Goal: Task Accomplishment & Management: Complete application form

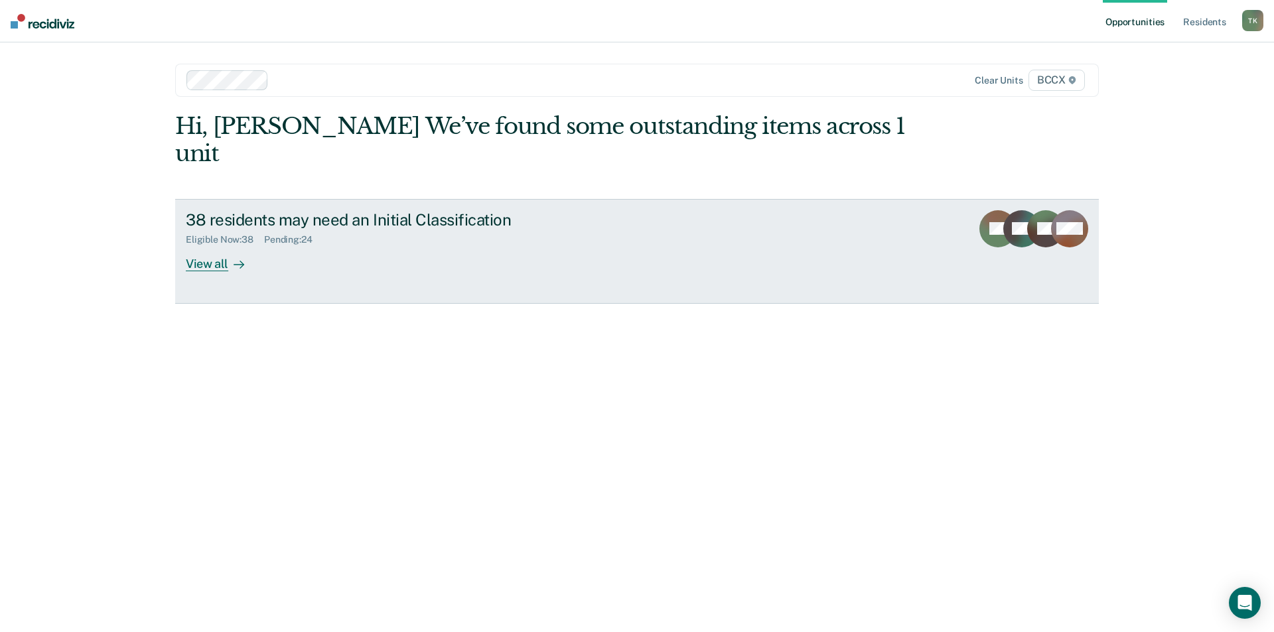
click at [330, 229] on div "Eligible Now : 38 Pending : 24" at bounding box center [419, 237] width 466 height 17
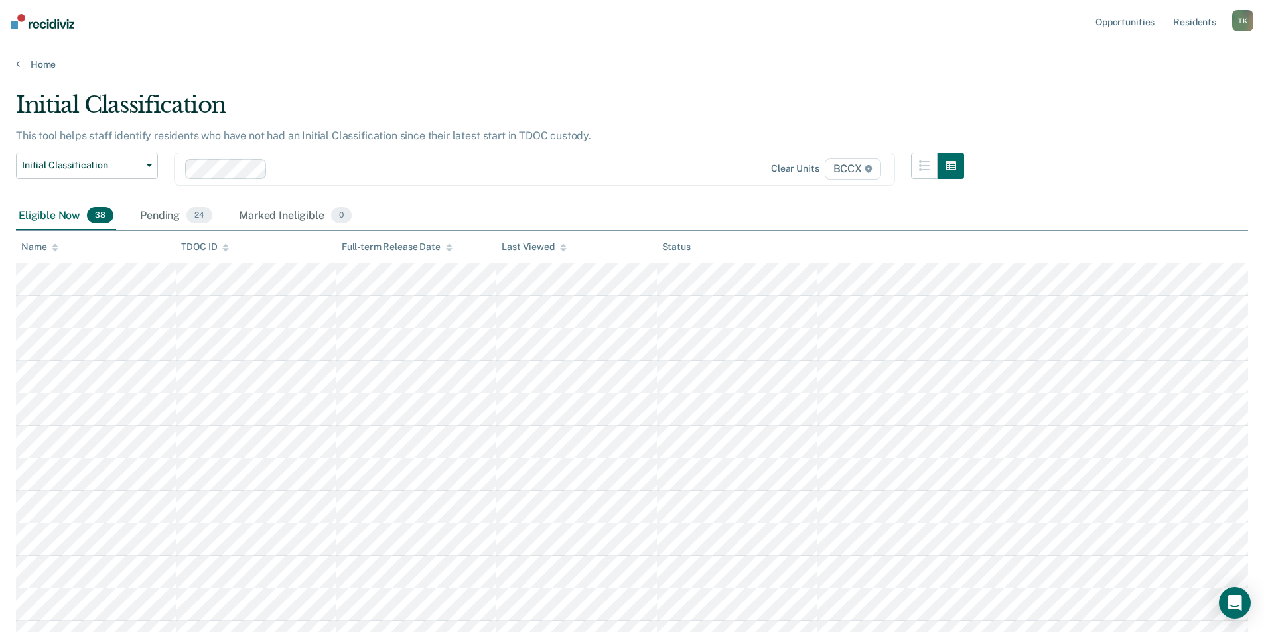
click at [48, 245] on div "Name" at bounding box center [39, 247] width 37 height 11
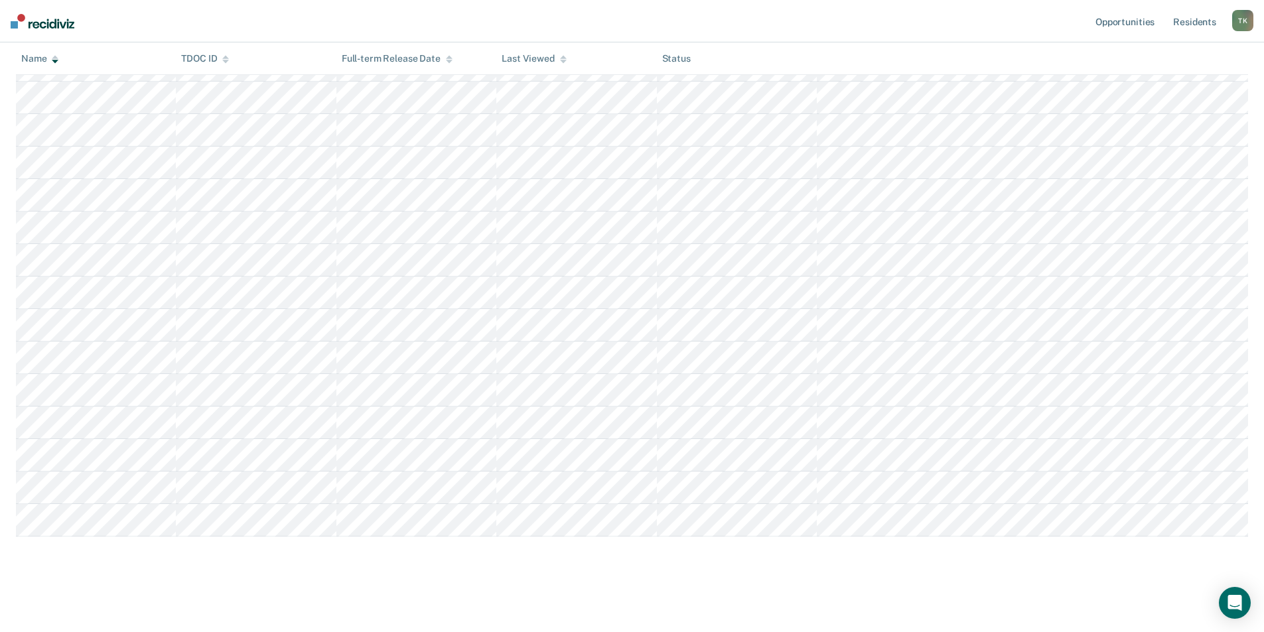
scroll to position [697, 0]
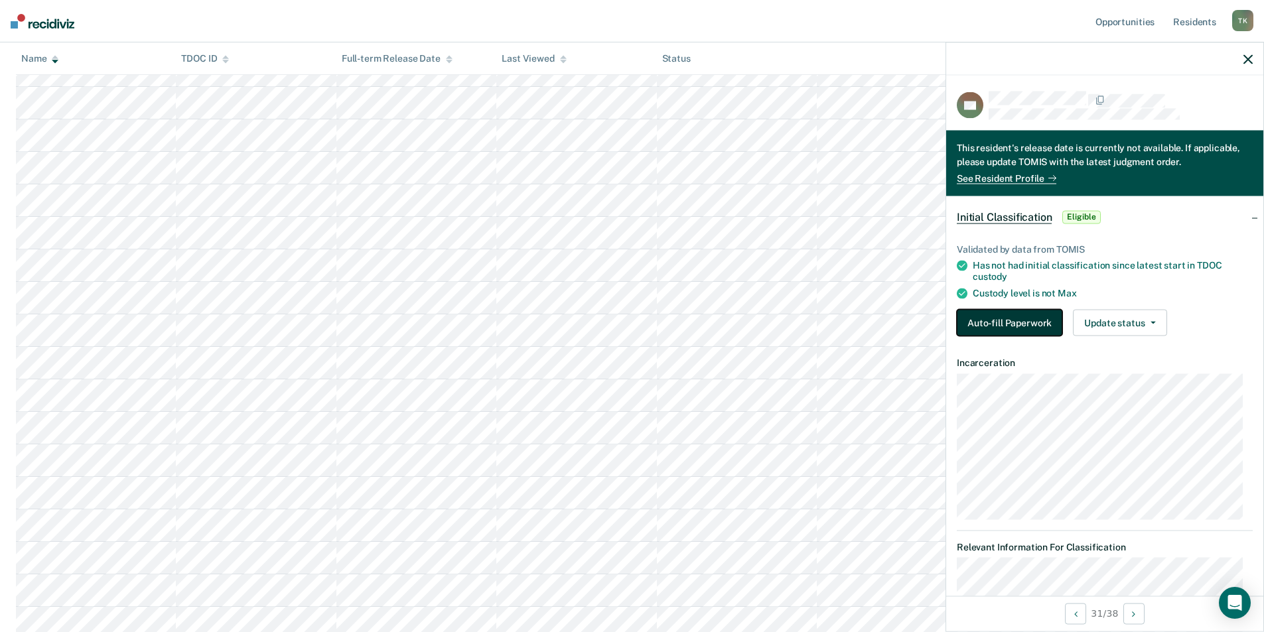
click at [1015, 319] on button "Auto-fill Paperwork" at bounding box center [1009, 322] width 105 height 27
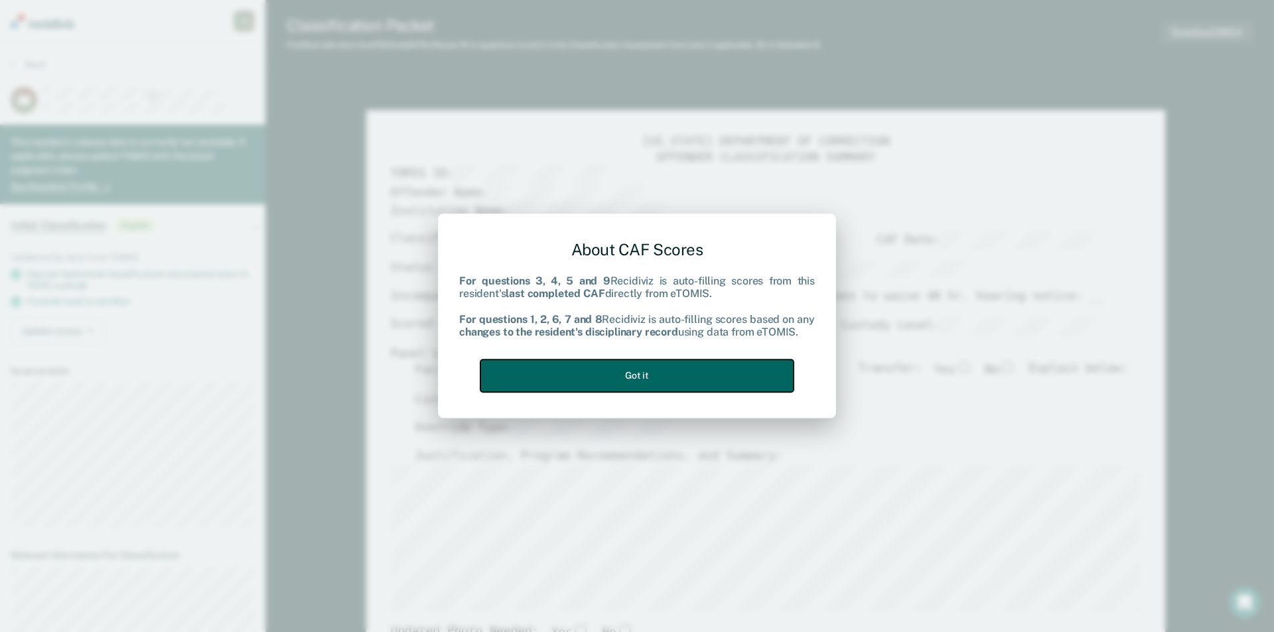
click at [697, 374] on button "Got it" at bounding box center [636, 376] width 313 height 33
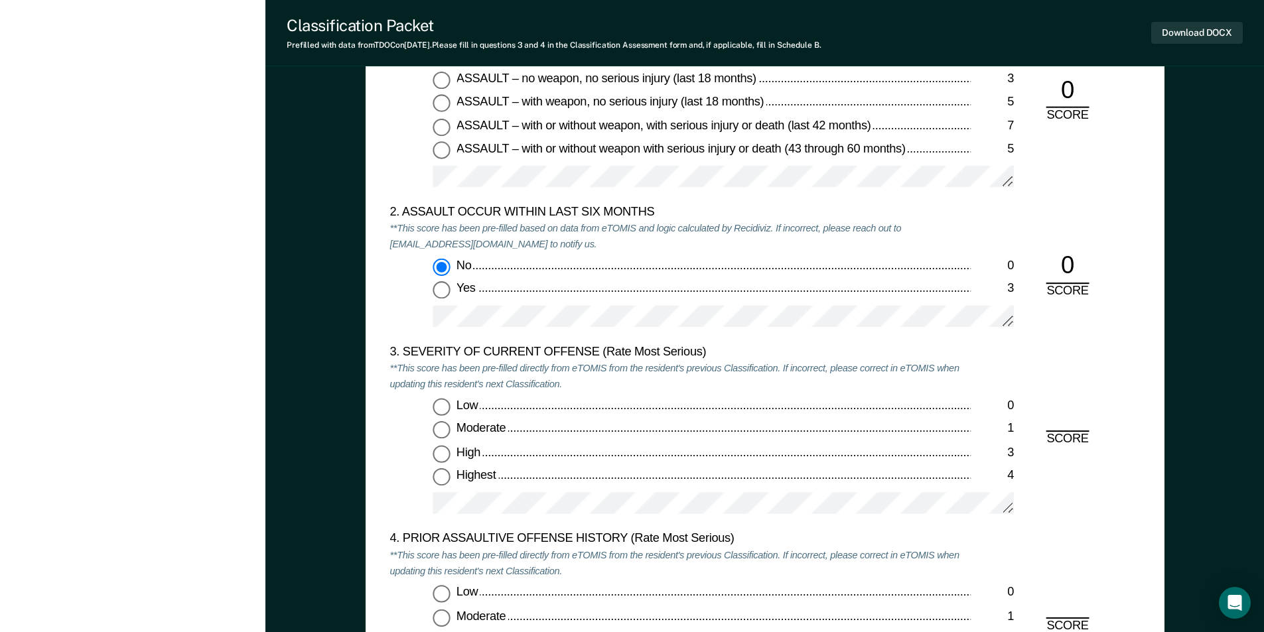
scroll to position [1526, 0]
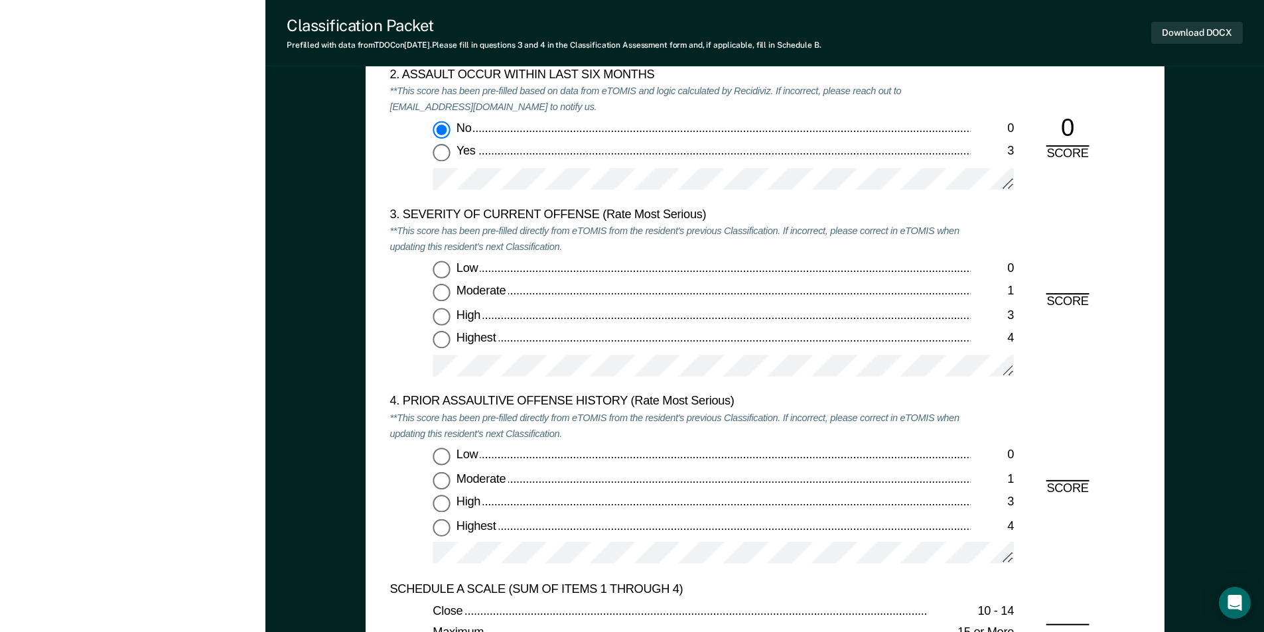
click at [442, 289] on input "Moderate 1" at bounding box center [441, 293] width 17 height 17
type textarea "x"
radio input "true"
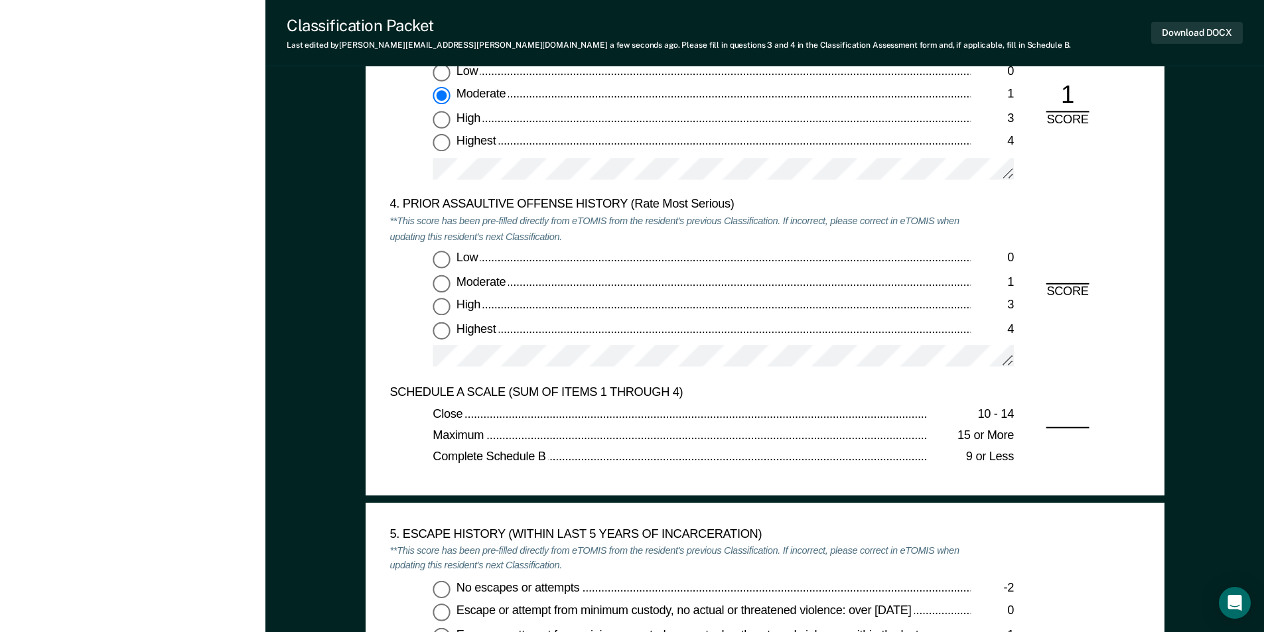
scroll to position [1858, 0]
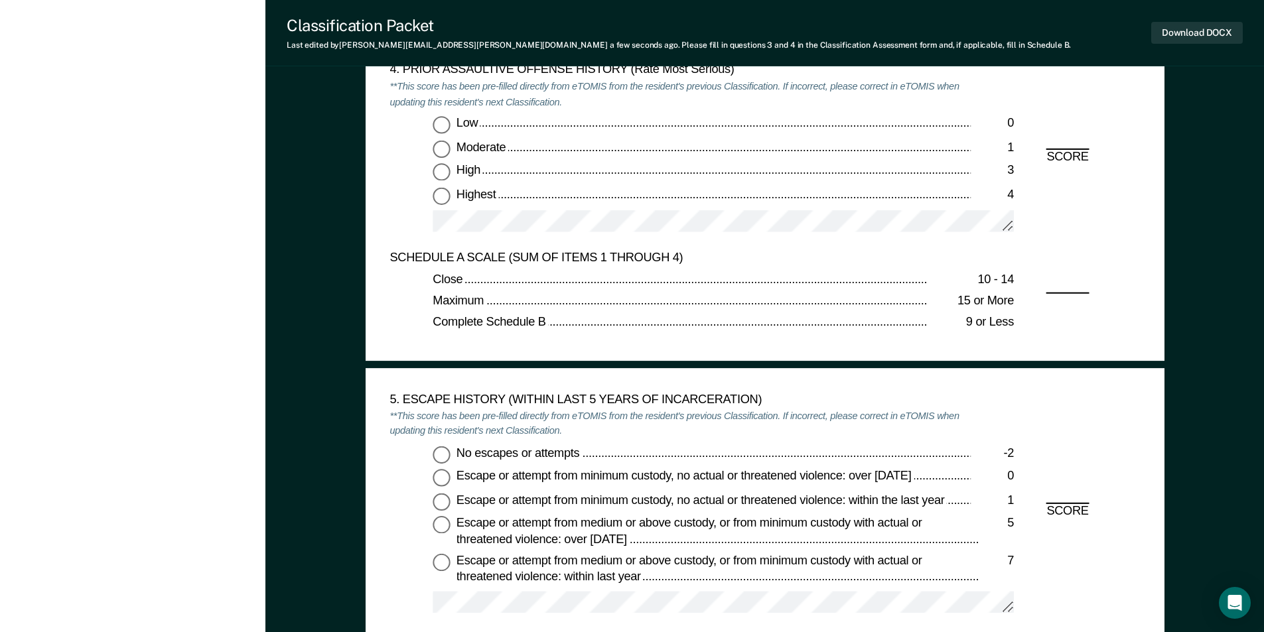
click at [445, 121] on input "Low 0" at bounding box center [441, 124] width 17 height 17
type textarea "x"
radio input "true"
click at [443, 460] on input "No escapes or attempts -2" at bounding box center [441, 454] width 17 height 17
type textarea "x"
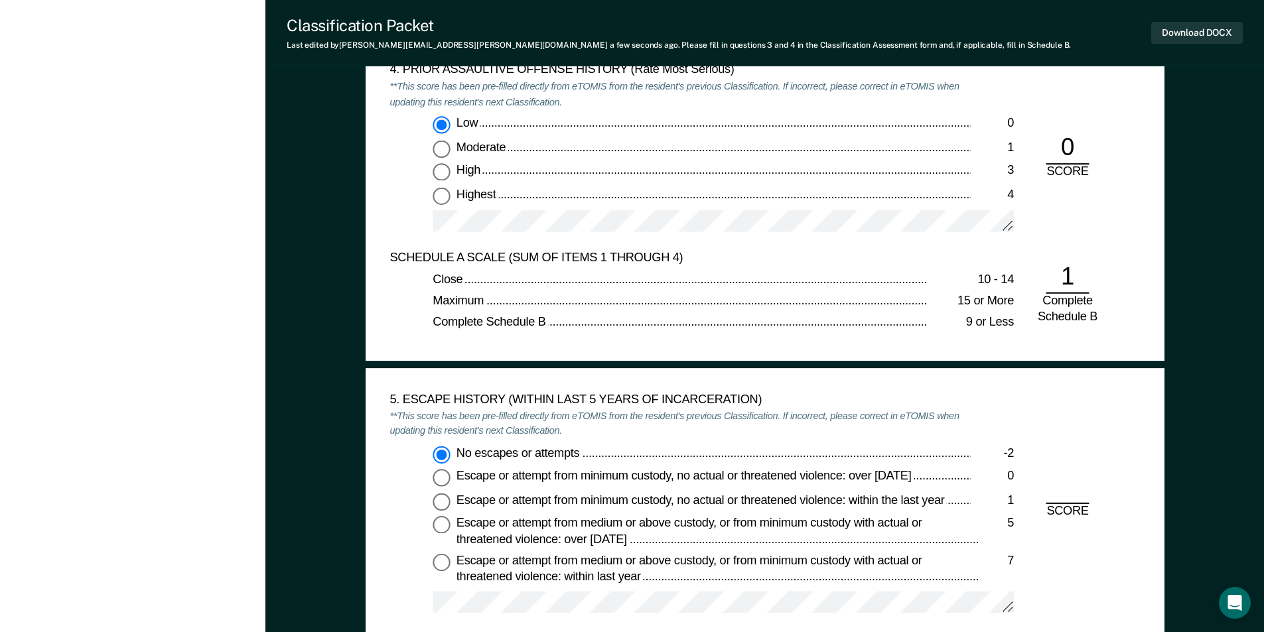
radio input "true"
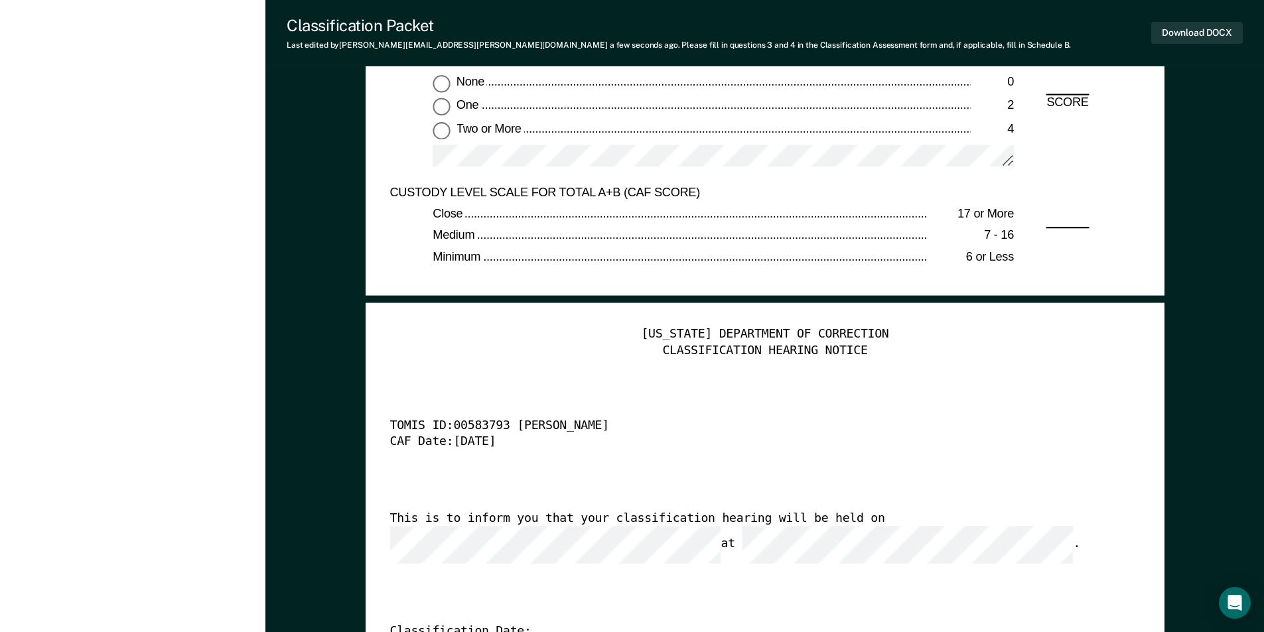
scroll to position [2787, 0]
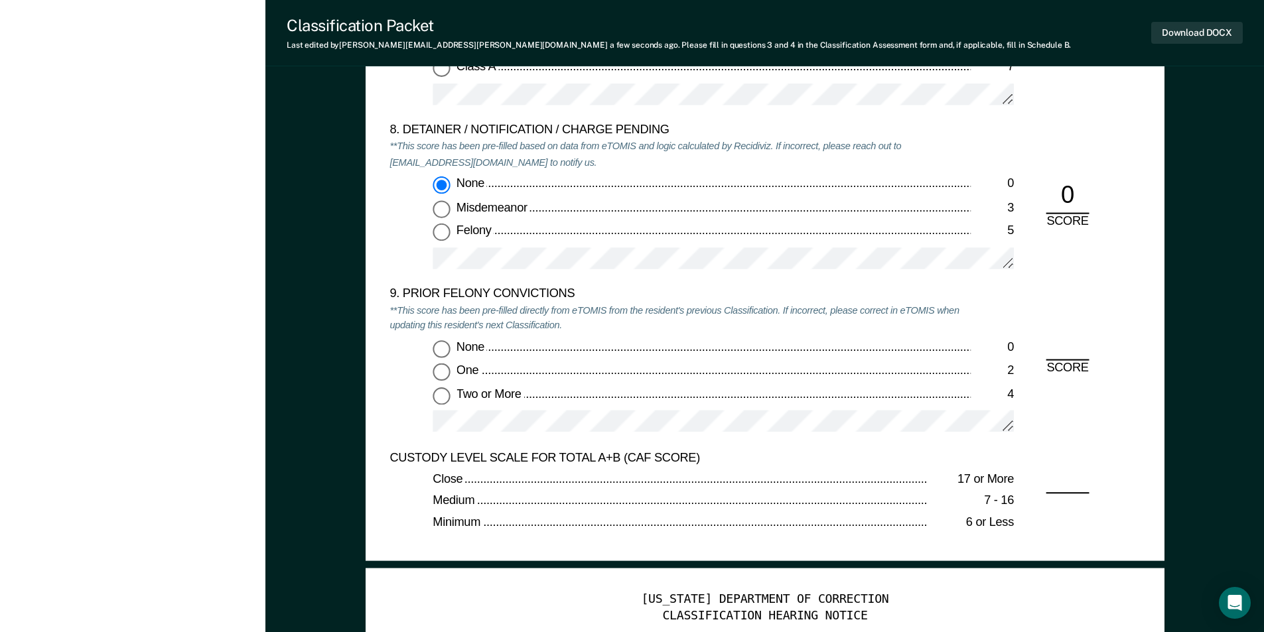
click at [441, 397] on input "Two or More 4" at bounding box center [441, 395] width 17 height 17
type textarea "x"
radio input "true"
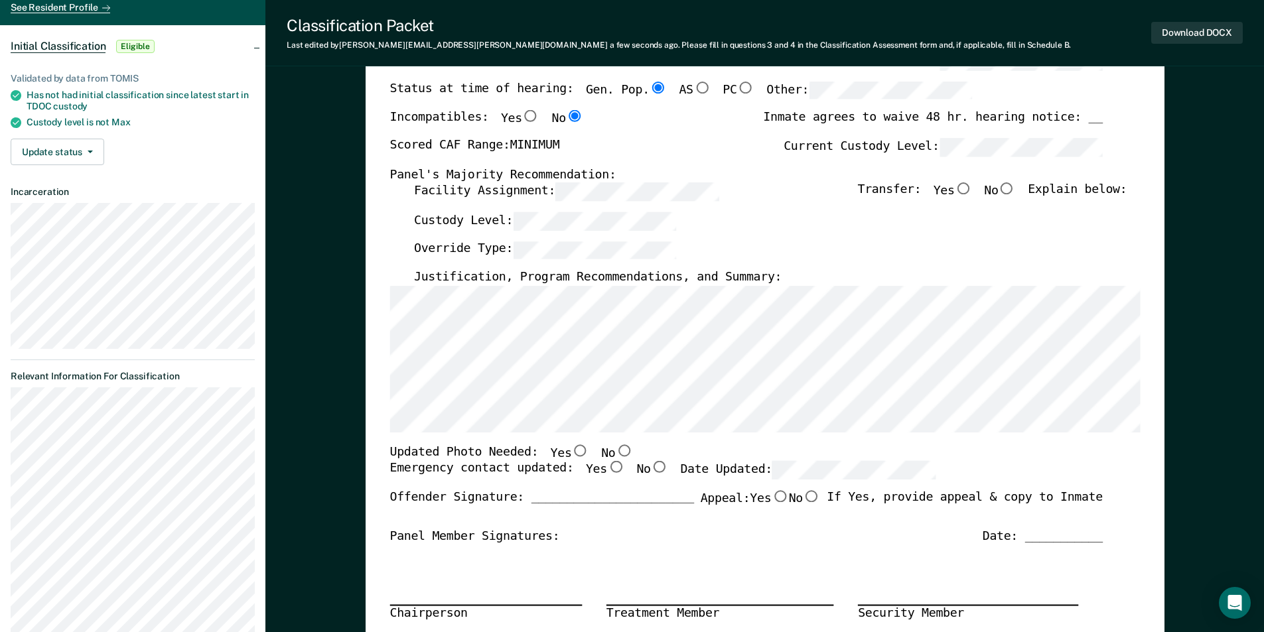
scroll to position [0, 0]
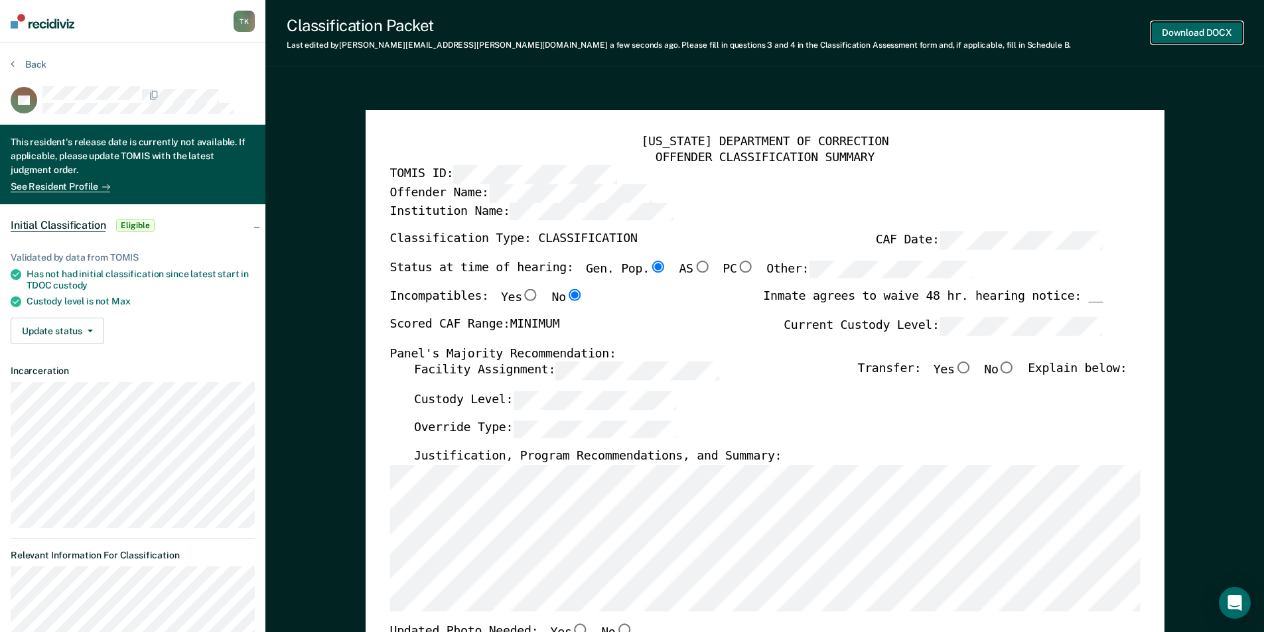
click at [1211, 25] on button "Download DOCX" at bounding box center [1197, 33] width 92 height 22
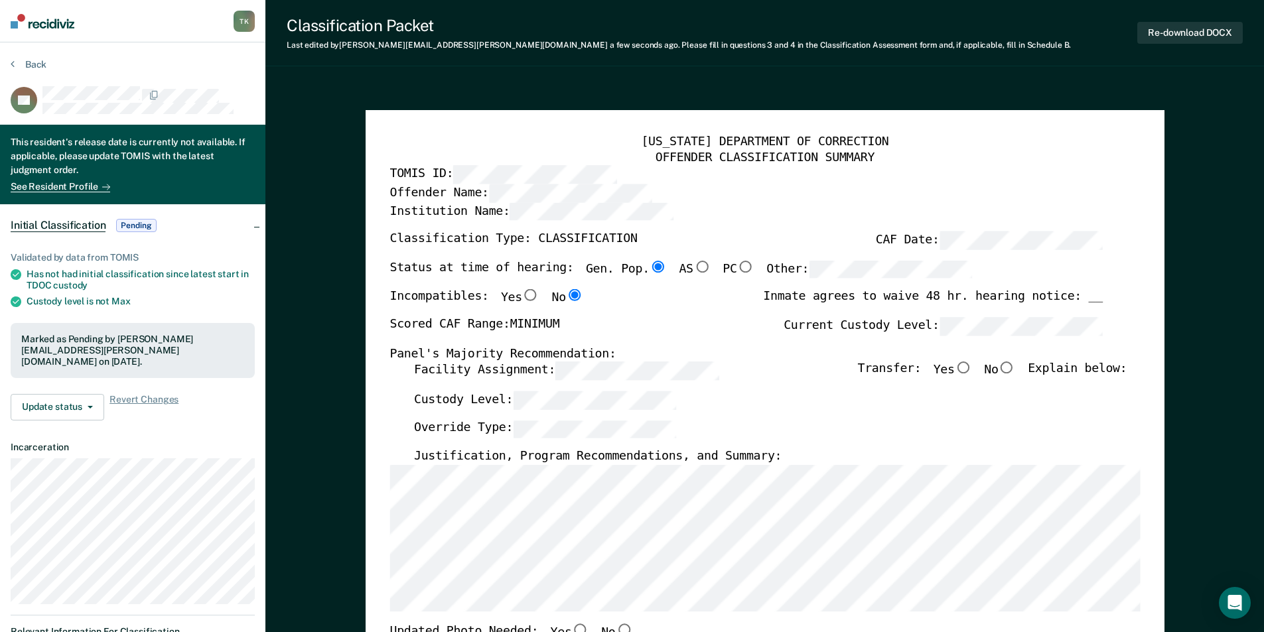
click at [29, 58] on section "Back DR This resident's release date is currently not available. If applicable,…" at bounding box center [132, 581] width 265 height 1078
click at [35, 66] on button "Back" at bounding box center [29, 64] width 36 height 12
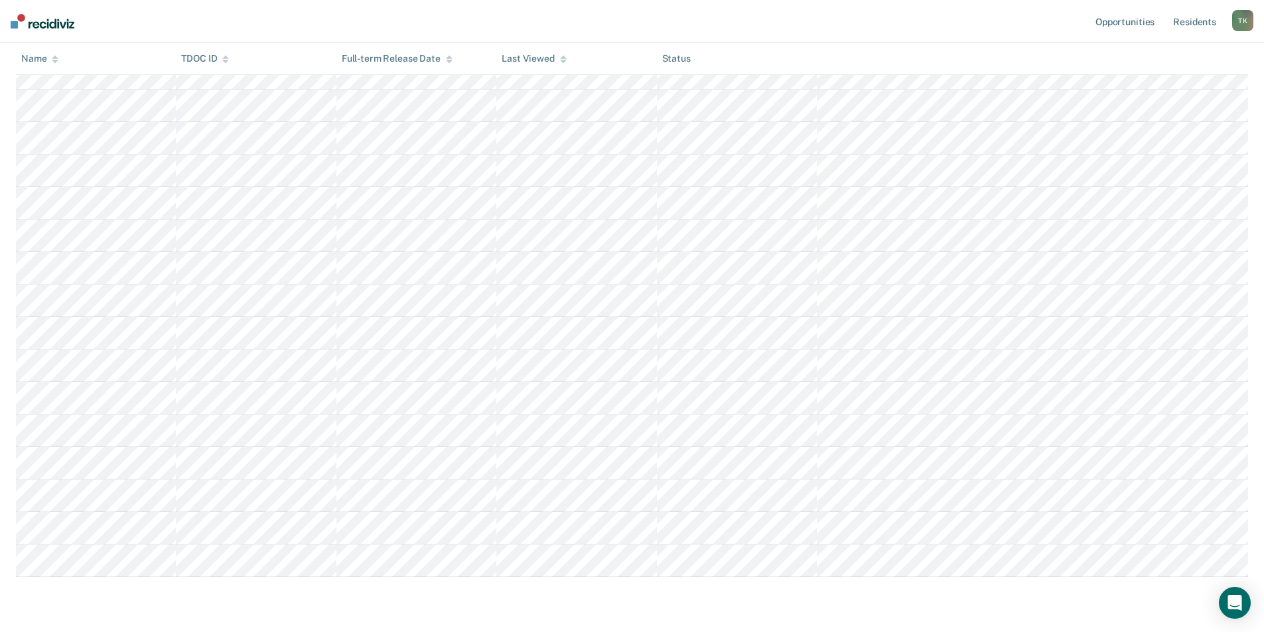
scroll to position [896, 0]
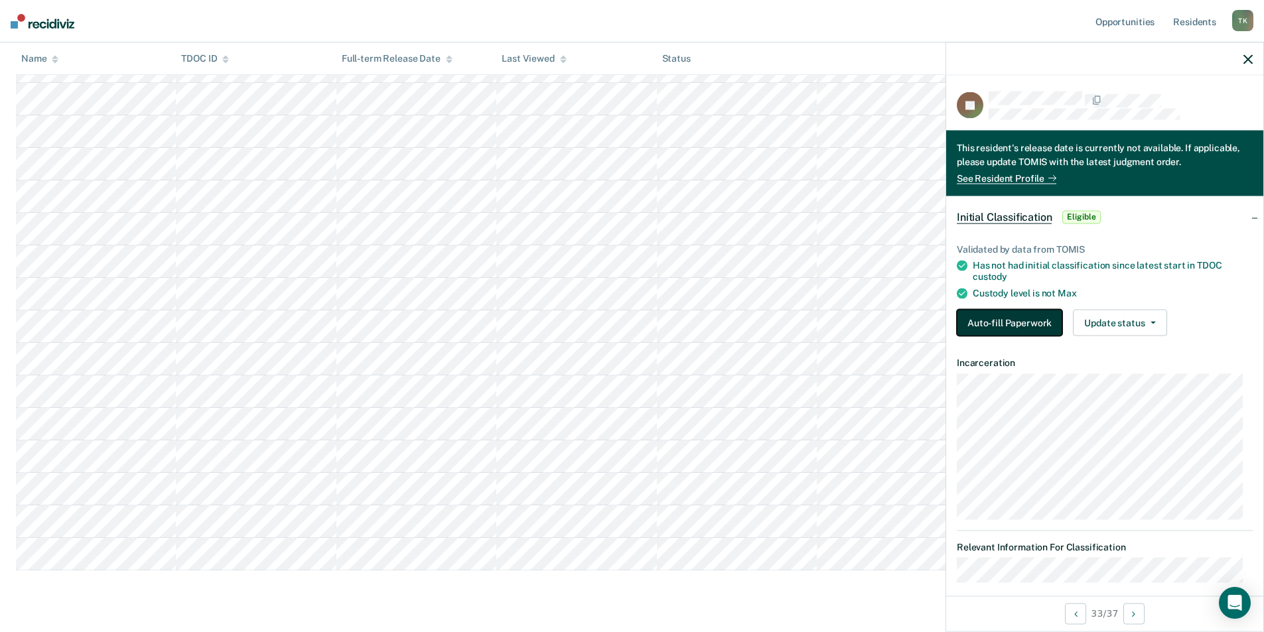
click at [1009, 324] on button "Auto-fill Paperwork" at bounding box center [1009, 322] width 105 height 27
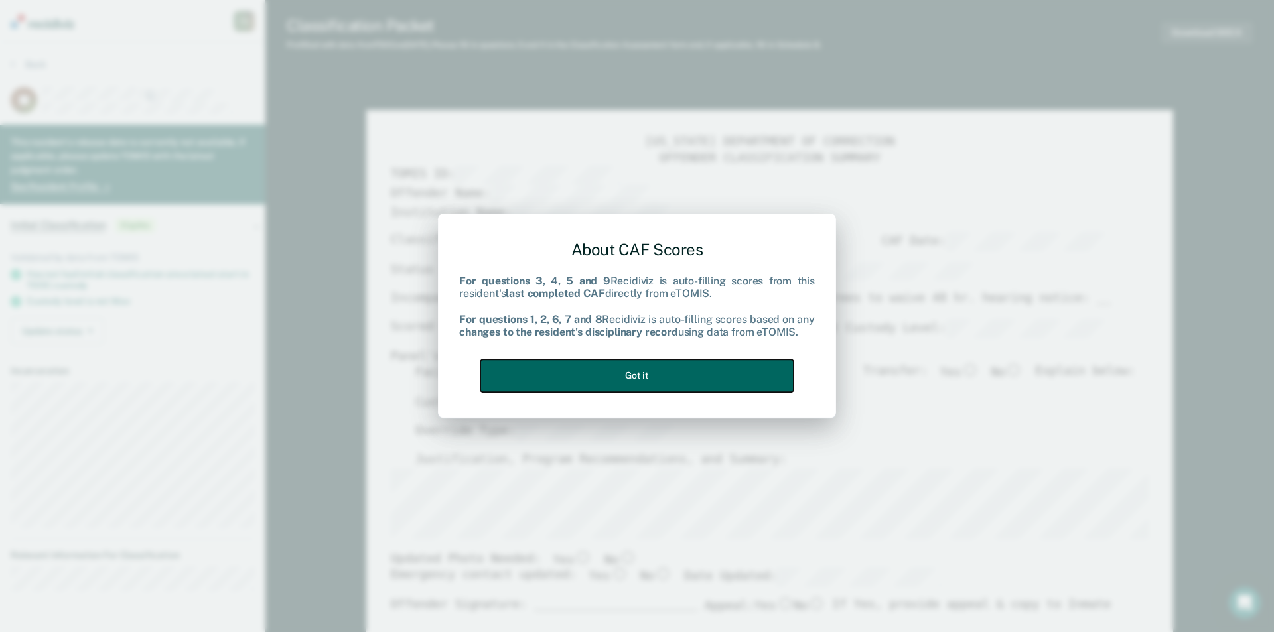
click at [721, 362] on button "Got it" at bounding box center [636, 376] width 313 height 33
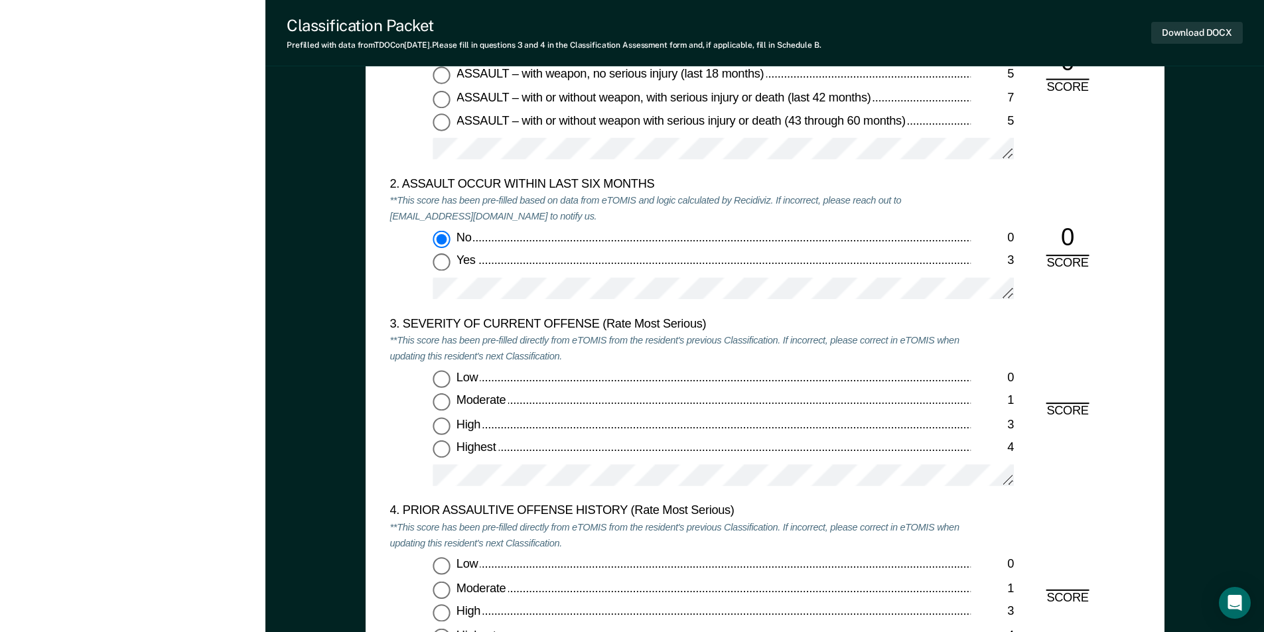
scroll to position [1526, 0]
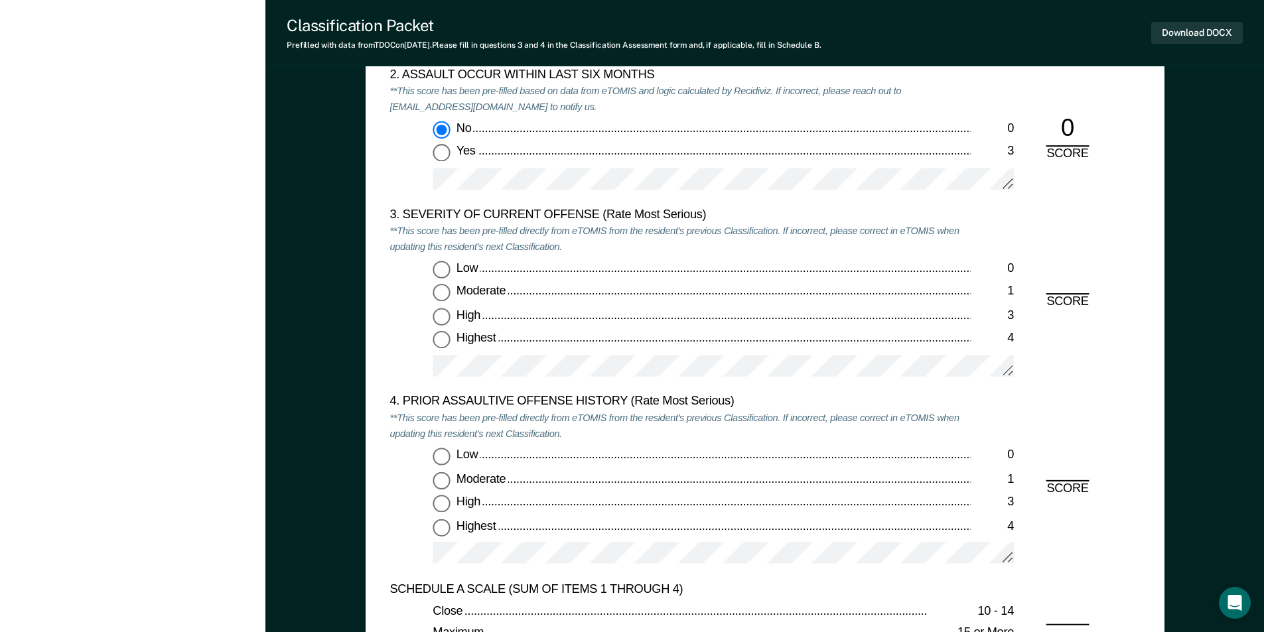
click at [437, 339] on input "Highest 4" at bounding box center [441, 340] width 17 height 17
type textarea "x"
radio input "true"
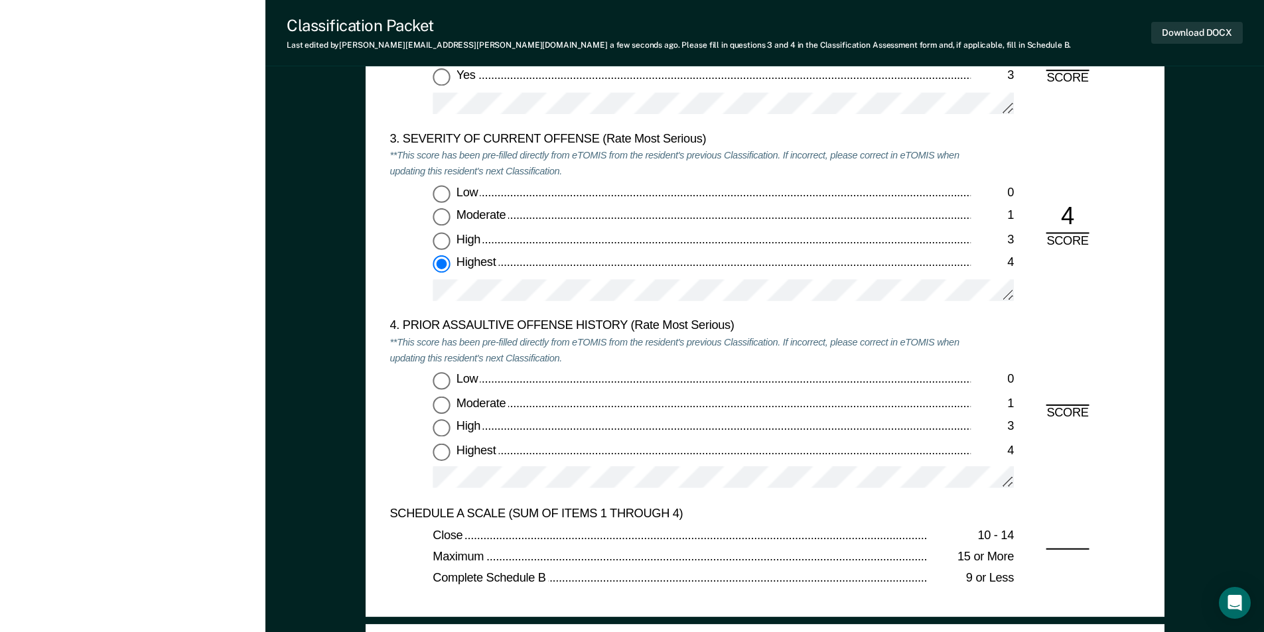
scroll to position [1659, 0]
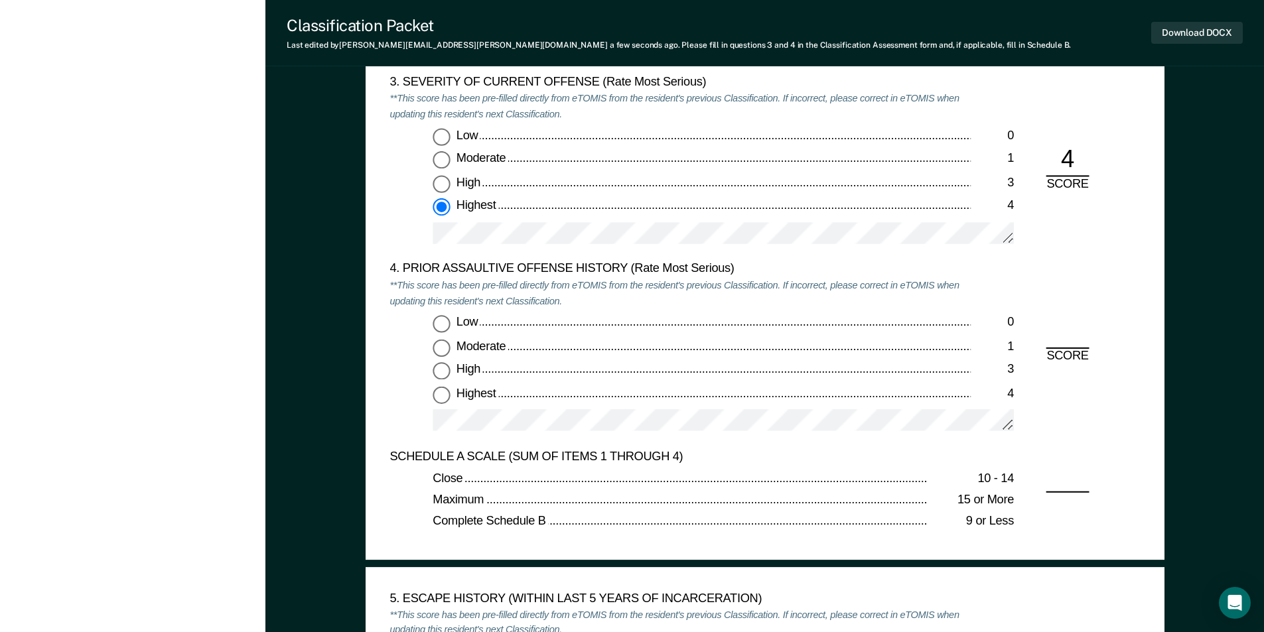
click at [439, 326] on input "Low 0" at bounding box center [441, 323] width 17 height 17
type textarea "x"
radio input "true"
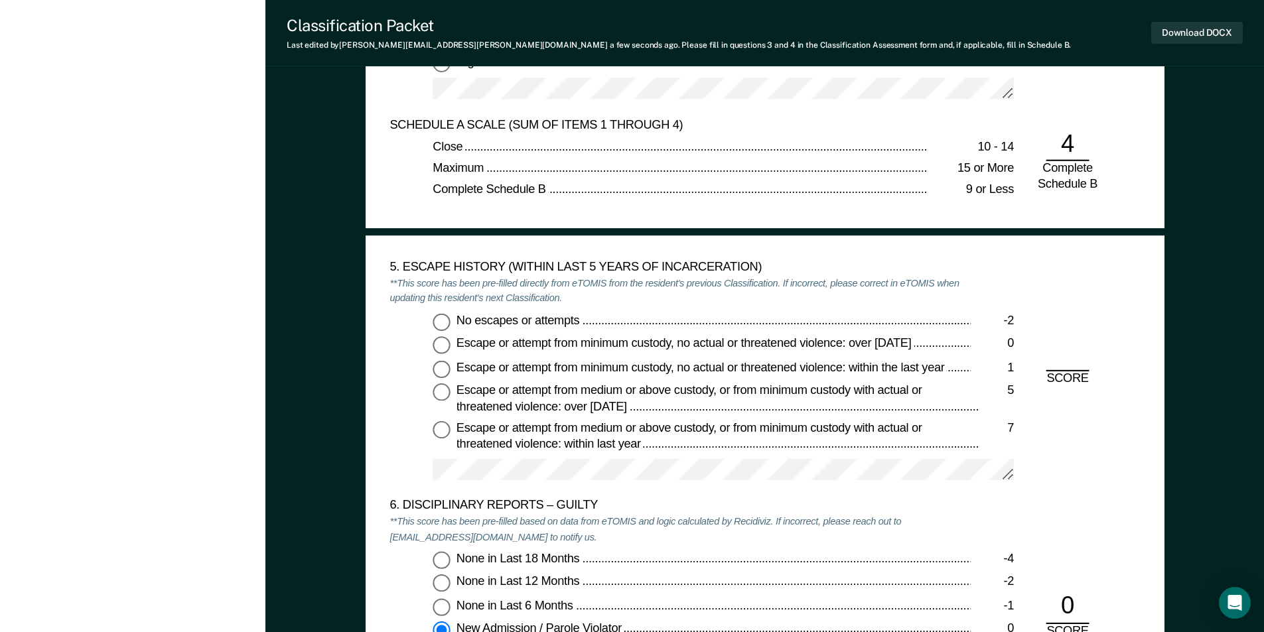
click at [440, 322] on input "No escapes or attempts -2" at bounding box center [441, 321] width 17 height 17
type textarea "x"
radio input "true"
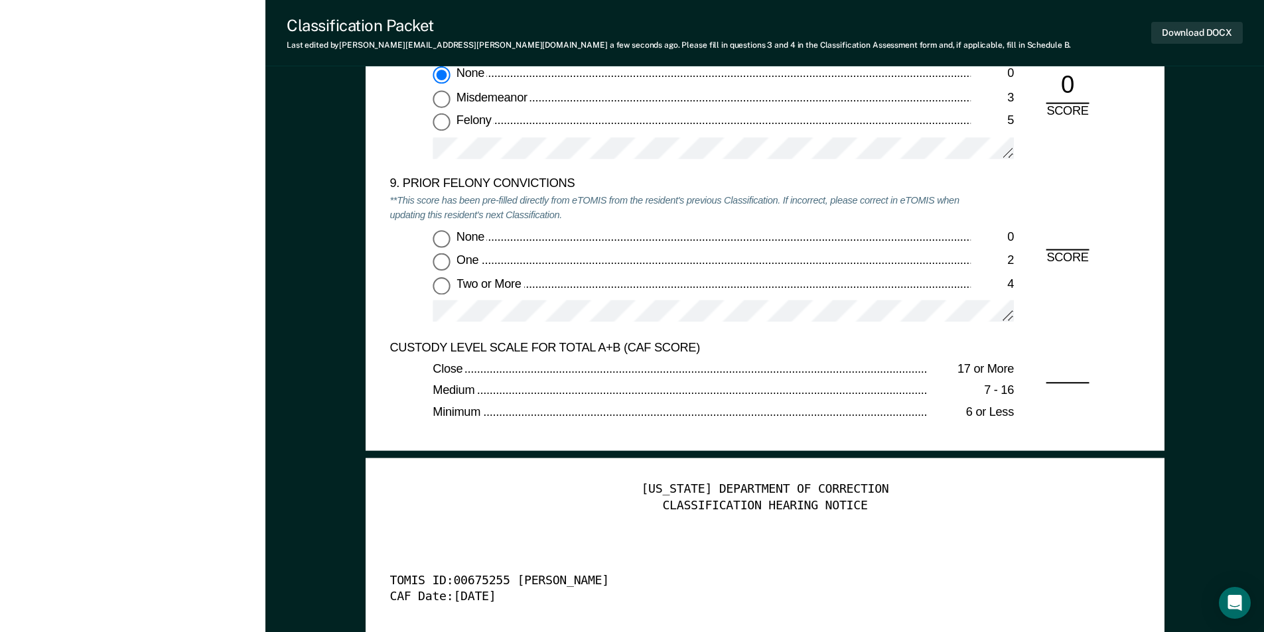
scroll to position [2919, 0]
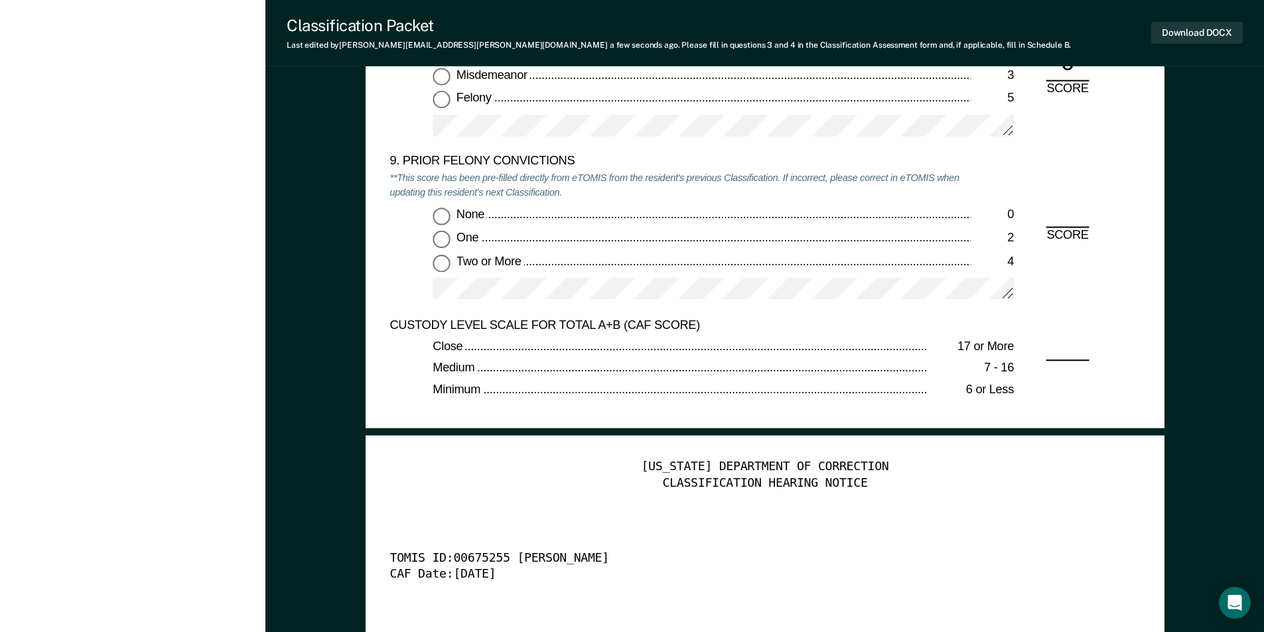
click at [441, 212] on input "None 0" at bounding box center [441, 216] width 17 height 17
type textarea "x"
radio input "true"
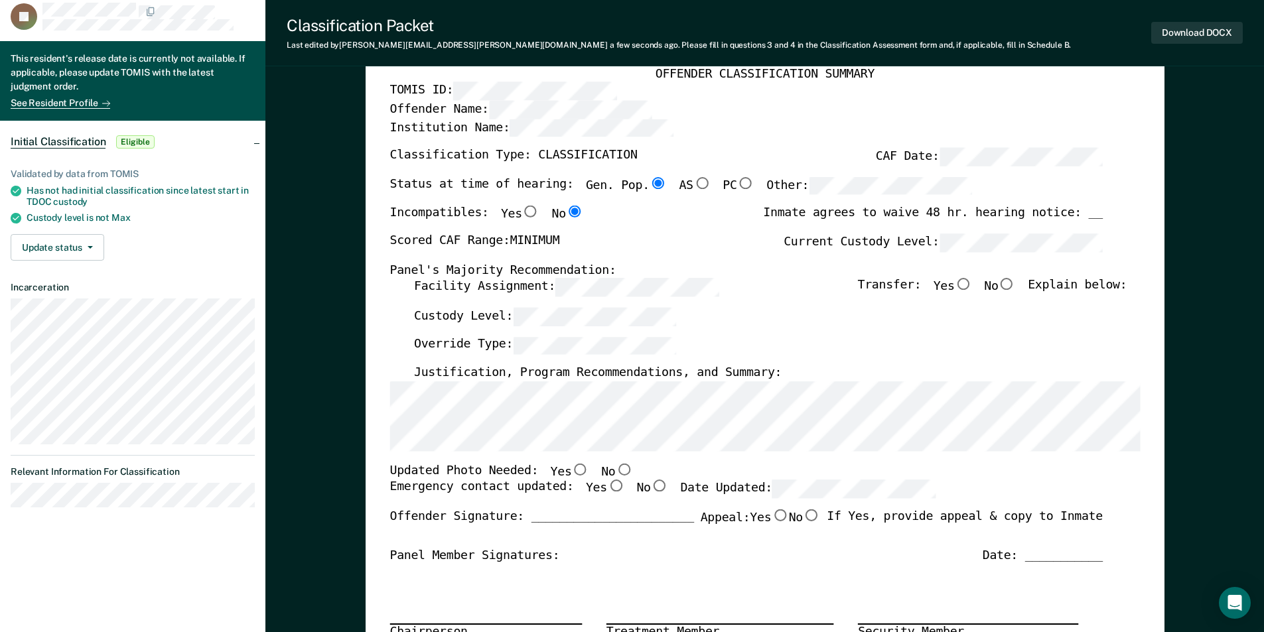
scroll to position [0, 0]
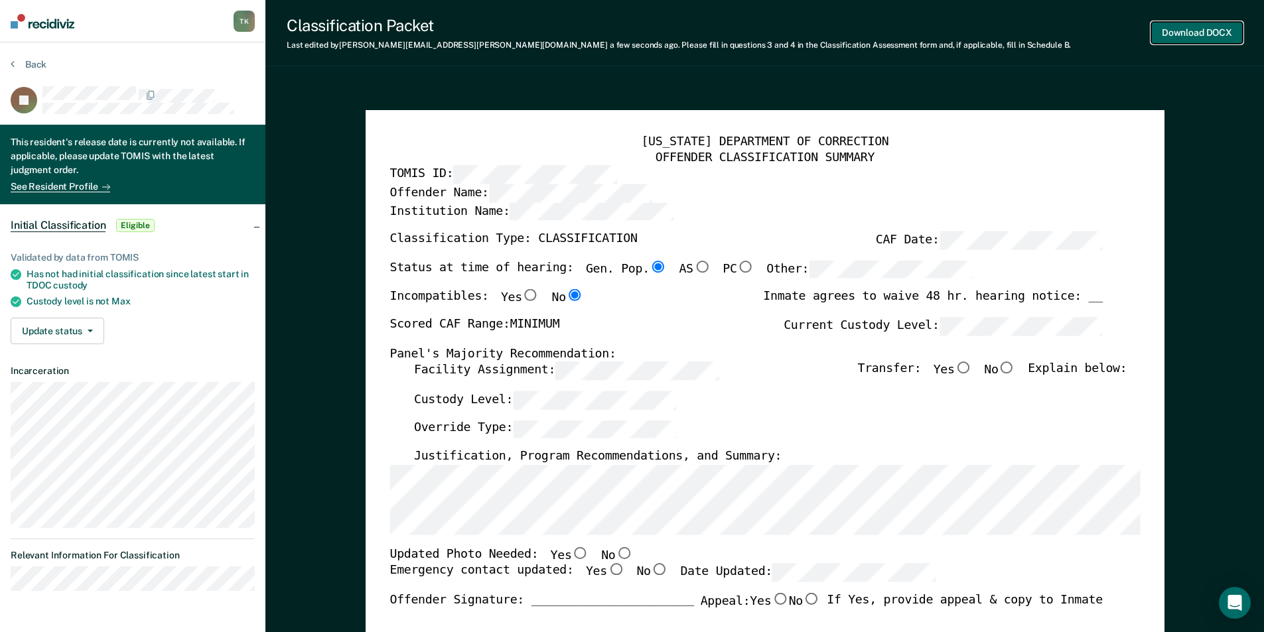
click at [1204, 29] on button "Download DOCX" at bounding box center [1197, 33] width 92 height 22
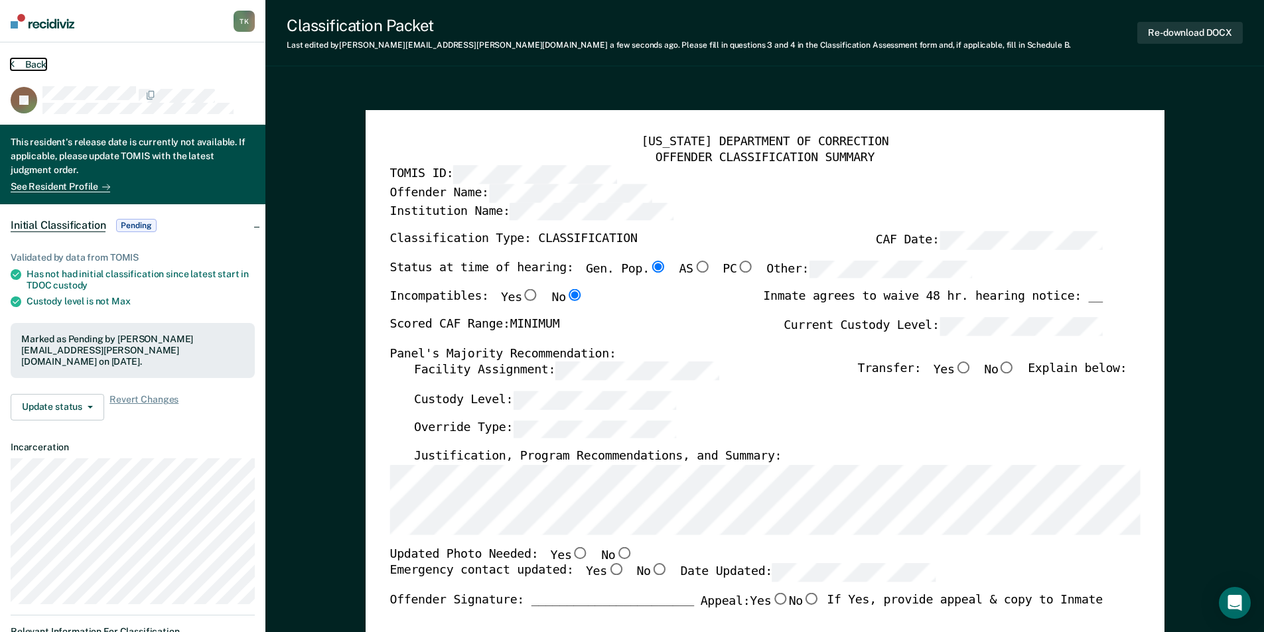
click at [30, 70] on button "Back" at bounding box center [29, 64] width 36 height 12
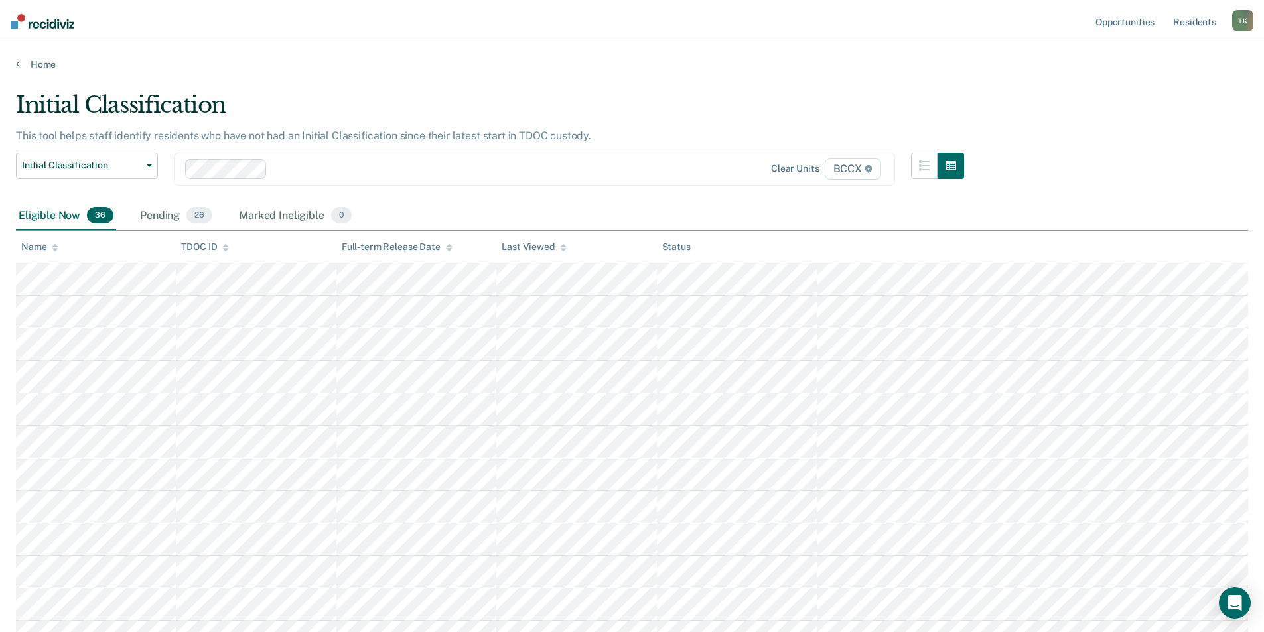
click at [44, 247] on div "Name" at bounding box center [39, 247] width 37 height 11
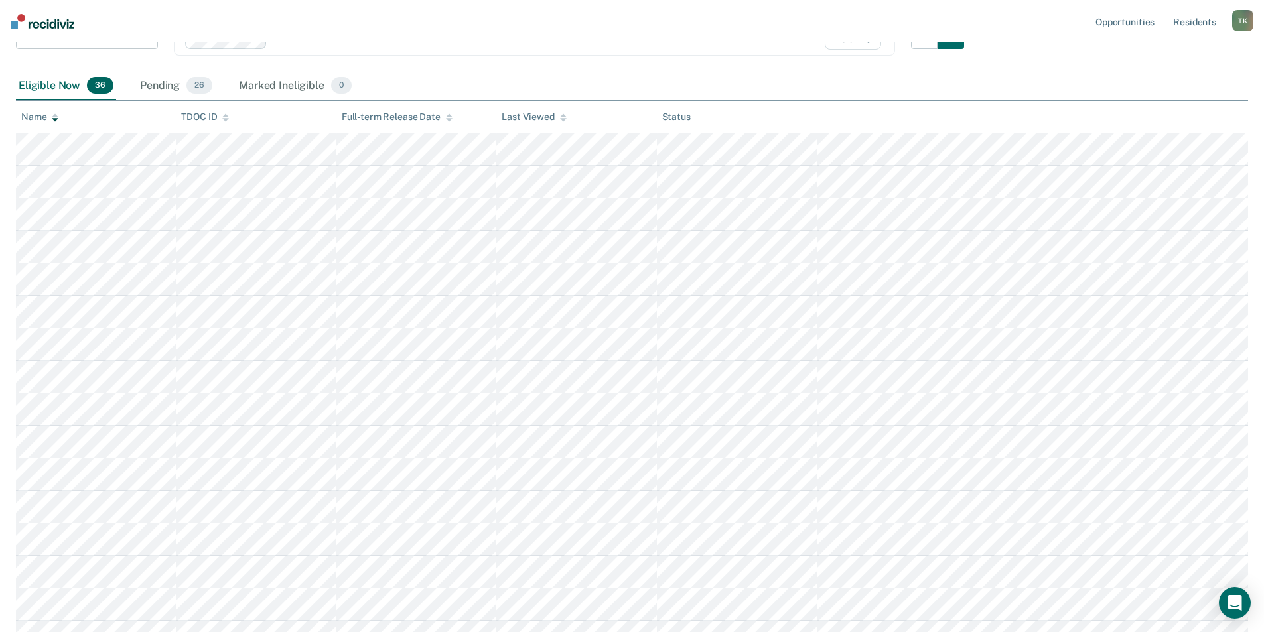
scroll to position [398, 0]
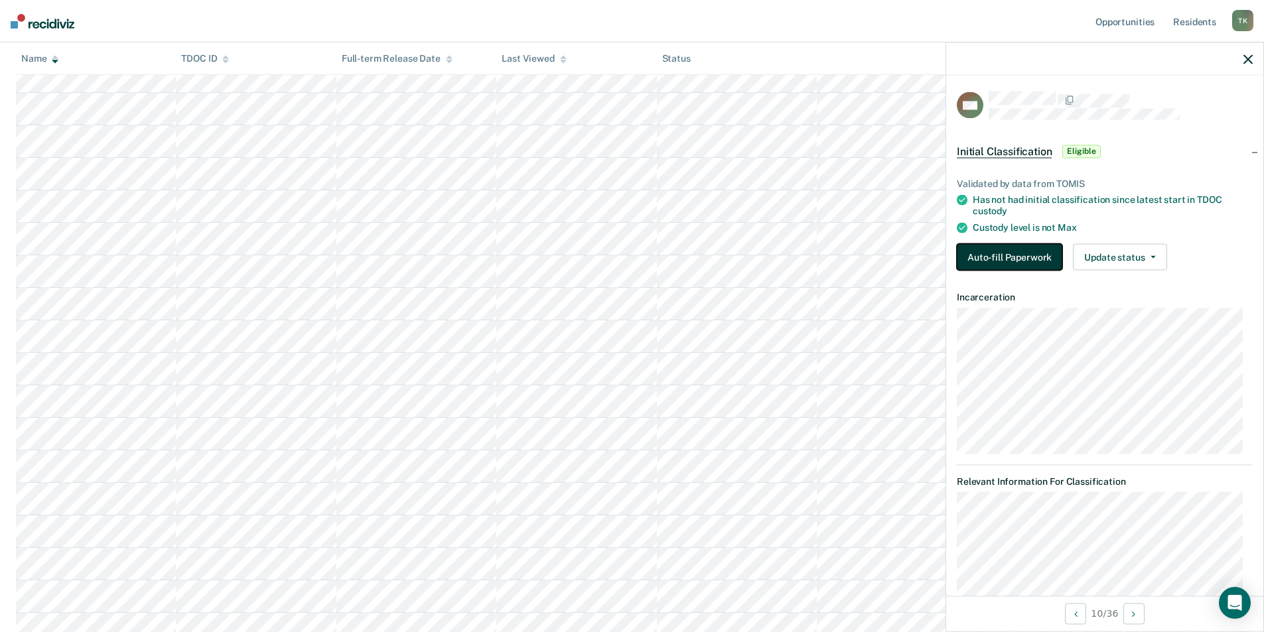
click at [1011, 257] on button "Auto-fill Paperwork" at bounding box center [1009, 257] width 105 height 27
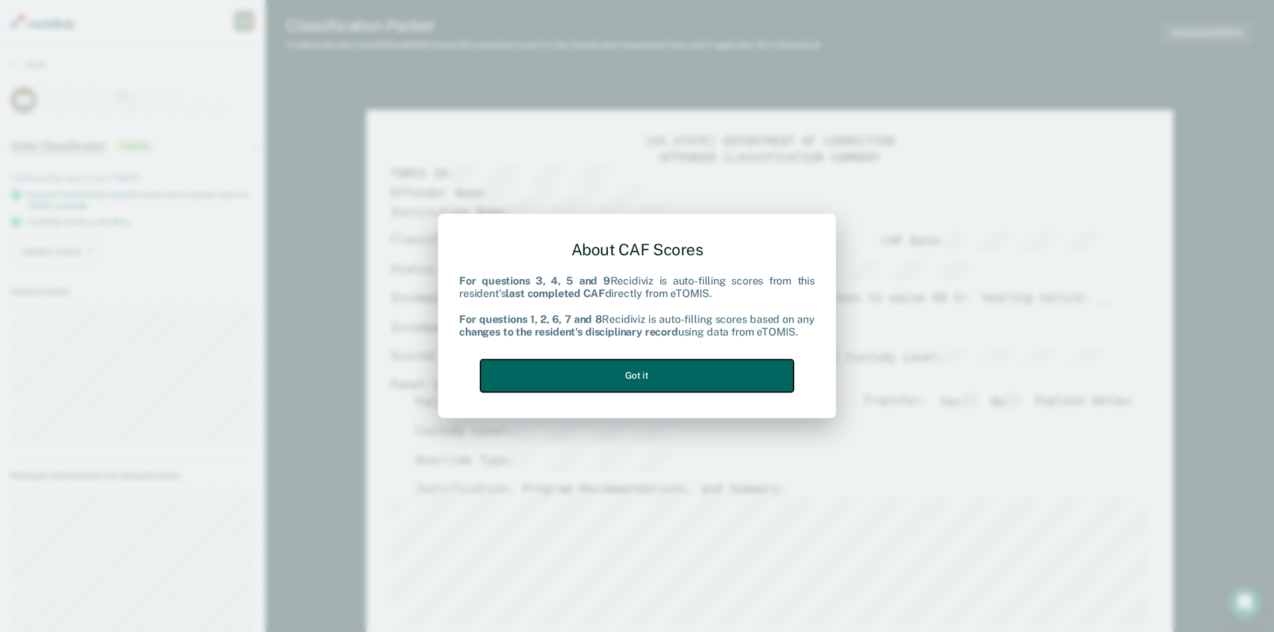
drag, startPoint x: 573, startPoint y: 380, endPoint x: 589, endPoint y: 380, distance: 15.9
click at [573, 380] on button "Got it" at bounding box center [636, 376] width 313 height 33
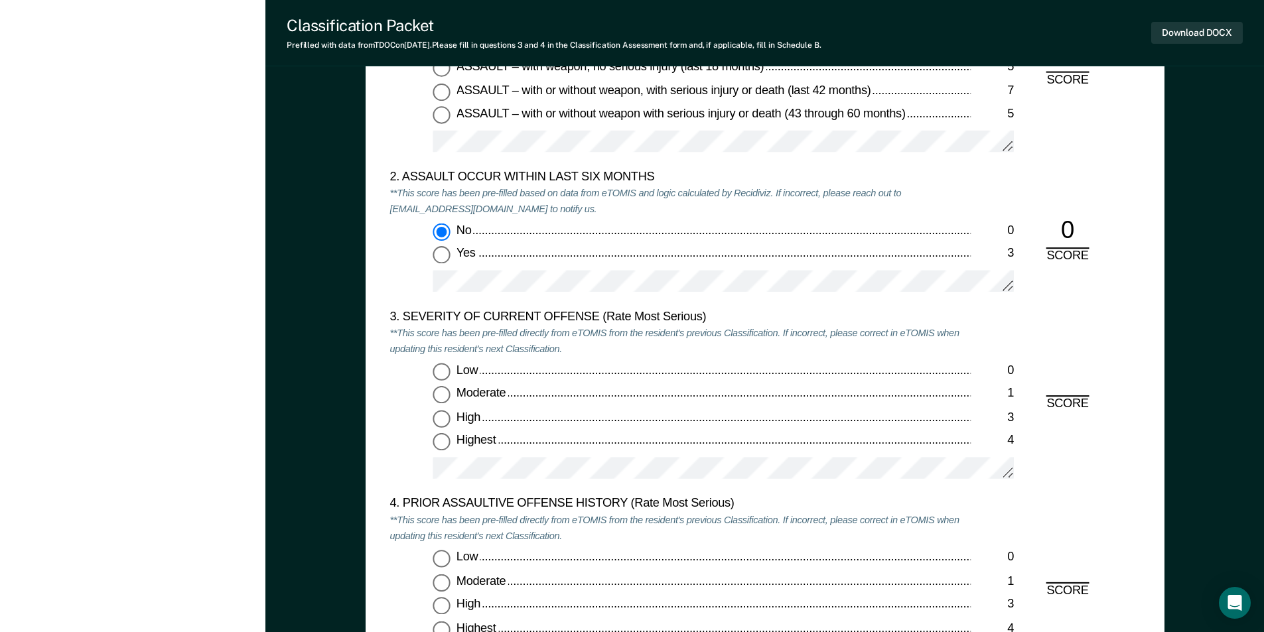
scroll to position [1592, 0]
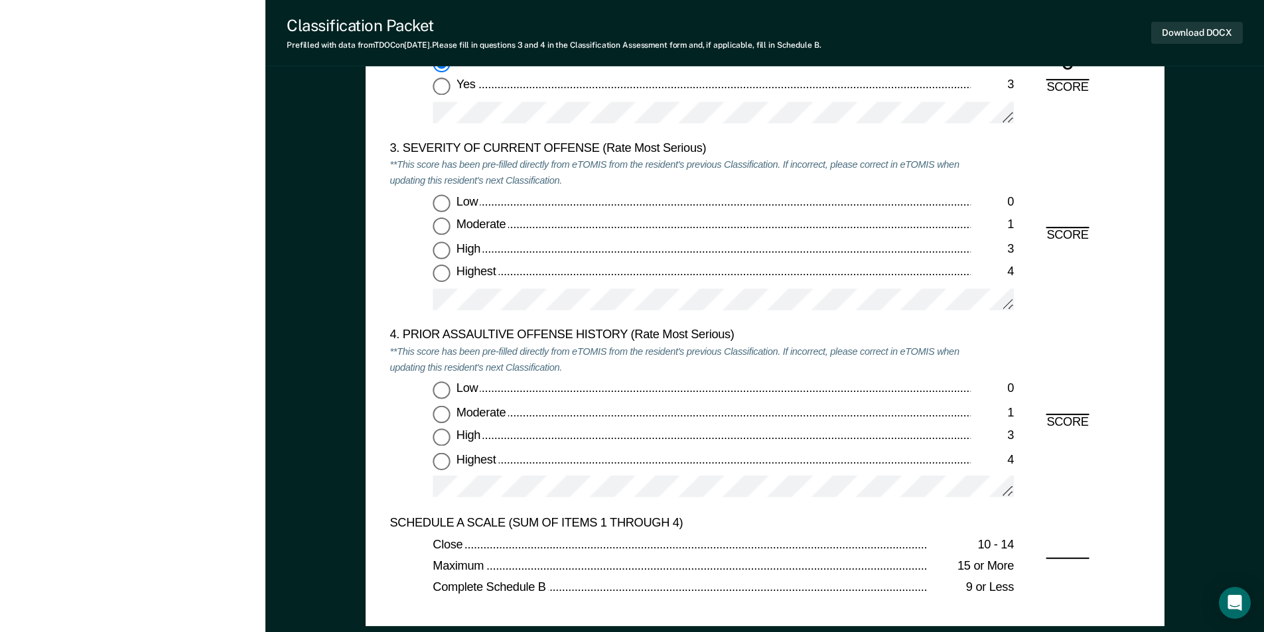
click at [441, 228] on input "Moderate 1" at bounding box center [441, 226] width 17 height 17
type textarea "x"
radio input "true"
click at [446, 280] on input "Highest 4" at bounding box center [441, 273] width 17 height 17
type textarea "x"
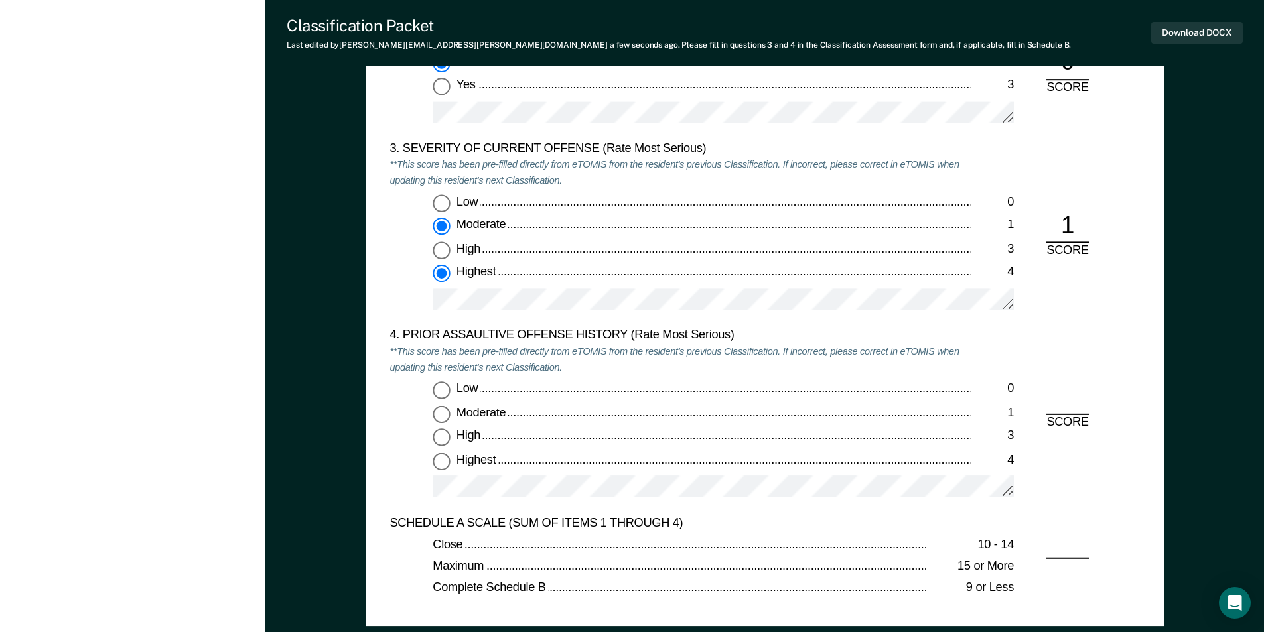
radio input "false"
radio input "true"
drag, startPoint x: 441, startPoint y: 445, endPoint x: 449, endPoint y: 429, distance: 17.8
click at [443, 441] on input "High 3" at bounding box center [441, 437] width 17 height 17
type textarea "x"
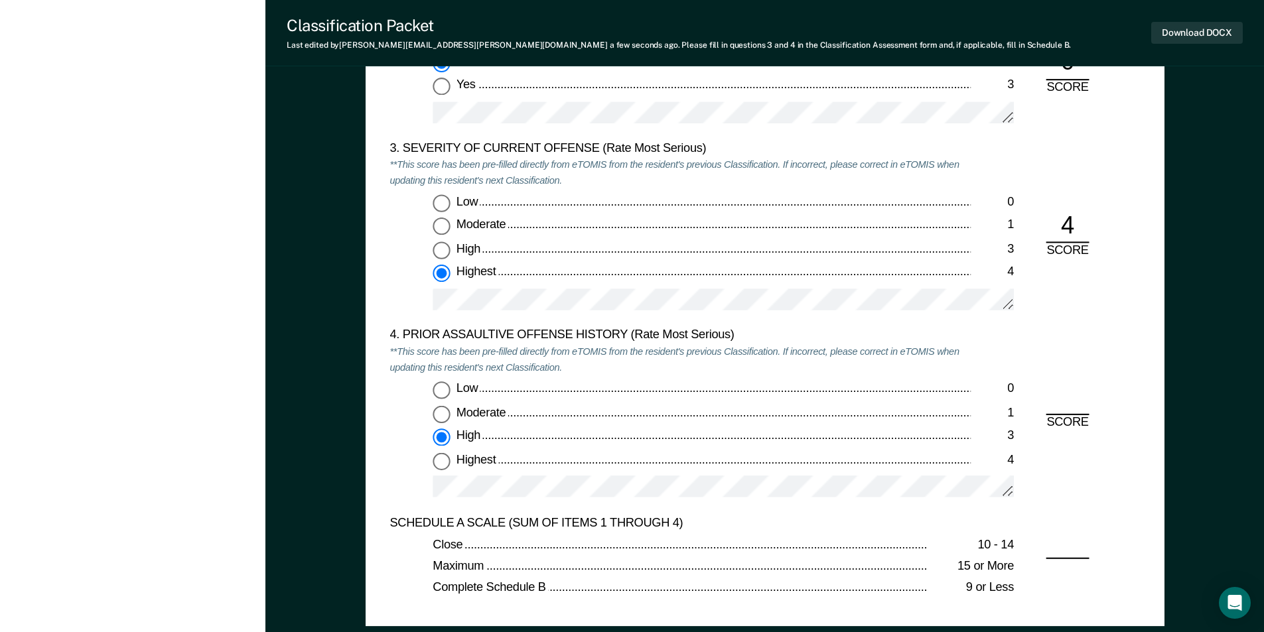
radio input "true"
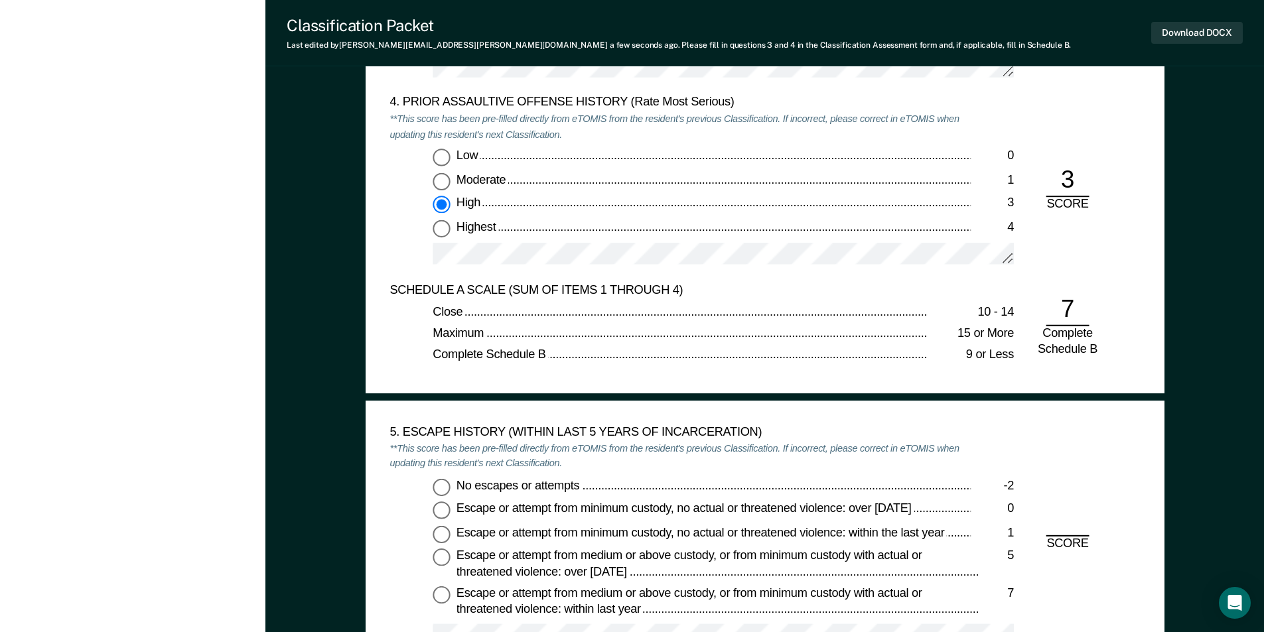
scroll to position [1991, 0]
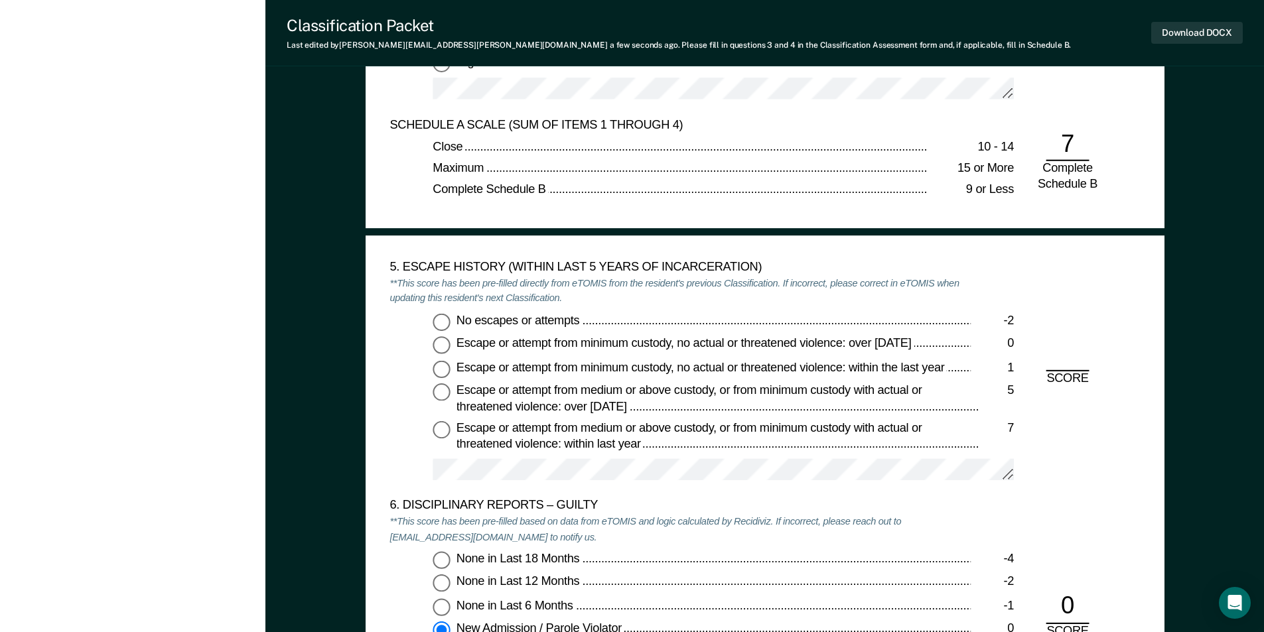
click at [442, 322] on input "No escapes or attempts -2" at bounding box center [441, 321] width 17 height 17
type textarea "x"
radio input "true"
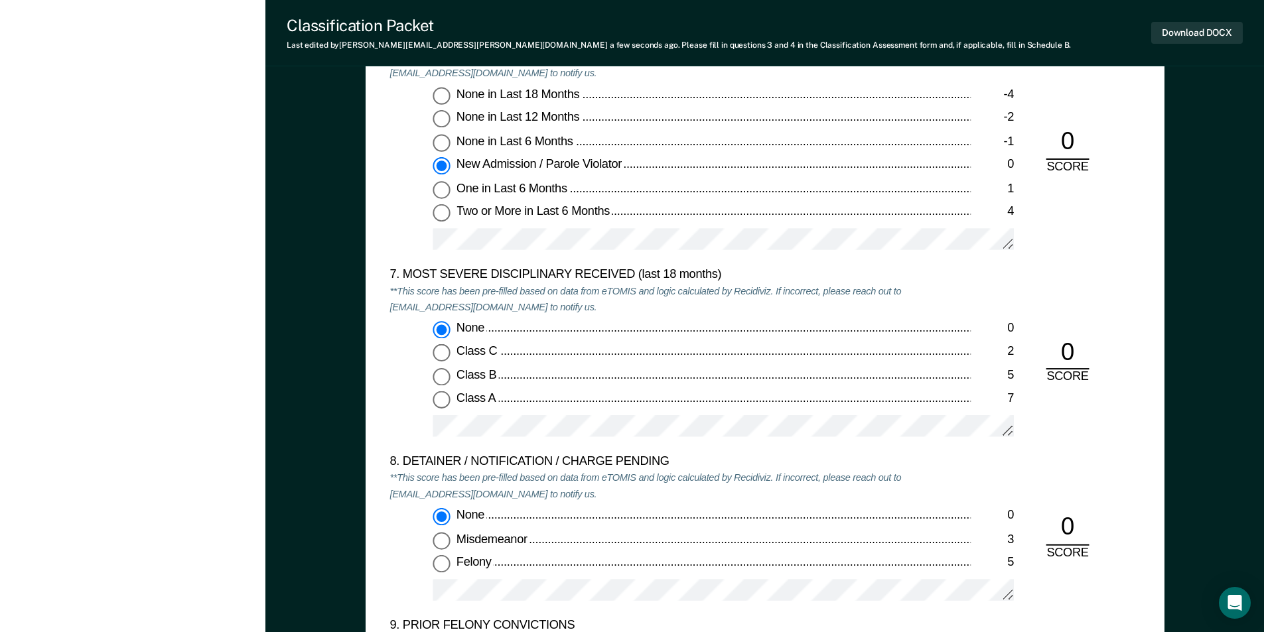
scroll to position [2787, 0]
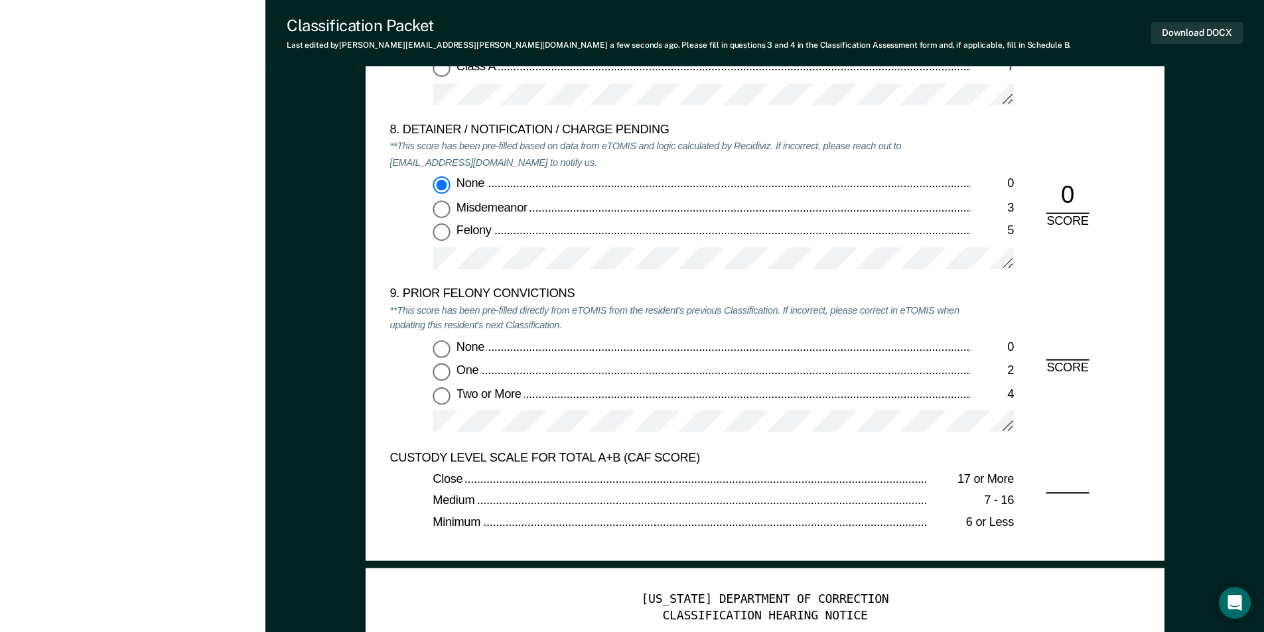
click at [437, 400] on input "Two or More 4" at bounding box center [441, 395] width 17 height 17
type textarea "x"
radio input "true"
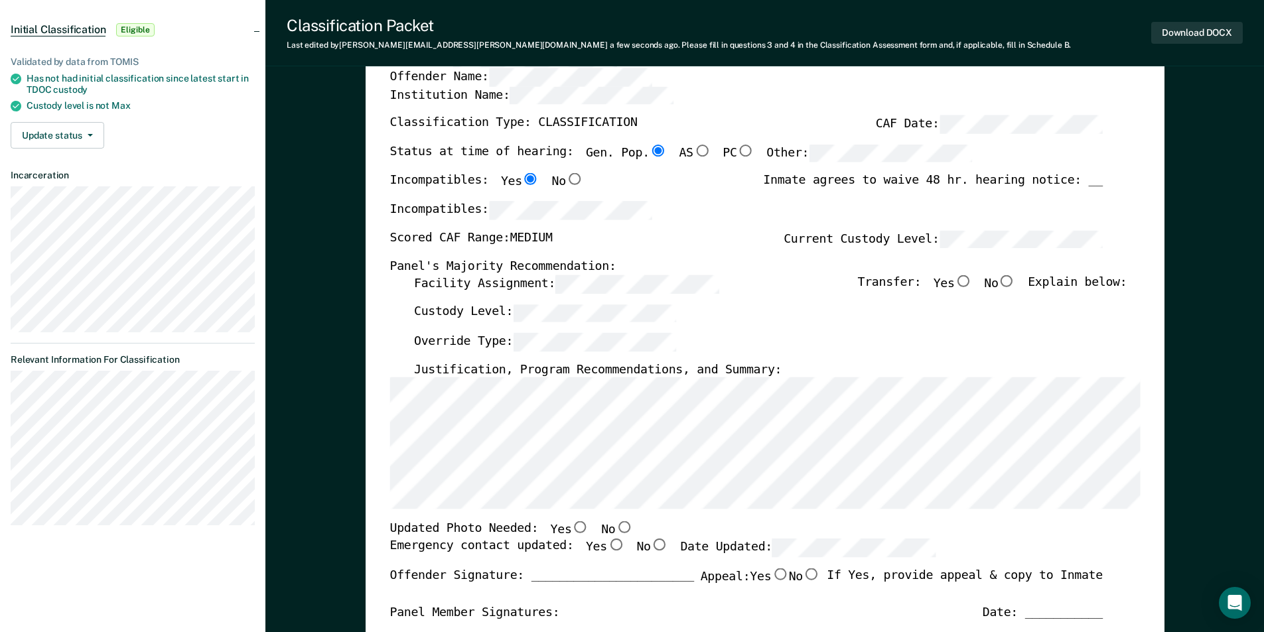
scroll to position [0, 0]
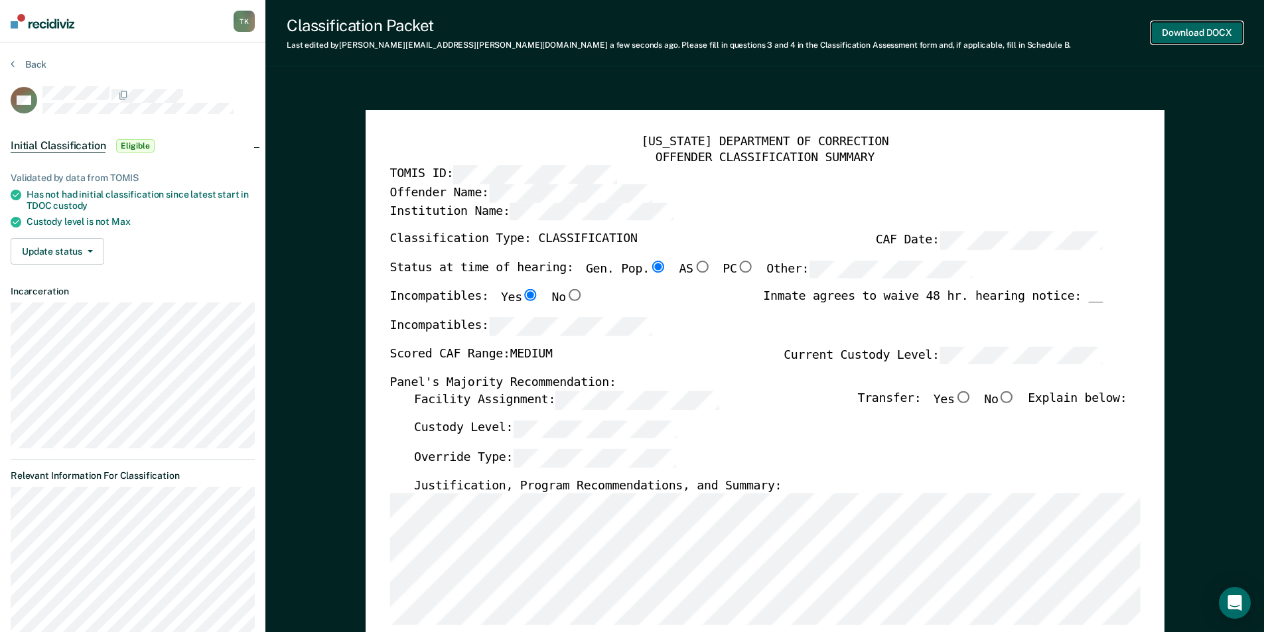
click at [1192, 33] on button "Download DOCX" at bounding box center [1197, 33] width 92 height 22
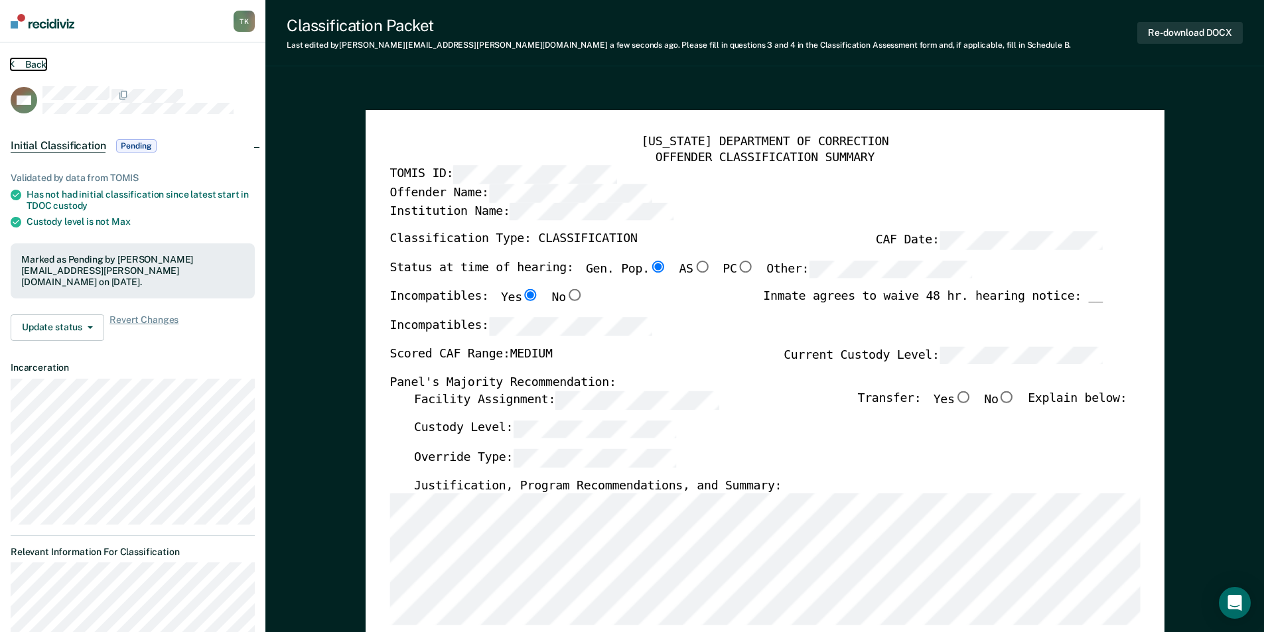
click at [31, 65] on button "Back" at bounding box center [29, 64] width 36 height 12
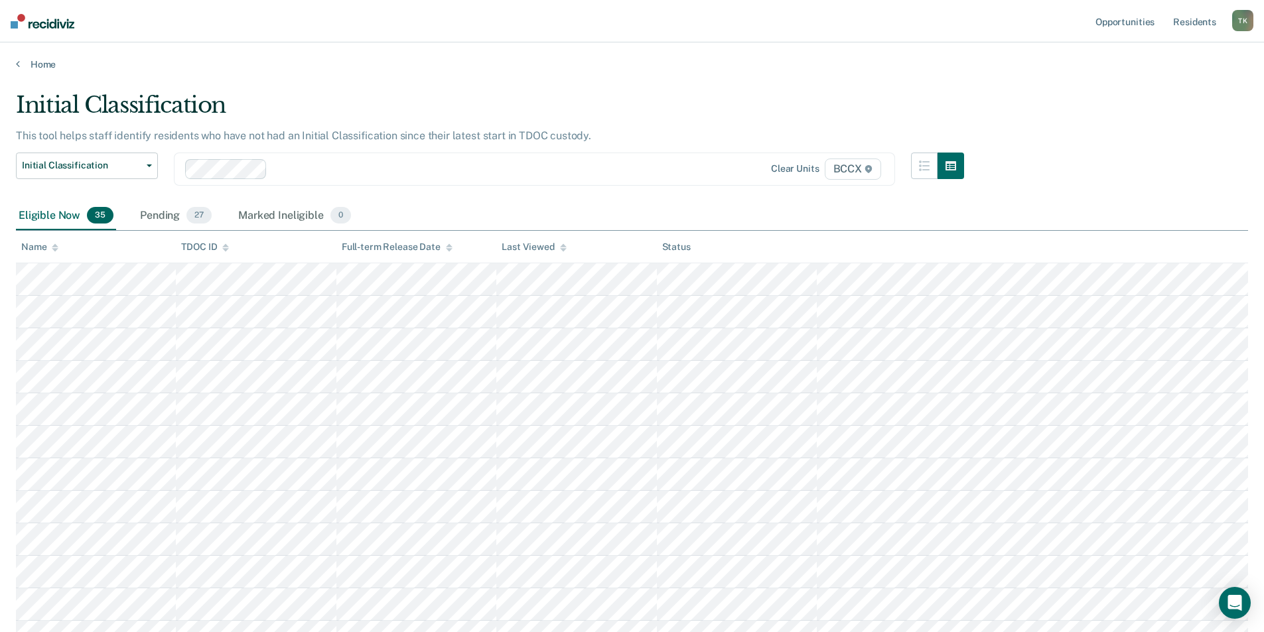
click at [48, 243] on div "Name" at bounding box center [39, 247] width 37 height 11
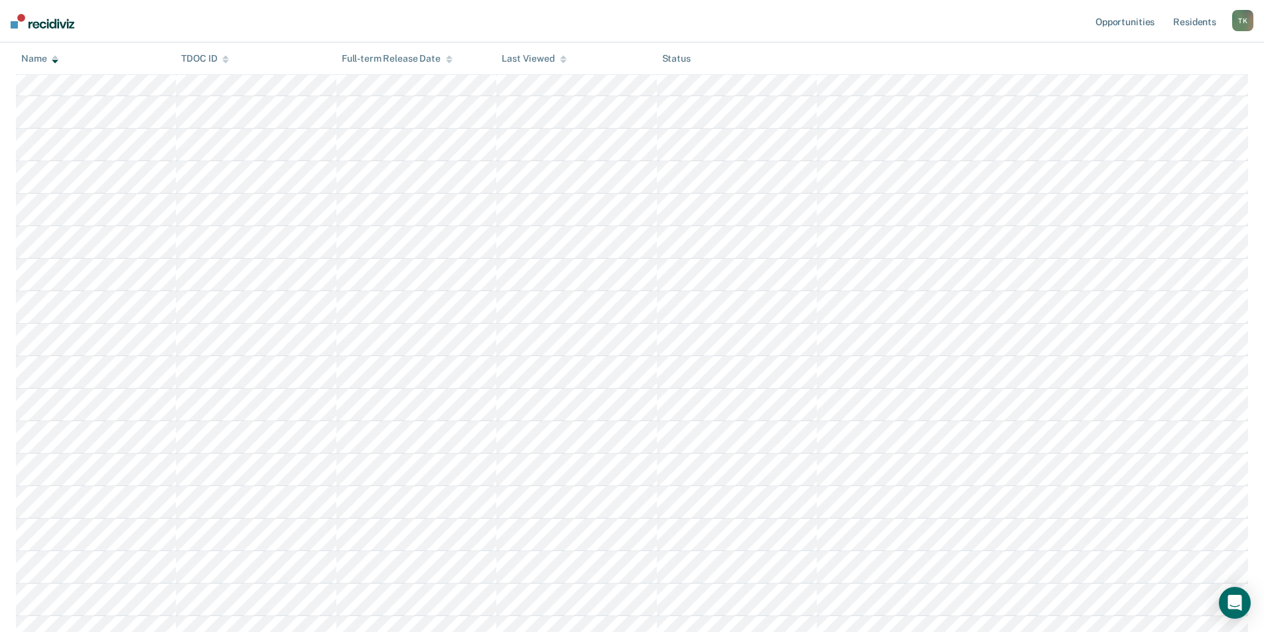
scroll to position [265, 0]
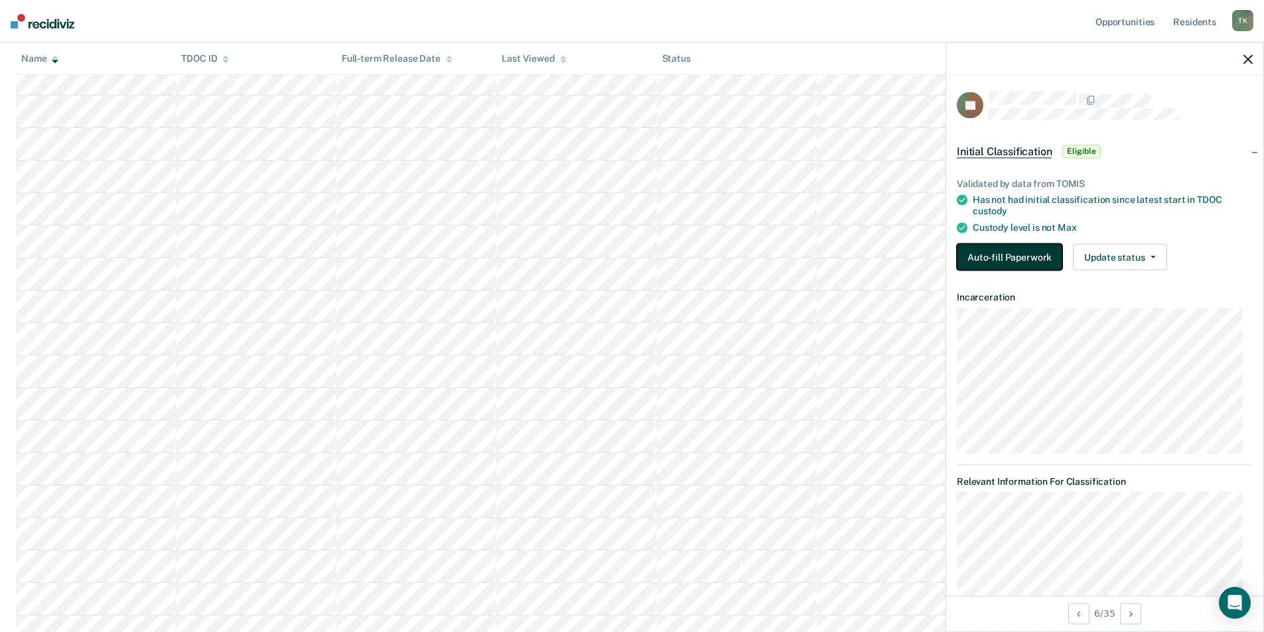
click at [1006, 261] on button "Auto-fill Paperwork" at bounding box center [1009, 257] width 105 height 27
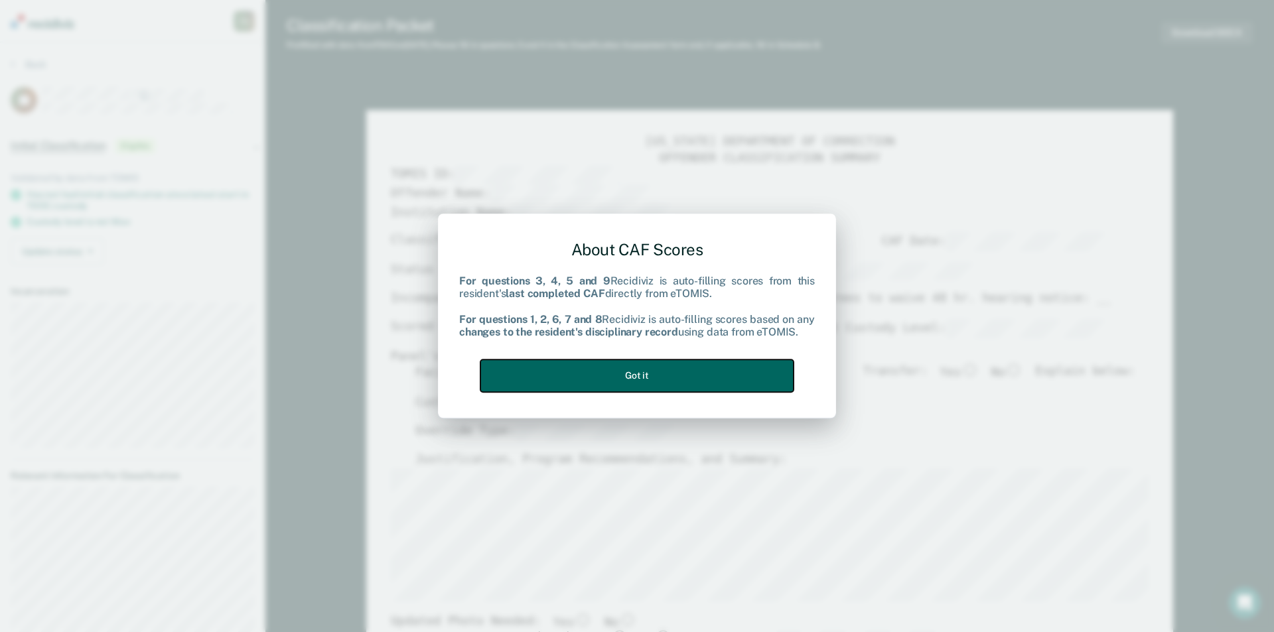
click at [659, 378] on button "Got it" at bounding box center [636, 376] width 313 height 33
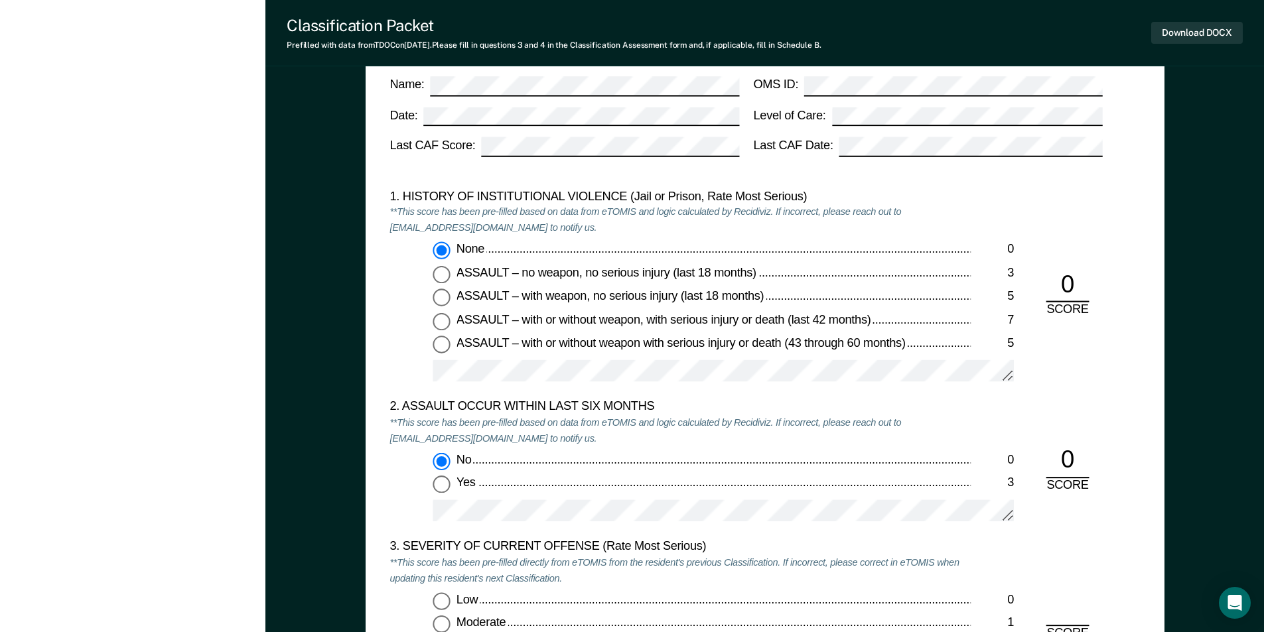
scroll to position [1592, 0]
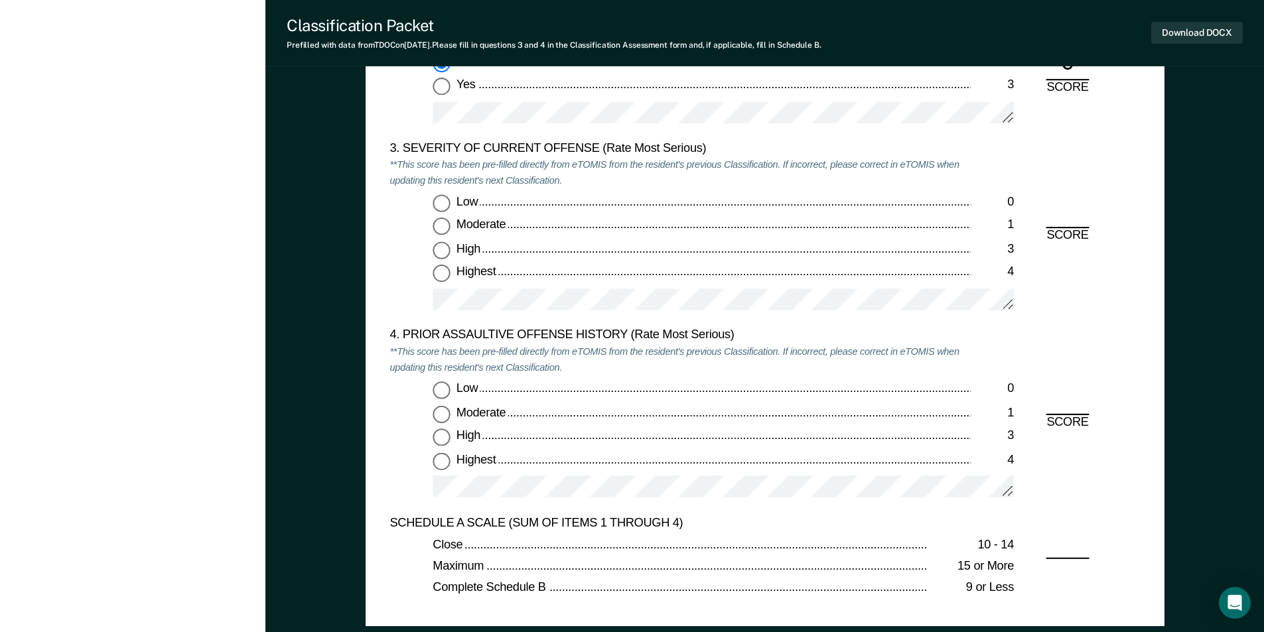
click at [443, 207] on input "Low 0" at bounding box center [441, 203] width 17 height 17
type textarea "x"
radio input "true"
click at [438, 464] on input "Highest 4" at bounding box center [441, 461] width 17 height 17
type textarea "x"
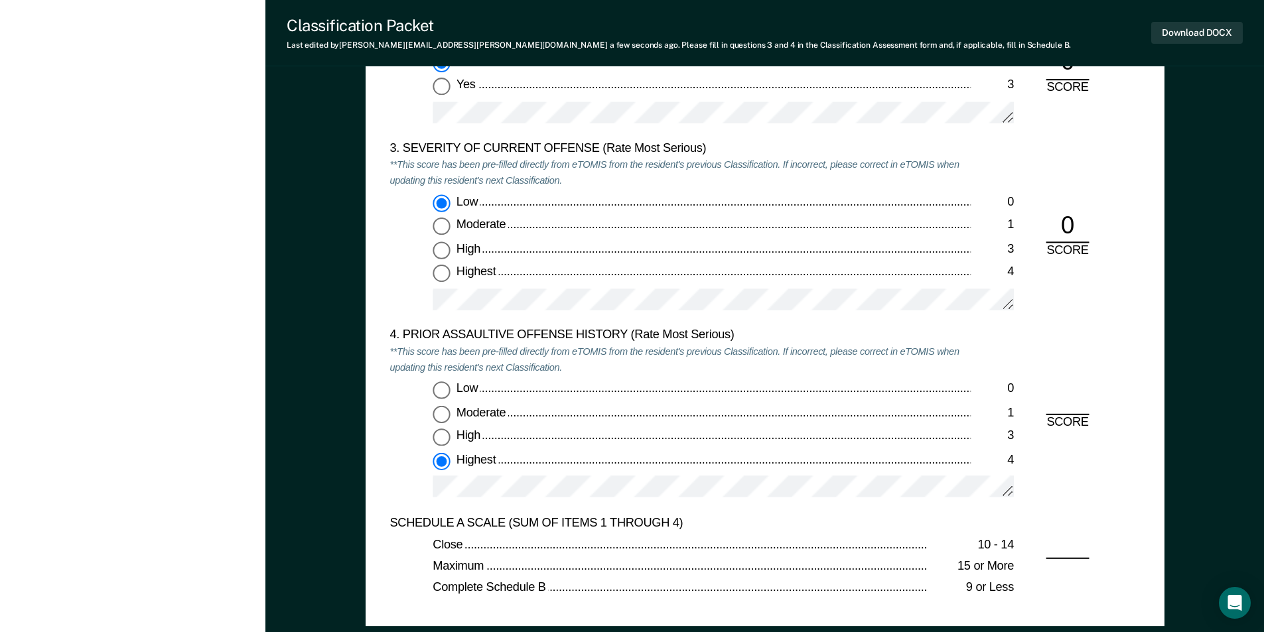
radio input "true"
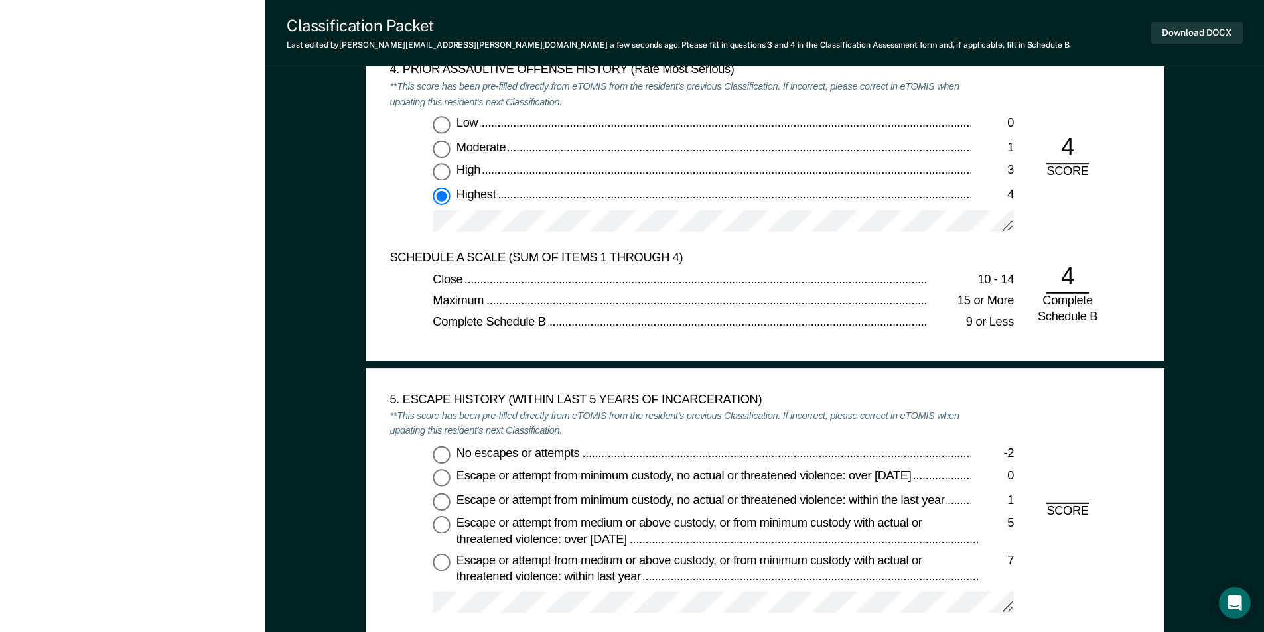
click at [441, 452] on input "No escapes or attempts -2" at bounding box center [441, 454] width 17 height 17
type textarea "x"
radio input "true"
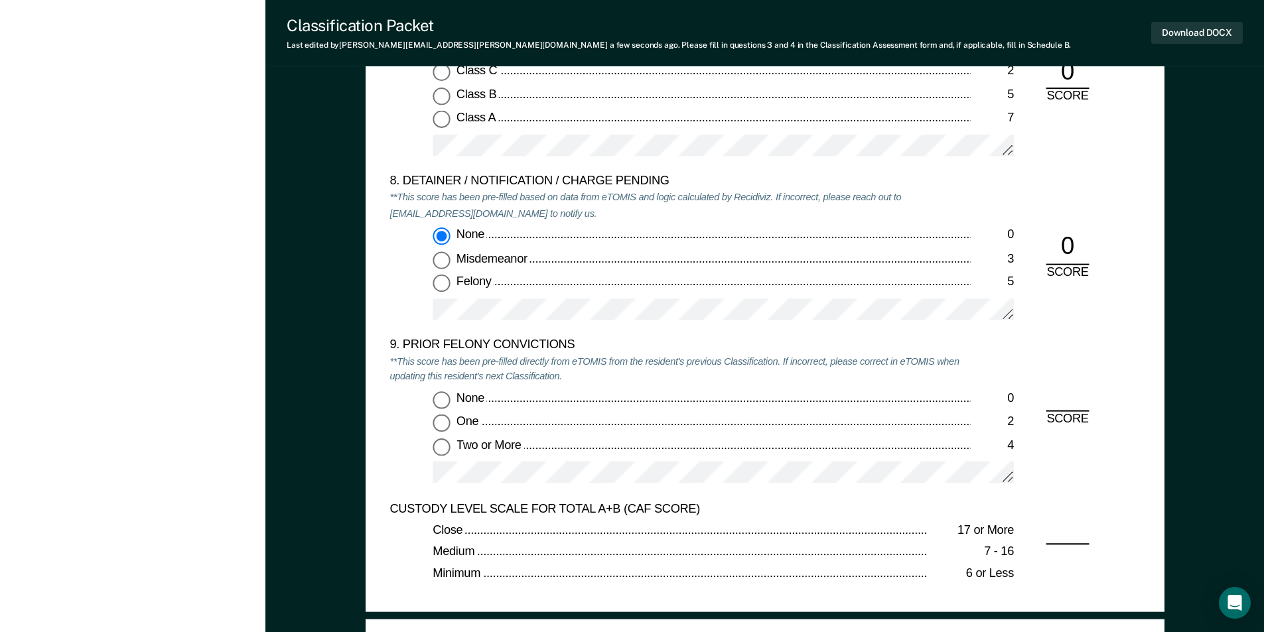
scroll to position [2853, 0]
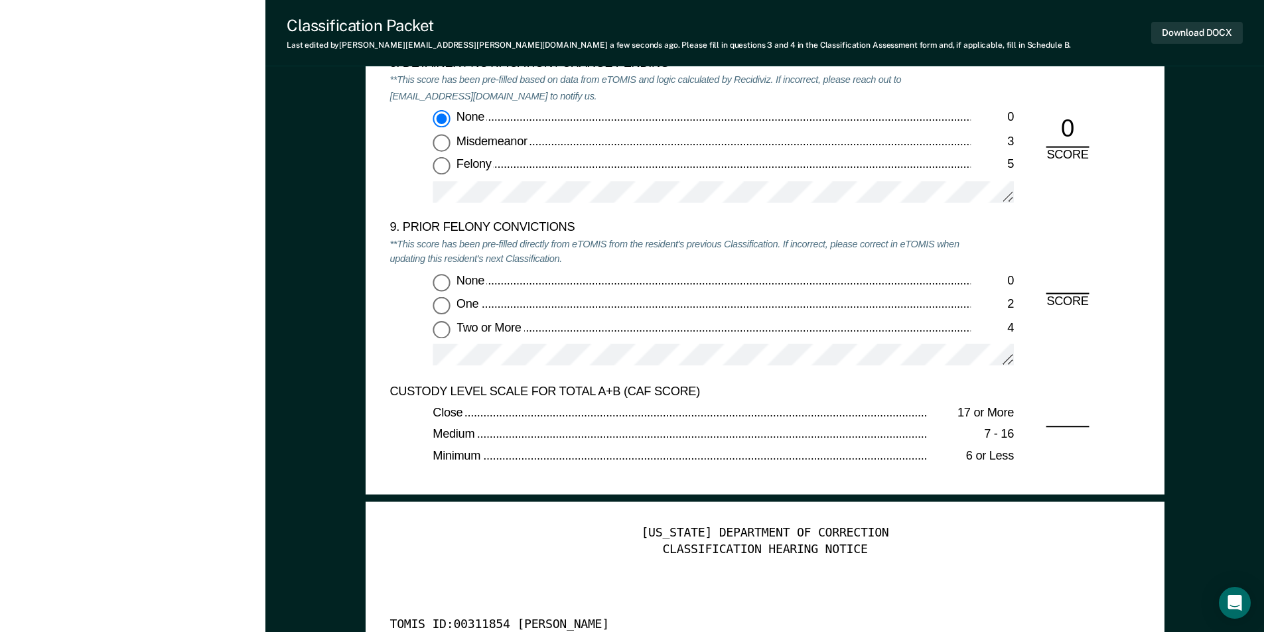
click at [443, 331] on input "Two or More 4" at bounding box center [441, 329] width 17 height 17
type textarea "x"
radio input "true"
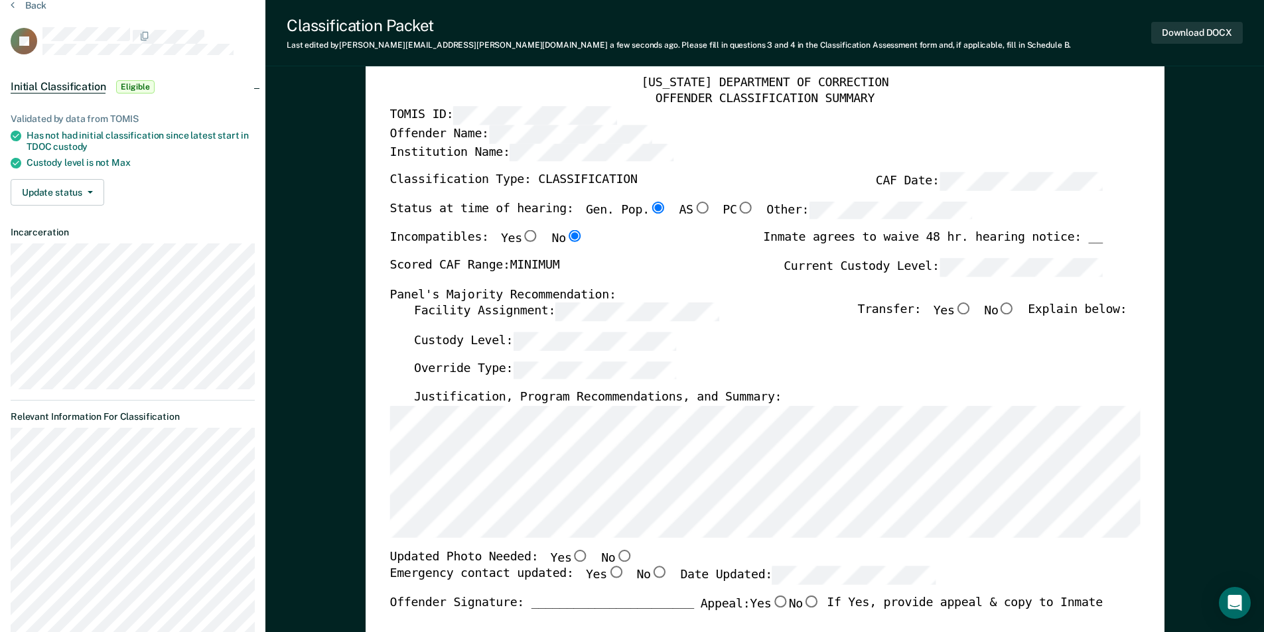
scroll to position [0, 0]
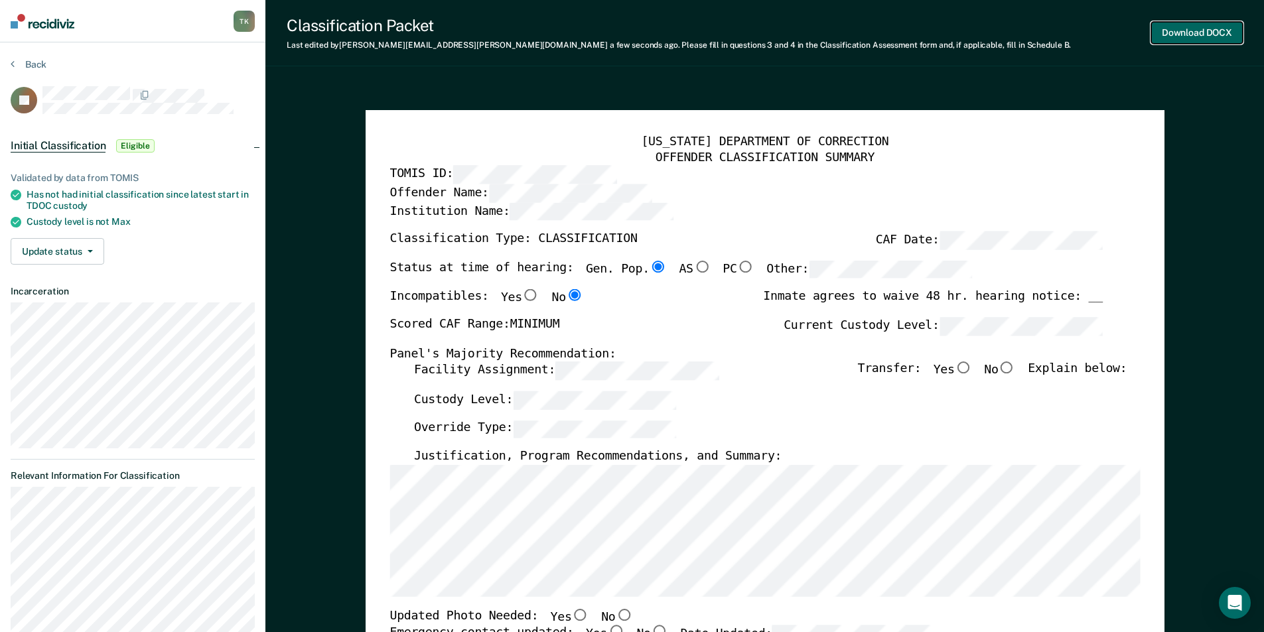
click at [1197, 30] on button "Download DOCX" at bounding box center [1197, 33] width 92 height 22
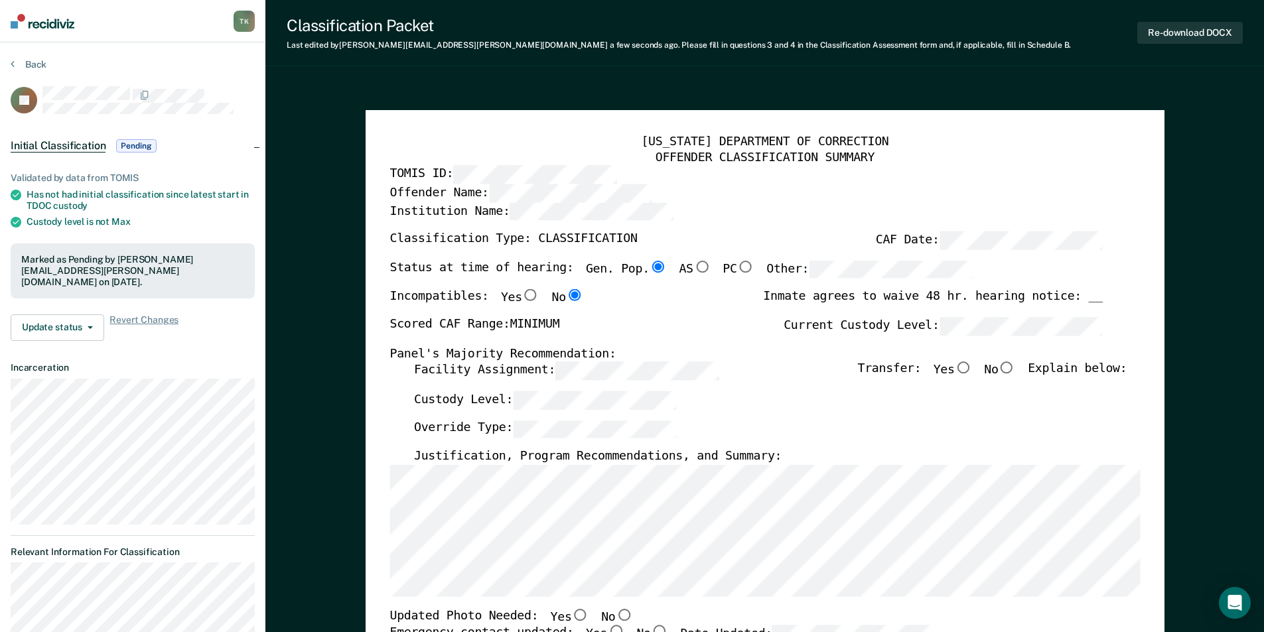
click at [50, 64] on div "Back" at bounding box center [133, 72] width 244 height 28
click at [34, 64] on button "Back" at bounding box center [29, 64] width 36 height 12
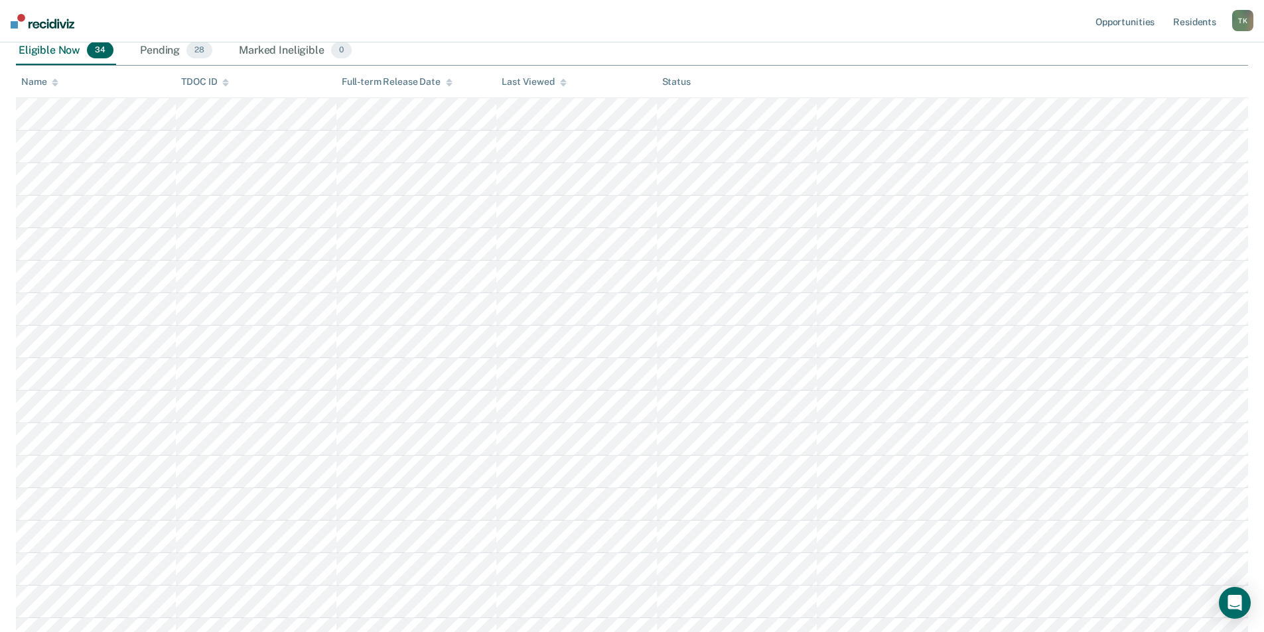
scroll to position [66, 0]
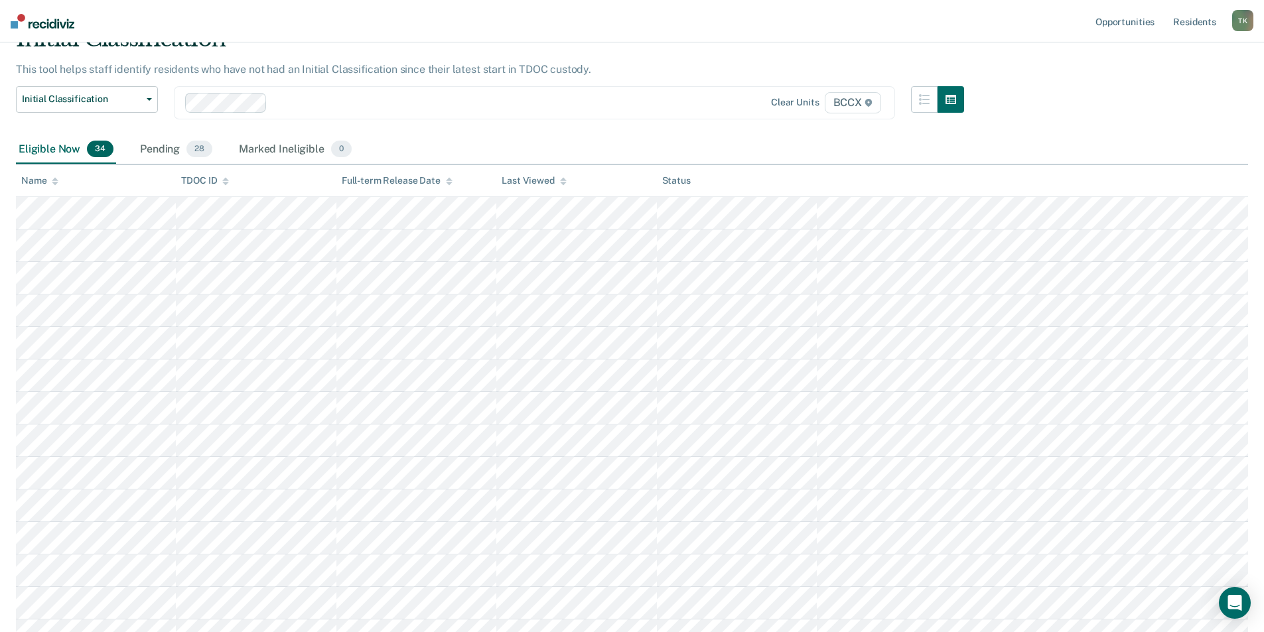
click at [52, 181] on icon at bounding box center [55, 181] width 7 height 9
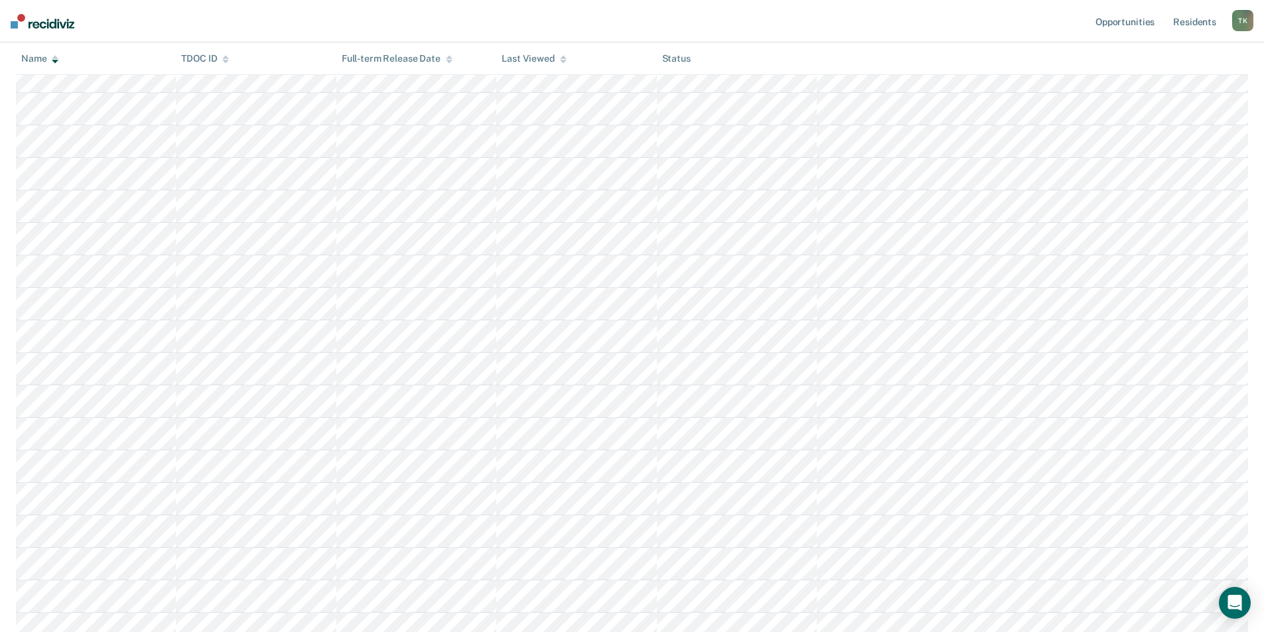
scroll to position [464, 0]
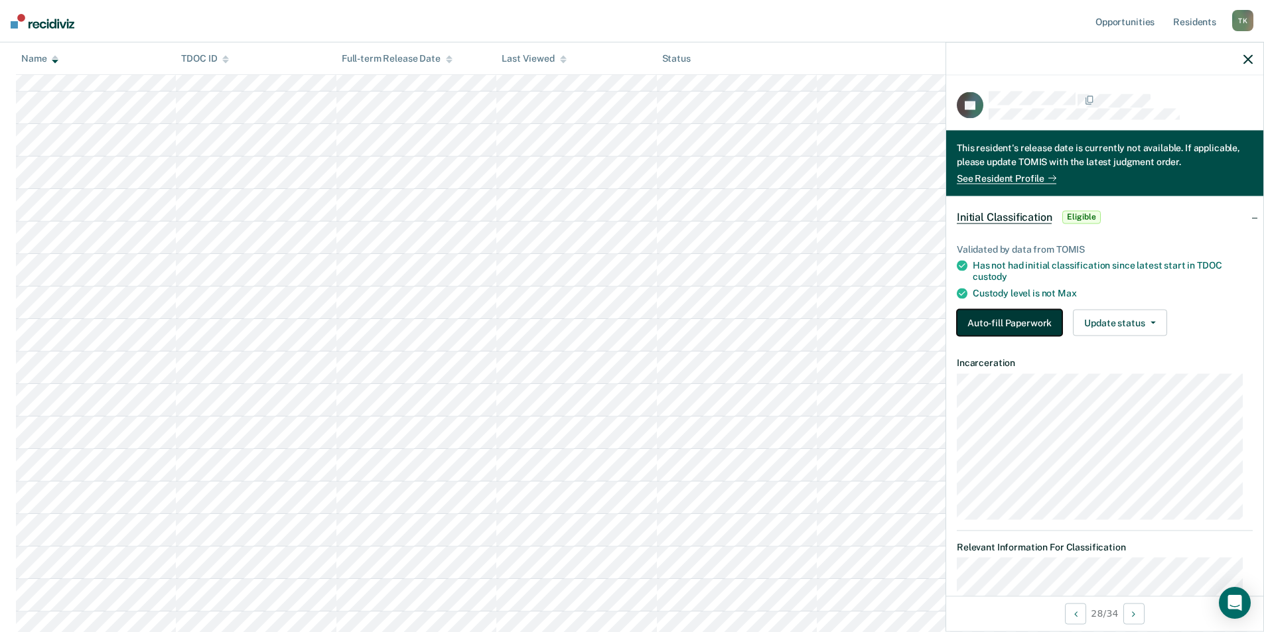
click at [1021, 317] on button "Auto-fill Paperwork" at bounding box center [1009, 322] width 105 height 27
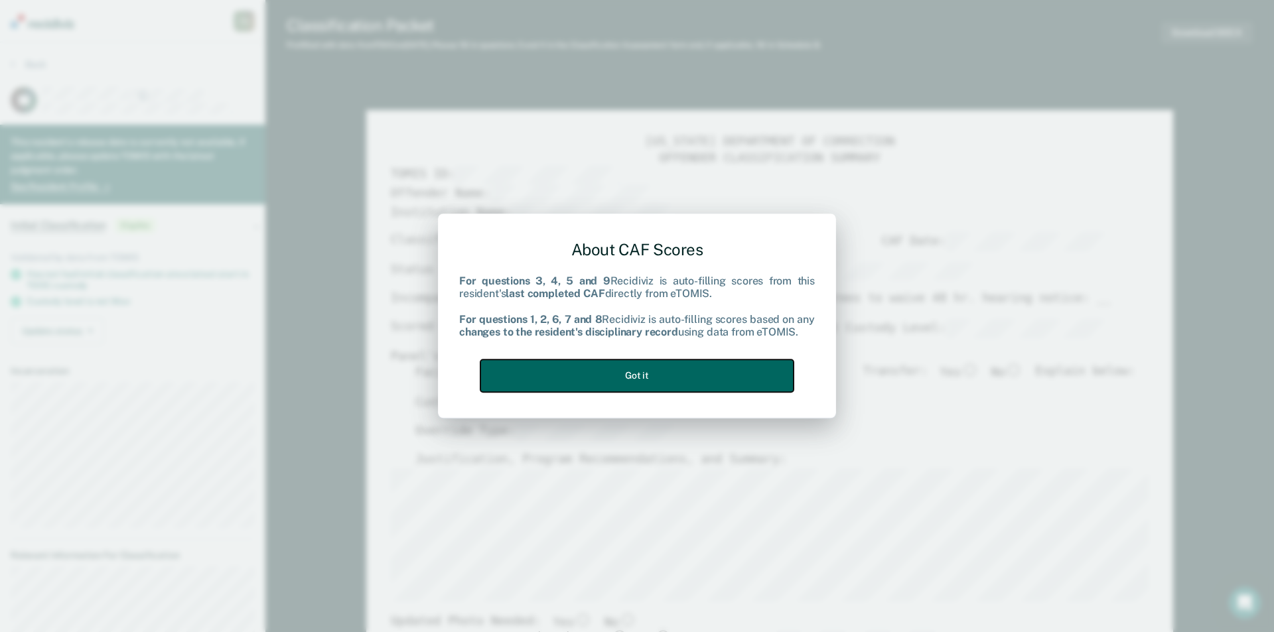
click at [609, 375] on button "Got it" at bounding box center [636, 376] width 313 height 33
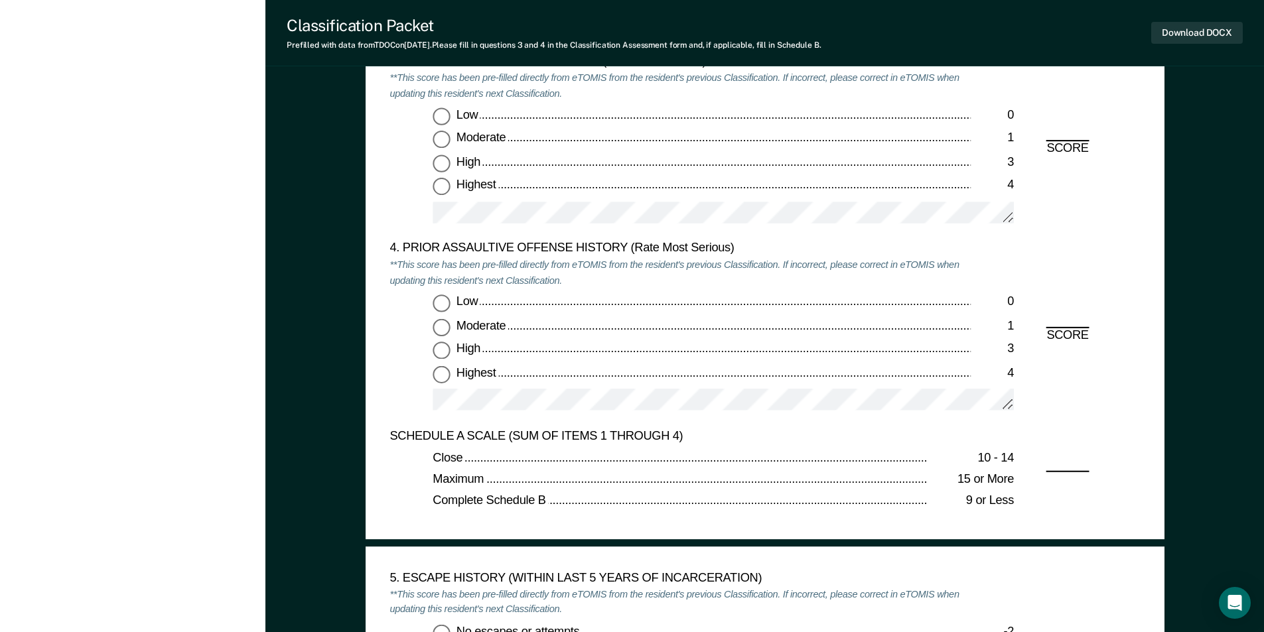
scroll to position [1659, 0]
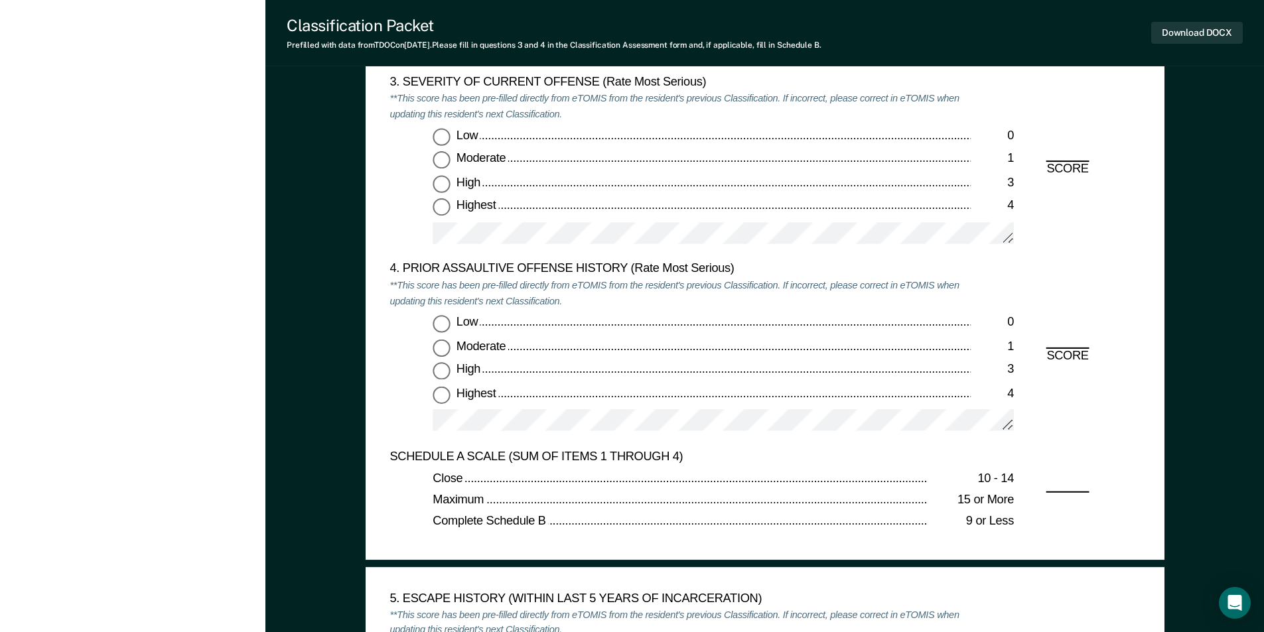
click at [441, 211] on input "Highest 4" at bounding box center [441, 207] width 17 height 17
type textarea "x"
radio input "true"
click at [438, 397] on input "Highest 4" at bounding box center [441, 394] width 17 height 17
type textarea "x"
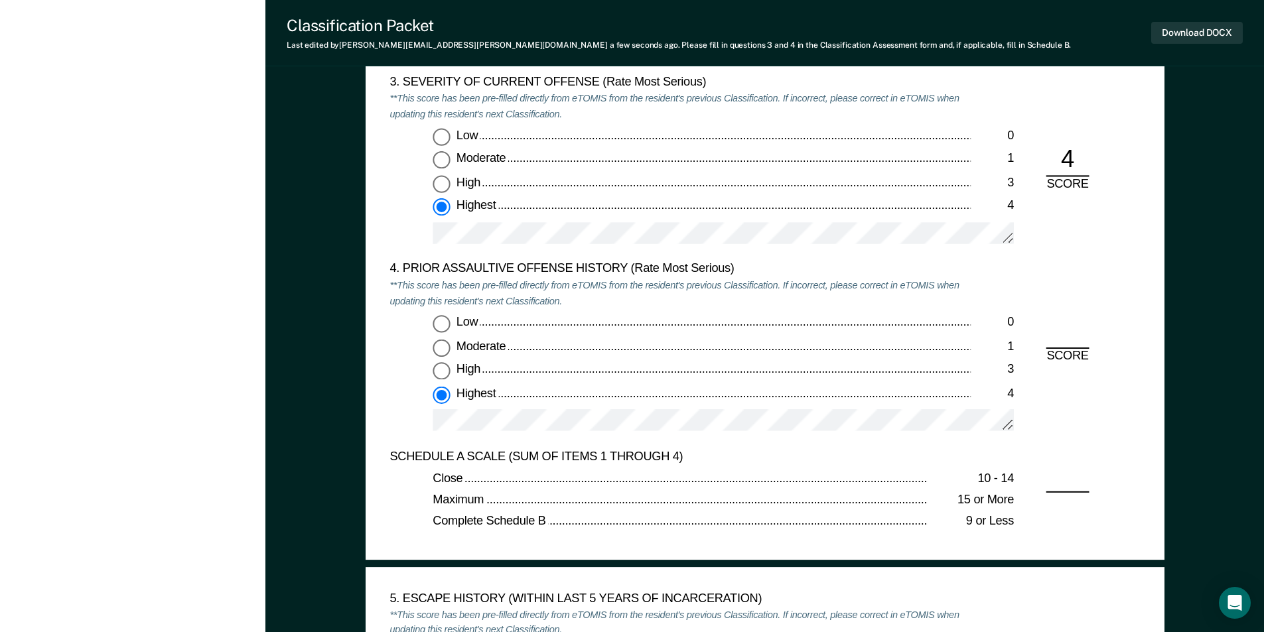
radio input "true"
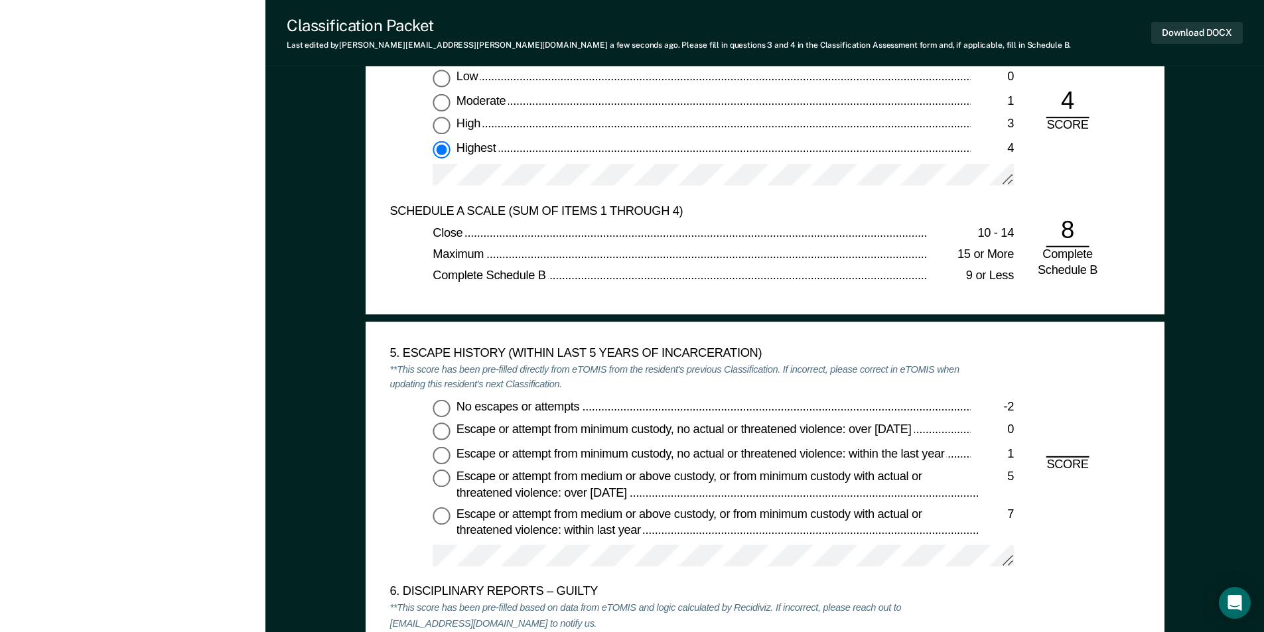
scroll to position [1924, 0]
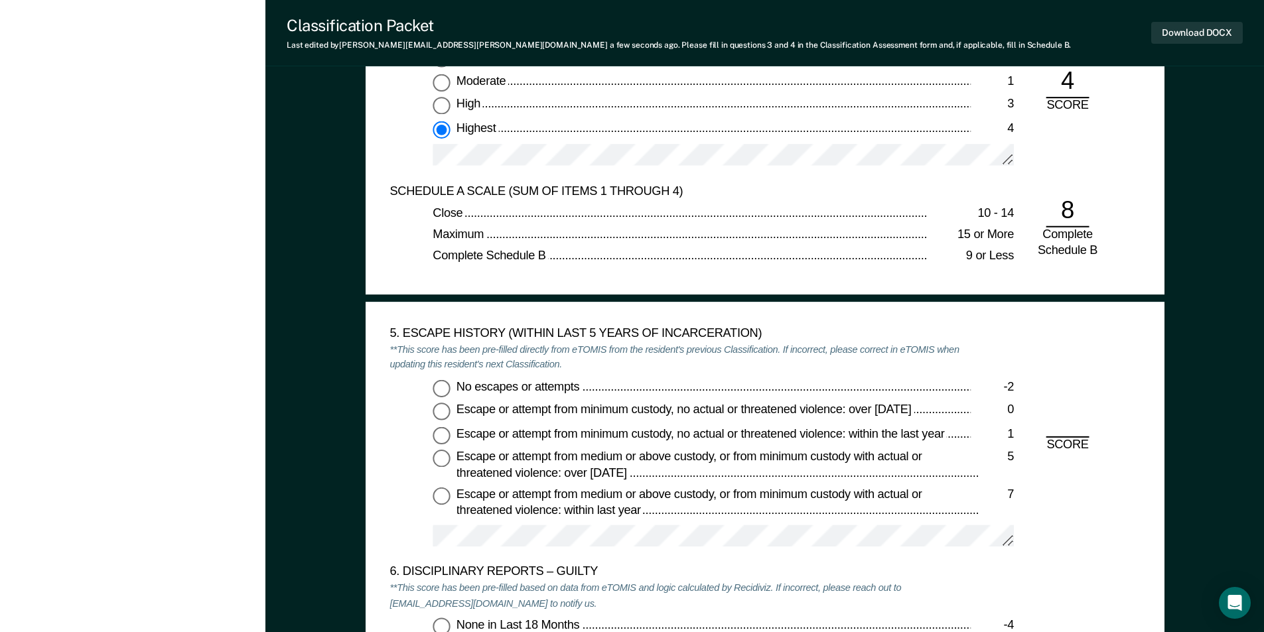
click at [444, 389] on input "No escapes or attempts -2" at bounding box center [441, 388] width 17 height 17
type textarea "x"
radio input "true"
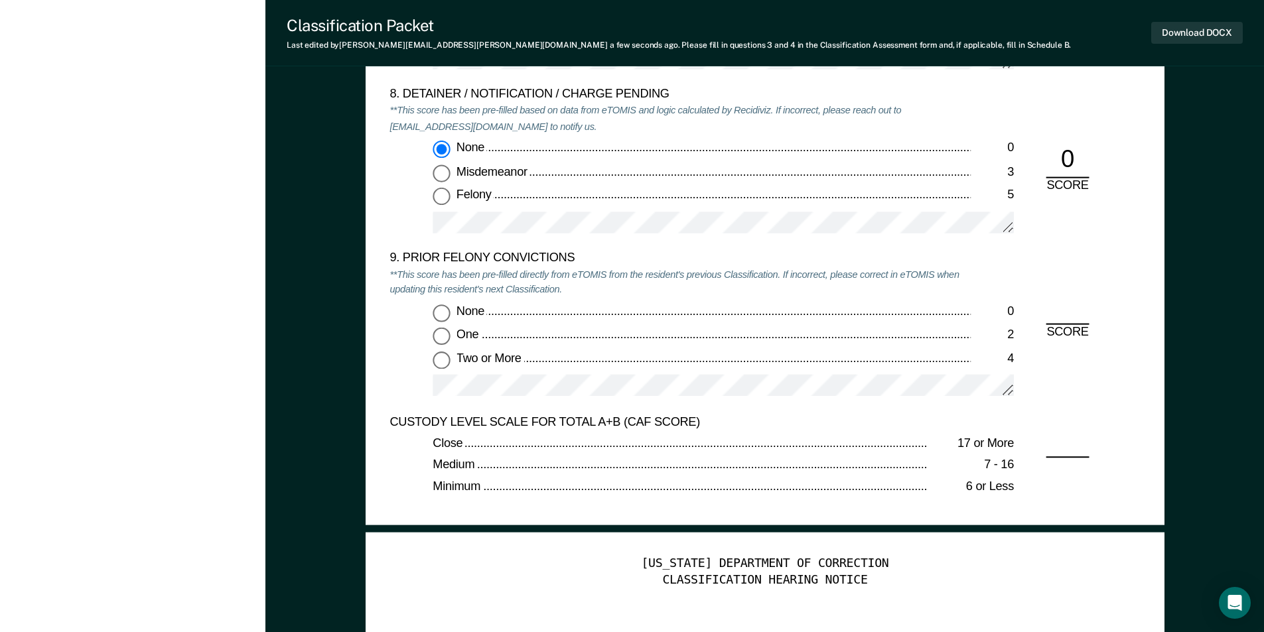
scroll to position [2919, 0]
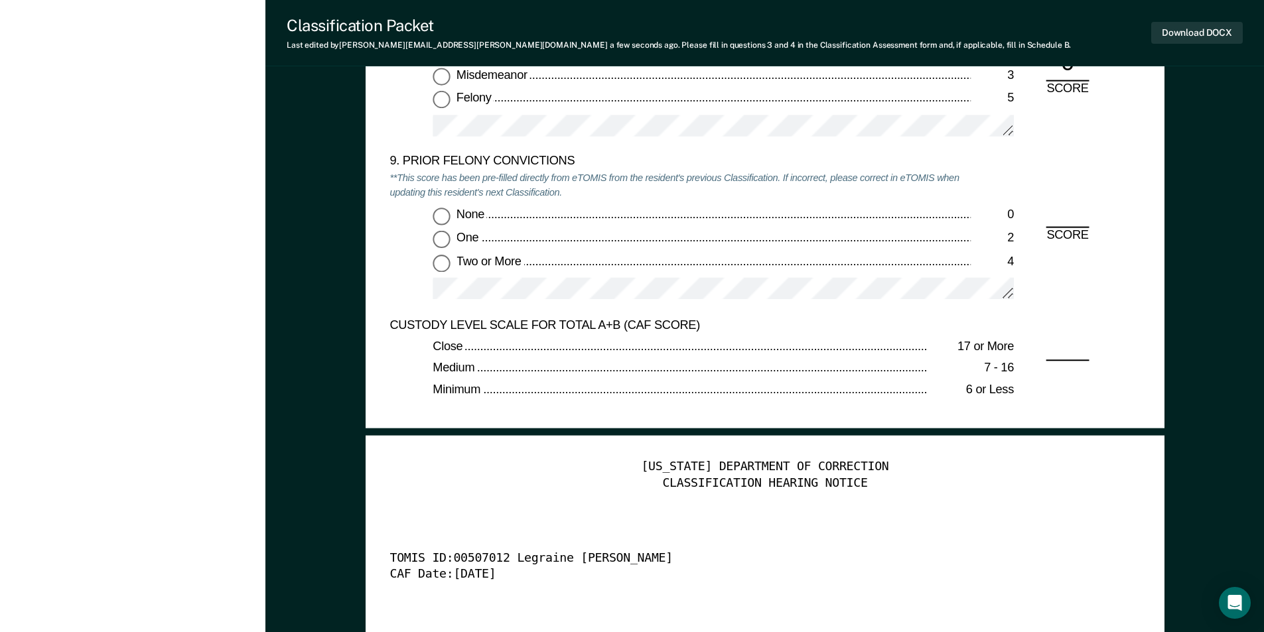
click at [441, 265] on input "Two or More 4" at bounding box center [441, 263] width 17 height 17
type textarea "x"
radio input "true"
click at [1182, 34] on button "Download DOCX" at bounding box center [1197, 33] width 92 height 22
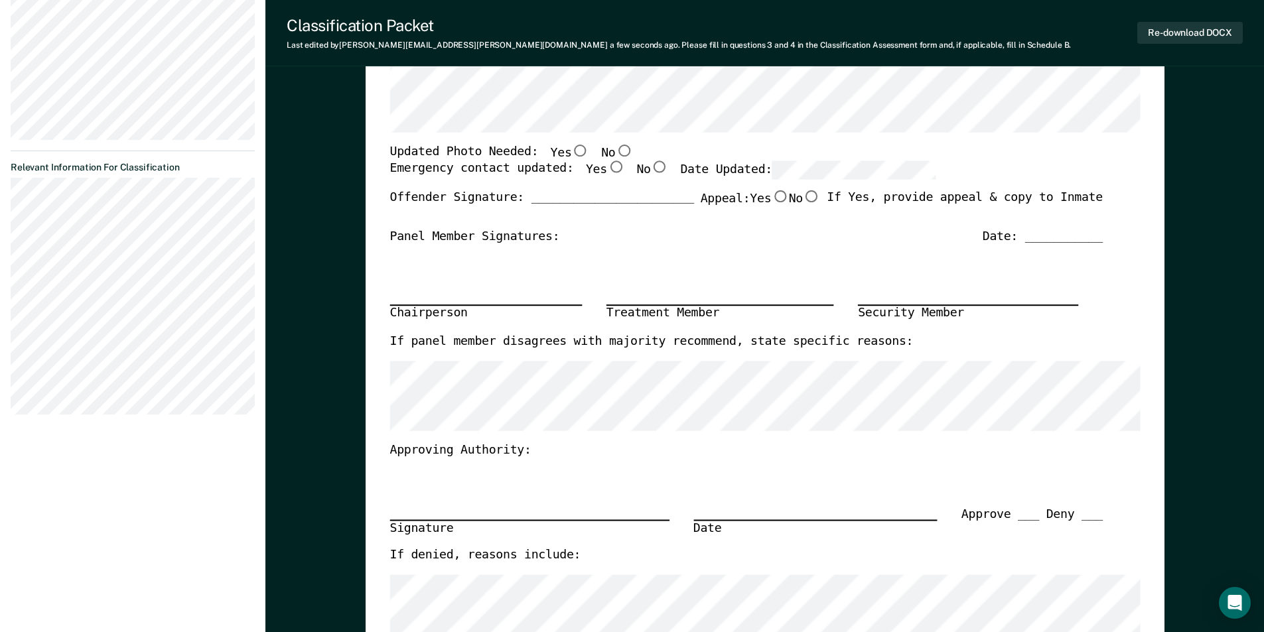
scroll to position [0, 0]
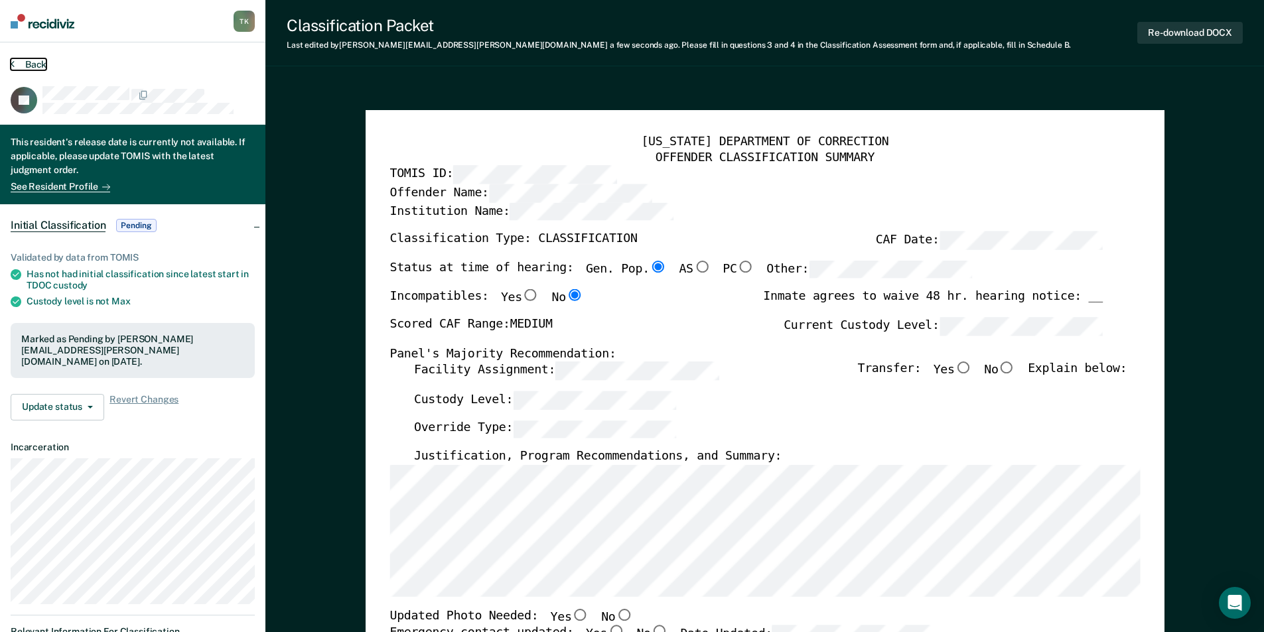
click at [40, 62] on button "Back" at bounding box center [29, 64] width 36 height 12
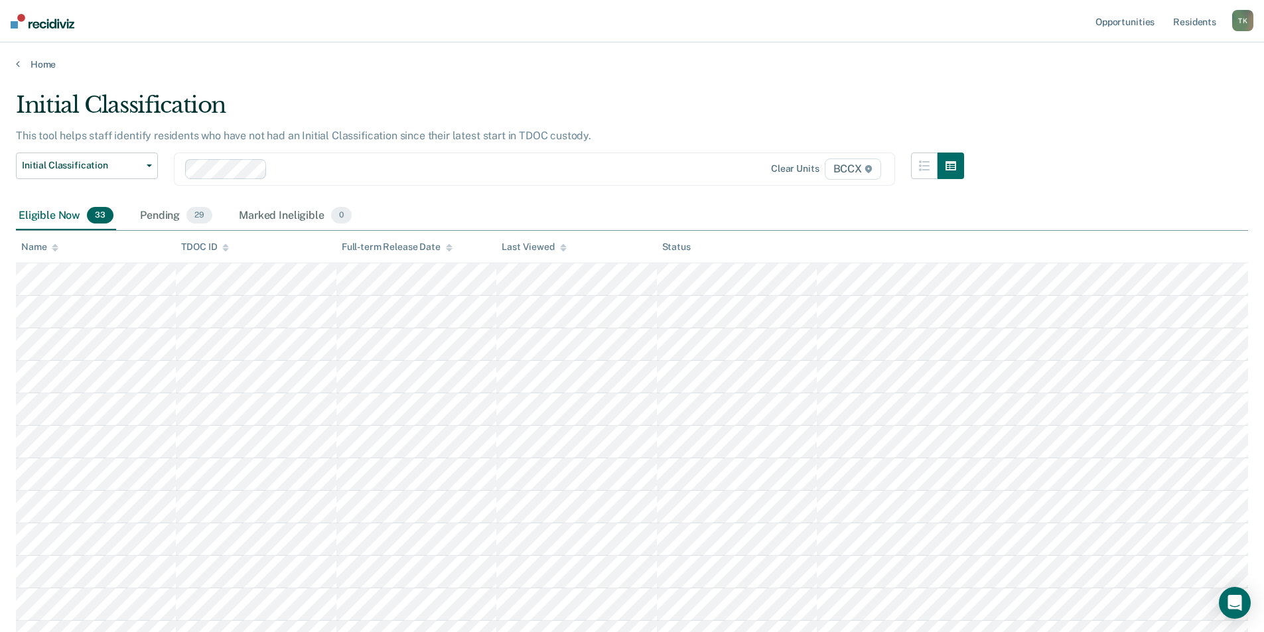
drag, startPoint x: 46, startPoint y: 243, endPoint x: 82, endPoint y: 251, distance: 36.1
click at [46, 243] on div "Name" at bounding box center [39, 247] width 37 height 11
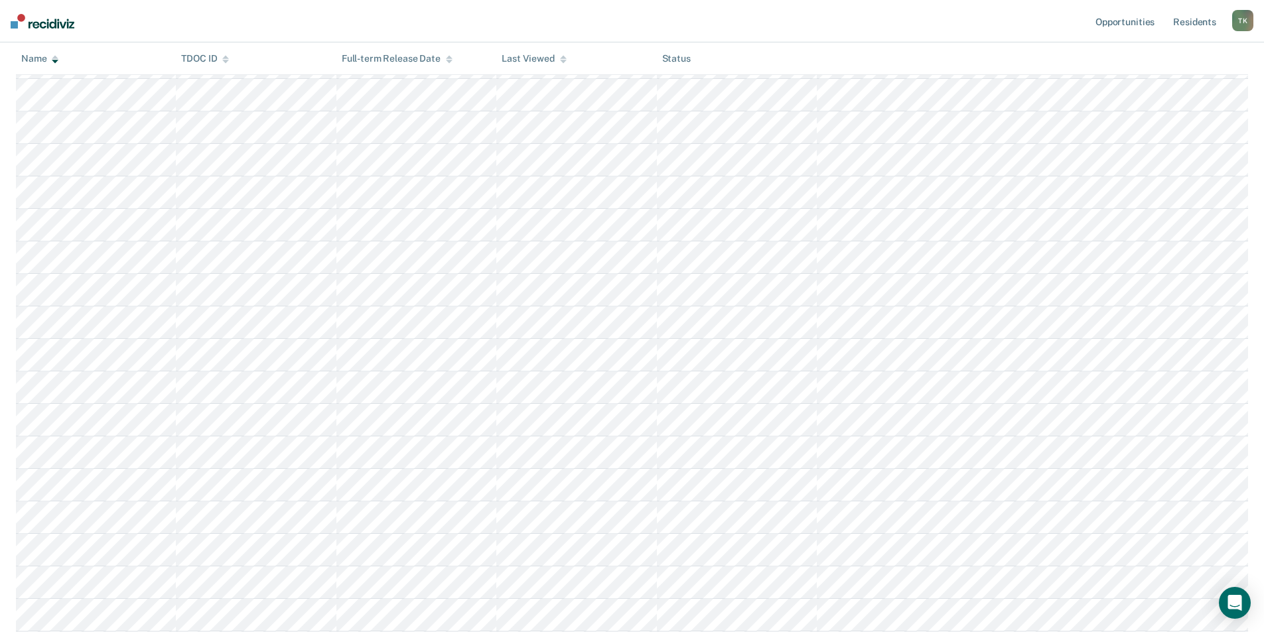
scroll to position [730, 0]
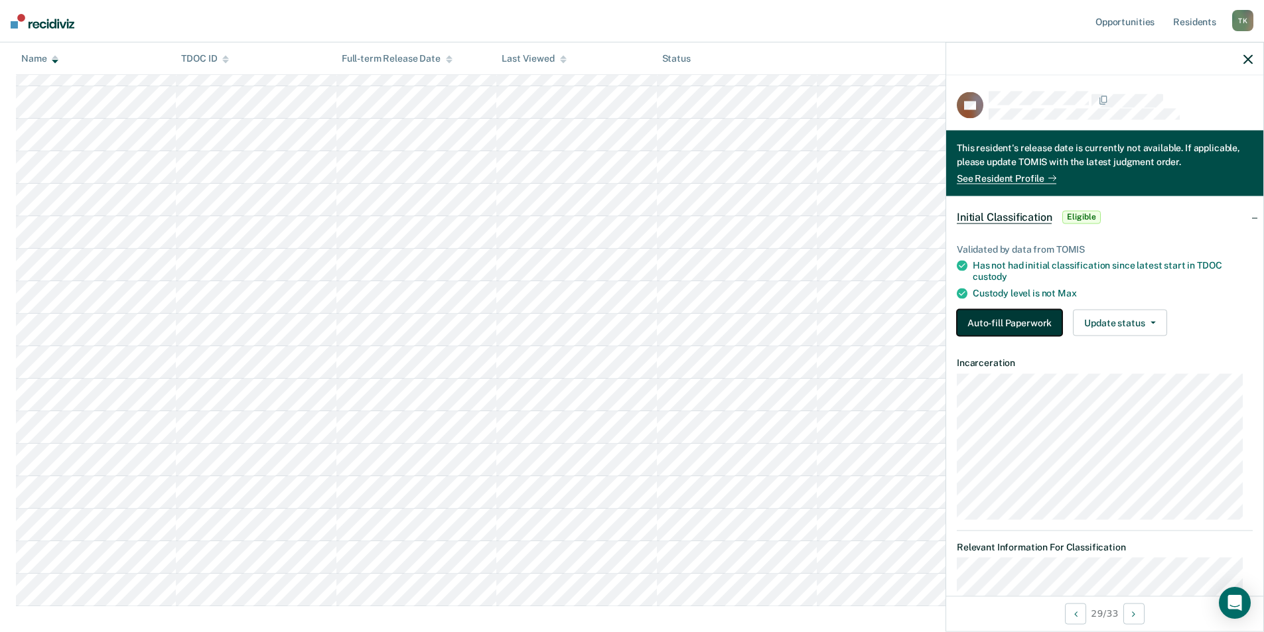
click at [999, 318] on button "Auto-fill Paperwork" at bounding box center [1009, 322] width 105 height 27
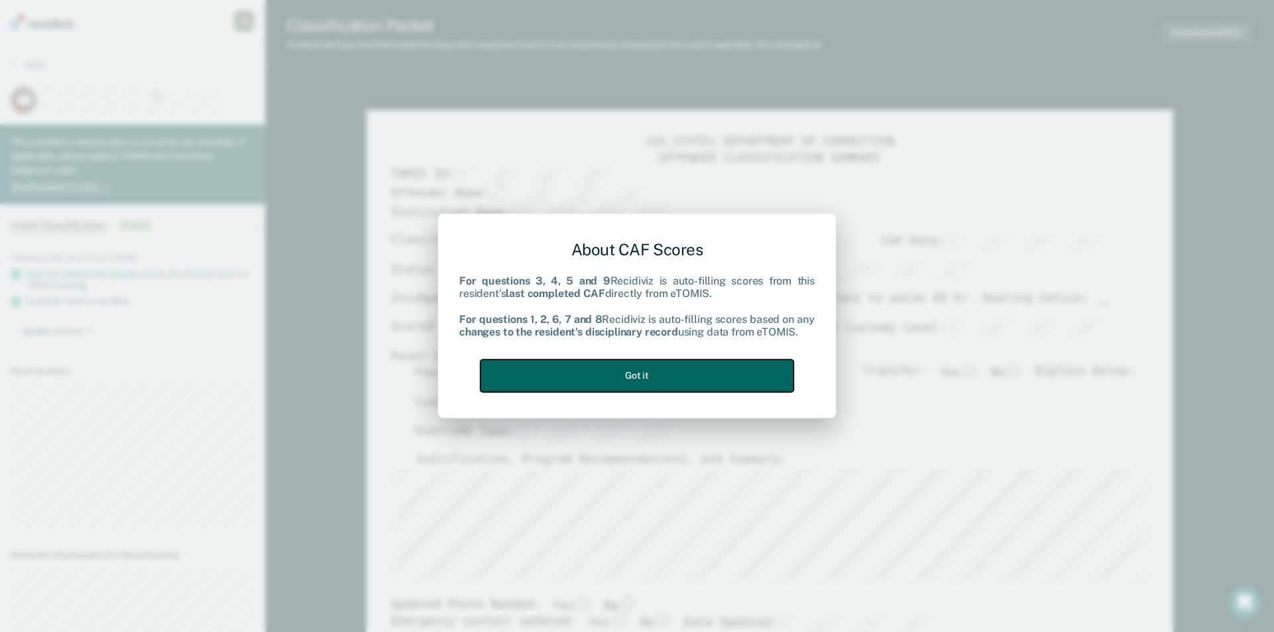
click at [662, 371] on button "Got it" at bounding box center [636, 376] width 313 height 33
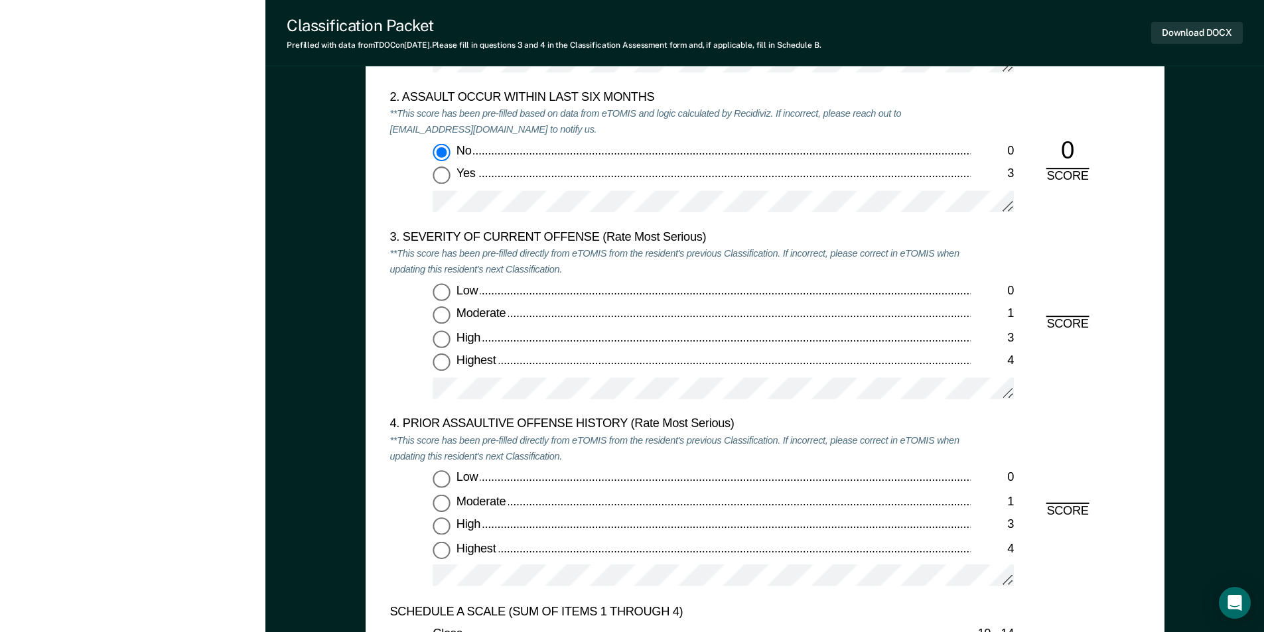
scroll to position [1526, 0]
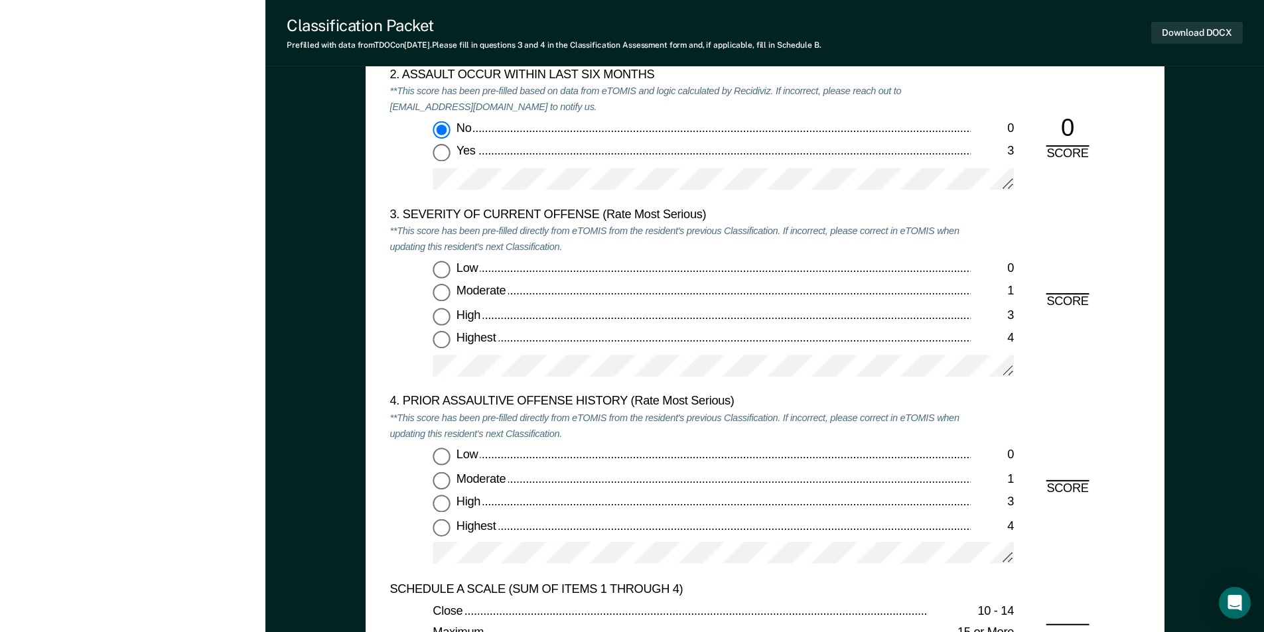
click at [439, 299] on input "Moderate 1" at bounding box center [441, 293] width 17 height 17
type textarea "x"
radio input "true"
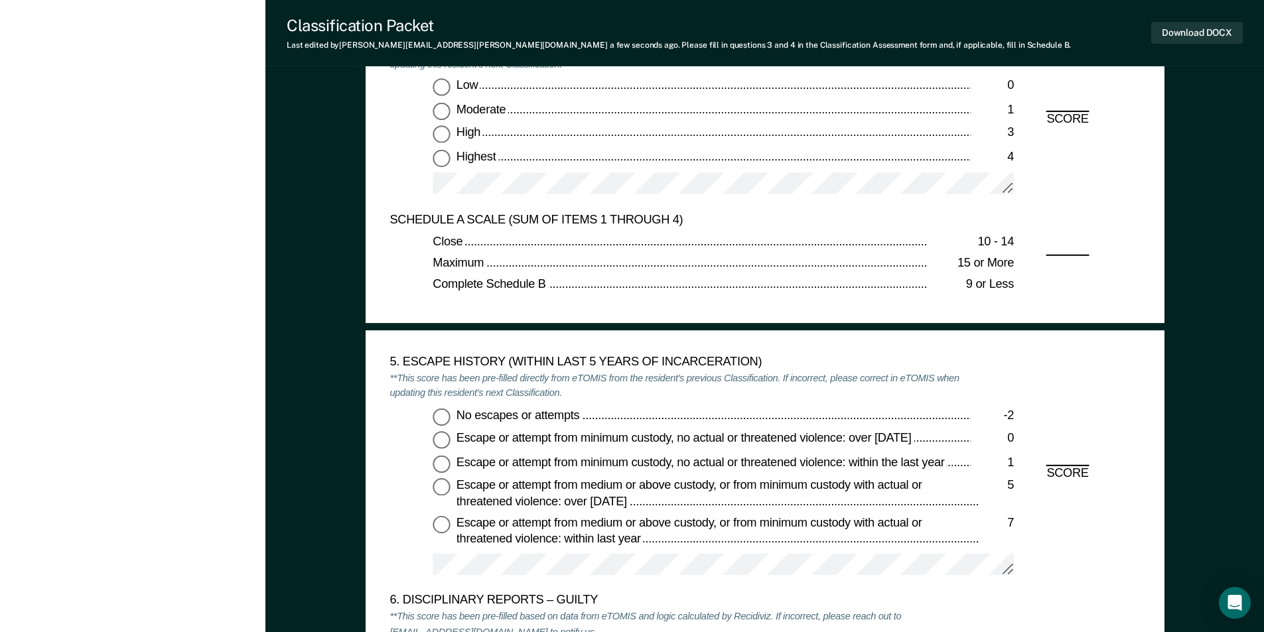
scroll to position [1924, 0]
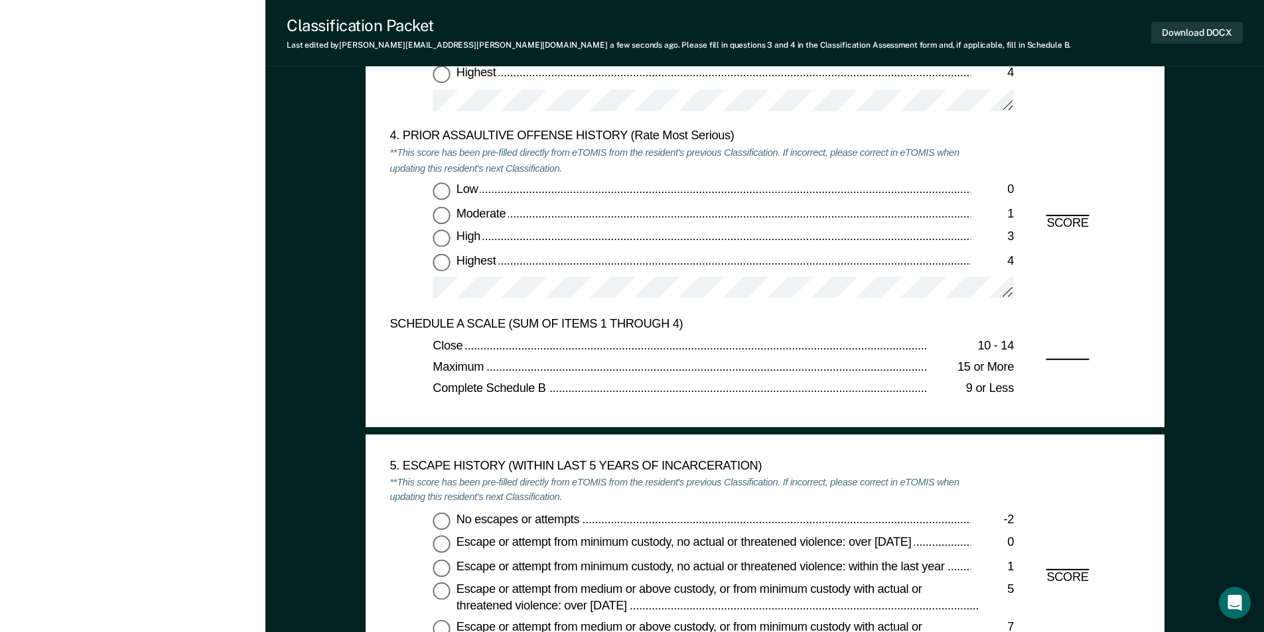
click at [443, 190] on input "Low 0" at bounding box center [441, 190] width 17 height 17
type textarea "x"
radio input "true"
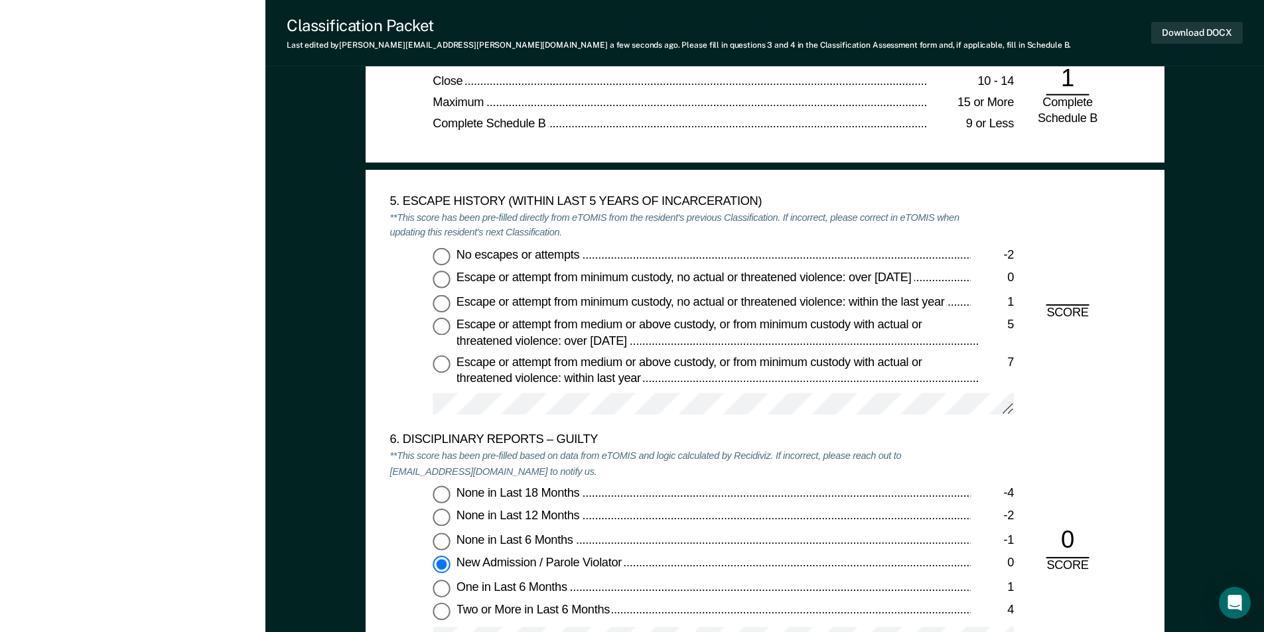
scroll to position [2057, 0]
click at [439, 257] on input "No escapes or attempts -2" at bounding box center [441, 255] width 17 height 17
type textarea "x"
radio input "true"
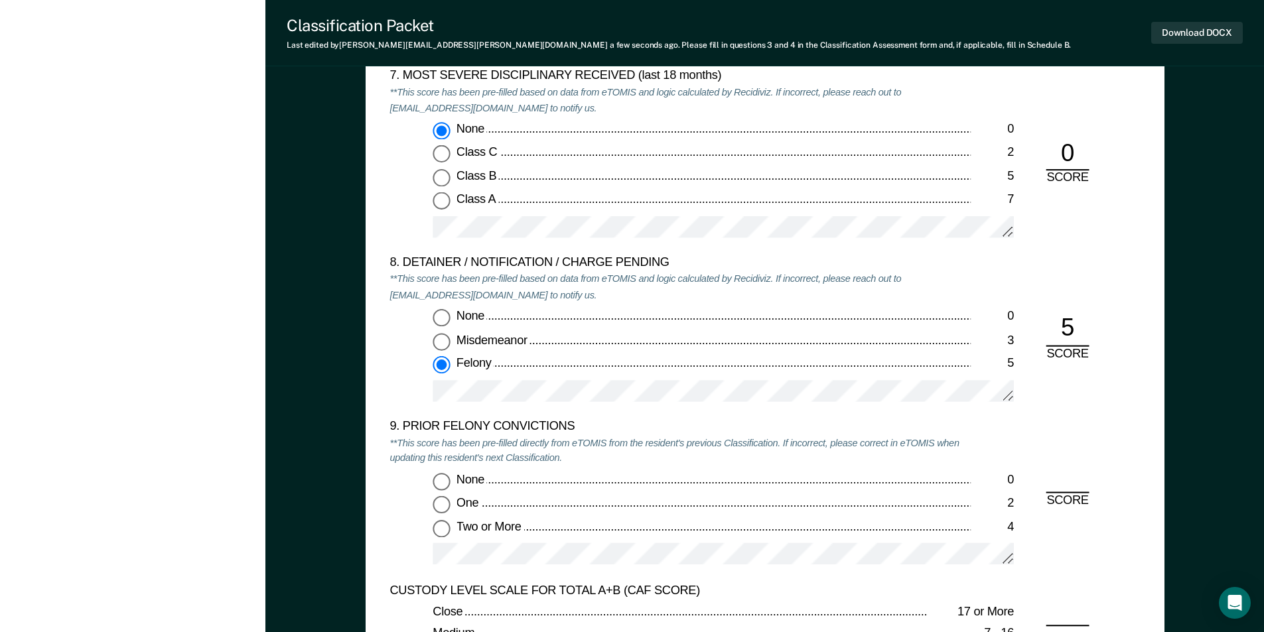
scroll to position [2720, 0]
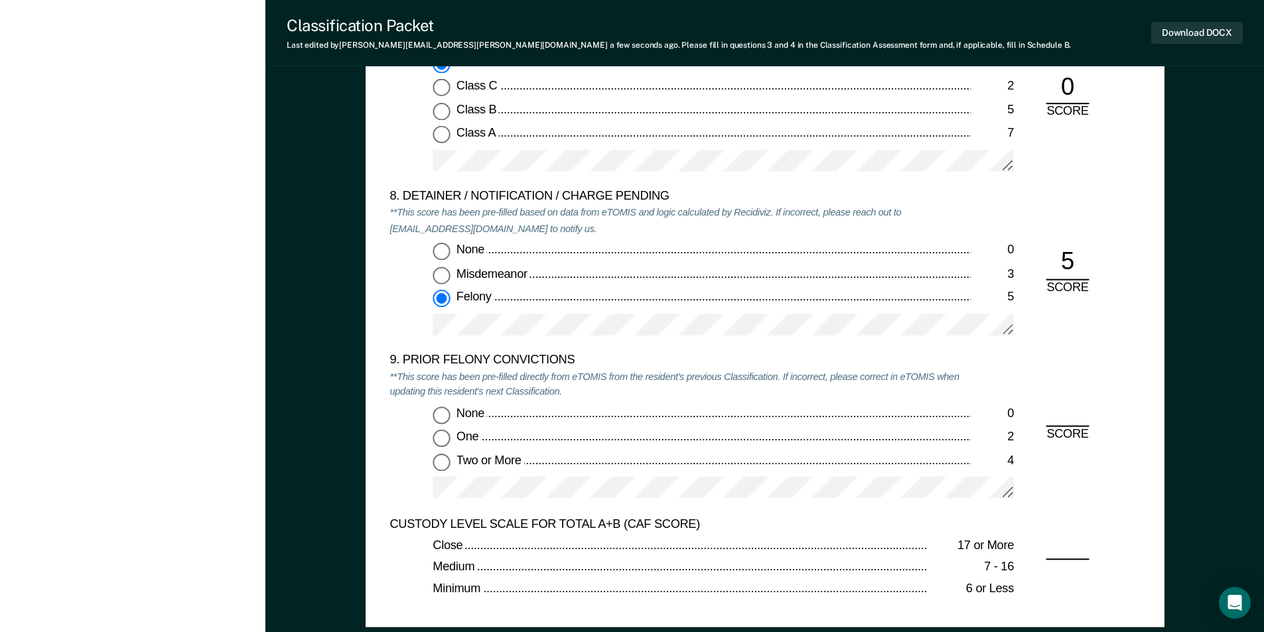
click at [443, 465] on input "Two or More 4" at bounding box center [441, 462] width 17 height 17
type textarea "x"
radio input "true"
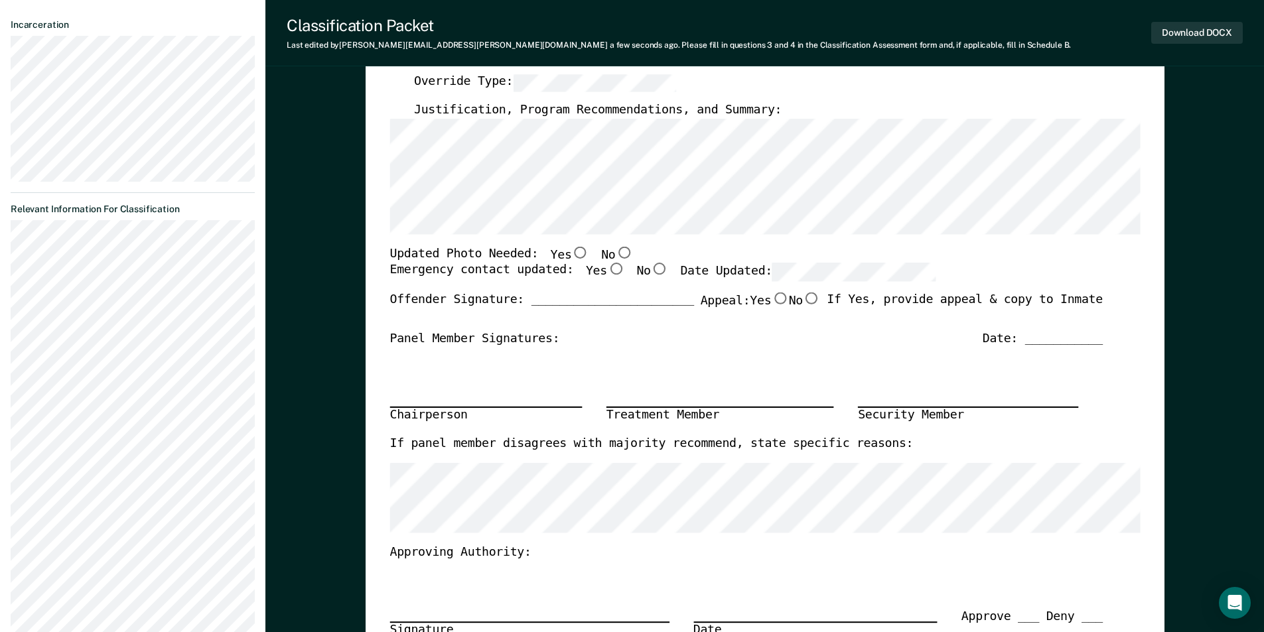
scroll to position [199, 0]
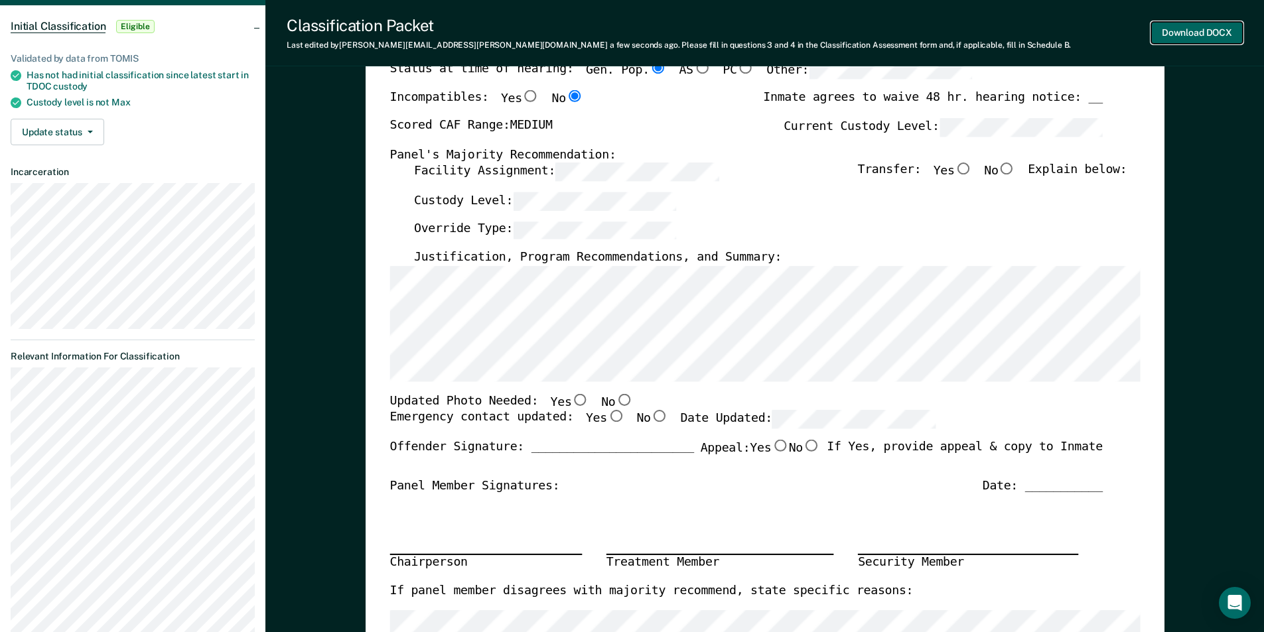
click at [1199, 33] on button "Download DOCX" at bounding box center [1197, 33] width 92 height 22
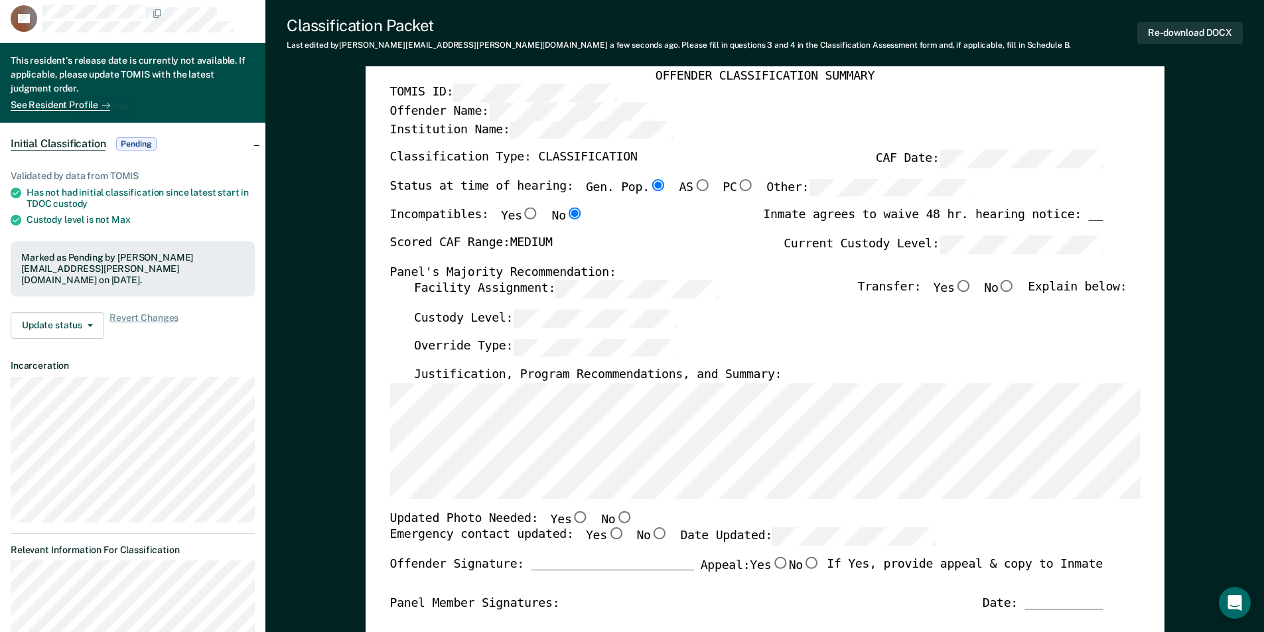
scroll to position [0, 0]
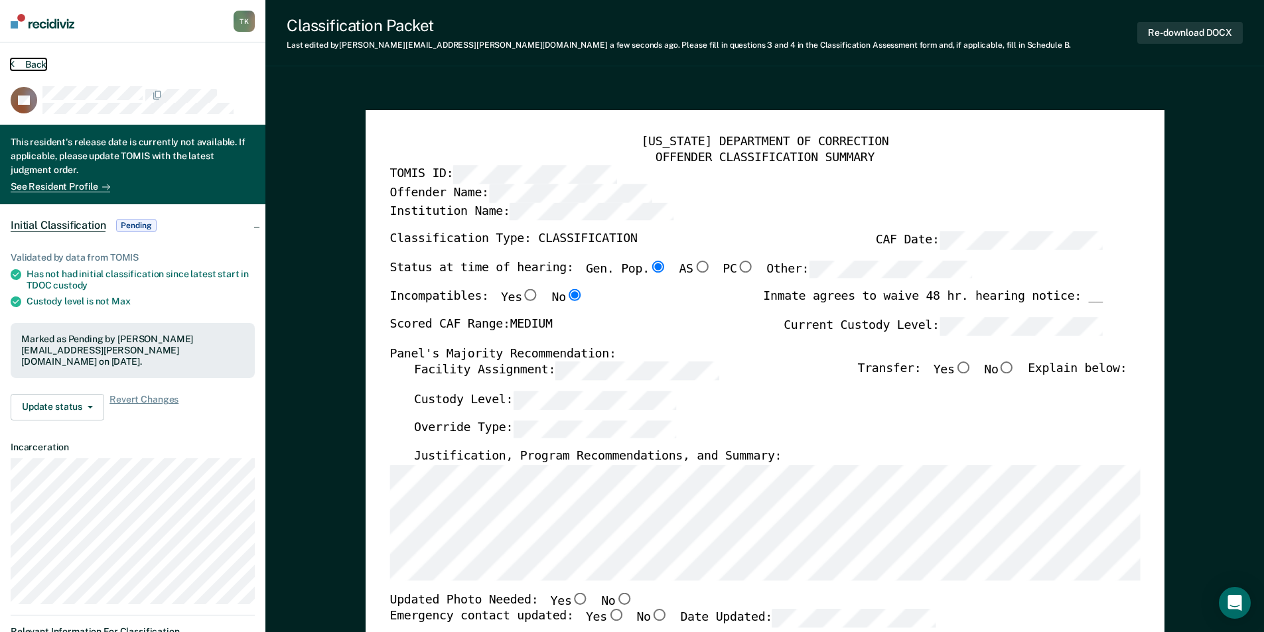
click at [34, 62] on button "Back" at bounding box center [29, 64] width 36 height 12
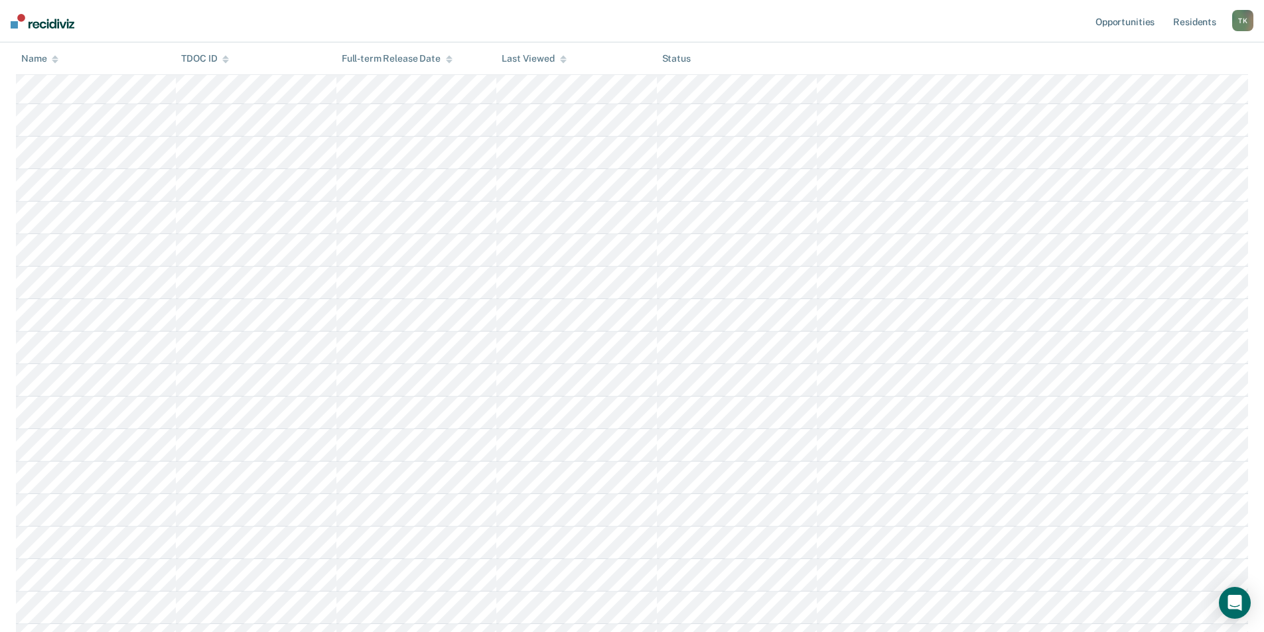
scroll to position [265, 0]
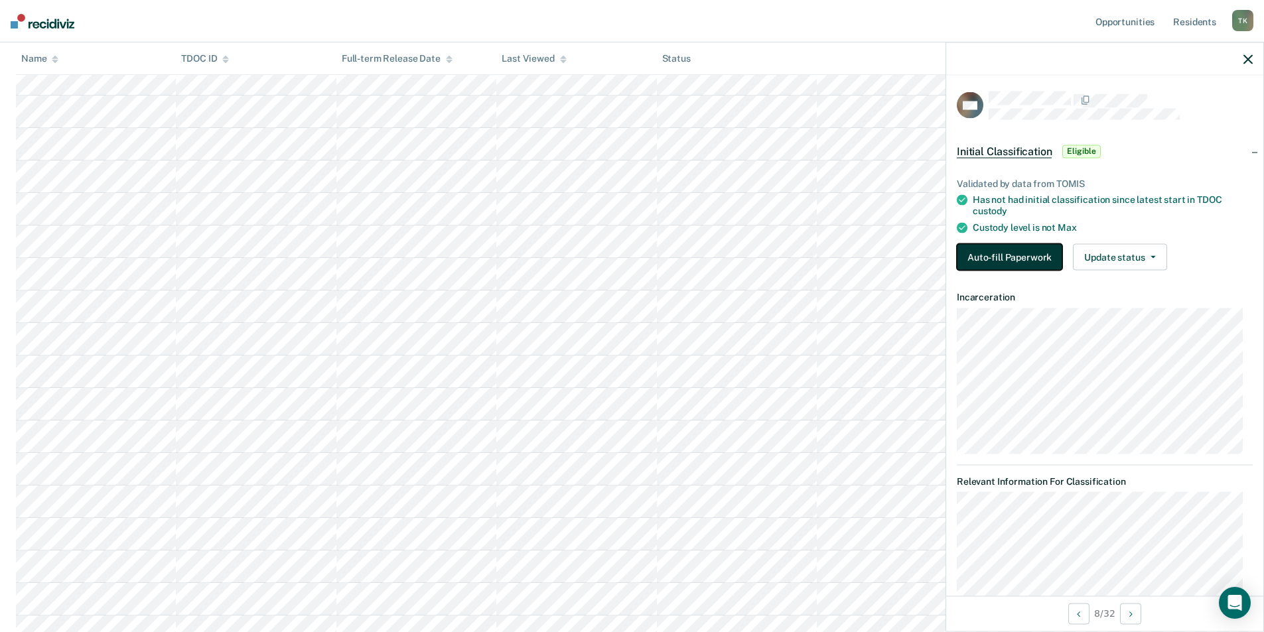
click at [1015, 255] on button "Auto-fill Paperwork" at bounding box center [1009, 257] width 105 height 27
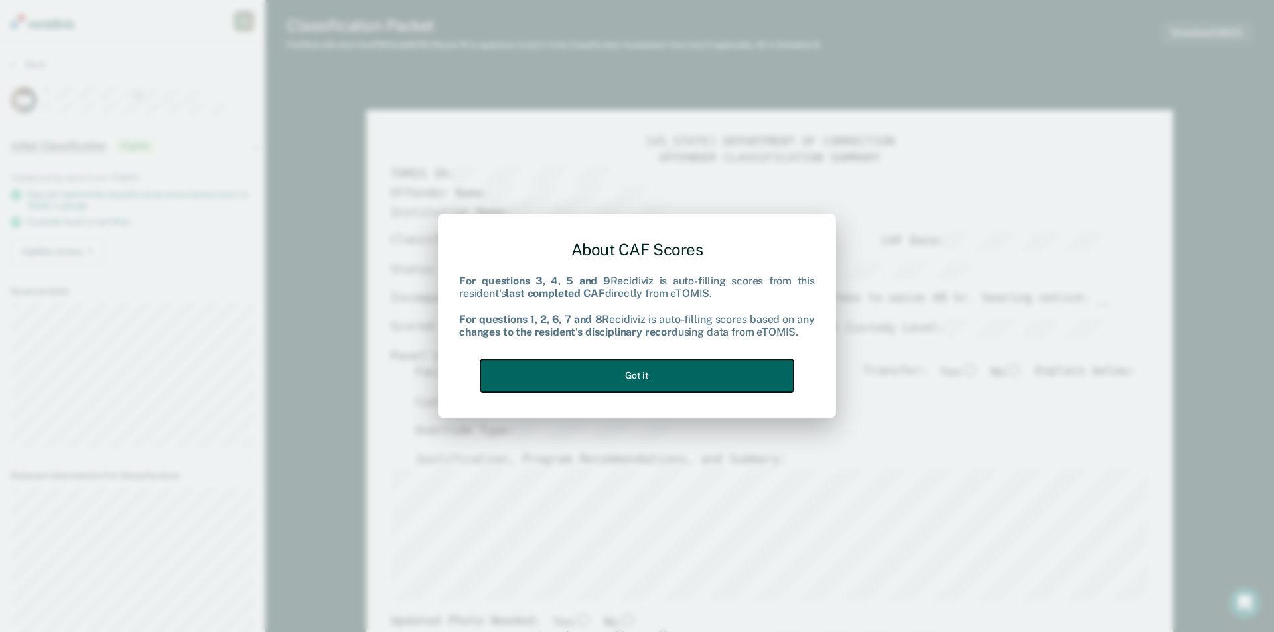
click at [658, 372] on button "Got it" at bounding box center [636, 376] width 313 height 33
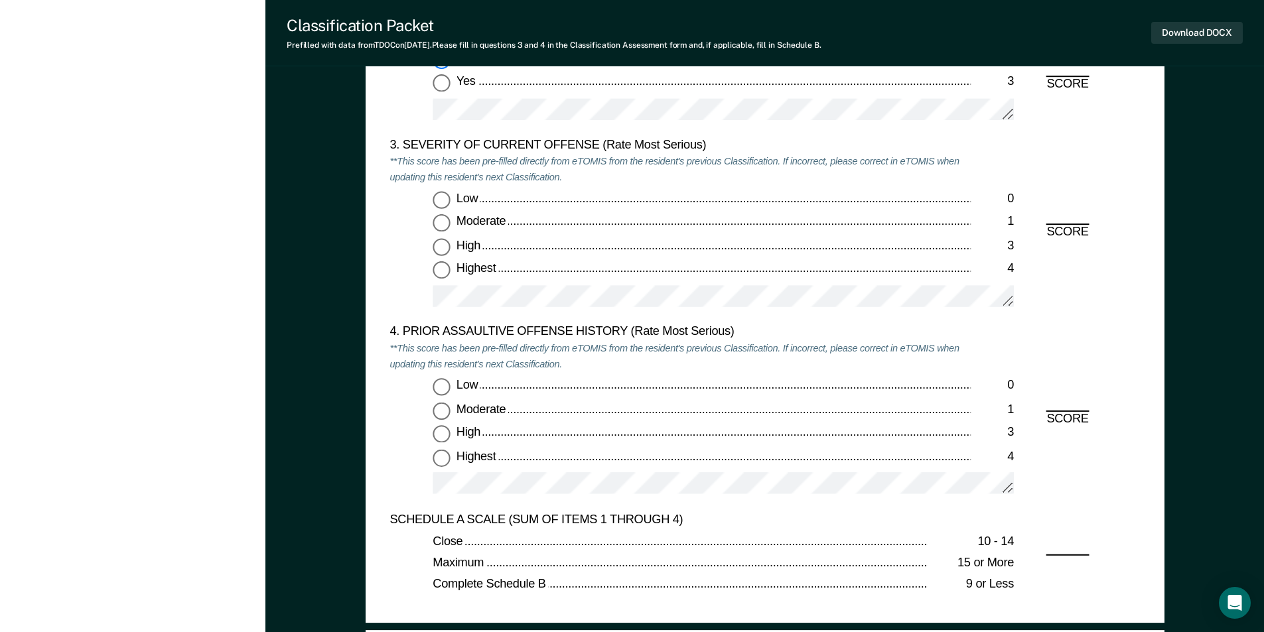
scroll to position [1659, 0]
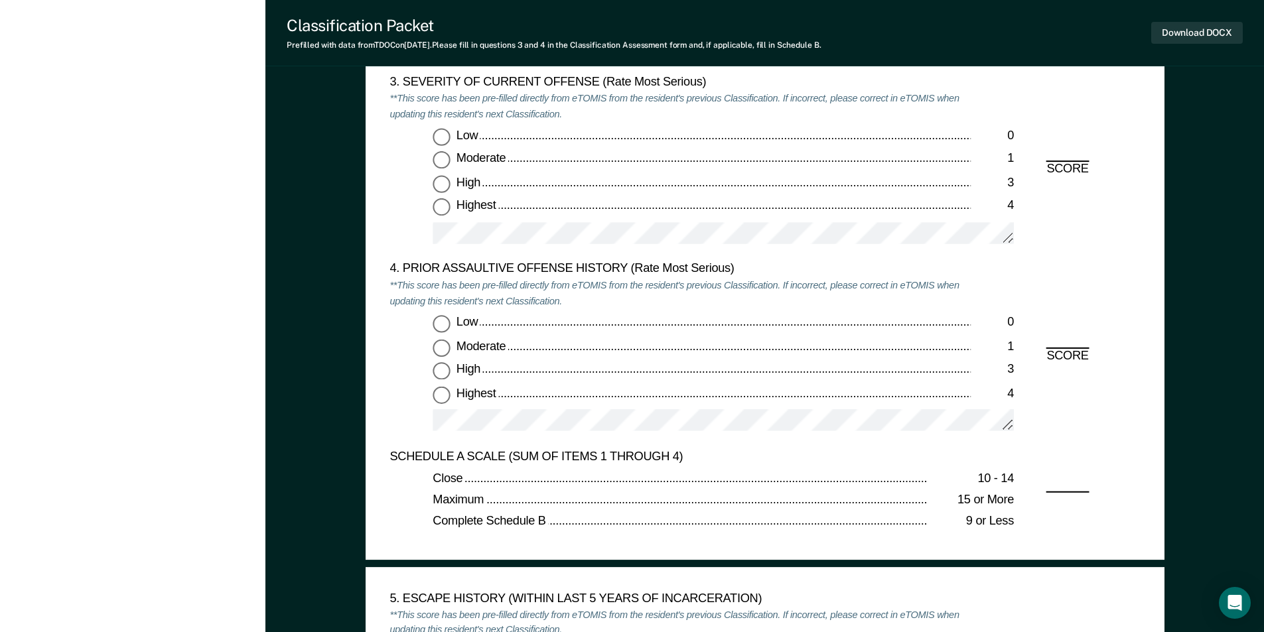
click at [445, 186] on input "High 3" at bounding box center [441, 184] width 17 height 17
type textarea "x"
radio input "true"
click at [439, 391] on input "Highest 4" at bounding box center [441, 394] width 17 height 17
type textarea "x"
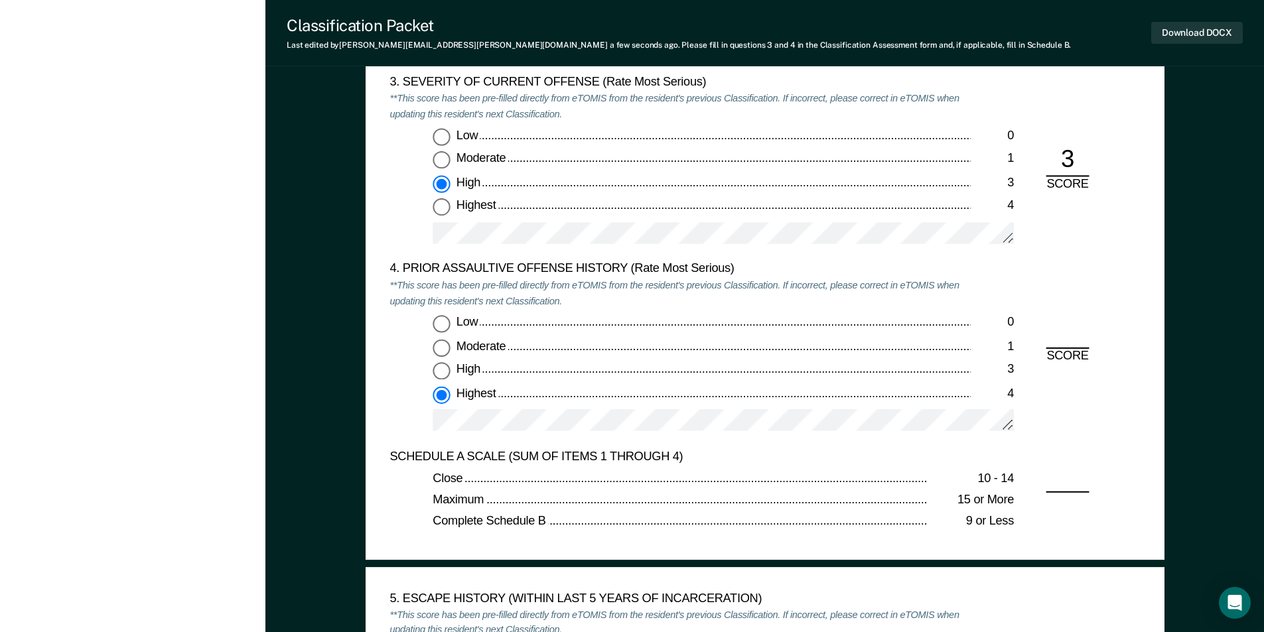
radio input "true"
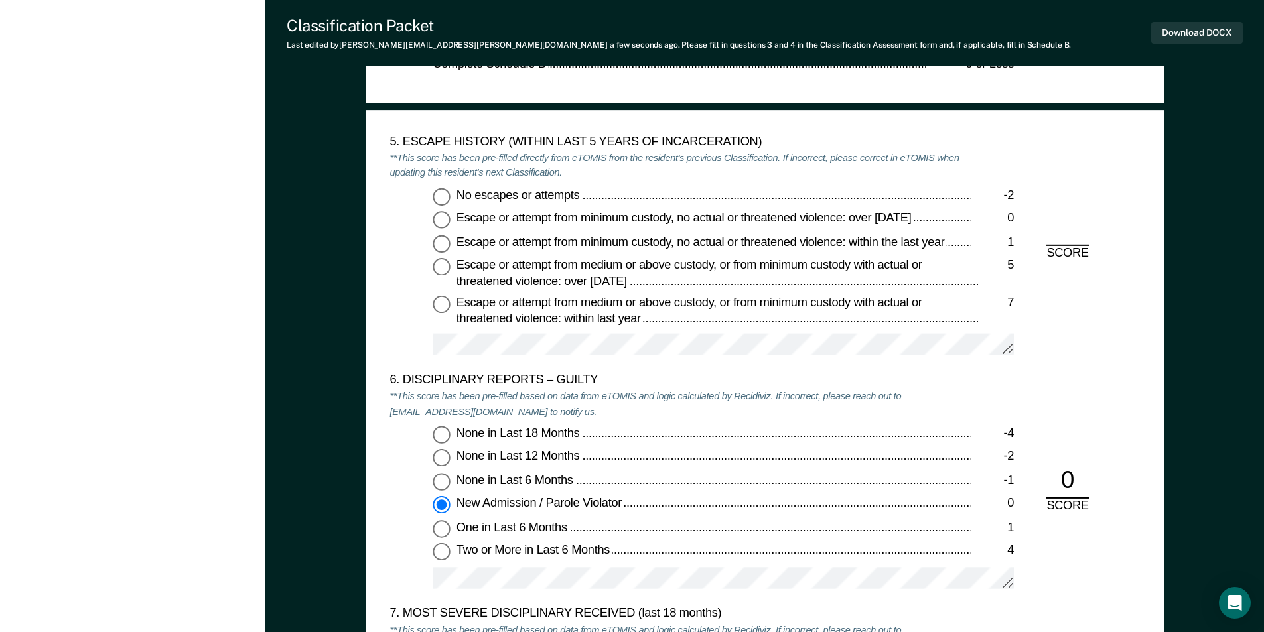
scroll to position [2190, 0]
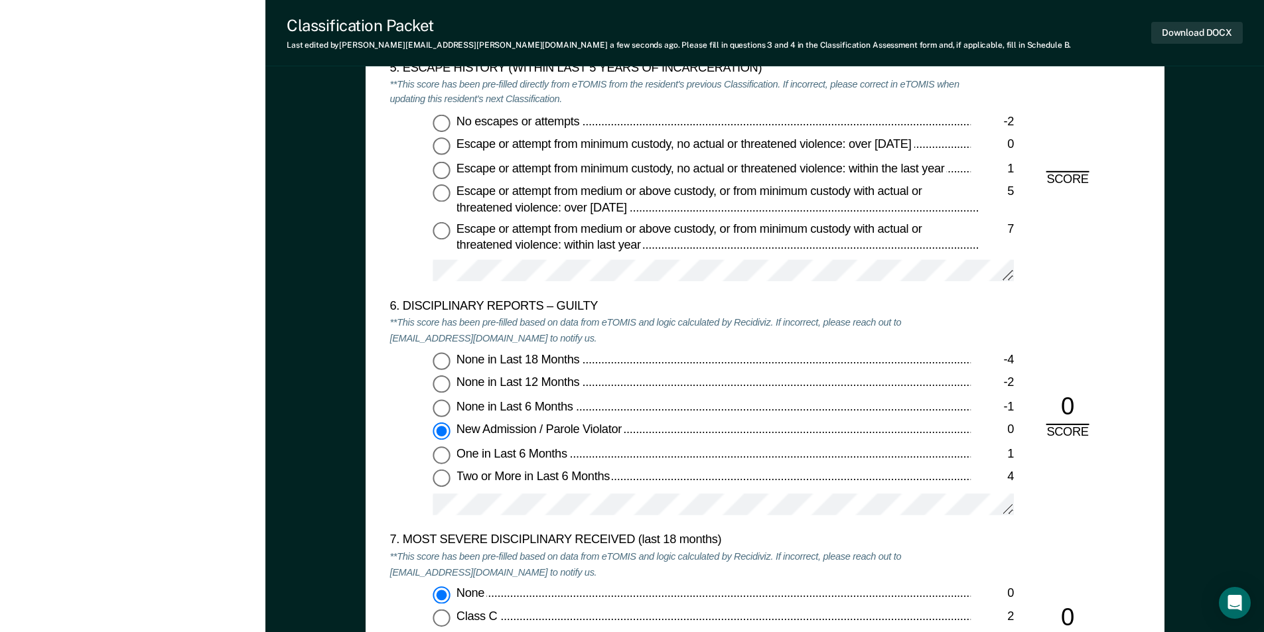
click at [439, 119] on input "No escapes or attempts -2" at bounding box center [441, 122] width 17 height 17
type textarea "x"
radio input "true"
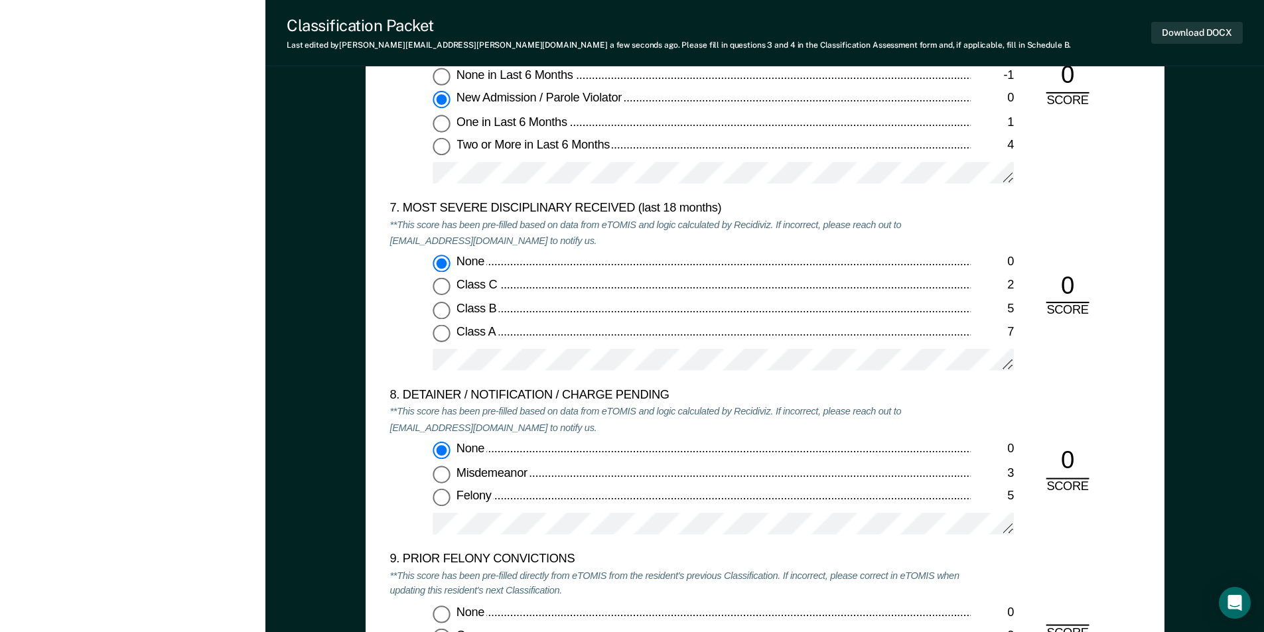
scroll to position [2654, 0]
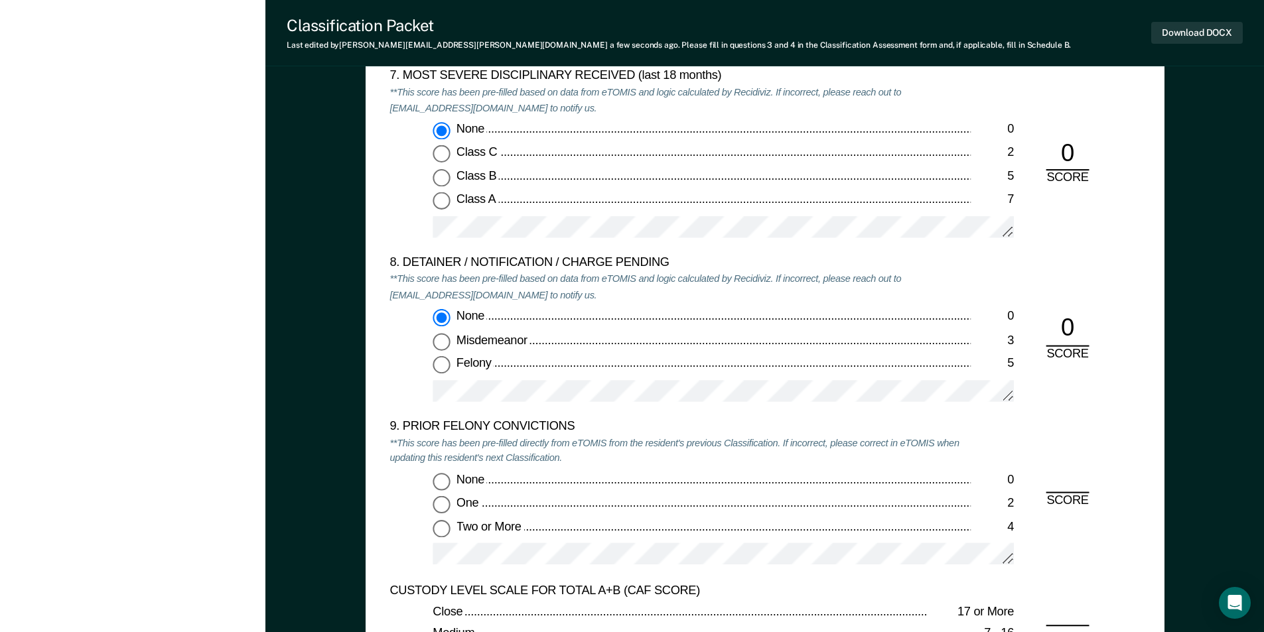
click at [440, 532] on input "Two or More 4" at bounding box center [441, 528] width 17 height 17
type textarea "x"
radio input "true"
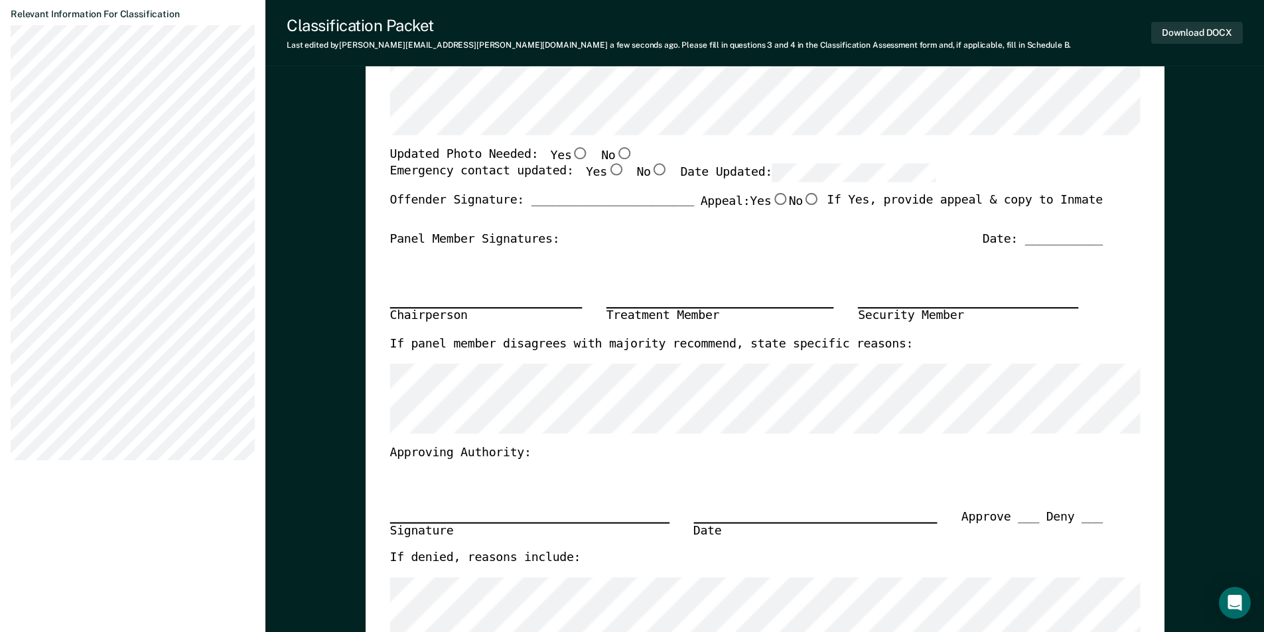
scroll to position [199, 0]
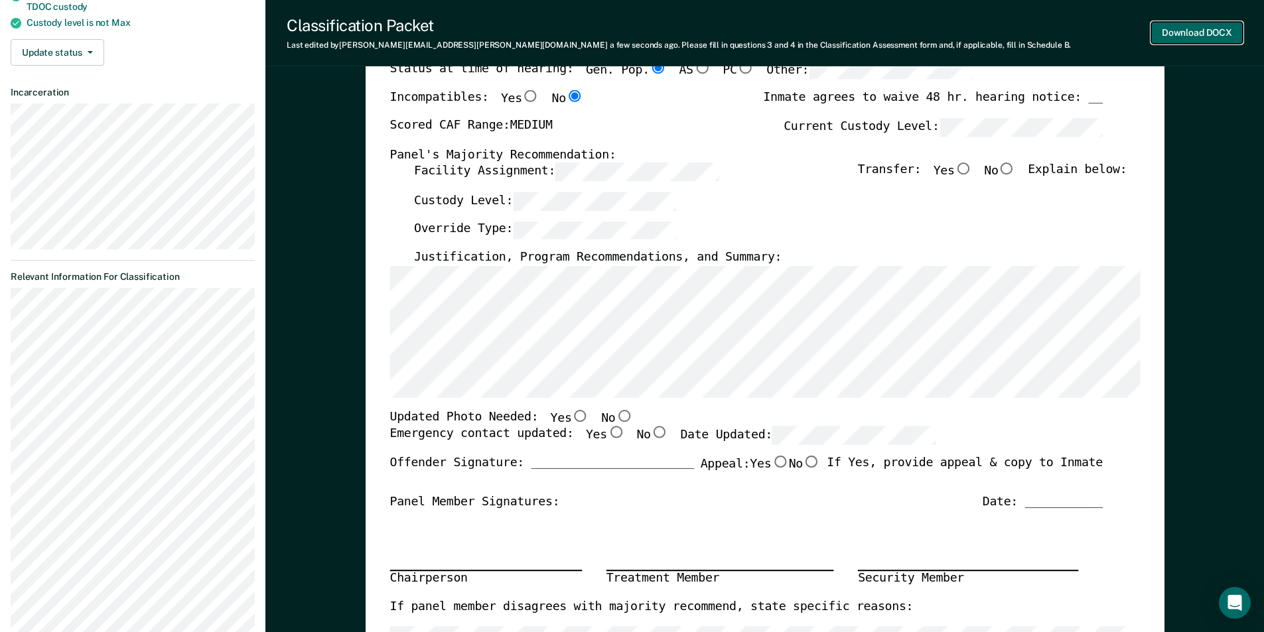
click at [1211, 33] on button "Download DOCX" at bounding box center [1197, 33] width 92 height 22
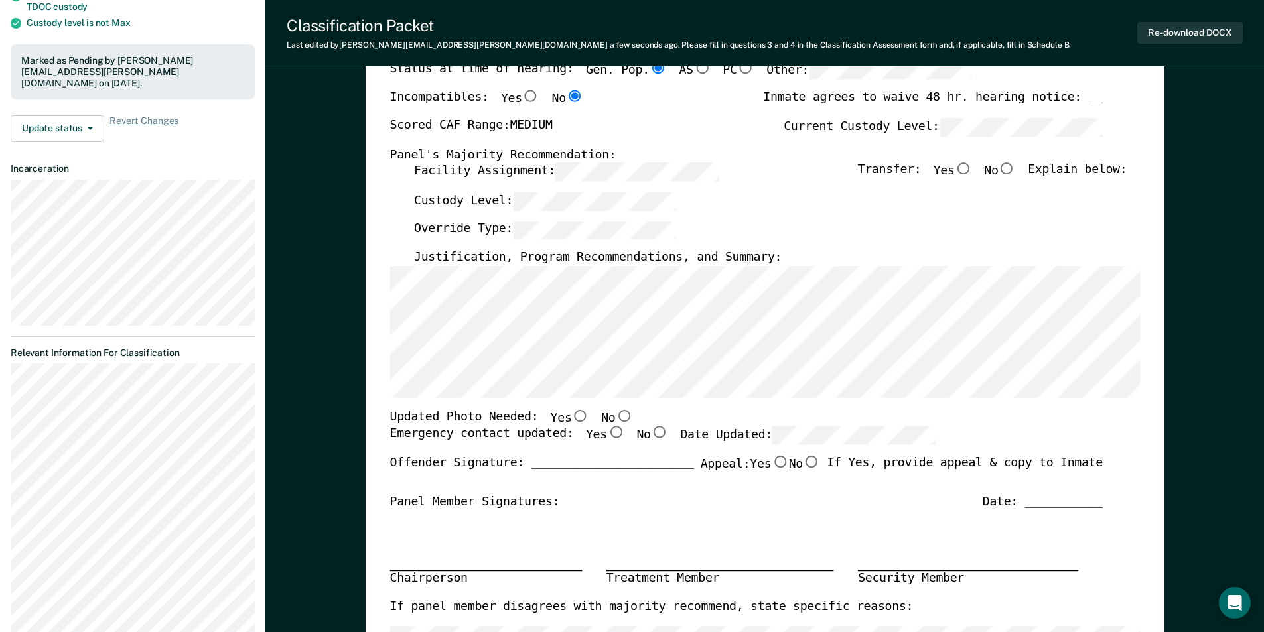
scroll to position [0, 0]
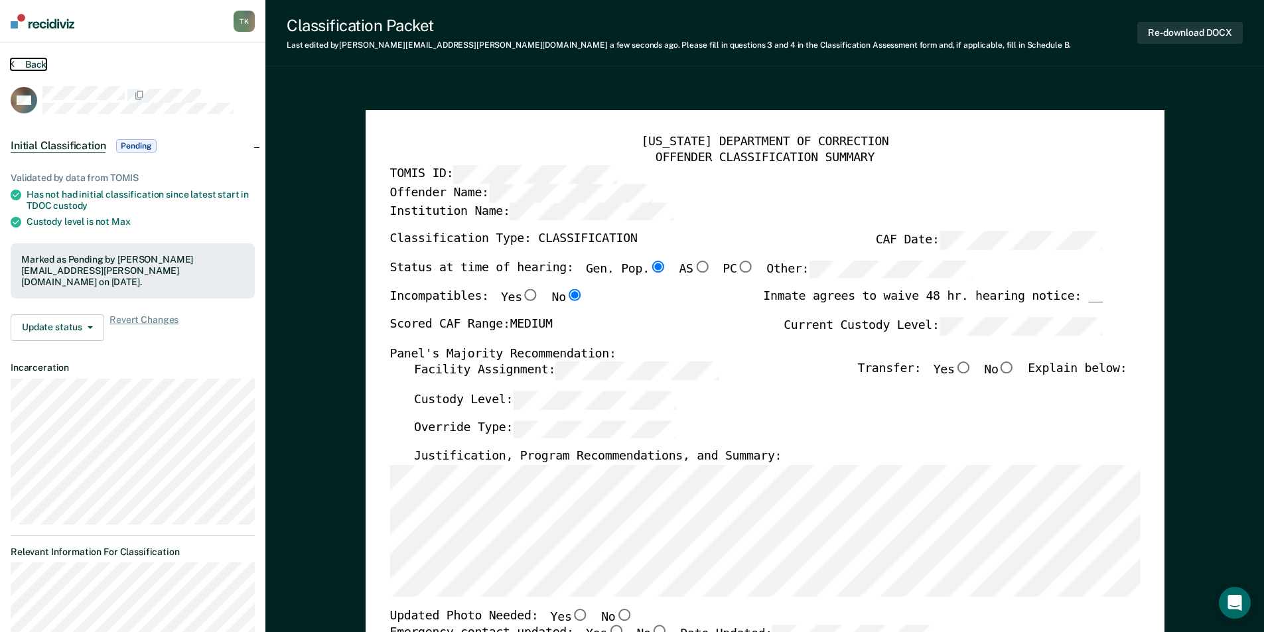
click at [42, 63] on button "Back" at bounding box center [29, 64] width 36 height 12
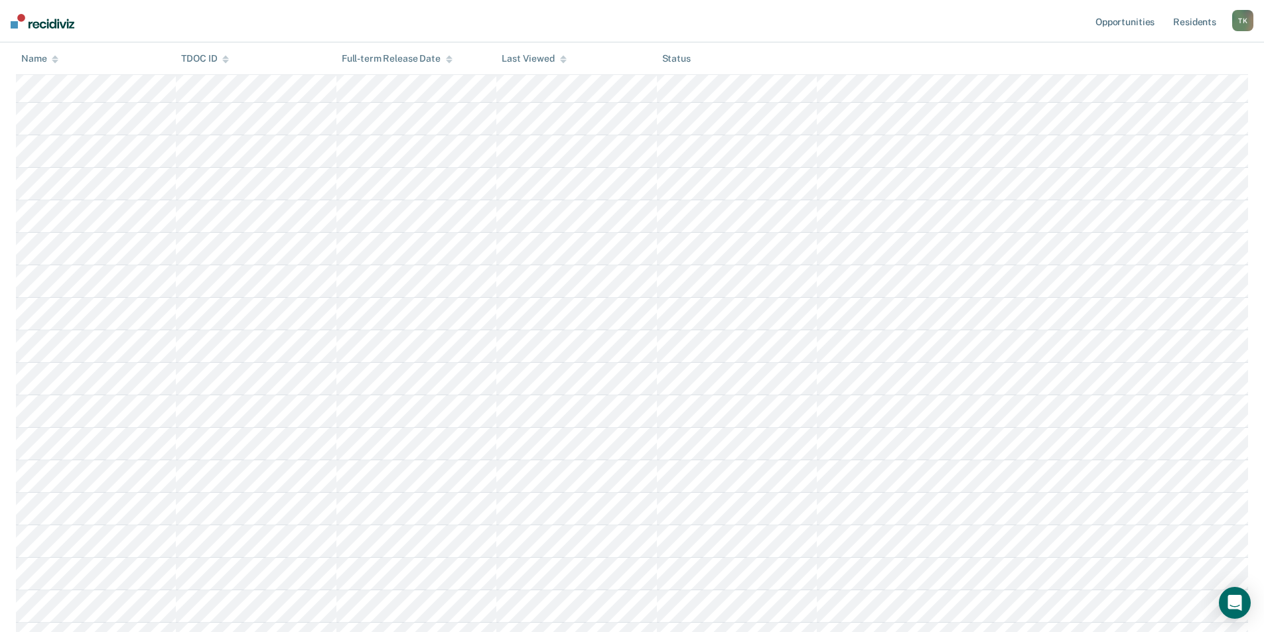
scroll to position [398, 0]
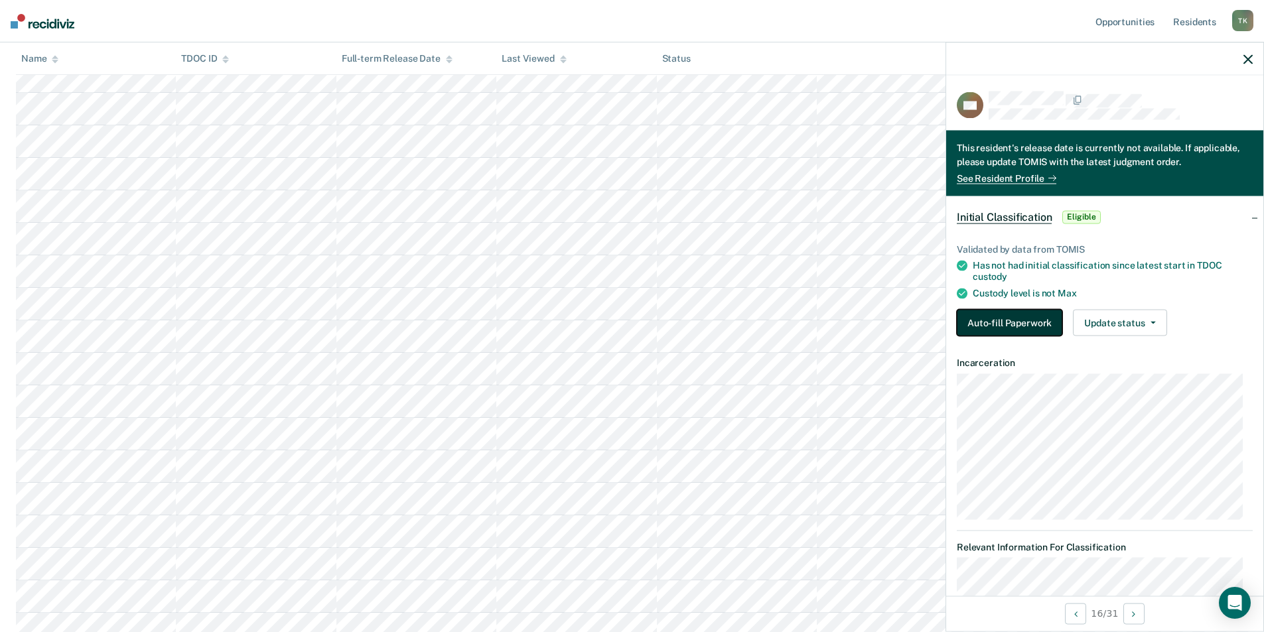
click at [1019, 322] on button "Auto-fill Paperwork" at bounding box center [1009, 322] width 105 height 27
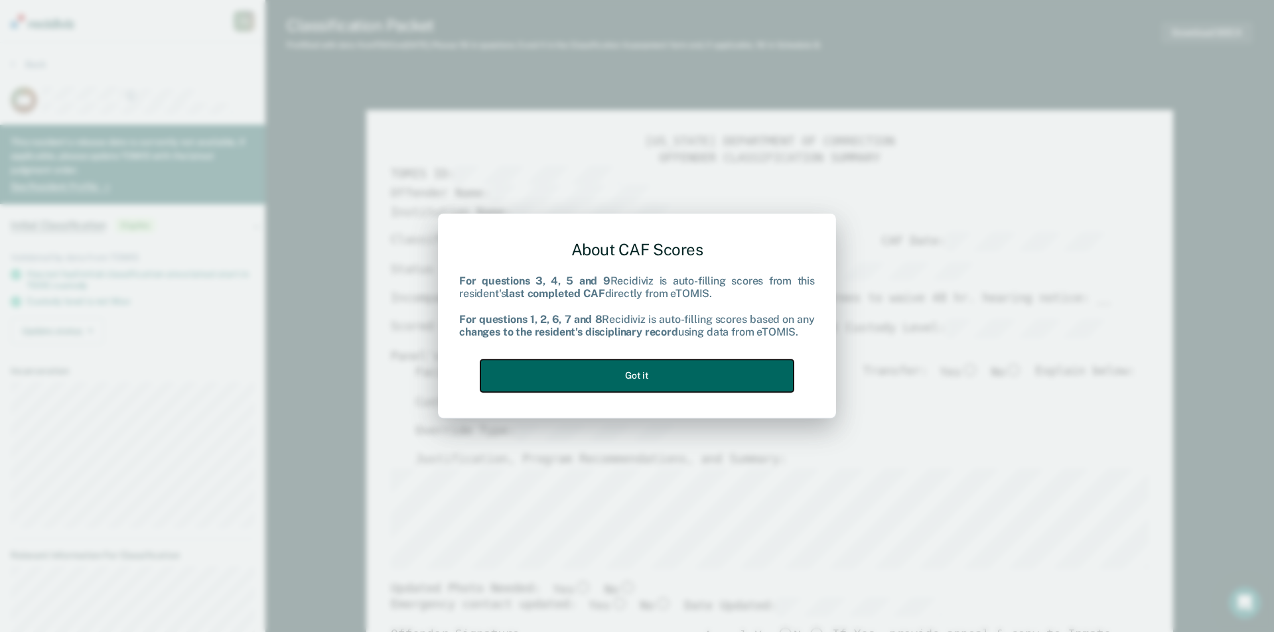
click at [727, 369] on button "Got it" at bounding box center [636, 376] width 313 height 33
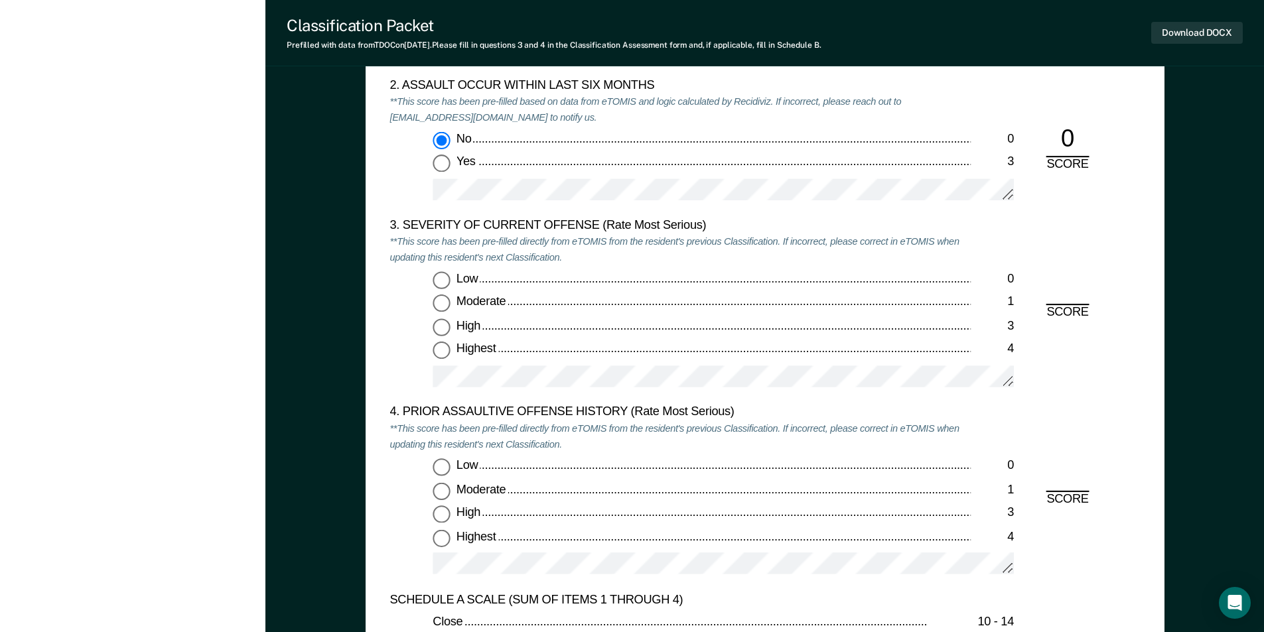
scroll to position [1592, 0]
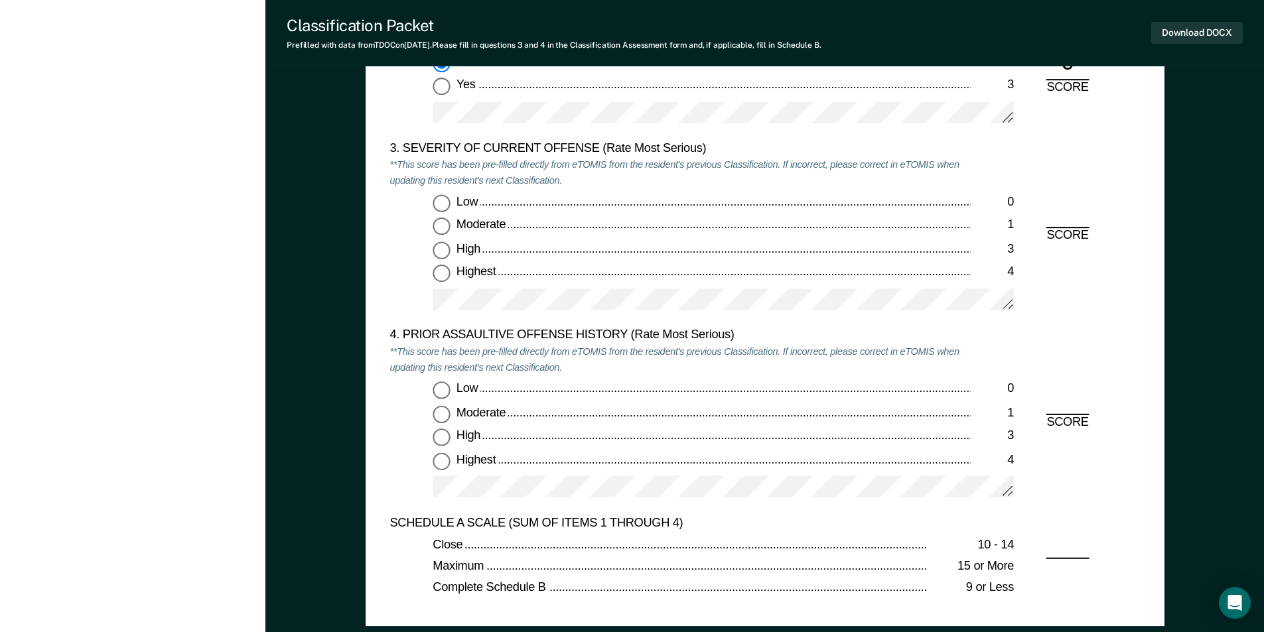
click at [445, 228] on input "Moderate 1" at bounding box center [441, 226] width 17 height 17
type textarea "x"
radio input "true"
click at [441, 463] on input "Highest 4" at bounding box center [441, 461] width 17 height 17
type textarea "x"
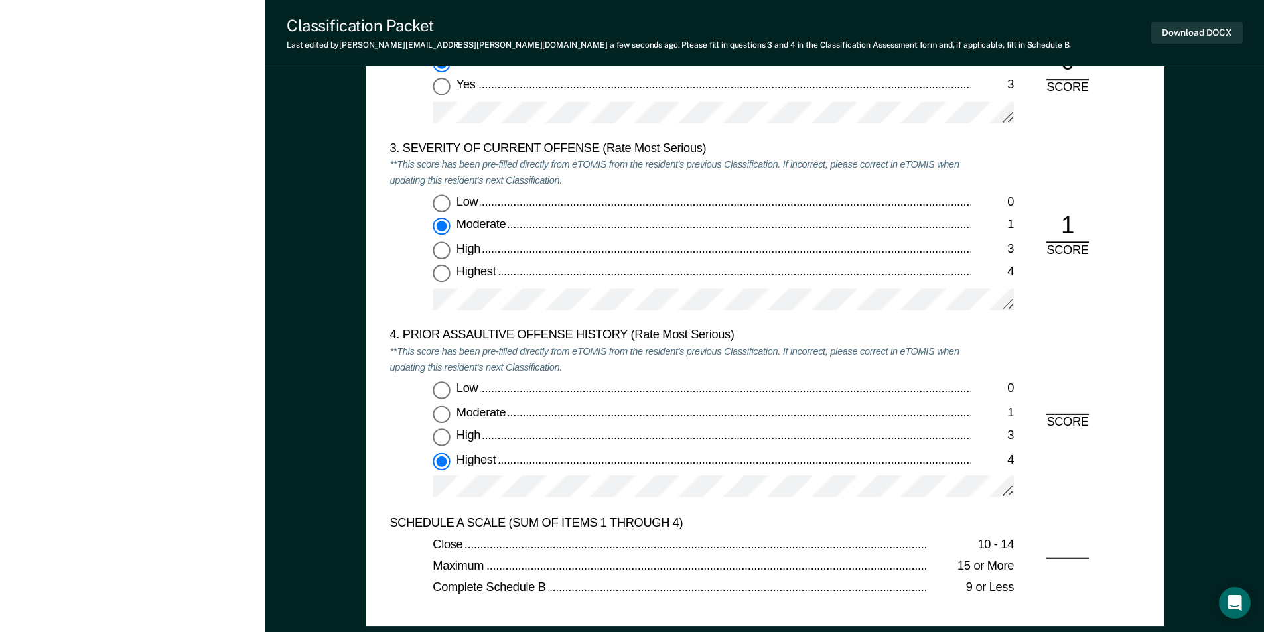
radio input "true"
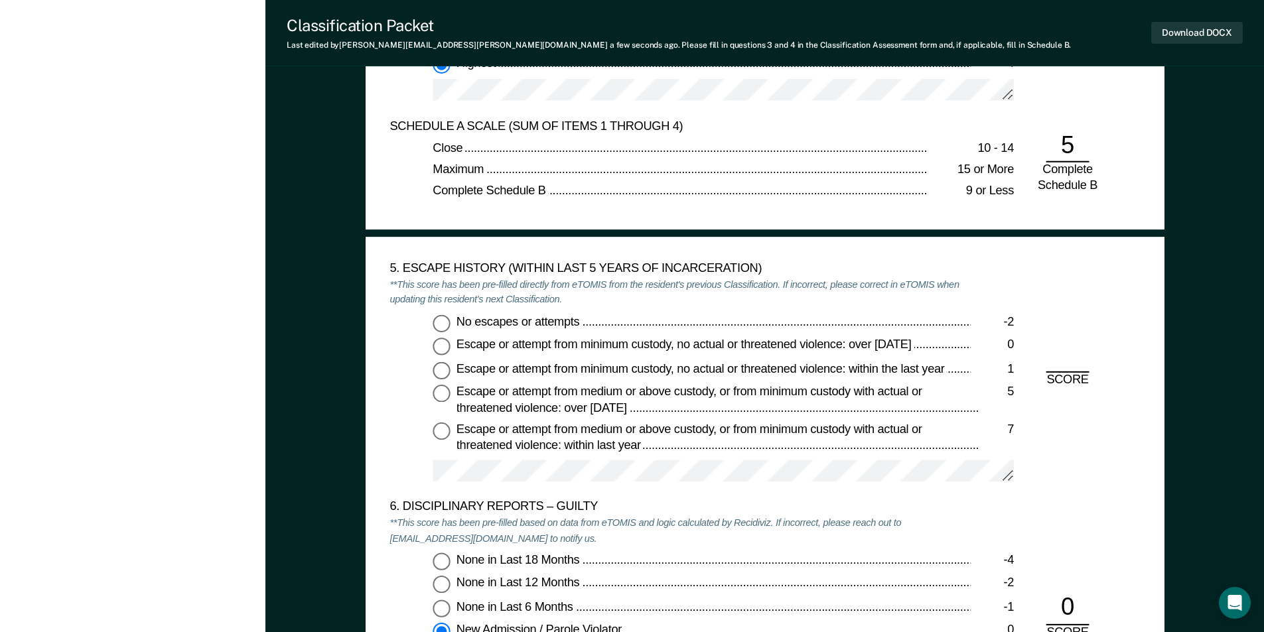
scroll to position [1991, 0]
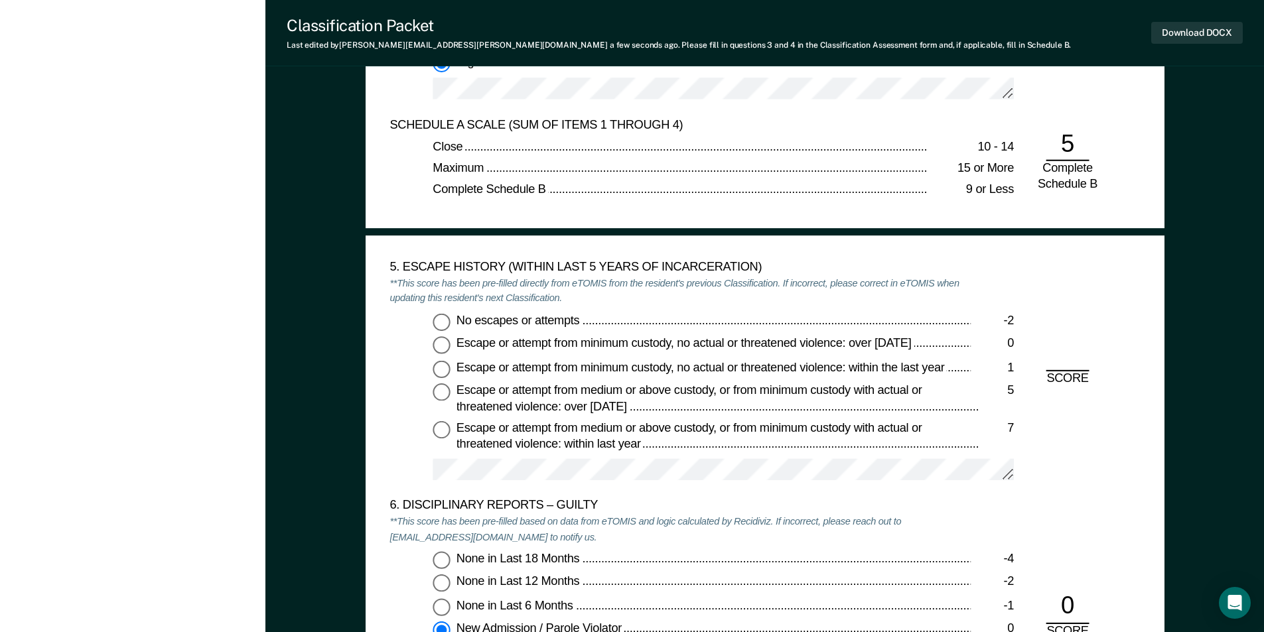
click at [439, 320] on input "No escapes or attempts -2" at bounding box center [441, 321] width 17 height 17
type textarea "x"
radio input "true"
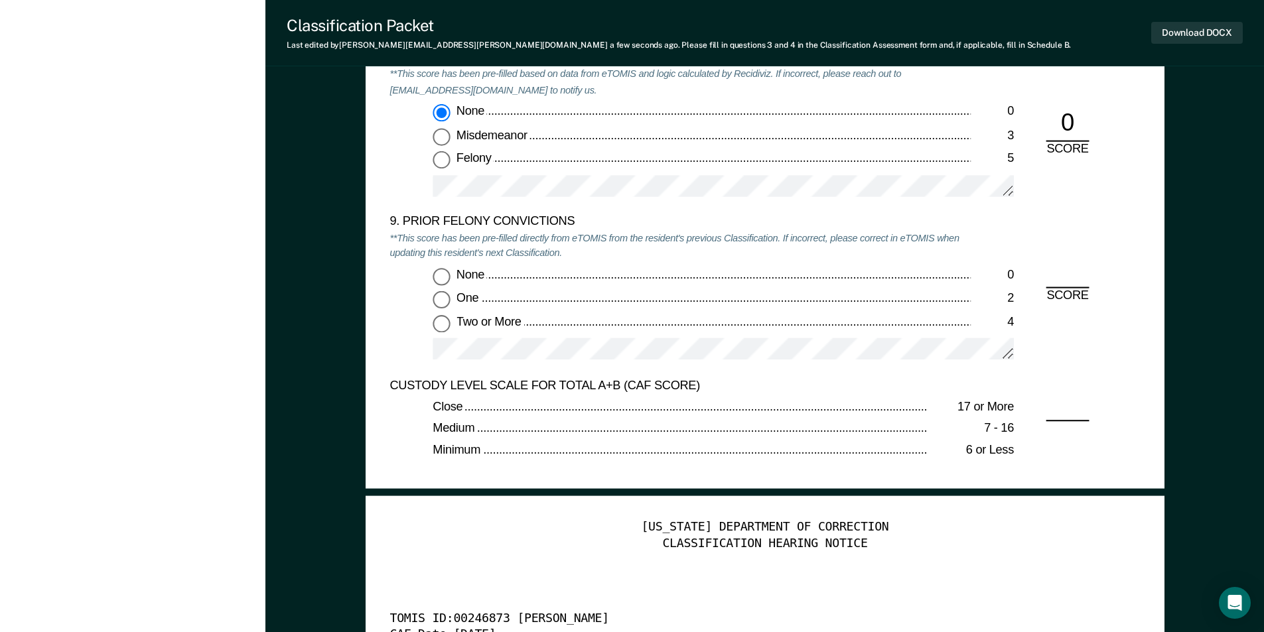
scroll to position [2986, 0]
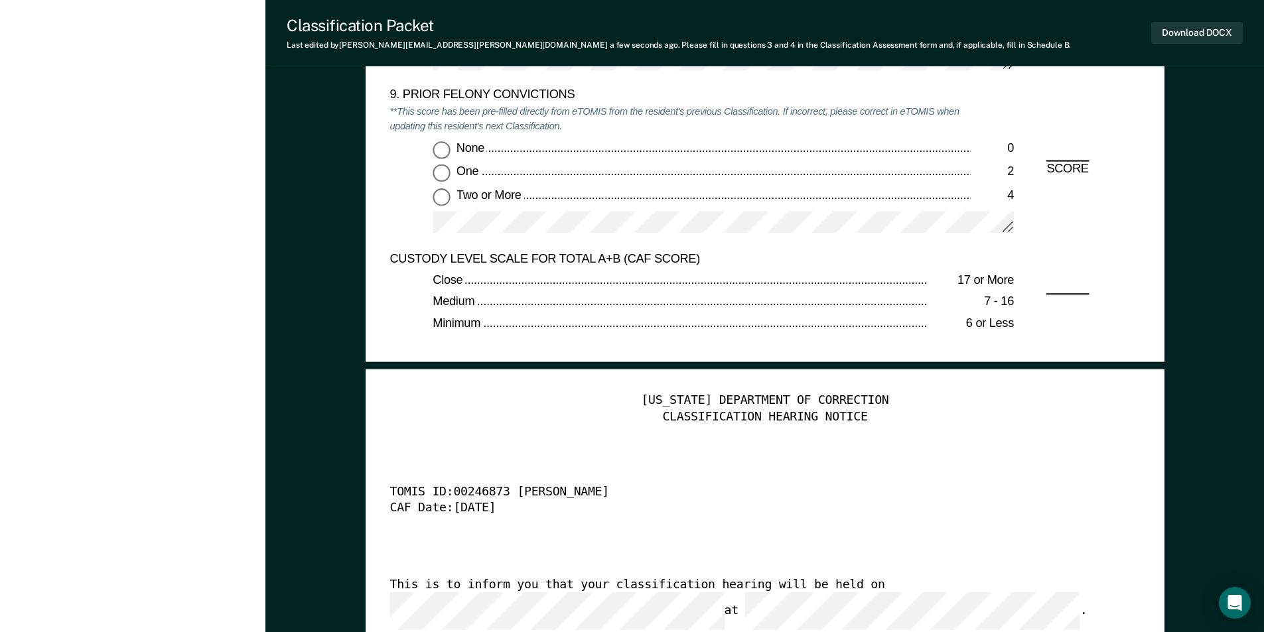
click at [442, 204] on input "Two or More 4" at bounding box center [441, 196] width 17 height 17
type textarea "x"
radio input "true"
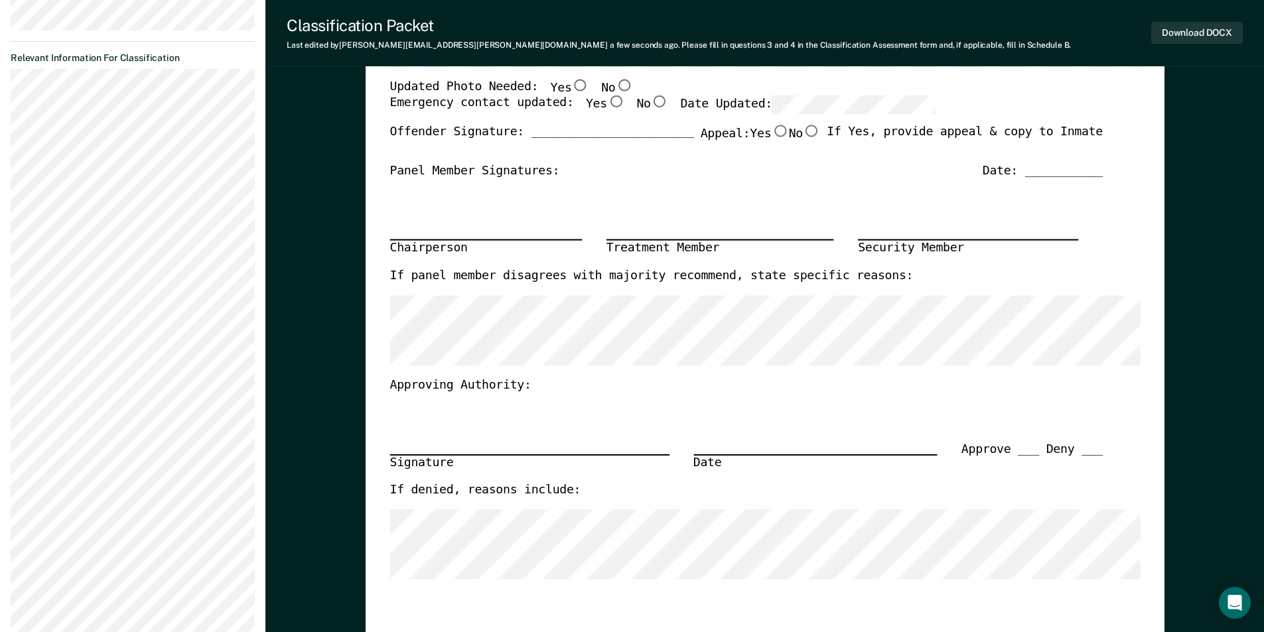
scroll to position [265, 0]
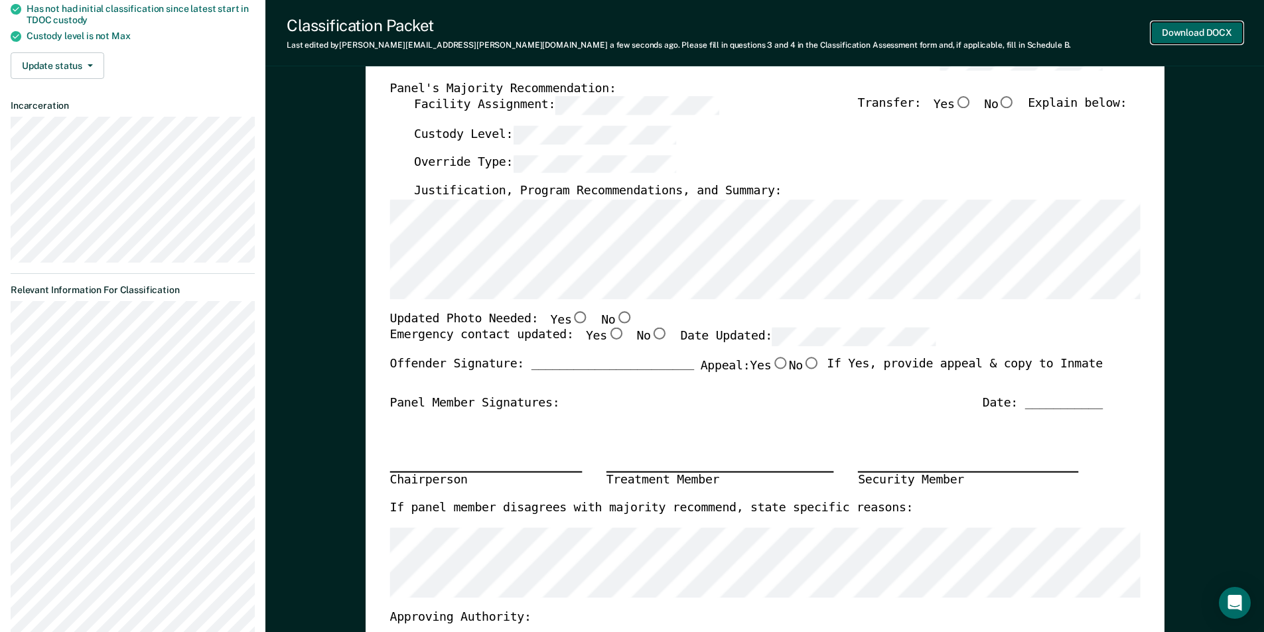
click at [1178, 38] on button "Download DOCX" at bounding box center [1197, 33] width 92 height 22
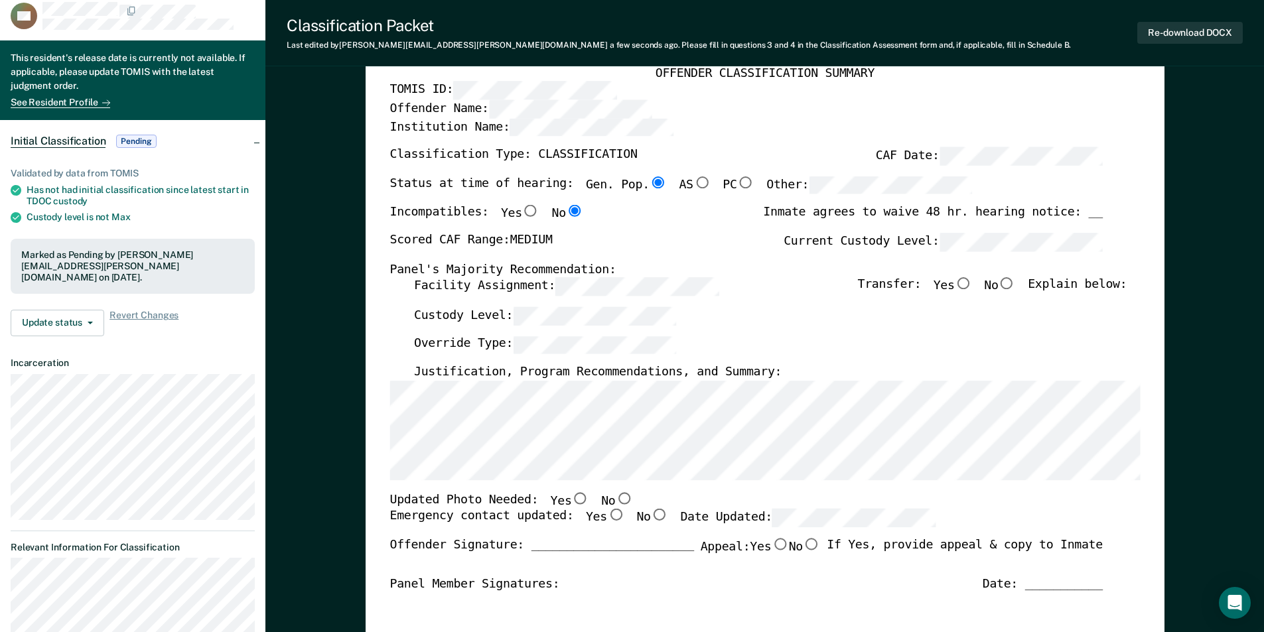
scroll to position [0, 0]
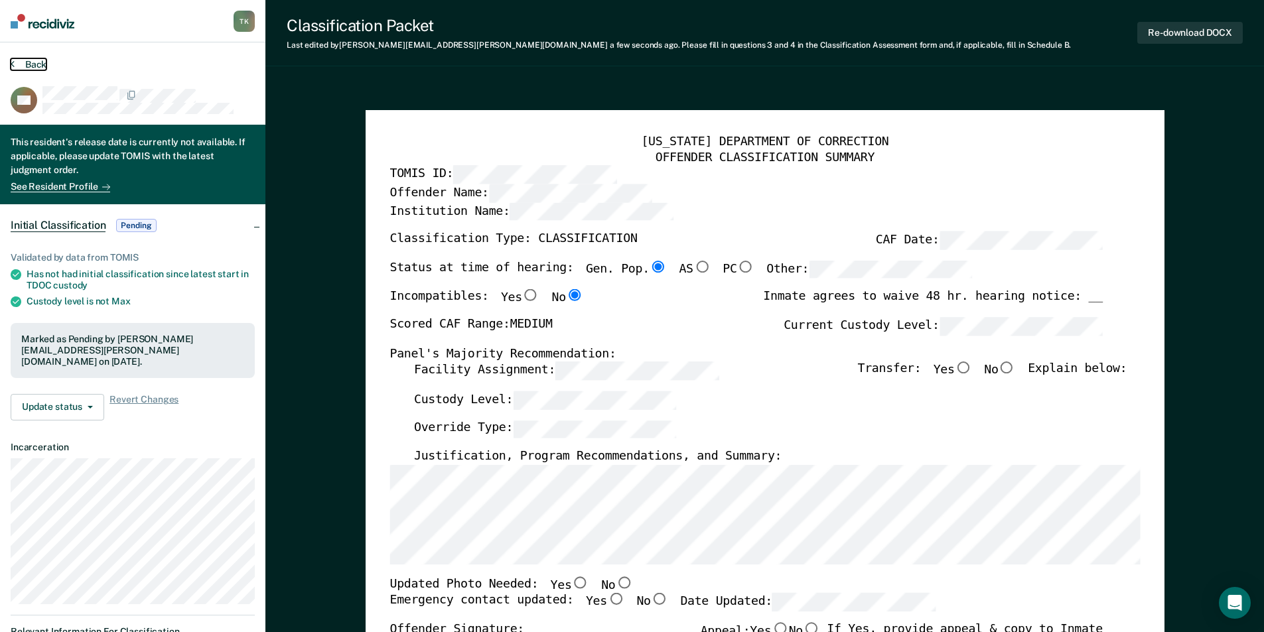
click at [36, 62] on button "Back" at bounding box center [29, 64] width 36 height 12
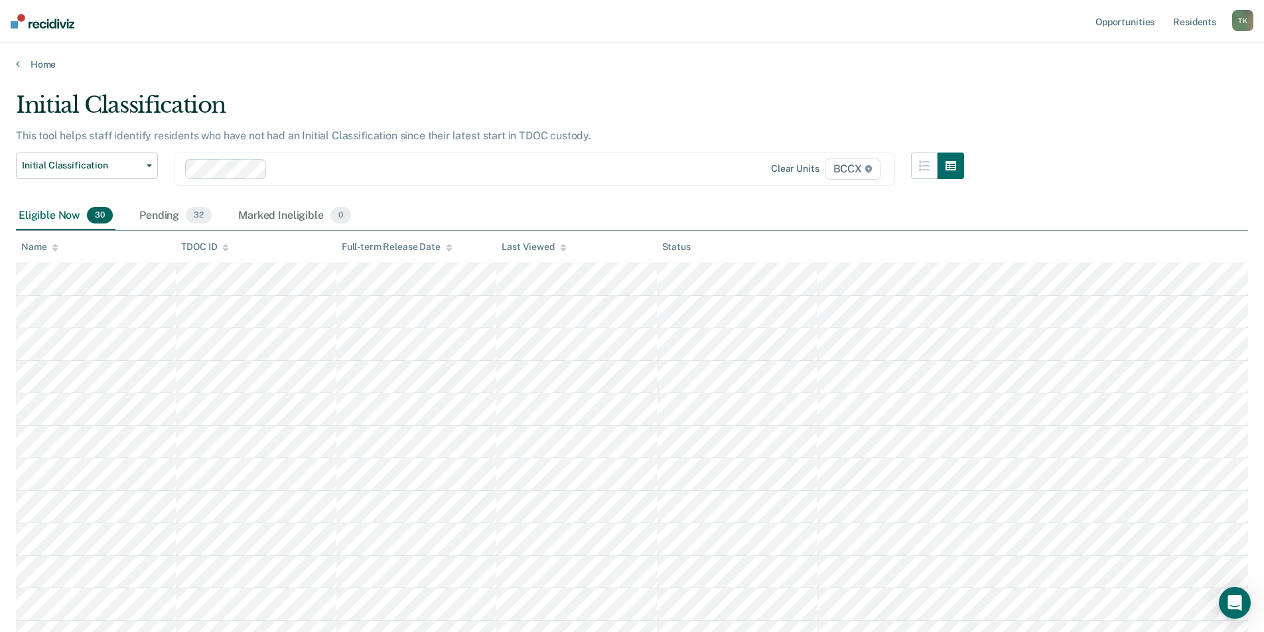
scroll to position [398, 0]
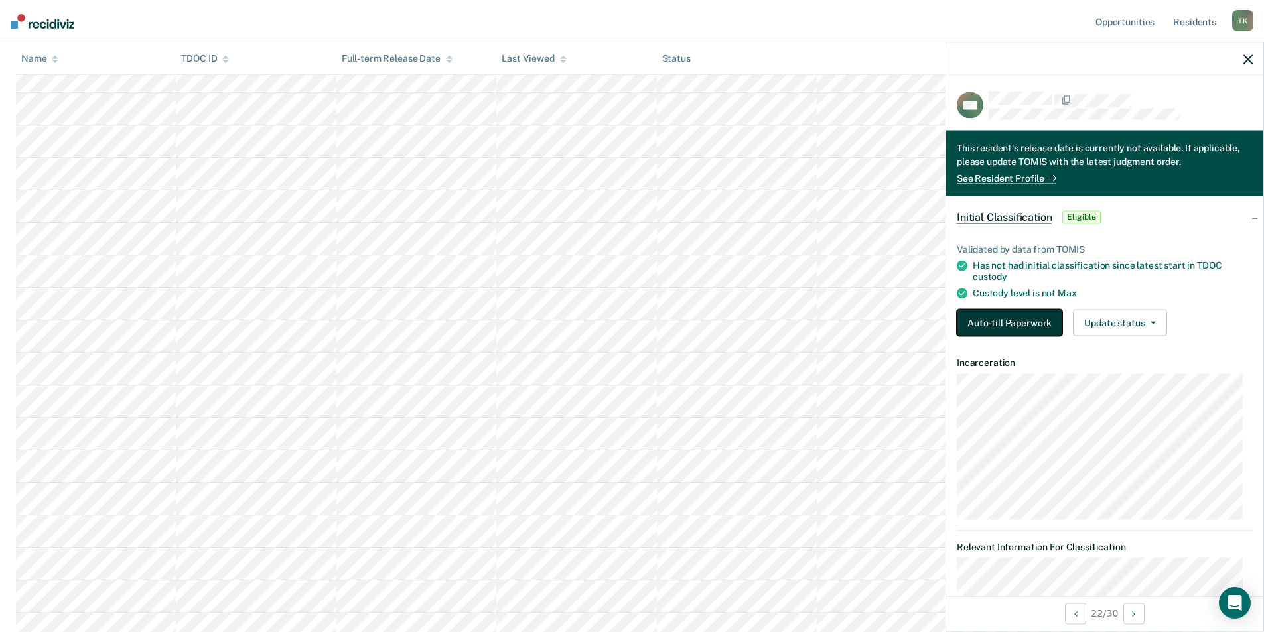
click at [1026, 320] on button "Auto-fill Paperwork" at bounding box center [1009, 322] width 105 height 27
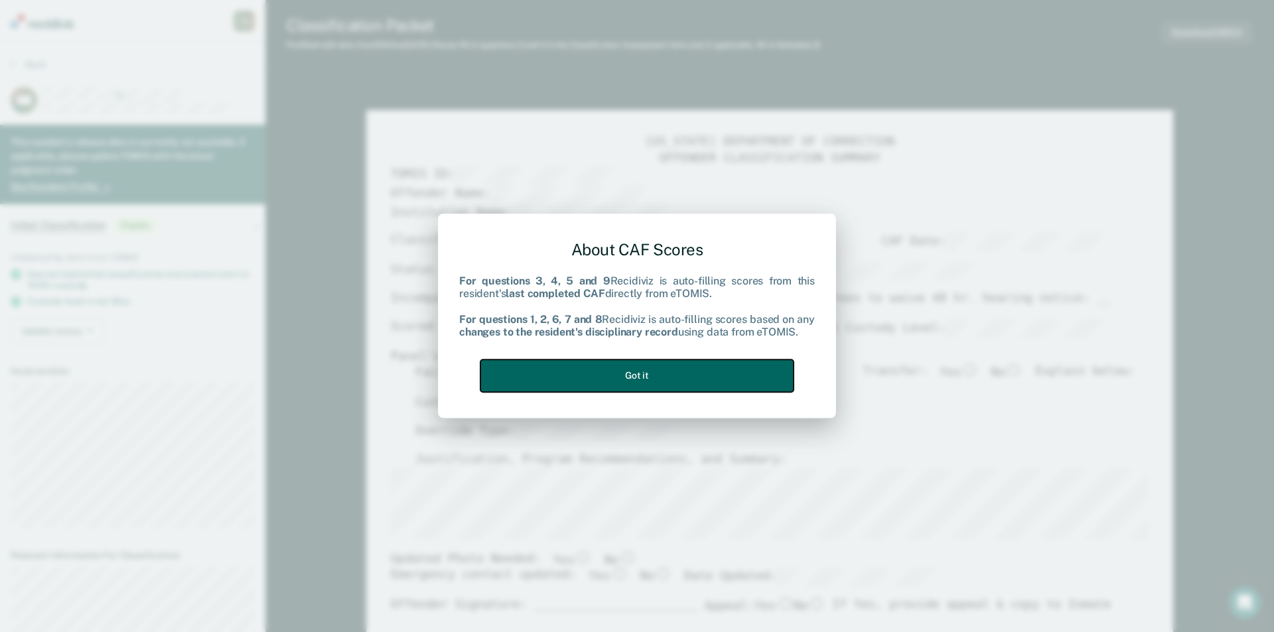
click at [646, 376] on button "Got it" at bounding box center [636, 376] width 313 height 33
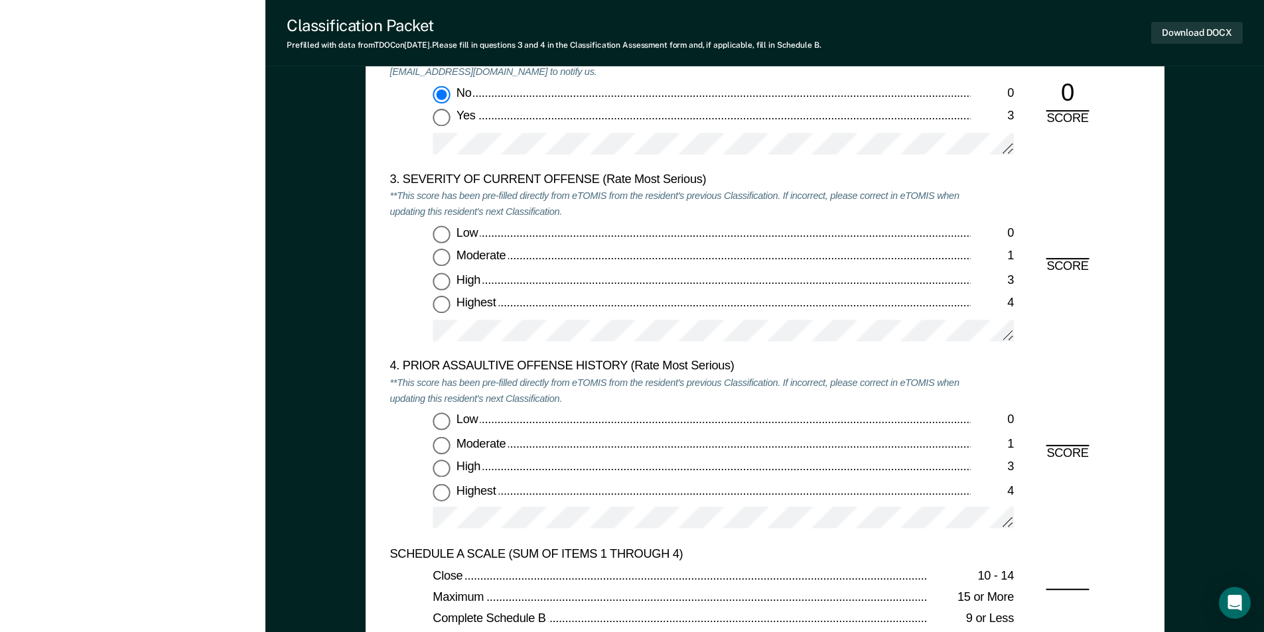
scroll to position [1659, 0]
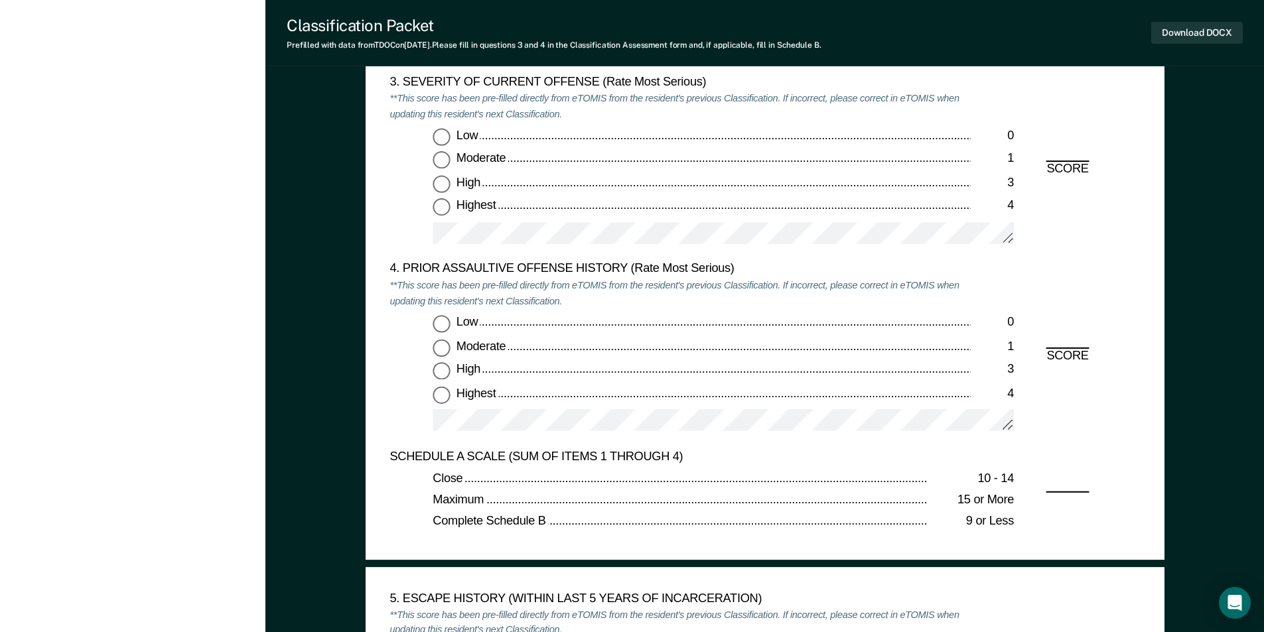
click at [437, 161] on input "Moderate 1" at bounding box center [441, 160] width 17 height 17
type textarea "x"
radio input "true"
click at [443, 320] on input "Low 0" at bounding box center [441, 323] width 17 height 17
type textarea "x"
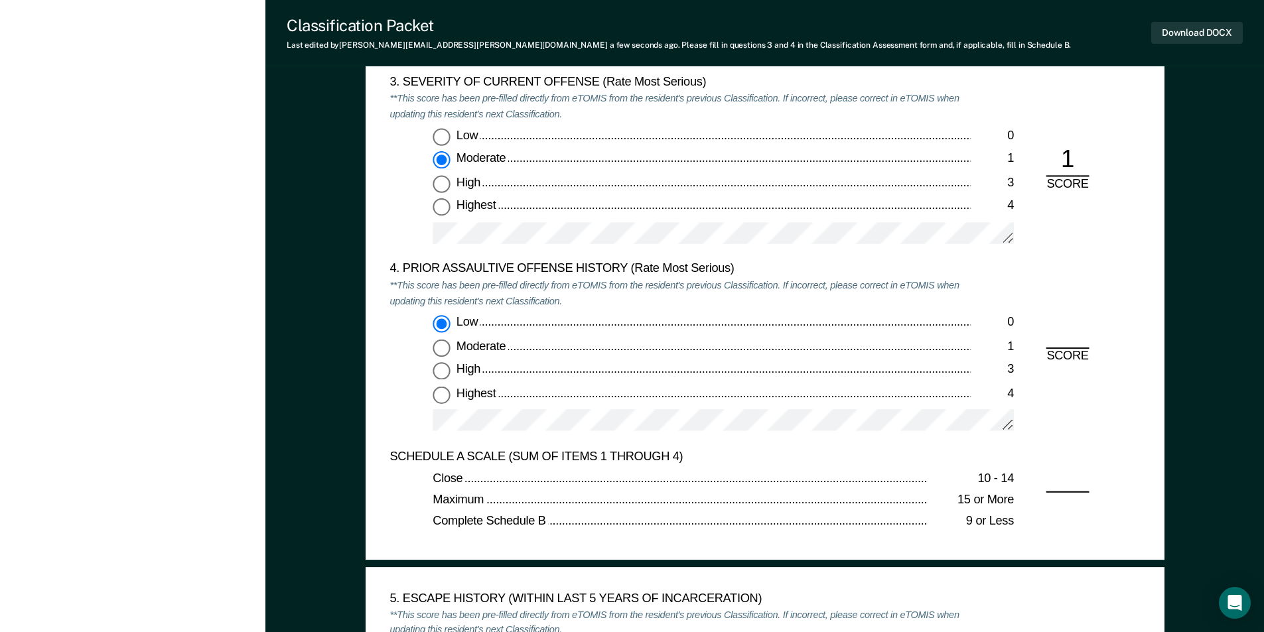
radio input "true"
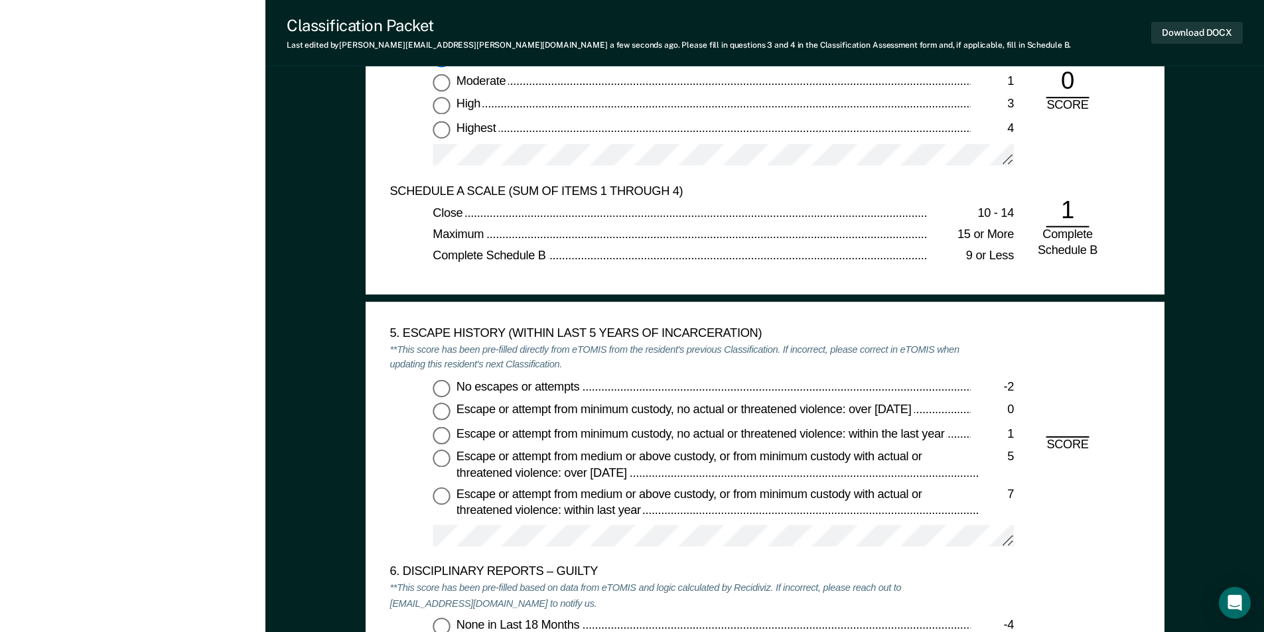
click at [445, 387] on input "No escapes or attempts -2" at bounding box center [441, 388] width 17 height 17
type textarea "x"
radio input "true"
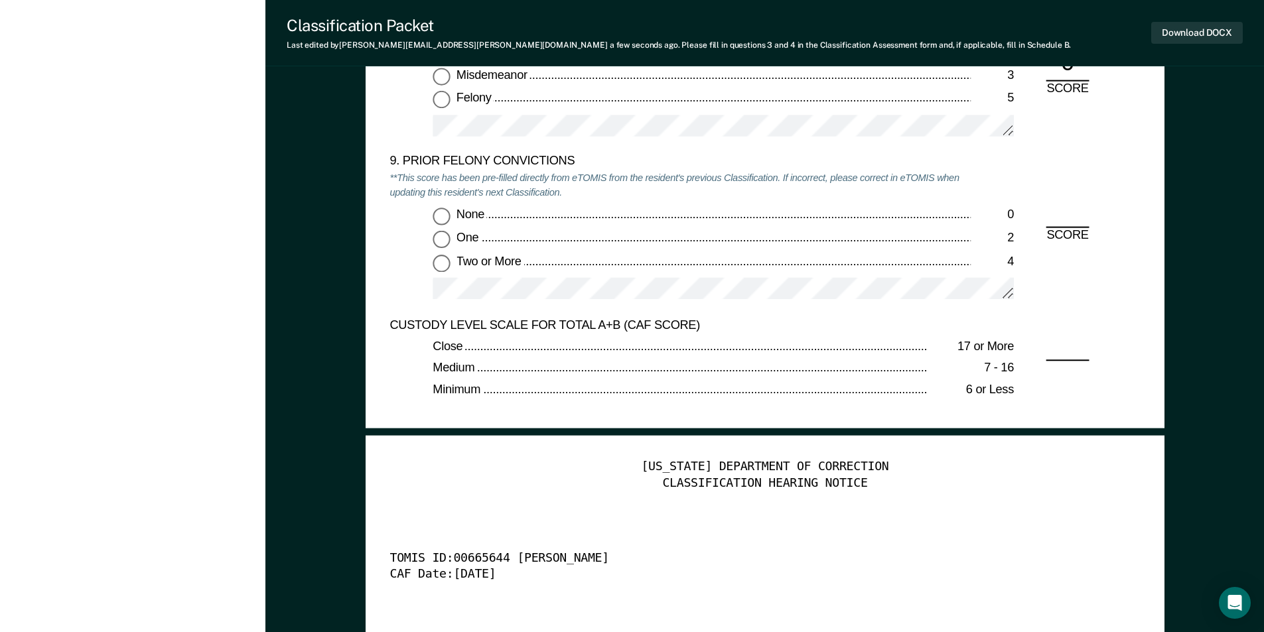
scroll to position [2654, 0]
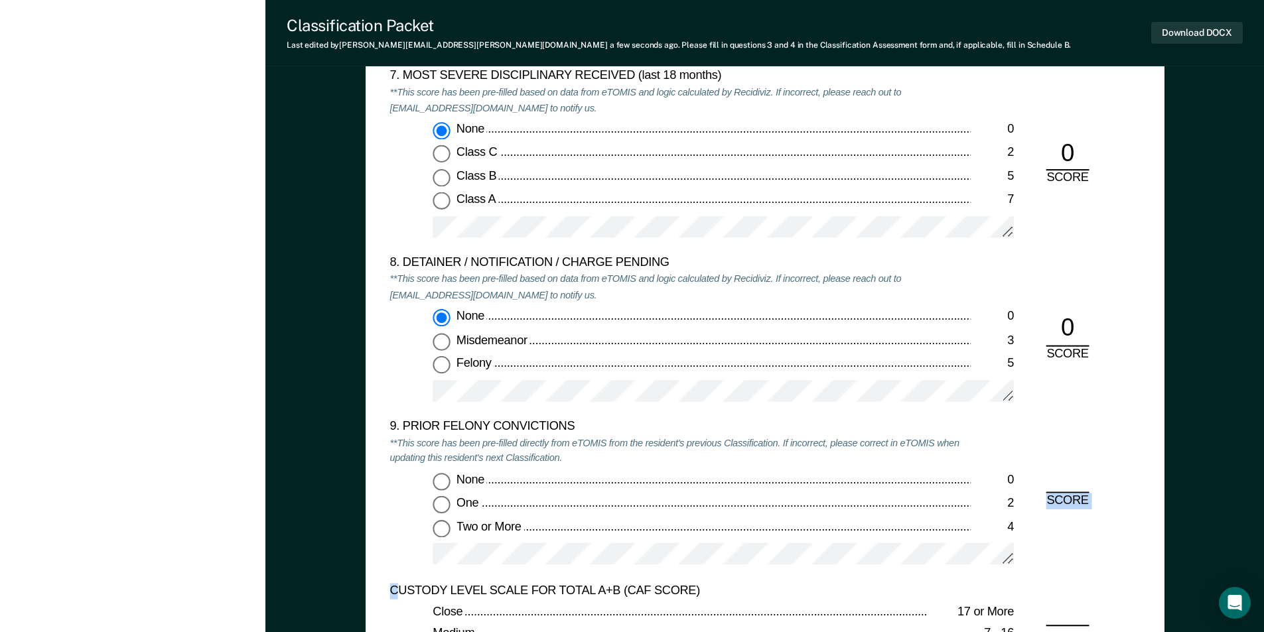
drag, startPoint x: 384, startPoint y: 579, endPoint x: 427, endPoint y: 535, distance: 61.5
click at [405, 585] on div "5. ESCAPE HISTORY (WITHIN LAST 5 YEARS OF INCARCERATION) **This score has been …" at bounding box center [765, 134] width 799 height 1122
click at [444, 475] on input "None 0" at bounding box center [441, 481] width 17 height 17
type textarea "x"
radio input "true"
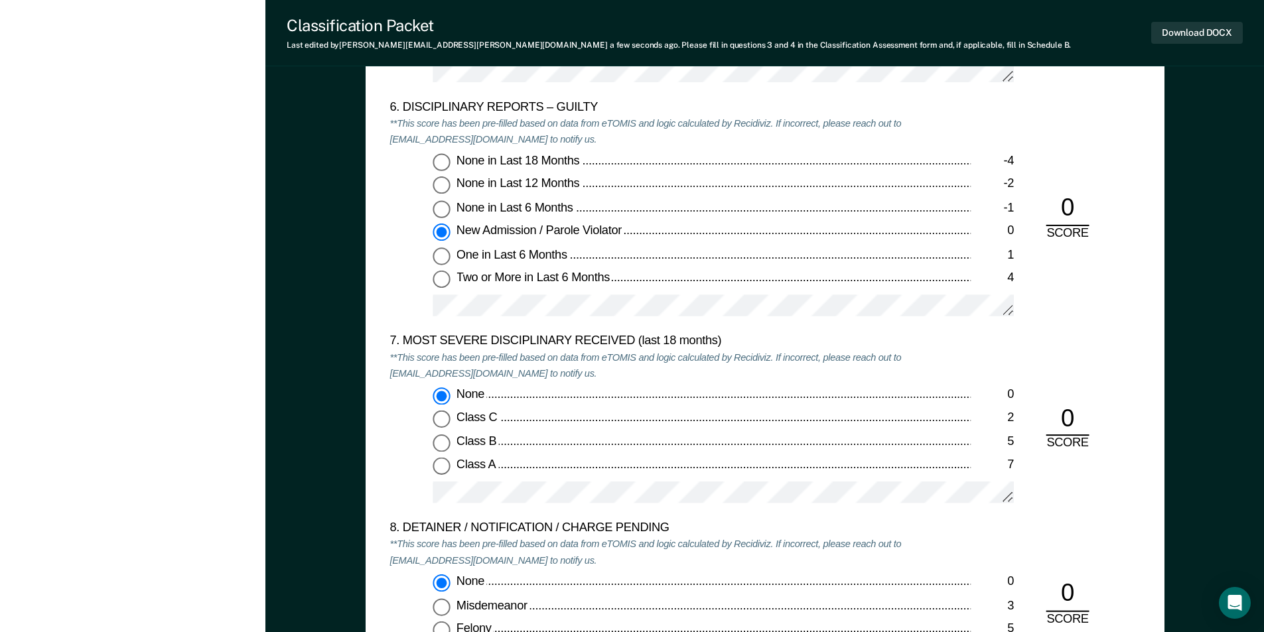
click at [1085, 403] on div "7. MOST SEVERE DISCIPLINARY RECEIVED (last 18 months) **This score has been pre…" at bounding box center [764, 427] width 750 height 187
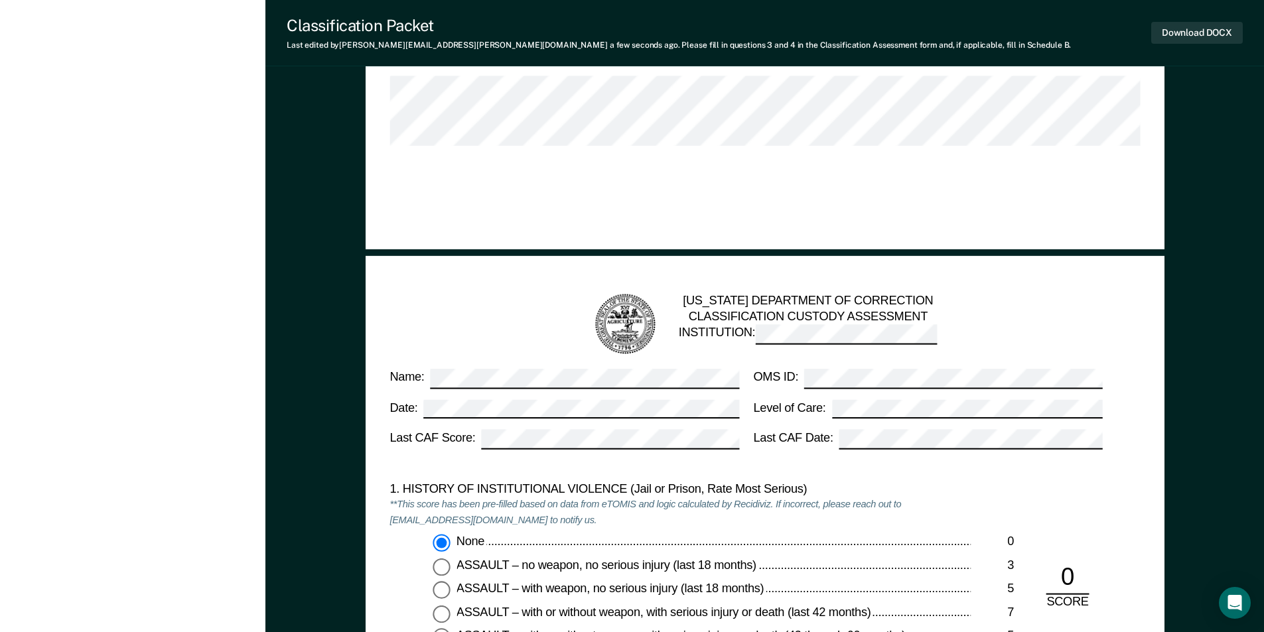
scroll to position [796, 0]
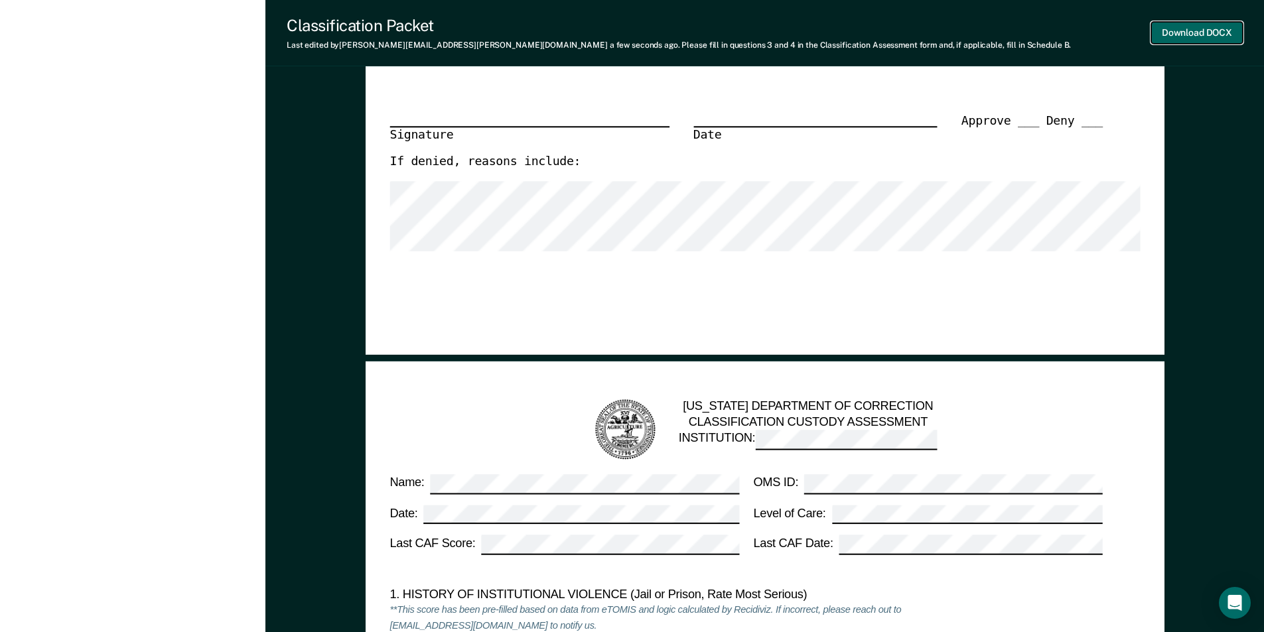
click at [1175, 35] on button "Download DOCX" at bounding box center [1197, 33] width 92 height 22
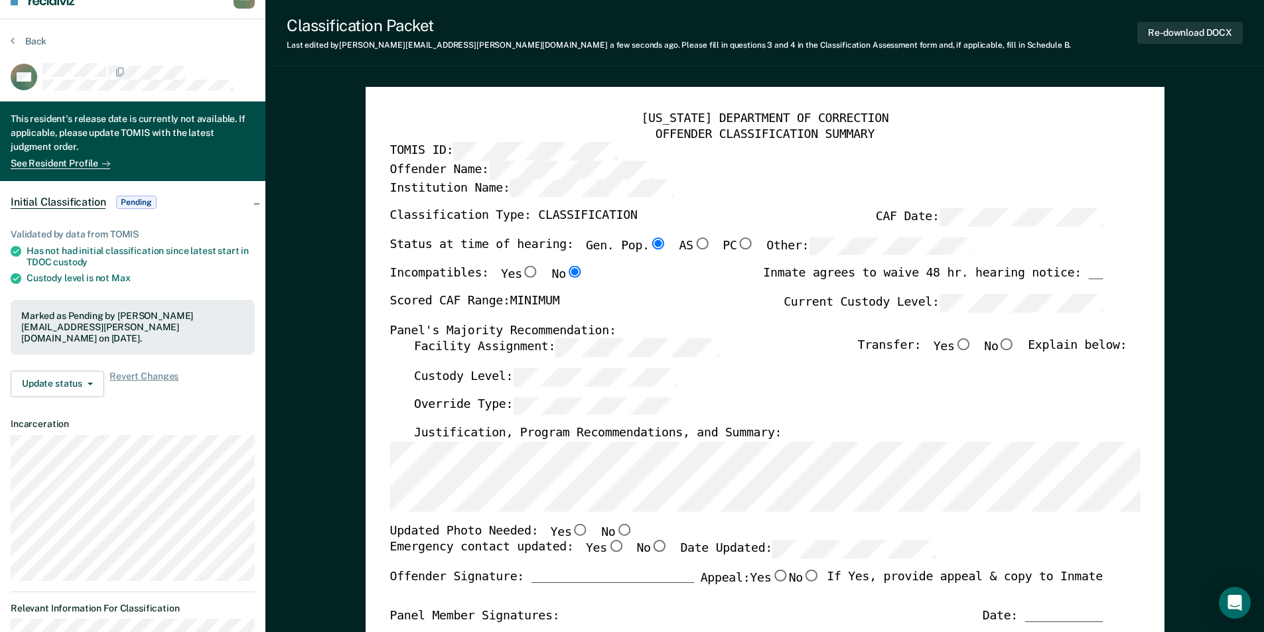
scroll to position [0, 0]
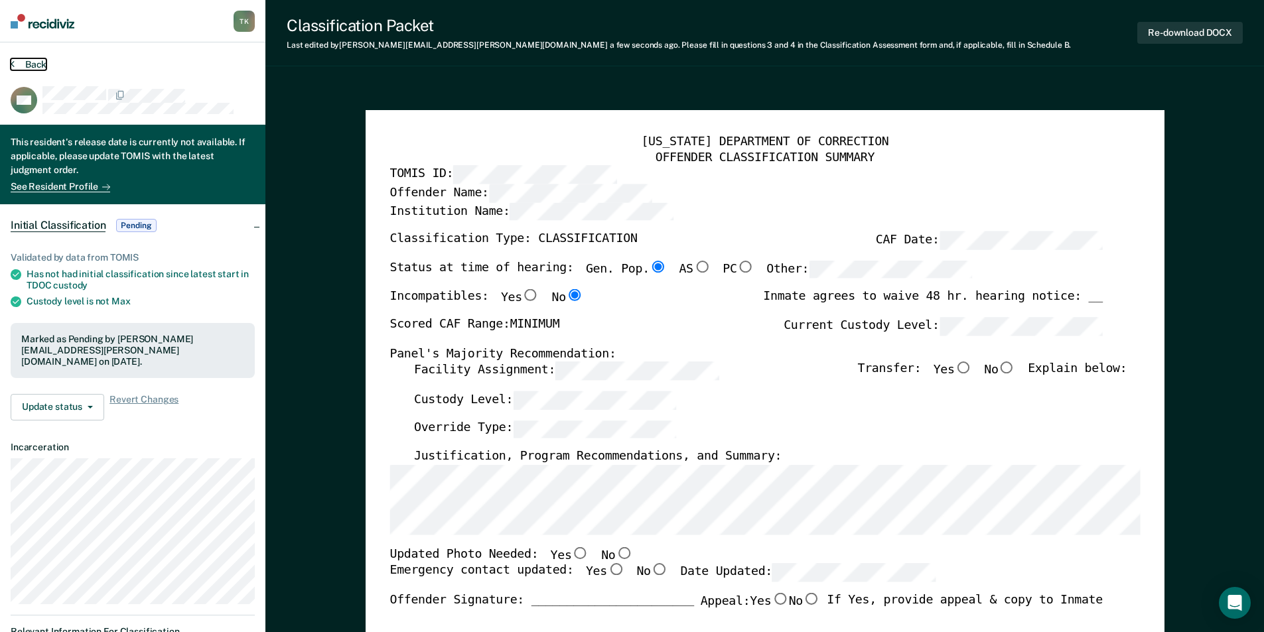
click at [33, 66] on button "Back" at bounding box center [29, 64] width 36 height 12
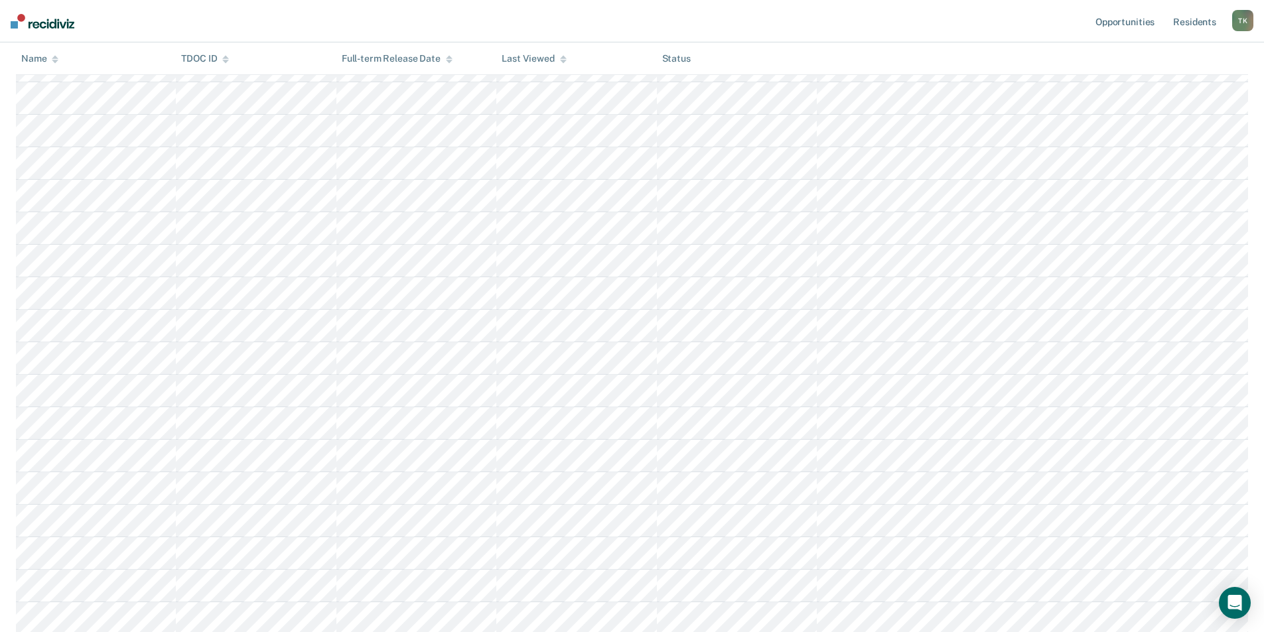
scroll to position [464, 0]
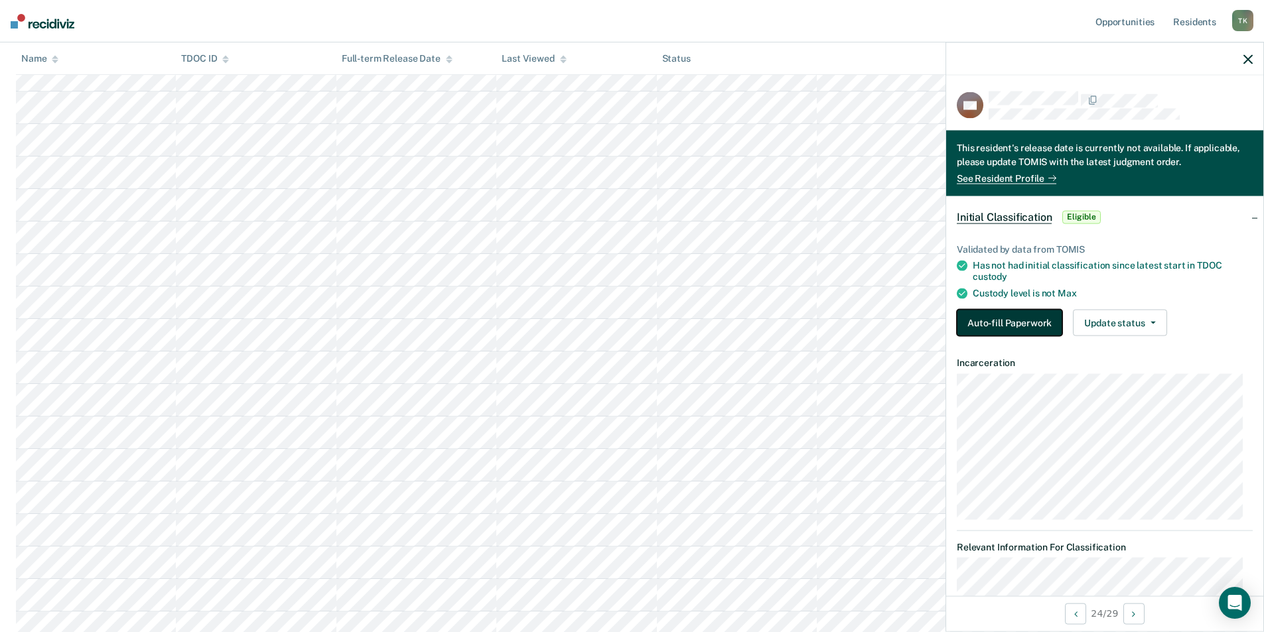
click at [989, 330] on button "Auto-fill Paperwork" at bounding box center [1009, 322] width 105 height 27
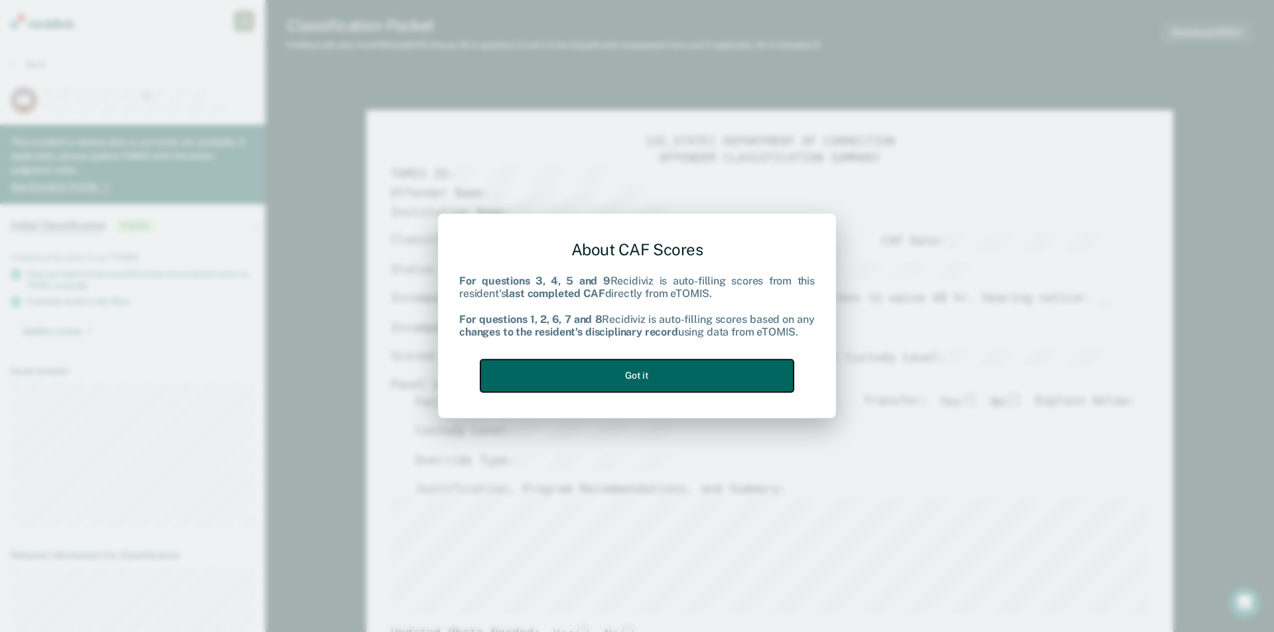
click at [650, 376] on button "Got it" at bounding box center [636, 376] width 313 height 33
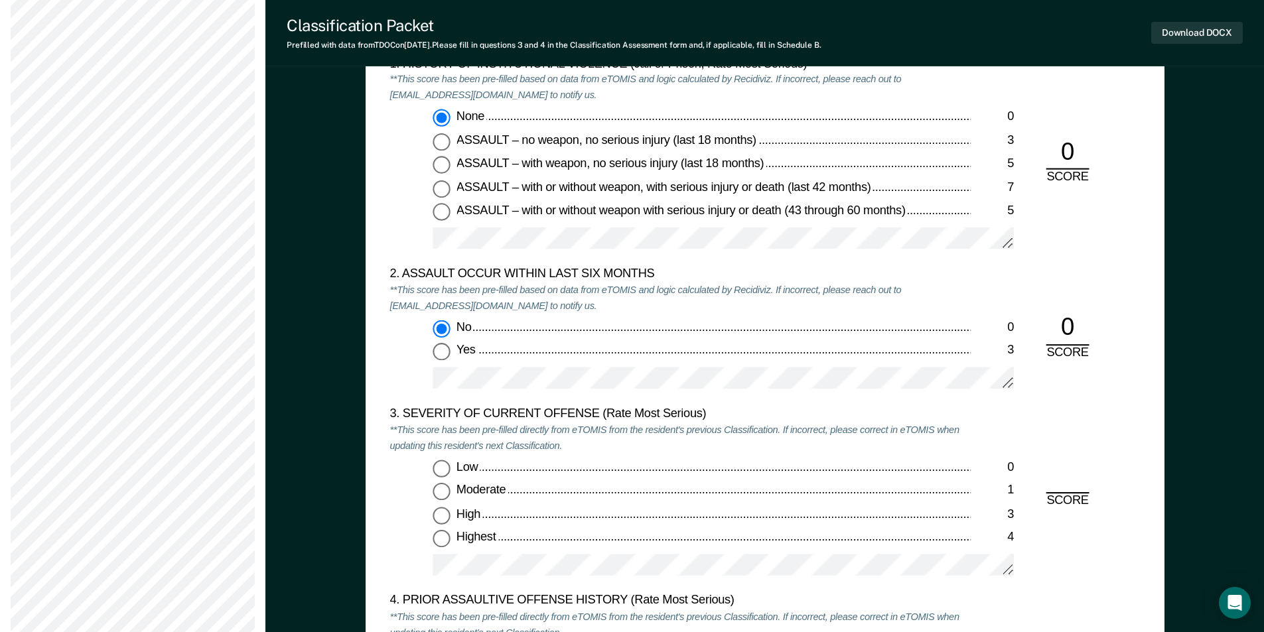
scroll to position [1393, 0]
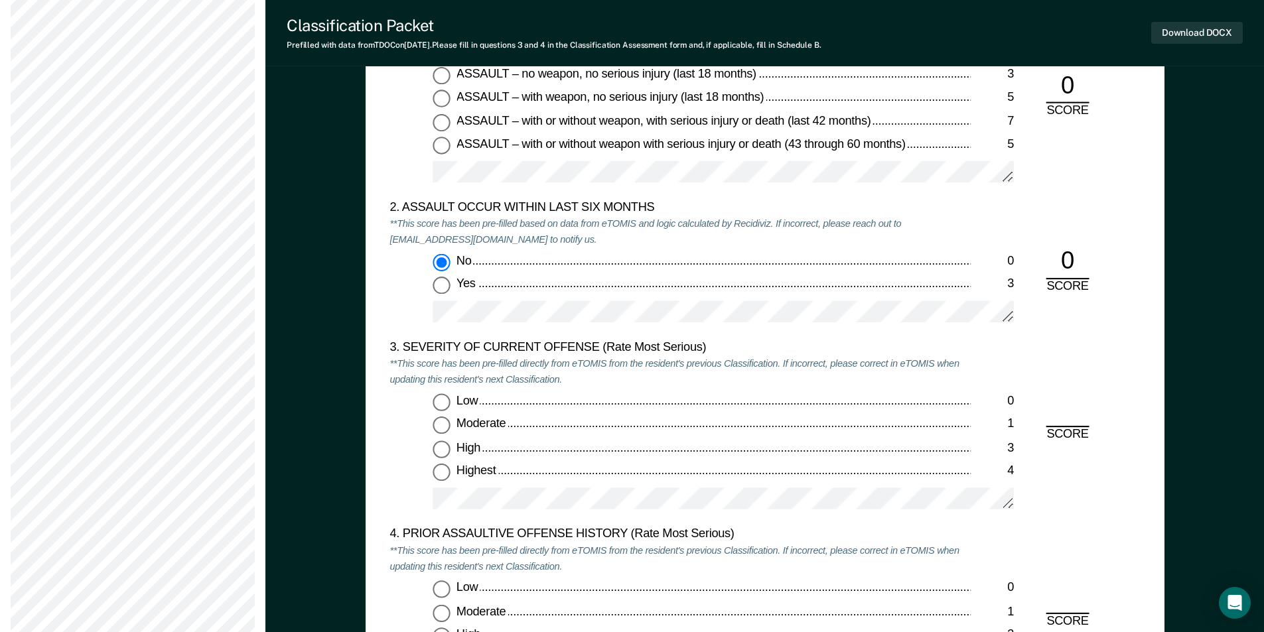
click at [439, 397] on input "Low 0" at bounding box center [441, 402] width 17 height 17
type textarea "x"
radio input "true"
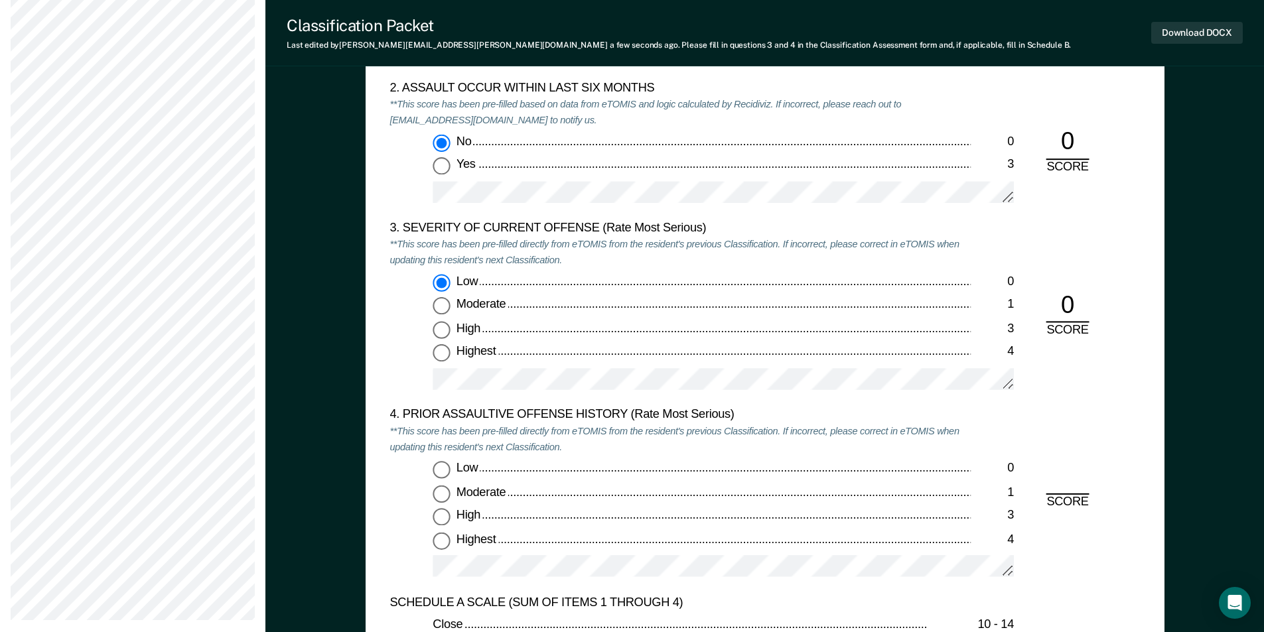
scroll to position [1725, 0]
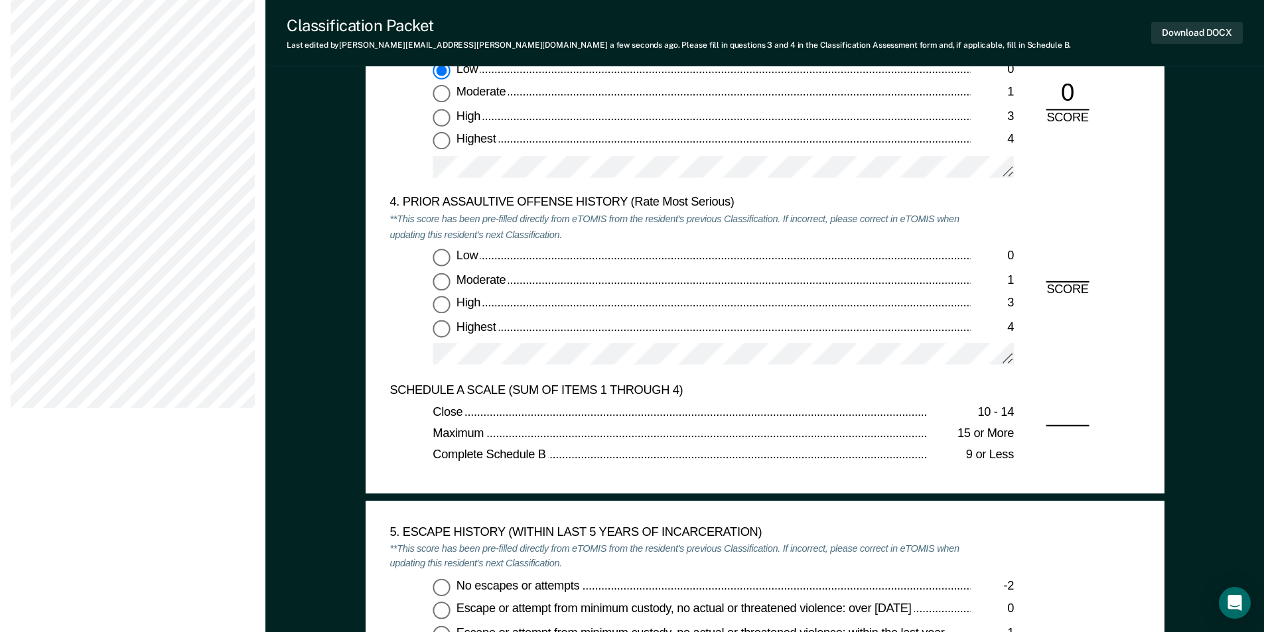
click at [447, 261] on input "Low 0" at bounding box center [441, 257] width 17 height 17
type textarea "x"
radio input "true"
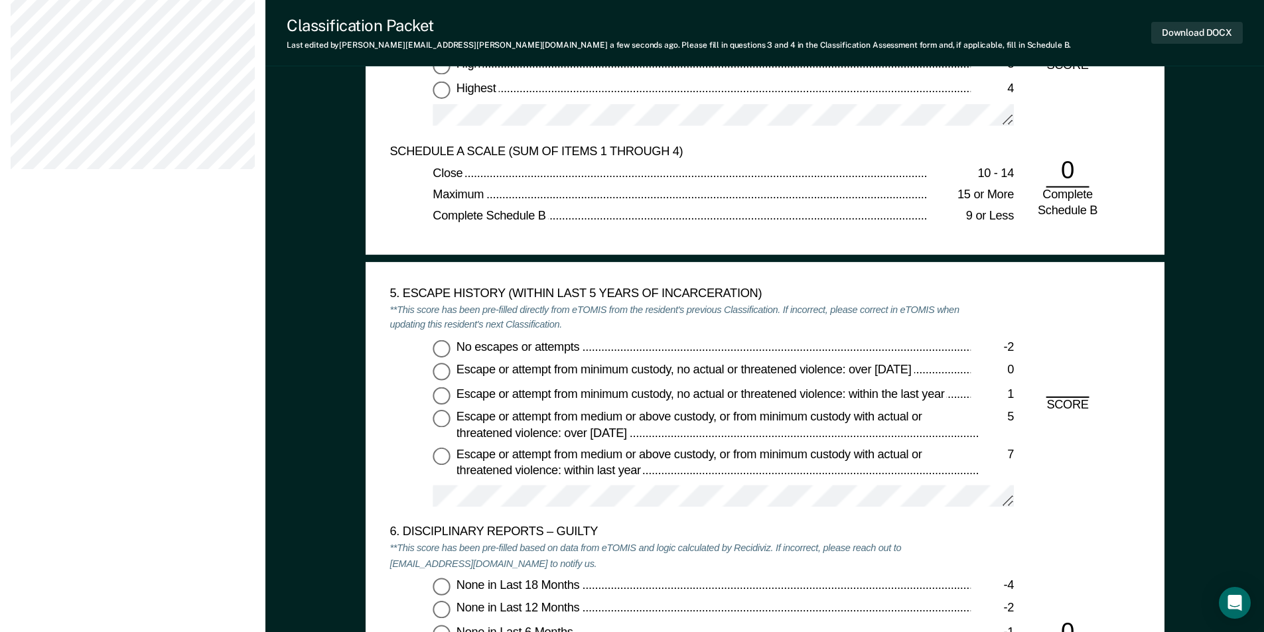
scroll to position [1991, 0]
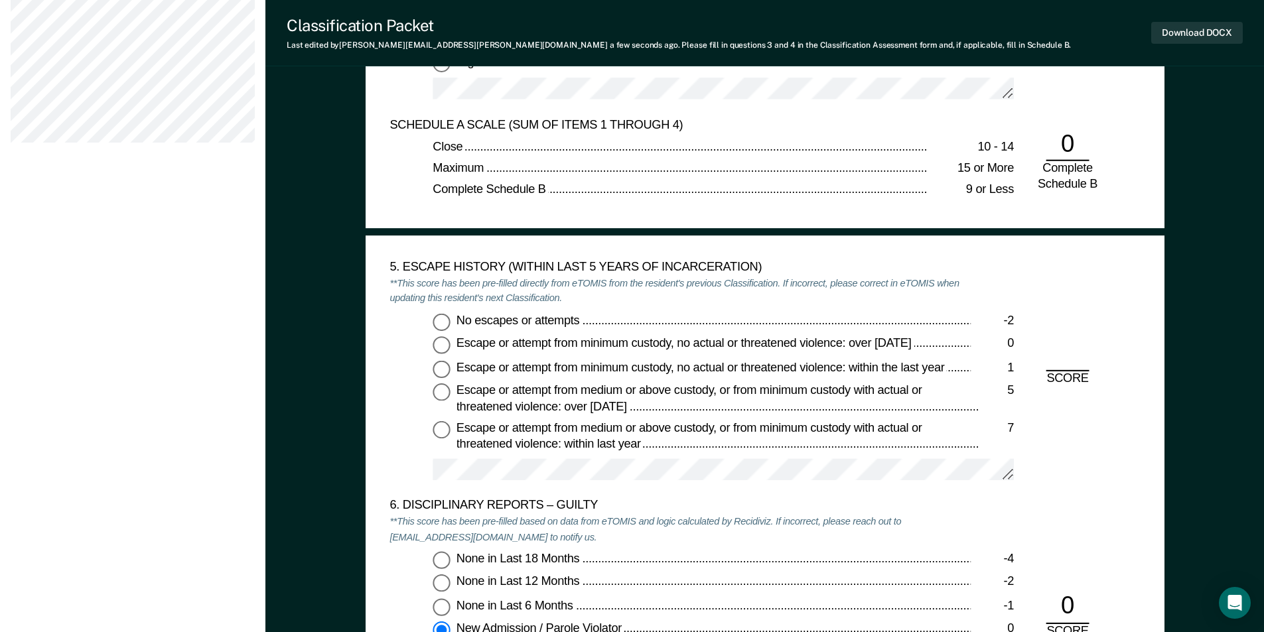
click at [442, 323] on input "No escapes or attempts -2" at bounding box center [441, 321] width 17 height 17
type textarea "x"
radio input "true"
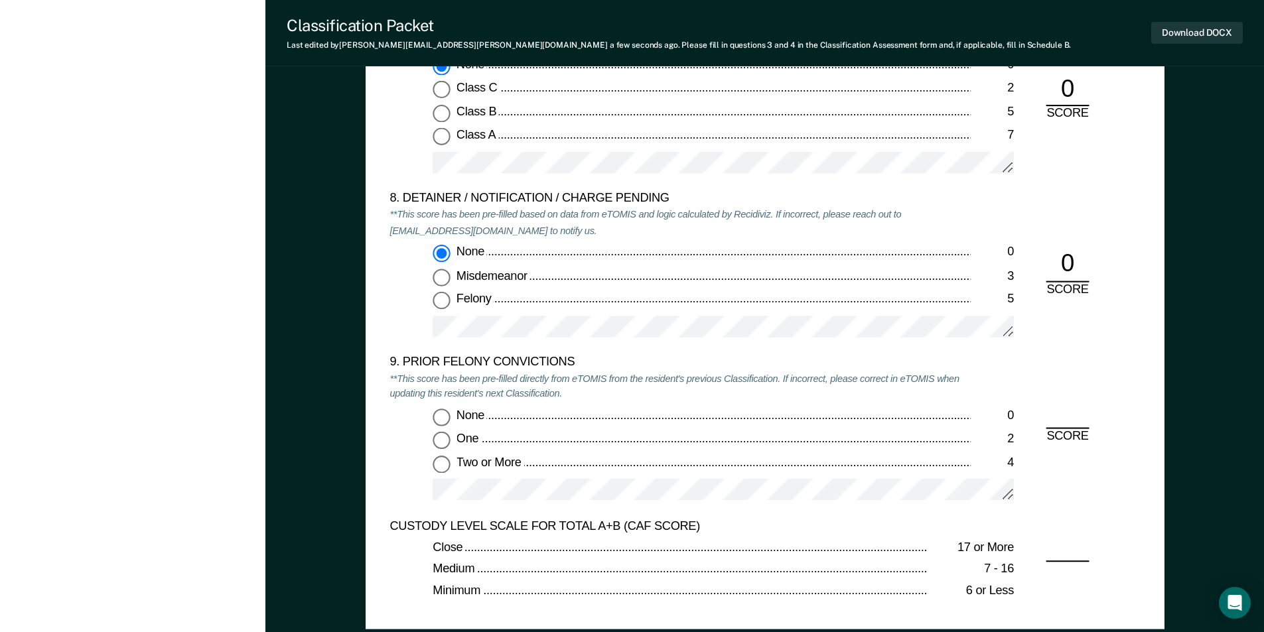
scroll to position [2853, 0]
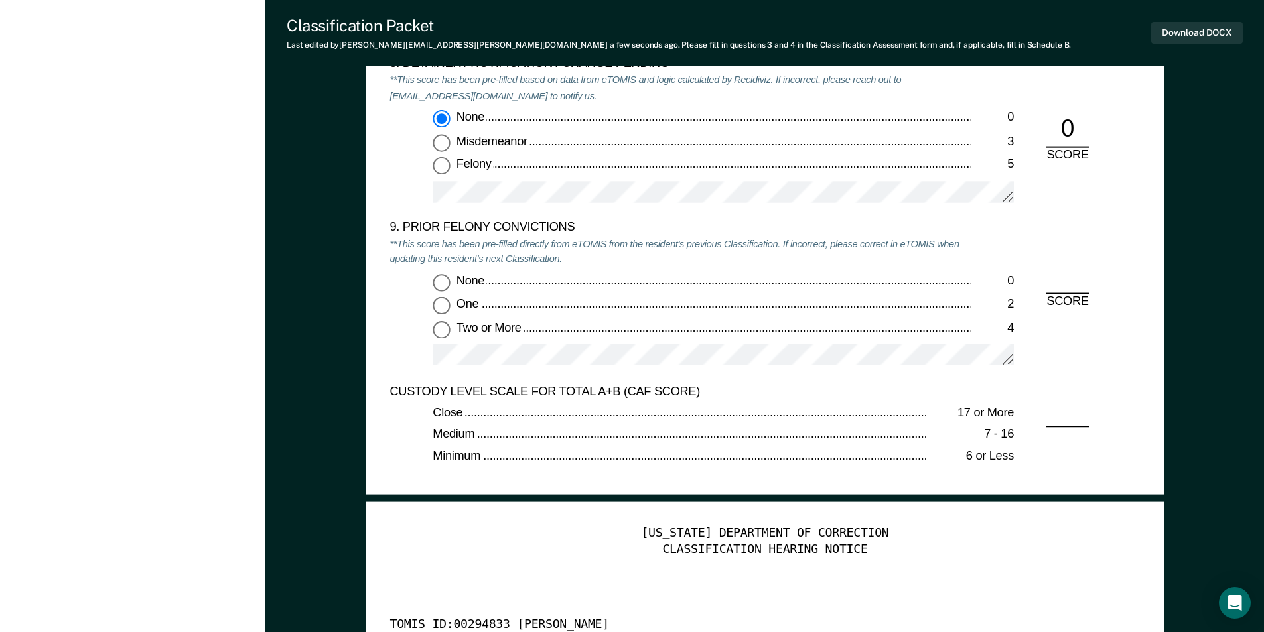
click at [445, 334] on input "Two or More 4" at bounding box center [441, 329] width 17 height 17
type textarea "x"
radio input "true"
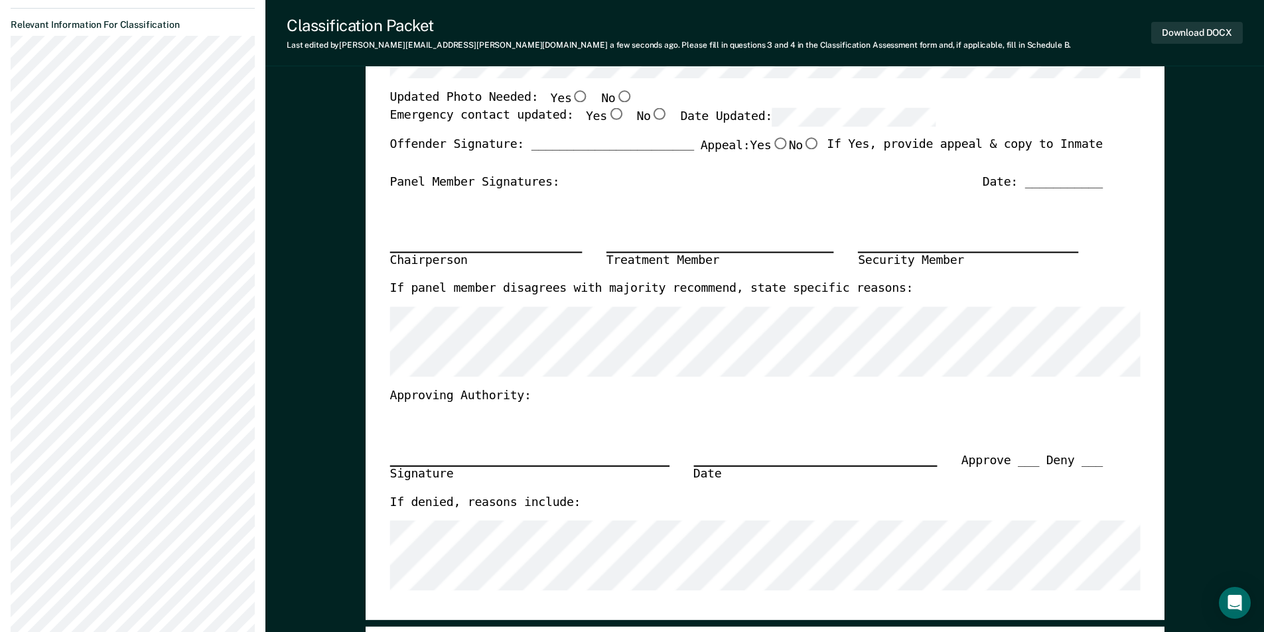
scroll to position [199, 0]
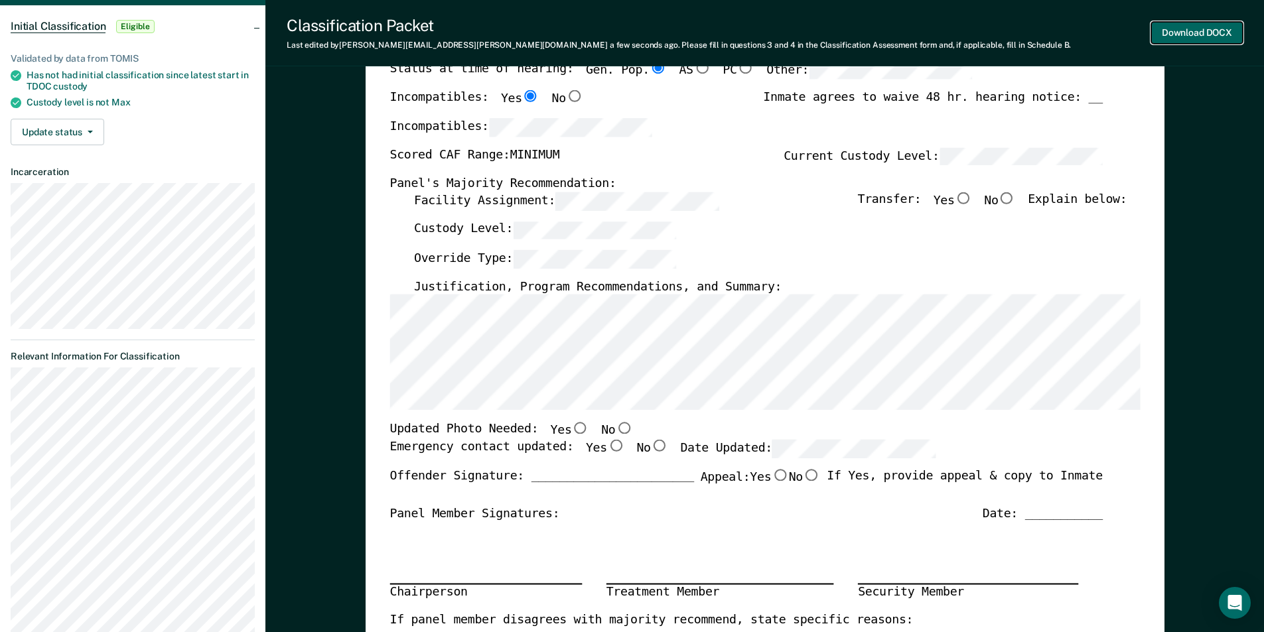
click at [1190, 29] on button "Download DOCX" at bounding box center [1197, 33] width 92 height 22
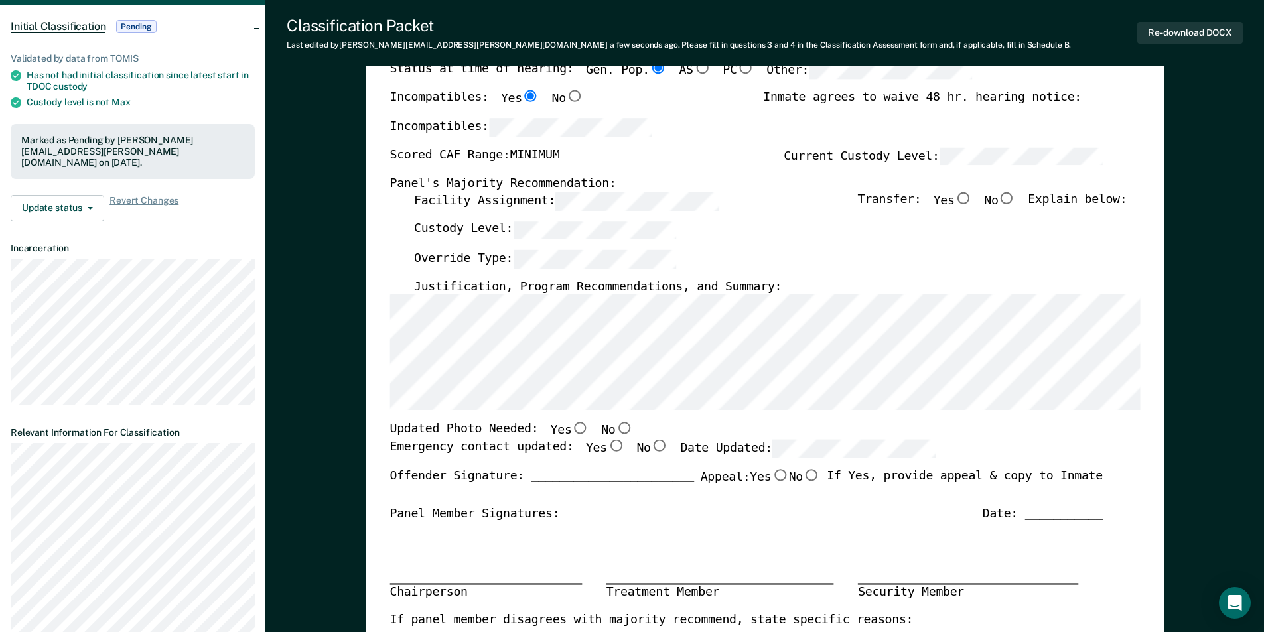
scroll to position [0, 0]
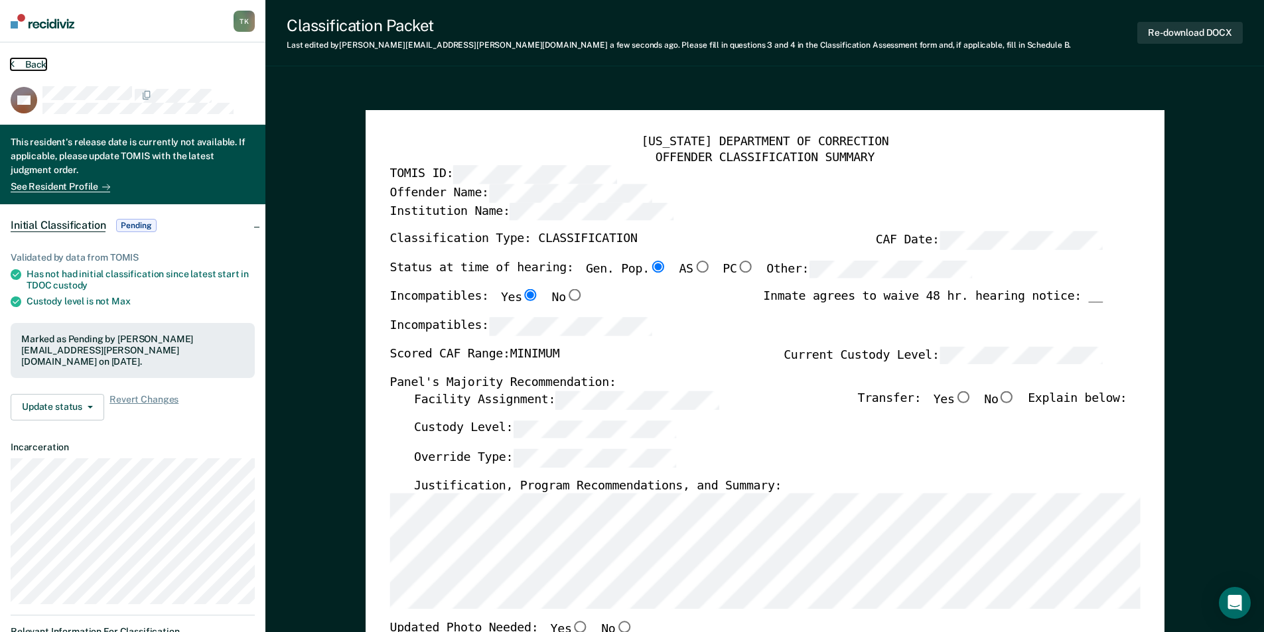
click at [31, 64] on button "Back" at bounding box center [29, 64] width 36 height 12
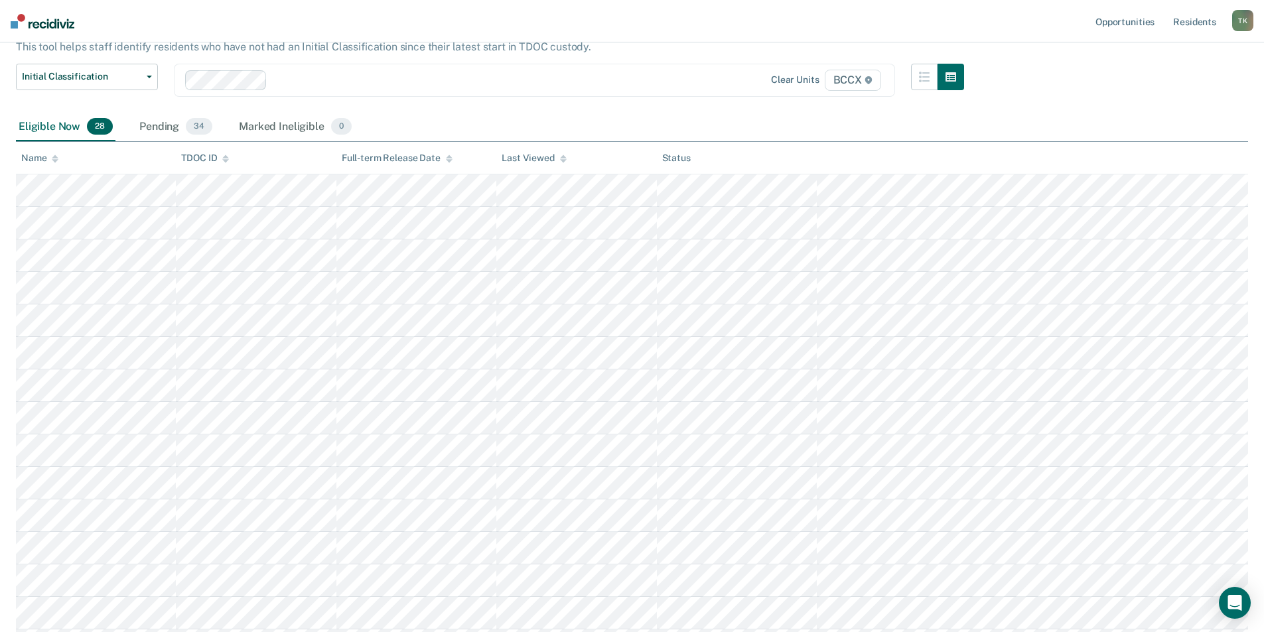
scroll to position [66, 0]
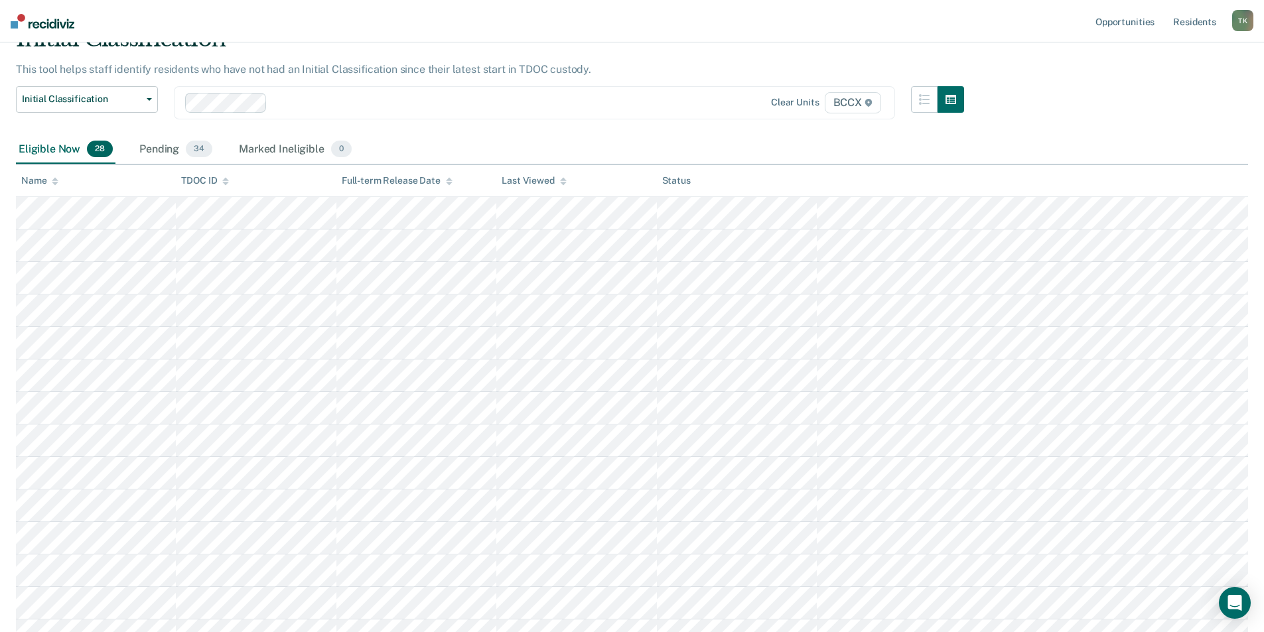
click at [46, 180] on div "Name" at bounding box center [39, 180] width 37 height 11
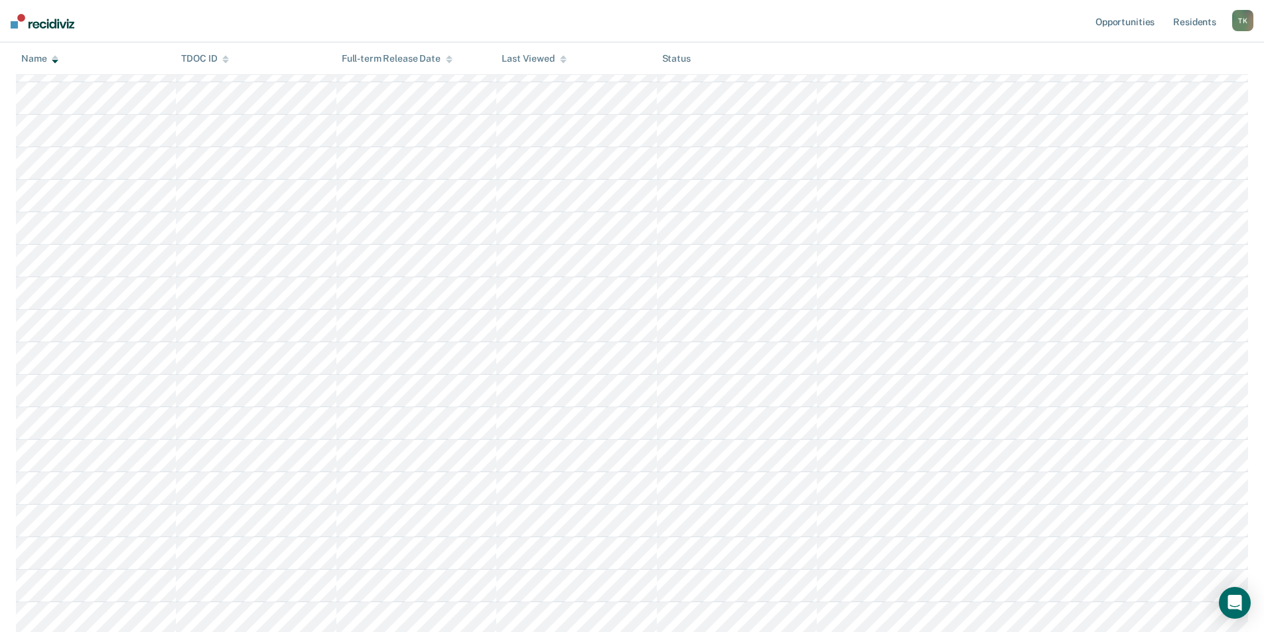
scroll to position [398, 0]
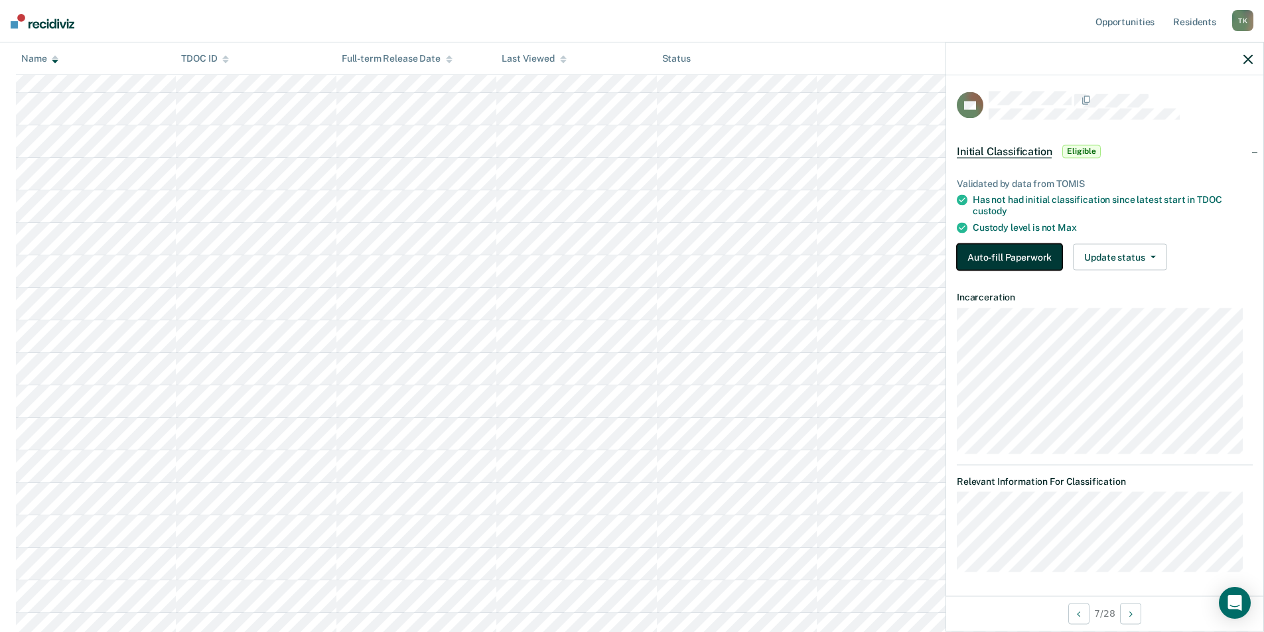
click at [1015, 253] on button "Auto-fill Paperwork" at bounding box center [1009, 257] width 105 height 27
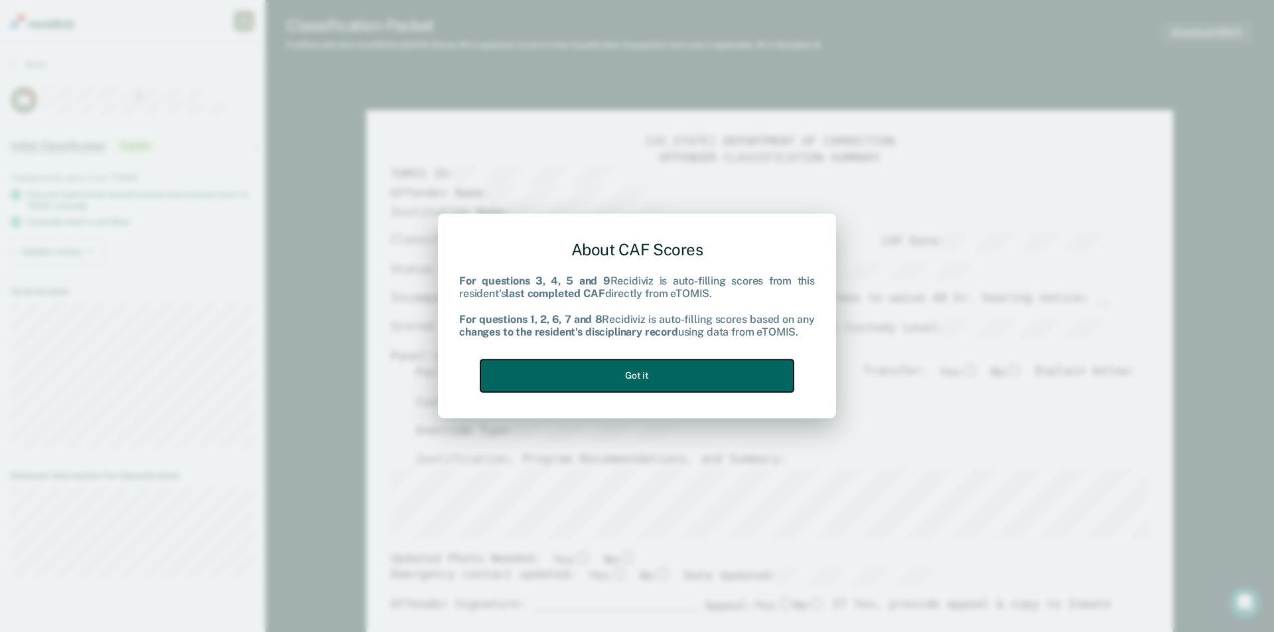
click at [633, 388] on button "Got it" at bounding box center [636, 376] width 313 height 33
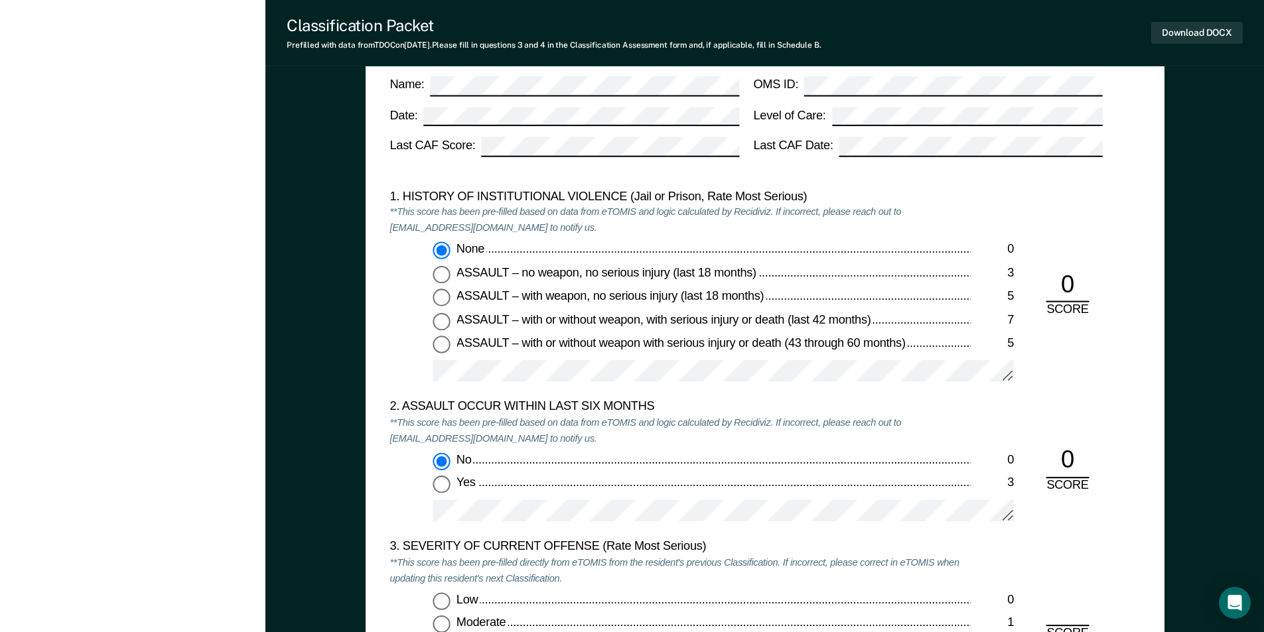
scroll to position [1460, 0]
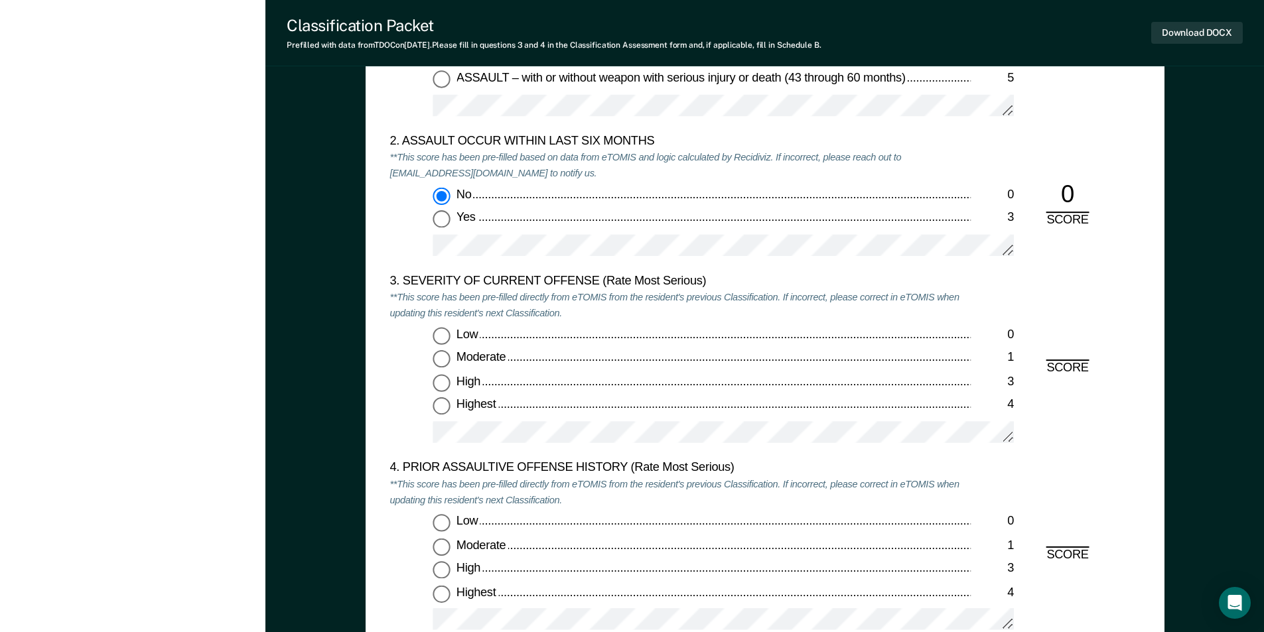
click at [443, 338] on input "Low 0" at bounding box center [441, 336] width 17 height 17
type textarea "x"
radio input "true"
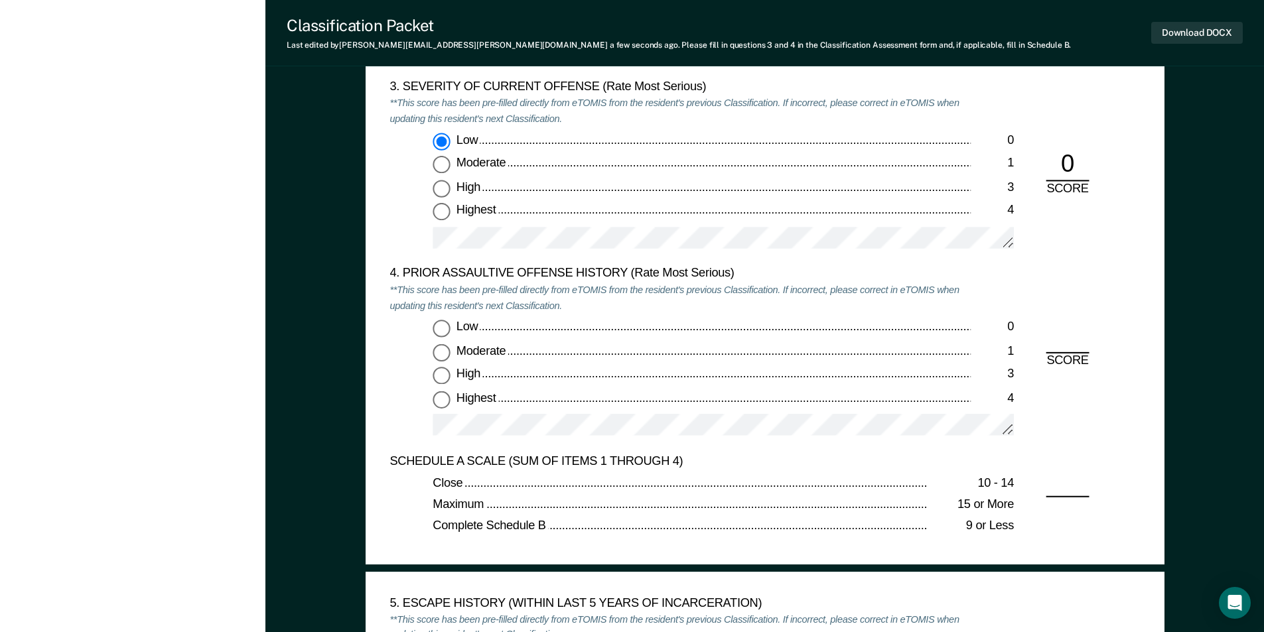
scroll to position [1659, 0]
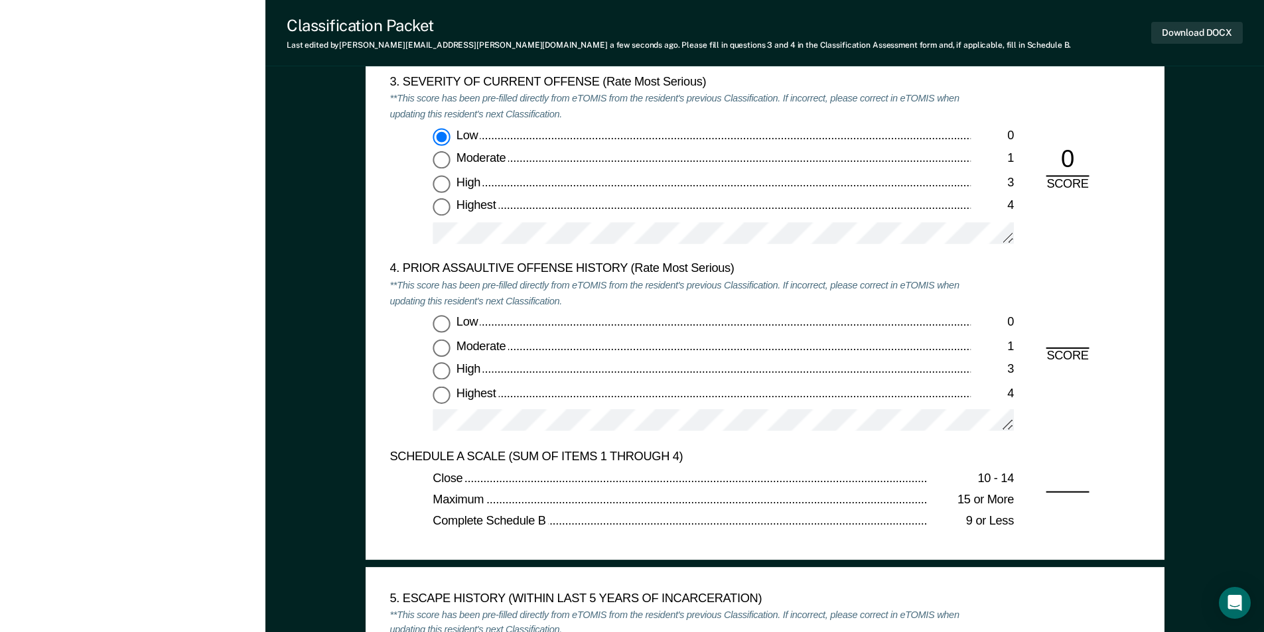
drag, startPoint x: 443, startPoint y: 393, endPoint x: 537, endPoint y: 405, distance: 95.0
click at [442, 393] on input "Highest 4" at bounding box center [441, 394] width 17 height 17
type textarea "x"
radio input "true"
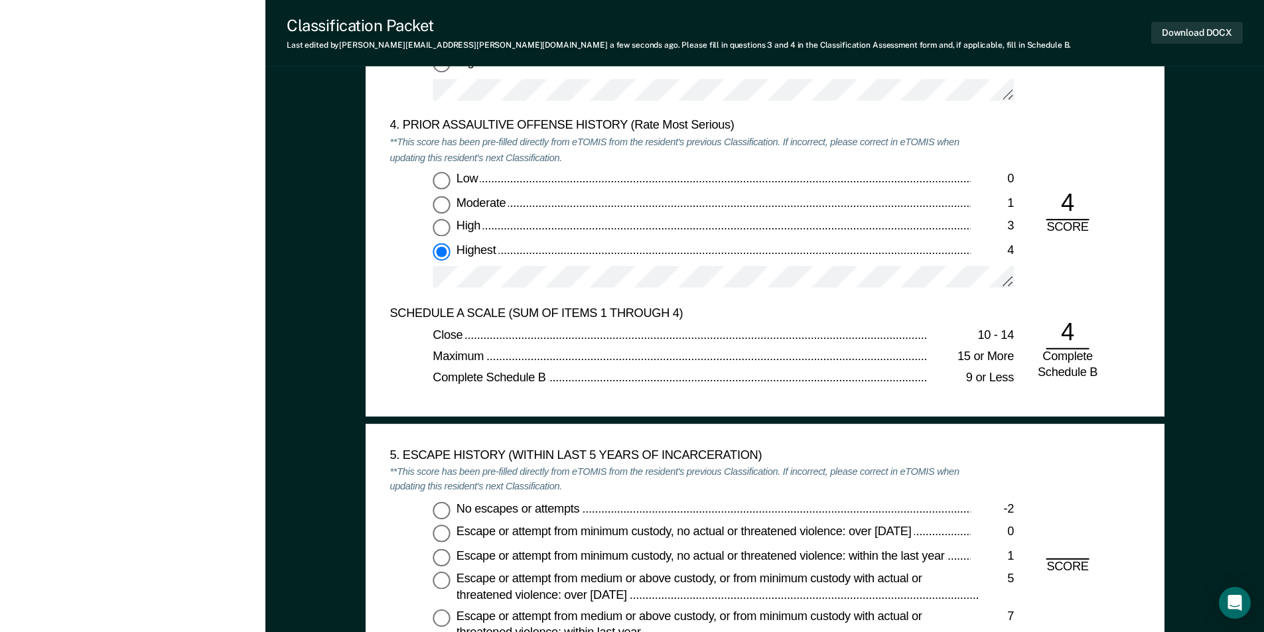
scroll to position [1924, 0]
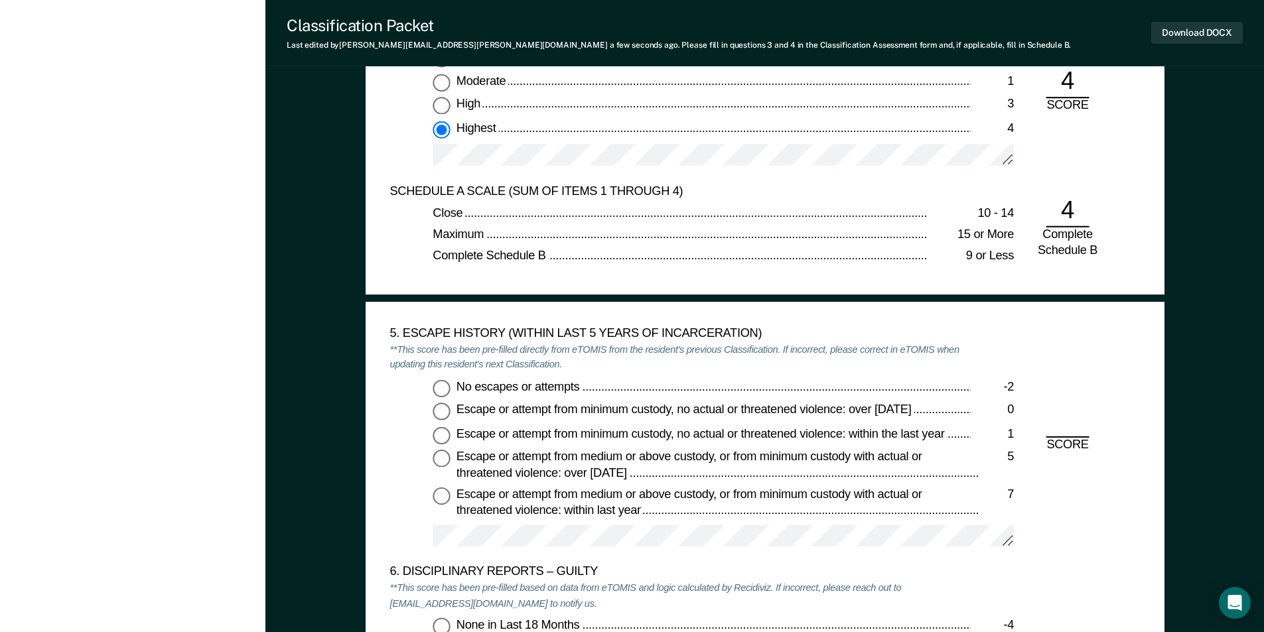
click at [440, 388] on input "No escapes or attempts -2" at bounding box center [441, 388] width 17 height 17
type textarea "x"
radio input "true"
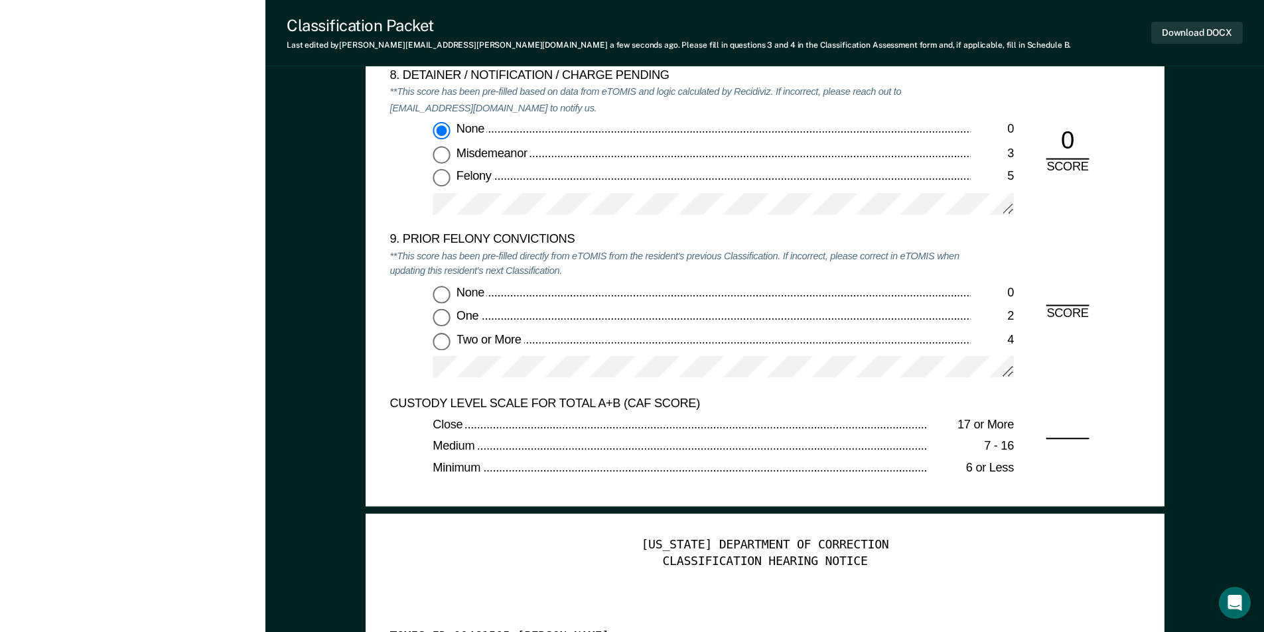
scroll to position [2787, 0]
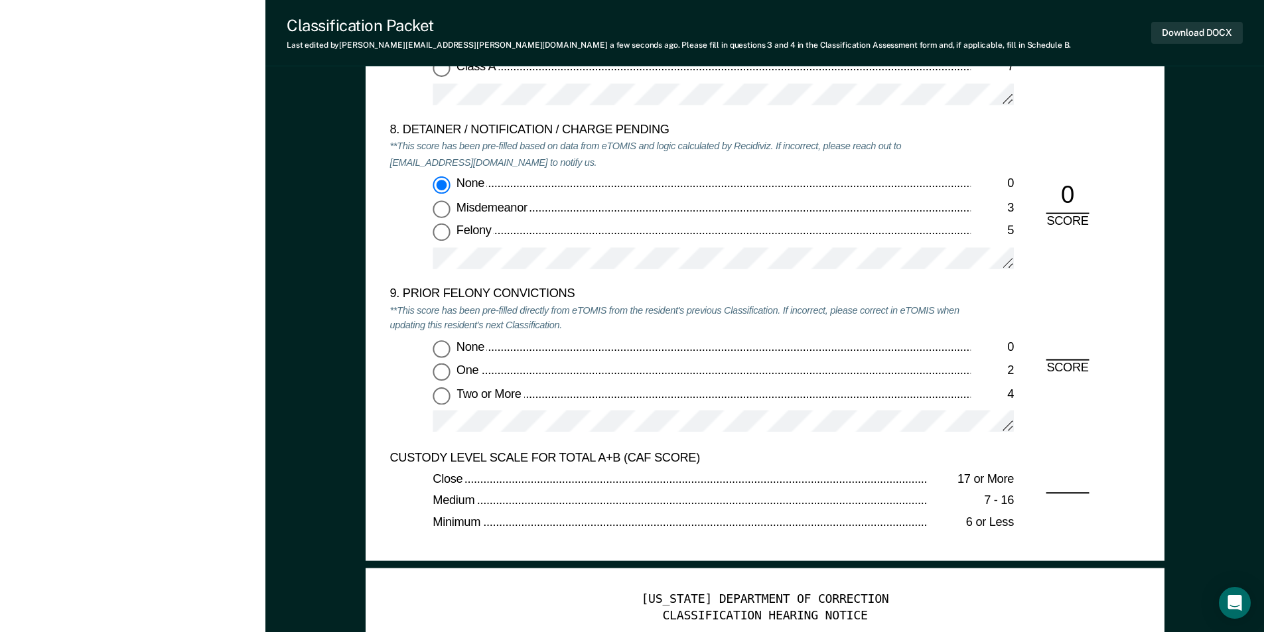
click at [441, 374] on input "One 2" at bounding box center [441, 372] width 17 height 17
type textarea "x"
radio input "true"
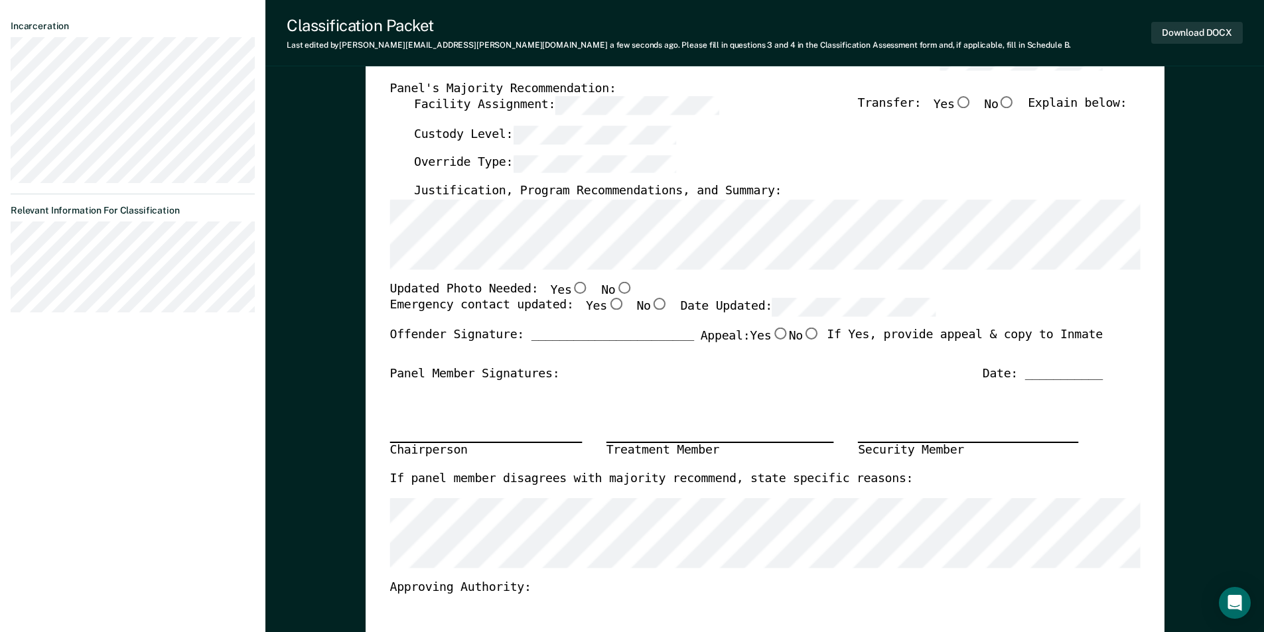
scroll to position [0, 0]
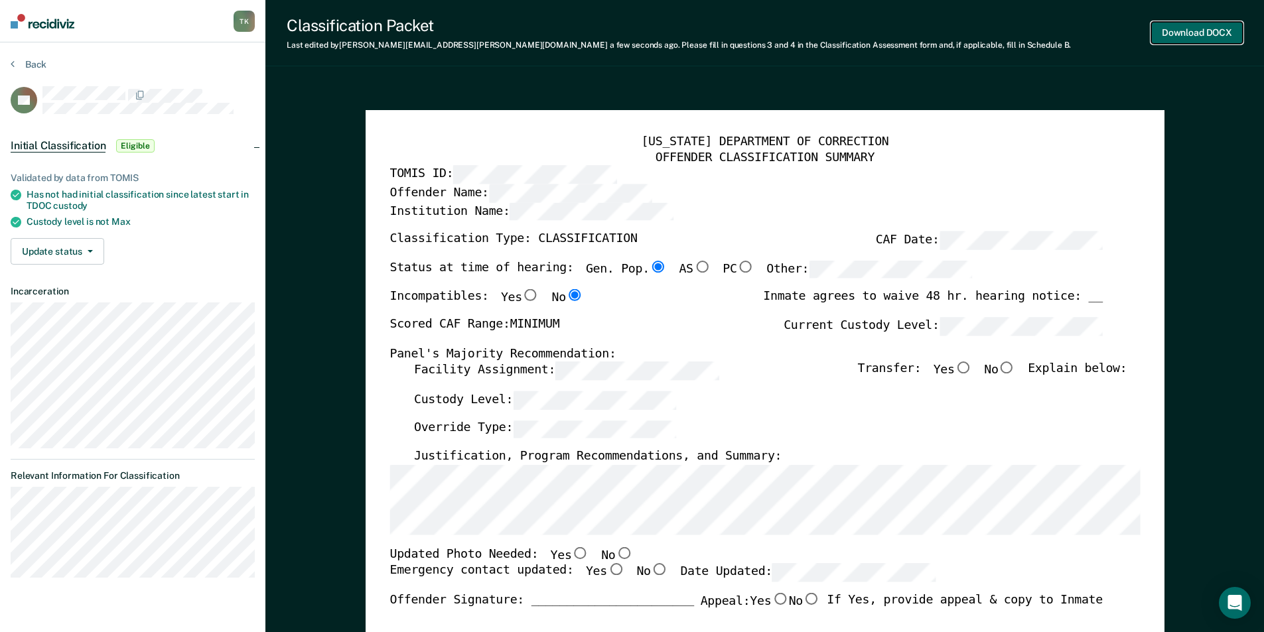
click at [1208, 31] on button "Download DOCX" at bounding box center [1197, 33] width 92 height 22
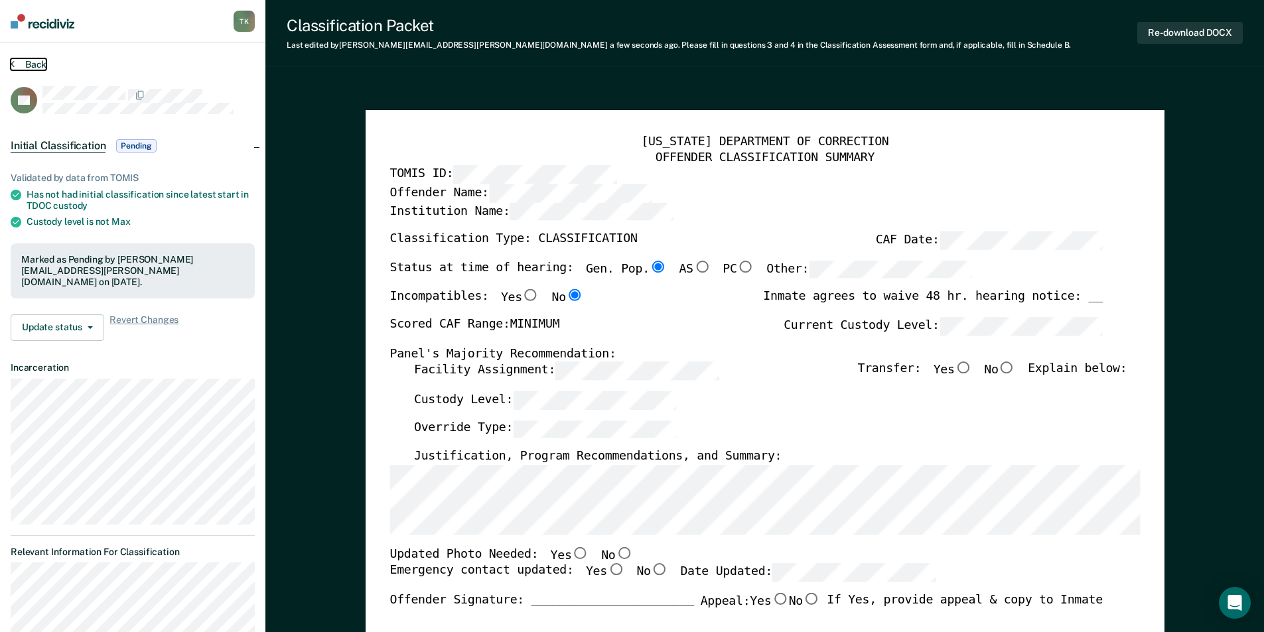
click at [33, 60] on button "Back" at bounding box center [29, 64] width 36 height 12
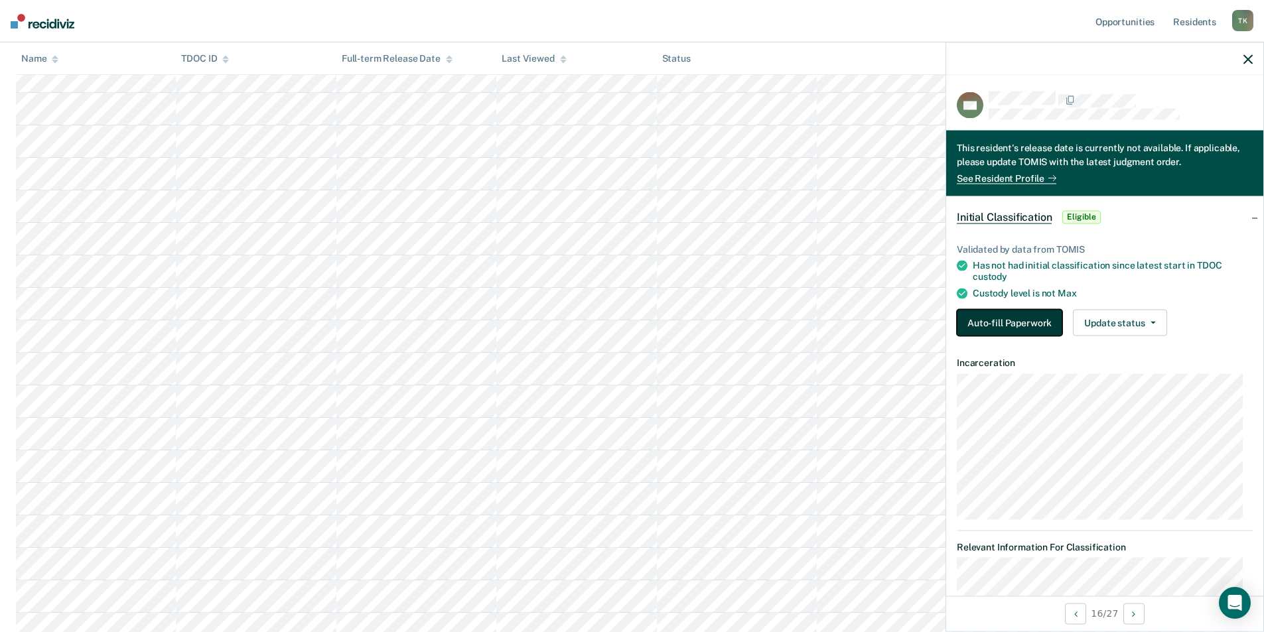
click at [981, 320] on button "Auto-fill Paperwork" at bounding box center [1009, 322] width 105 height 27
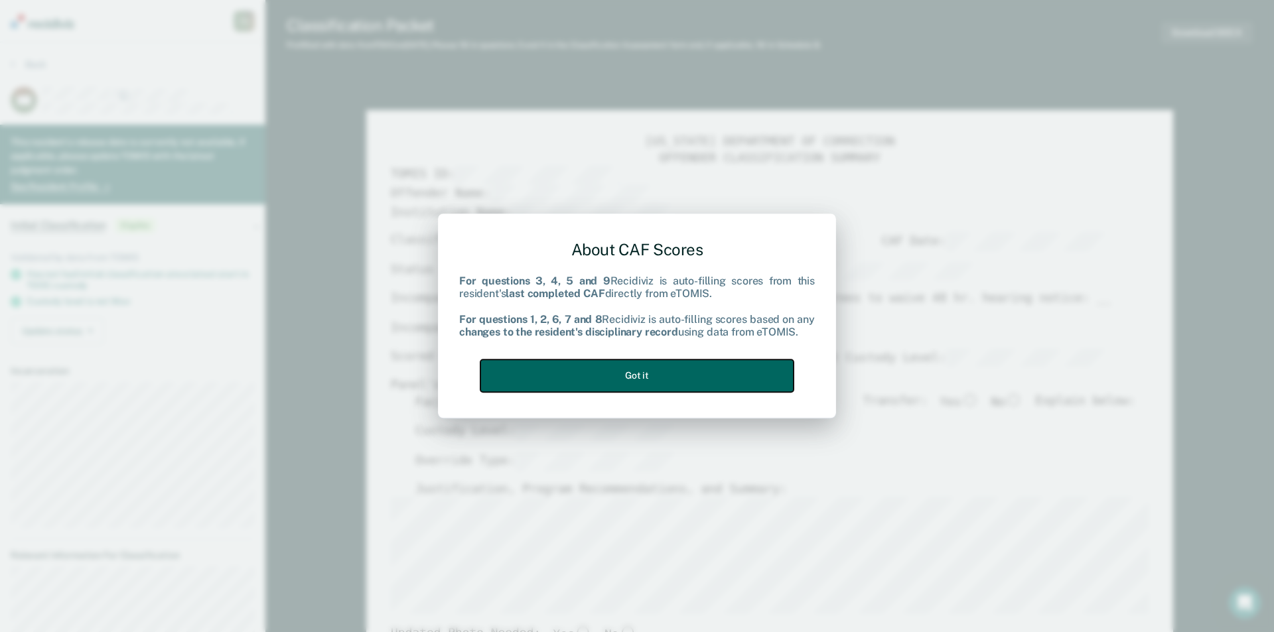
click at [748, 362] on button "Got it" at bounding box center [636, 376] width 313 height 33
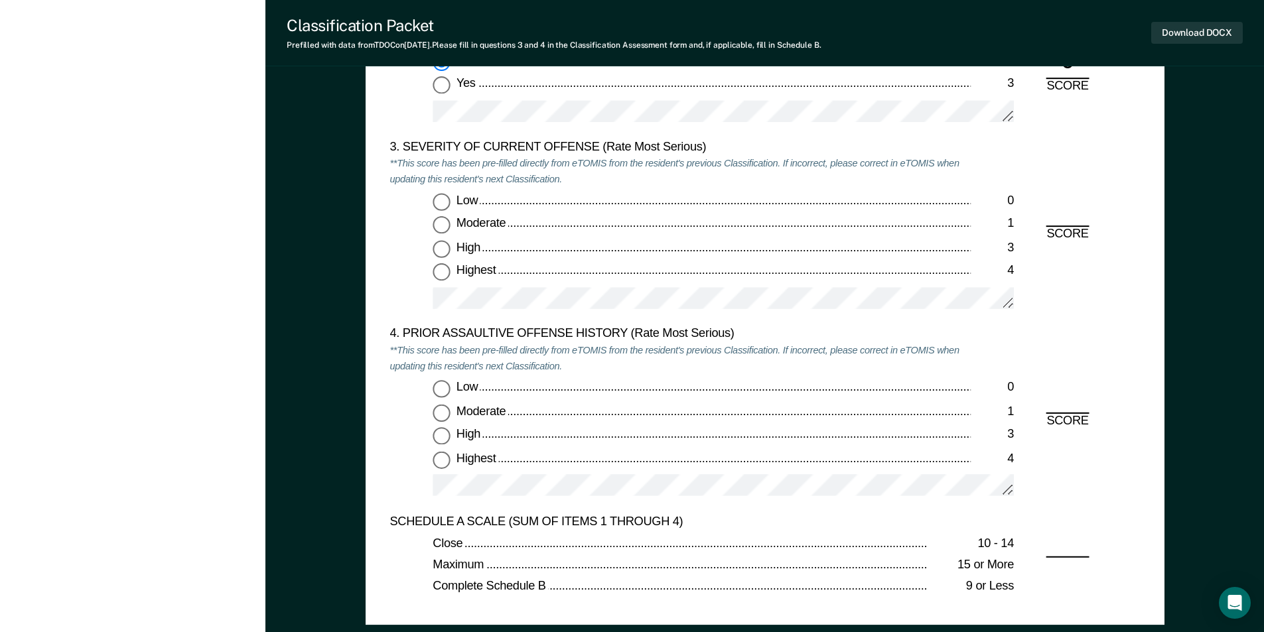
scroll to position [1592, 0]
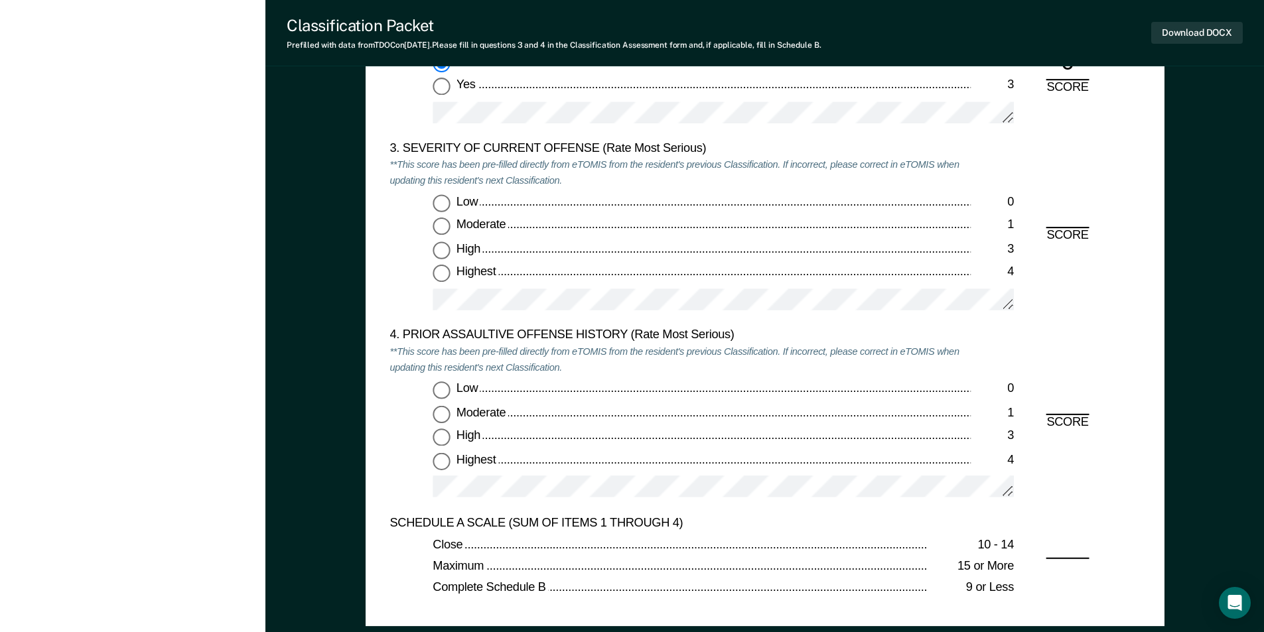
click at [439, 228] on input "Moderate 1" at bounding box center [441, 226] width 17 height 17
type textarea "x"
radio input "true"
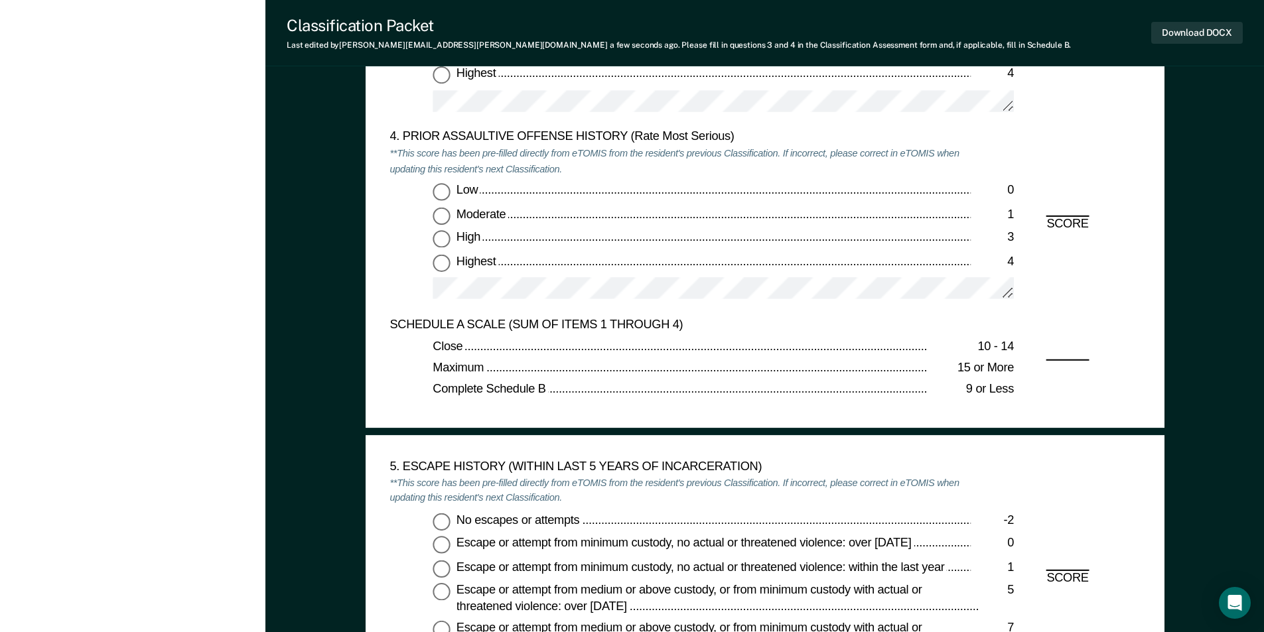
scroll to position [1791, 0]
click at [441, 185] on input "Low 0" at bounding box center [441, 190] width 17 height 17
type textarea "x"
radio input "true"
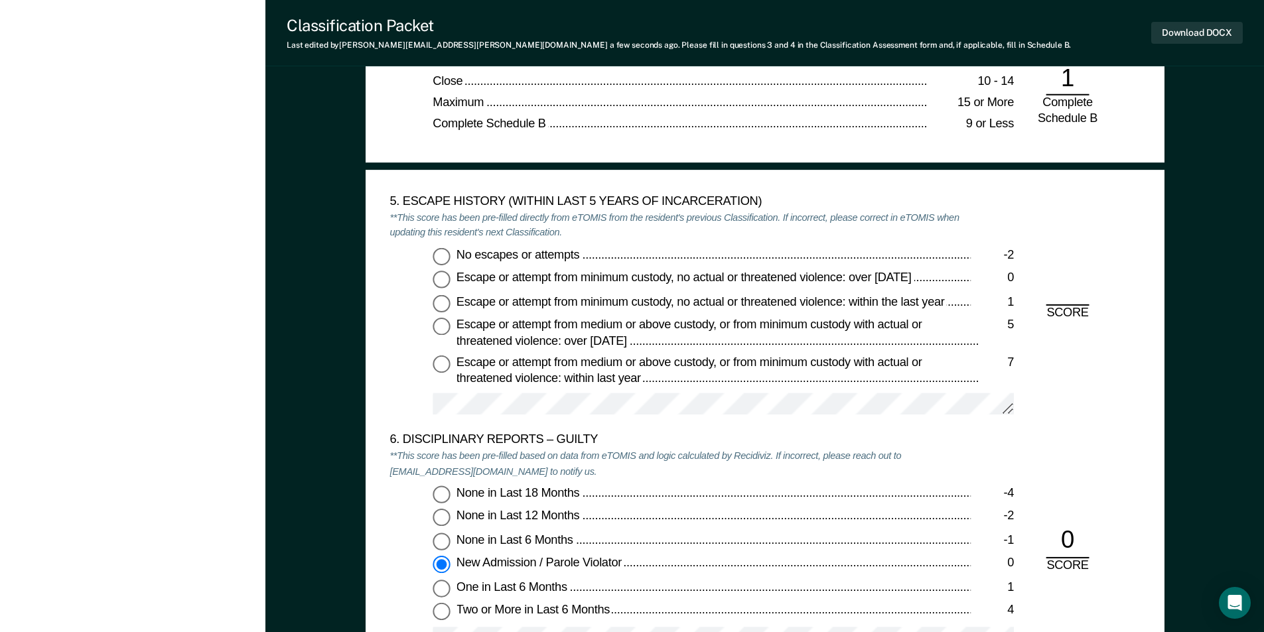
scroll to position [2057, 0]
click at [439, 255] on input "No escapes or attempts -2" at bounding box center [441, 255] width 17 height 17
type textarea "x"
radio input "true"
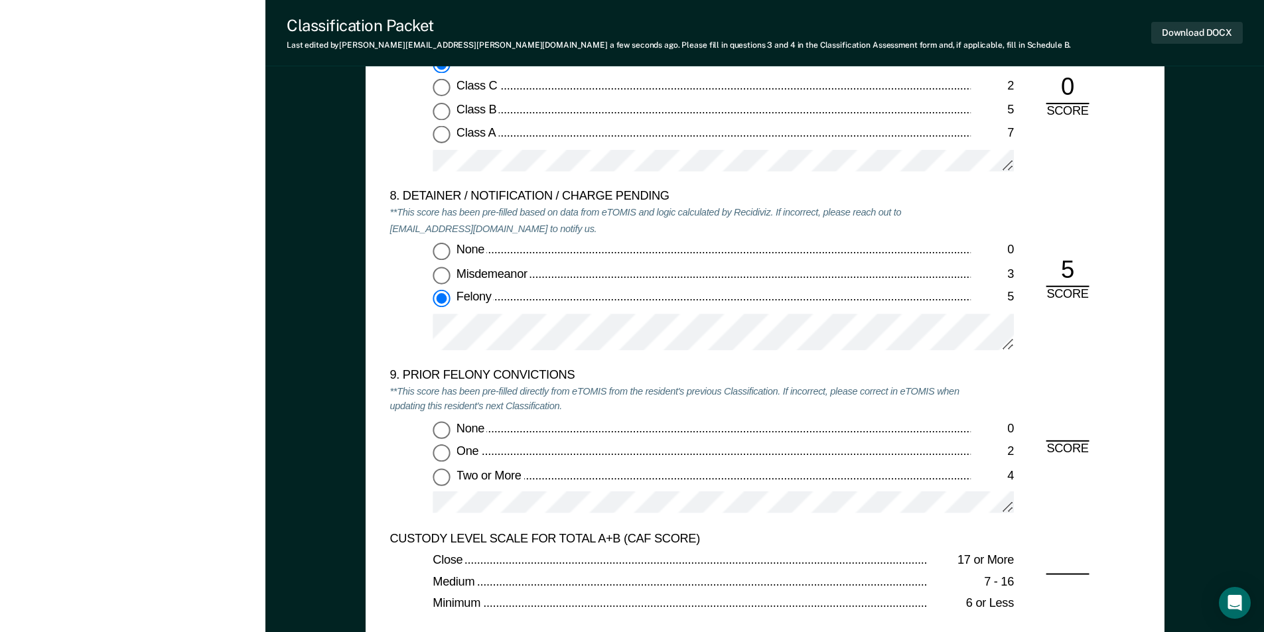
scroll to position [2853, 0]
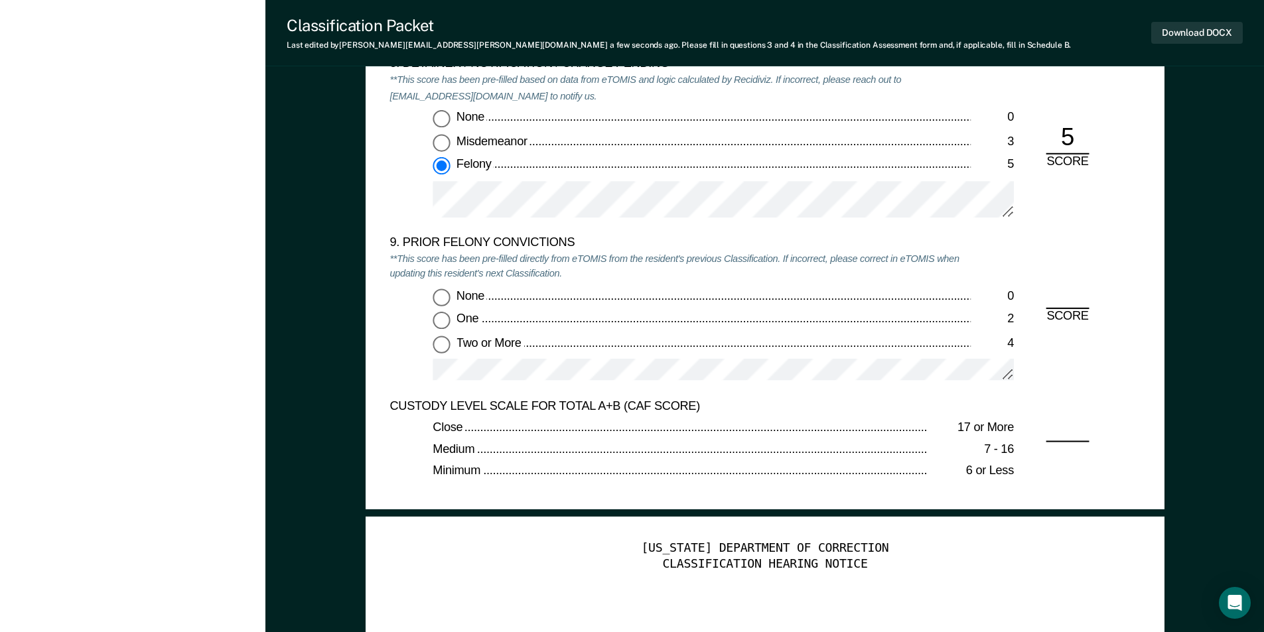
click at [439, 347] on input "Two or More 4" at bounding box center [441, 344] width 17 height 17
type textarea "x"
radio input "true"
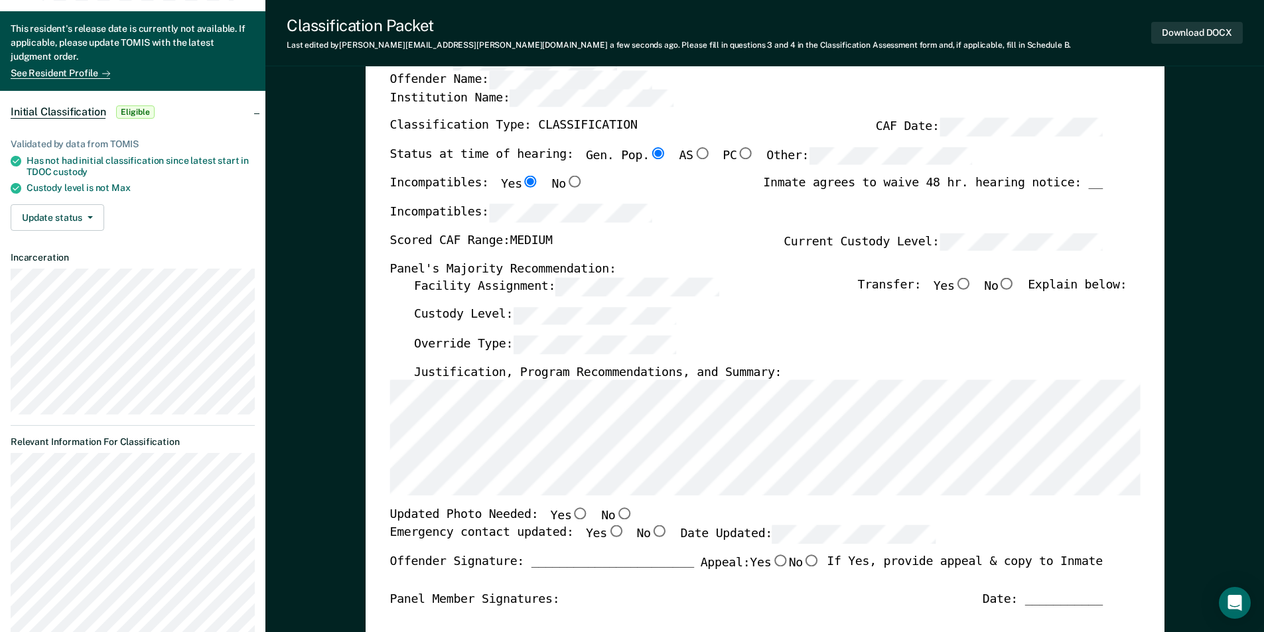
scroll to position [0, 0]
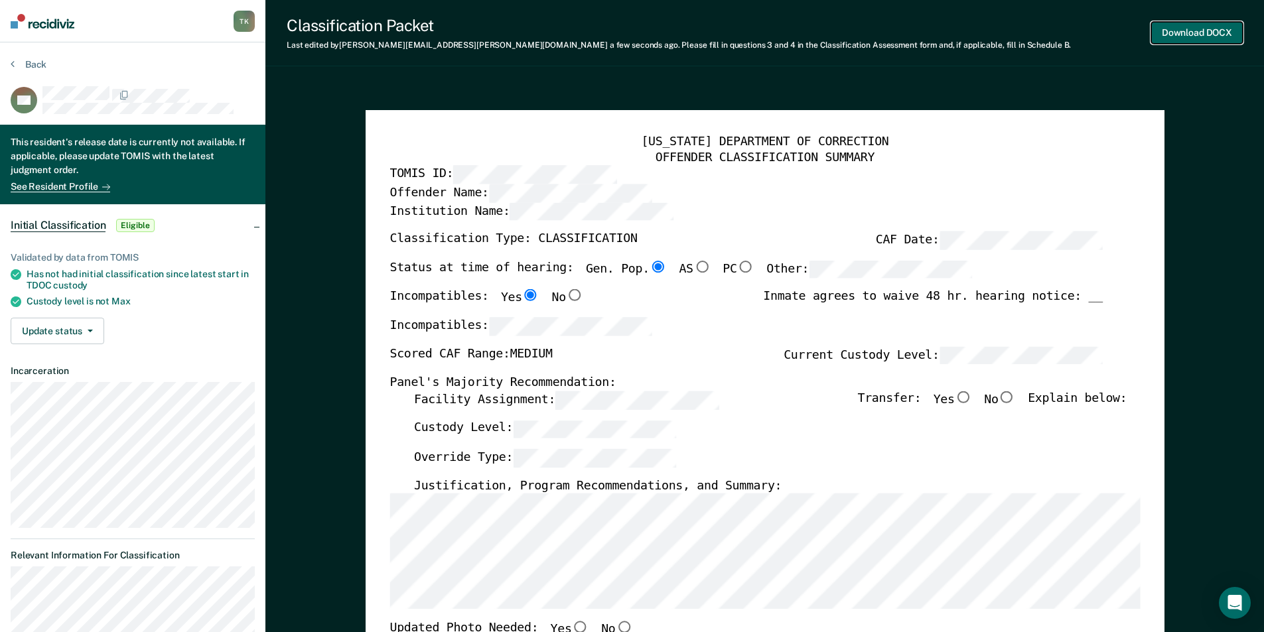
click at [1185, 23] on button "Download DOCX" at bounding box center [1197, 33] width 92 height 22
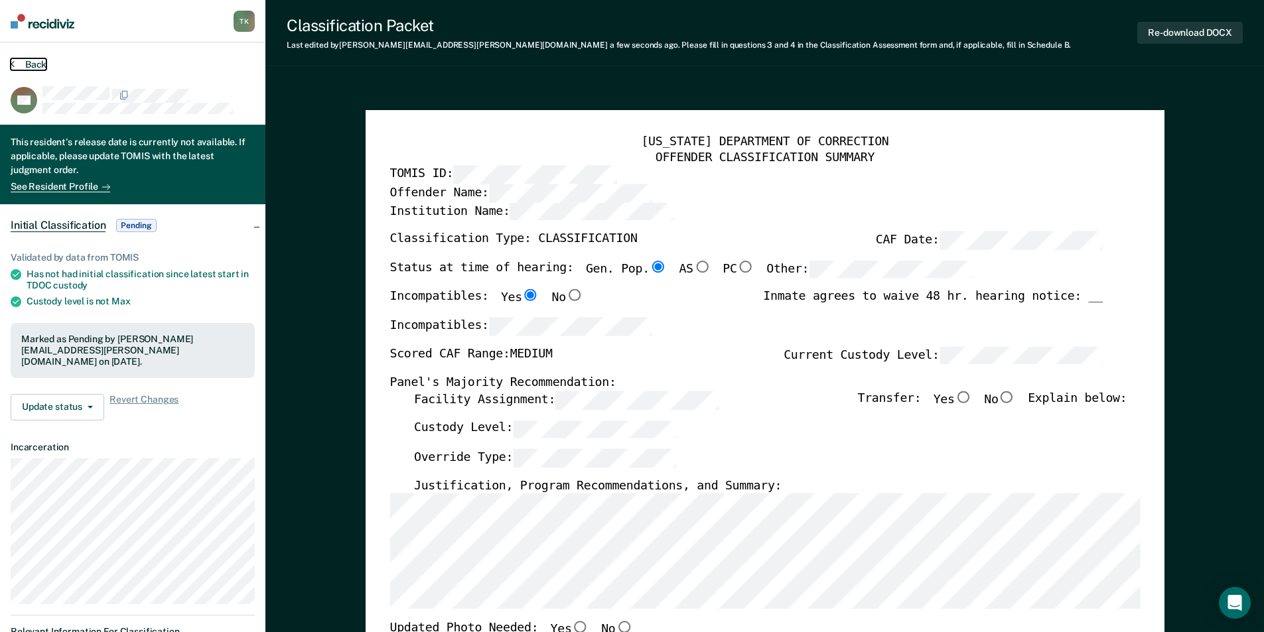
click at [37, 70] on button "Back" at bounding box center [29, 64] width 36 height 12
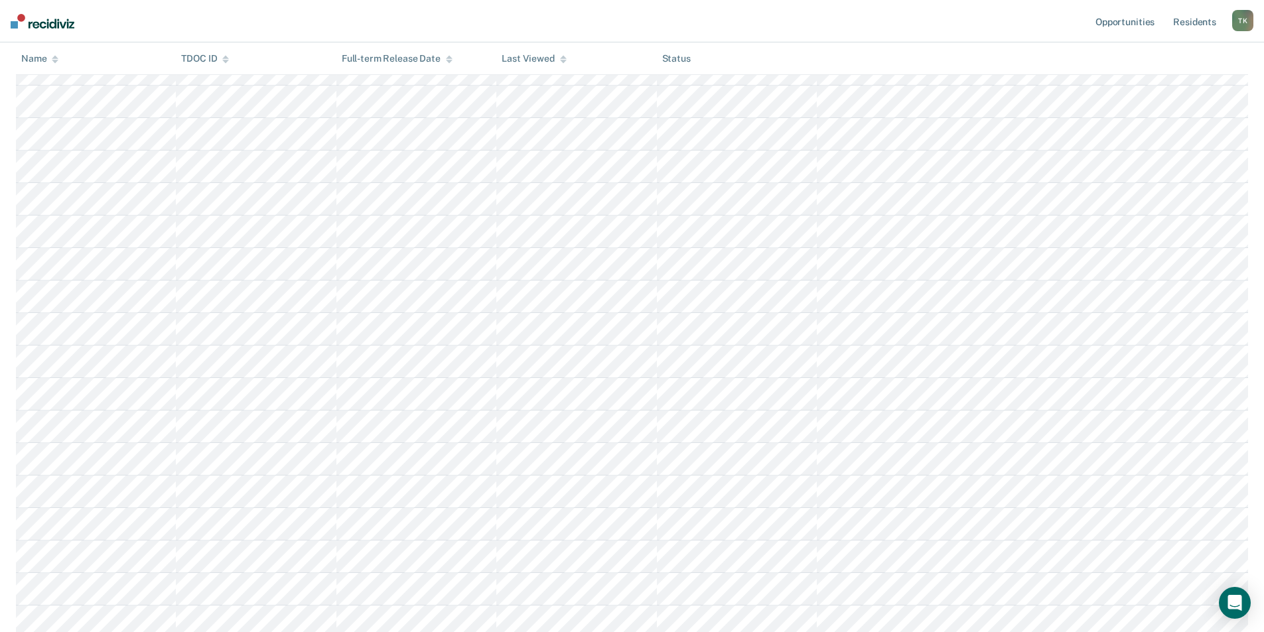
scroll to position [199, 0]
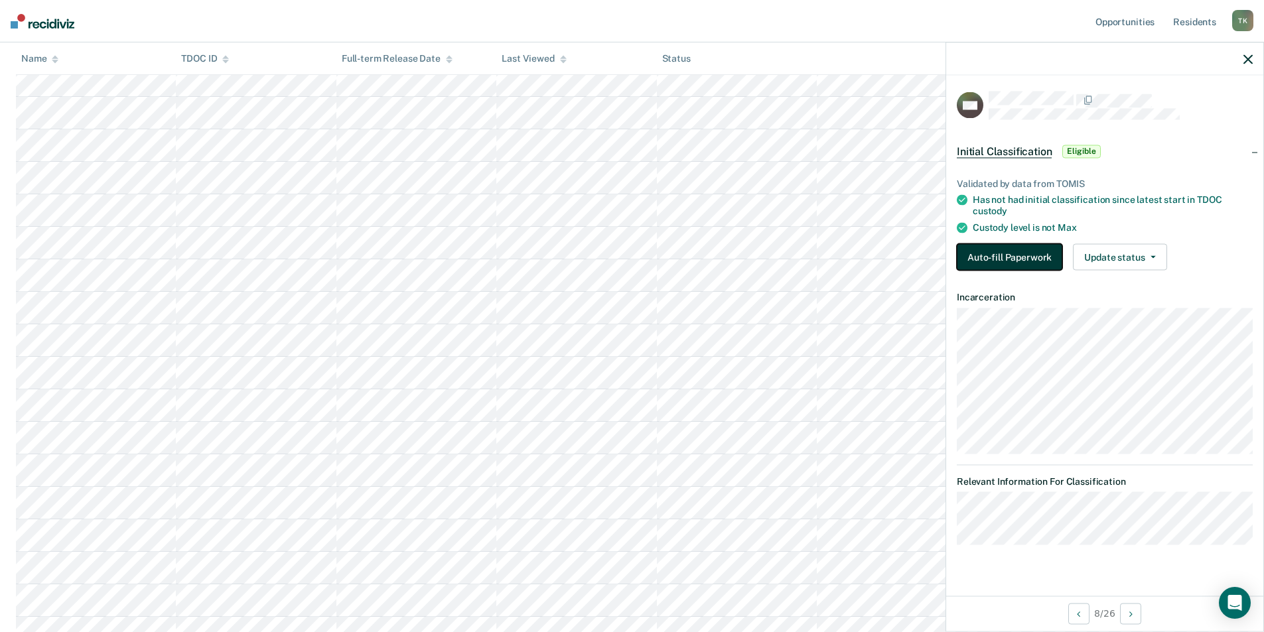
click at [1003, 252] on button "Auto-fill Paperwork" at bounding box center [1009, 257] width 105 height 27
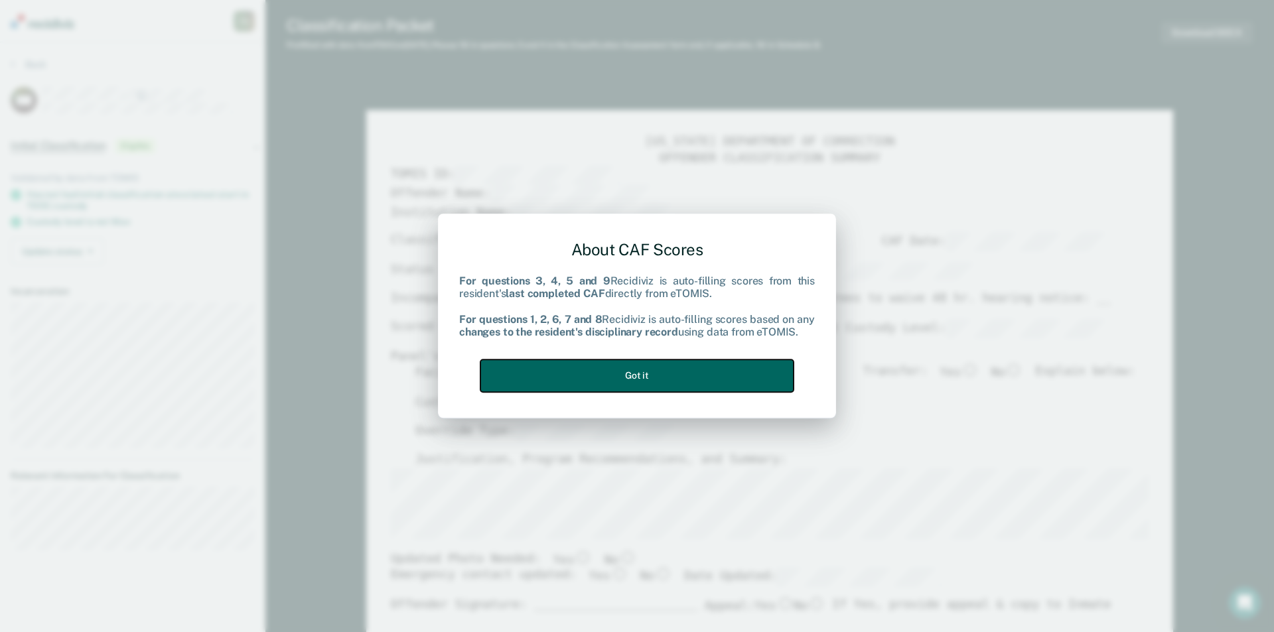
click at [614, 374] on button "Got it" at bounding box center [636, 376] width 313 height 33
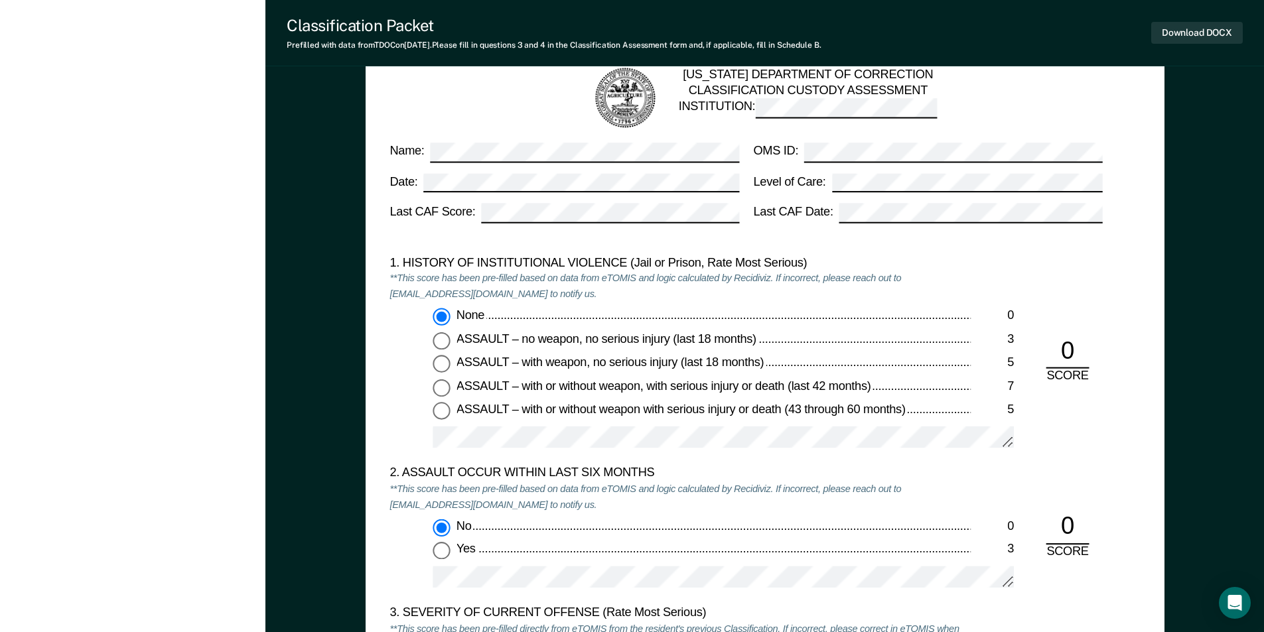
scroll to position [1659, 0]
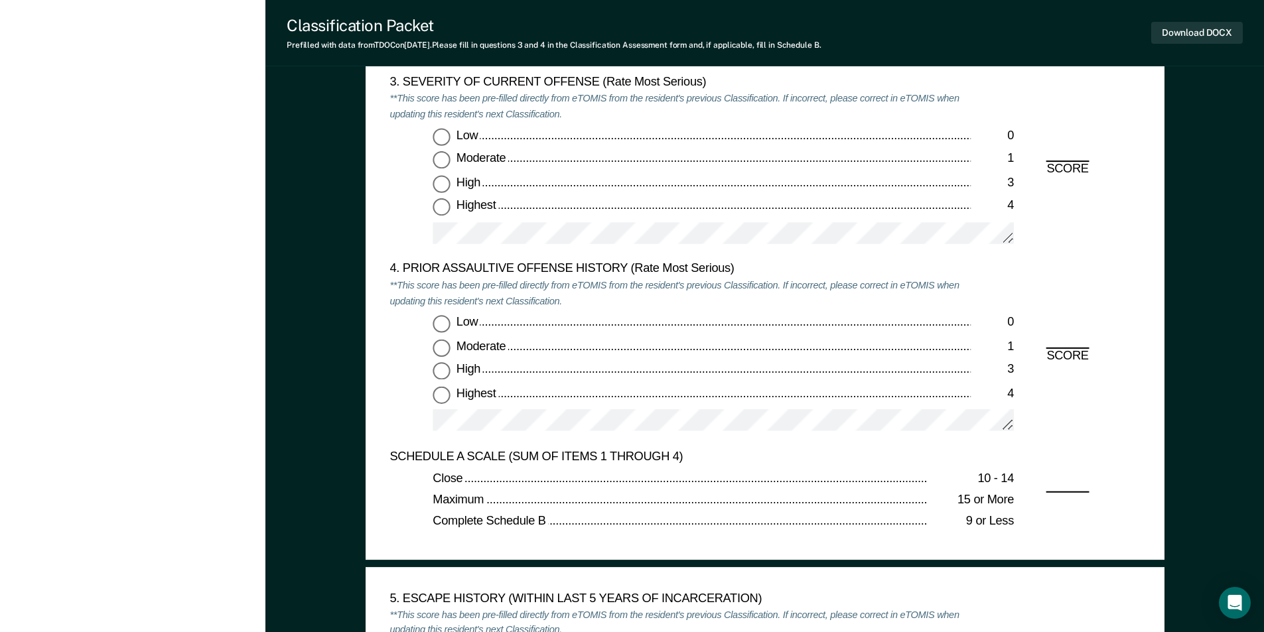
click at [445, 393] on input "Highest 4" at bounding box center [441, 394] width 17 height 17
type textarea "x"
radio input "true"
click at [441, 204] on input "Highest 4" at bounding box center [441, 207] width 17 height 17
type textarea "x"
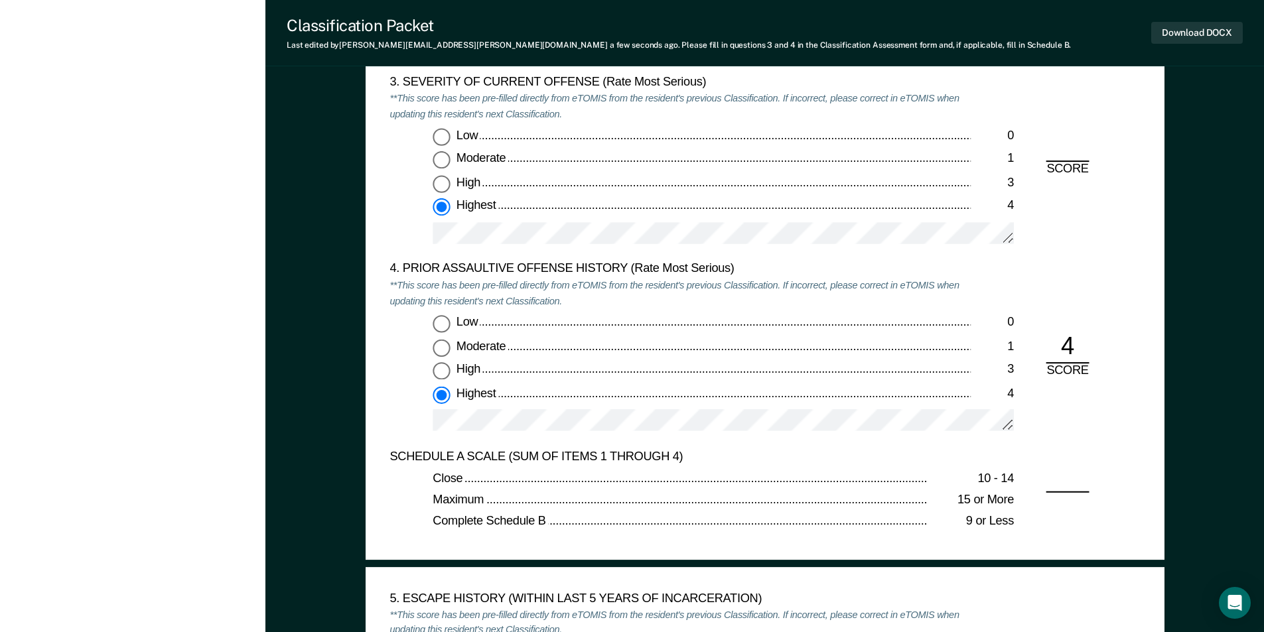
radio input "true"
click at [445, 322] on input "Low 0" at bounding box center [441, 323] width 17 height 17
type textarea "x"
radio input "true"
radio input "false"
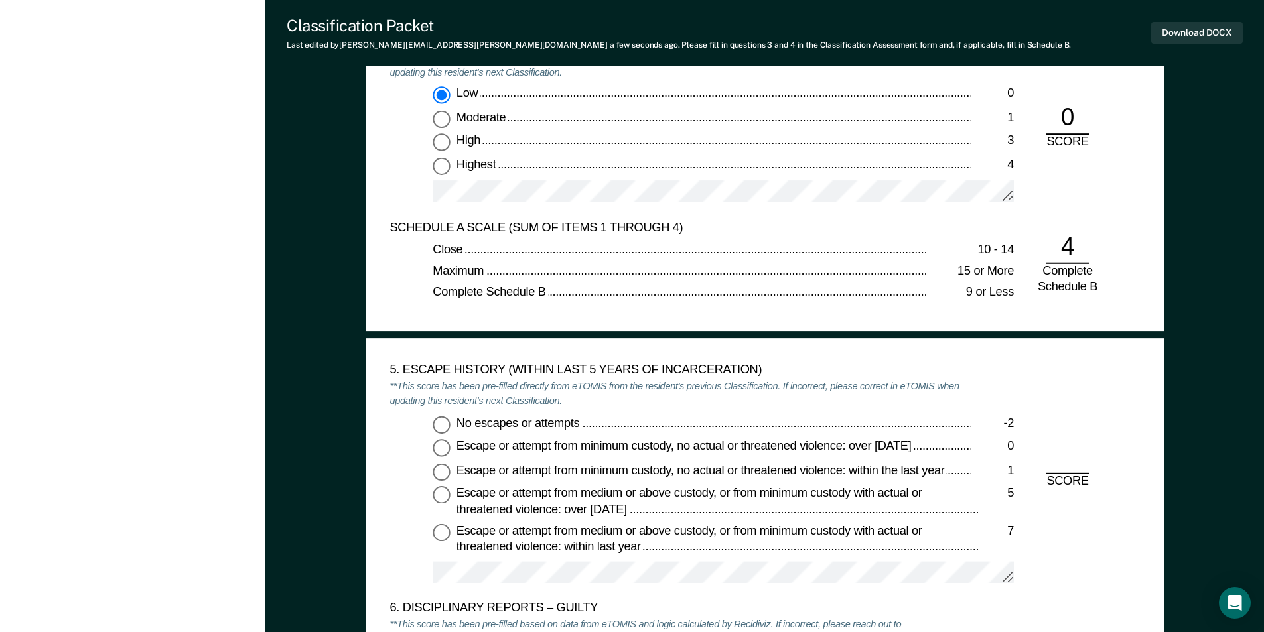
scroll to position [1991, 0]
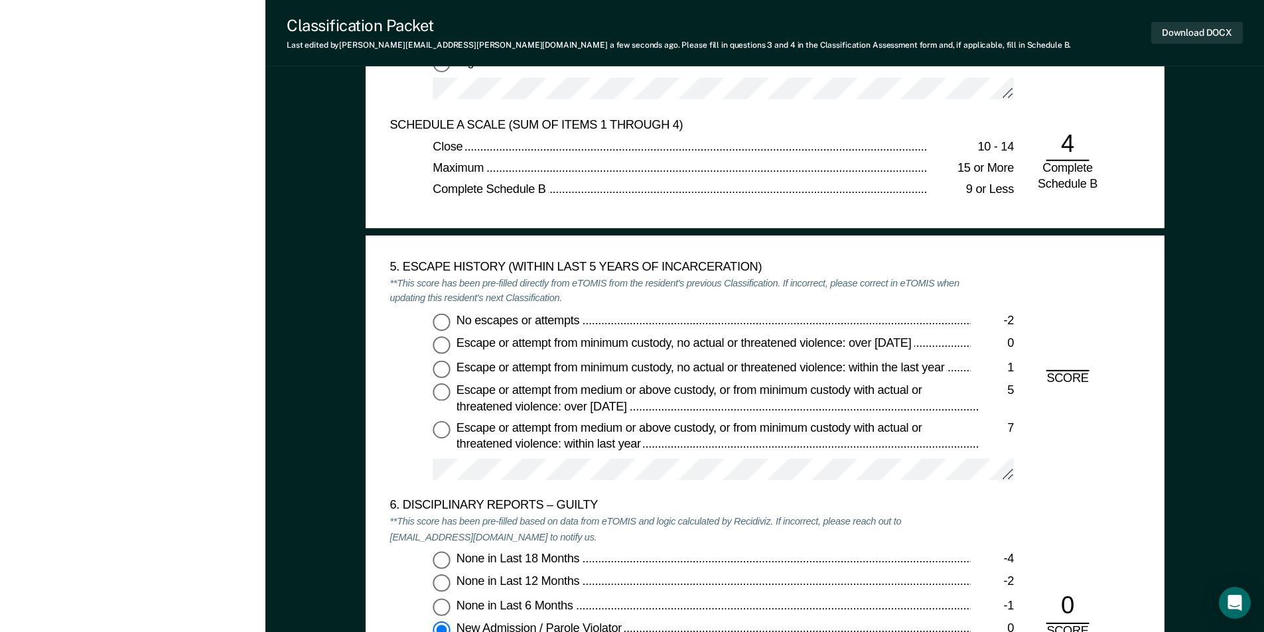
click at [445, 322] on input "No escapes or attempts -2" at bounding box center [441, 321] width 17 height 17
type textarea "x"
radio input "true"
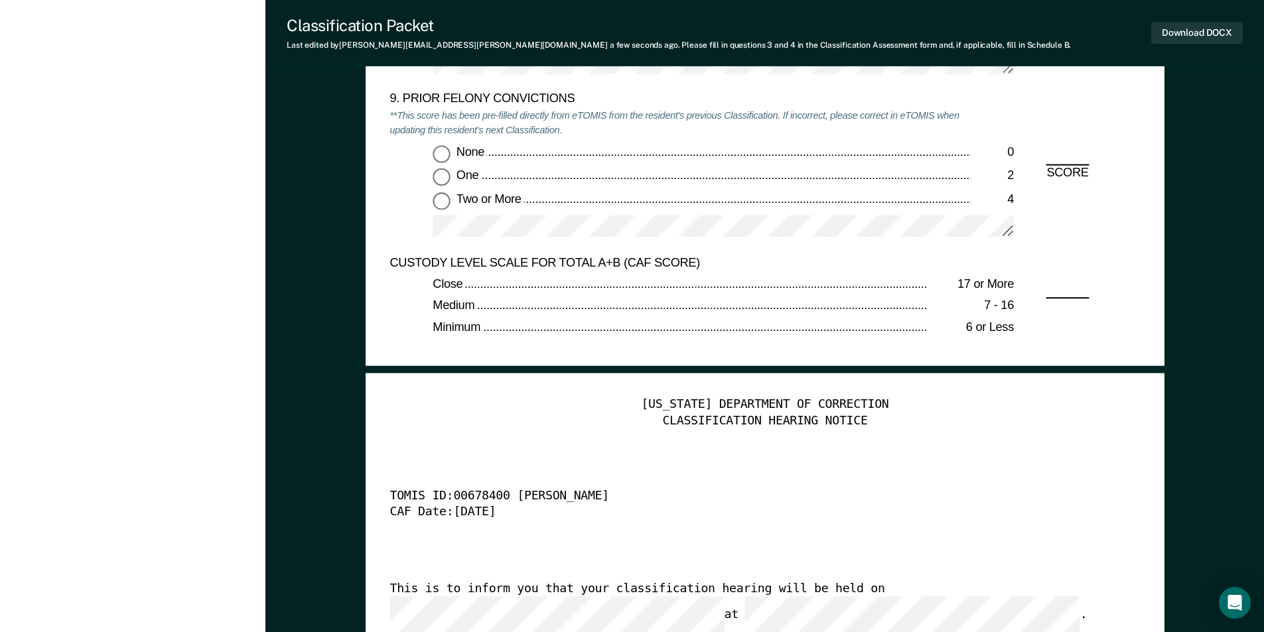
scroll to position [2853, 0]
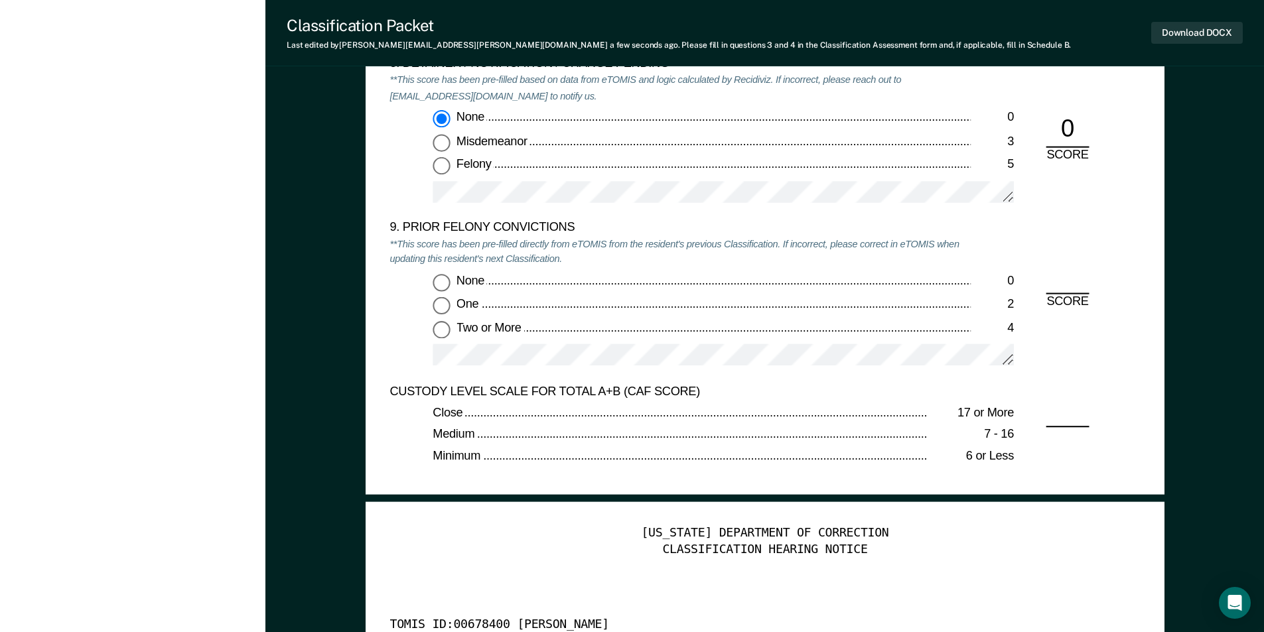
click at [438, 279] on input "None 0" at bounding box center [441, 282] width 17 height 17
type textarea "x"
radio input "true"
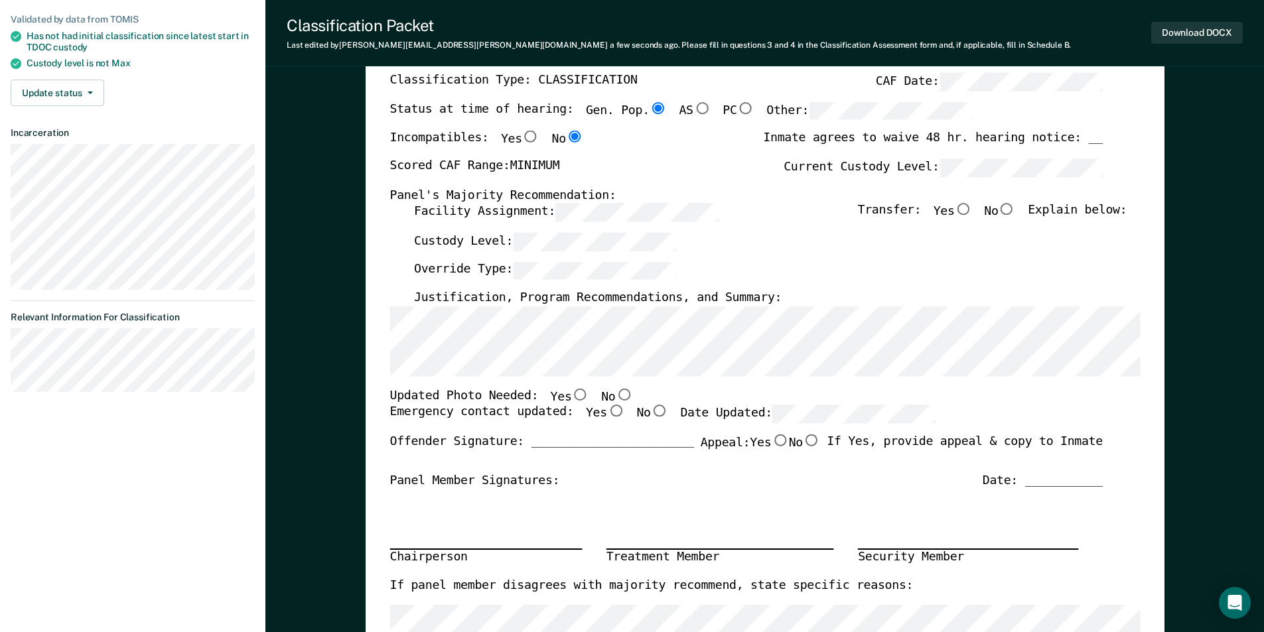
scroll to position [0, 0]
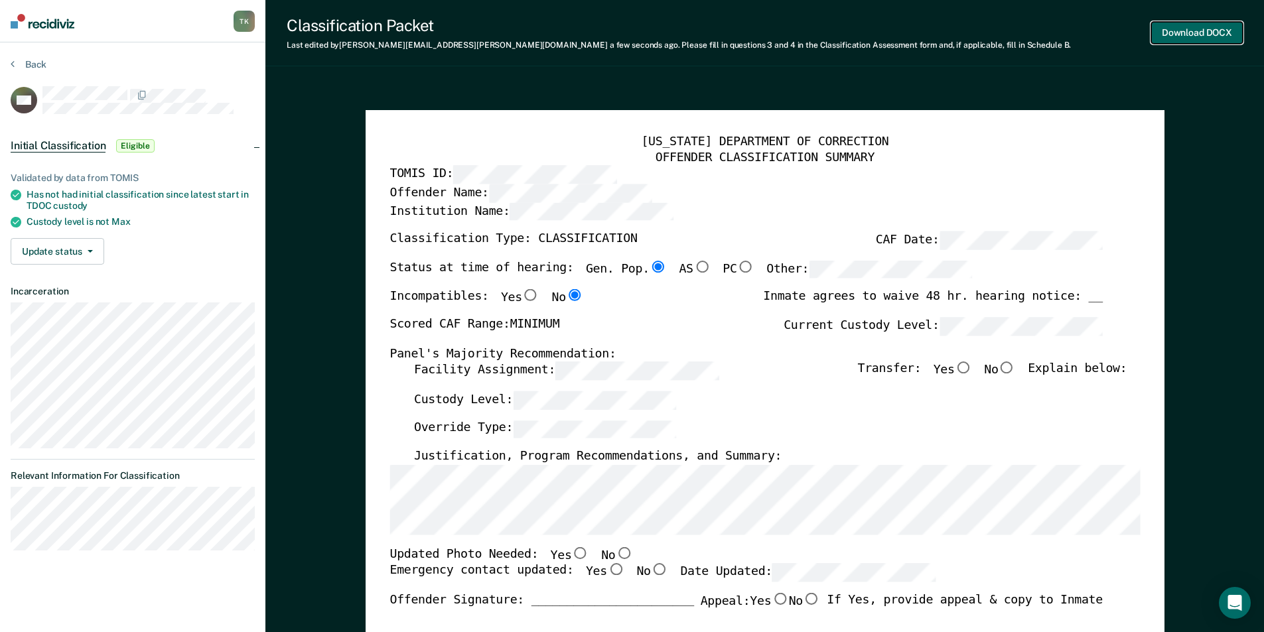
click at [1181, 26] on button "Download DOCX" at bounding box center [1197, 33] width 92 height 22
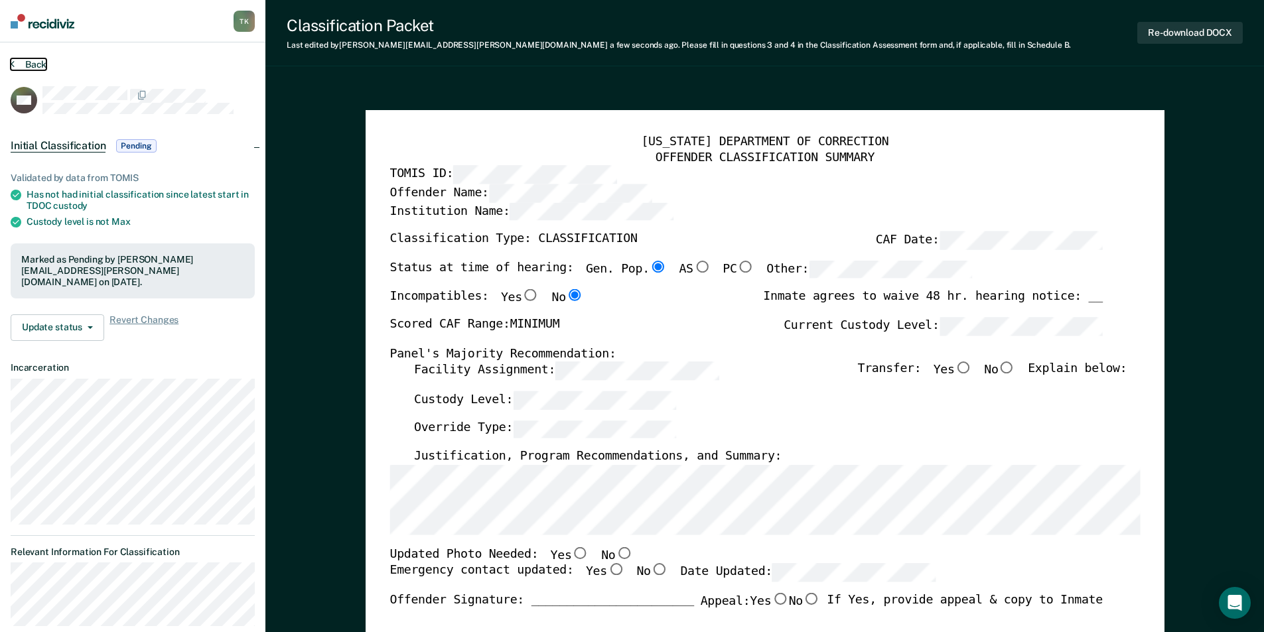
click at [36, 66] on button "Back" at bounding box center [29, 64] width 36 height 12
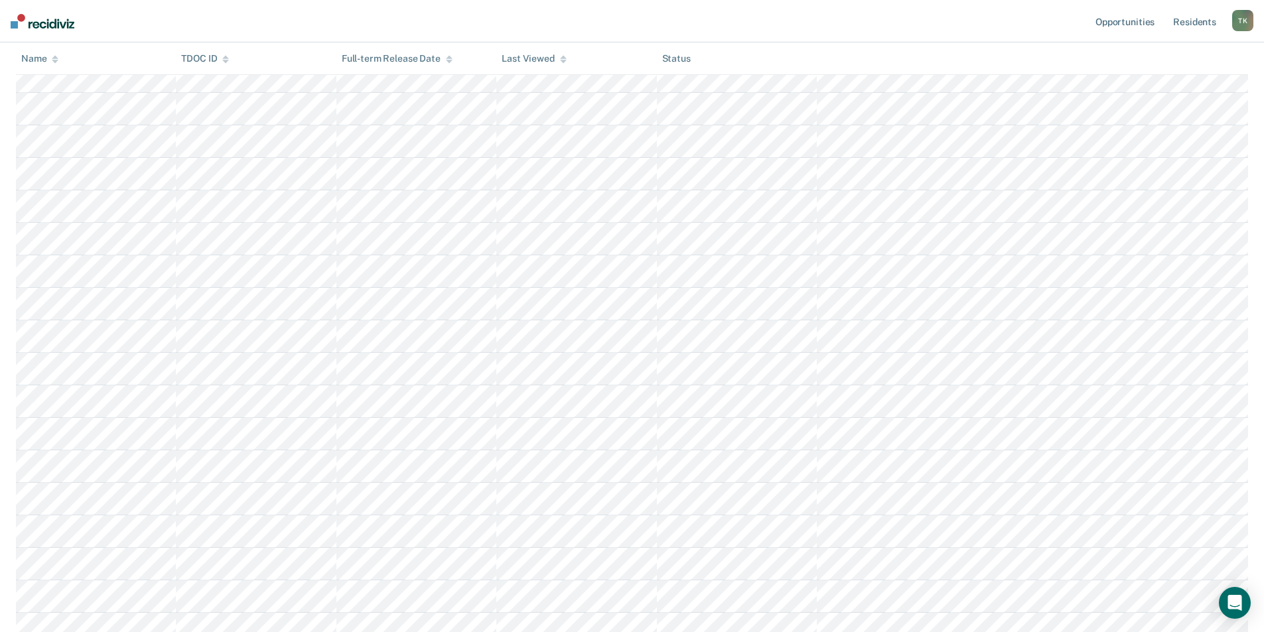
scroll to position [464, 0]
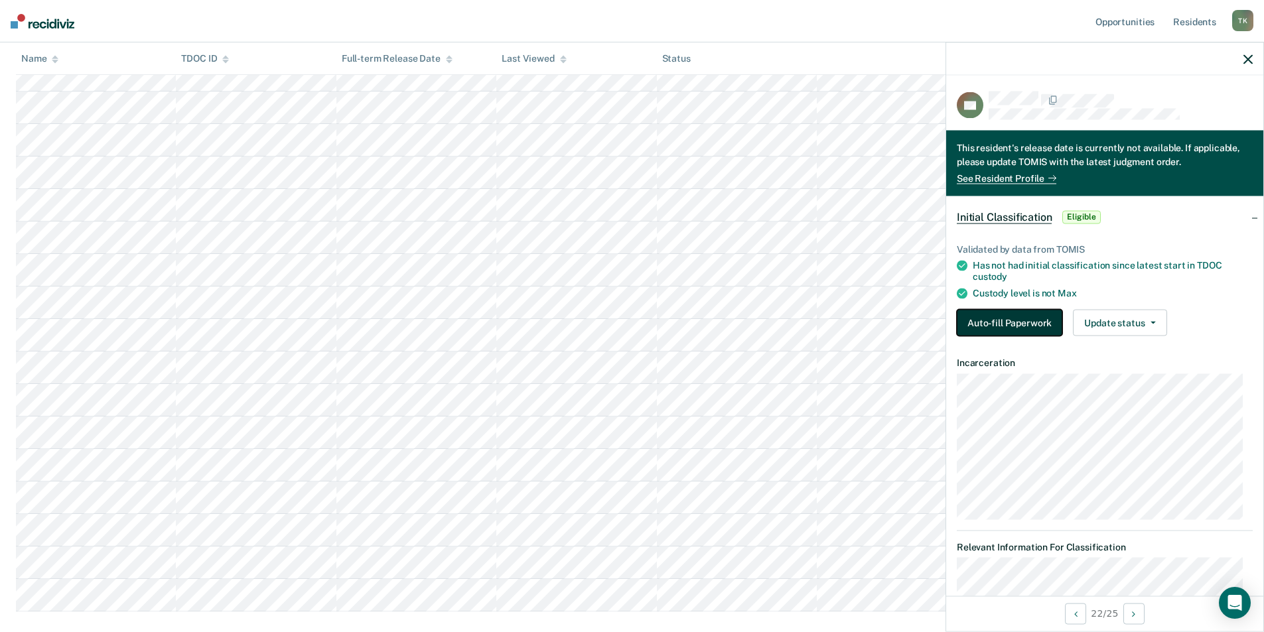
click at [998, 320] on button "Auto-fill Paperwork" at bounding box center [1009, 322] width 105 height 27
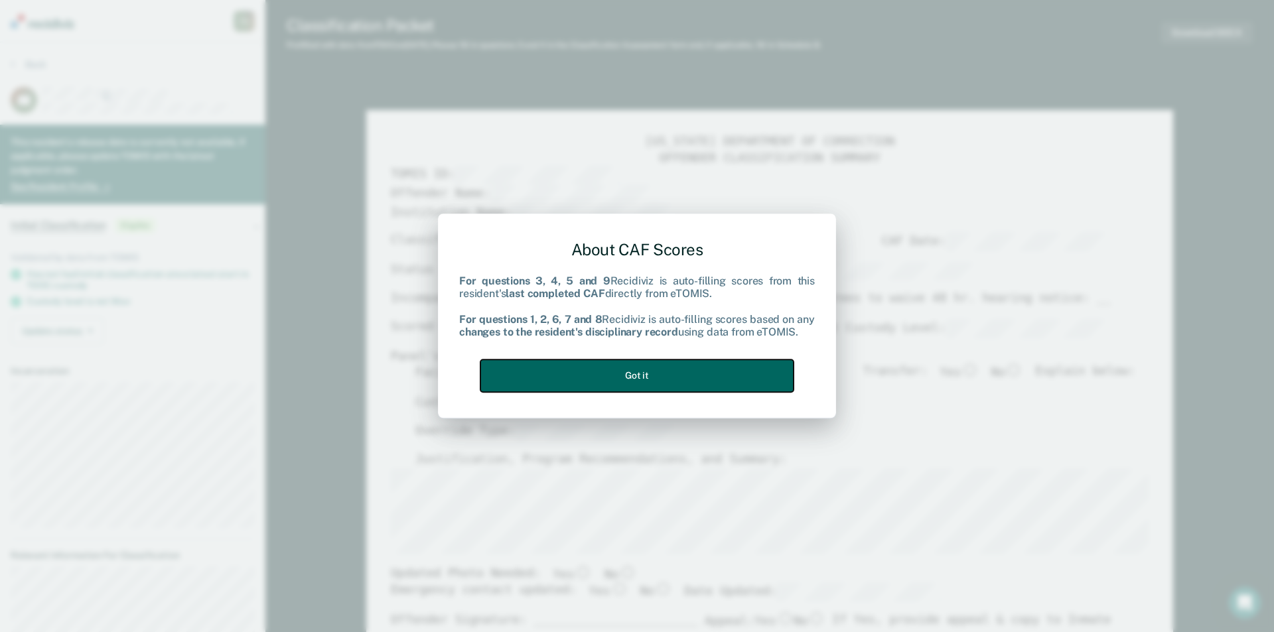
click at [594, 365] on button "Got it" at bounding box center [636, 376] width 313 height 33
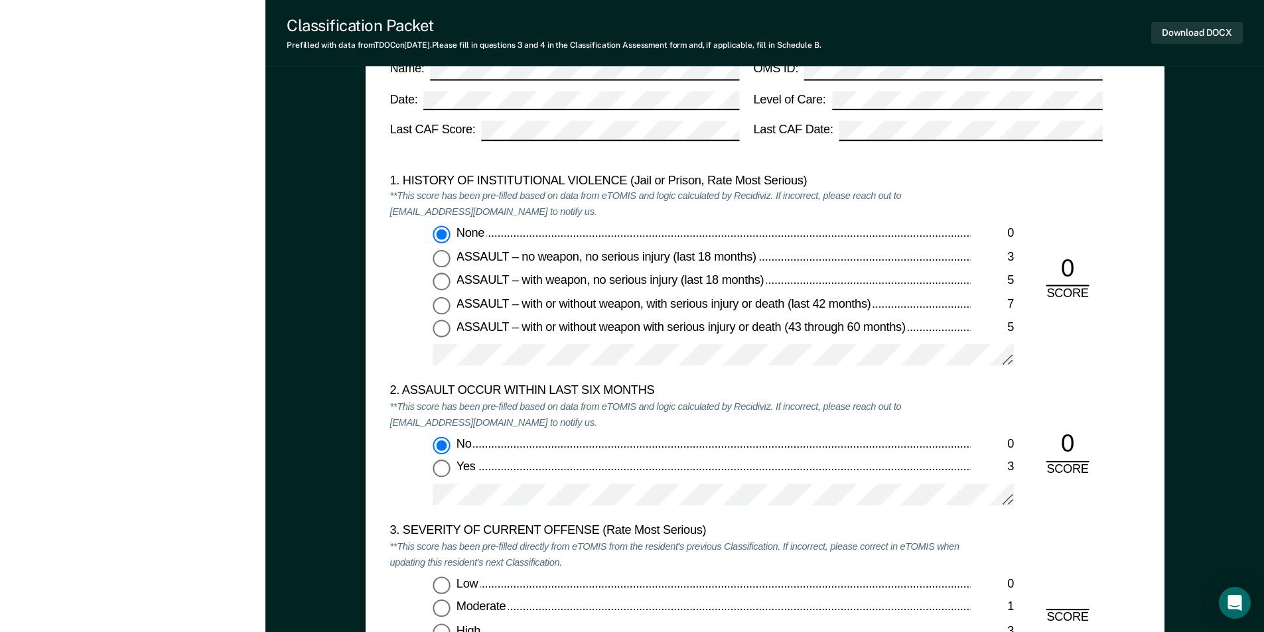
scroll to position [1327, 0]
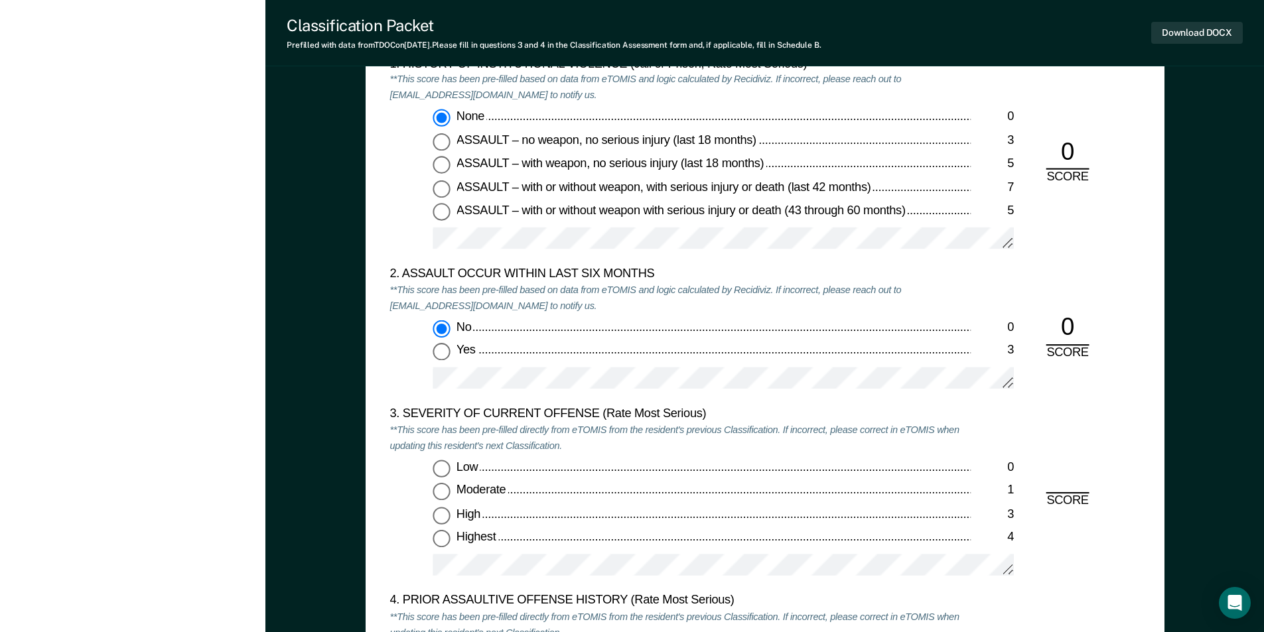
click at [441, 545] on input "Highest 4" at bounding box center [441, 539] width 17 height 17
type textarea "x"
radio input "true"
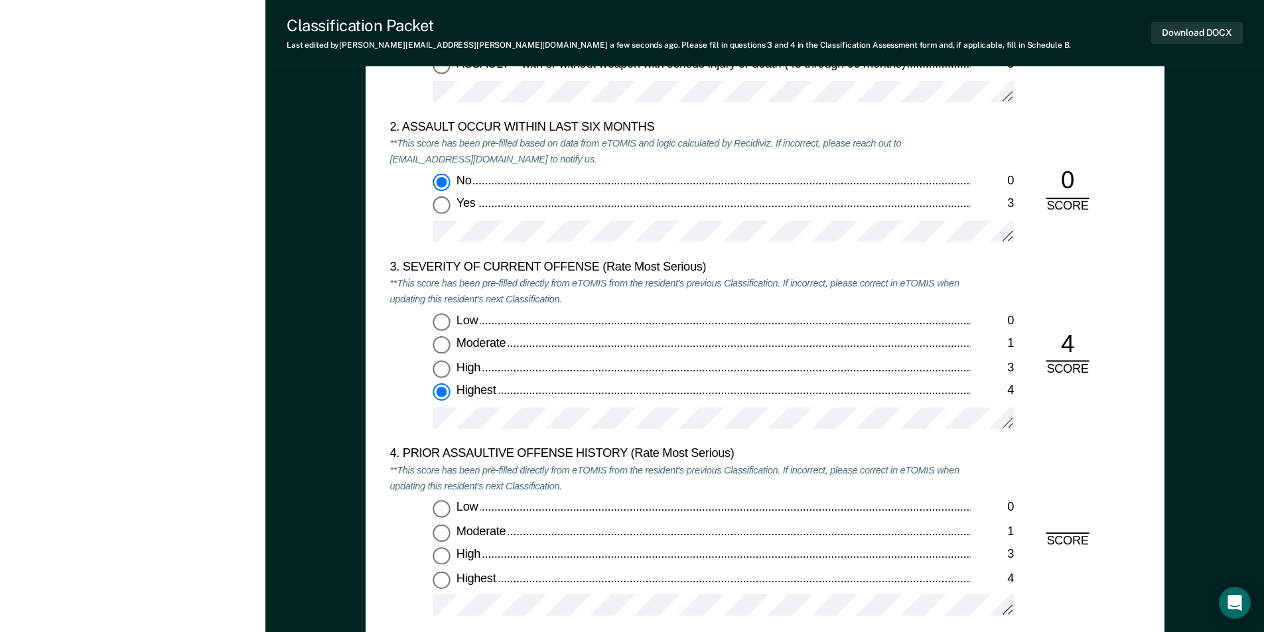
scroll to position [1725, 0]
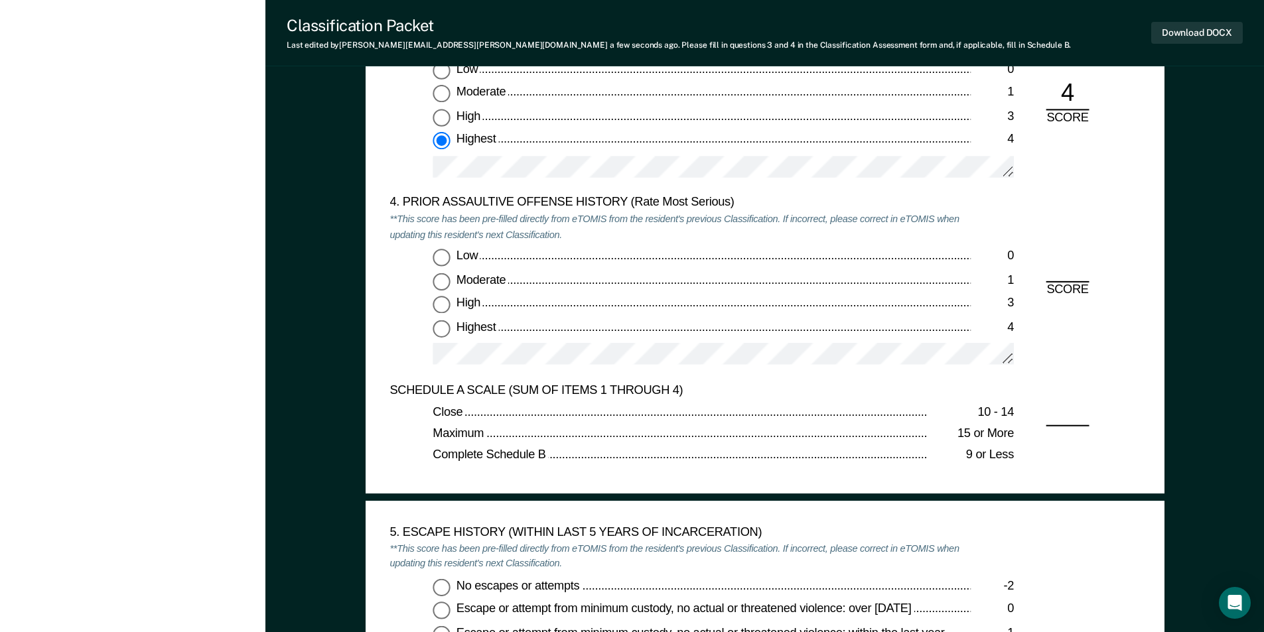
click at [440, 257] on input "Low 0" at bounding box center [441, 257] width 17 height 17
type textarea "x"
radio input "true"
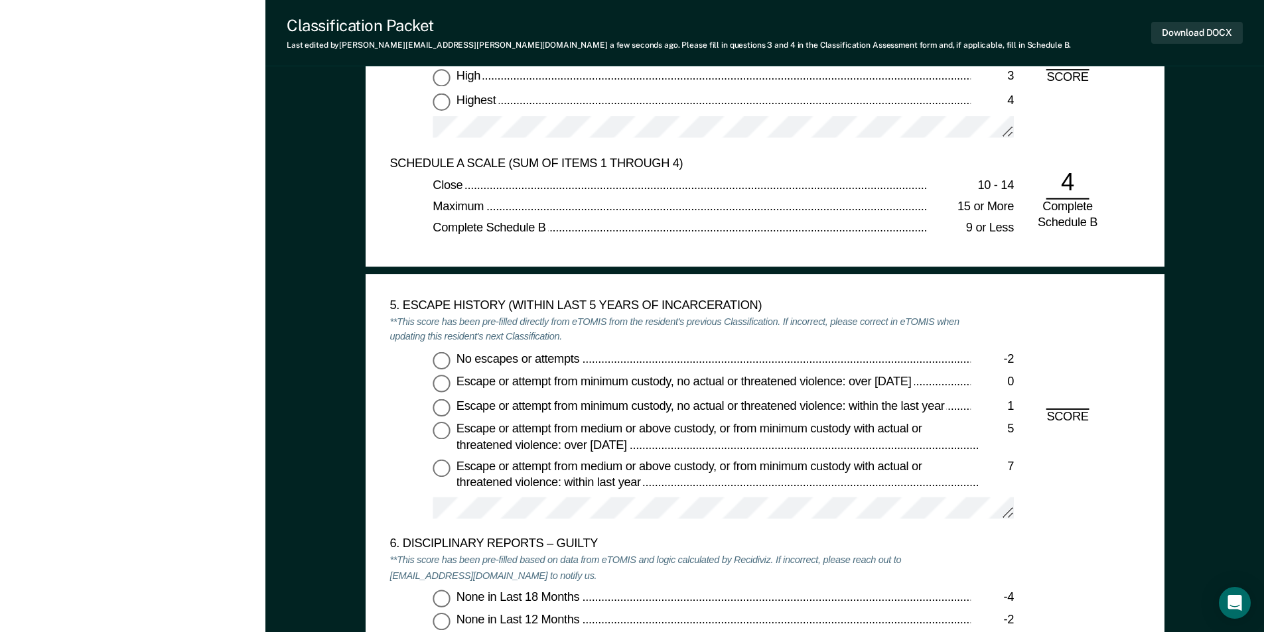
scroll to position [1991, 0]
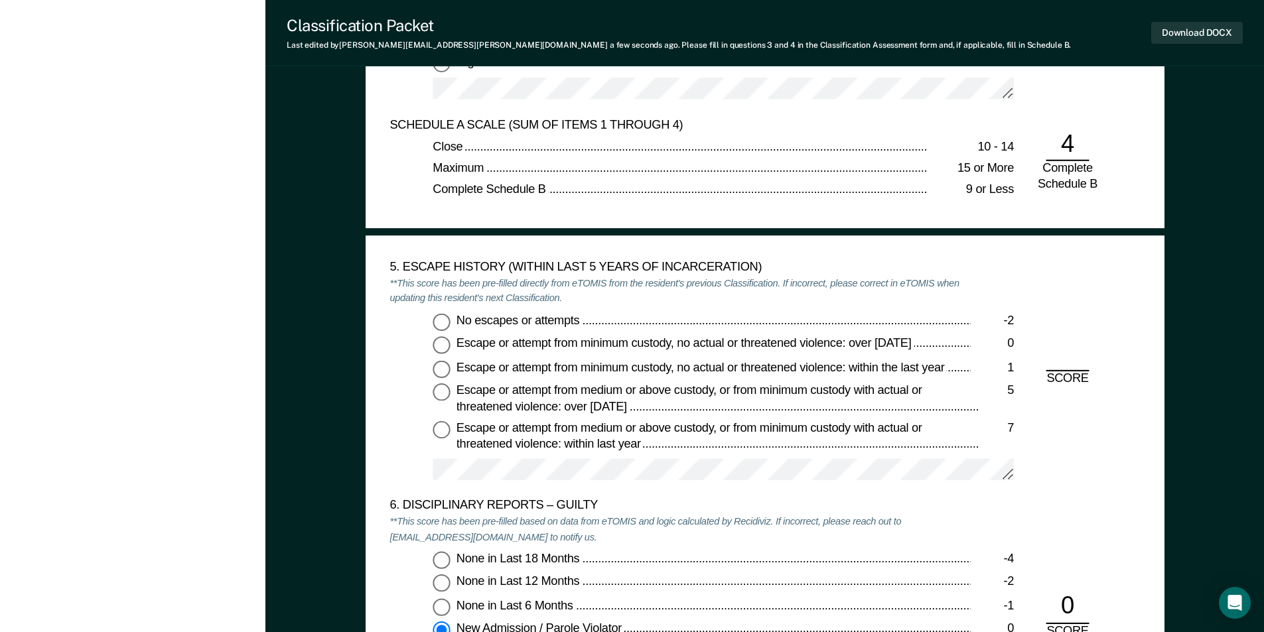
click at [445, 319] on input "No escapes or attempts -2" at bounding box center [441, 321] width 17 height 17
type textarea "x"
radio input "true"
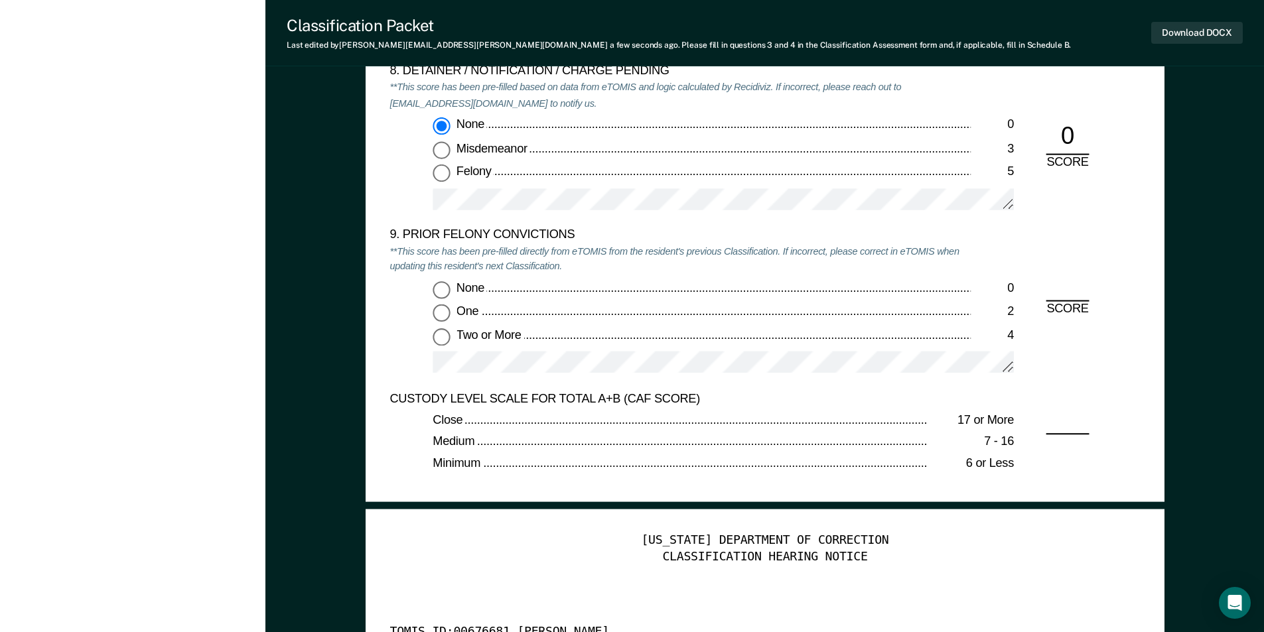
scroll to position [2853, 0]
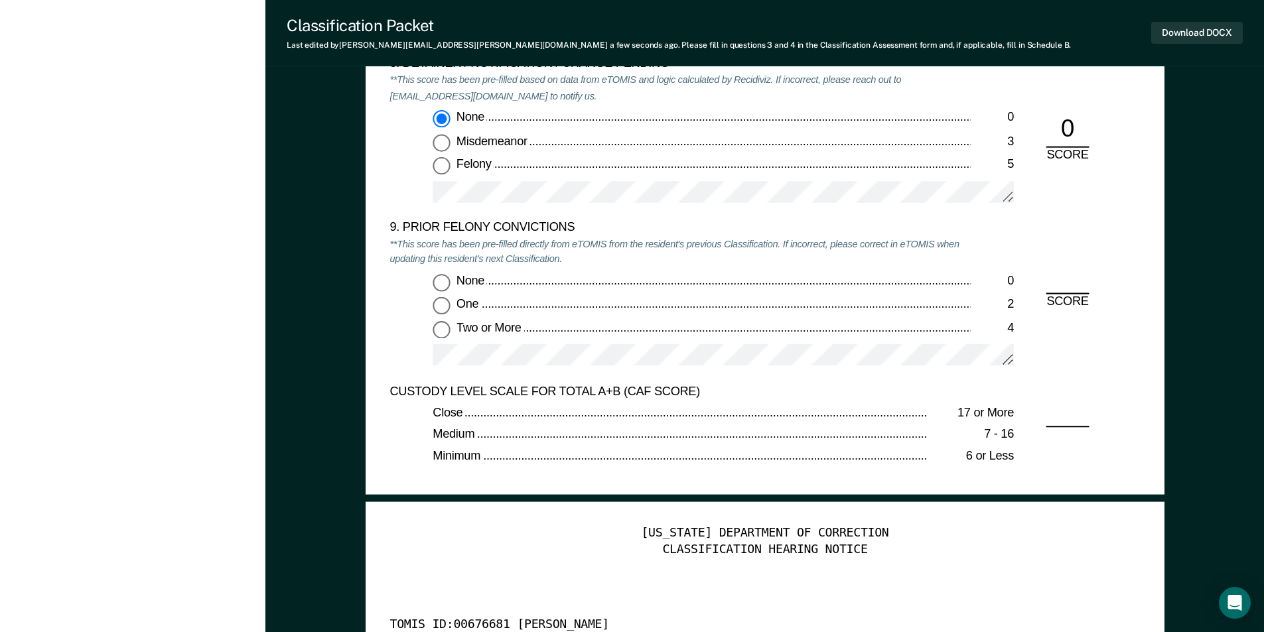
click at [443, 285] on input "None 0" at bounding box center [441, 282] width 17 height 17
type textarea "x"
radio input "true"
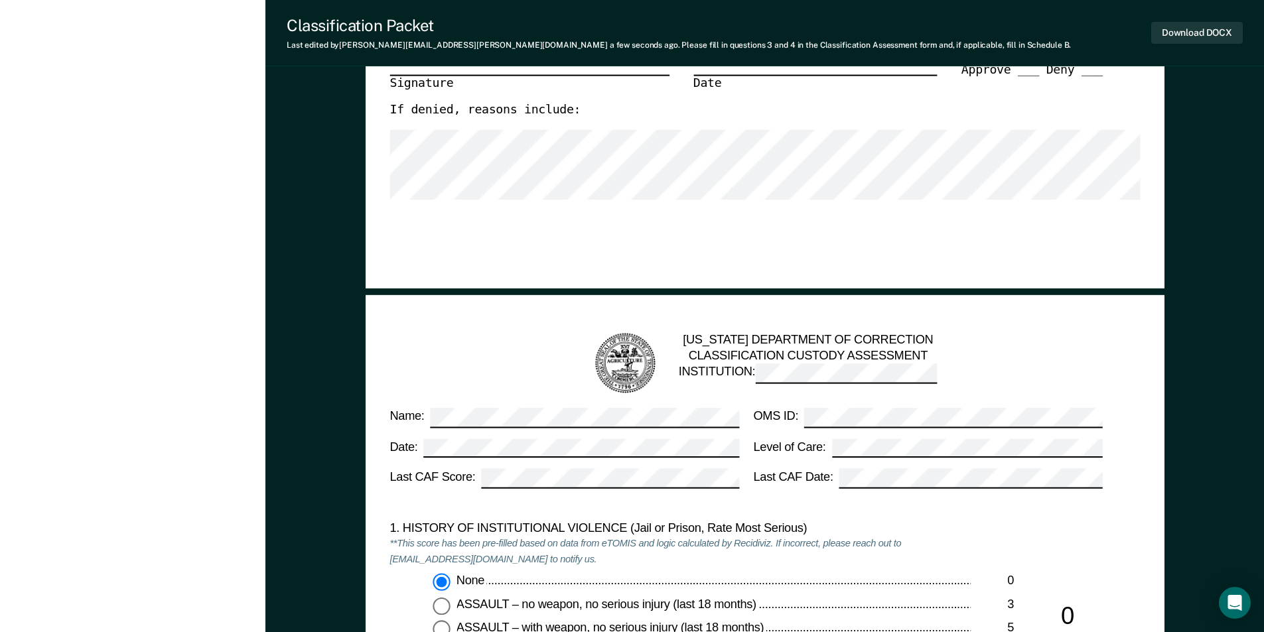
scroll to position [398, 0]
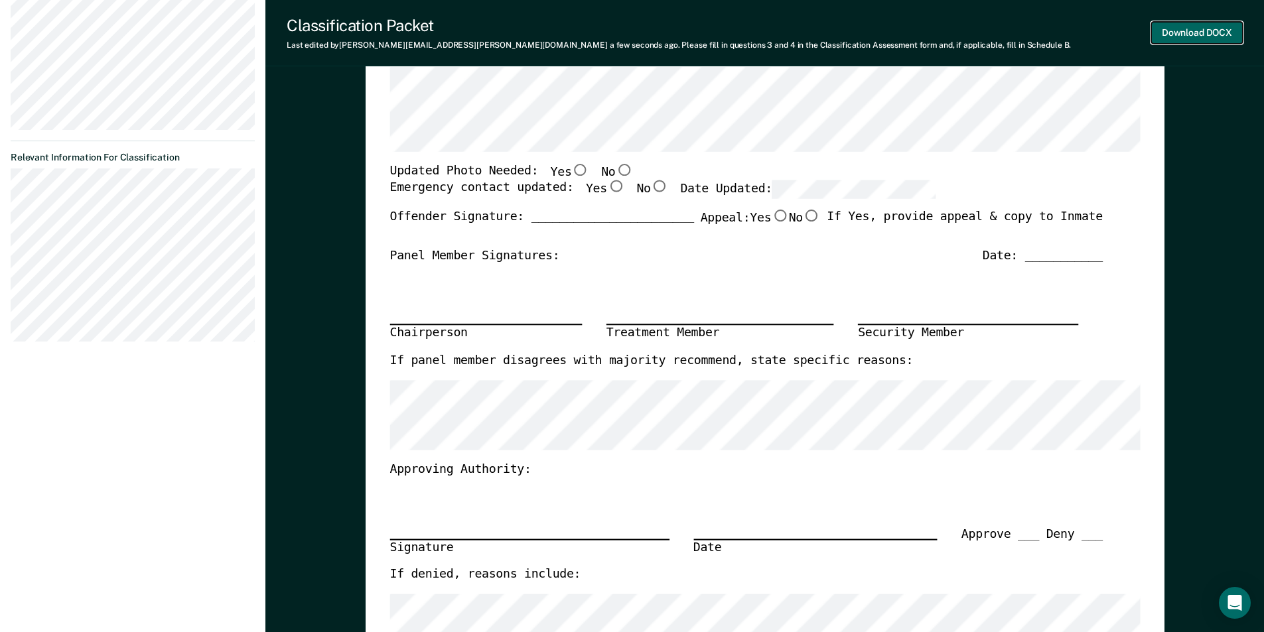
click at [1179, 24] on button "Download DOCX" at bounding box center [1197, 33] width 92 height 22
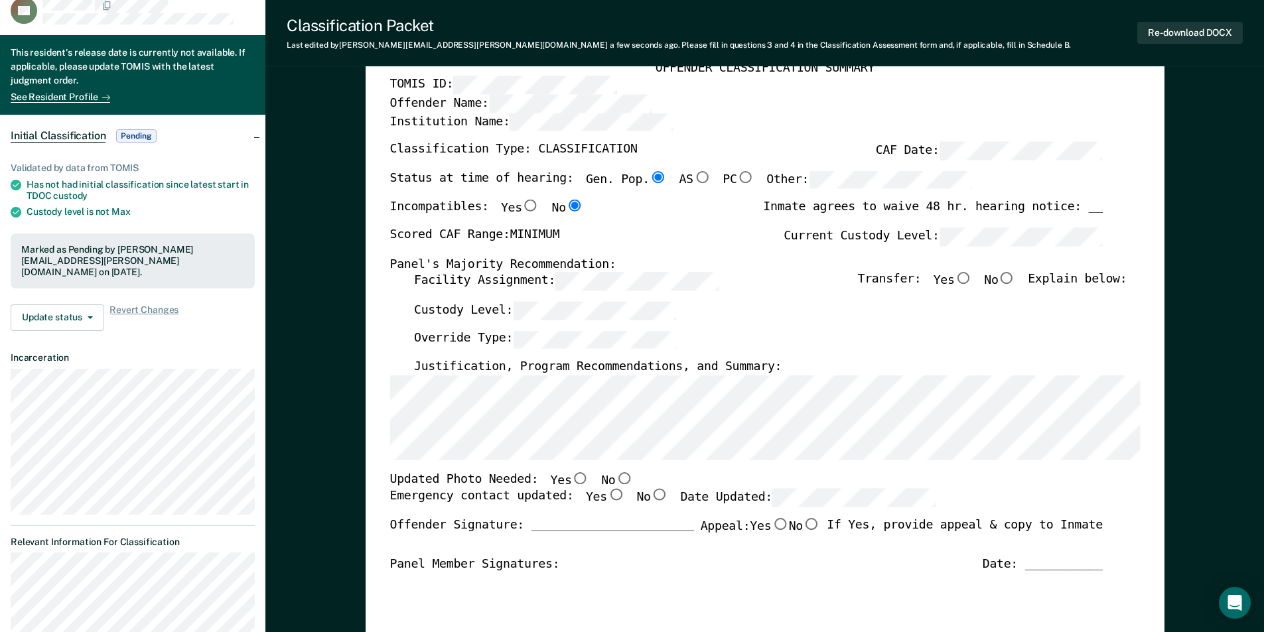
scroll to position [0, 0]
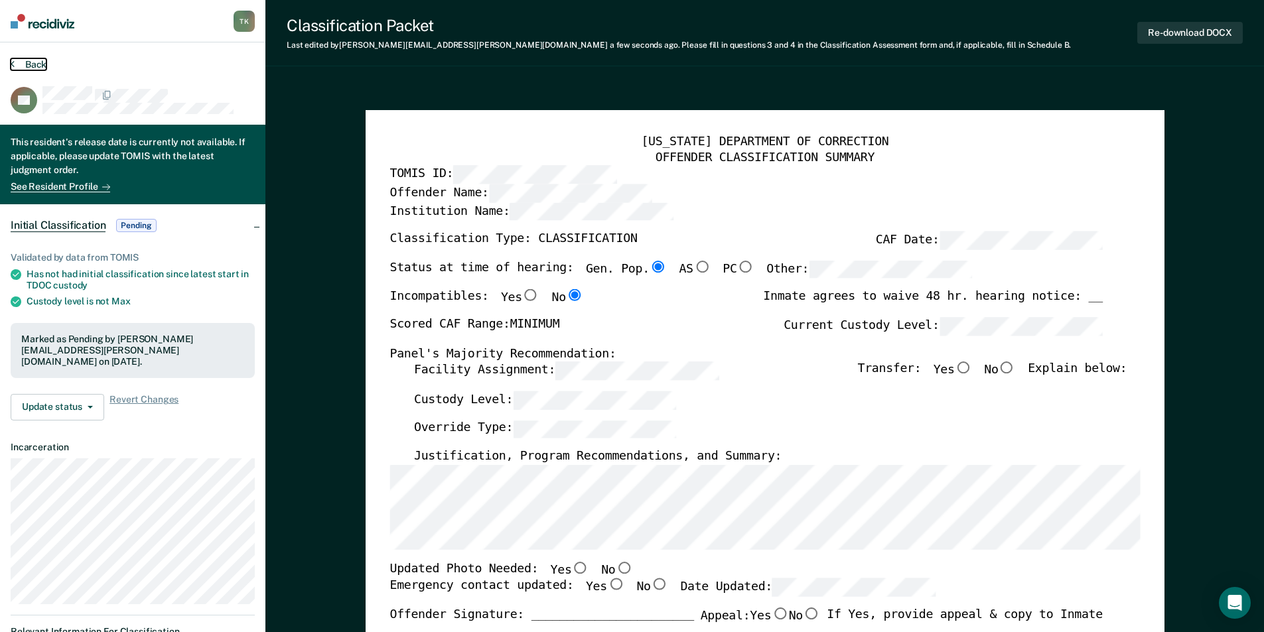
click at [35, 61] on button "Back" at bounding box center [29, 64] width 36 height 12
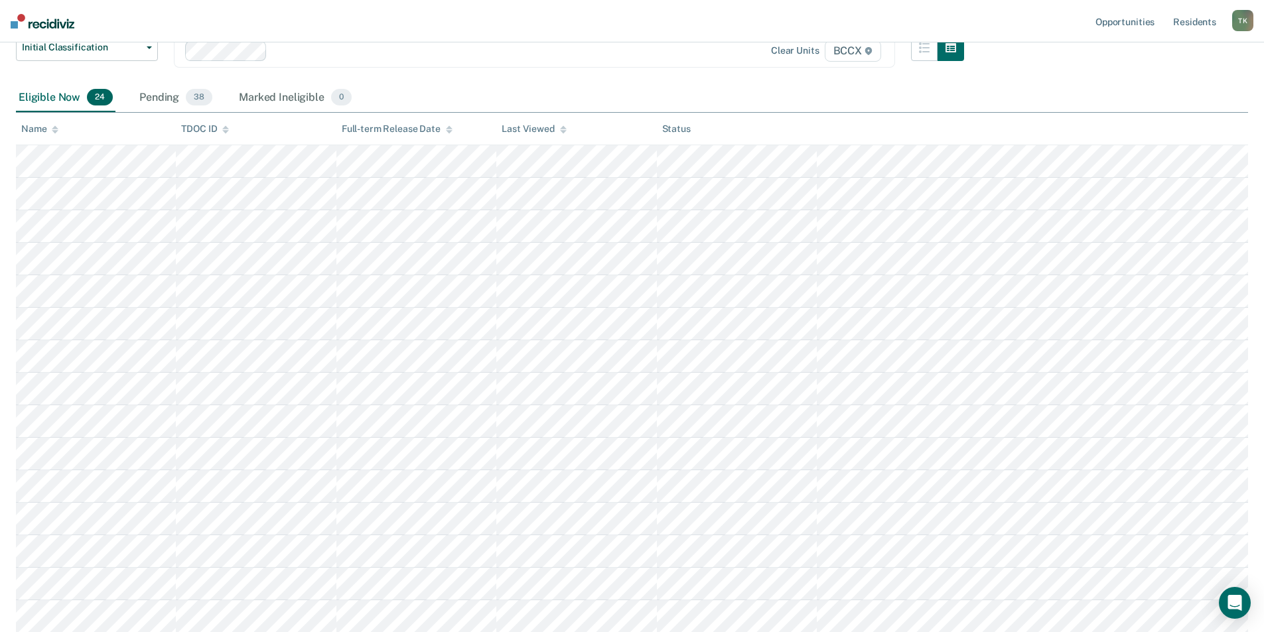
scroll to position [133, 0]
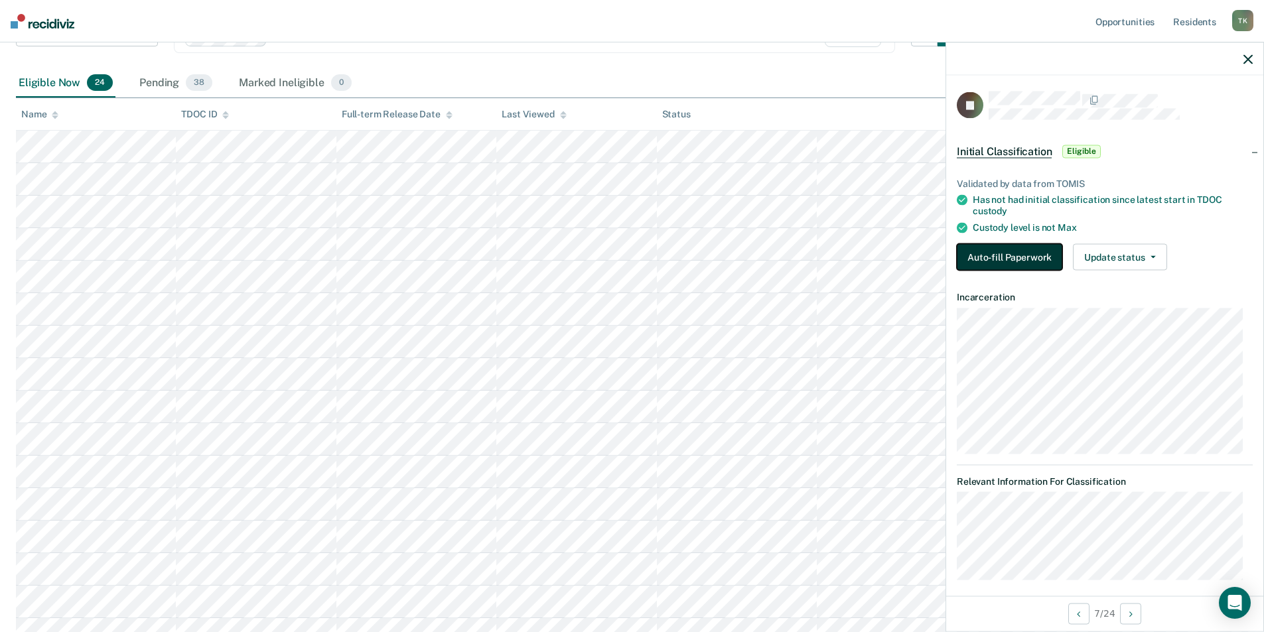
click at [996, 255] on button "Auto-fill Paperwork" at bounding box center [1009, 257] width 105 height 27
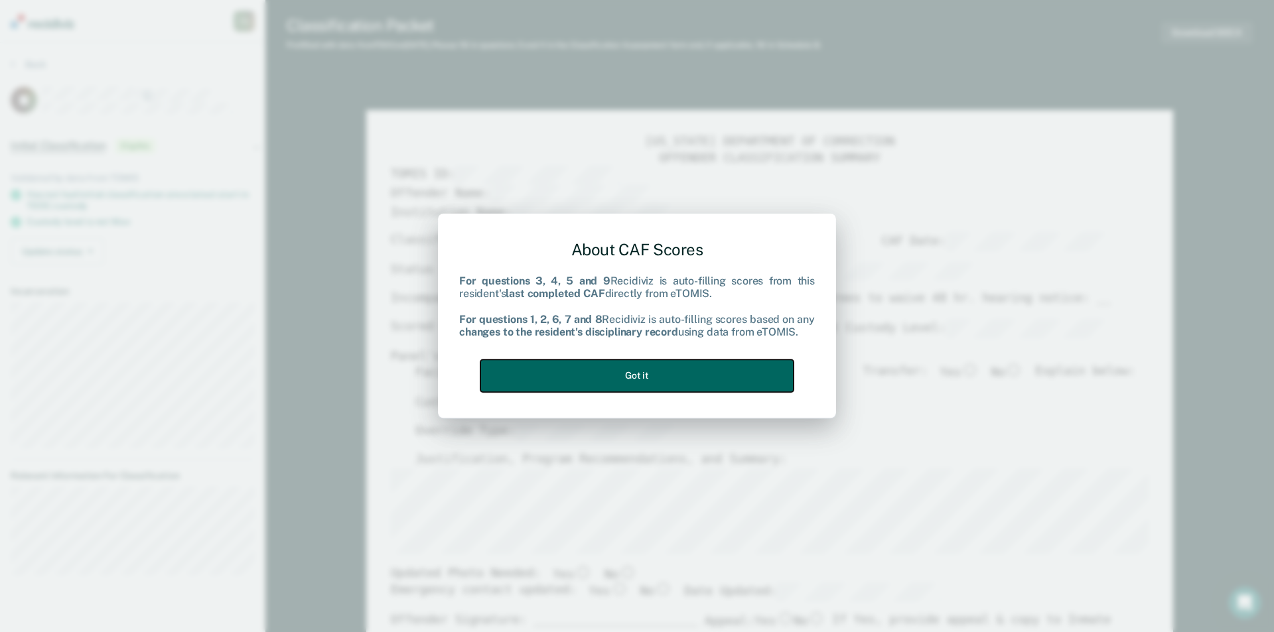
click at [719, 377] on button "Got it" at bounding box center [636, 376] width 313 height 33
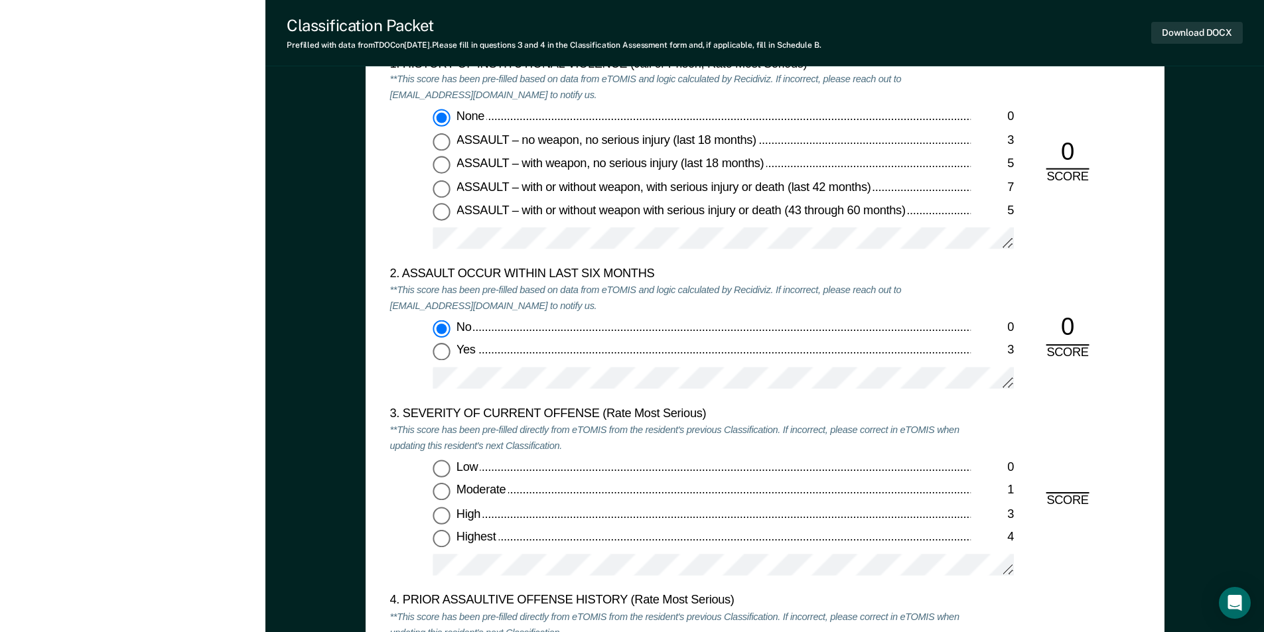
scroll to position [1592, 0]
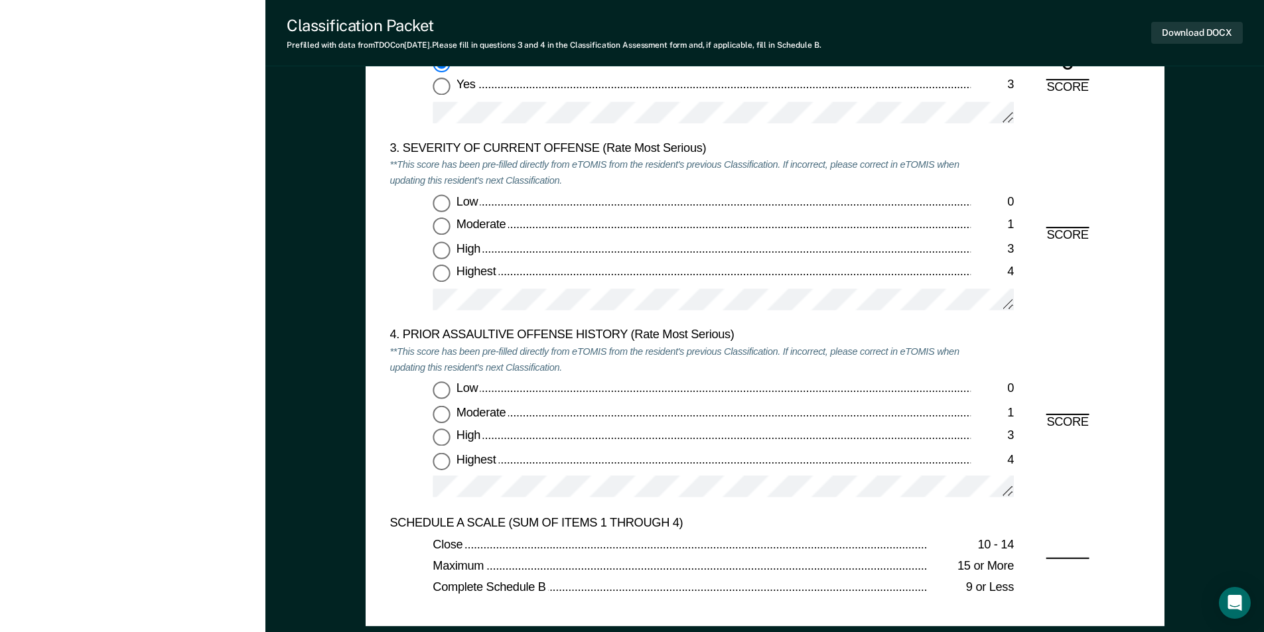
click at [439, 275] on input "Highest 4" at bounding box center [441, 273] width 17 height 17
type textarea "x"
radio input "true"
click at [439, 384] on input "Low 0" at bounding box center [441, 390] width 17 height 17
type textarea "x"
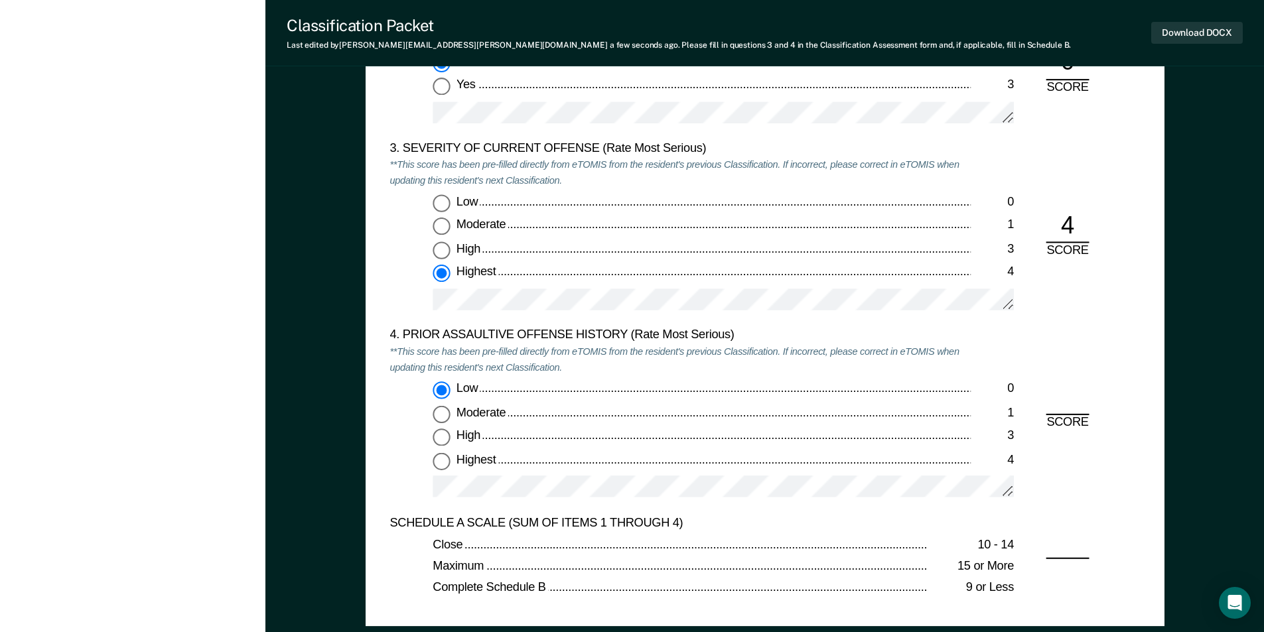
radio input "true"
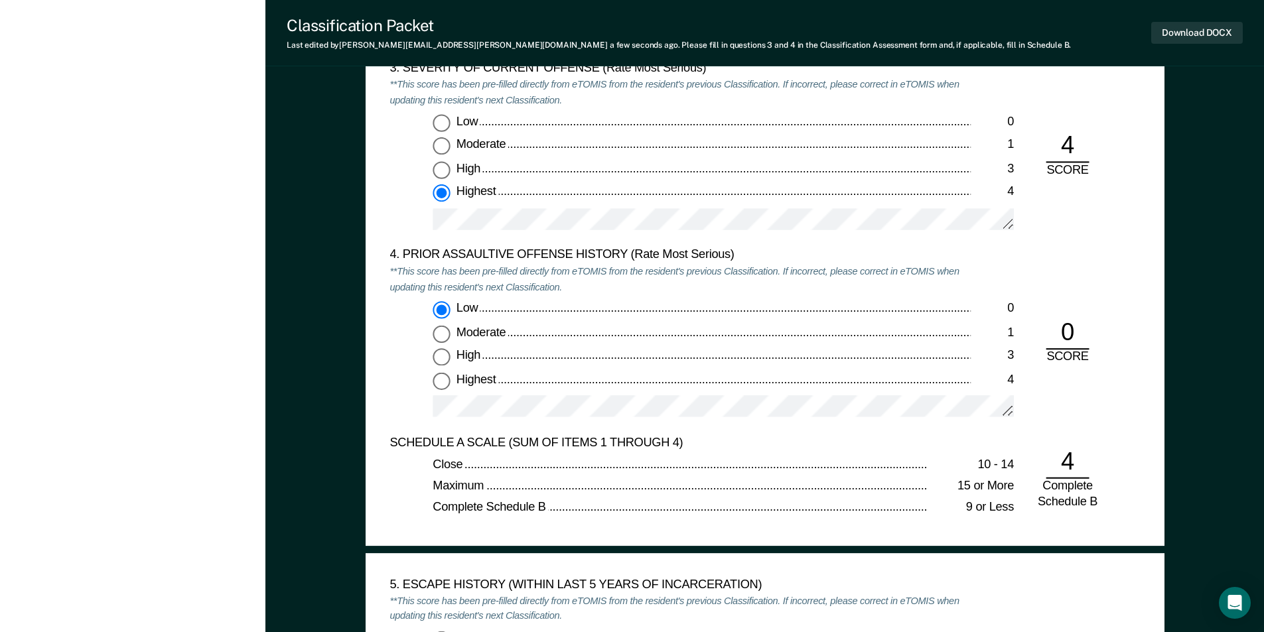
scroll to position [1858, 0]
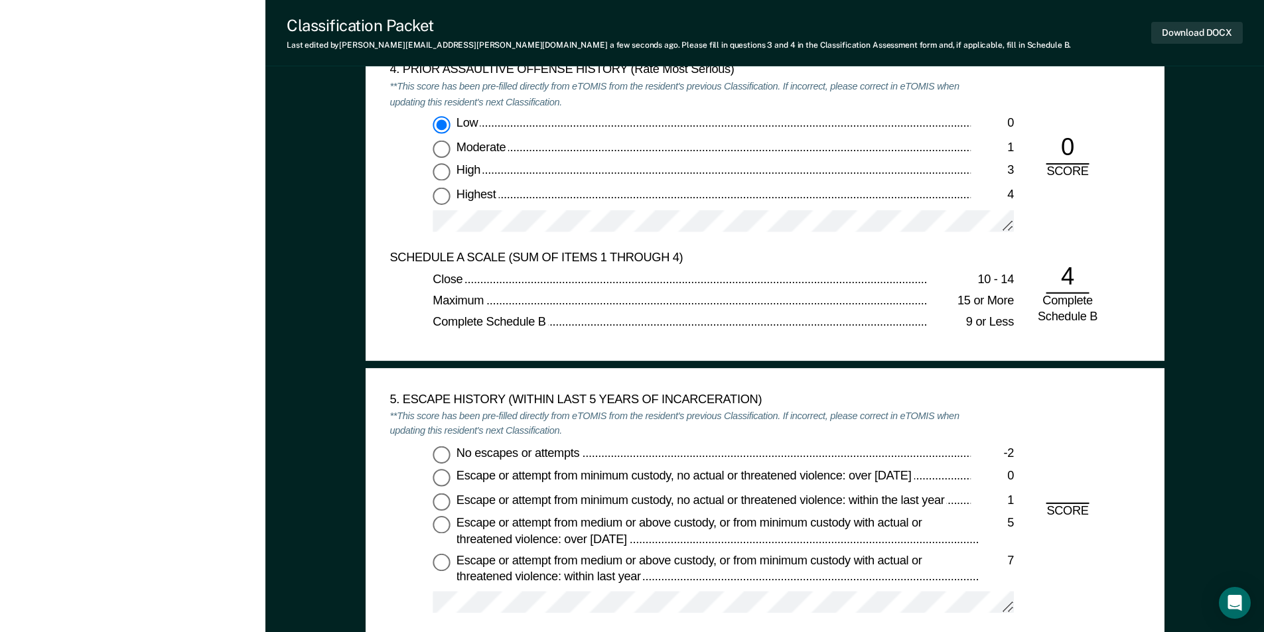
click at [446, 455] on input "No escapes or attempts -2" at bounding box center [441, 454] width 17 height 17
type textarea "x"
radio input "true"
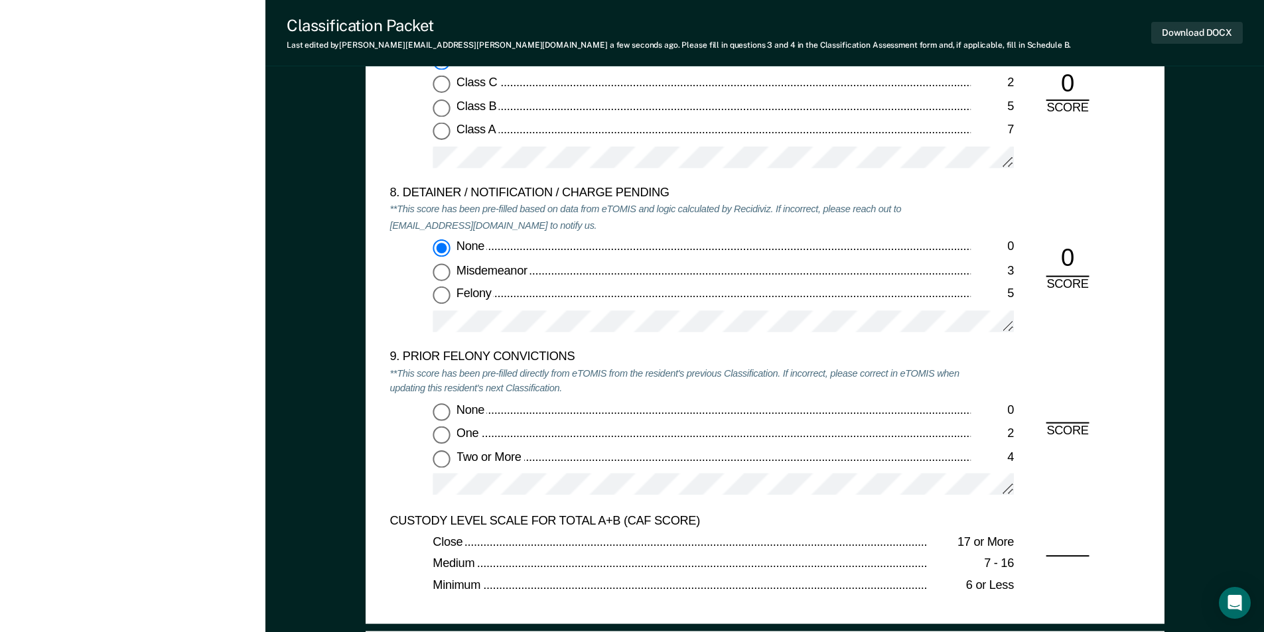
scroll to position [2720, 0]
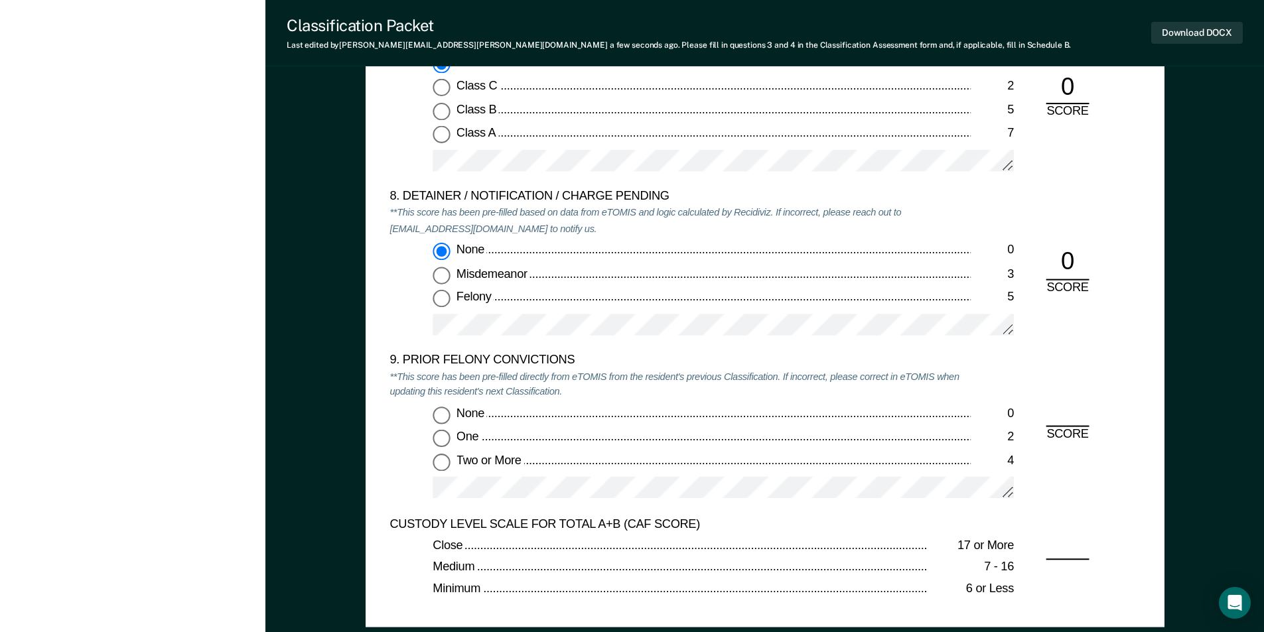
click at [445, 420] on input "None 0" at bounding box center [441, 415] width 17 height 17
type textarea "x"
radio input "true"
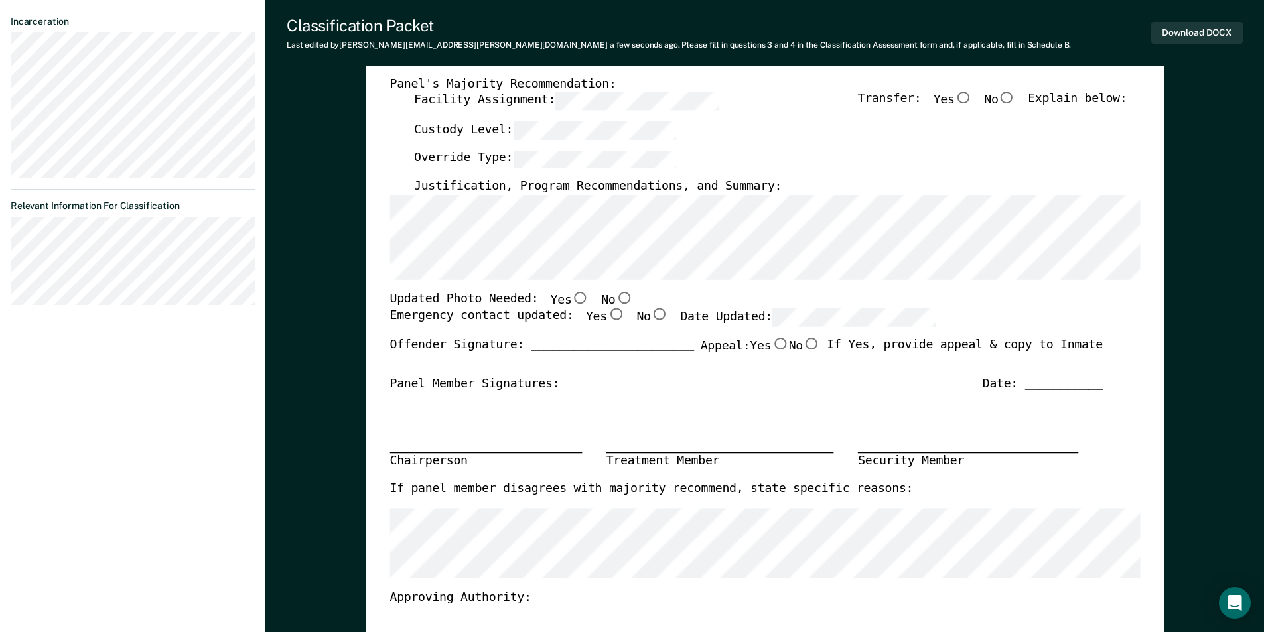
scroll to position [66, 0]
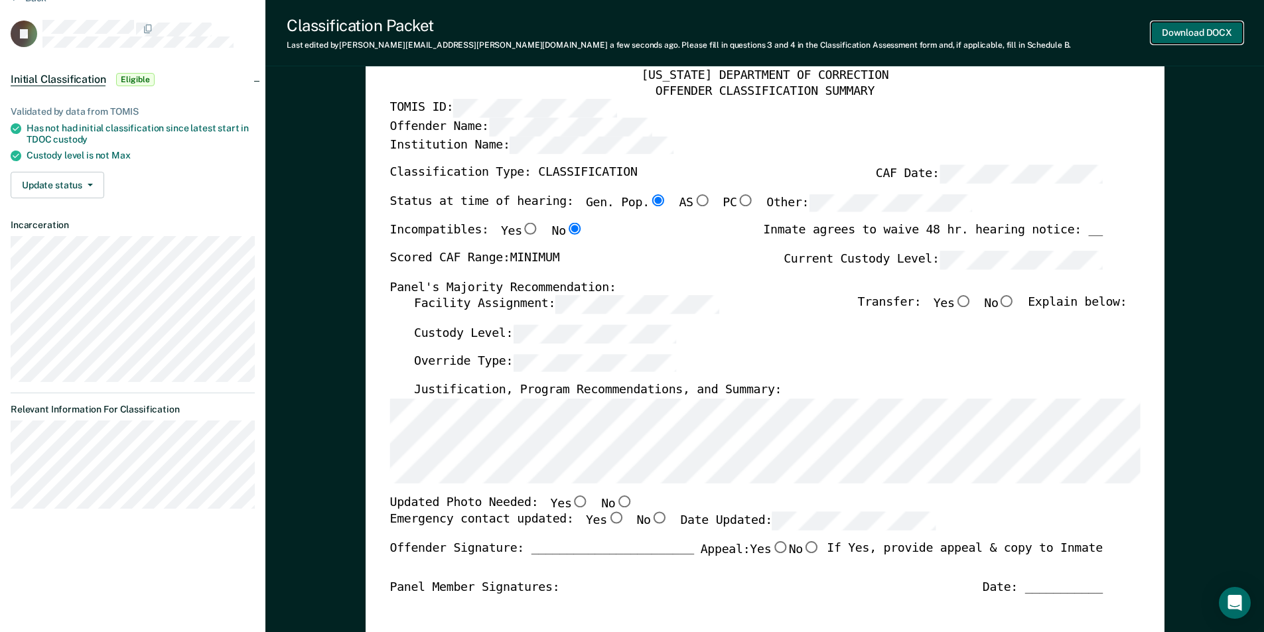
click at [1191, 32] on button "Download DOCX" at bounding box center [1197, 33] width 92 height 22
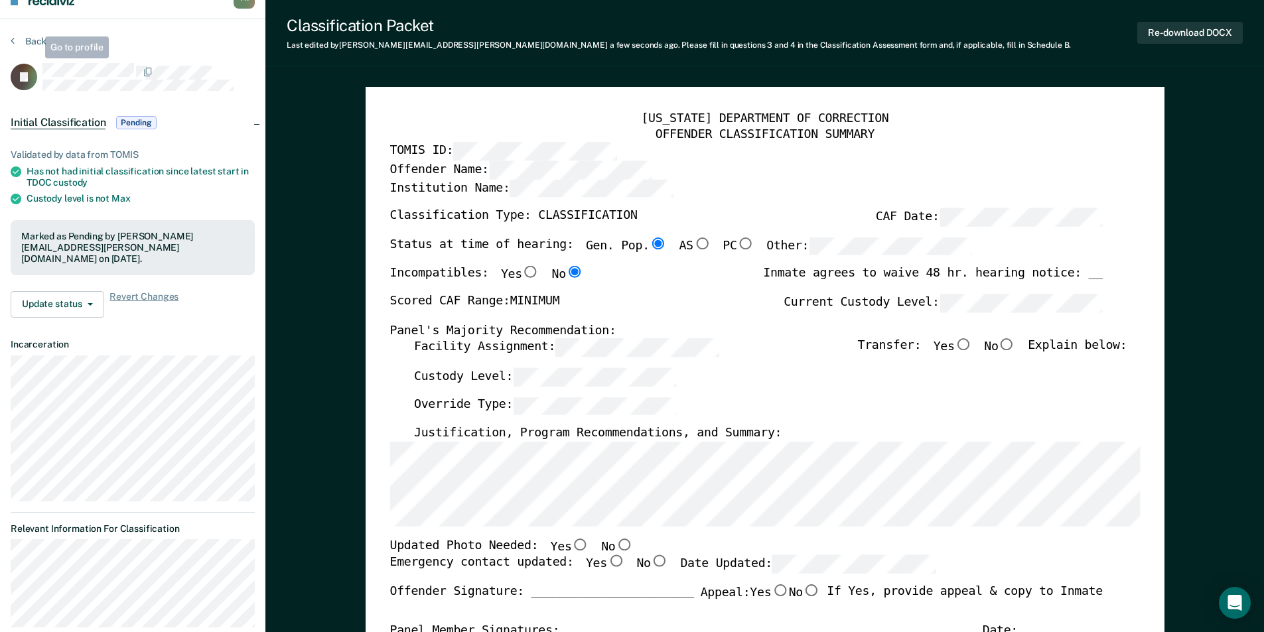
scroll to position [0, 0]
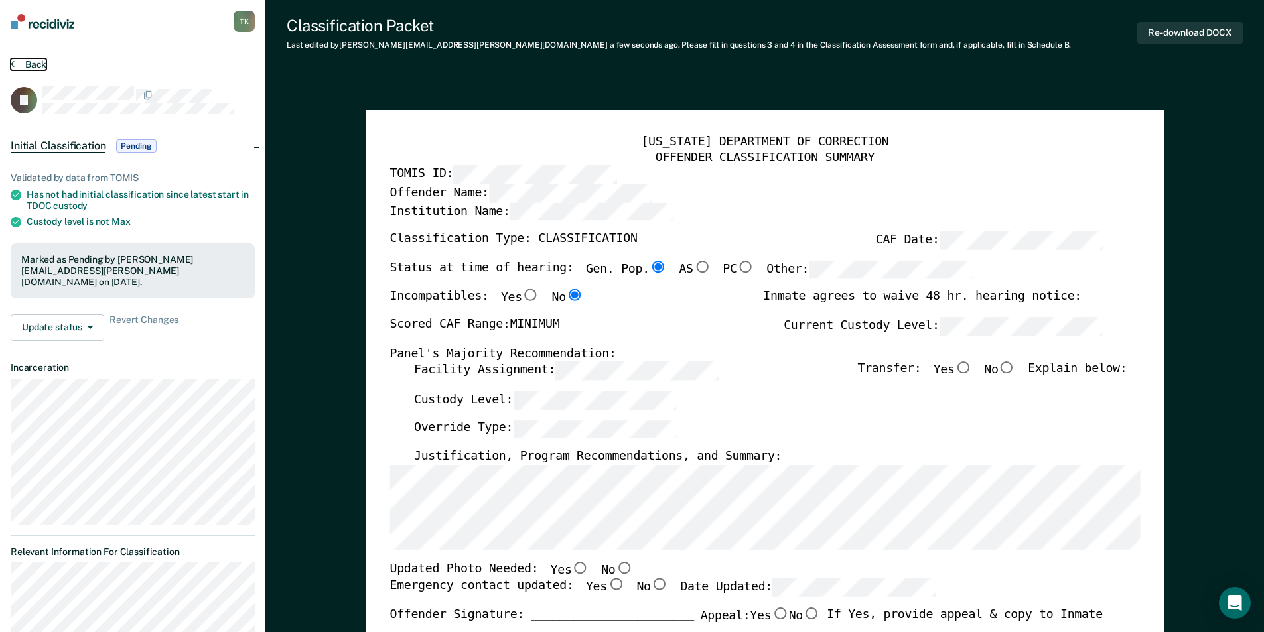
click at [40, 66] on button "Back" at bounding box center [29, 64] width 36 height 12
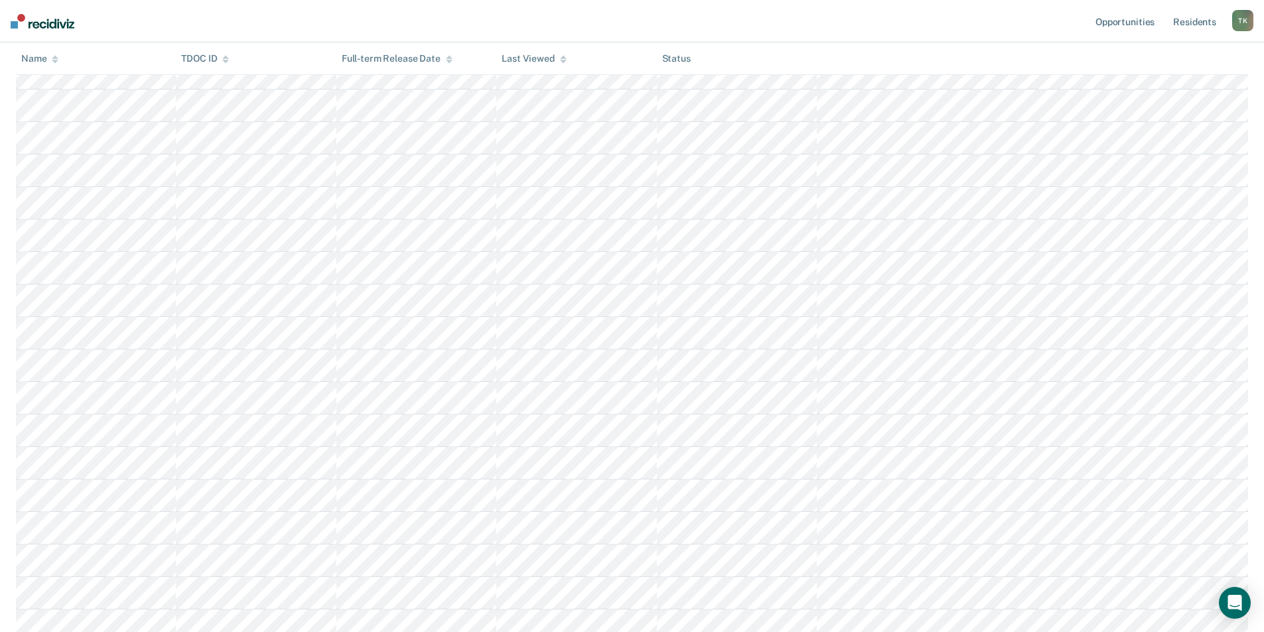
scroll to position [398, 0]
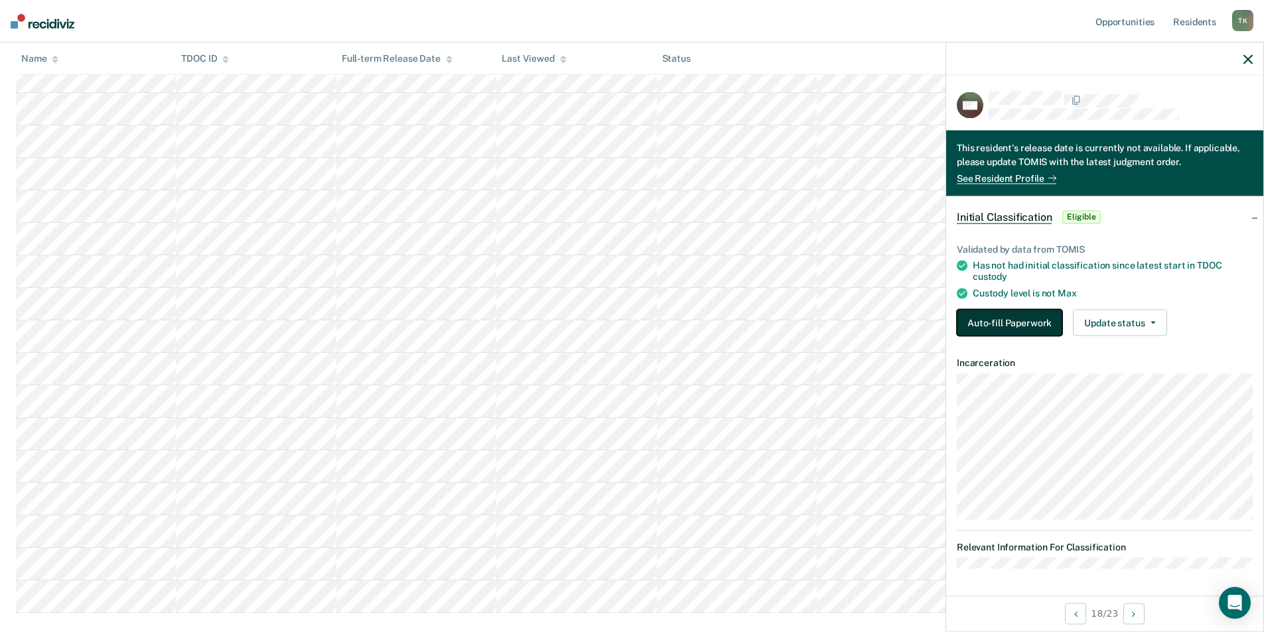
click at [1001, 324] on button "Auto-fill Paperwork" at bounding box center [1009, 322] width 105 height 27
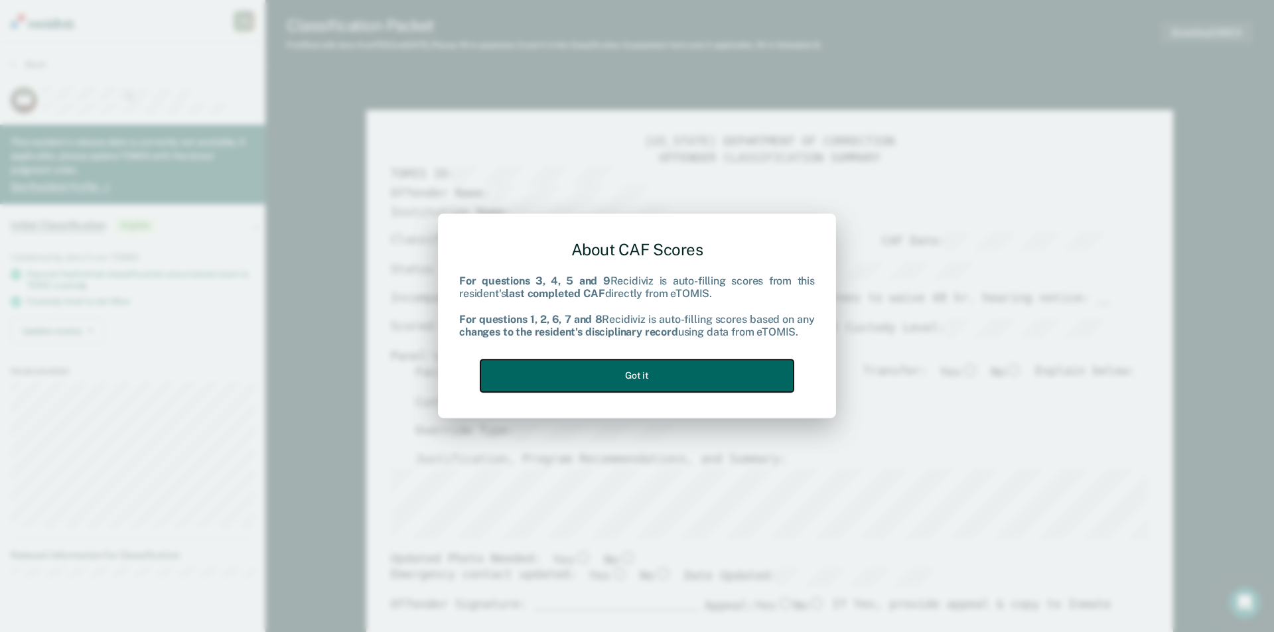
click at [671, 370] on button "Got it" at bounding box center [636, 376] width 313 height 33
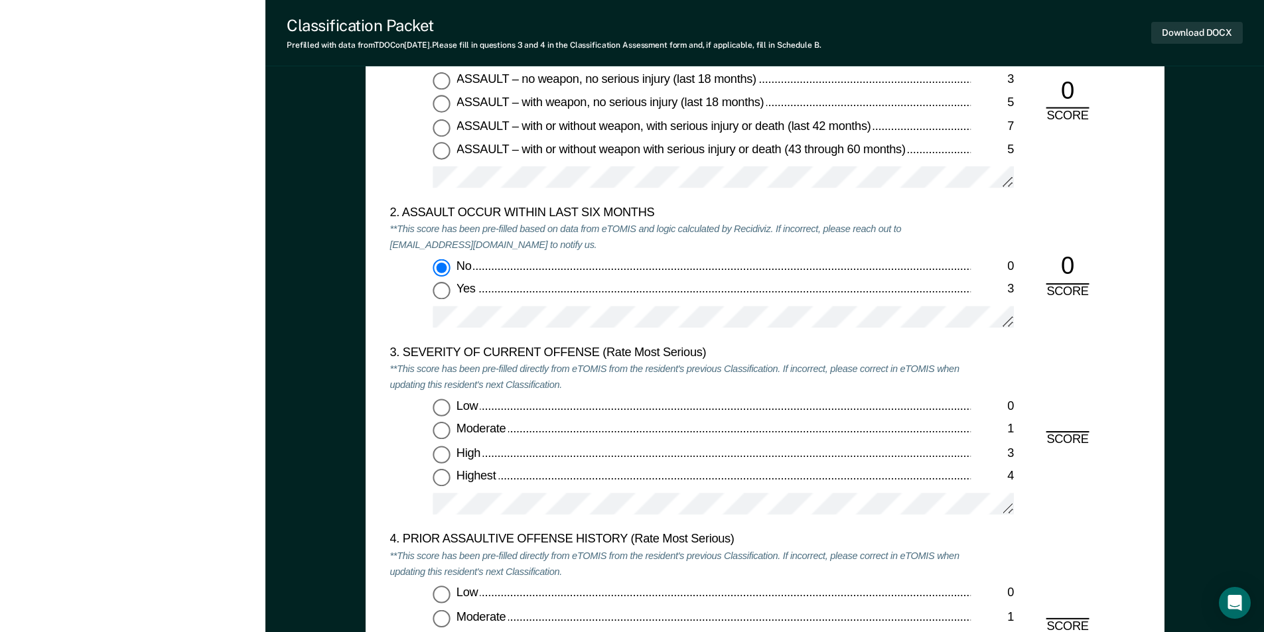
scroll to position [1393, 0]
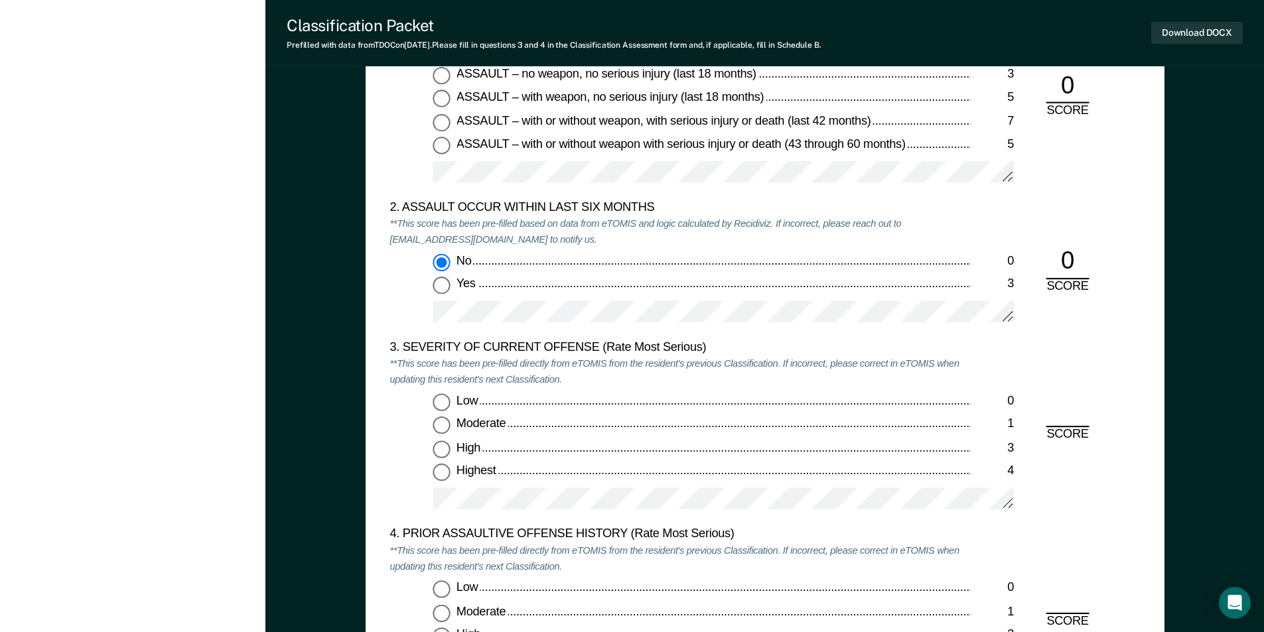
click at [444, 425] on input "Moderate 1" at bounding box center [441, 425] width 17 height 17
type textarea "x"
radio input "true"
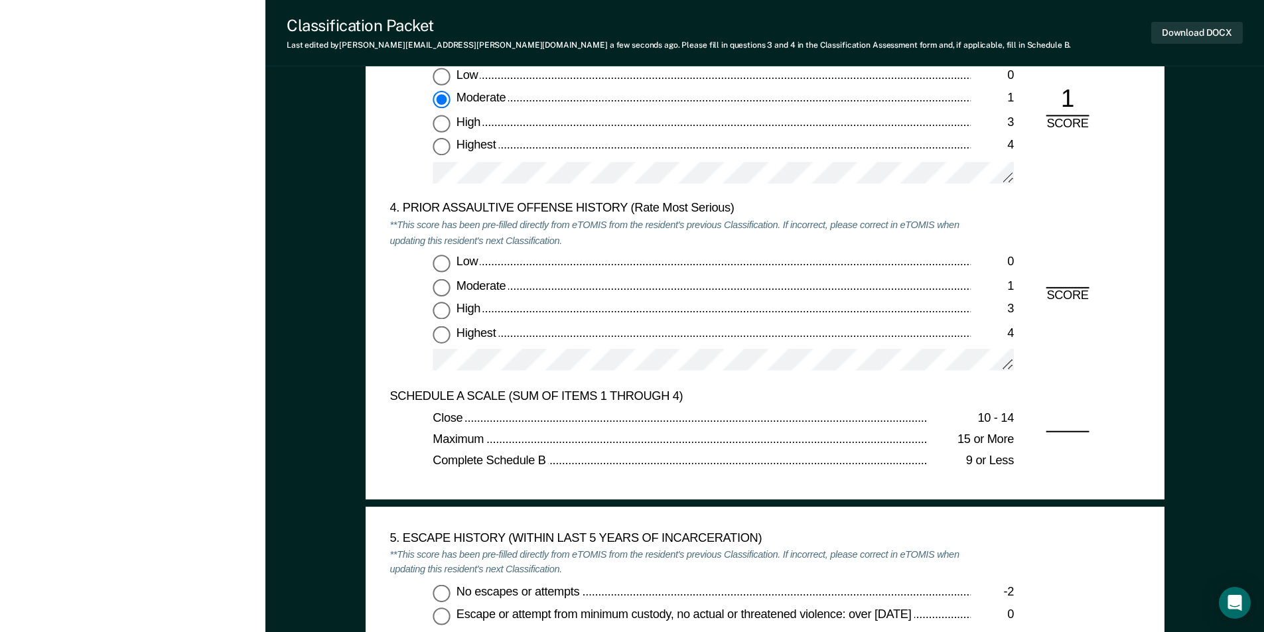
scroll to position [1725, 0]
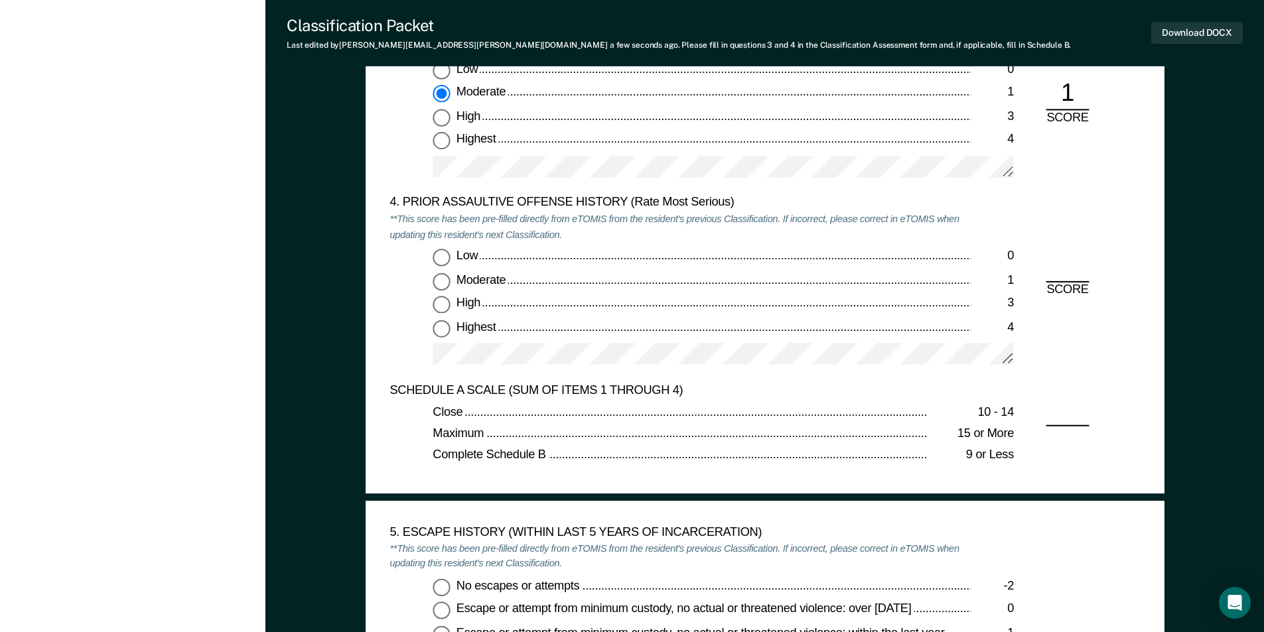
click at [439, 253] on input "Low 0" at bounding box center [441, 257] width 17 height 17
type textarea "x"
radio input "true"
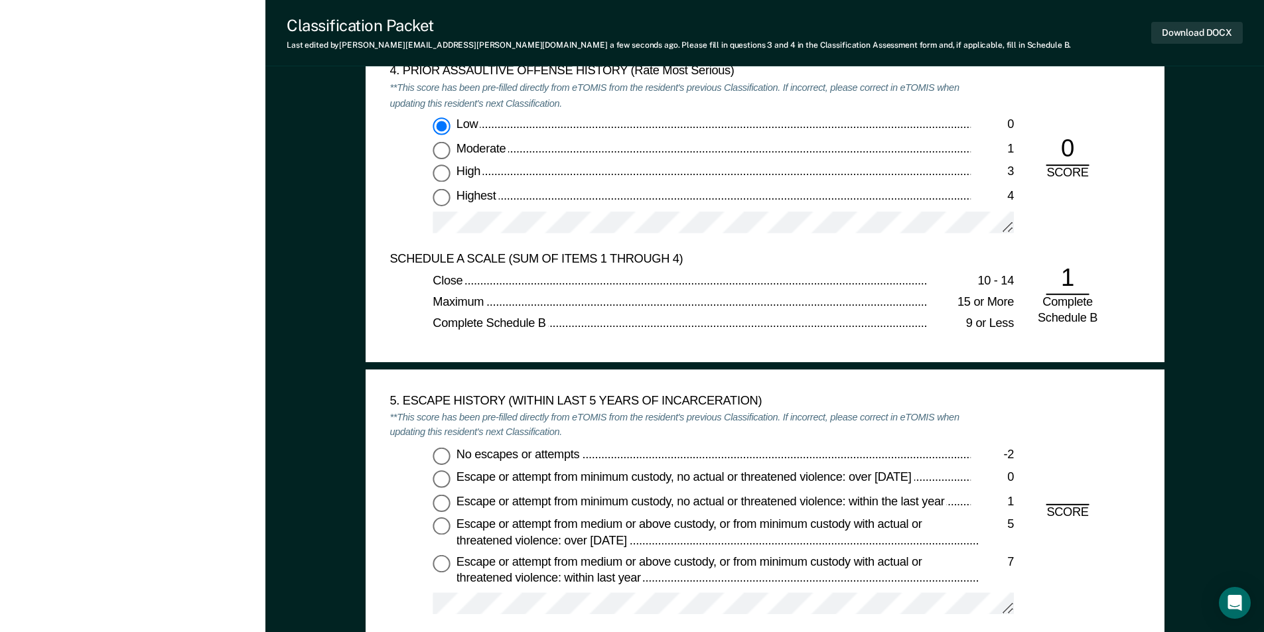
scroll to position [1858, 0]
click at [440, 452] on input "No escapes or attempts -2" at bounding box center [441, 454] width 17 height 17
type textarea "x"
radio input "true"
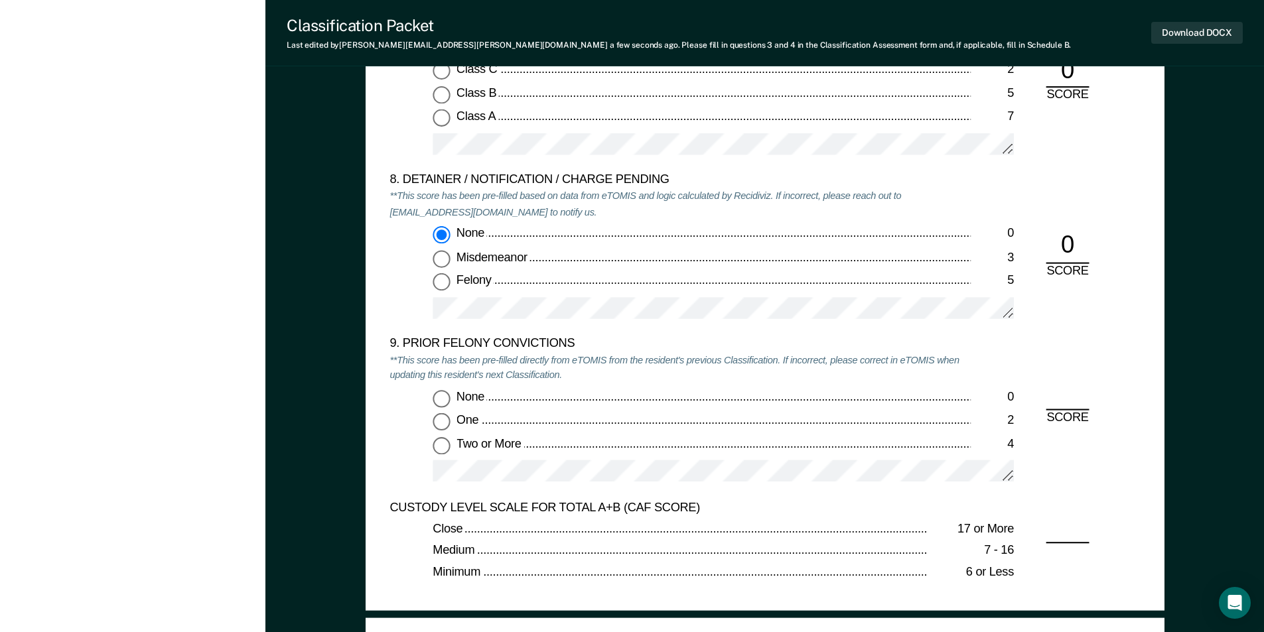
scroll to position [2853, 0]
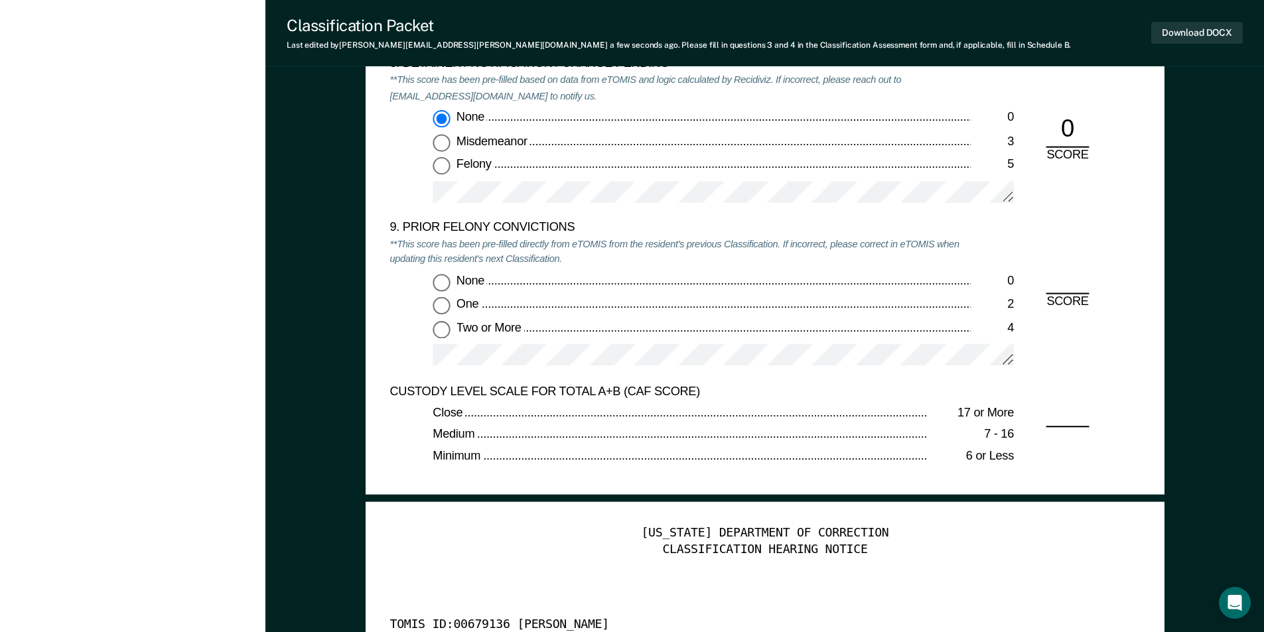
click at [447, 279] on input "None 0" at bounding box center [441, 282] width 17 height 17
type textarea "x"
radio input "true"
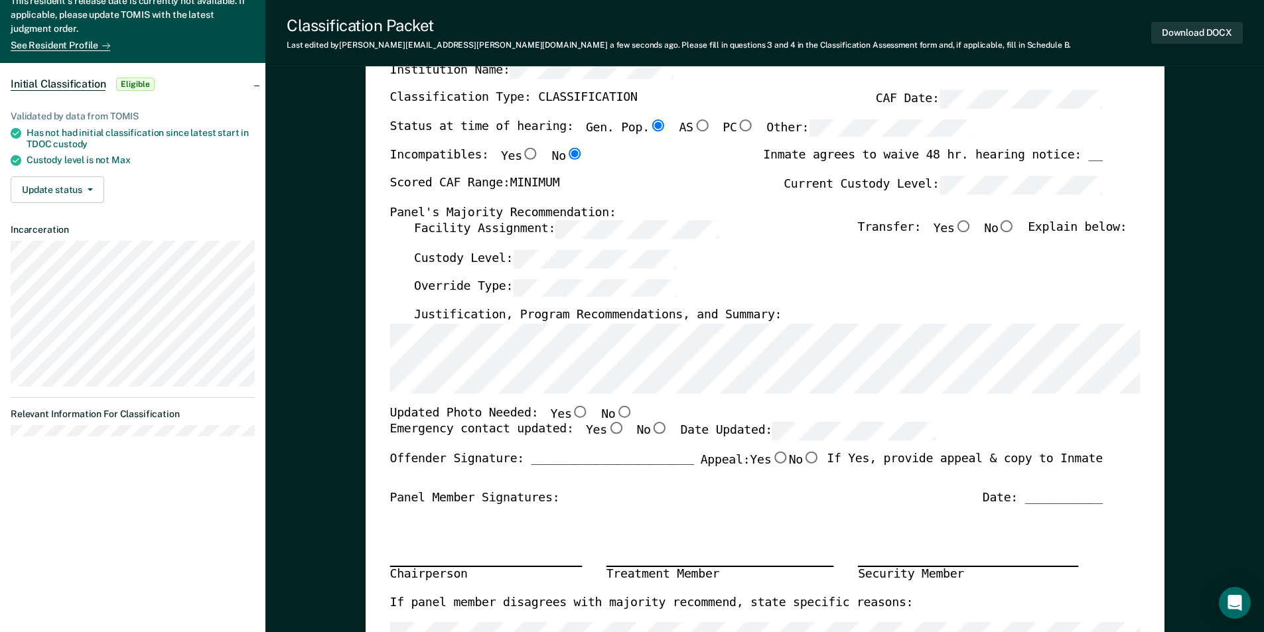
scroll to position [0, 0]
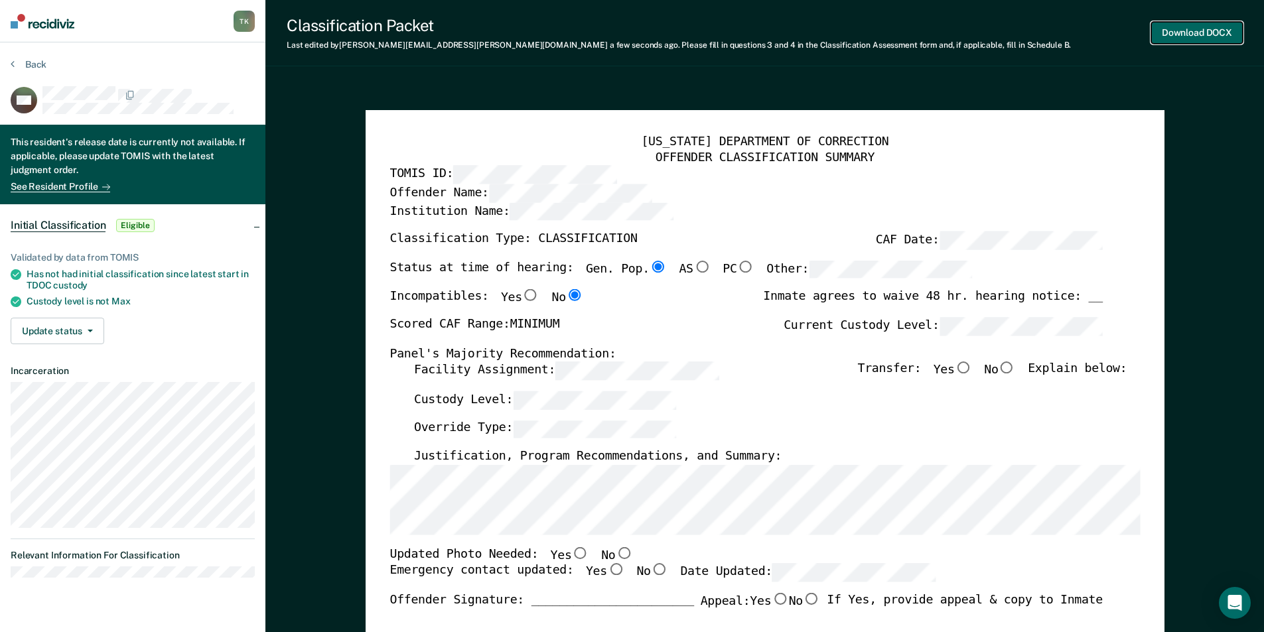
click at [1202, 24] on button "Download DOCX" at bounding box center [1197, 33] width 92 height 22
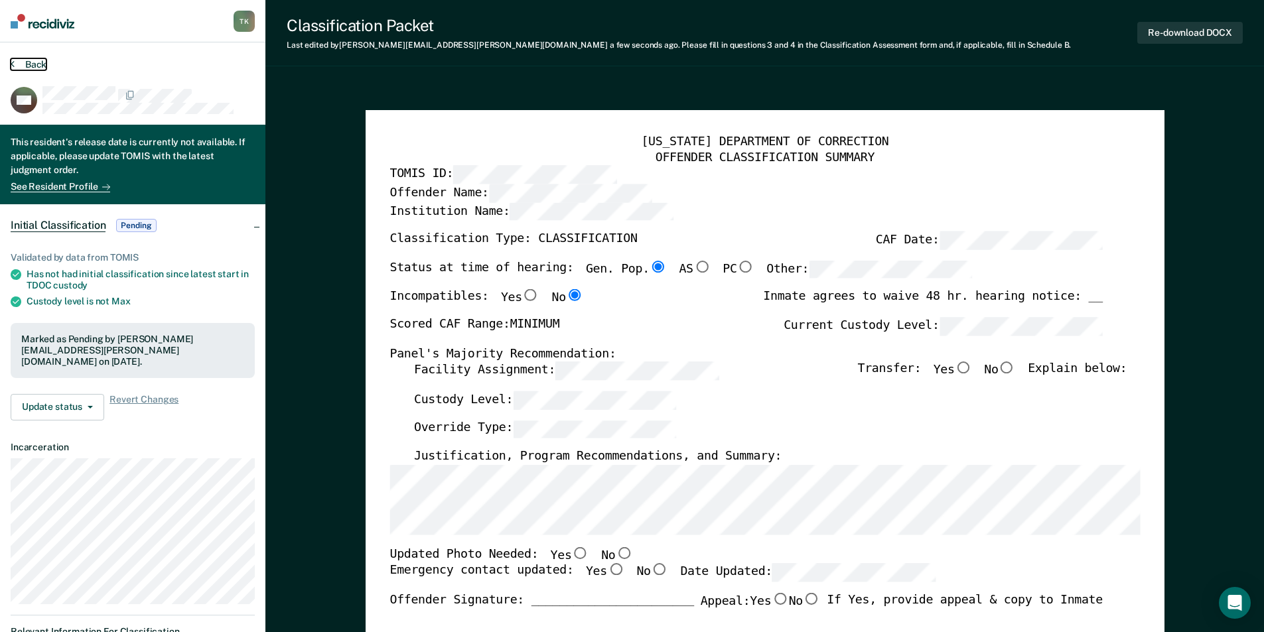
click at [36, 62] on button "Back" at bounding box center [29, 64] width 36 height 12
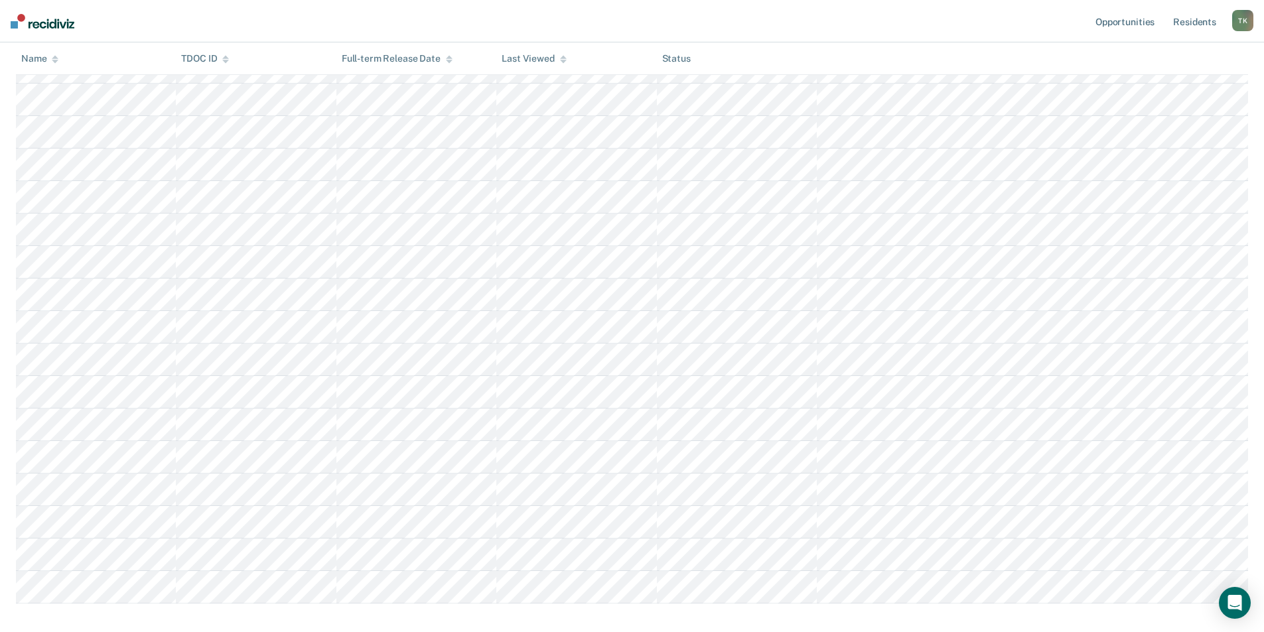
scroll to position [398, 0]
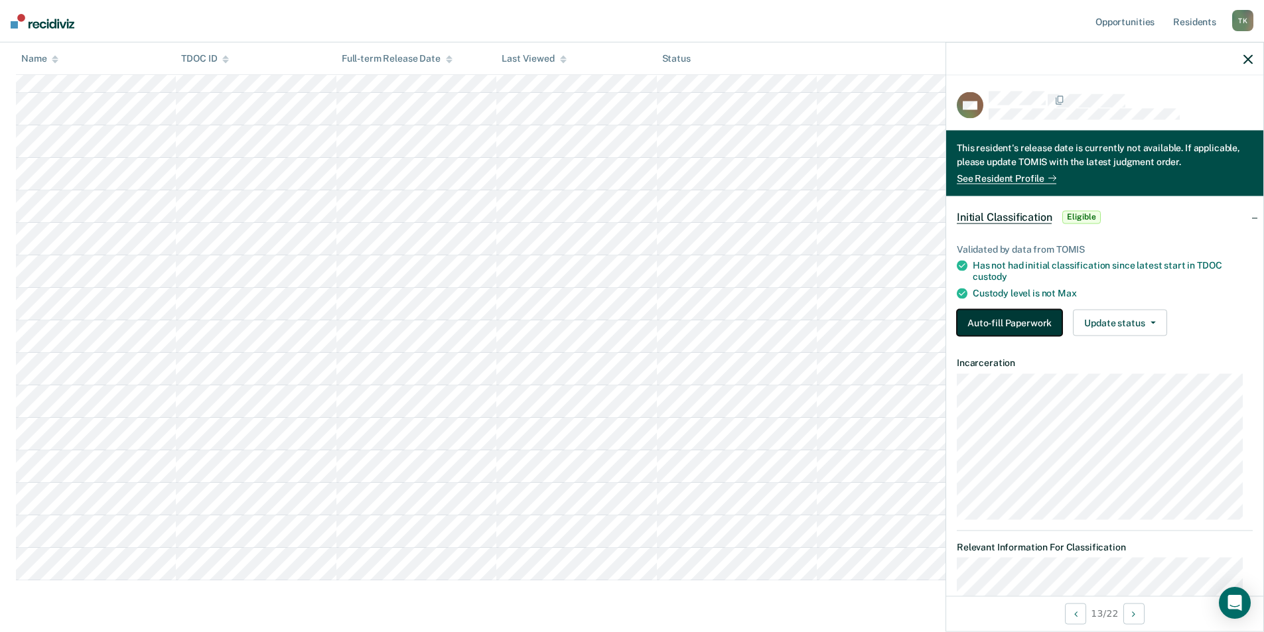
click at [992, 317] on button "Auto-fill Paperwork" at bounding box center [1009, 322] width 105 height 27
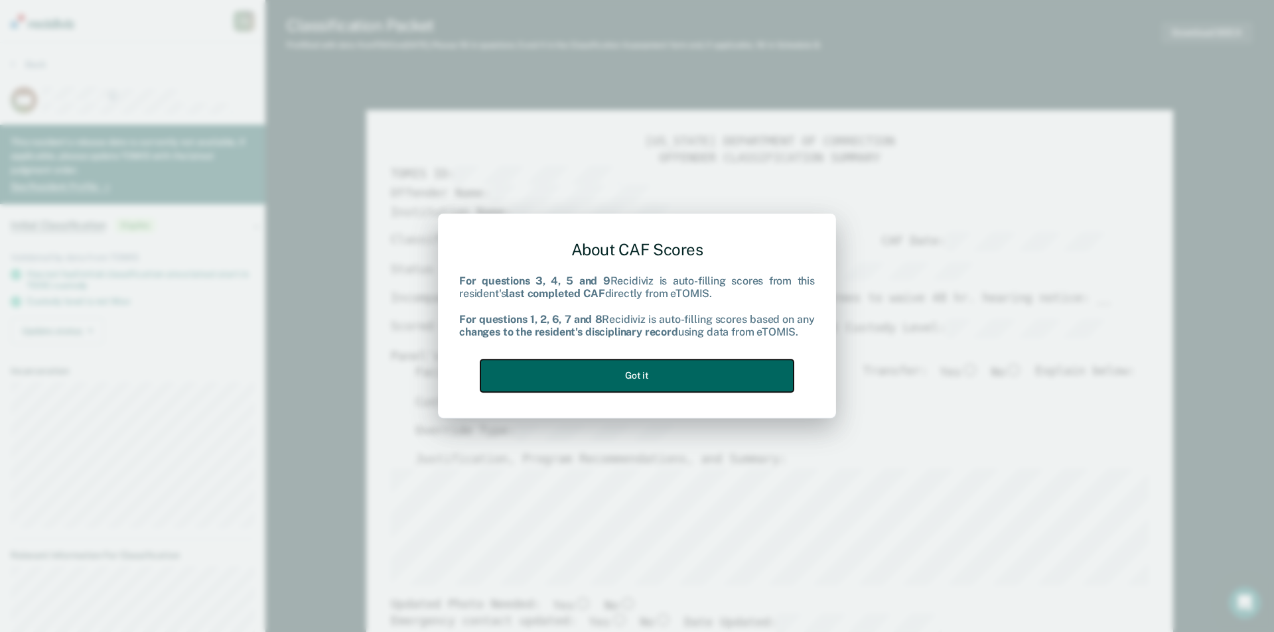
click at [696, 374] on button "Got it" at bounding box center [636, 376] width 313 height 33
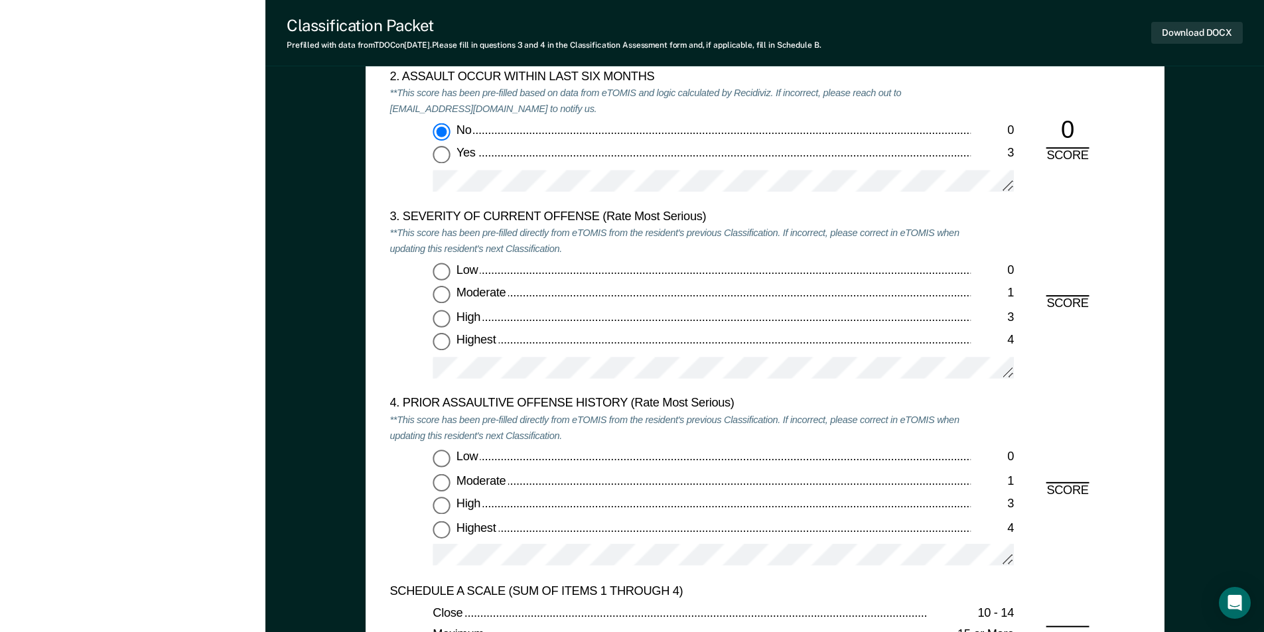
scroll to position [1592, 0]
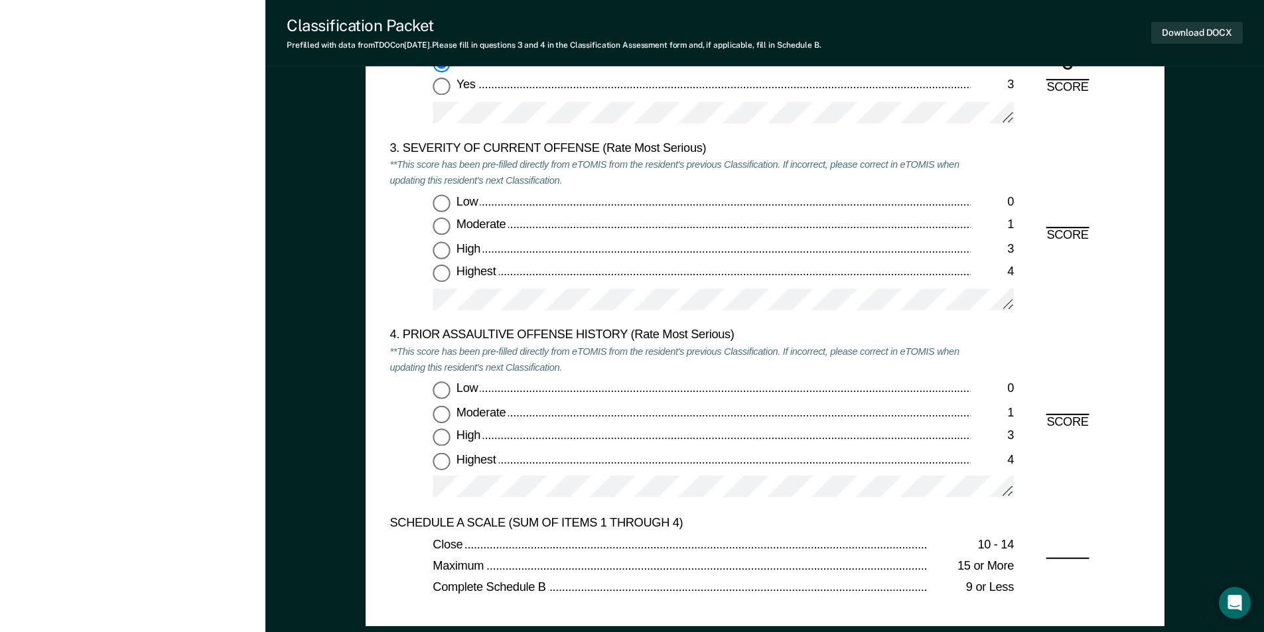
click at [439, 271] on input "Highest 4" at bounding box center [441, 273] width 17 height 17
type textarea "x"
radio input "true"
click at [436, 464] on input "Highest 4" at bounding box center [441, 461] width 17 height 17
type textarea "x"
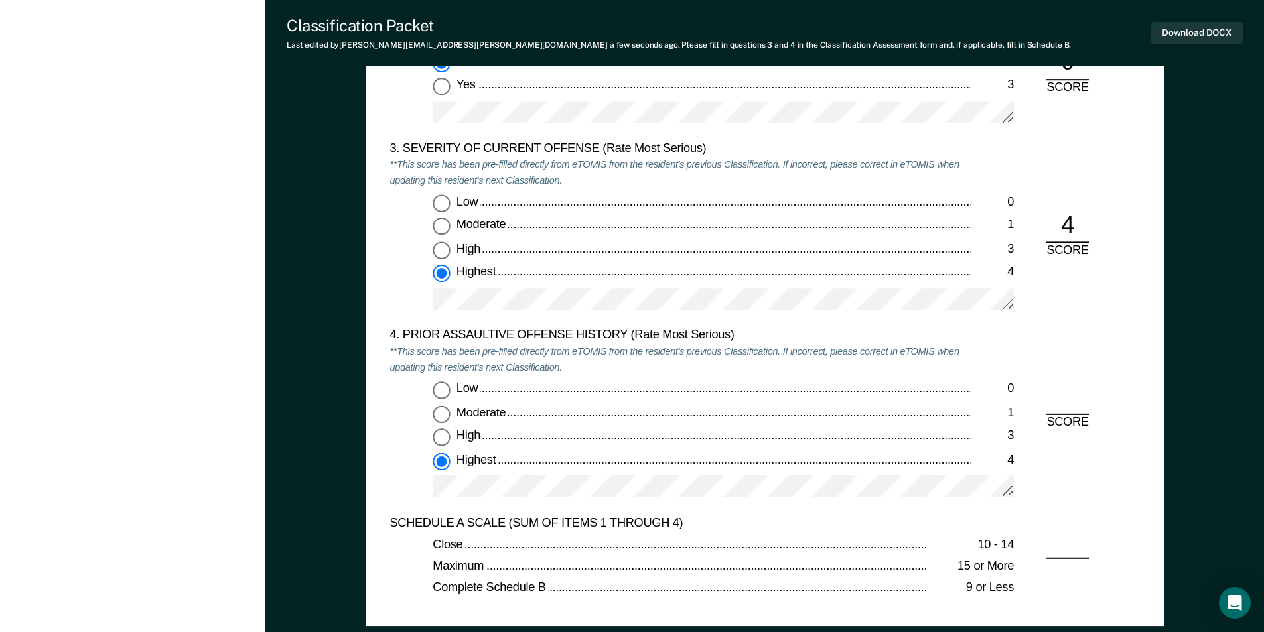
radio input "true"
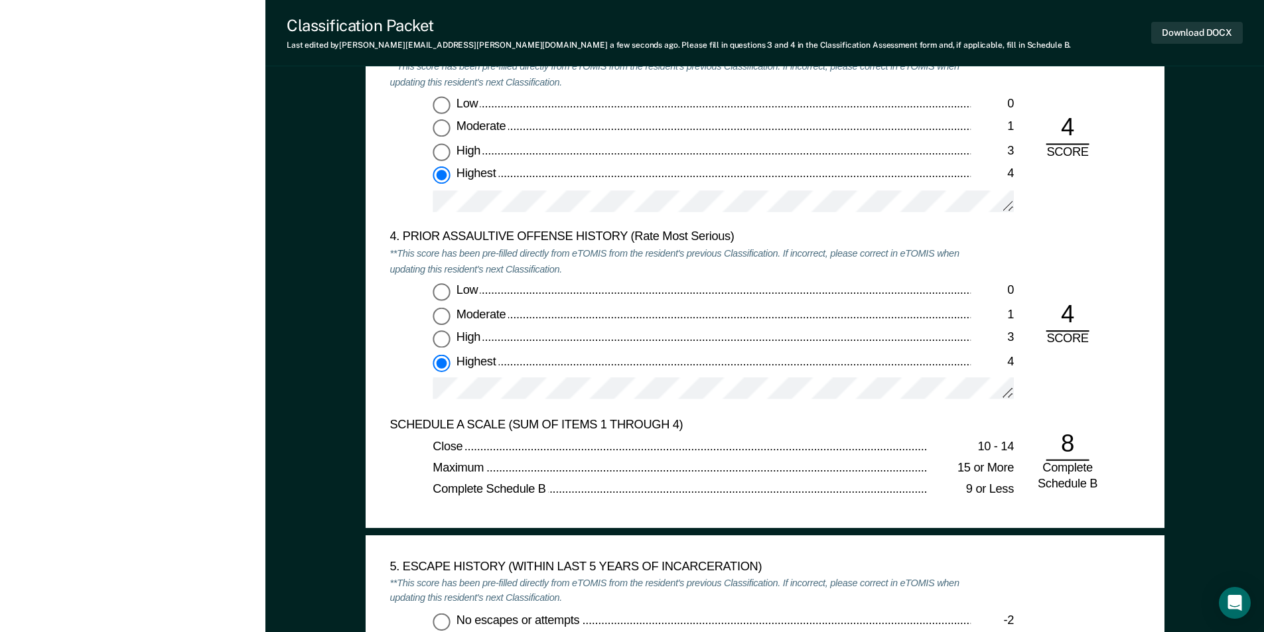
scroll to position [1858, 0]
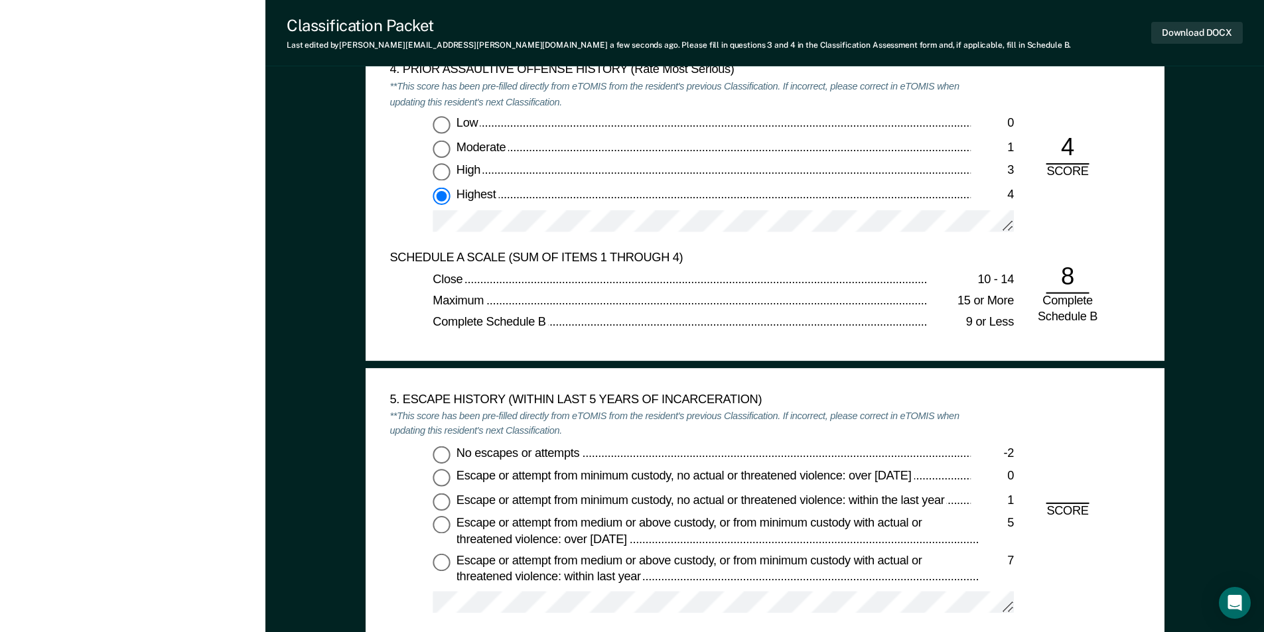
click at [445, 451] on input "No escapes or attempts -2" at bounding box center [441, 454] width 17 height 17
type textarea "x"
radio input "true"
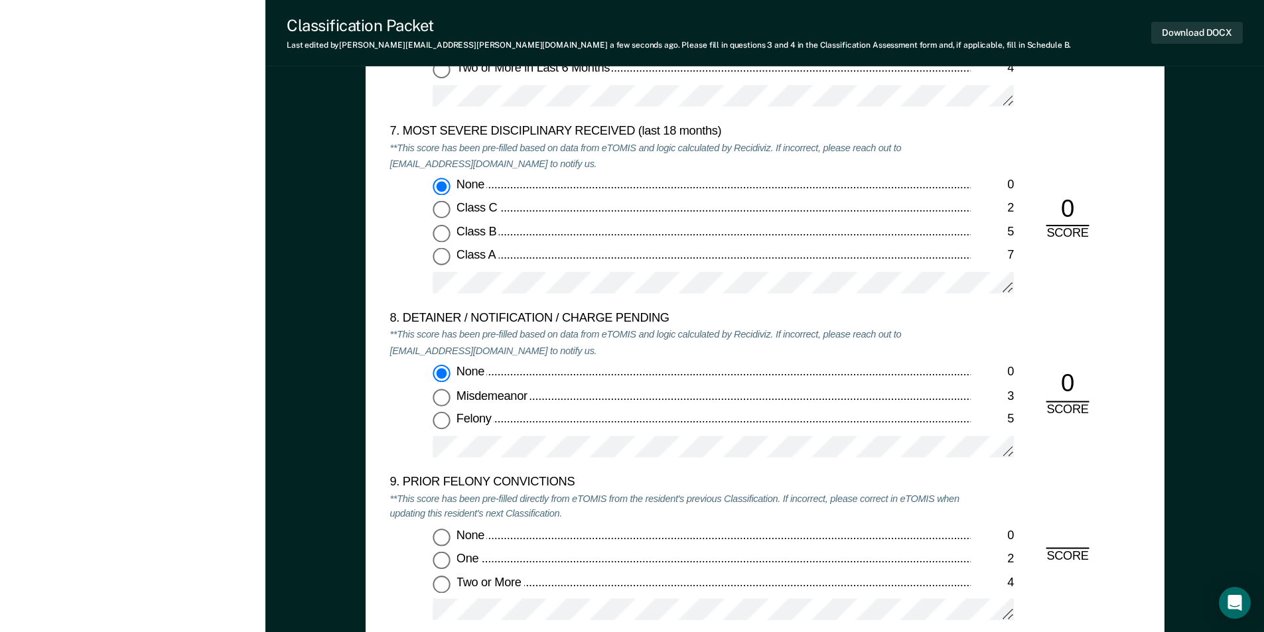
scroll to position [2654, 0]
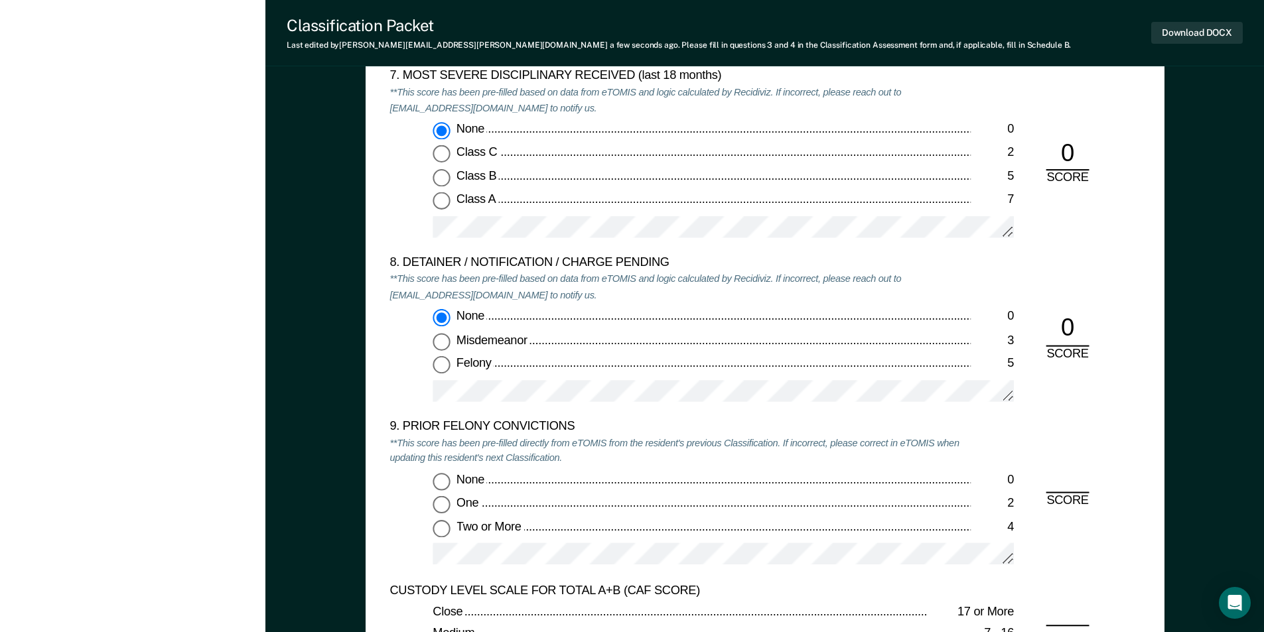
click at [440, 531] on input "Two or More 4" at bounding box center [441, 528] width 17 height 17
type textarea "x"
radio input "true"
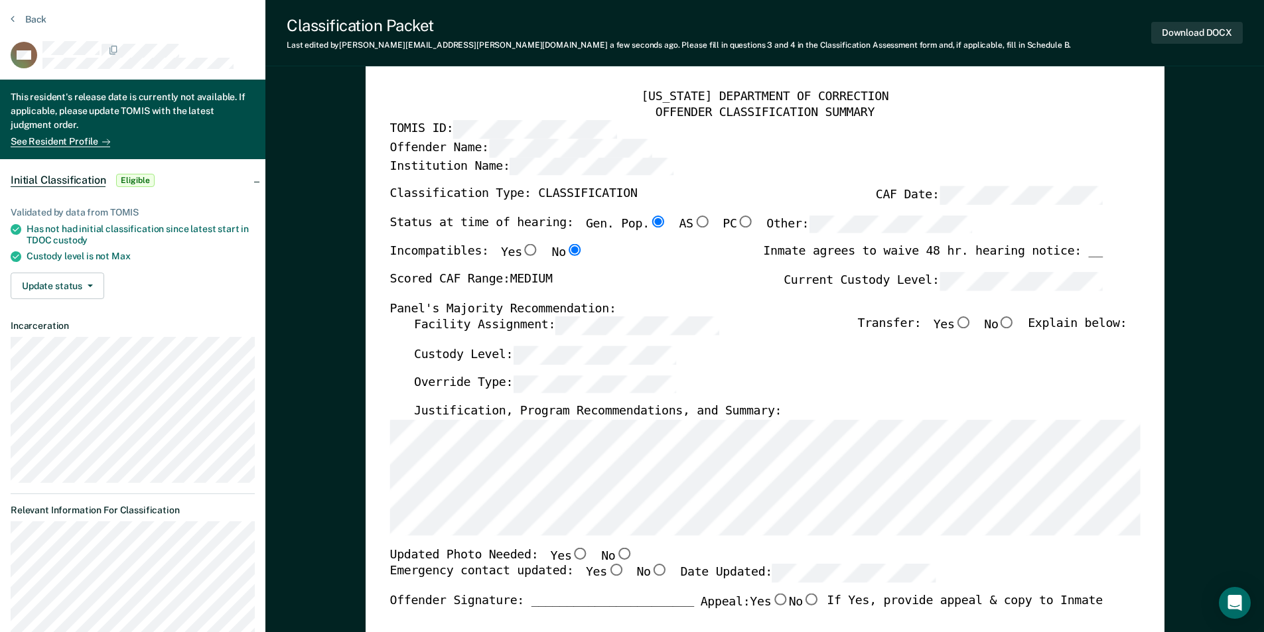
scroll to position [0, 0]
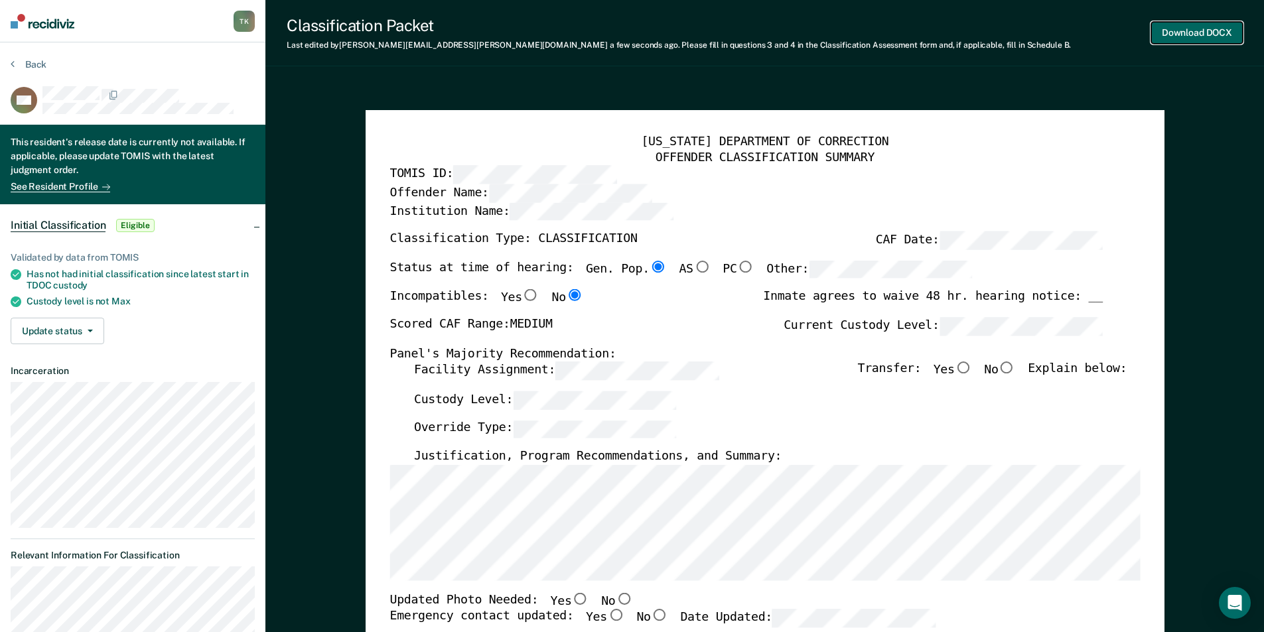
click at [1206, 29] on button "Download DOCX" at bounding box center [1197, 33] width 92 height 22
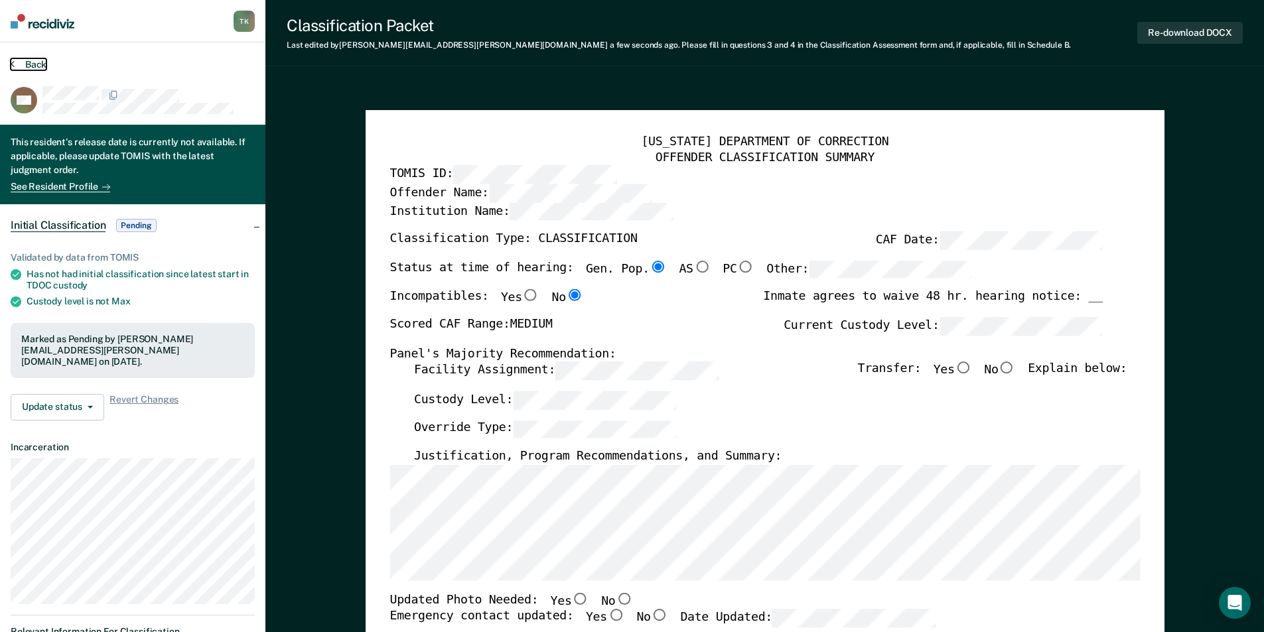
click at [36, 66] on button "Back" at bounding box center [29, 64] width 36 height 12
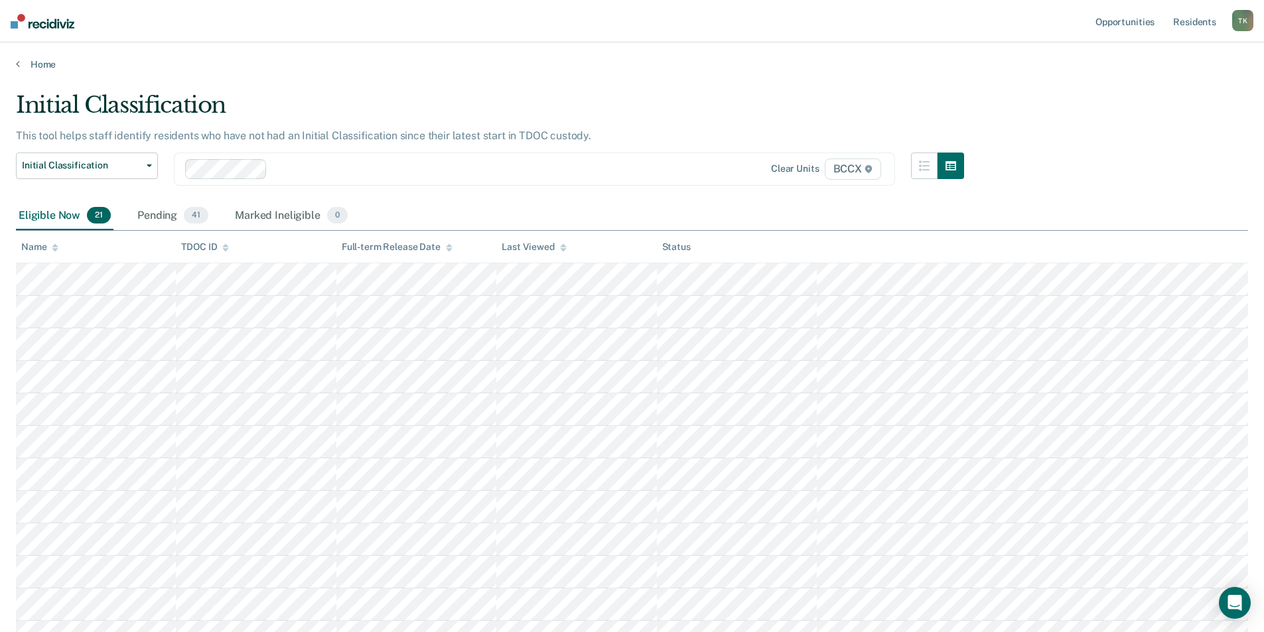
scroll to position [398, 0]
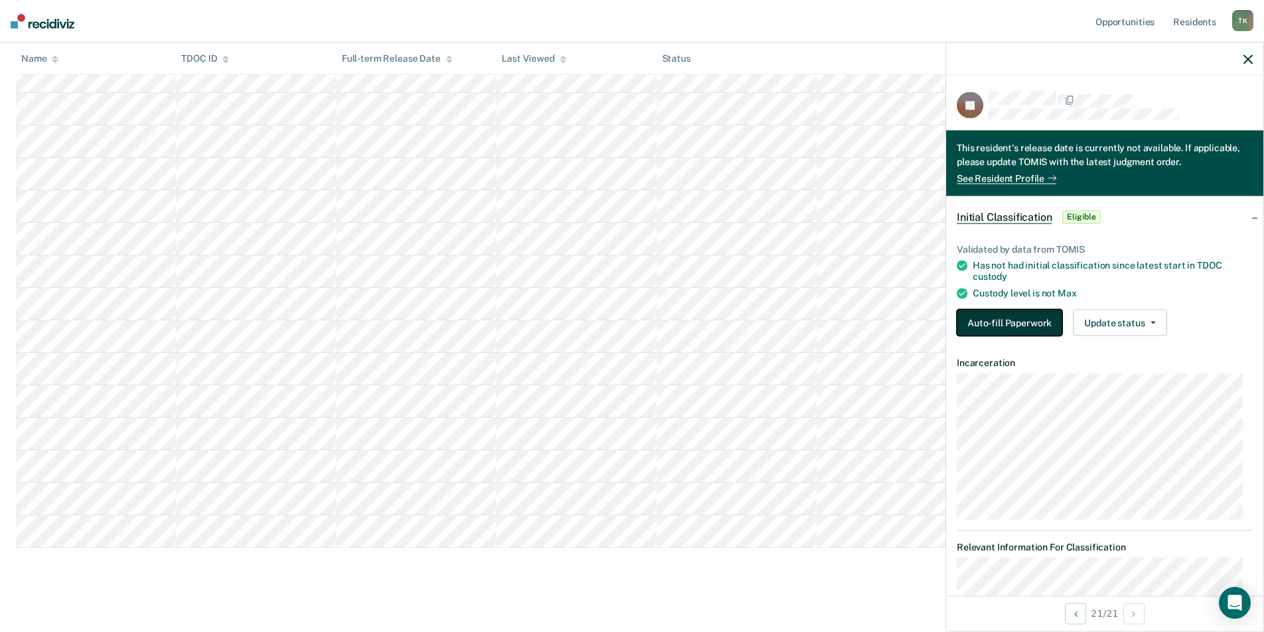
click at [1005, 325] on button "Auto-fill Paperwork" at bounding box center [1009, 322] width 105 height 27
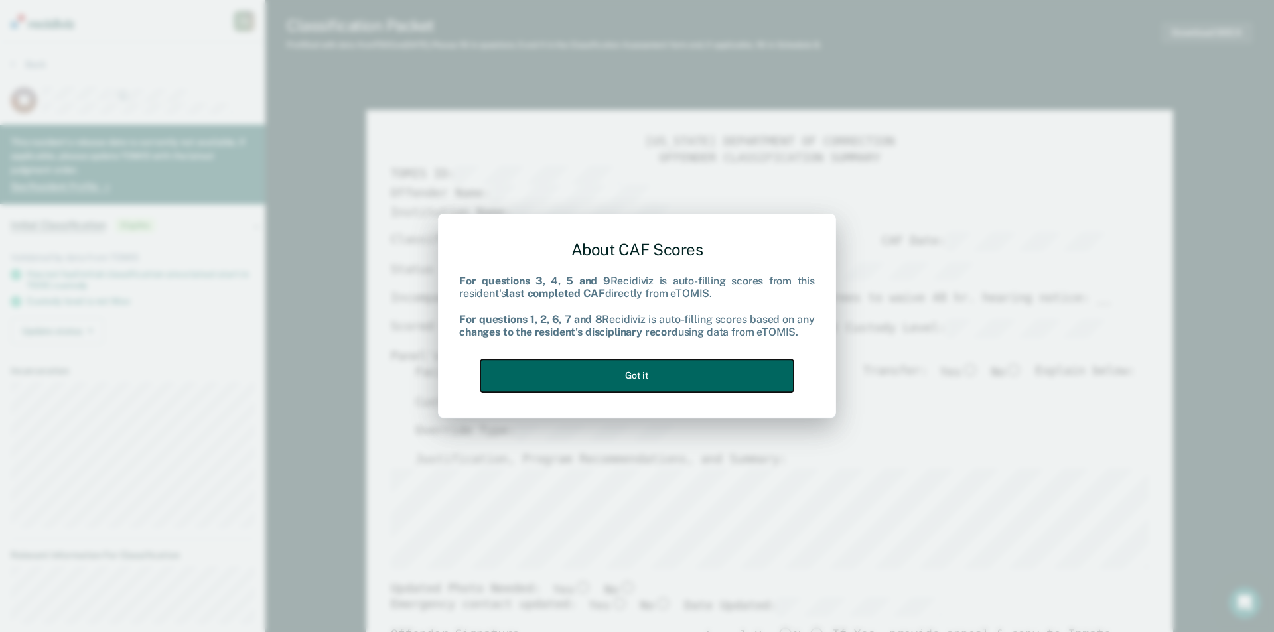
click at [692, 371] on button "Got it" at bounding box center [636, 376] width 313 height 33
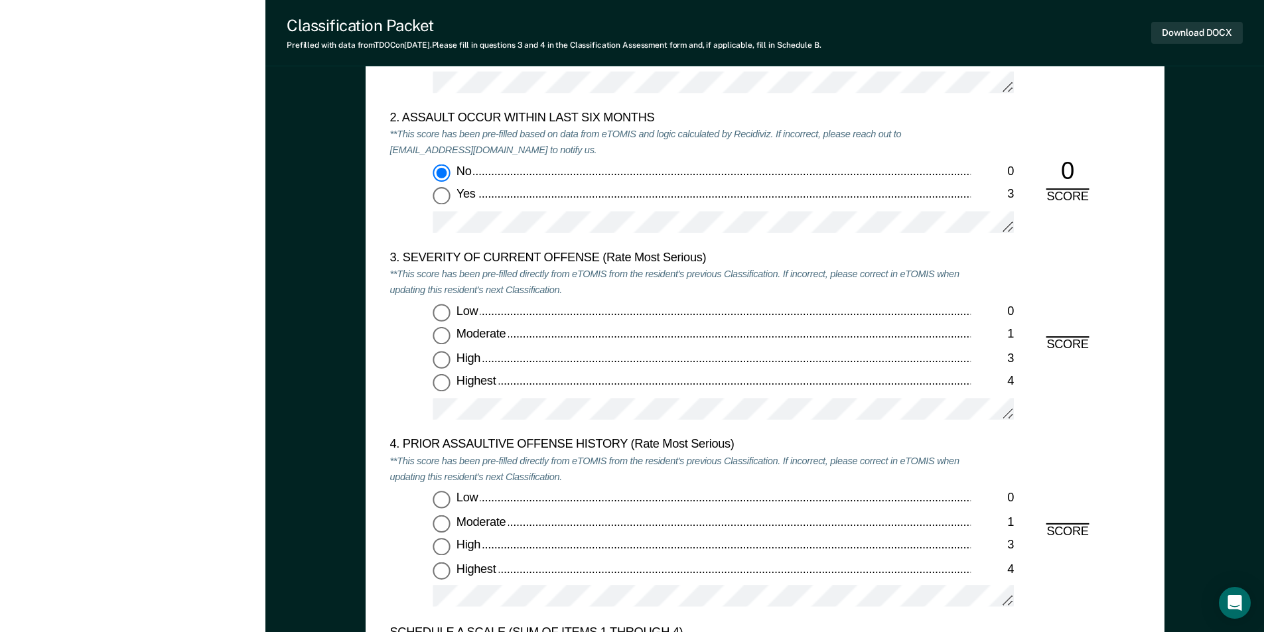
scroll to position [1592, 0]
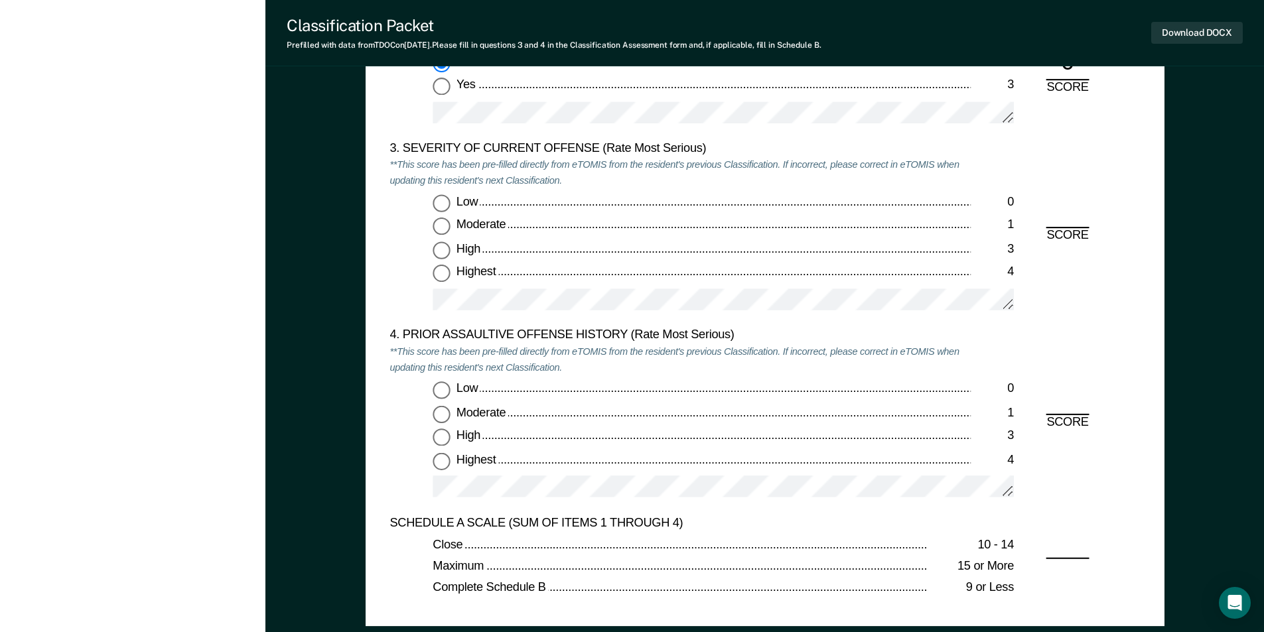
drag, startPoint x: 441, startPoint y: 269, endPoint x: 459, endPoint y: 352, distance: 84.9
click at [441, 269] on input "Highest 4" at bounding box center [441, 273] width 17 height 17
type textarea "x"
radio input "true"
click at [443, 389] on input "Low 0" at bounding box center [441, 390] width 17 height 17
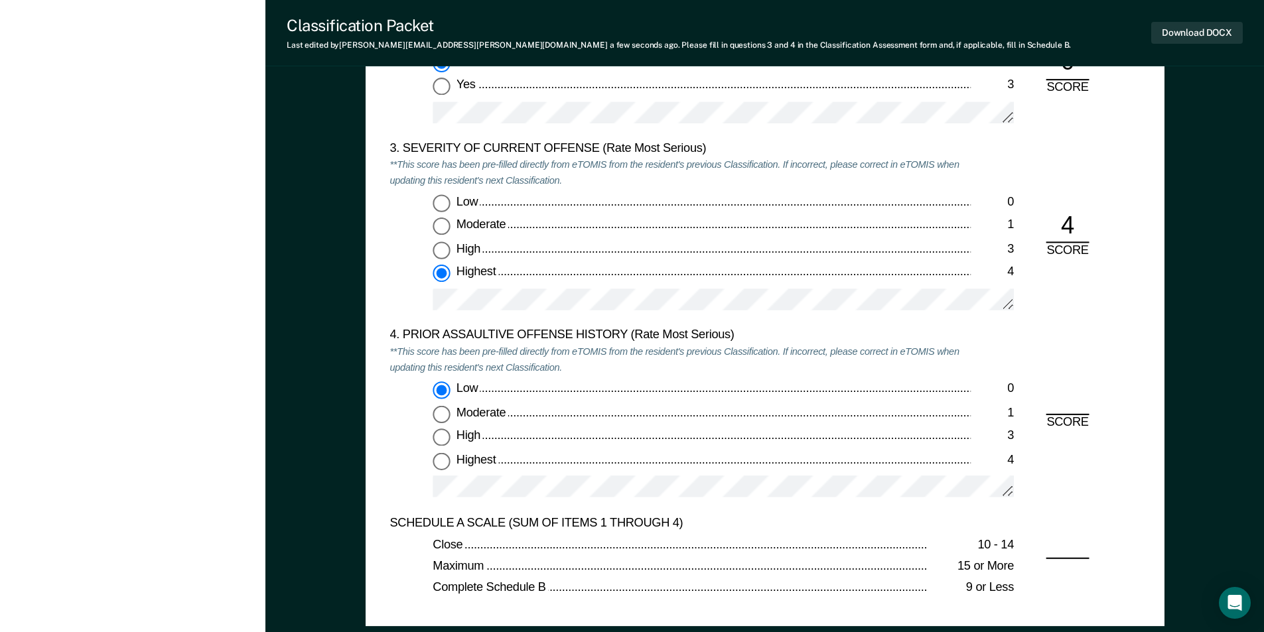
type textarea "x"
radio input "true"
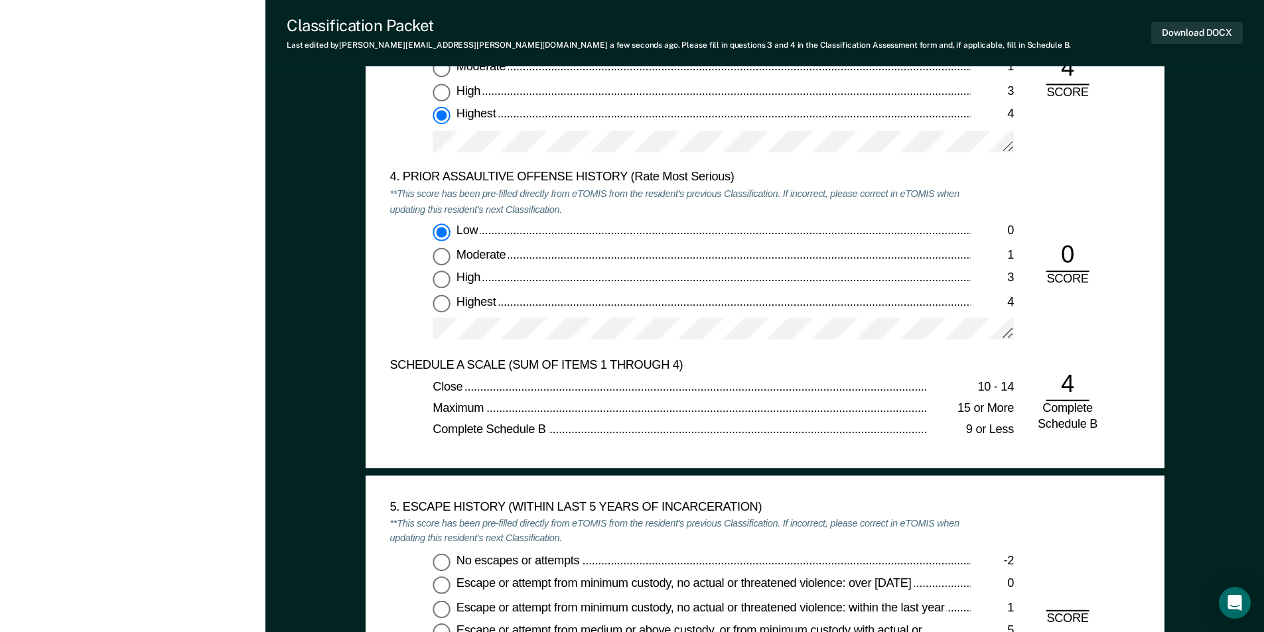
scroll to position [1858, 0]
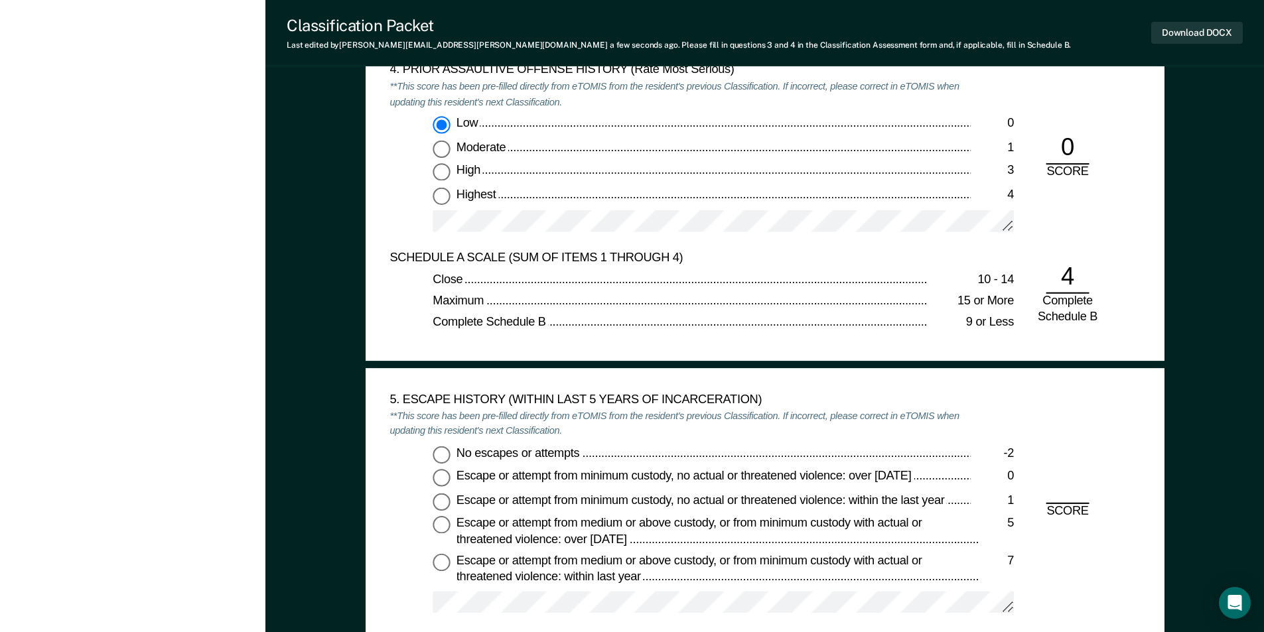
click at [445, 456] on input "No escapes or attempts -2" at bounding box center [441, 454] width 17 height 17
type textarea "x"
radio input "true"
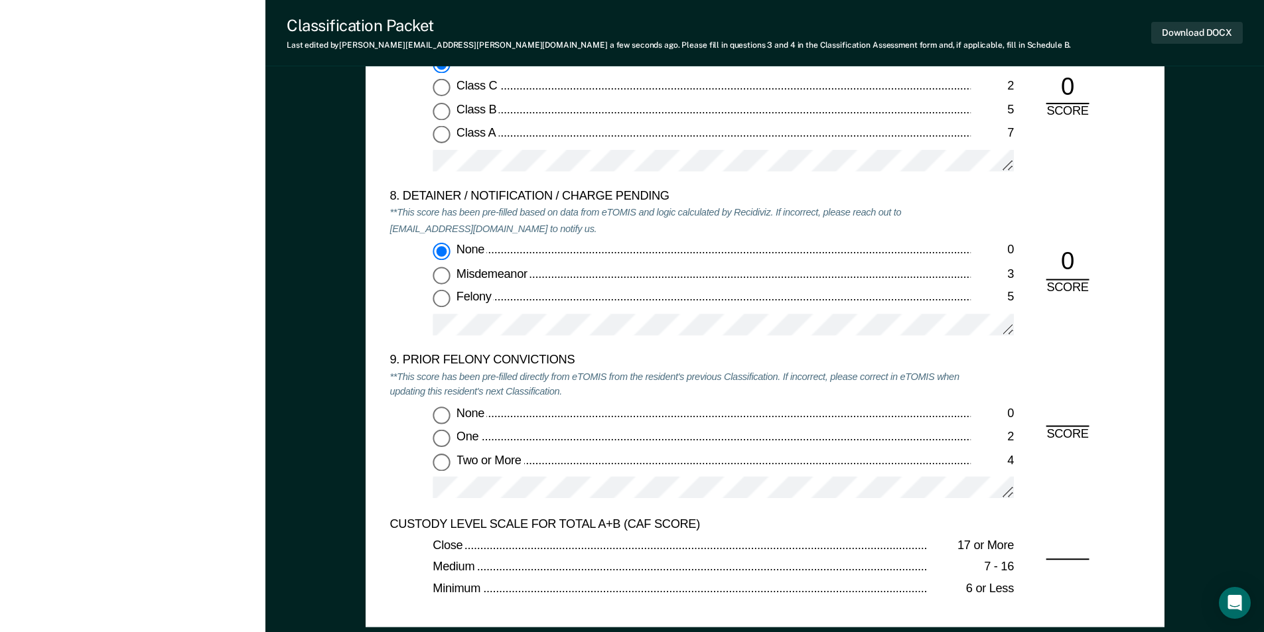
scroll to position [2986, 0]
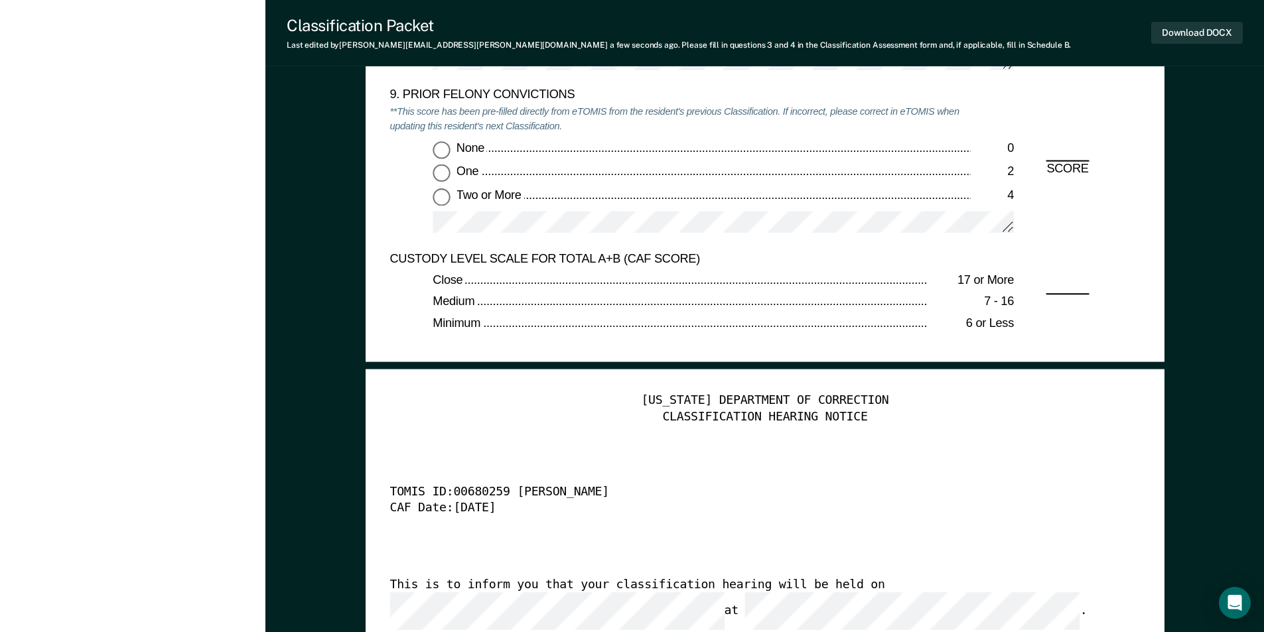
click at [441, 149] on input "None 0" at bounding box center [441, 149] width 17 height 17
type textarea "x"
radio input "true"
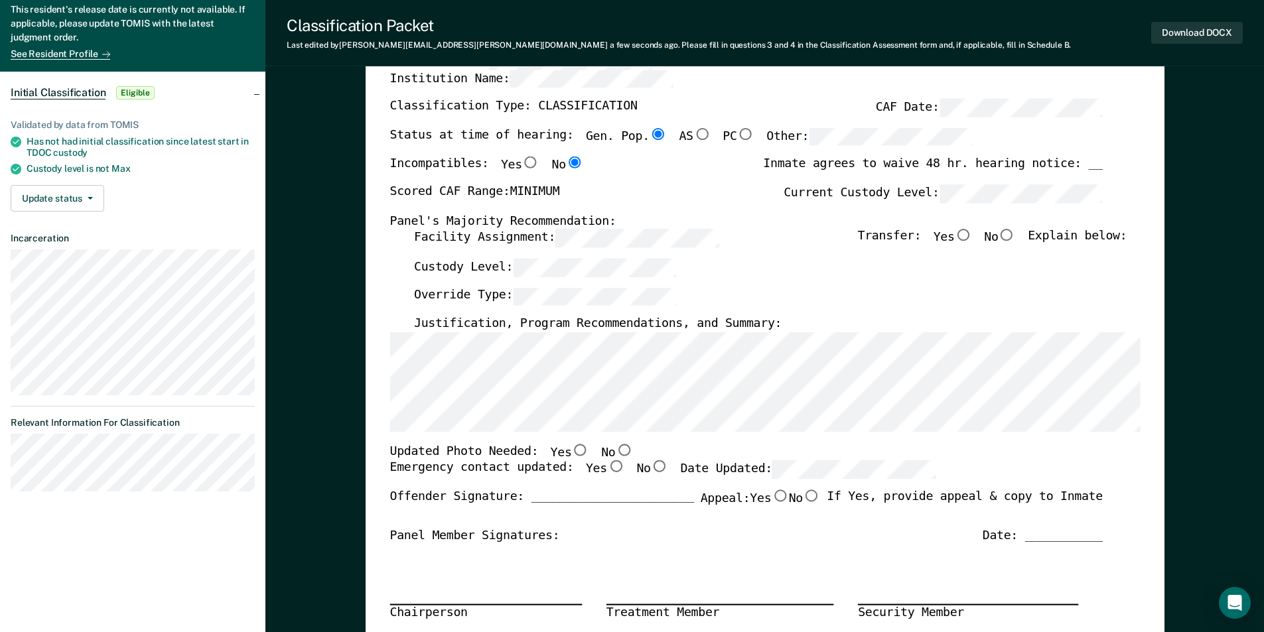
scroll to position [0, 0]
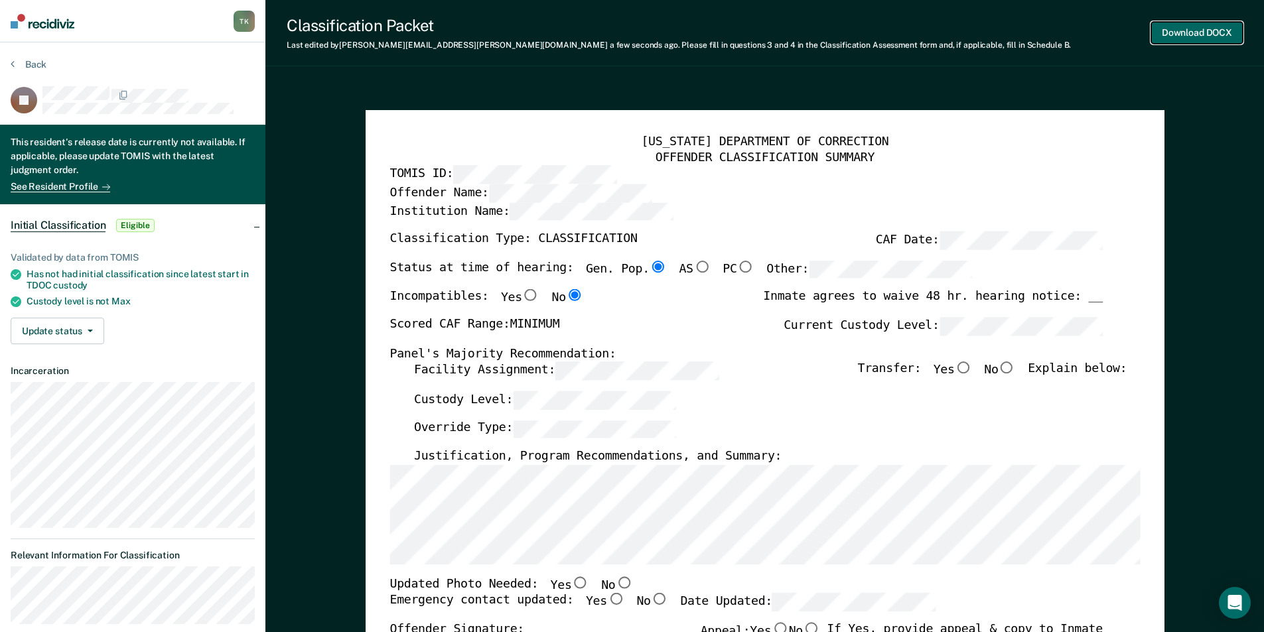
click at [1212, 29] on button "Download DOCX" at bounding box center [1197, 33] width 92 height 22
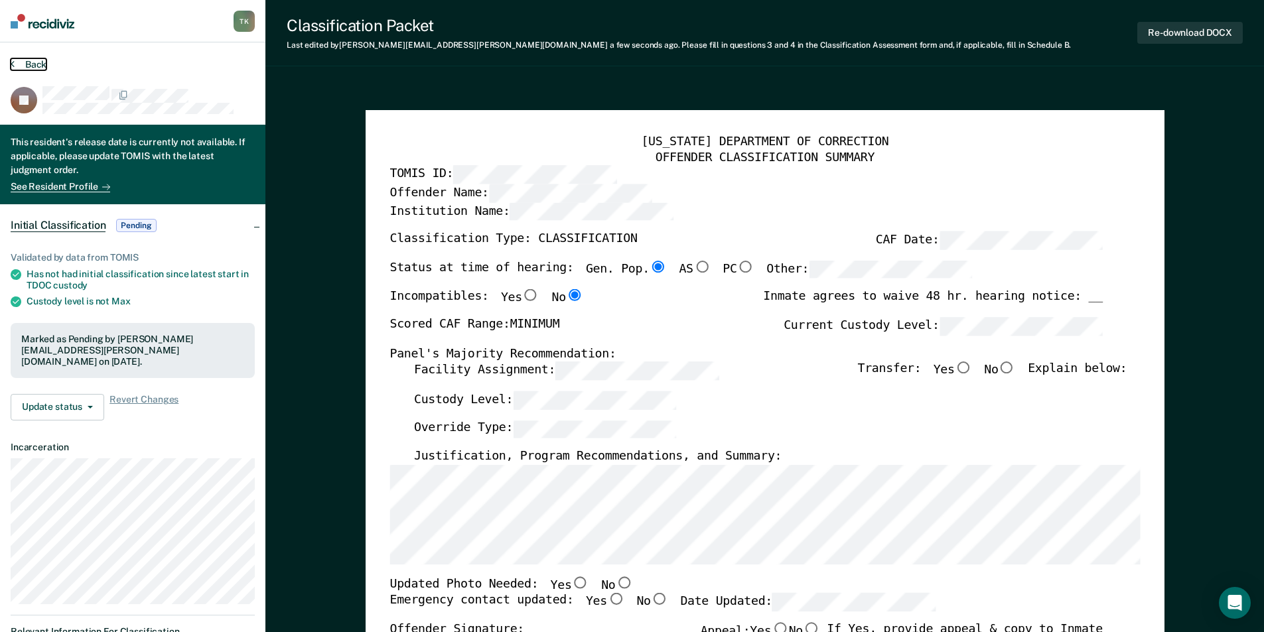
click at [42, 66] on button "Back" at bounding box center [29, 64] width 36 height 12
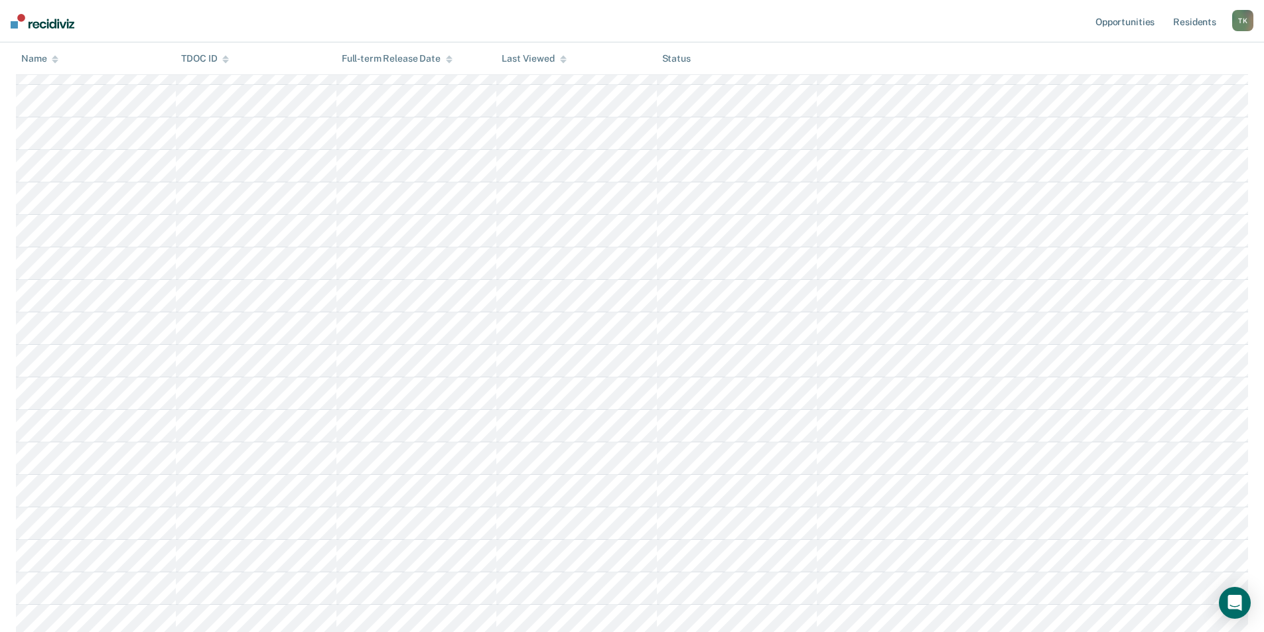
scroll to position [178, 0]
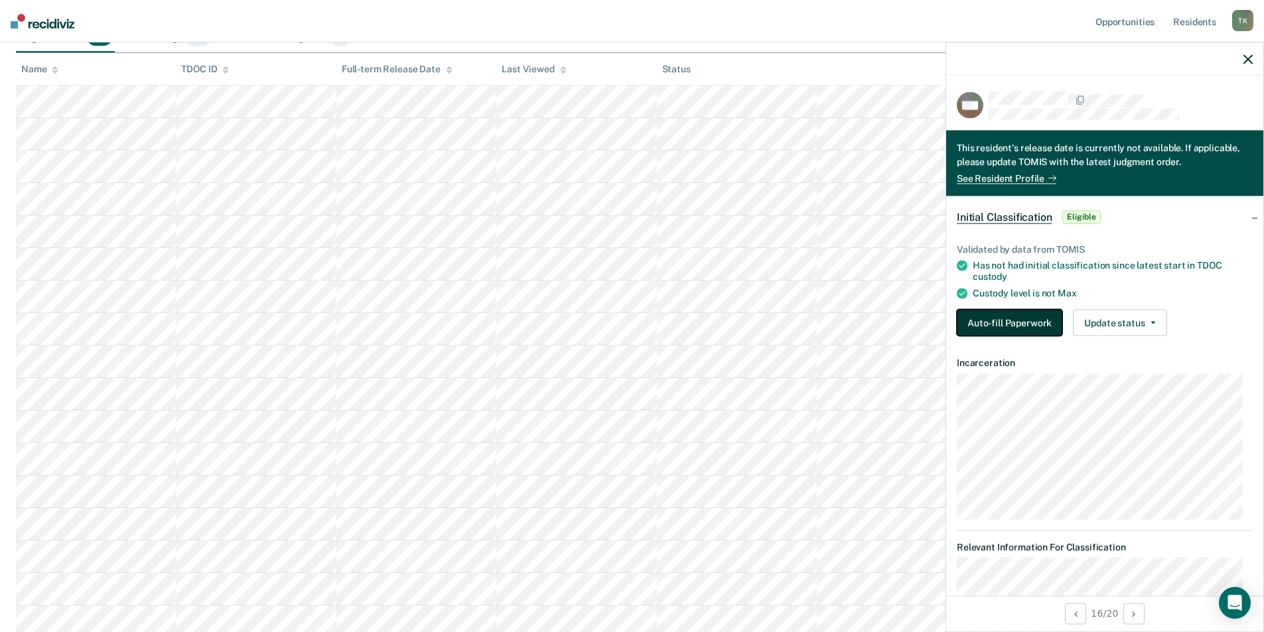
click at [1005, 322] on button "Auto-fill Paperwork" at bounding box center [1009, 322] width 105 height 27
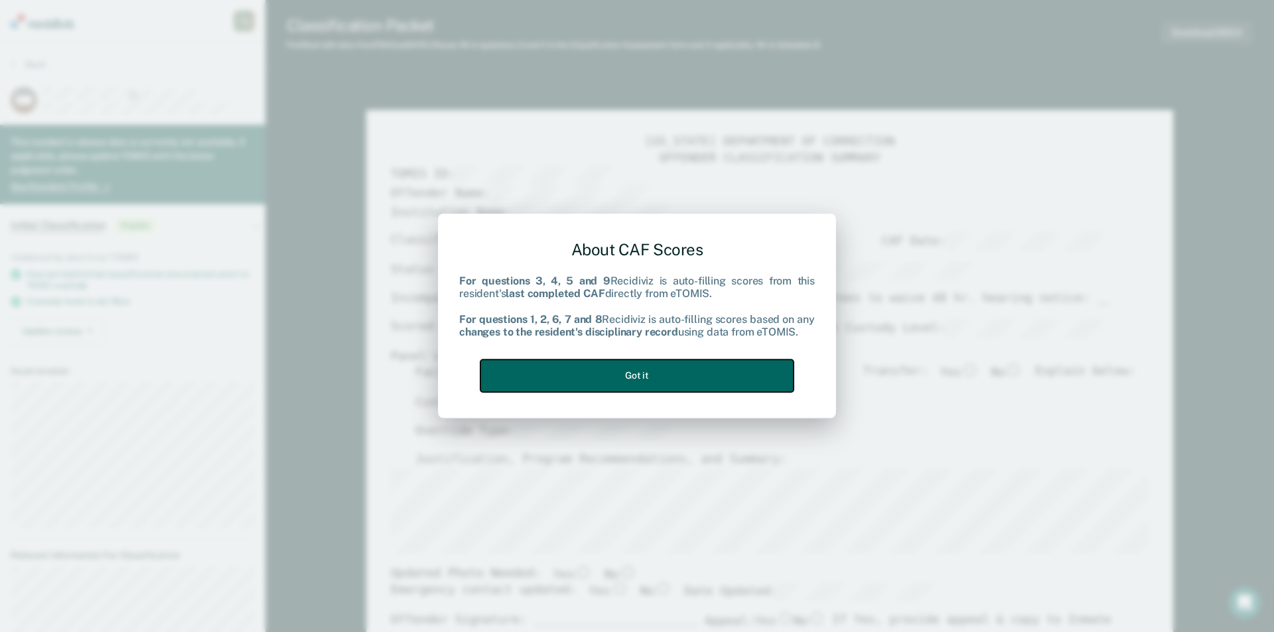
click at [695, 367] on button "Got it" at bounding box center [636, 376] width 313 height 33
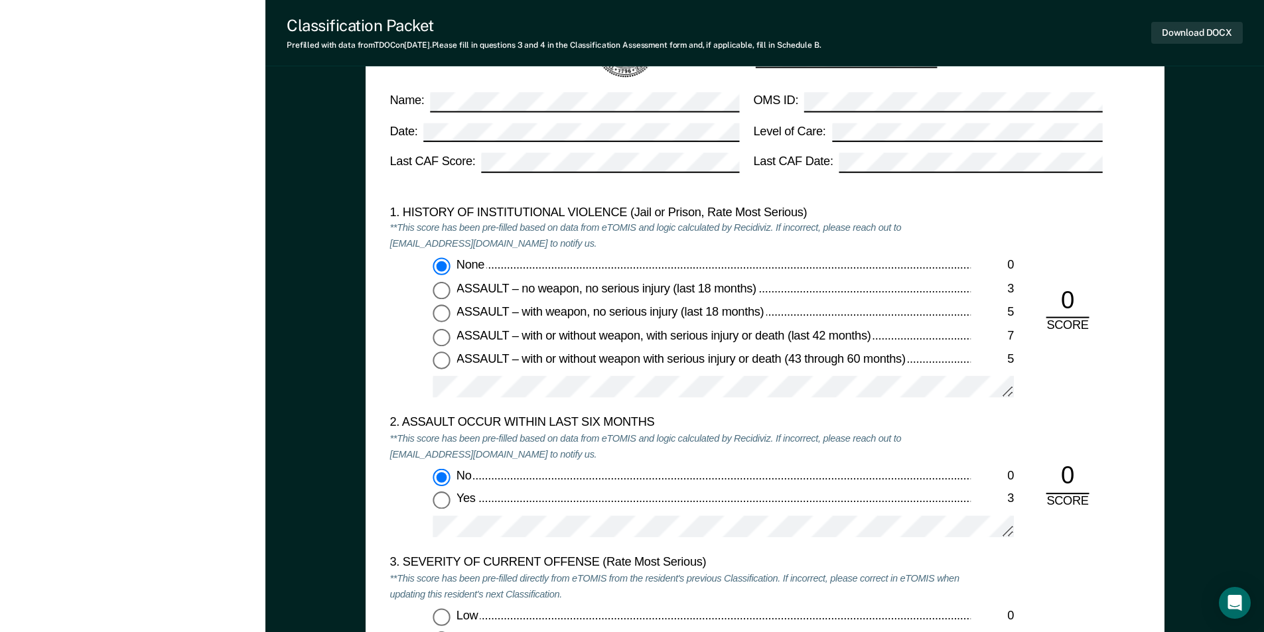
scroll to position [1393, 0]
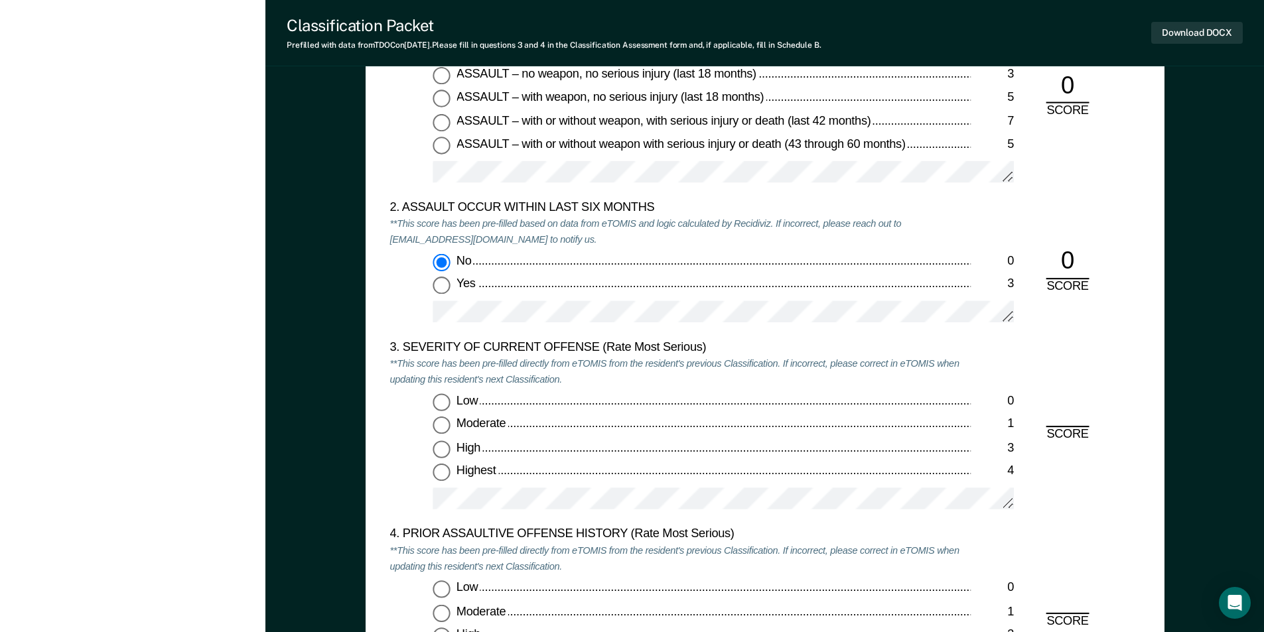
click at [440, 474] on input "Highest 4" at bounding box center [441, 472] width 17 height 17
type textarea "x"
radio input "true"
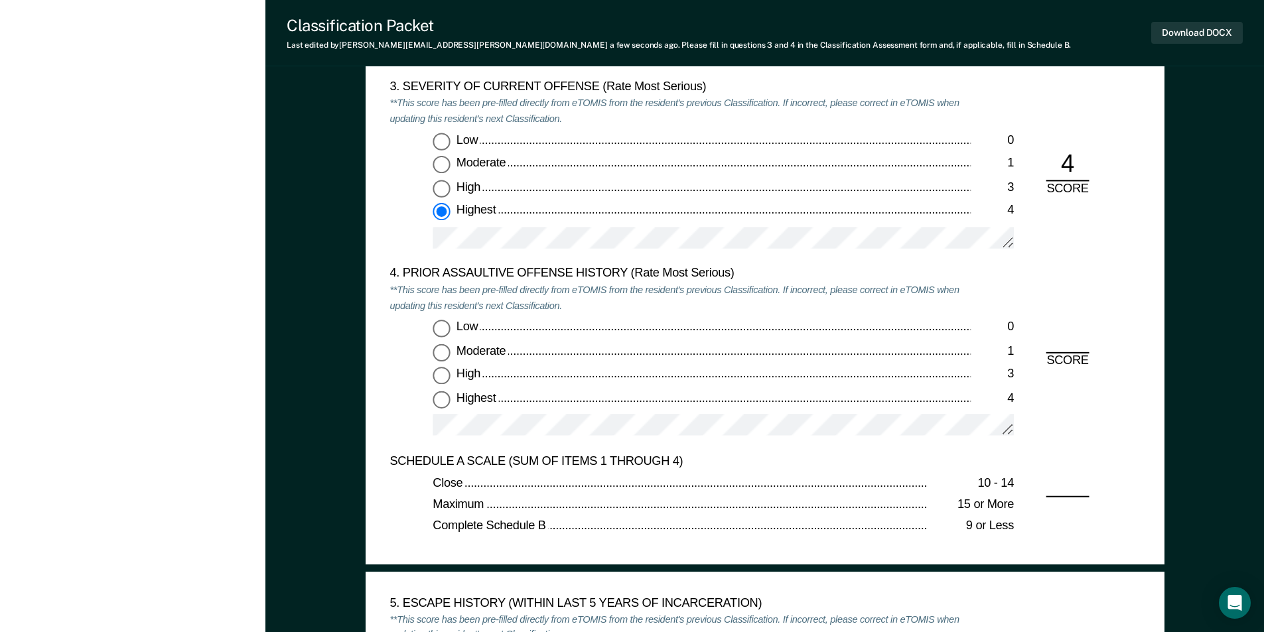
scroll to position [1659, 0]
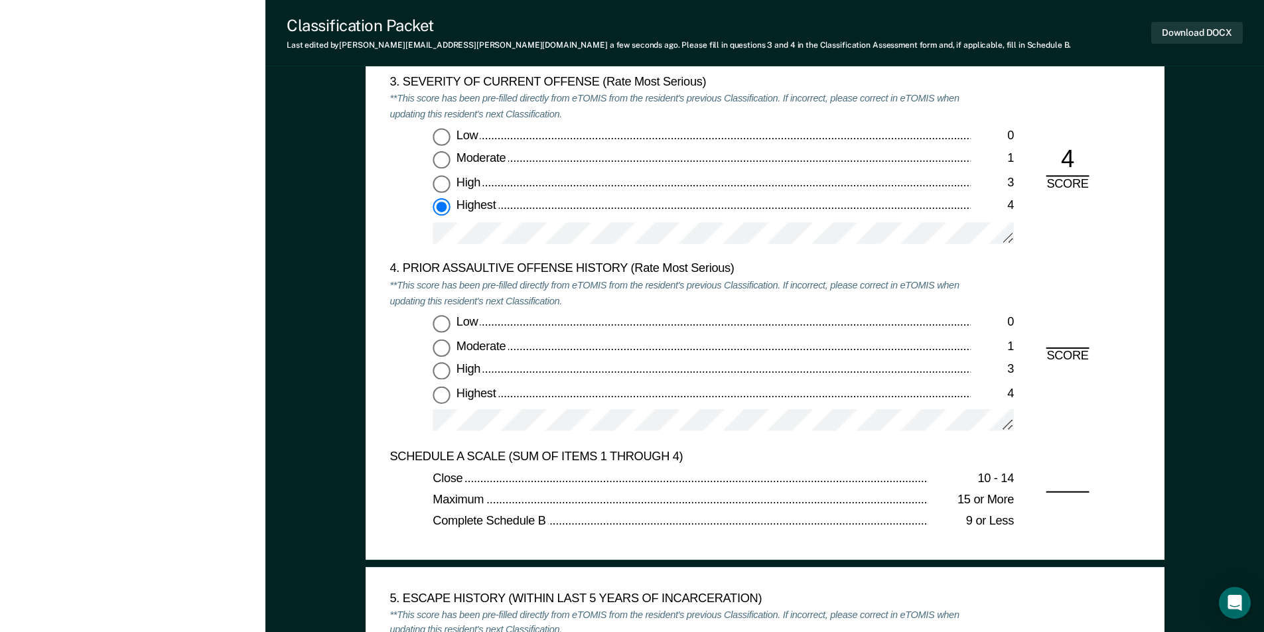
click at [438, 322] on input "Low 0" at bounding box center [441, 323] width 17 height 17
type textarea "x"
radio input "true"
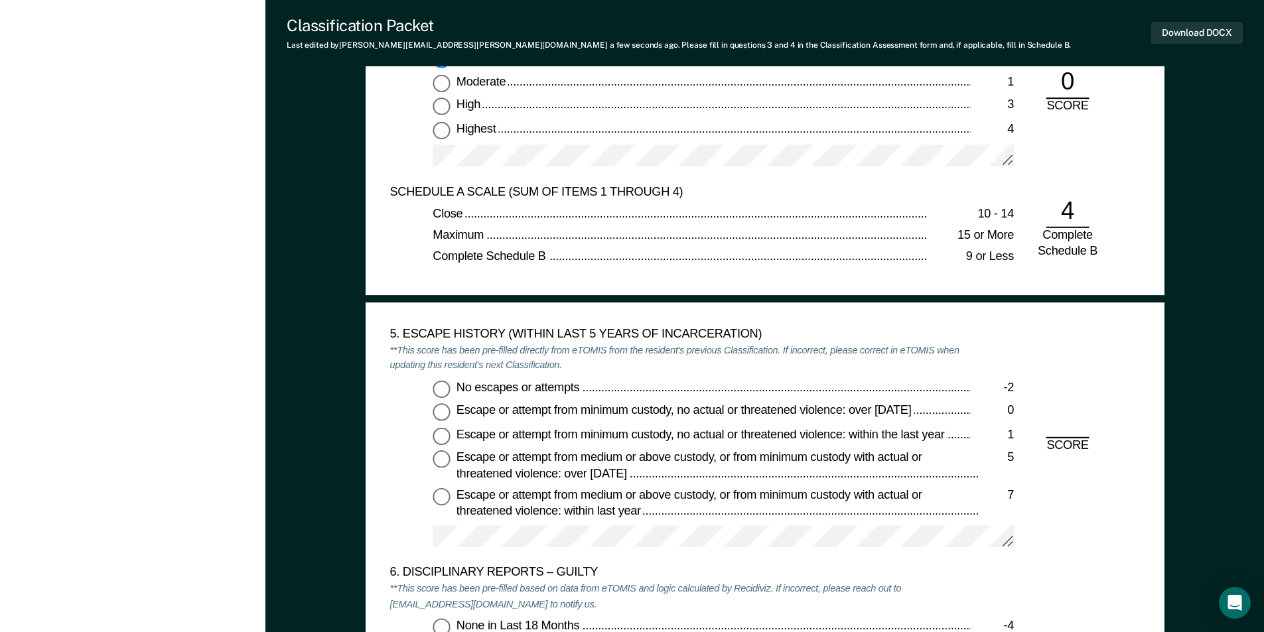
scroll to position [1924, 0]
click at [440, 388] on input "No escapes or attempts -2" at bounding box center [441, 388] width 17 height 17
type textarea "x"
radio input "true"
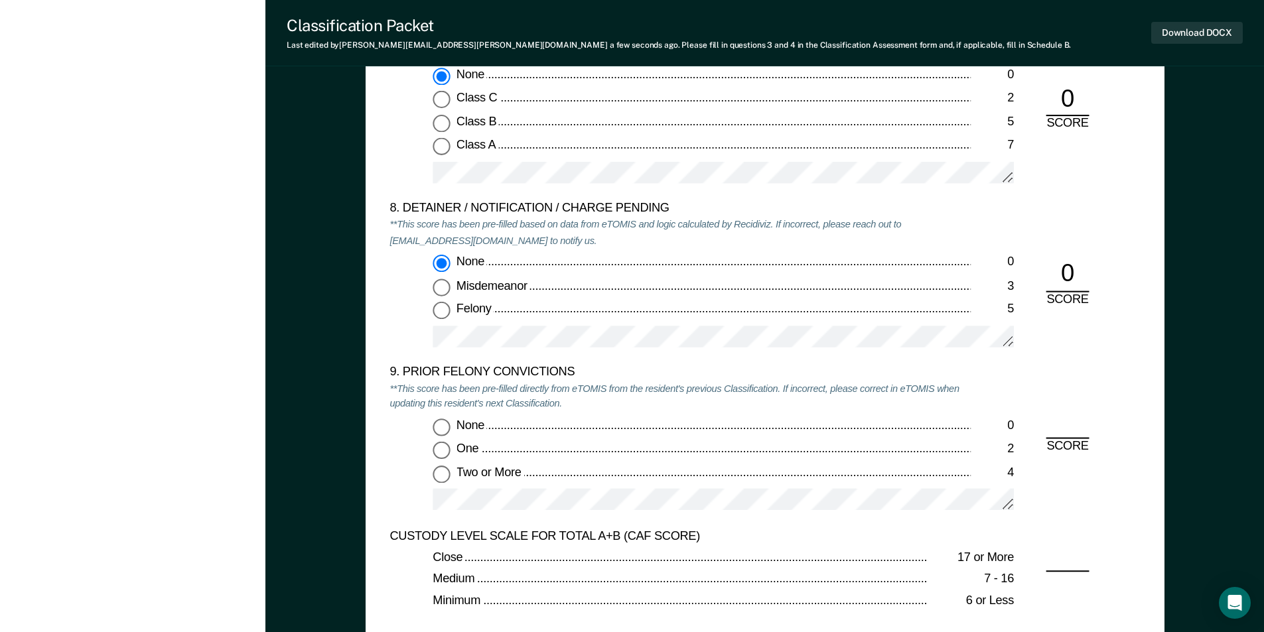
scroll to position [2720, 0]
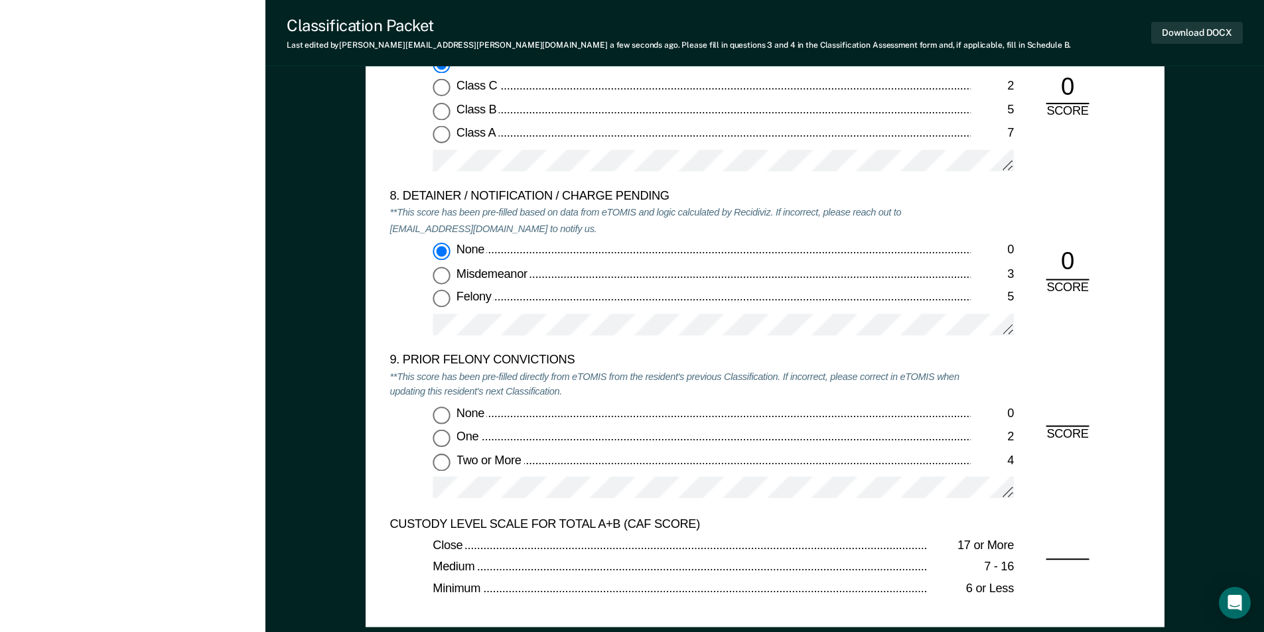
click at [439, 467] on input "Two or More 4" at bounding box center [441, 462] width 17 height 17
type textarea "x"
radio input "true"
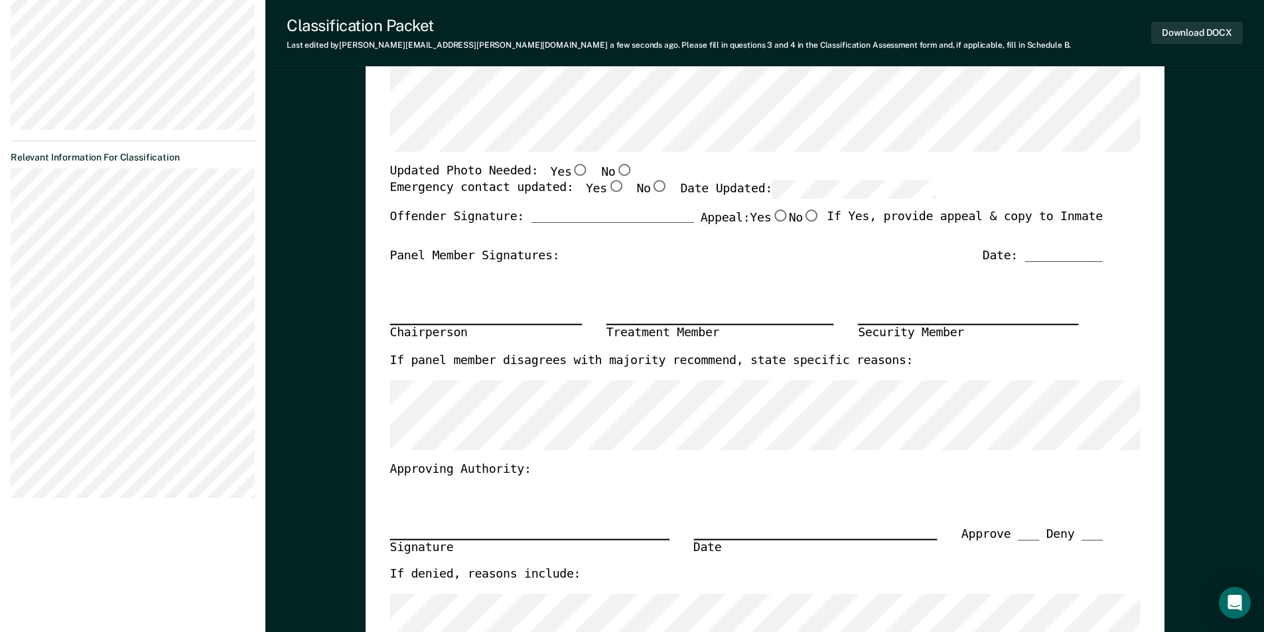
scroll to position [0, 0]
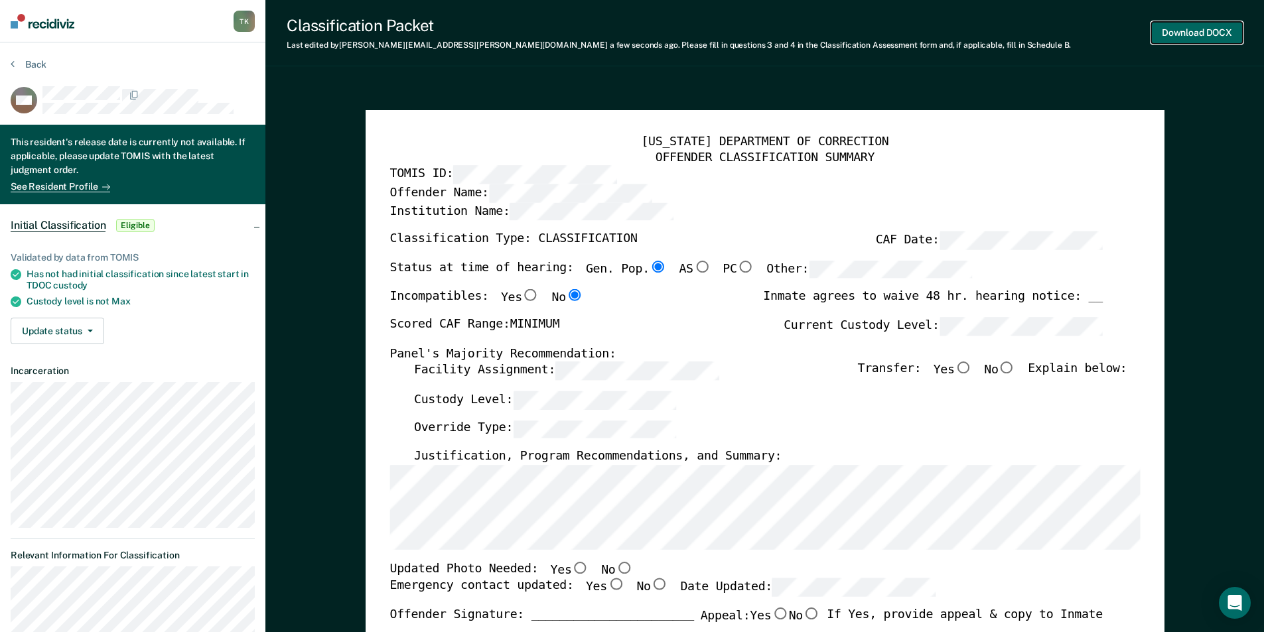
click at [1206, 26] on button "Download DOCX" at bounding box center [1197, 33] width 92 height 22
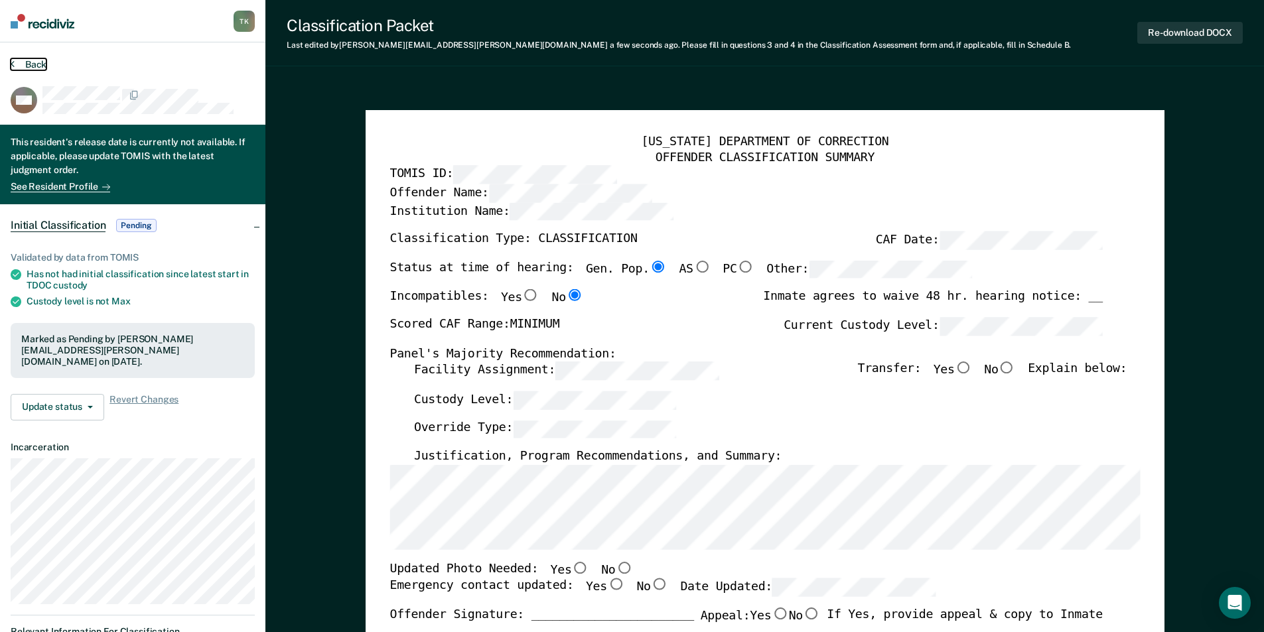
click at [27, 62] on button "Back" at bounding box center [29, 64] width 36 height 12
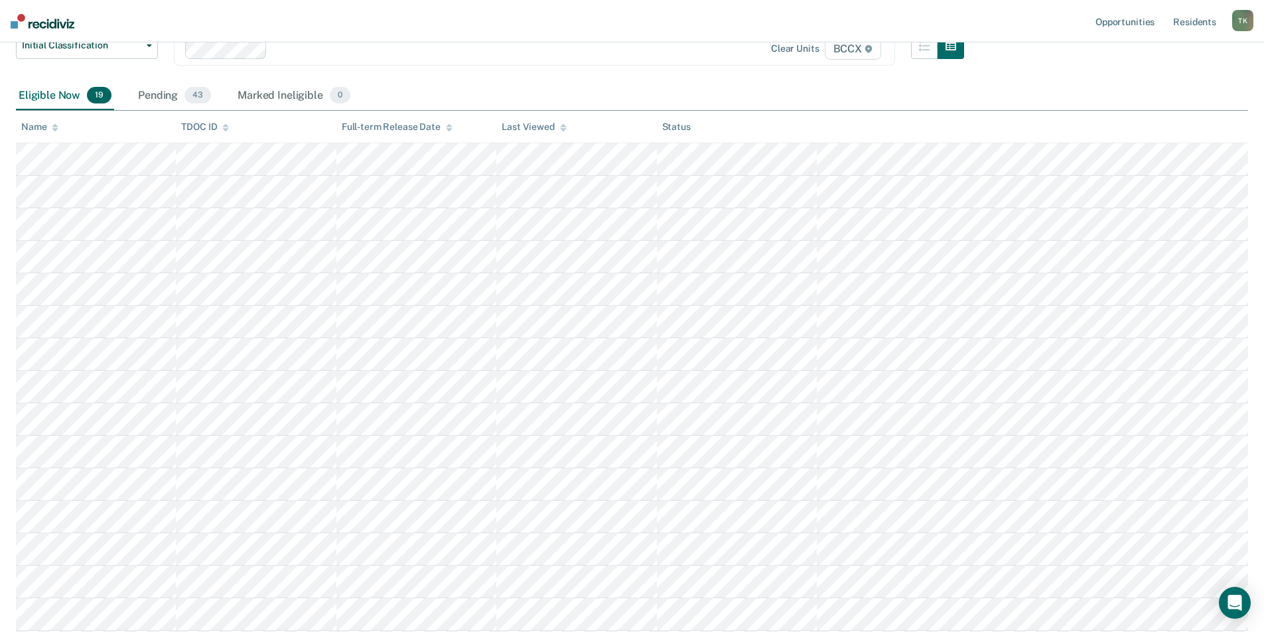
scroll to position [45, 0]
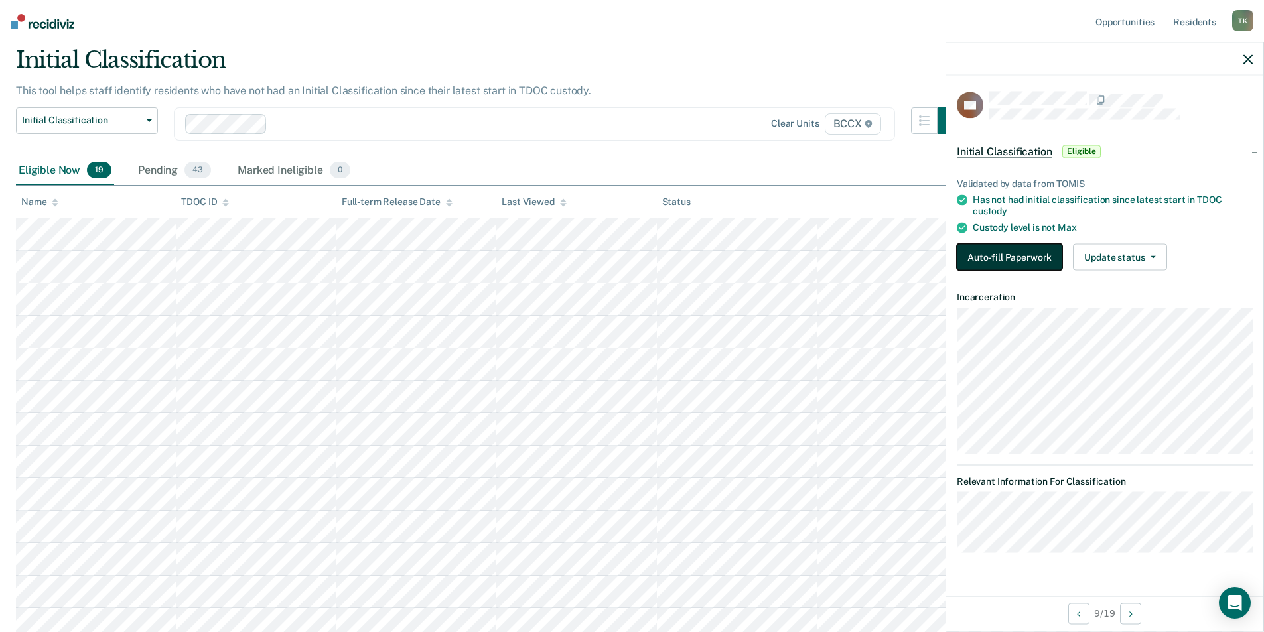
click at [997, 257] on button "Auto-fill Paperwork" at bounding box center [1009, 257] width 105 height 27
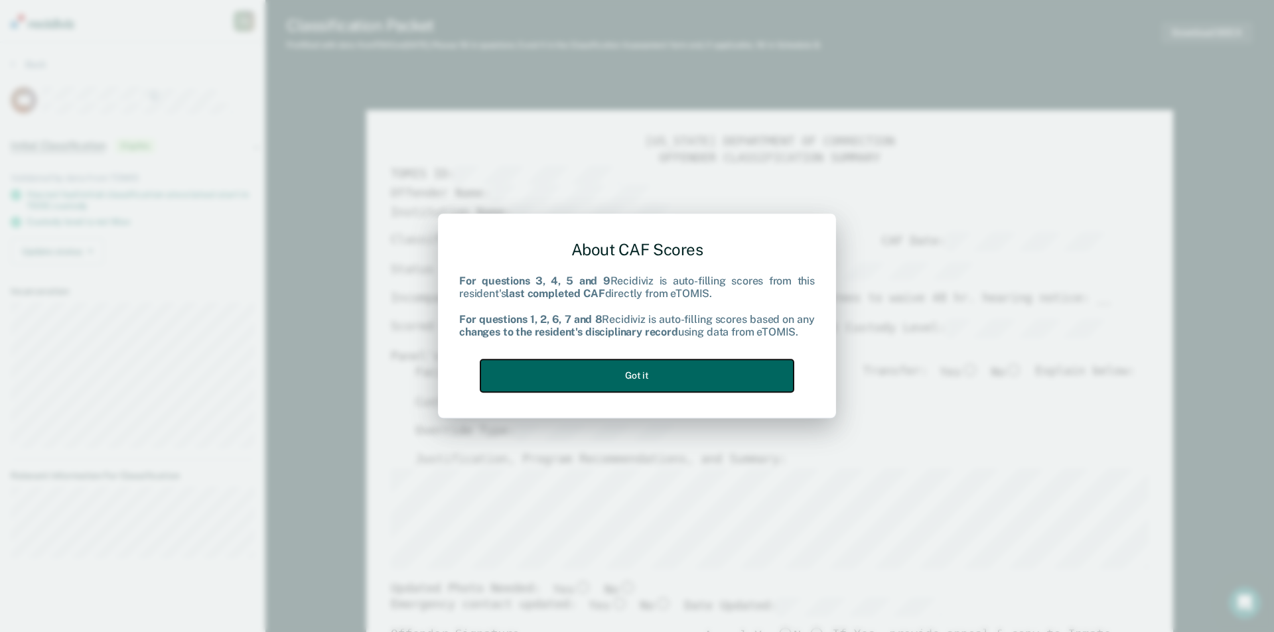
click at [695, 378] on button "Got it" at bounding box center [636, 376] width 313 height 33
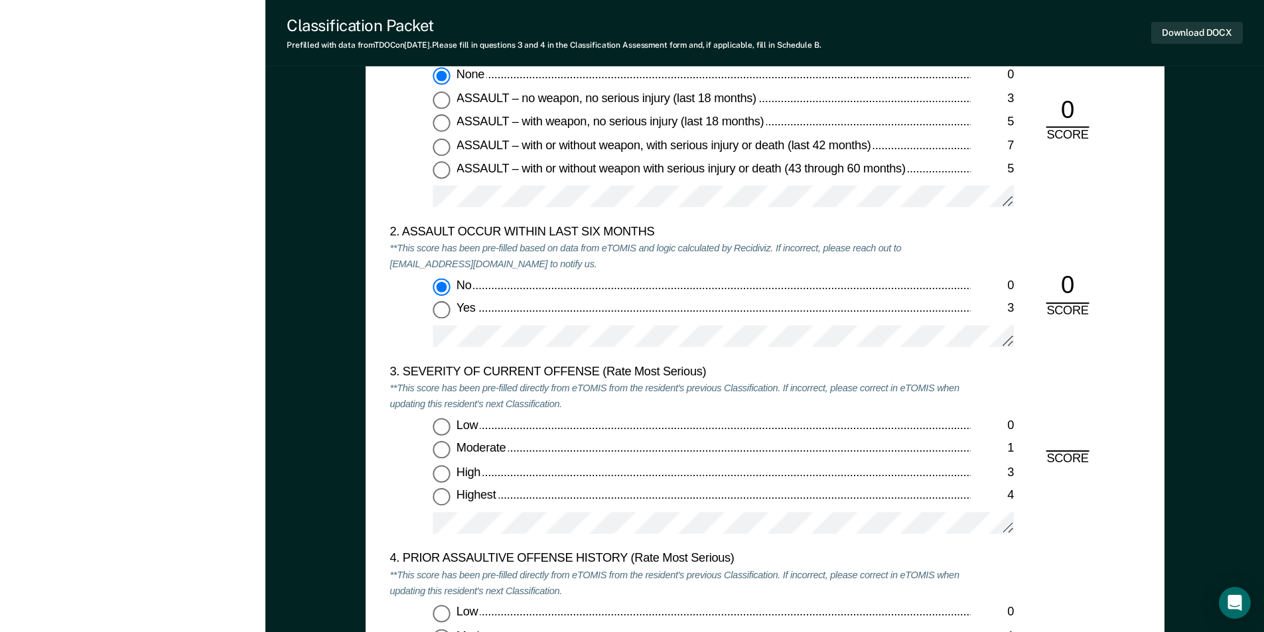
scroll to position [1526, 0]
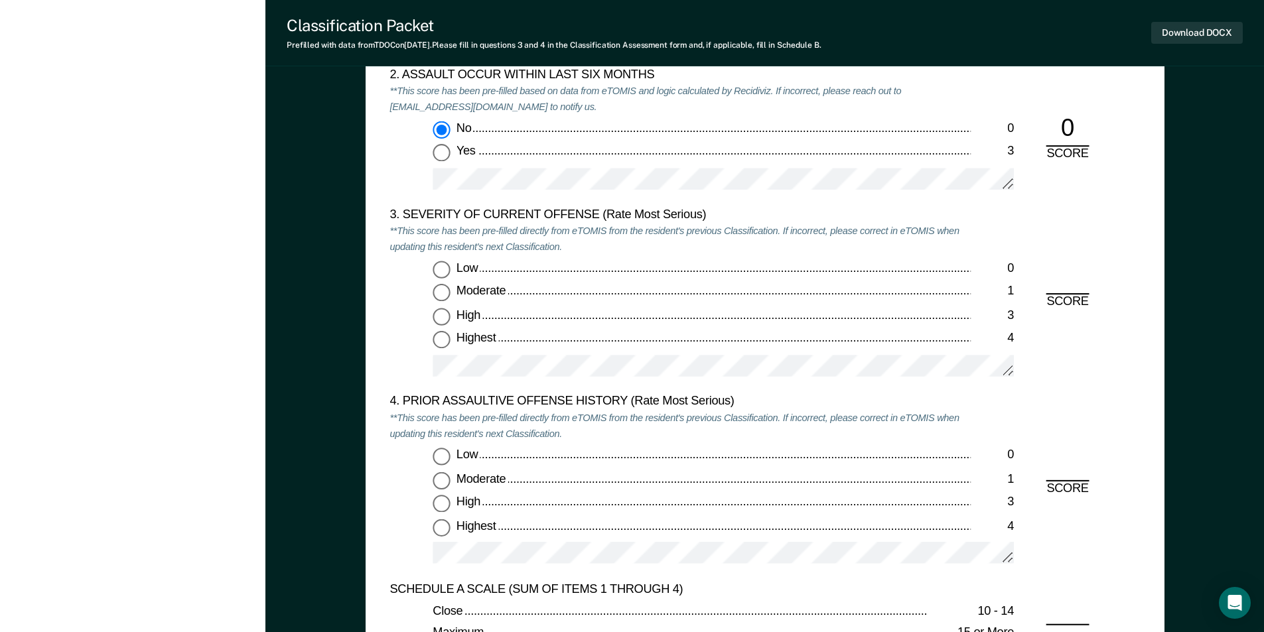
click at [438, 342] on input "Highest 4" at bounding box center [441, 340] width 17 height 17
type textarea "x"
radio input "true"
click at [437, 505] on input "High 3" at bounding box center [441, 503] width 17 height 17
type textarea "x"
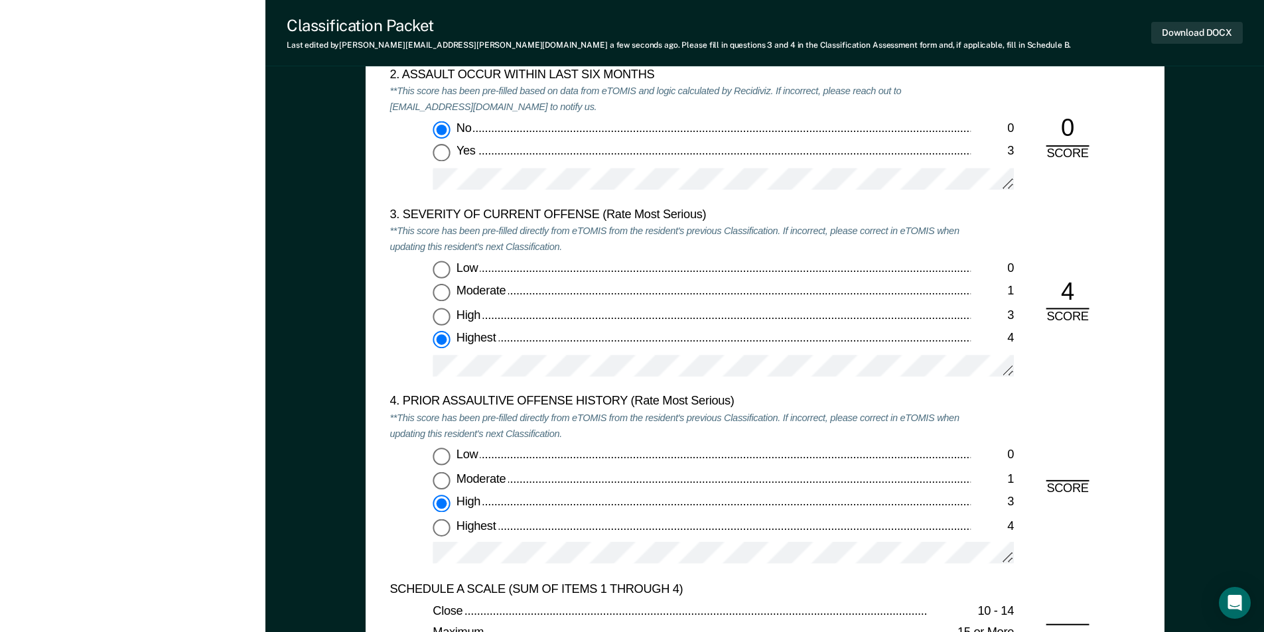
radio input "true"
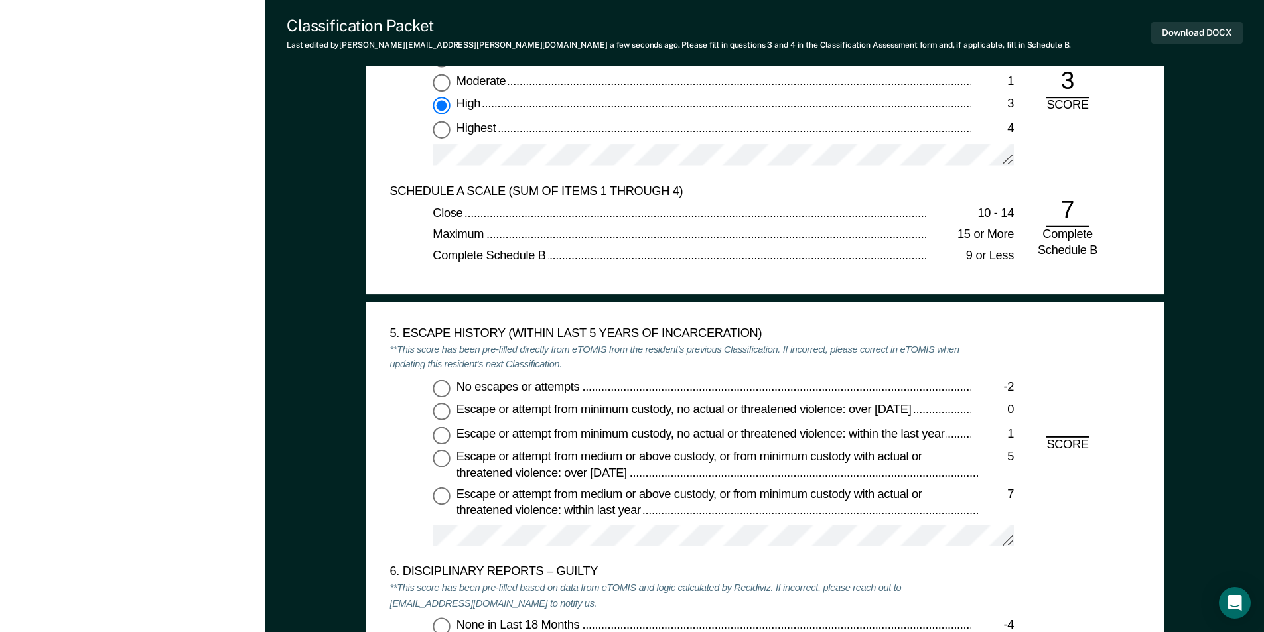
click at [440, 393] on input "No escapes or attempts -2" at bounding box center [441, 388] width 17 height 17
type textarea "x"
radio input "true"
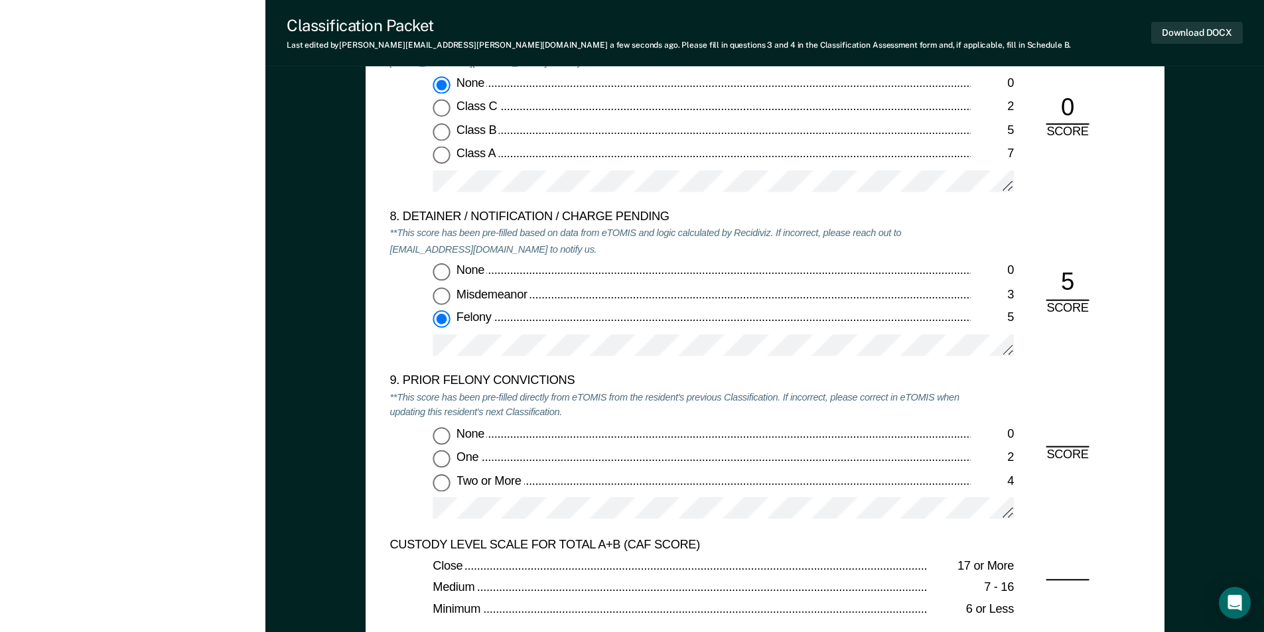
scroll to position [2720, 0]
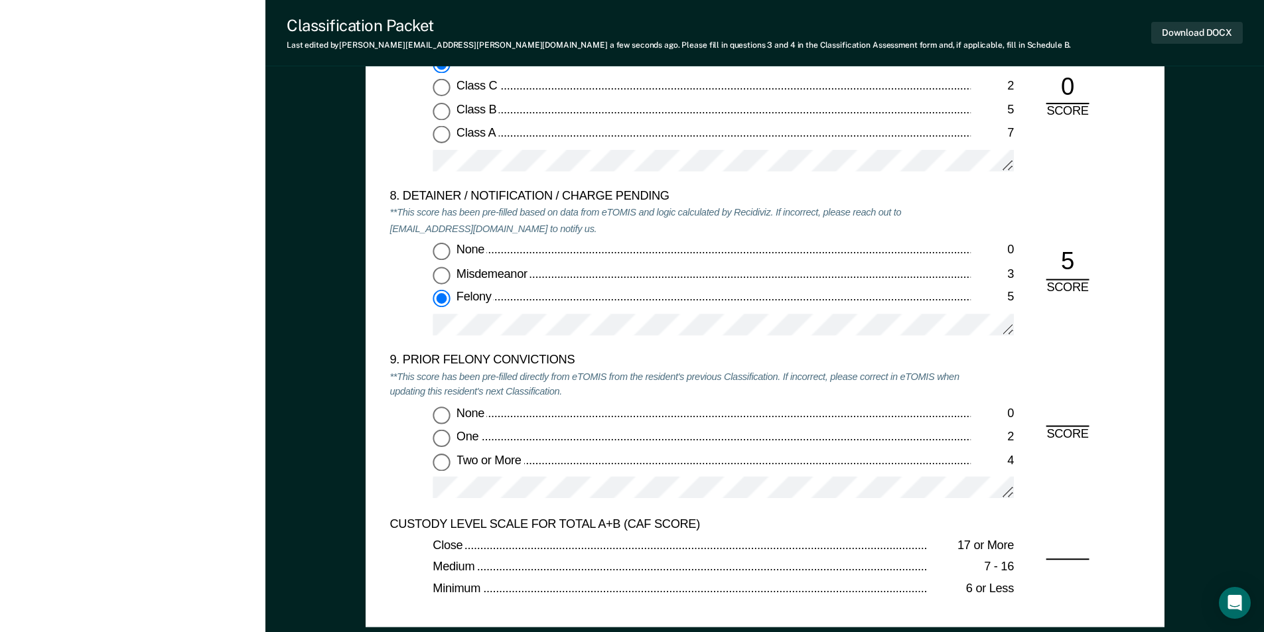
click at [437, 439] on input "One 2" at bounding box center [441, 438] width 17 height 17
type textarea "x"
radio input "true"
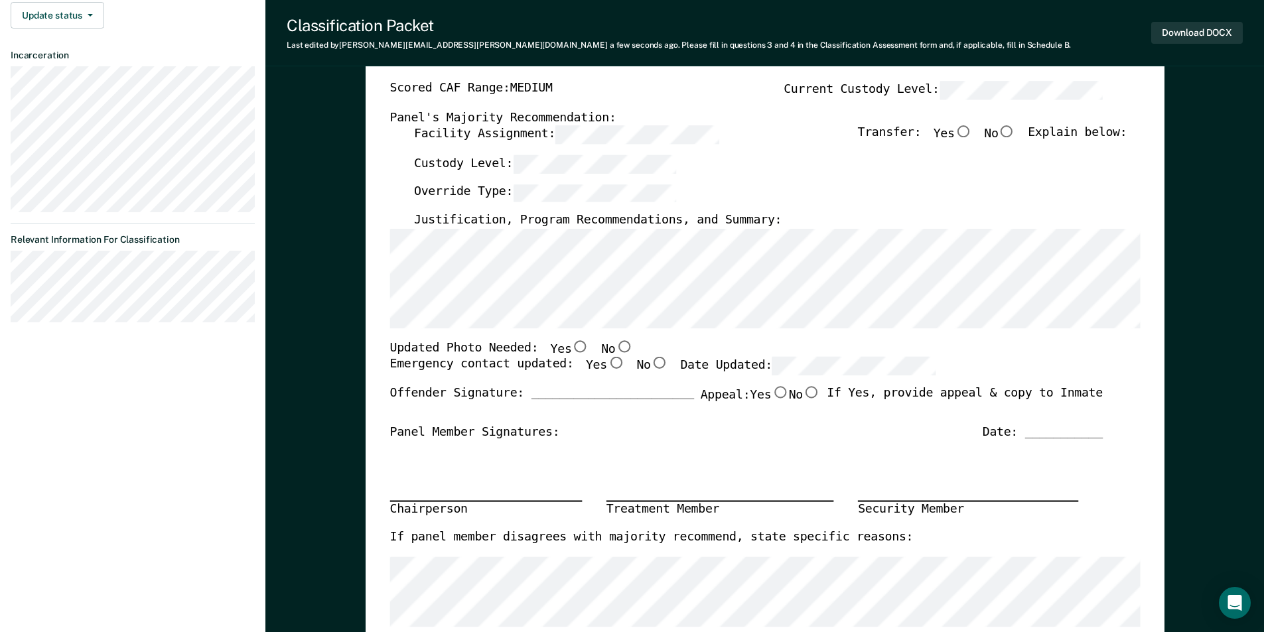
scroll to position [0, 0]
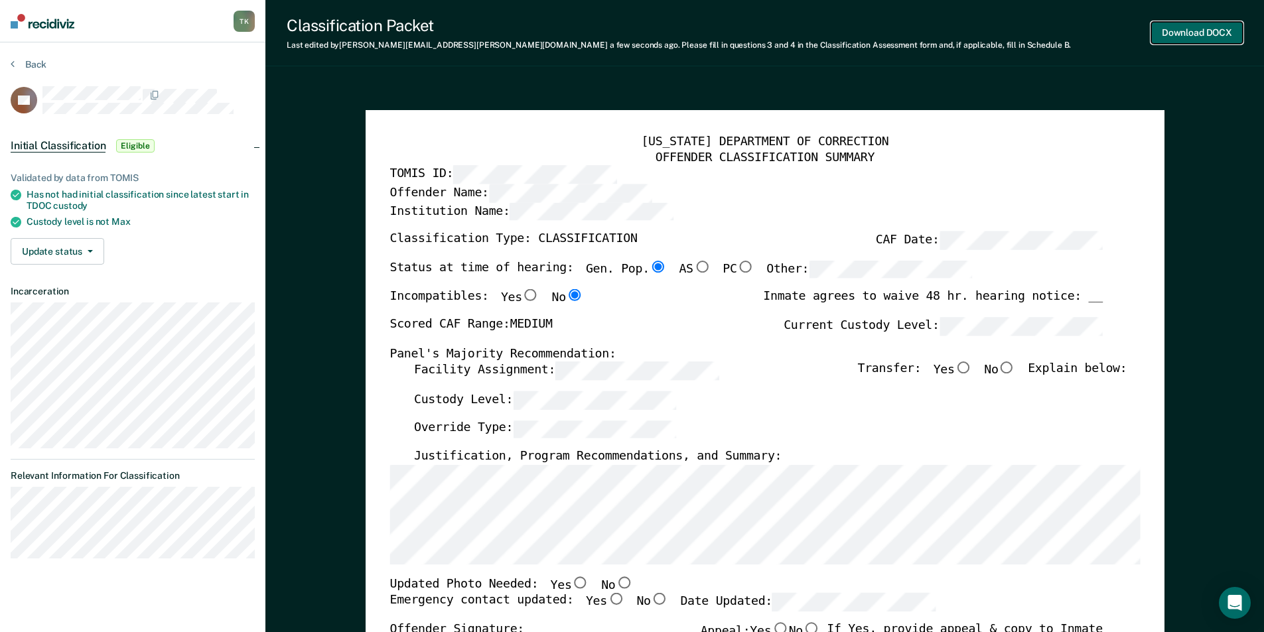
click at [1185, 39] on button "Download DOCX" at bounding box center [1197, 33] width 92 height 22
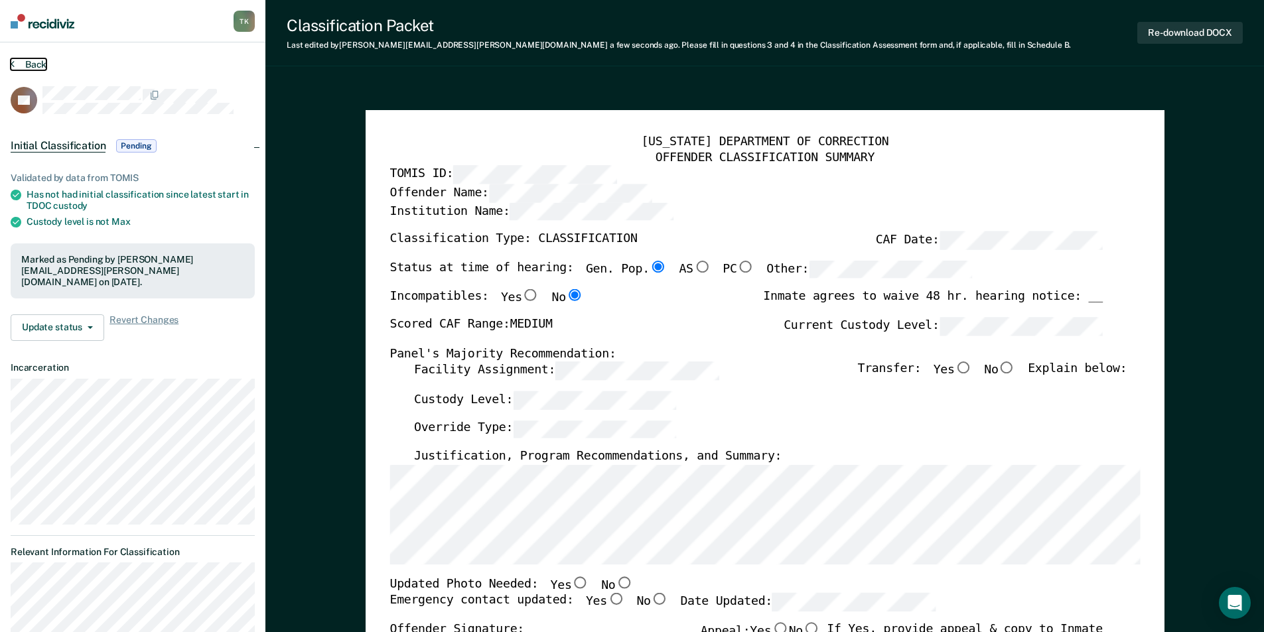
click at [34, 60] on button "Back" at bounding box center [29, 64] width 36 height 12
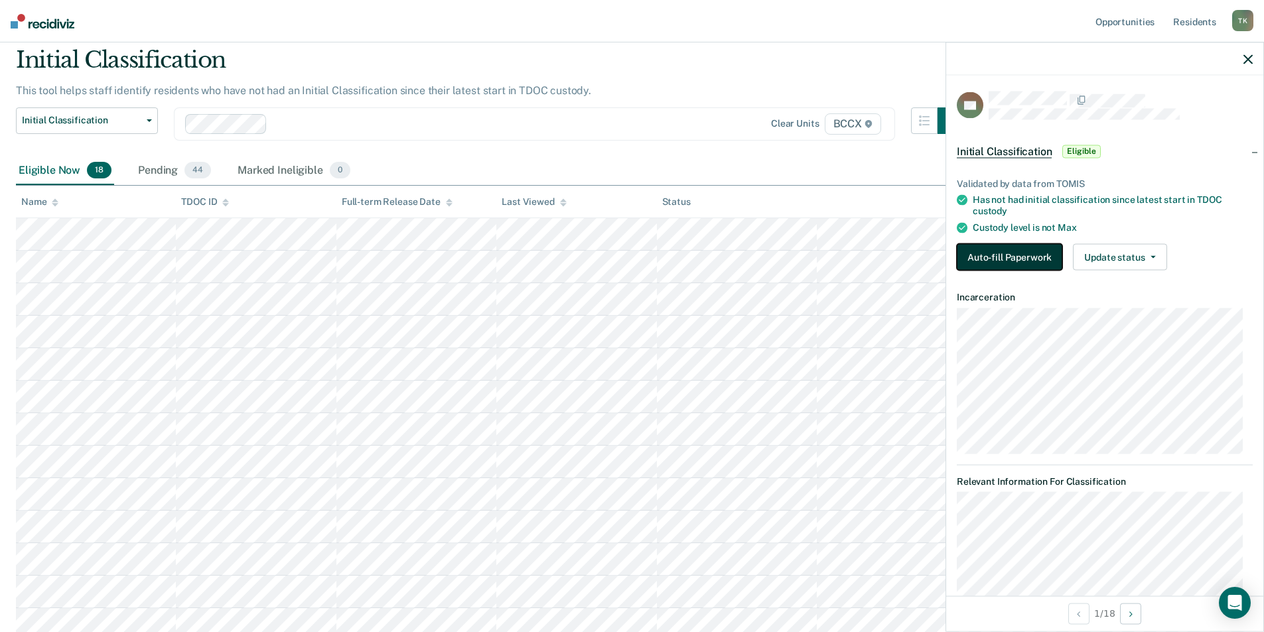
click at [1020, 259] on button "Auto-fill Paperwork" at bounding box center [1009, 257] width 105 height 27
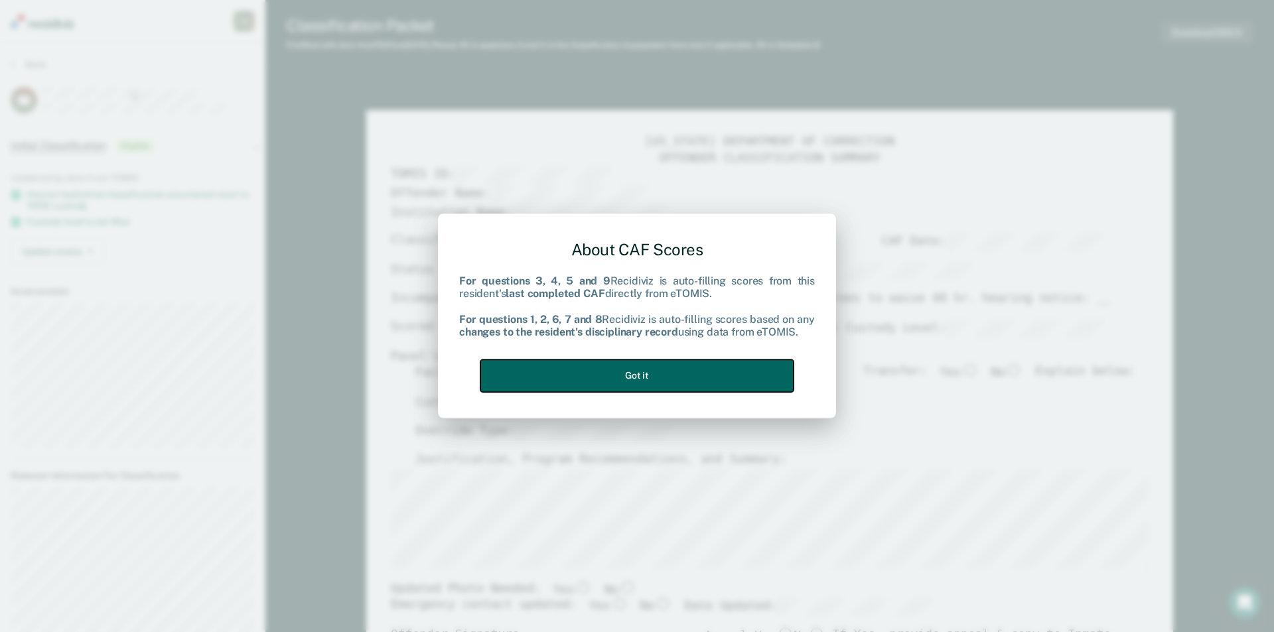
click at [731, 379] on button "Got it" at bounding box center [636, 376] width 313 height 33
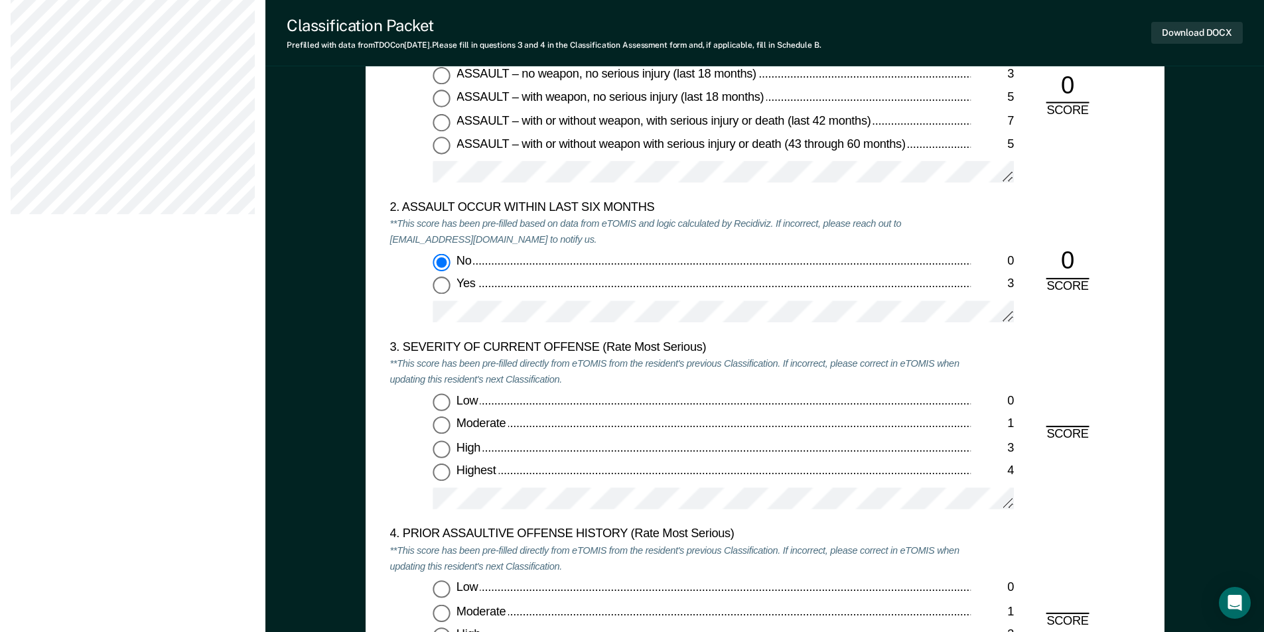
click at [439, 479] on input "Highest 4" at bounding box center [441, 472] width 17 height 17
type textarea "x"
radio input "true"
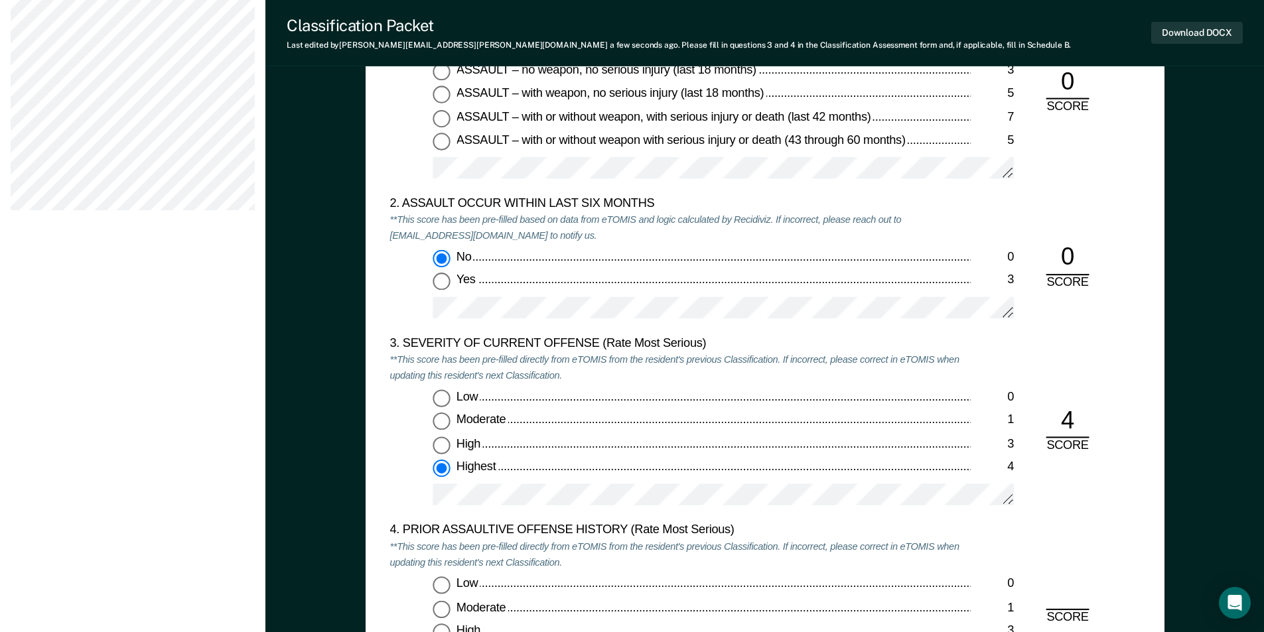
scroll to position [1725, 0]
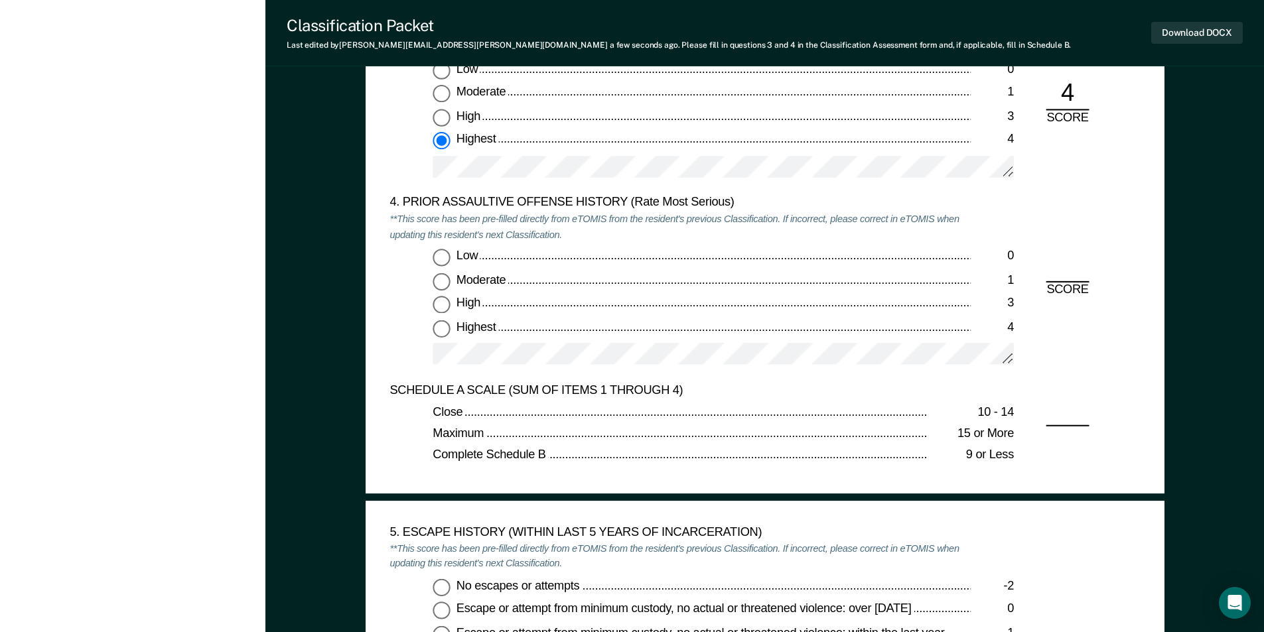
click at [443, 324] on input "Highest 4" at bounding box center [441, 328] width 17 height 17
type textarea "x"
radio input "true"
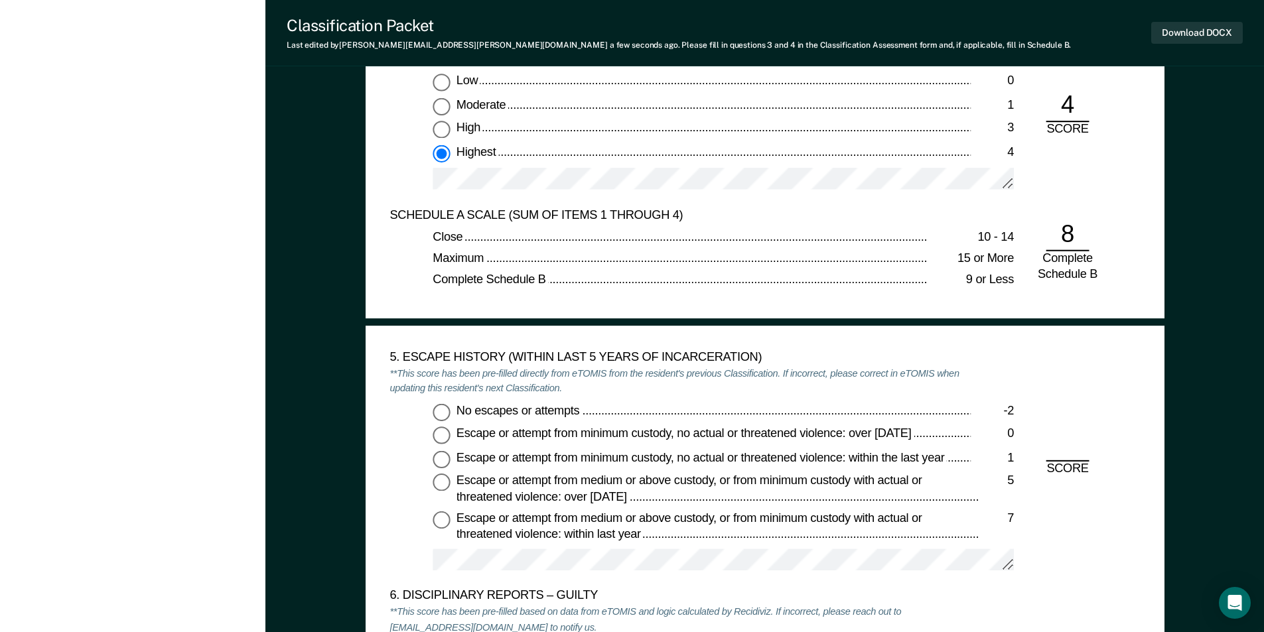
scroll to position [1924, 0]
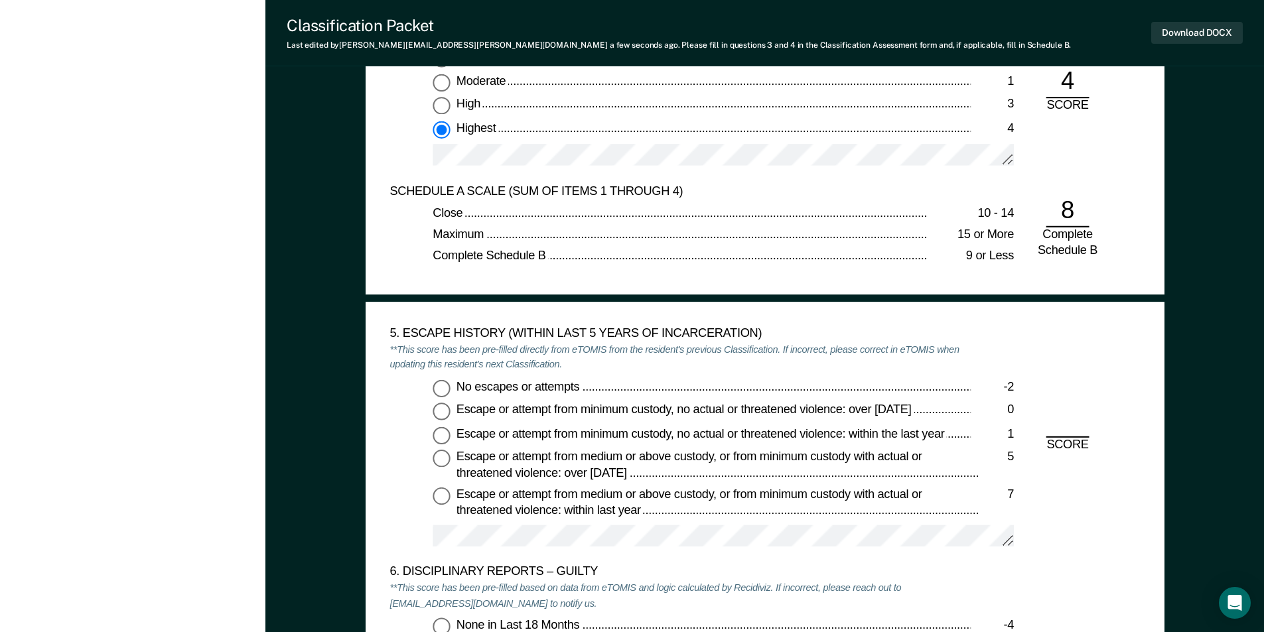
click at [435, 389] on input "No escapes or attempts -2" at bounding box center [441, 388] width 17 height 17
type textarea "x"
radio input "true"
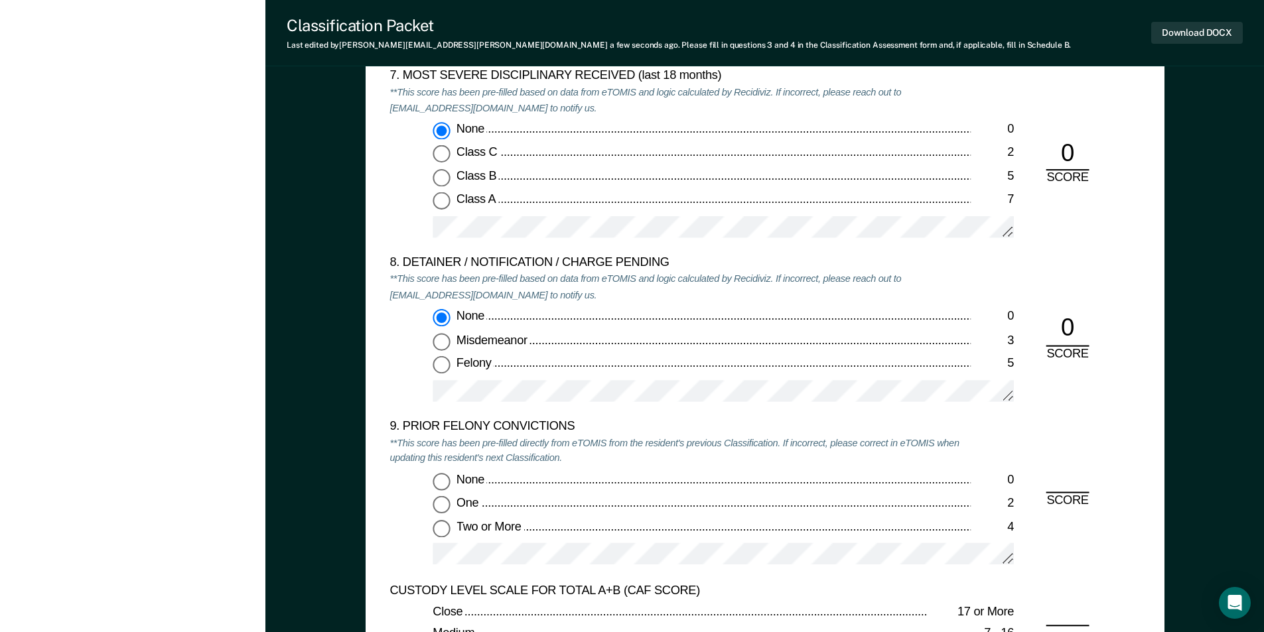
scroll to position [2720, 0]
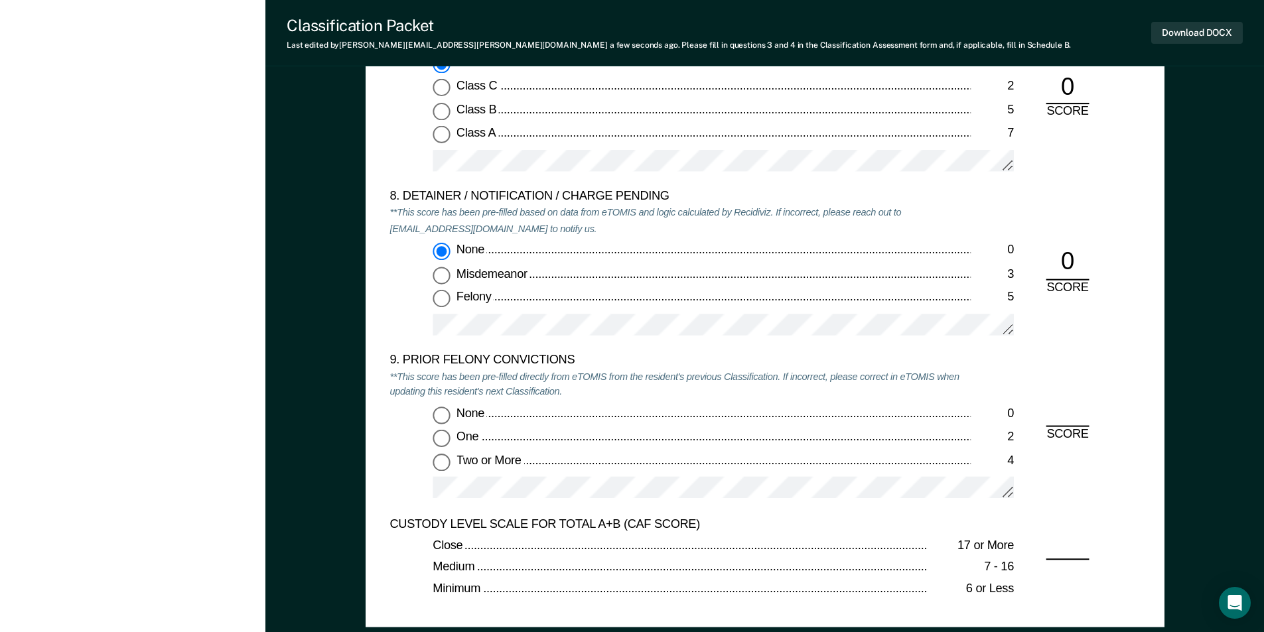
click at [445, 462] on input "Two or More 4" at bounding box center [441, 462] width 17 height 17
type textarea "x"
radio input "true"
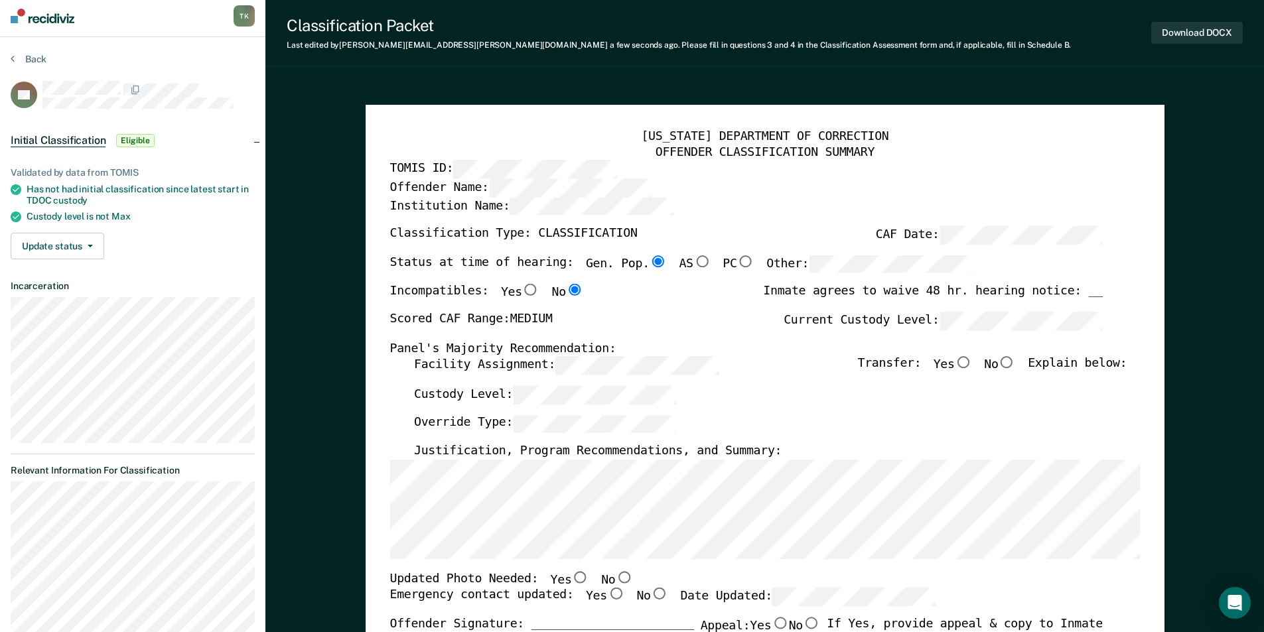
scroll to position [0, 0]
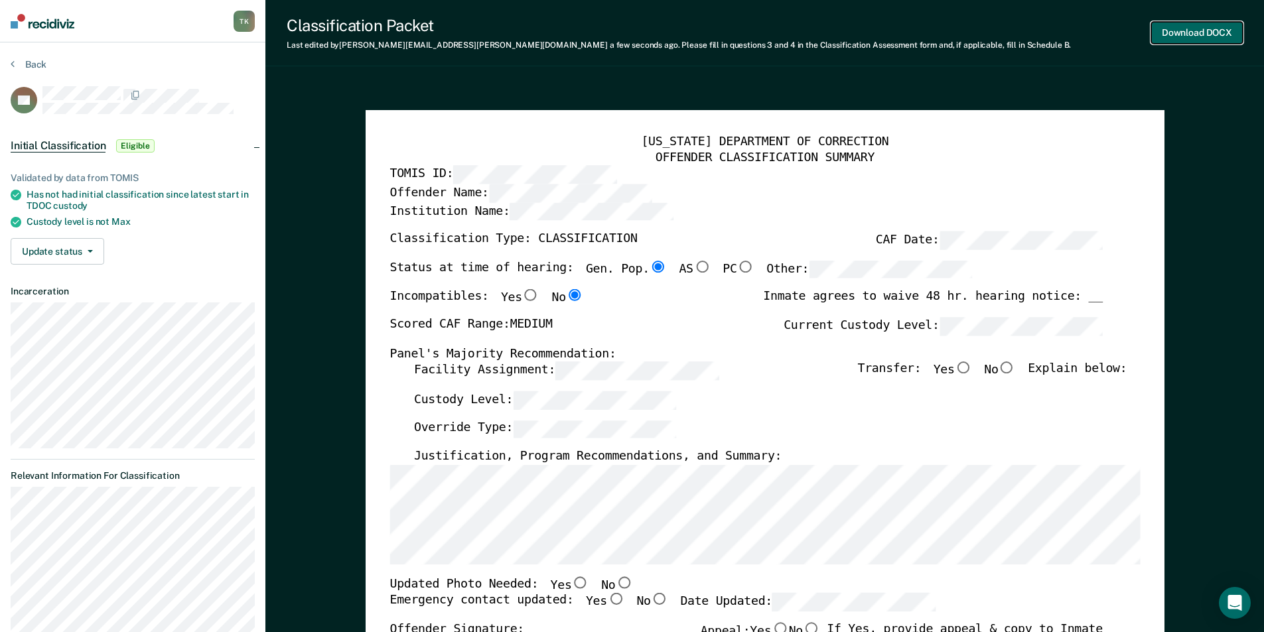
click at [1209, 27] on button "Download DOCX" at bounding box center [1197, 33] width 92 height 22
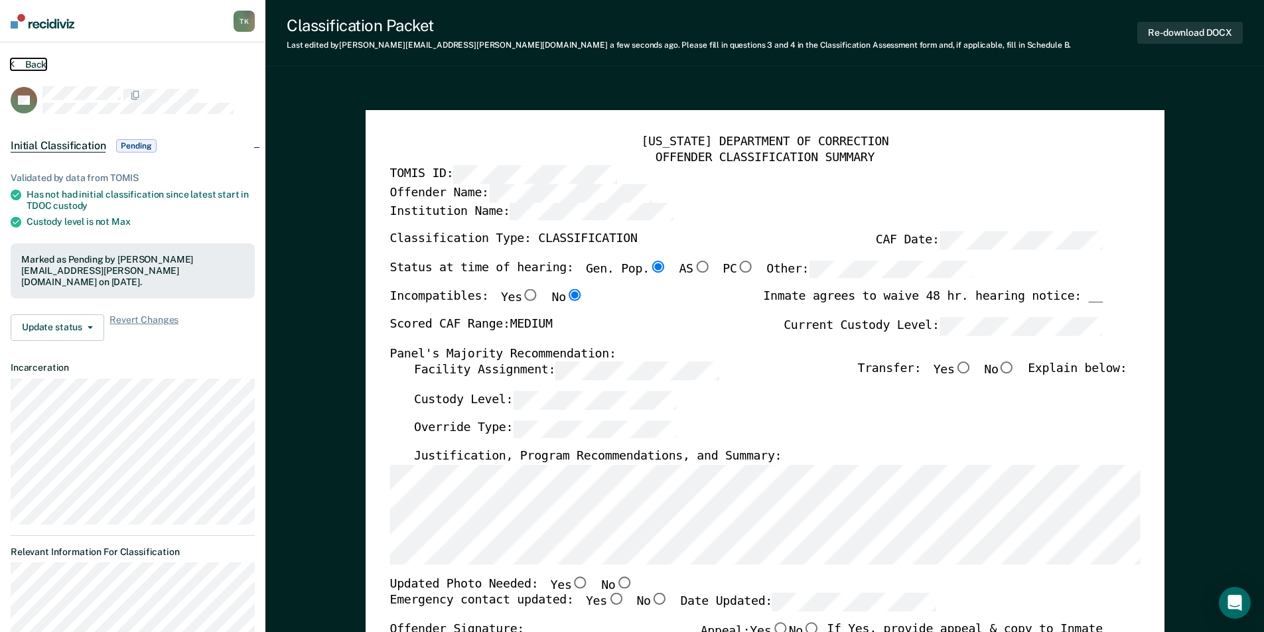
click at [40, 66] on button "Back" at bounding box center [29, 64] width 36 height 12
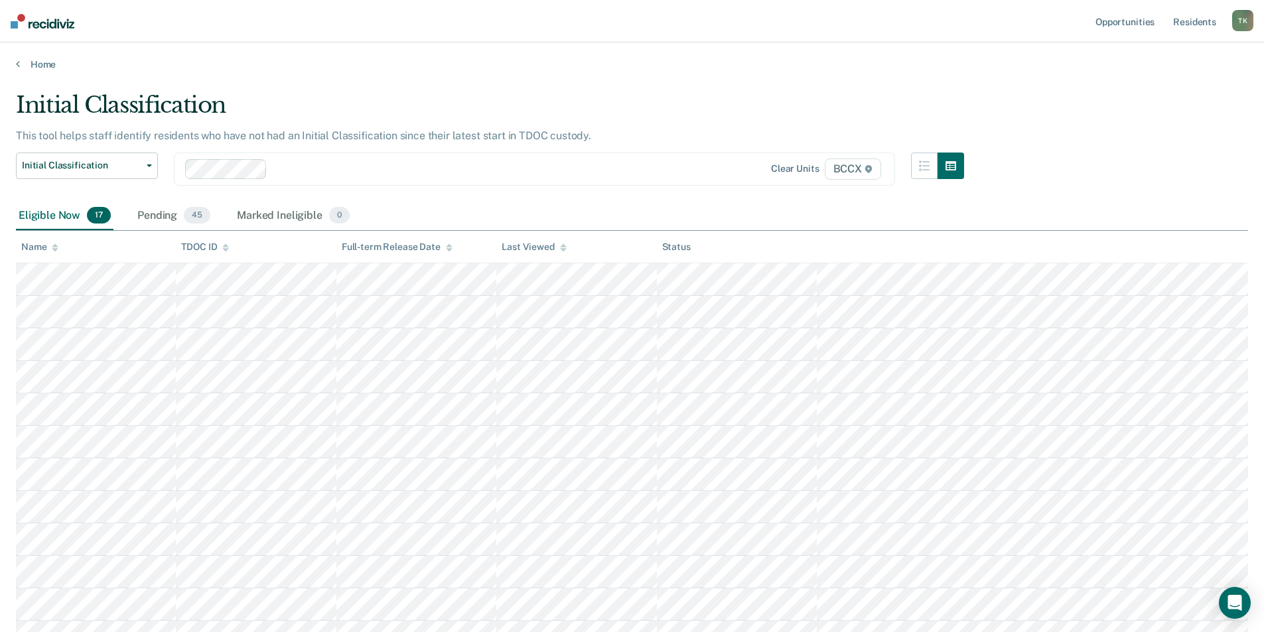
scroll to position [45, 0]
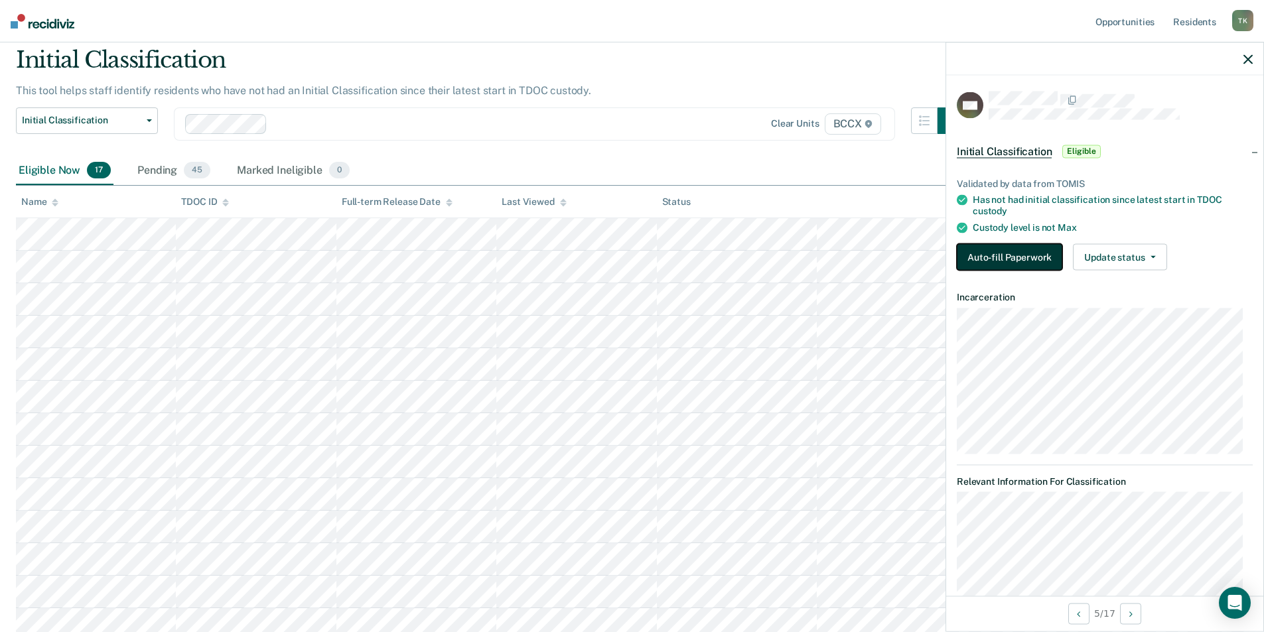
click at [993, 261] on button "Auto-fill Paperwork" at bounding box center [1009, 257] width 105 height 27
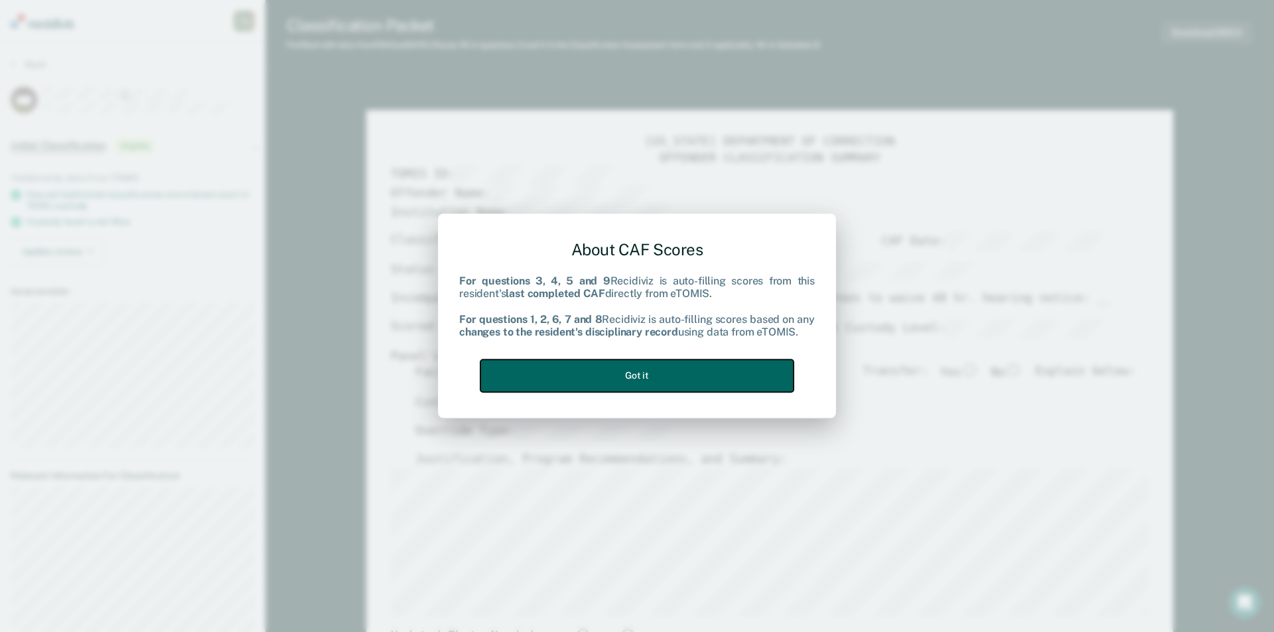
click at [663, 363] on button "Got it" at bounding box center [636, 376] width 313 height 33
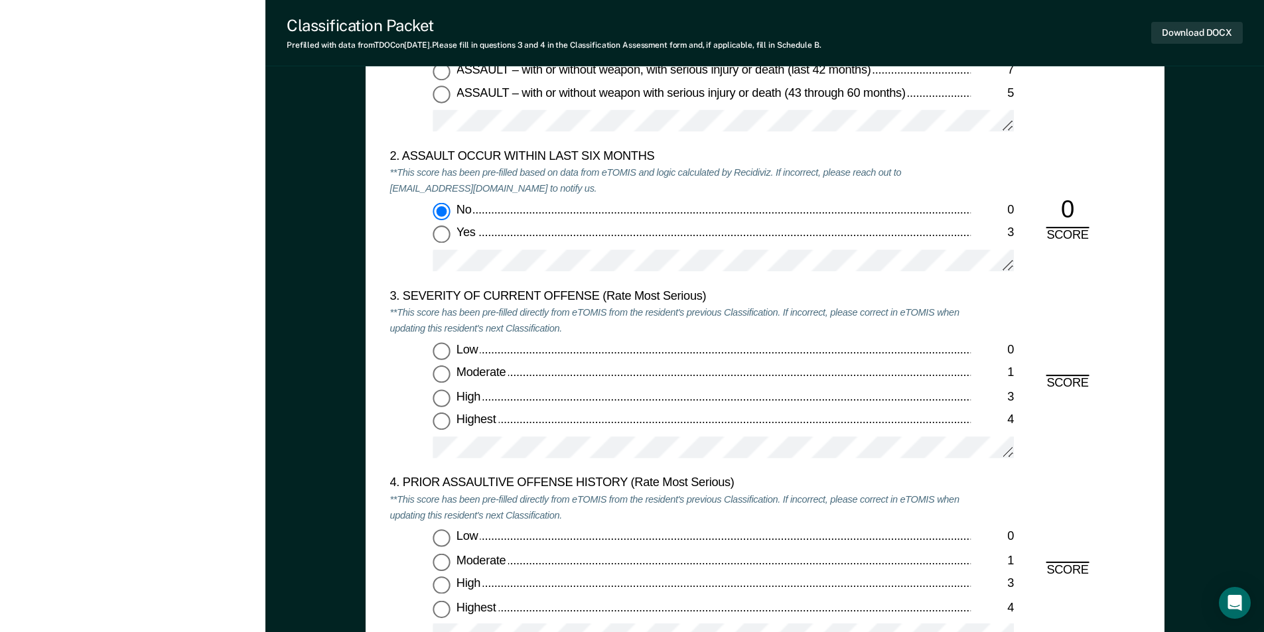
scroll to position [1592, 0]
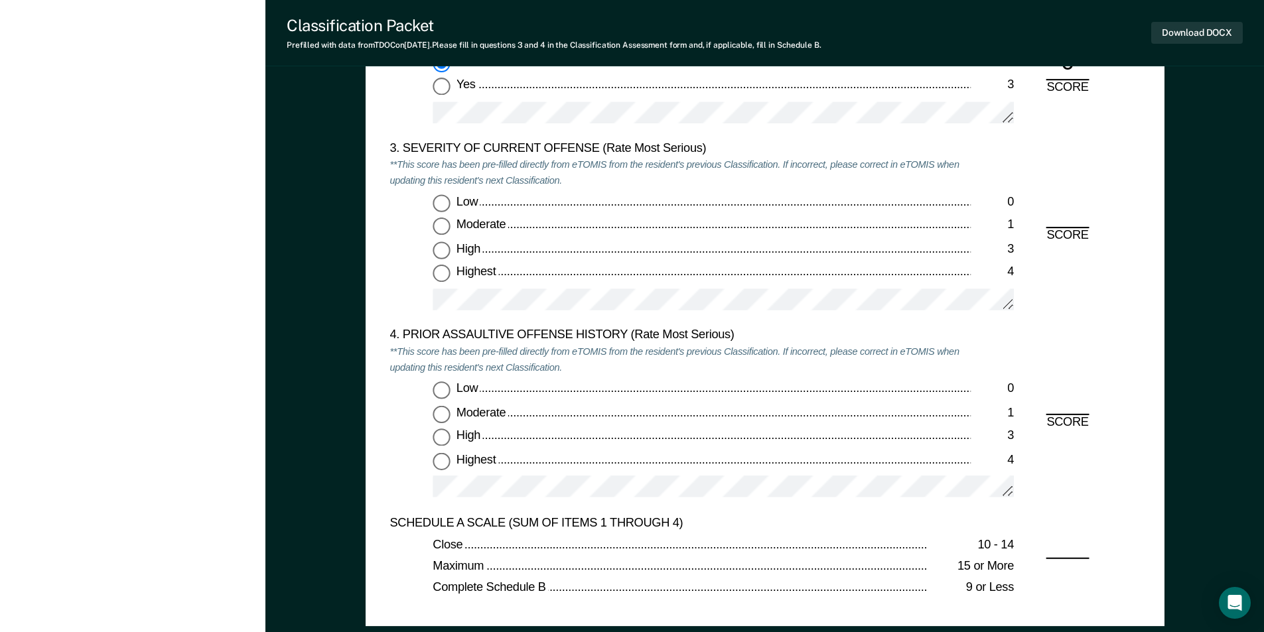
click at [439, 232] on input "Moderate 1" at bounding box center [441, 226] width 17 height 17
type textarea "x"
radio input "true"
click at [437, 462] on input "Highest 4" at bounding box center [441, 461] width 17 height 17
type textarea "x"
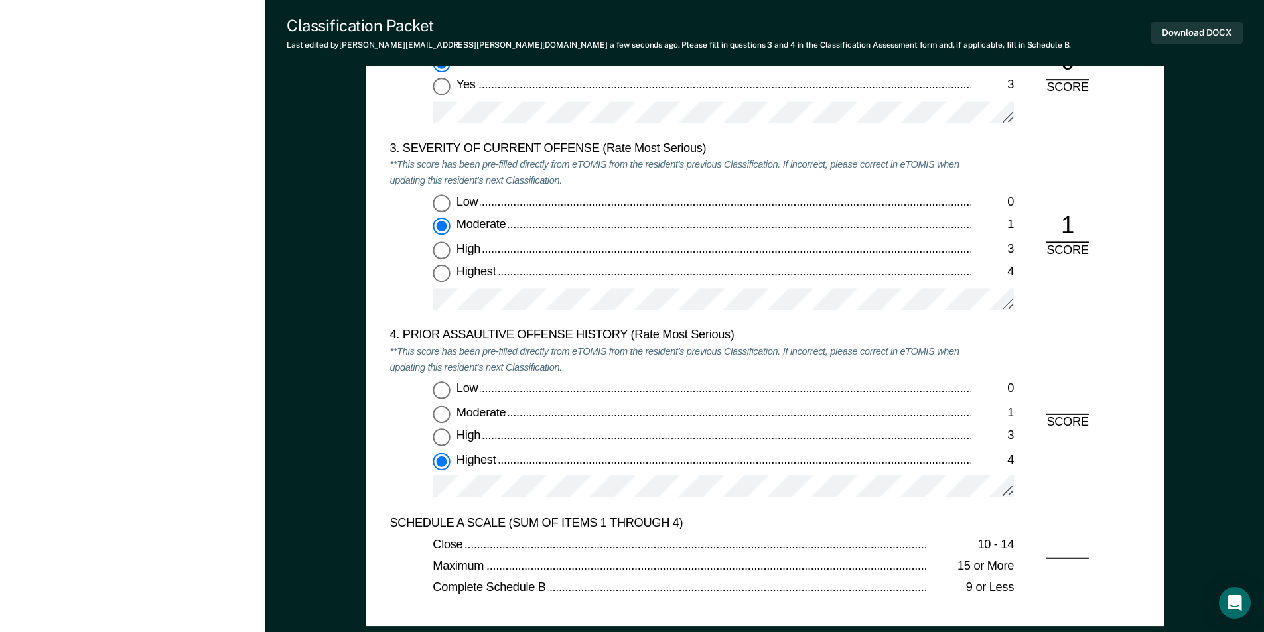
radio input "true"
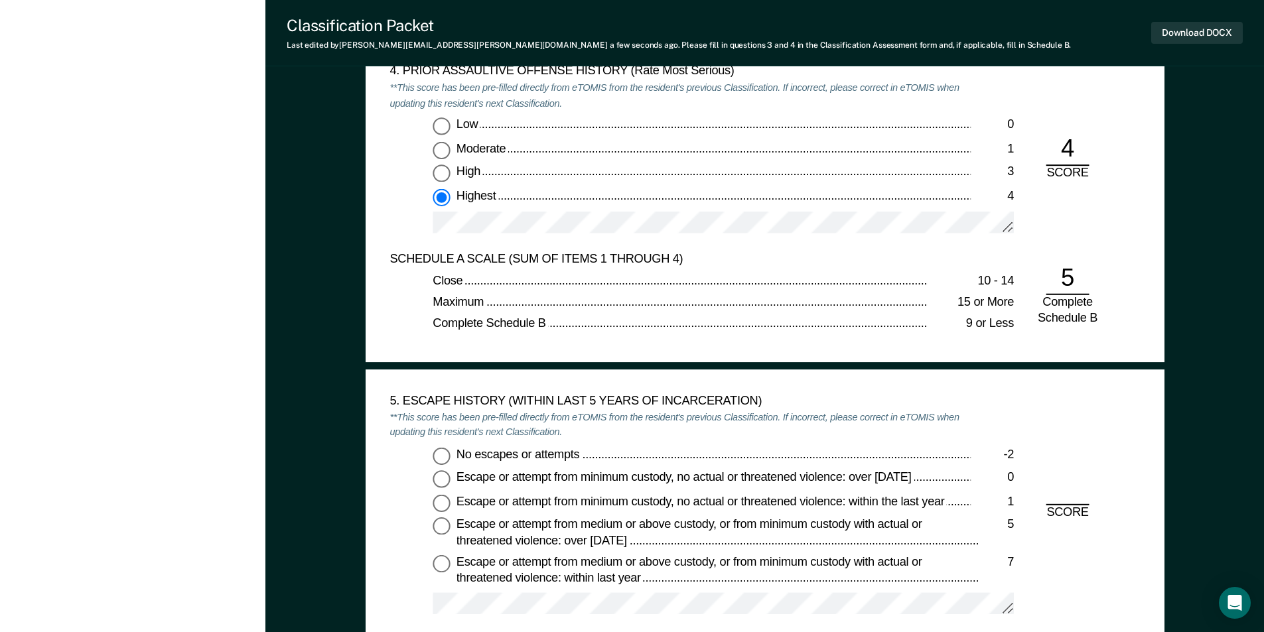
scroll to position [1858, 0]
click at [443, 450] on input "No escapes or attempts -2" at bounding box center [441, 454] width 17 height 17
type textarea "x"
radio input "true"
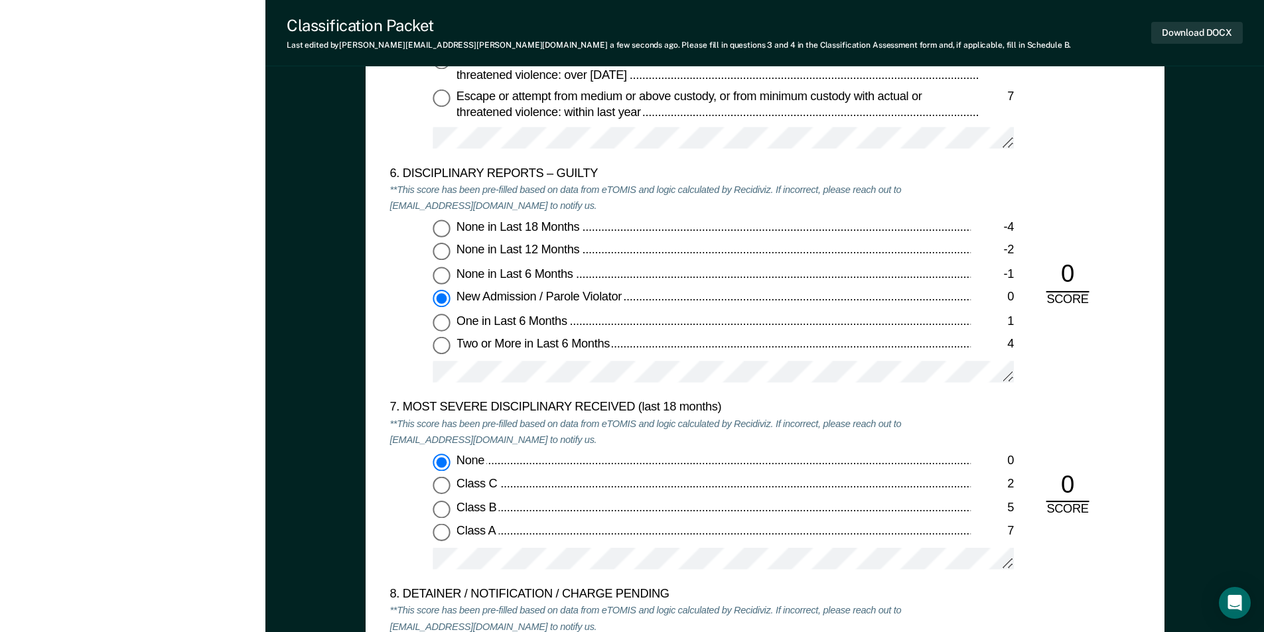
scroll to position [2720, 0]
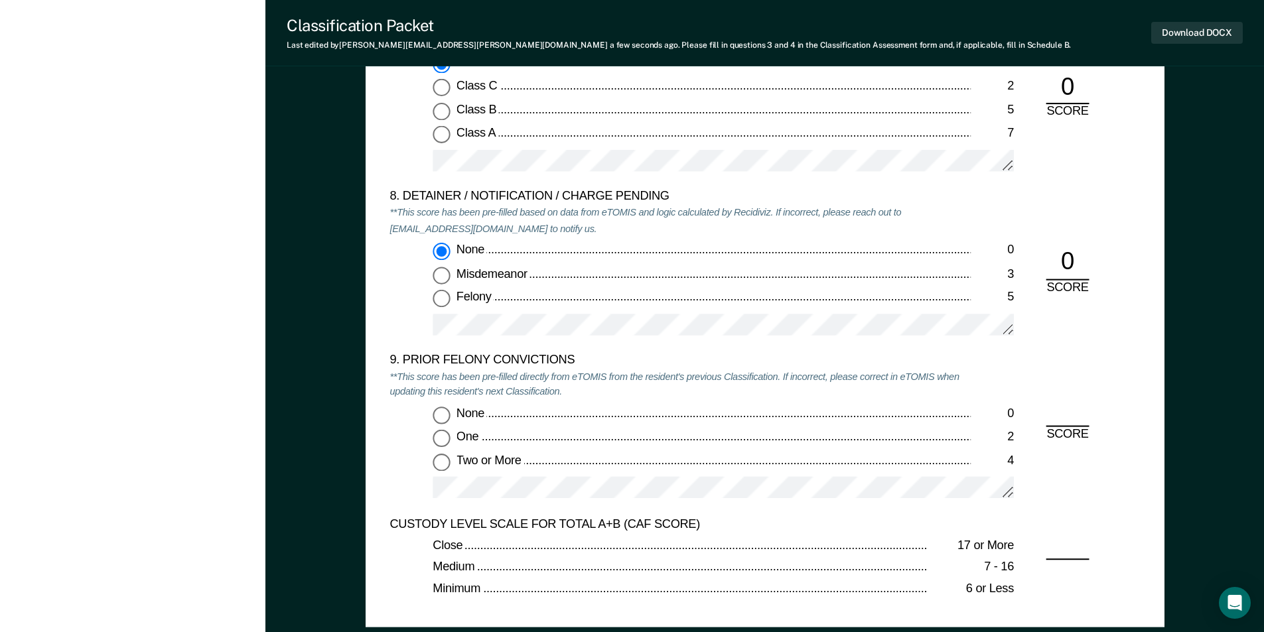
click at [444, 462] on input "Two or More 4" at bounding box center [441, 462] width 17 height 17
type textarea "x"
radio input "true"
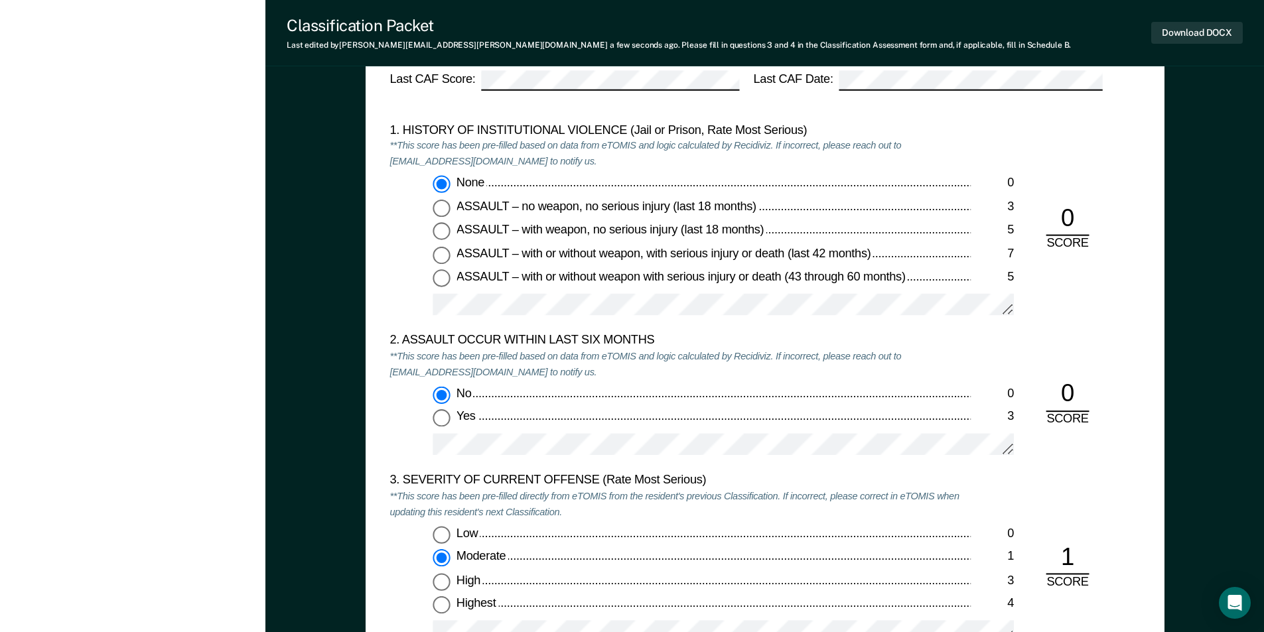
scroll to position [796, 0]
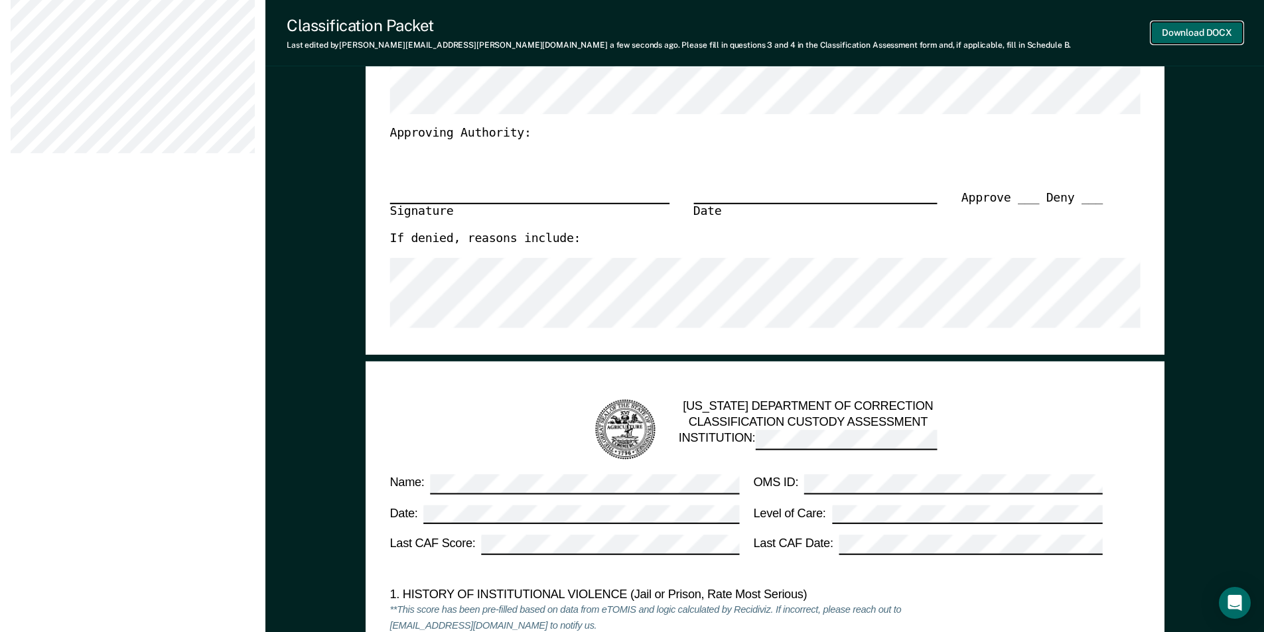
click at [1188, 36] on button "Download DOCX" at bounding box center [1197, 33] width 92 height 22
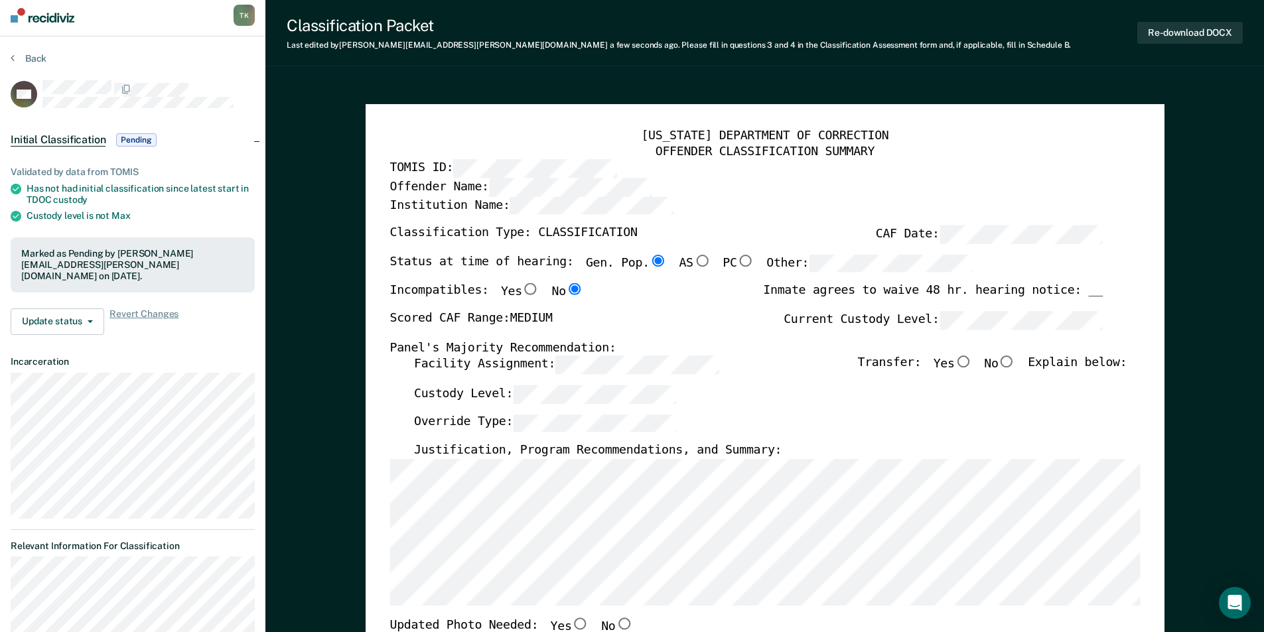
scroll to position [0, 0]
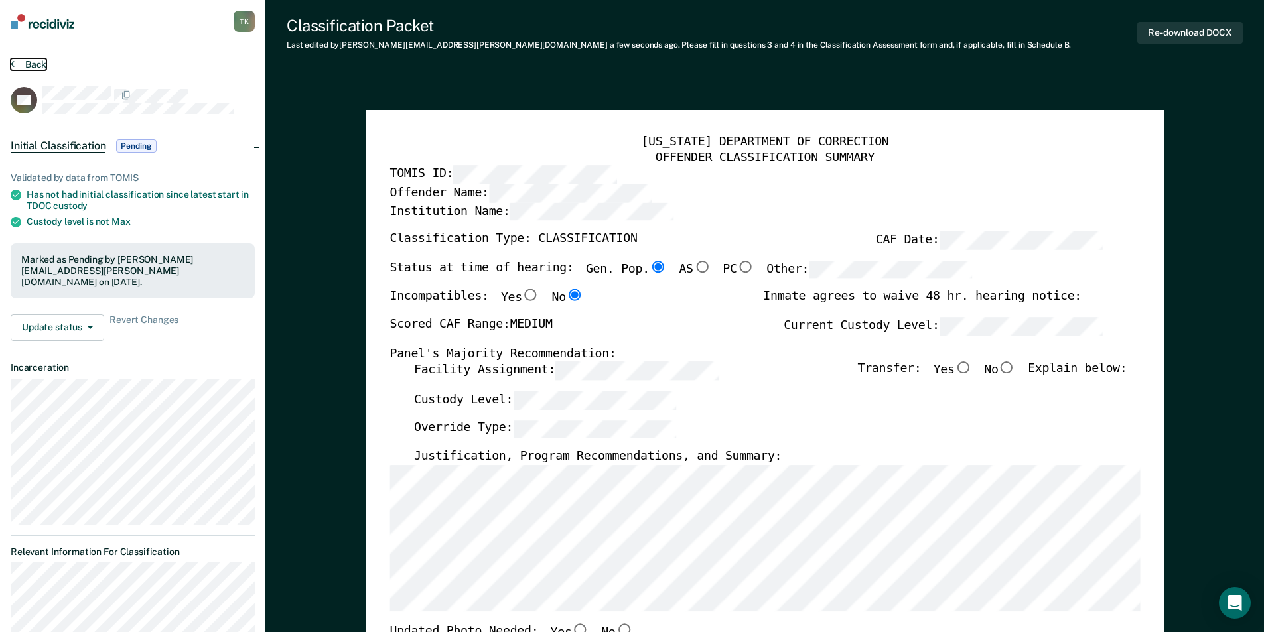
click at [31, 64] on button "Back" at bounding box center [29, 64] width 36 height 12
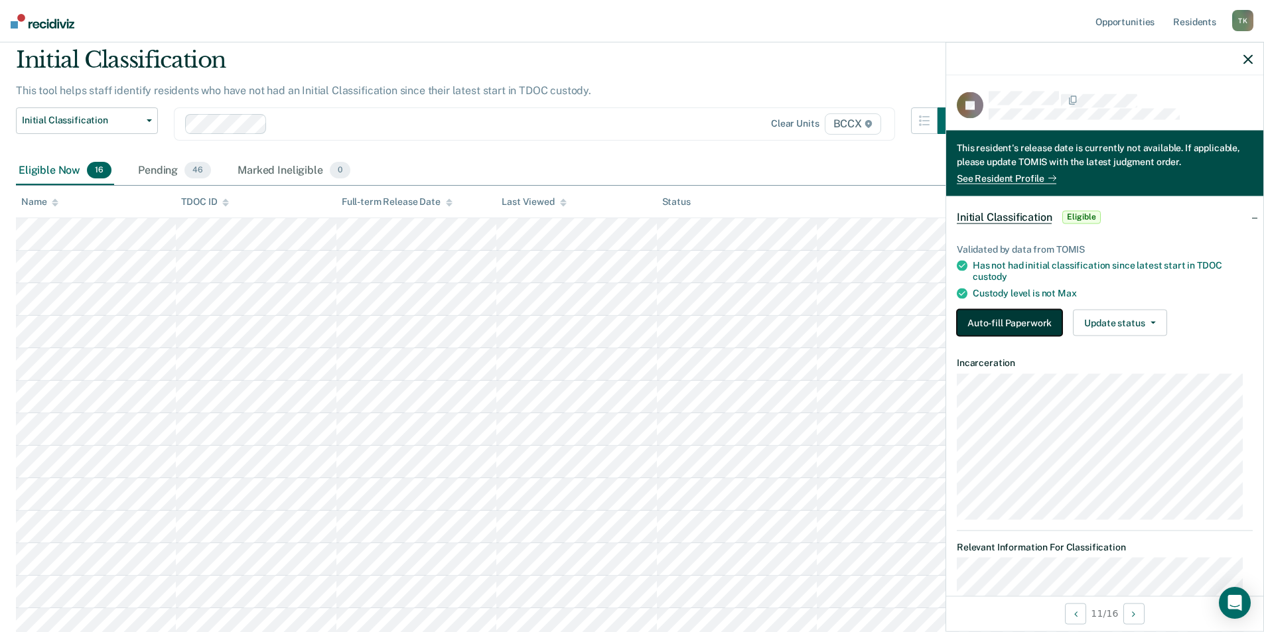
click at [987, 325] on button "Auto-fill Paperwork" at bounding box center [1009, 322] width 105 height 27
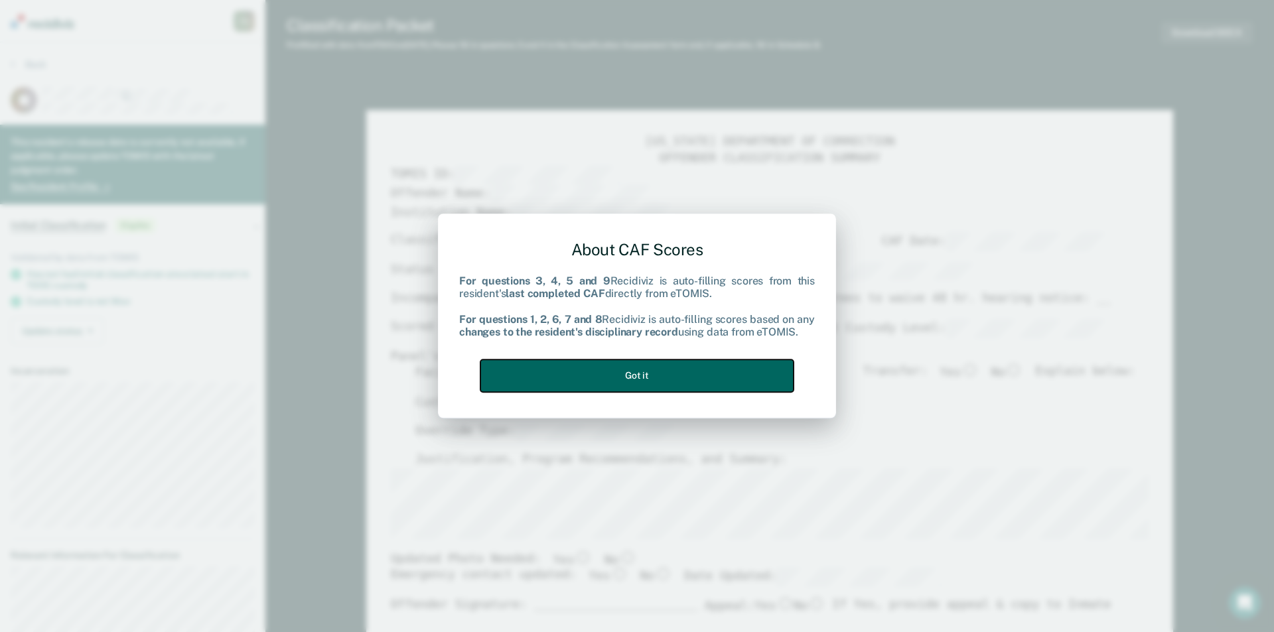
click at [656, 372] on button "Got it" at bounding box center [636, 376] width 313 height 33
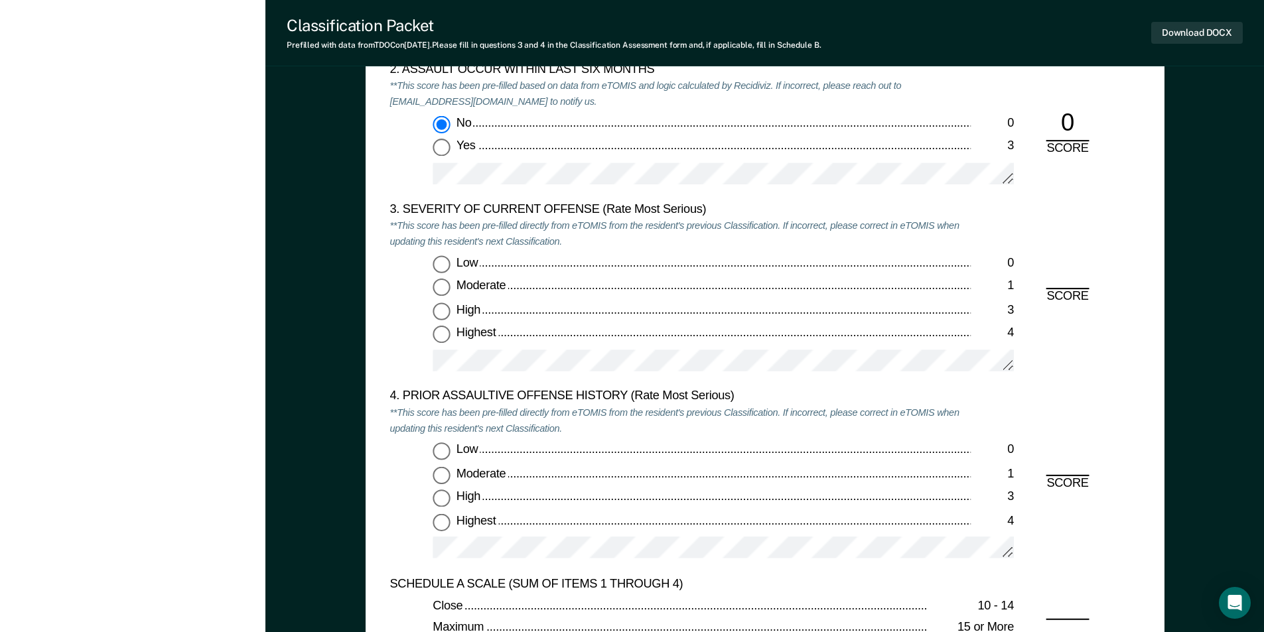
scroll to position [1659, 0]
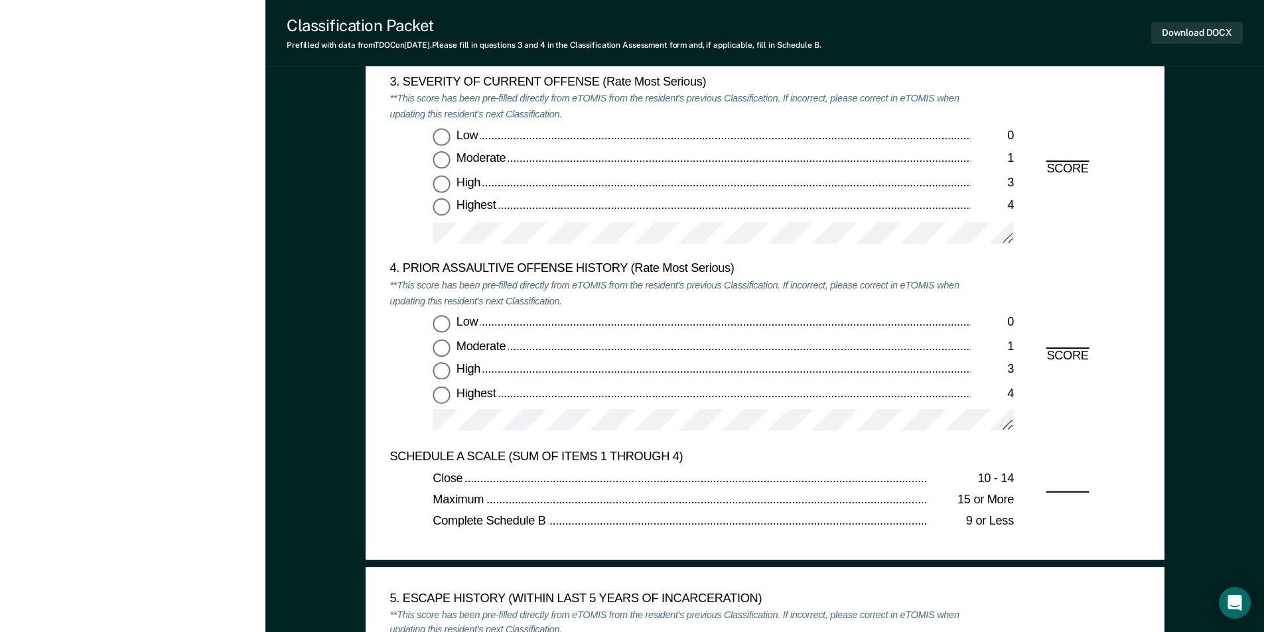
click at [441, 163] on input "Moderate 1" at bounding box center [441, 160] width 17 height 17
type textarea "x"
radio input "true"
click at [449, 397] on input "Highest 4" at bounding box center [441, 394] width 17 height 17
type textarea "x"
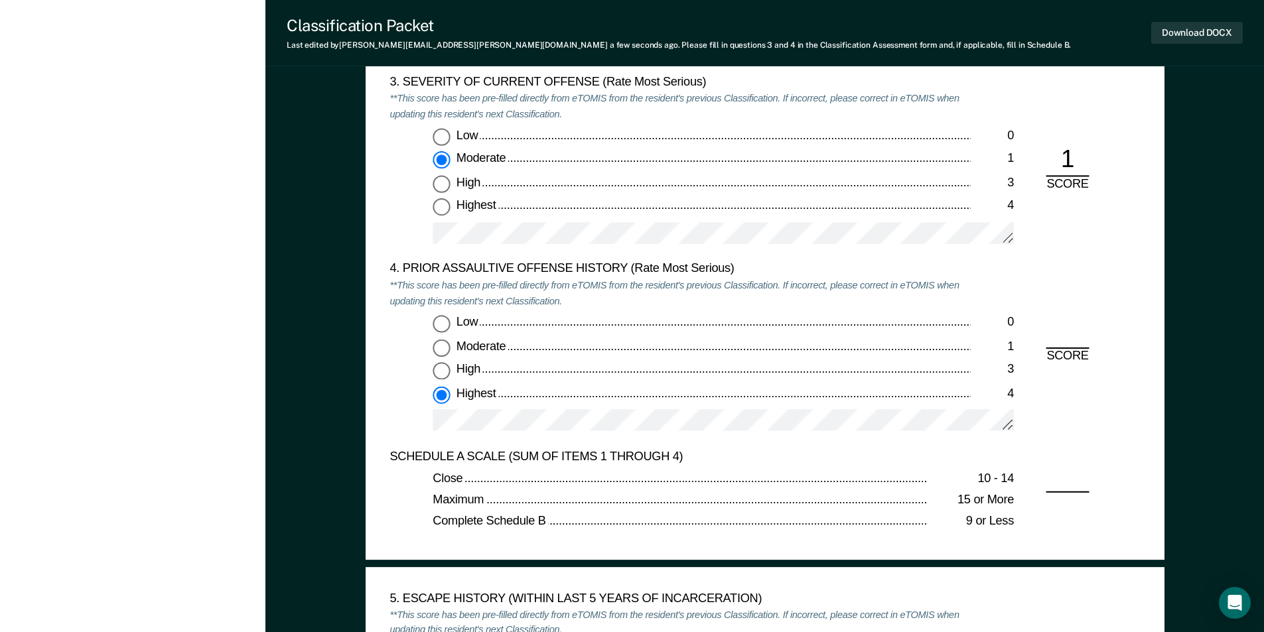
radio input "true"
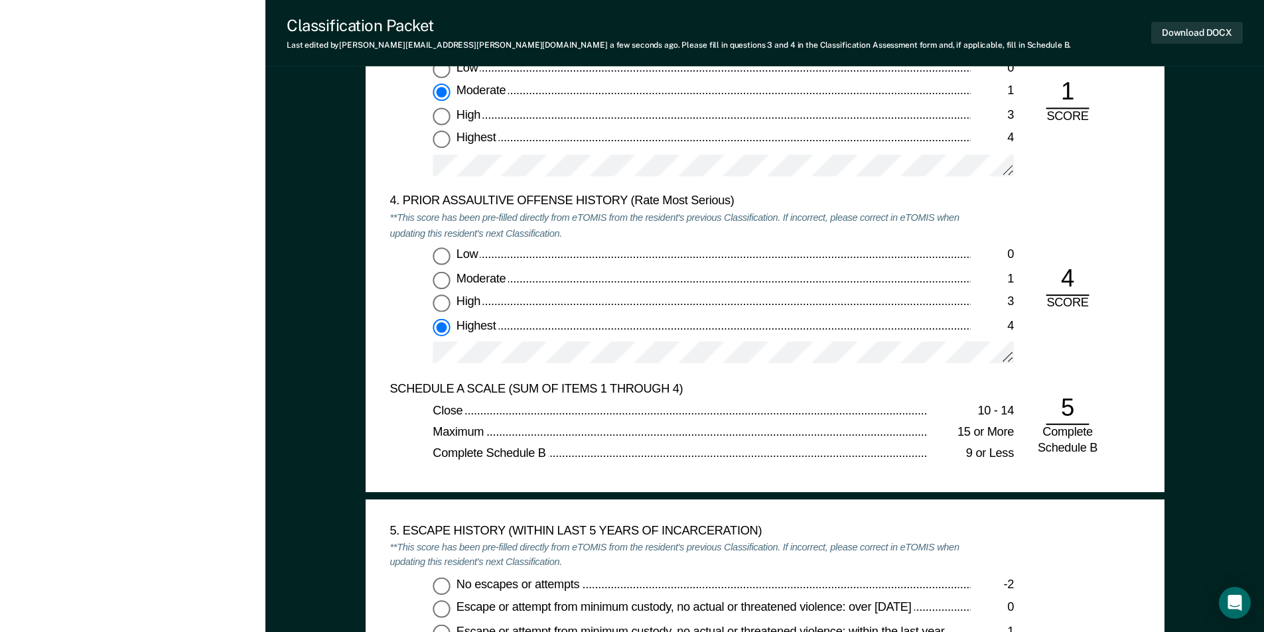
scroll to position [1858, 0]
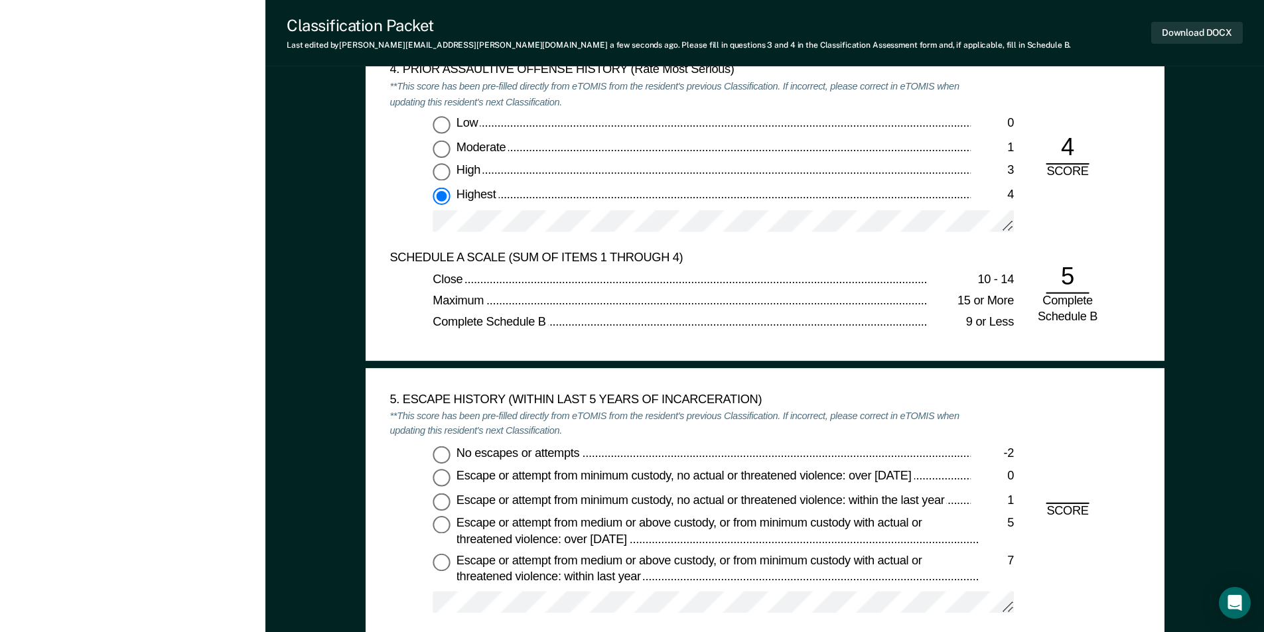
click at [441, 455] on input "No escapes or attempts -2" at bounding box center [441, 454] width 17 height 17
type textarea "x"
radio input "true"
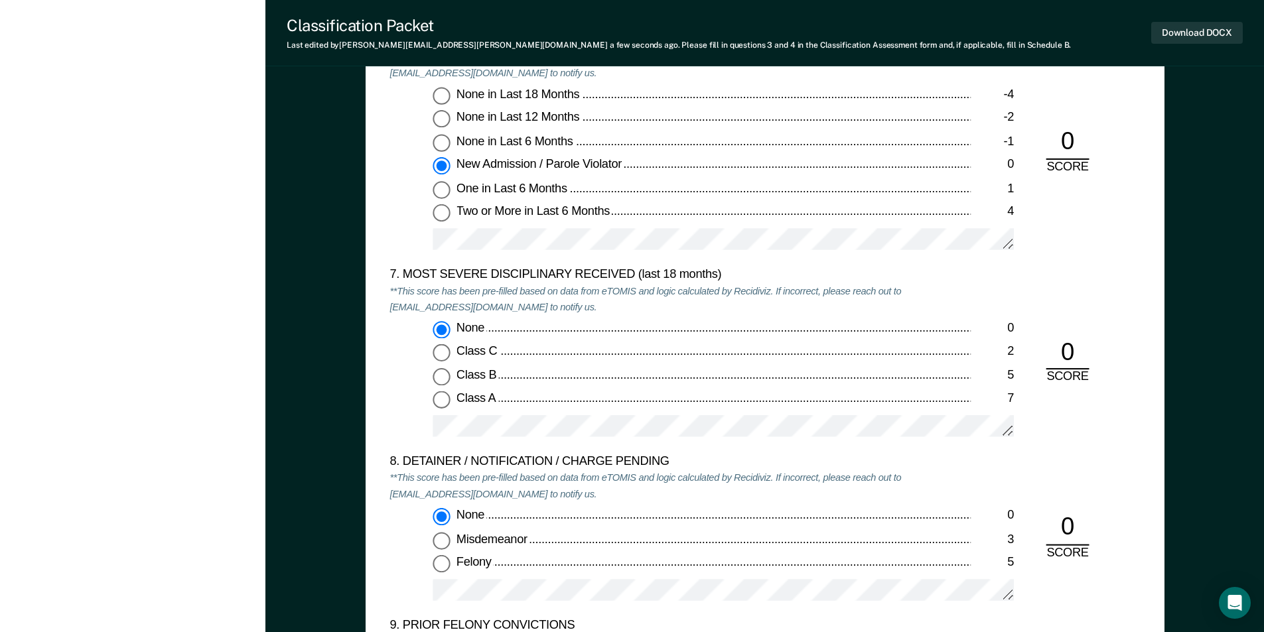
scroll to position [2853, 0]
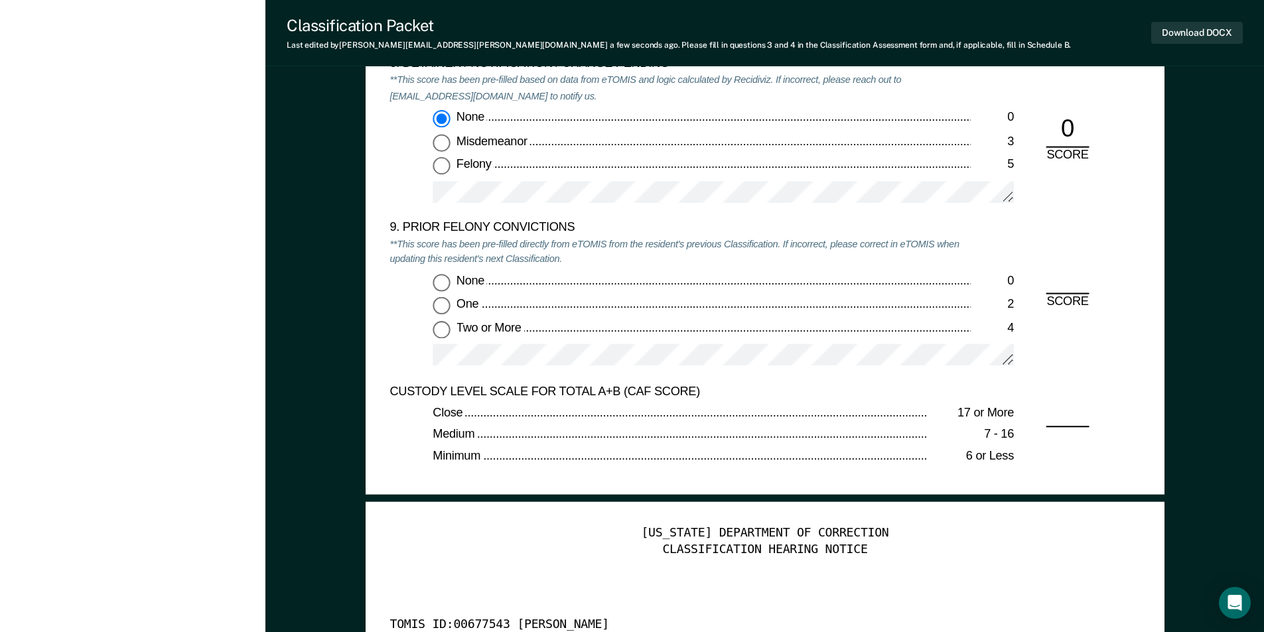
click at [445, 328] on input "Two or More 4" at bounding box center [441, 329] width 17 height 17
type textarea "x"
radio input "true"
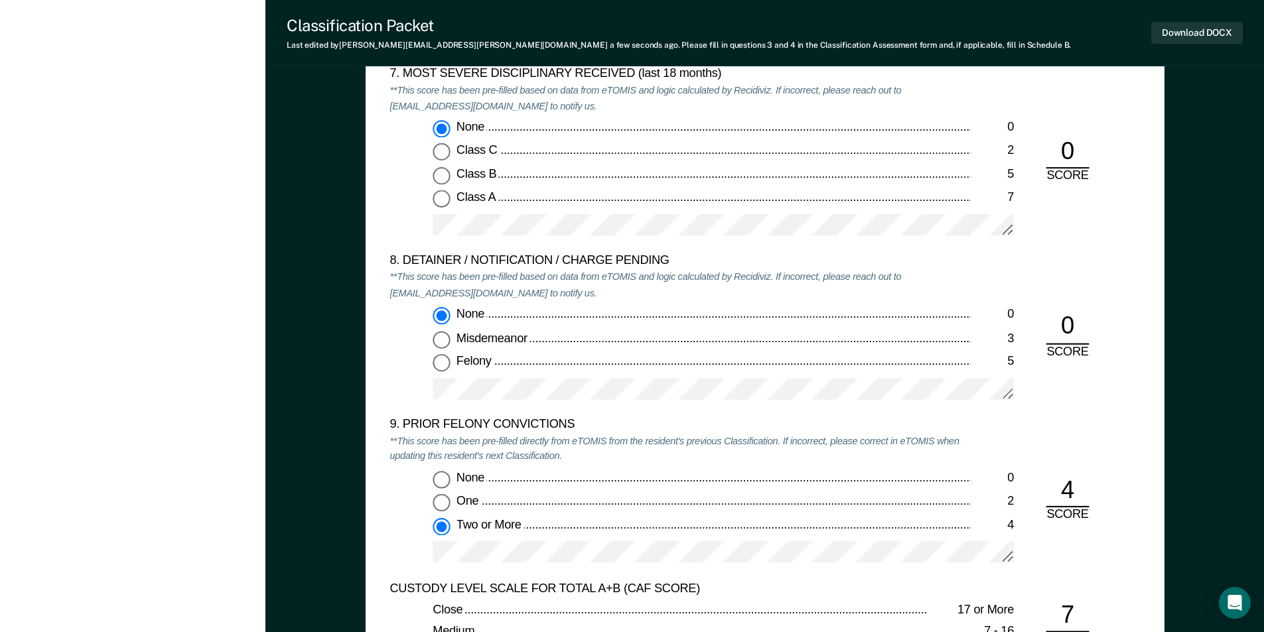
scroll to position [2455, 0]
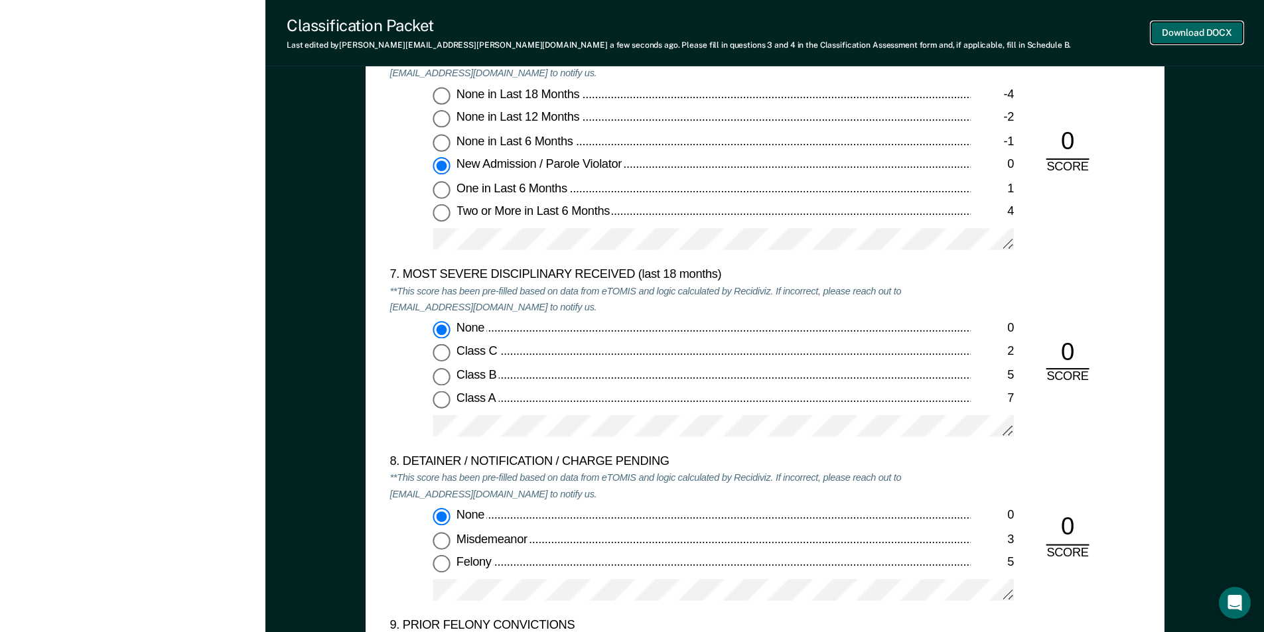
click at [1185, 39] on button "Download DOCX" at bounding box center [1197, 33] width 92 height 22
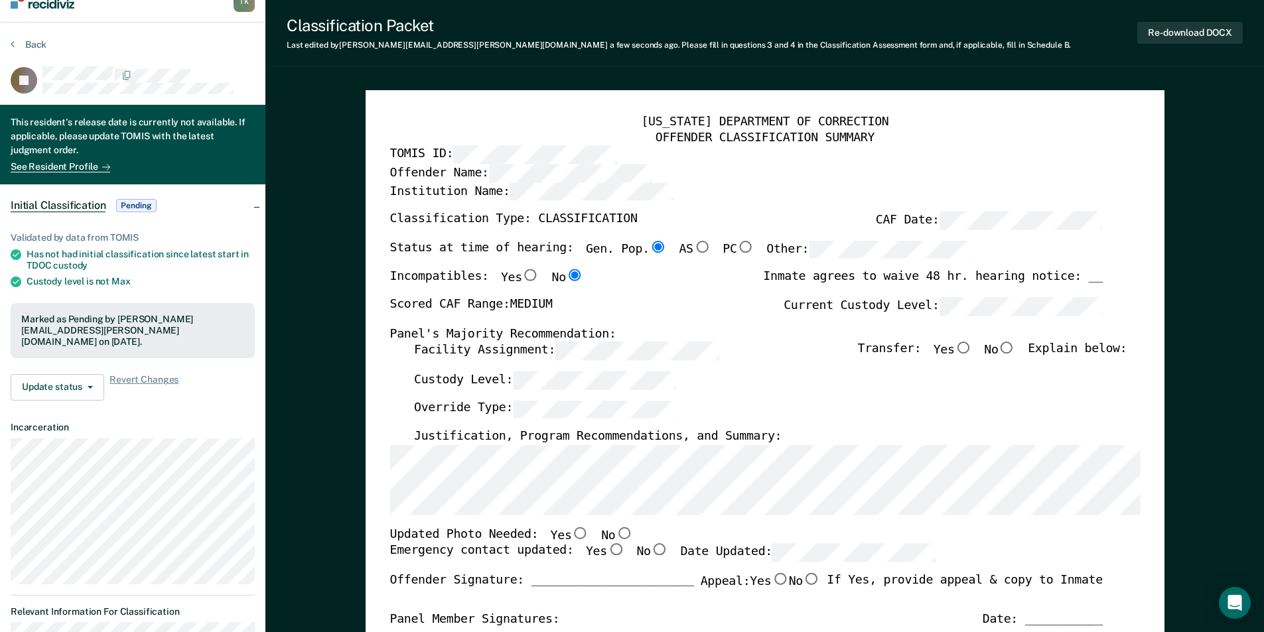
scroll to position [0, 0]
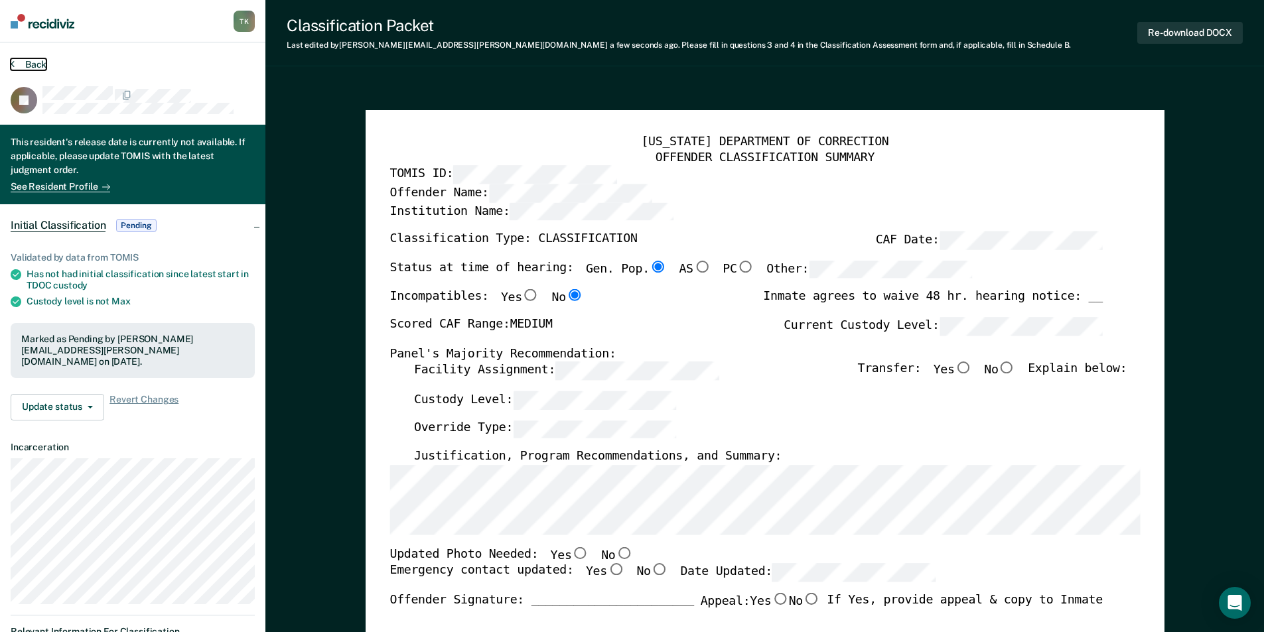
click at [39, 62] on button "Back" at bounding box center [29, 64] width 36 height 12
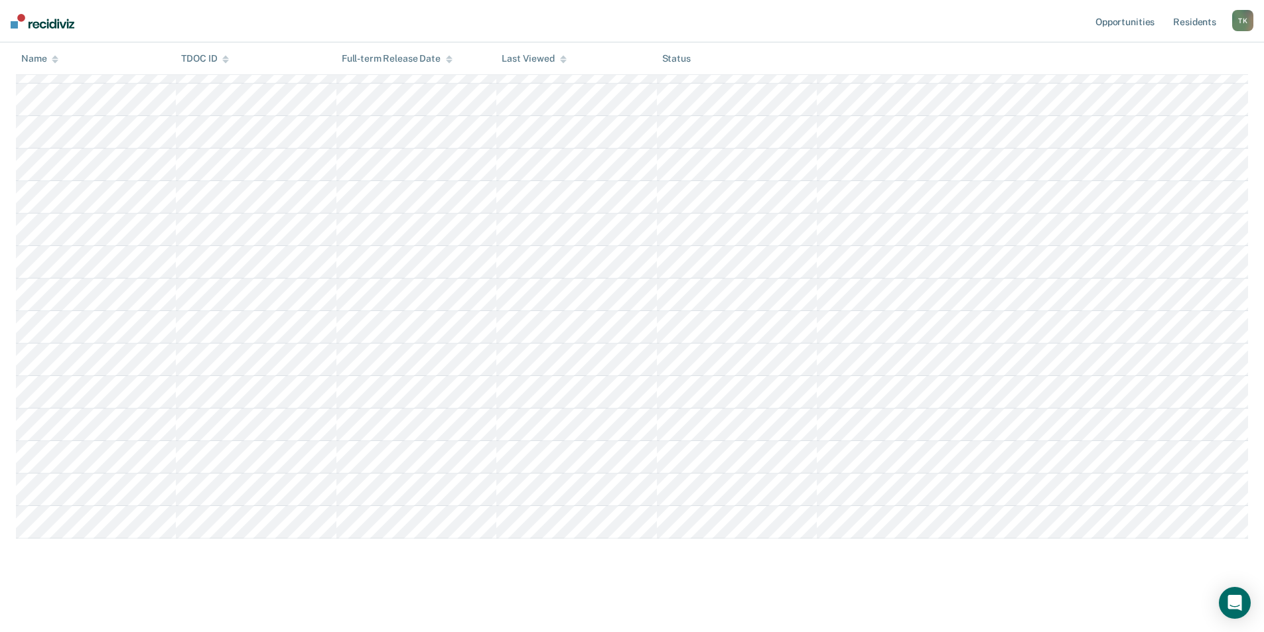
scroll to position [214, 0]
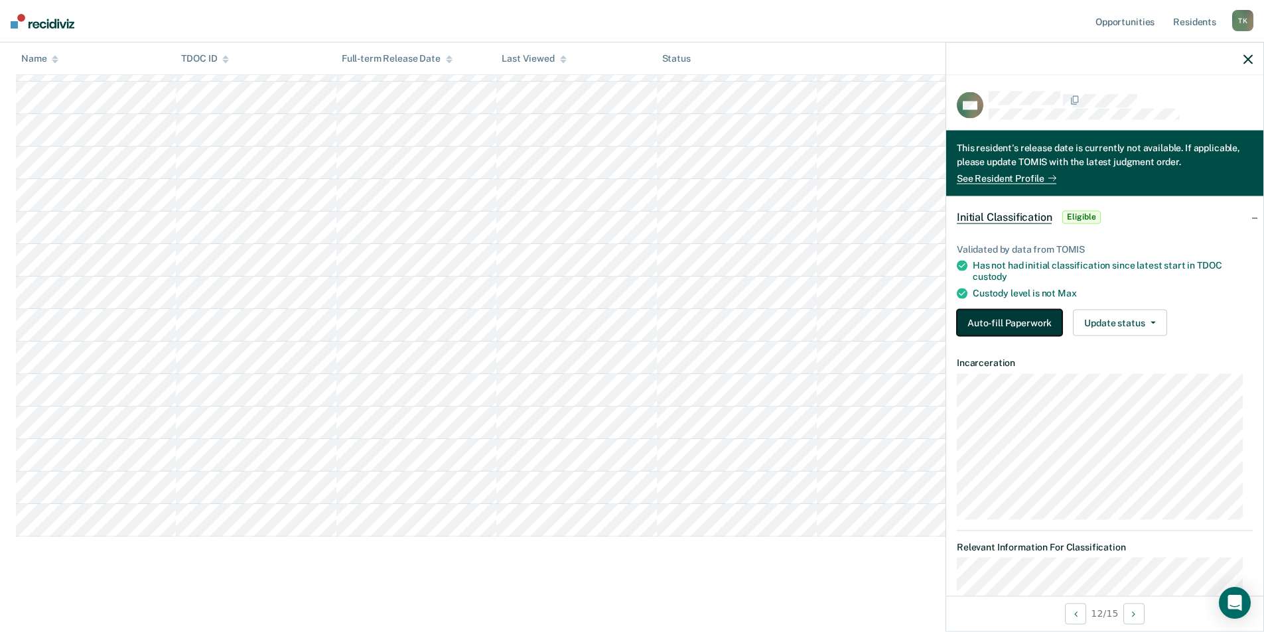
click at [999, 319] on button "Auto-fill Paperwork" at bounding box center [1009, 322] width 105 height 27
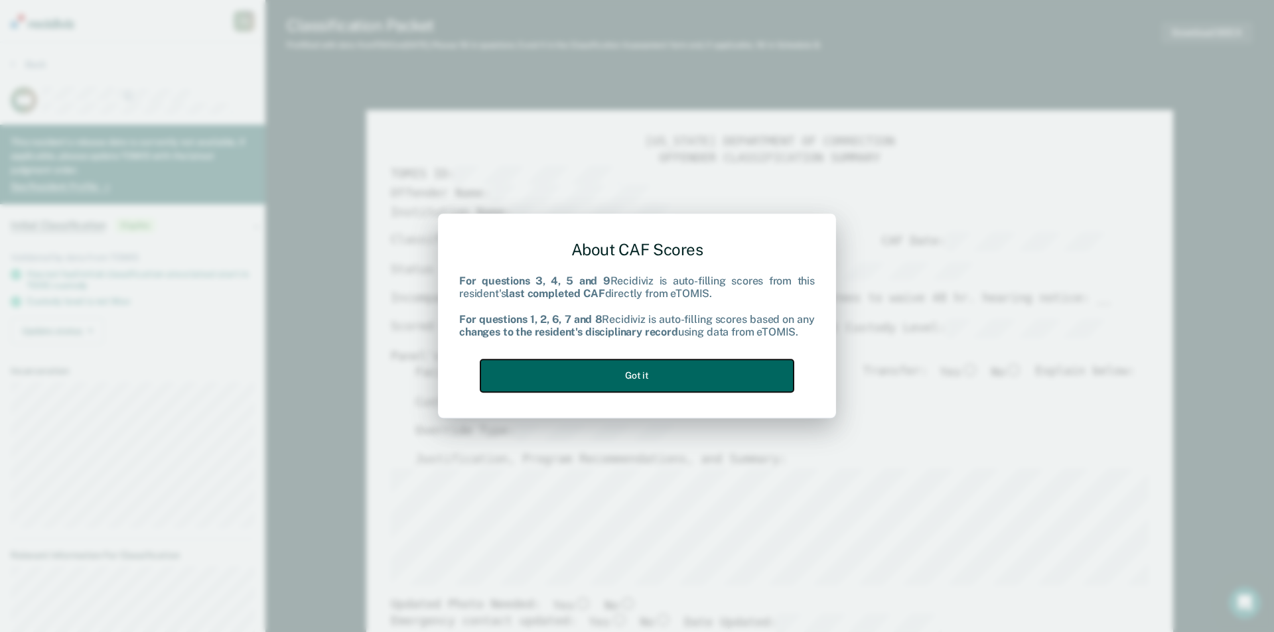
click at [662, 374] on button "Got it" at bounding box center [636, 376] width 313 height 33
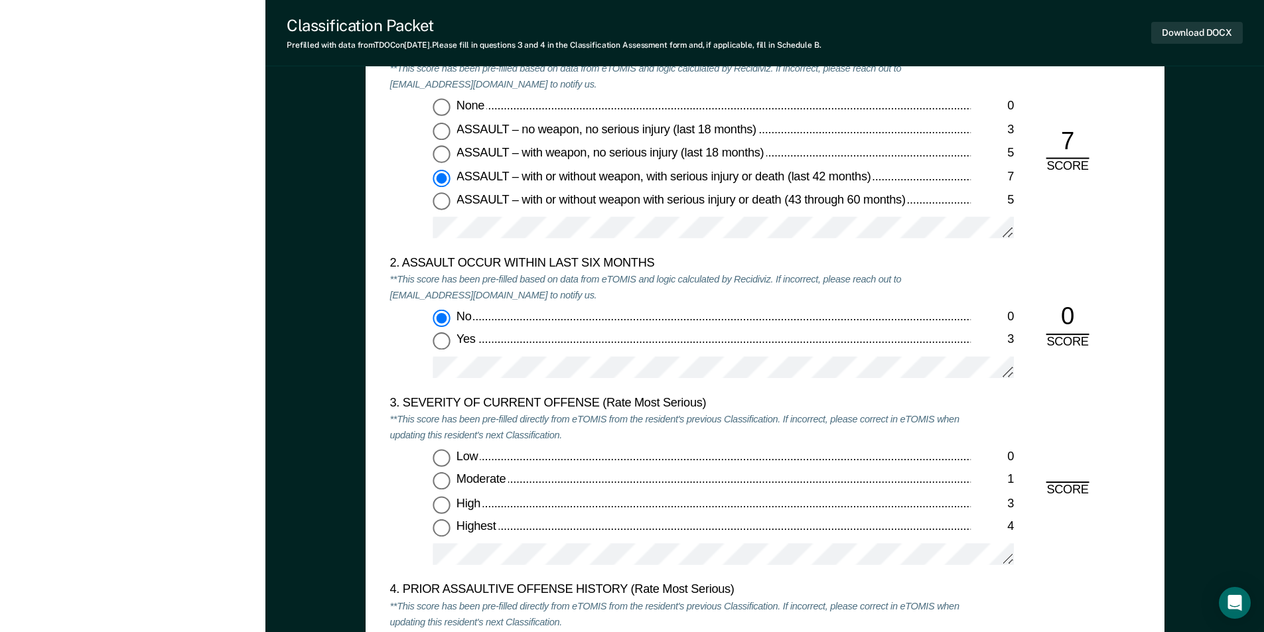
scroll to position [1460, 0]
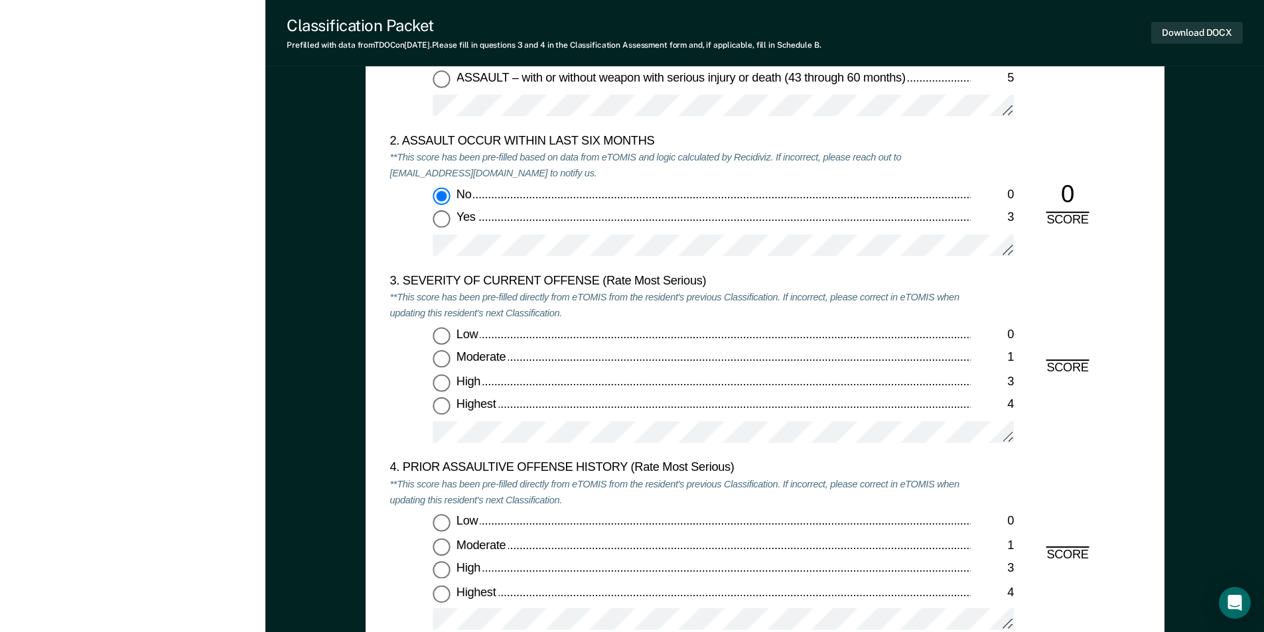
click at [439, 411] on input "Highest 4" at bounding box center [441, 406] width 17 height 17
type textarea "x"
radio input "true"
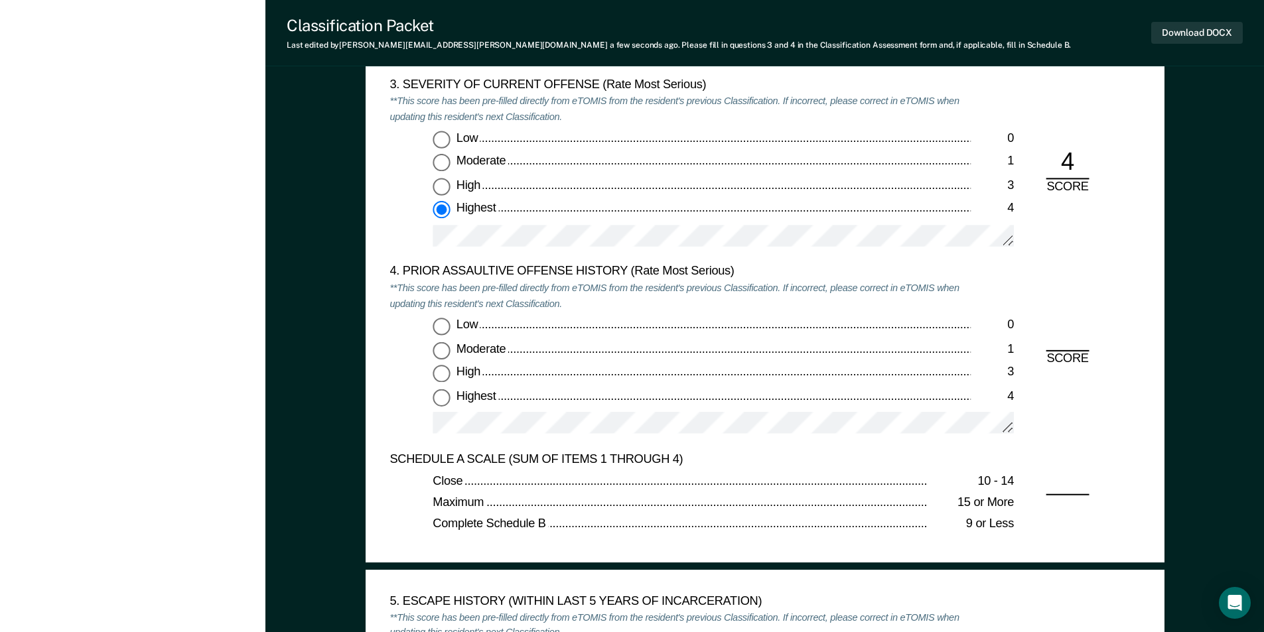
scroll to position [1791, 0]
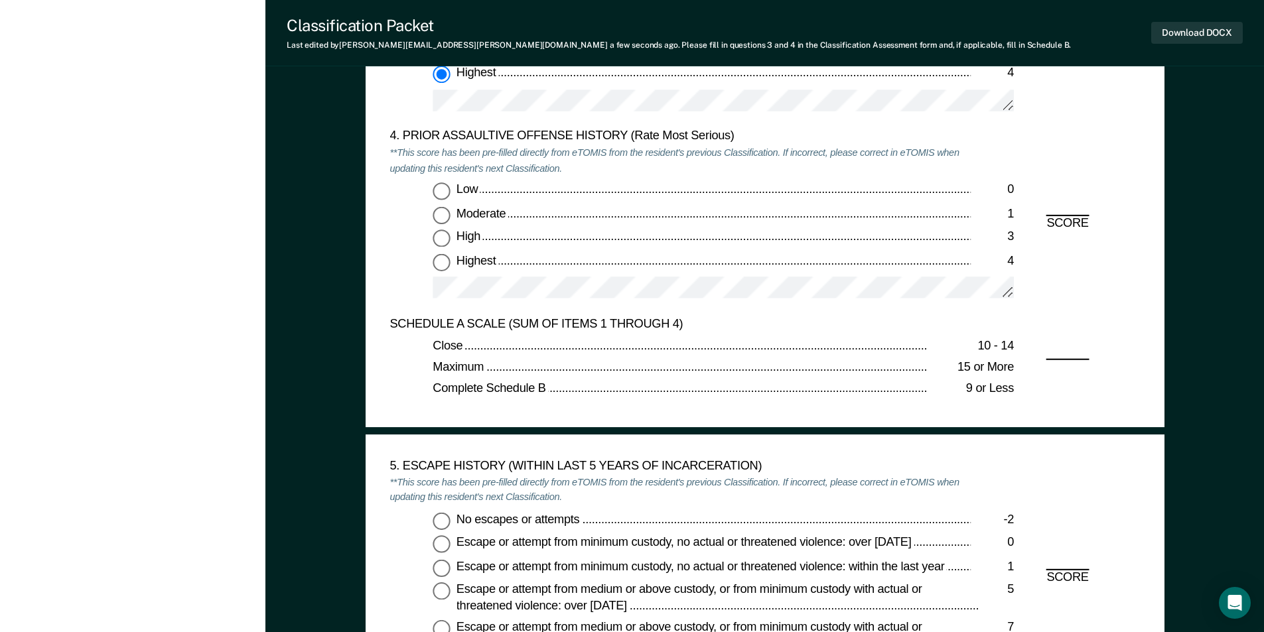
click at [440, 267] on input "Highest 4" at bounding box center [441, 261] width 17 height 17
type textarea "x"
radio input "true"
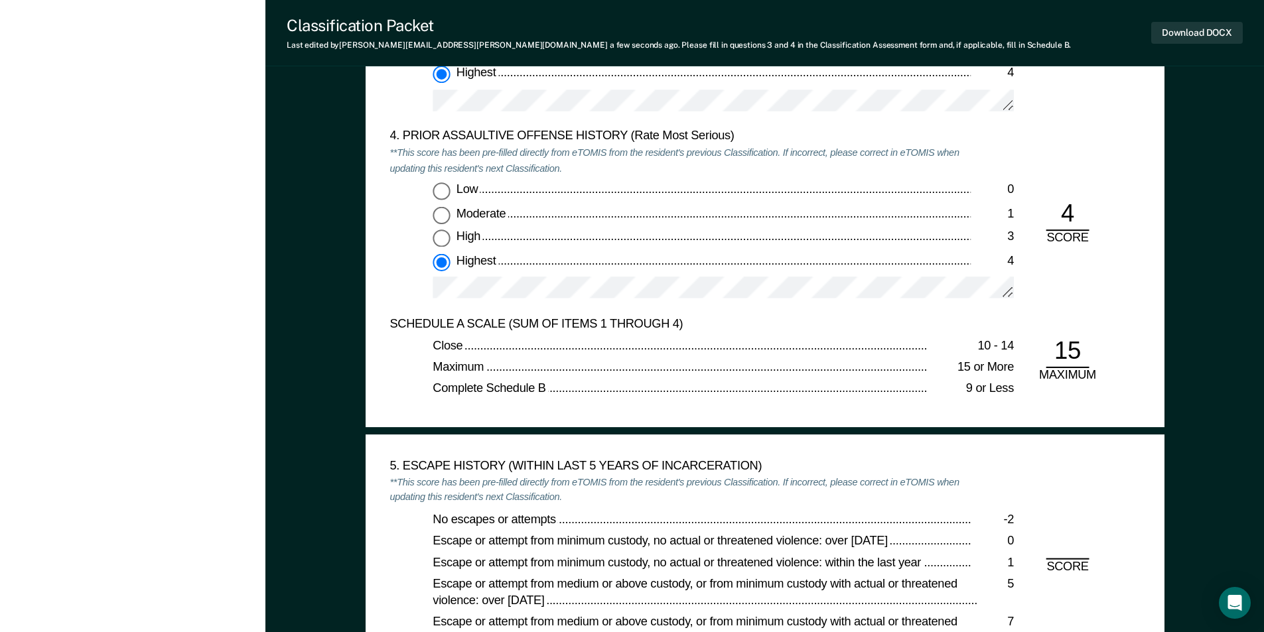
click at [420, 521] on div "No escapes or attempts -2 Escape or attempt from minimum custody, no actual or …" at bounding box center [679, 590] width 581 height 156
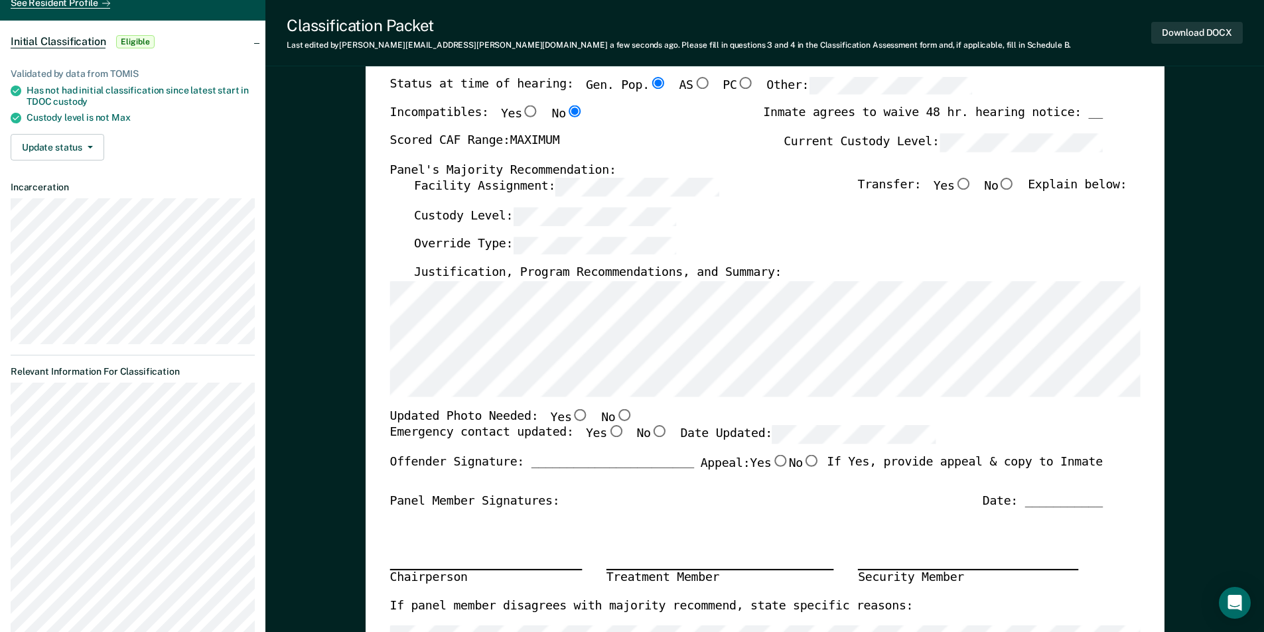
scroll to position [0, 0]
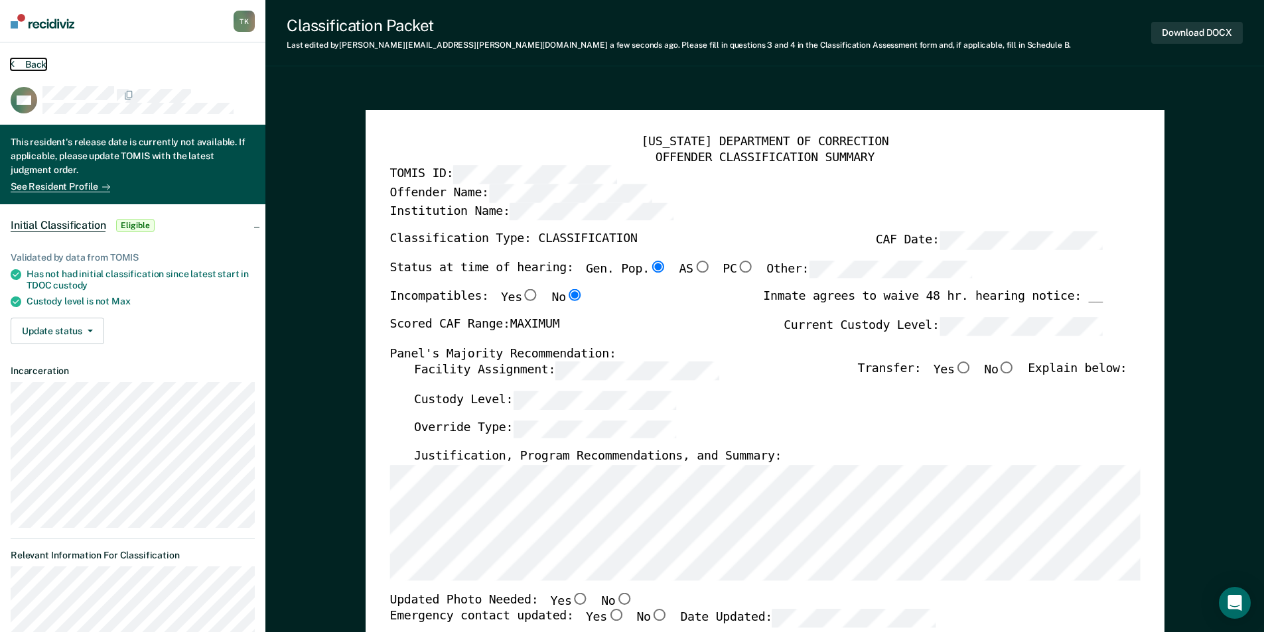
click at [22, 61] on button "Back" at bounding box center [29, 64] width 36 height 12
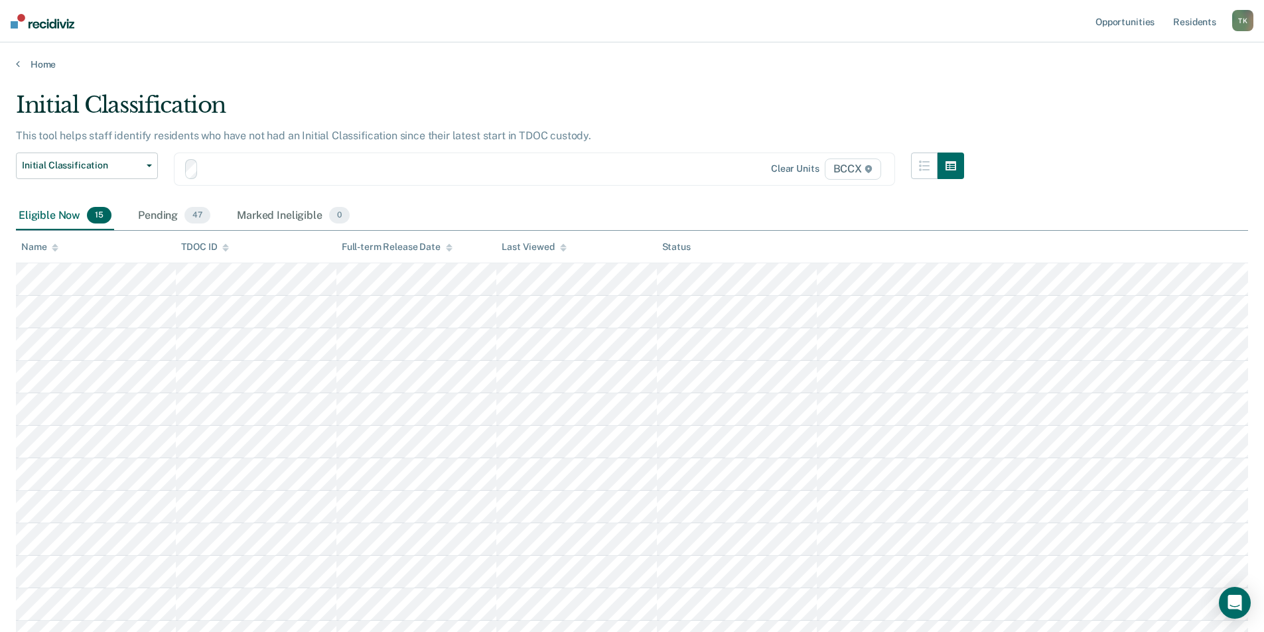
scroll to position [214, 0]
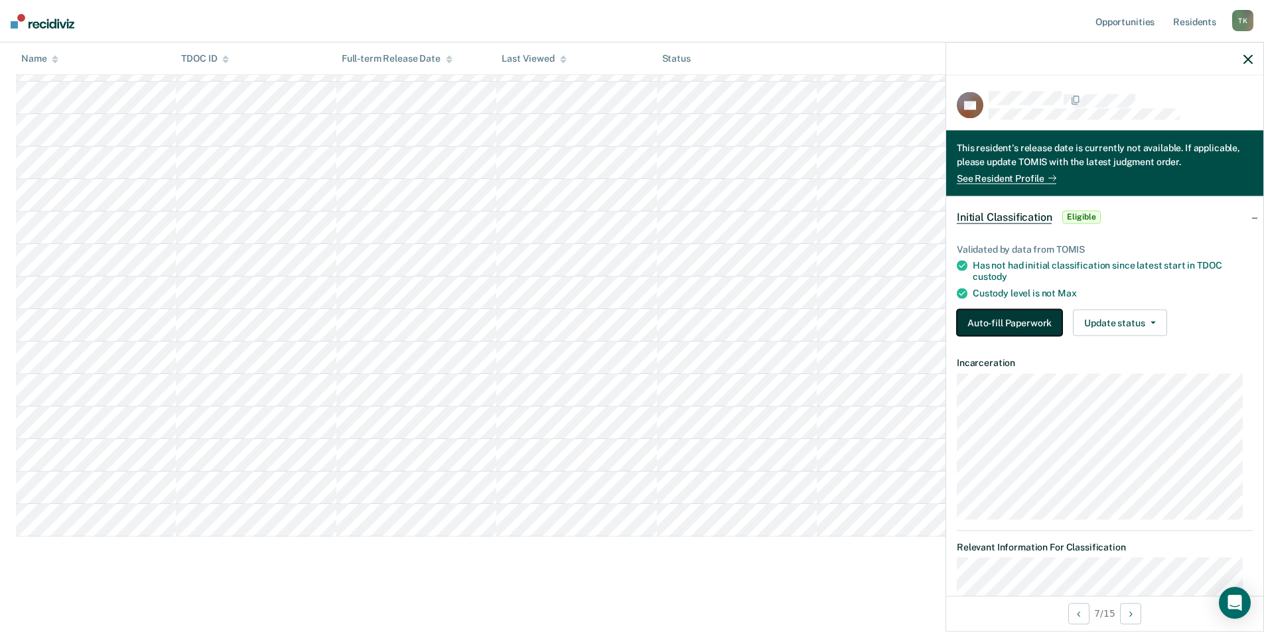
click at [993, 318] on button "Auto-fill Paperwork" at bounding box center [1009, 322] width 105 height 27
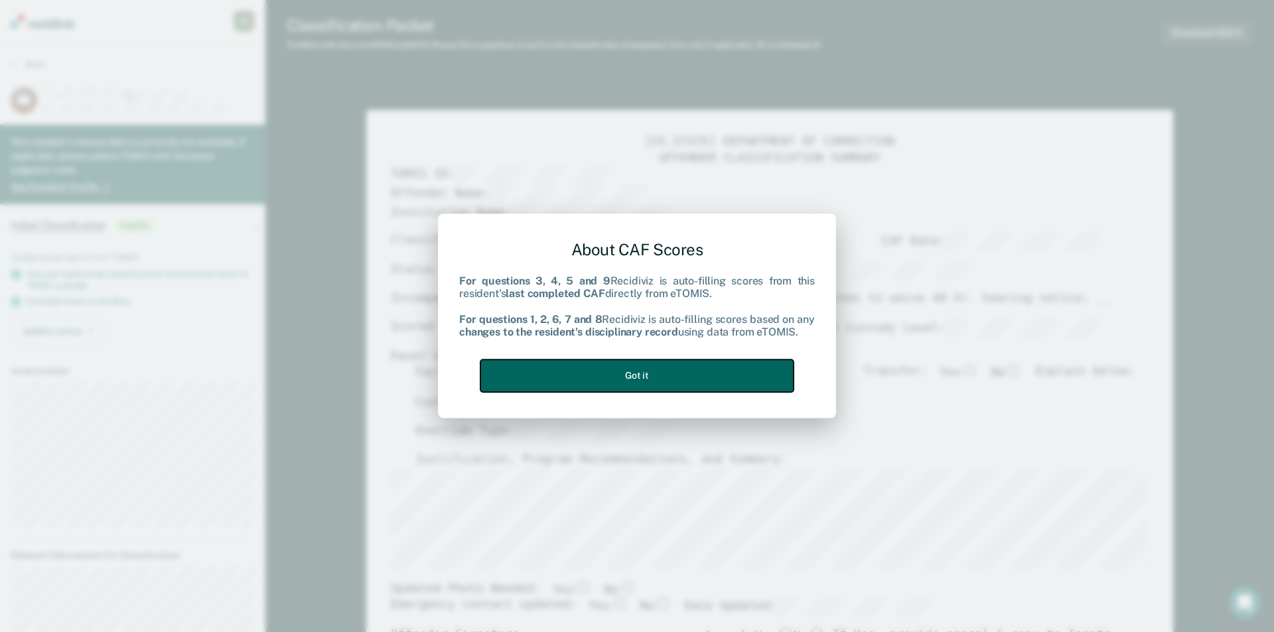
click at [652, 378] on button "Got it" at bounding box center [636, 376] width 313 height 33
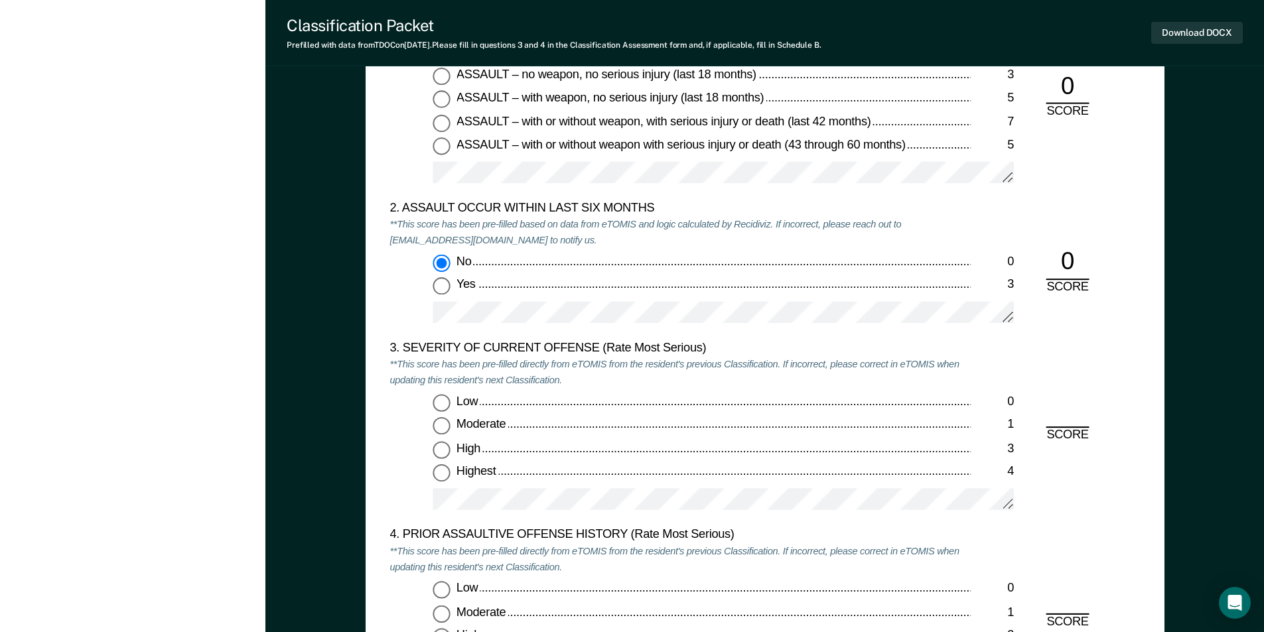
scroll to position [1526, 0]
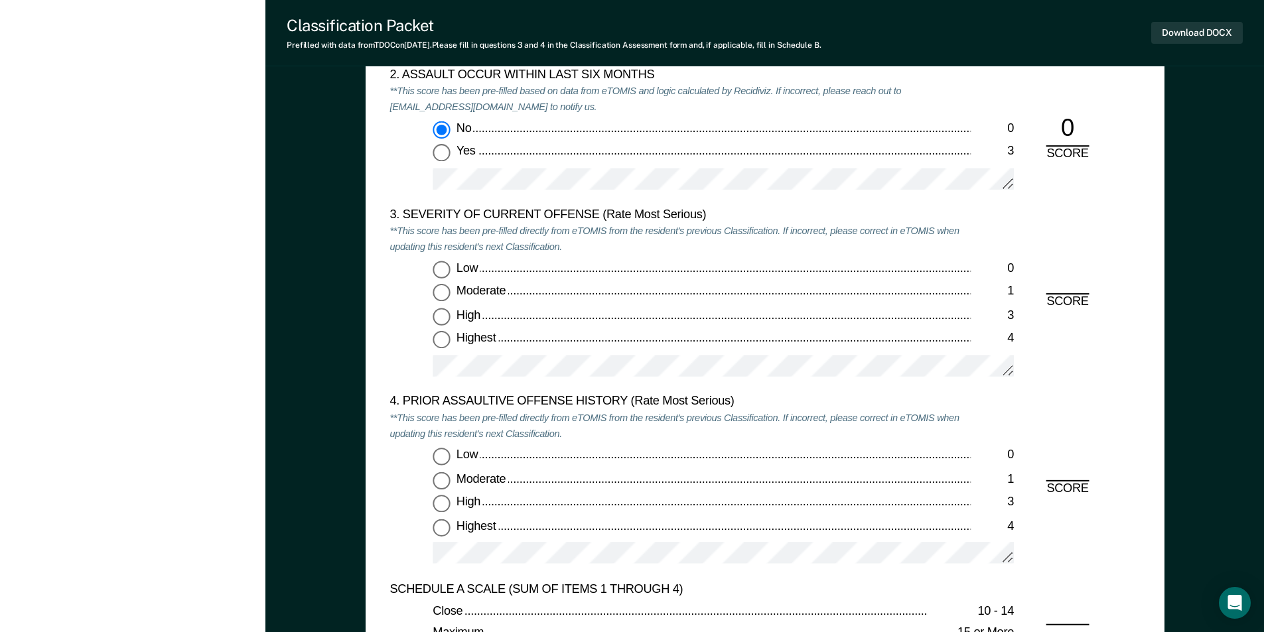
click at [440, 339] on input "Highest 4" at bounding box center [441, 340] width 17 height 17
type textarea "x"
radio input "true"
click at [439, 456] on input "Low 0" at bounding box center [441, 456] width 17 height 17
type textarea "x"
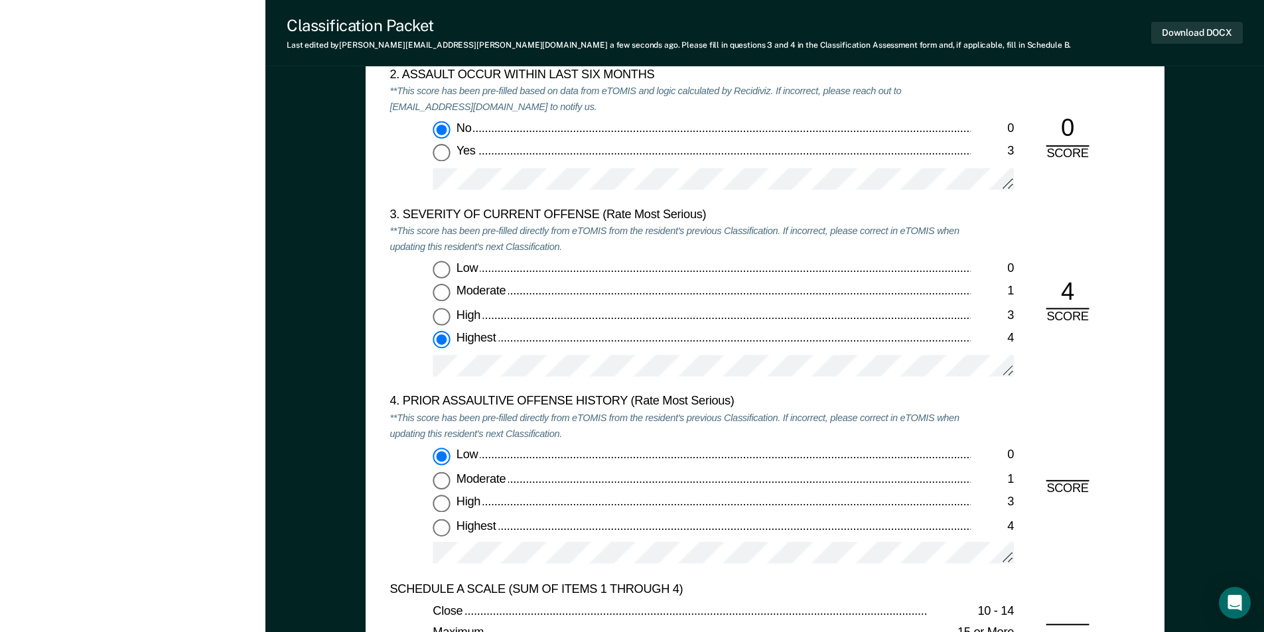
radio input "true"
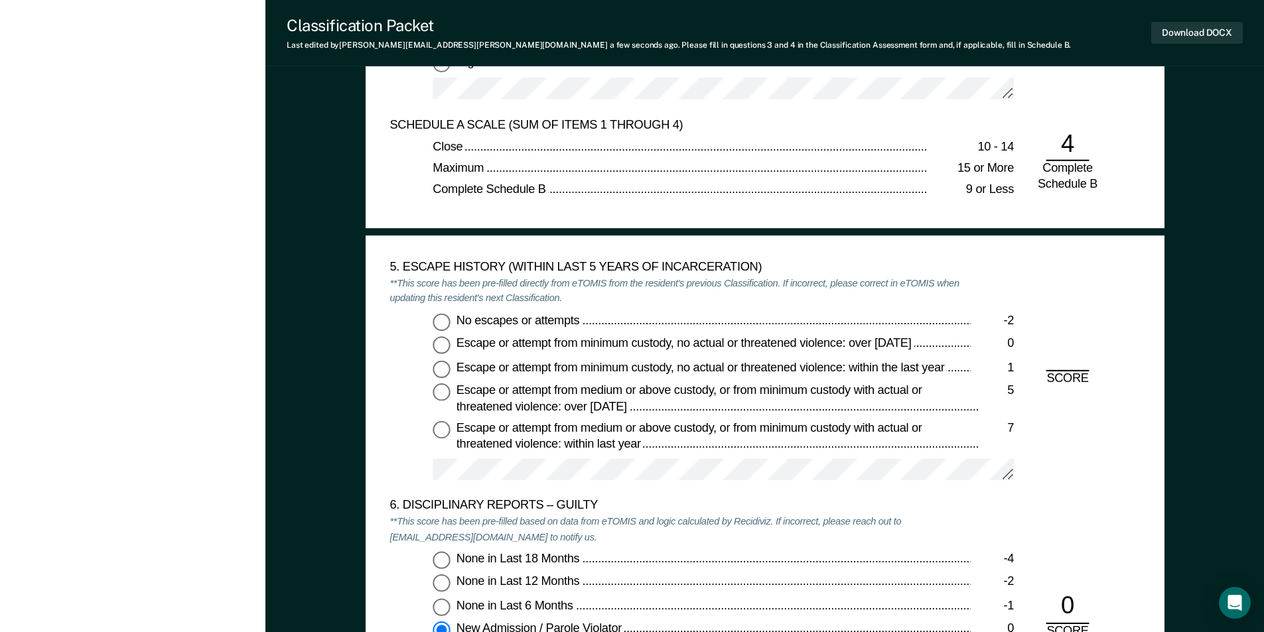
click at [439, 320] on input "No escapes or attempts -2" at bounding box center [441, 321] width 17 height 17
type textarea "x"
radio input "true"
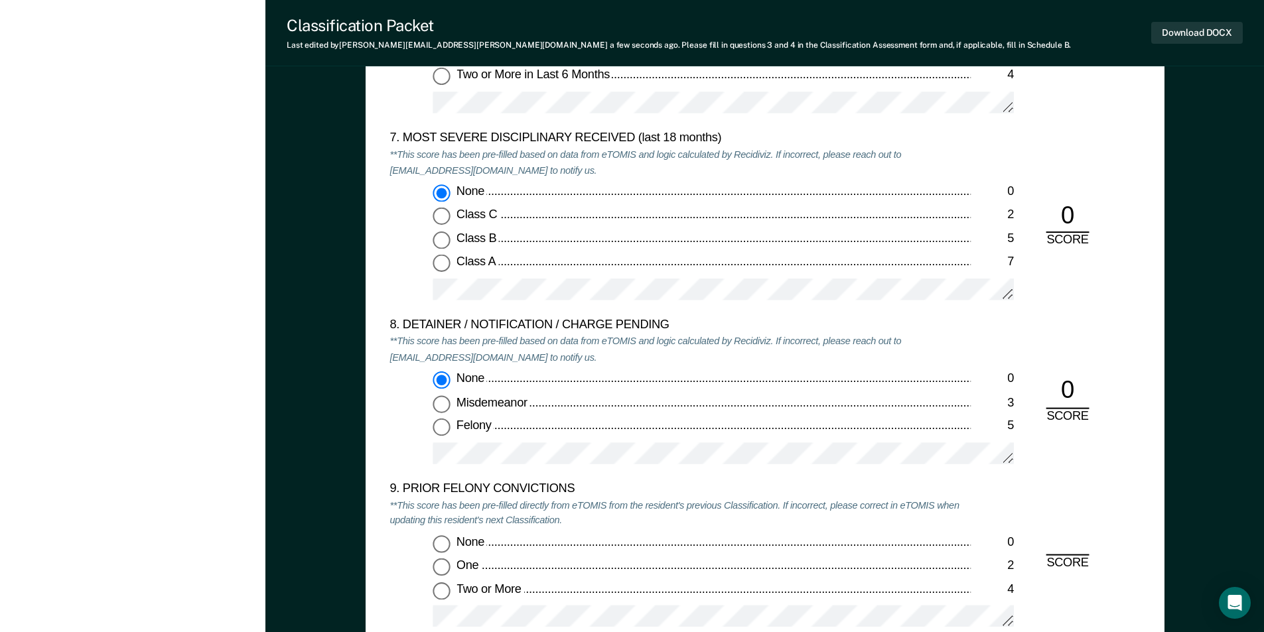
scroll to position [2588, 0]
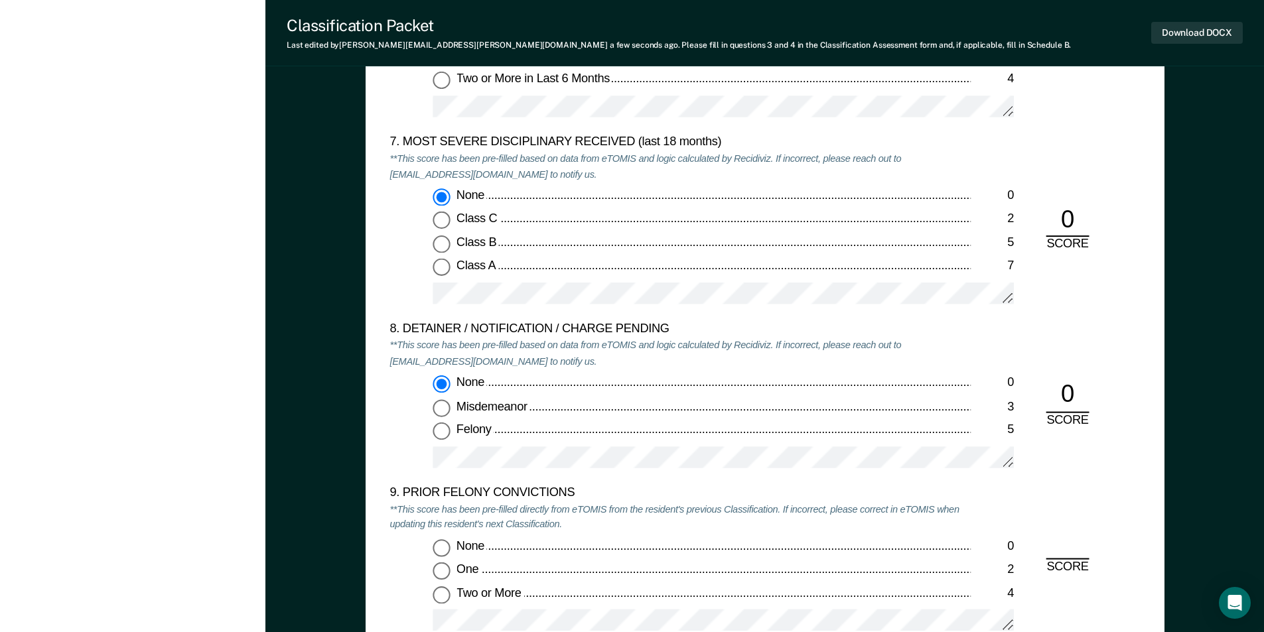
click at [445, 603] on input "Two or More 4" at bounding box center [441, 595] width 17 height 17
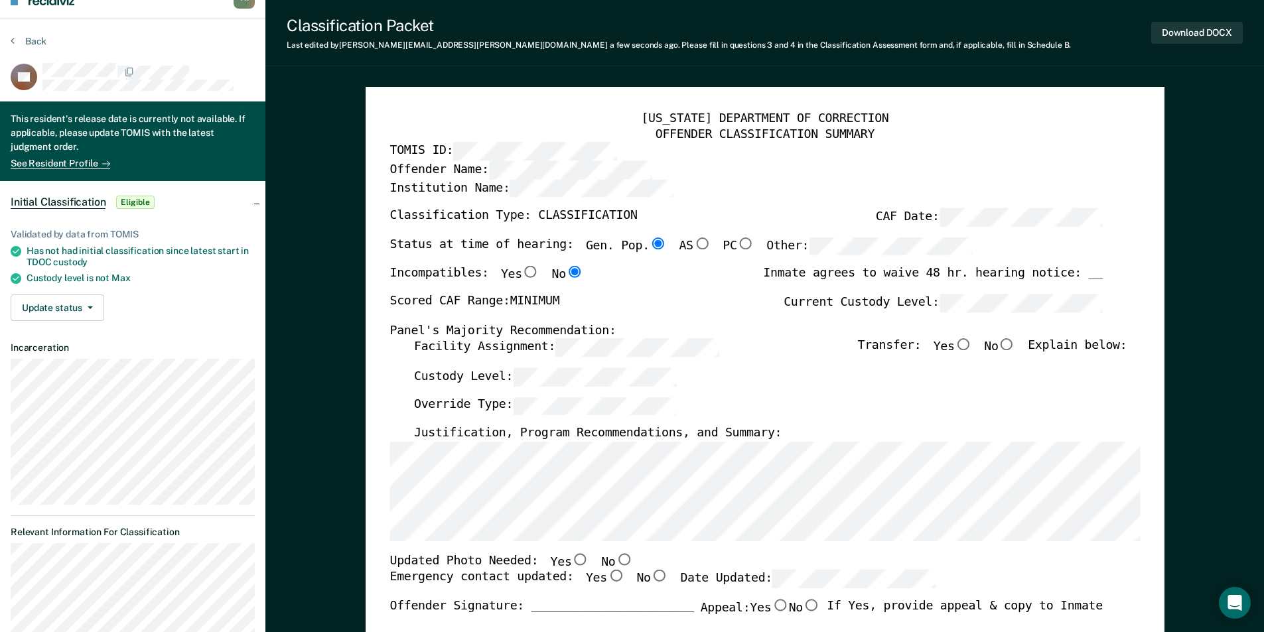
scroll to position [0, 0]
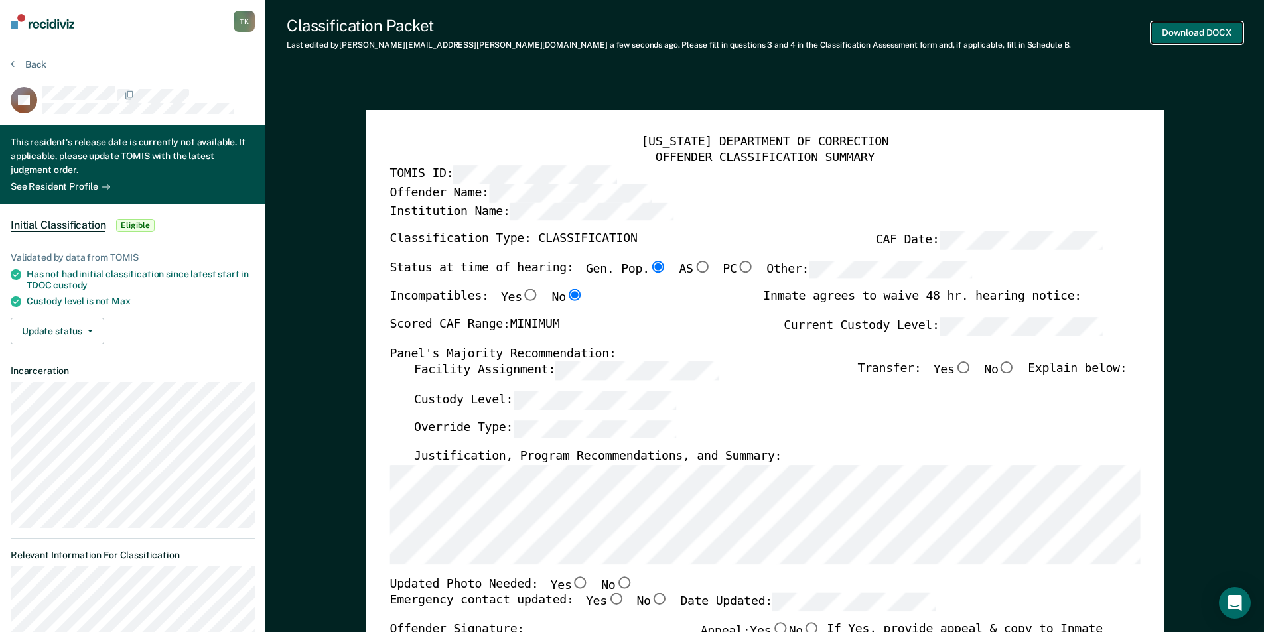
click at [1192, 33] on button "Download DOCX" at bounding box center [1197, 33] width 92 height 22
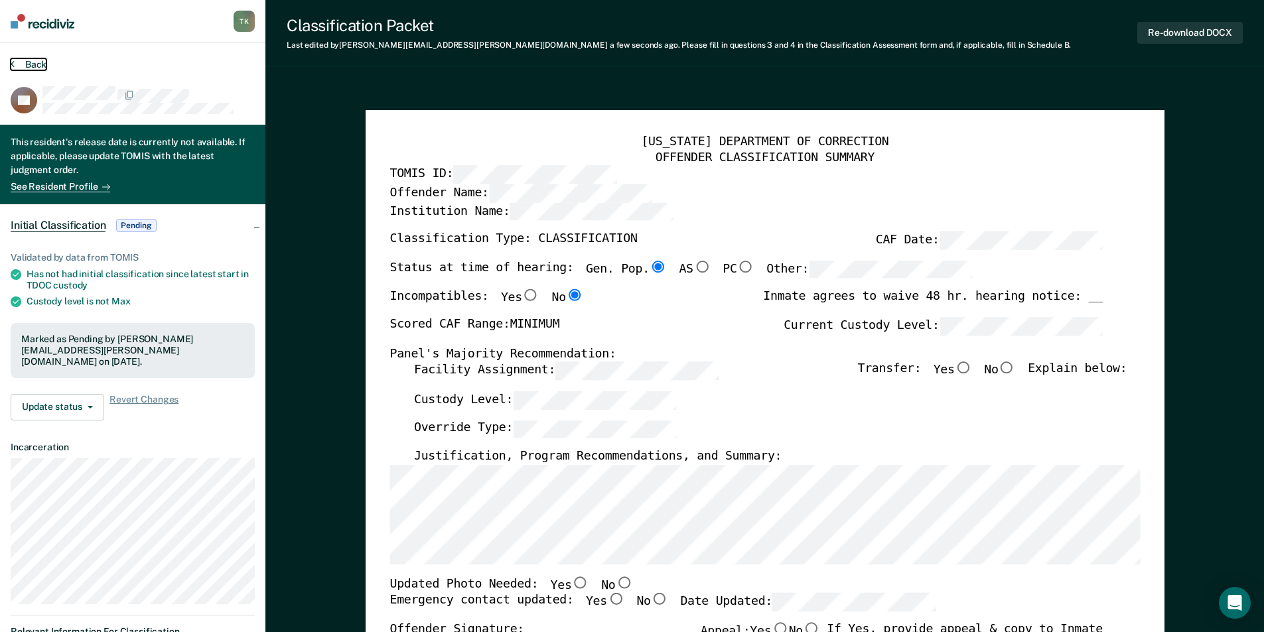
click at [34, 61] on button "Back" at bounding box center [29, 64] width 36 height 12
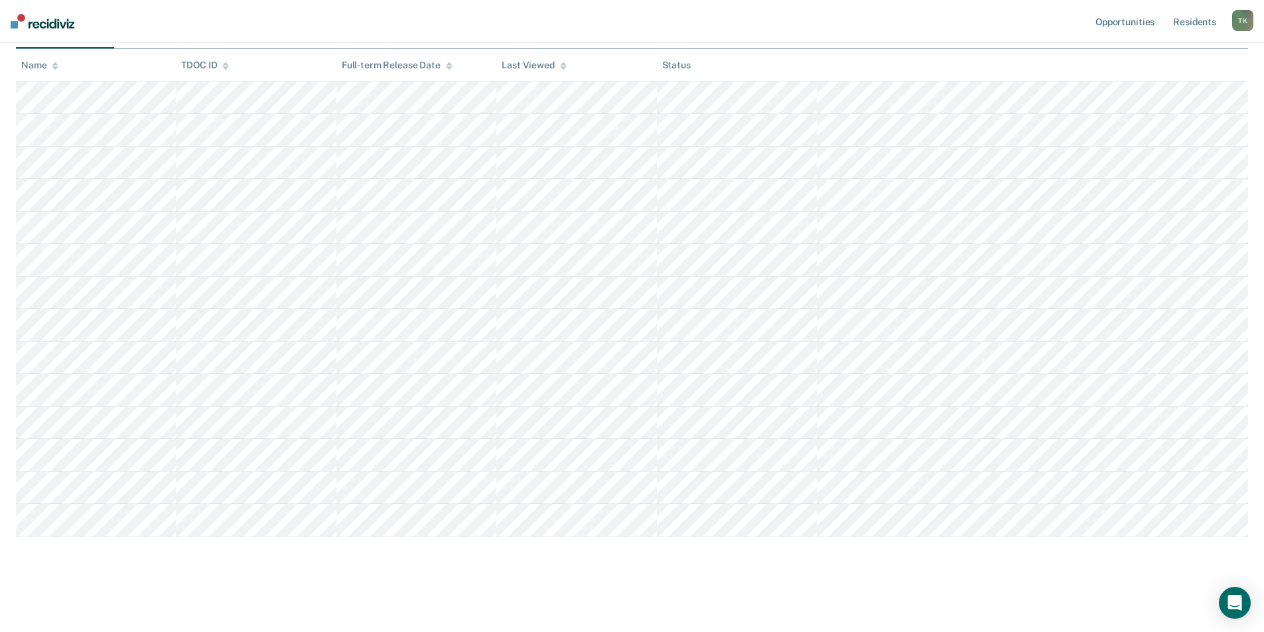
scroll to position [115, 0]
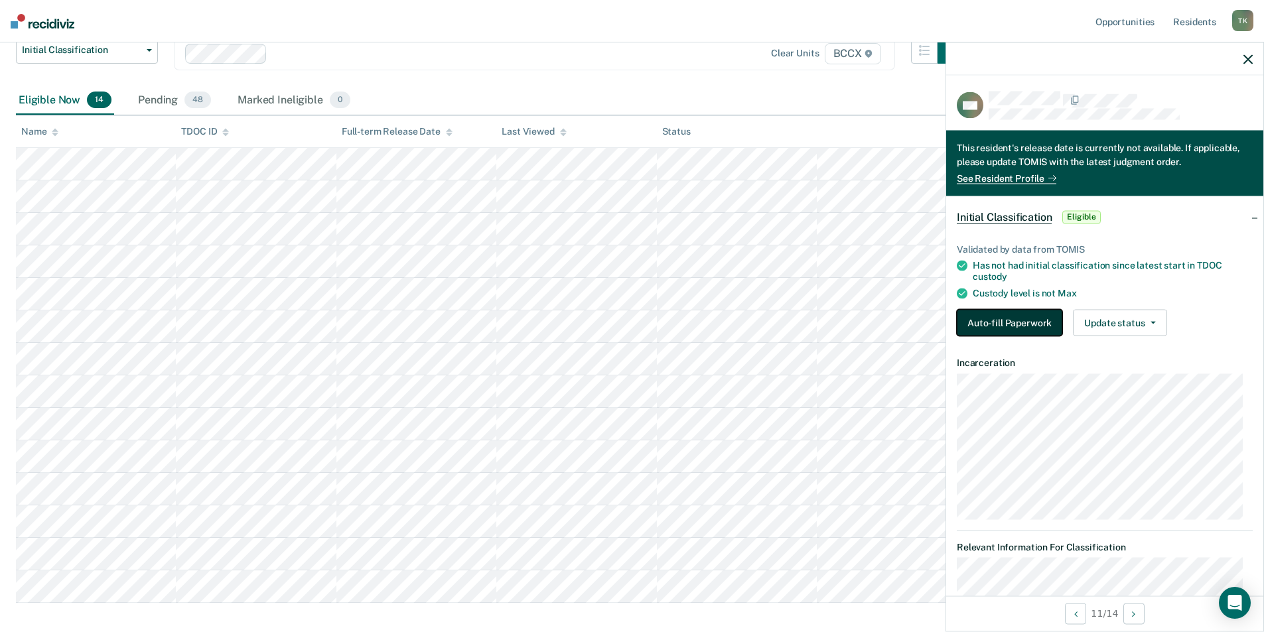
click at [1004, 326] on button "Auto-fill Paperwork" at bounding box center [1009, 322] width 105 height 27
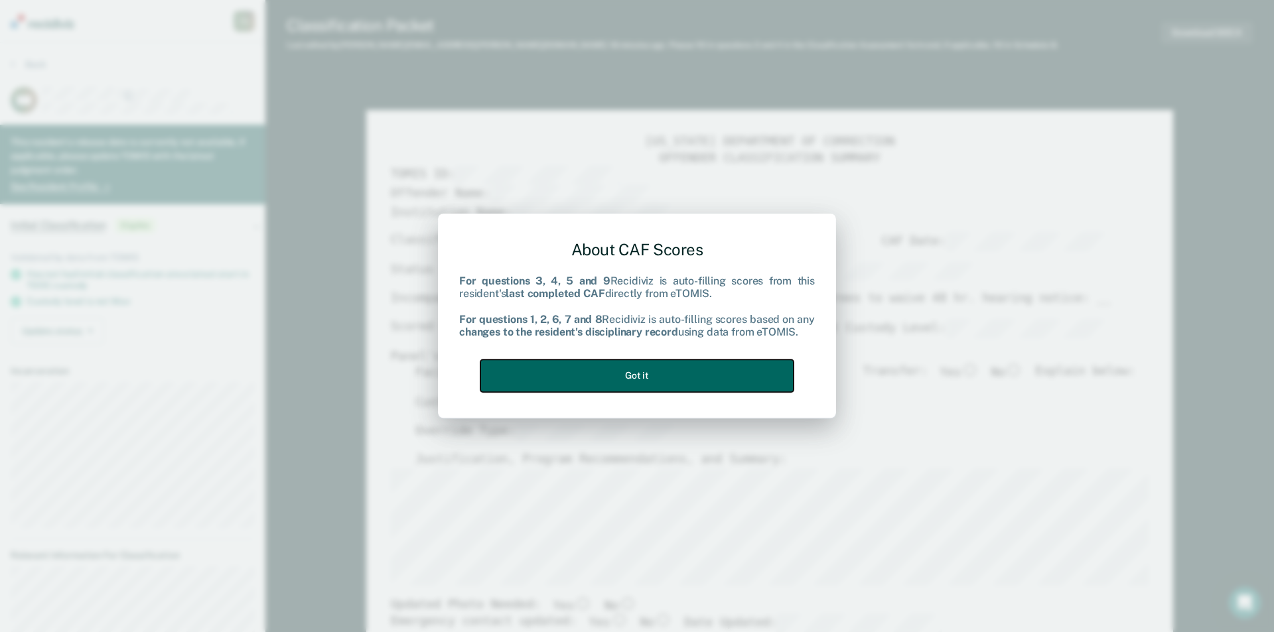
click at [740, 381] on button "Got it" at bounding box center [636, 376] width 313 height 33
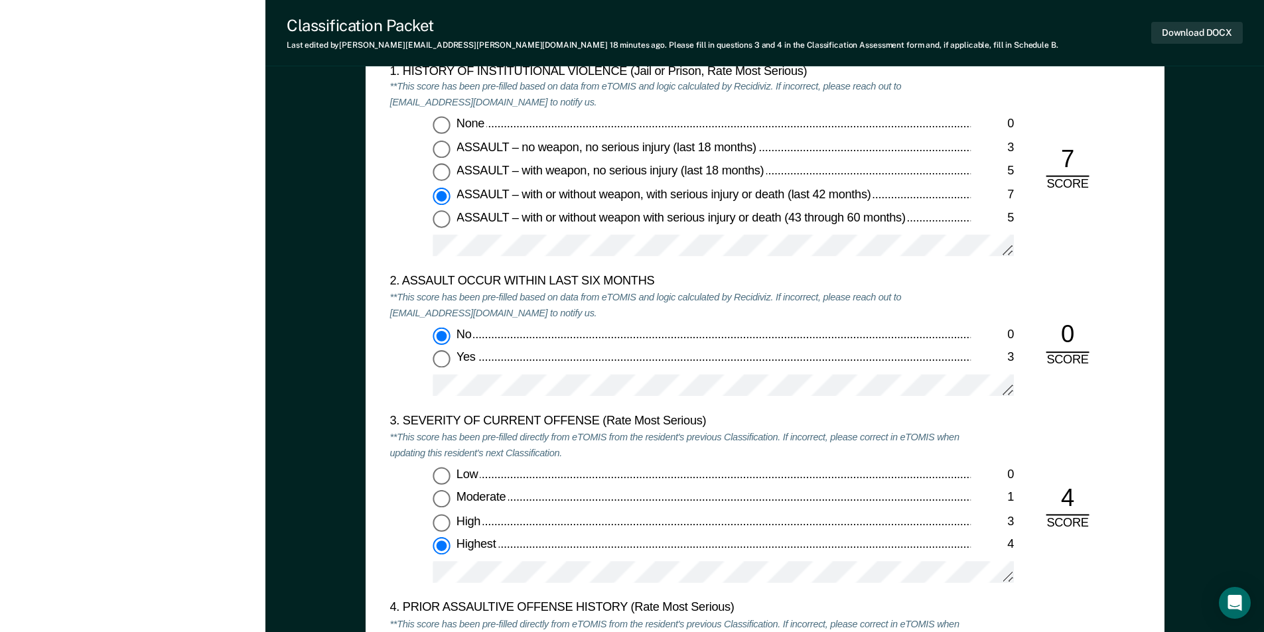
scroll to position [1327, 0]
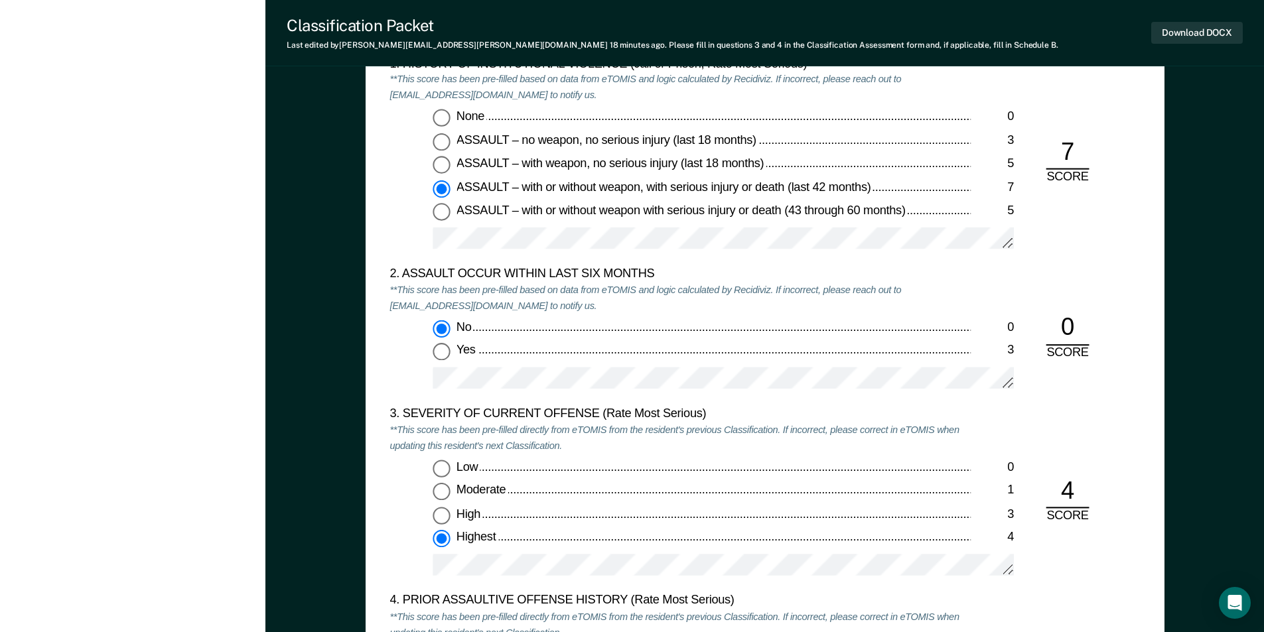
click at [449, 115] on input "None 0" at bounding box center [441, 117] width 17 height 17
click at [444, 188] on input "ASSAULT – with or without weapon, with serious injury or death (last 42 months)…" at bounding box center [441, 188] width 17 height 17
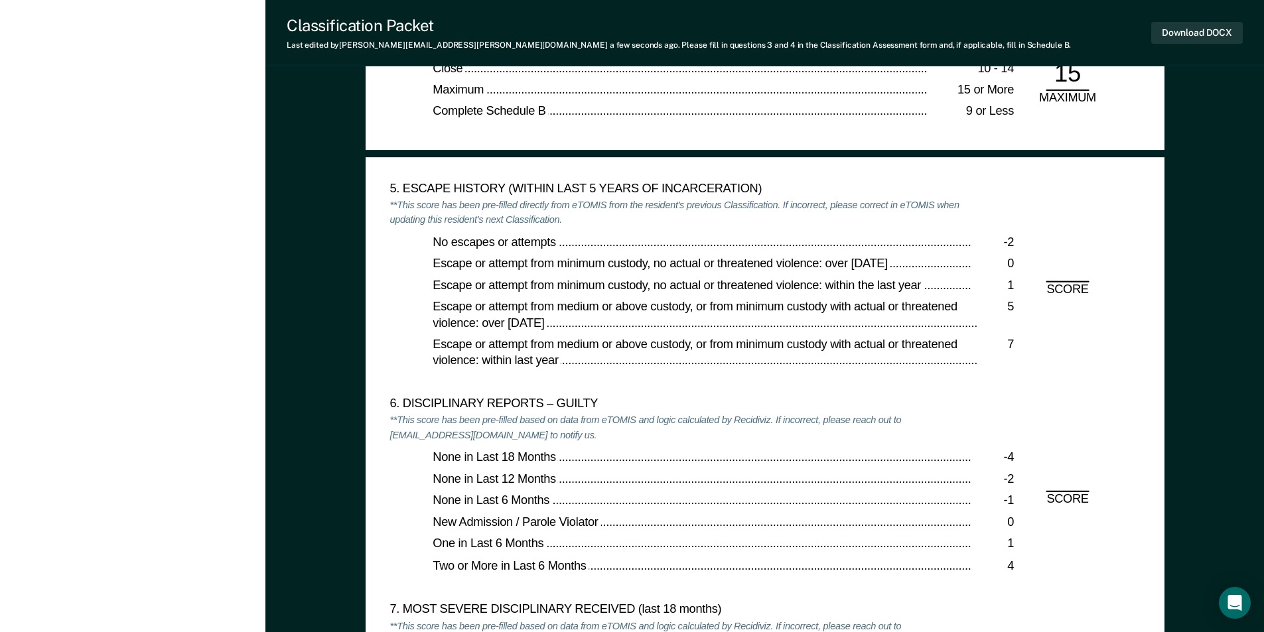
scroll to position [2389, 0]
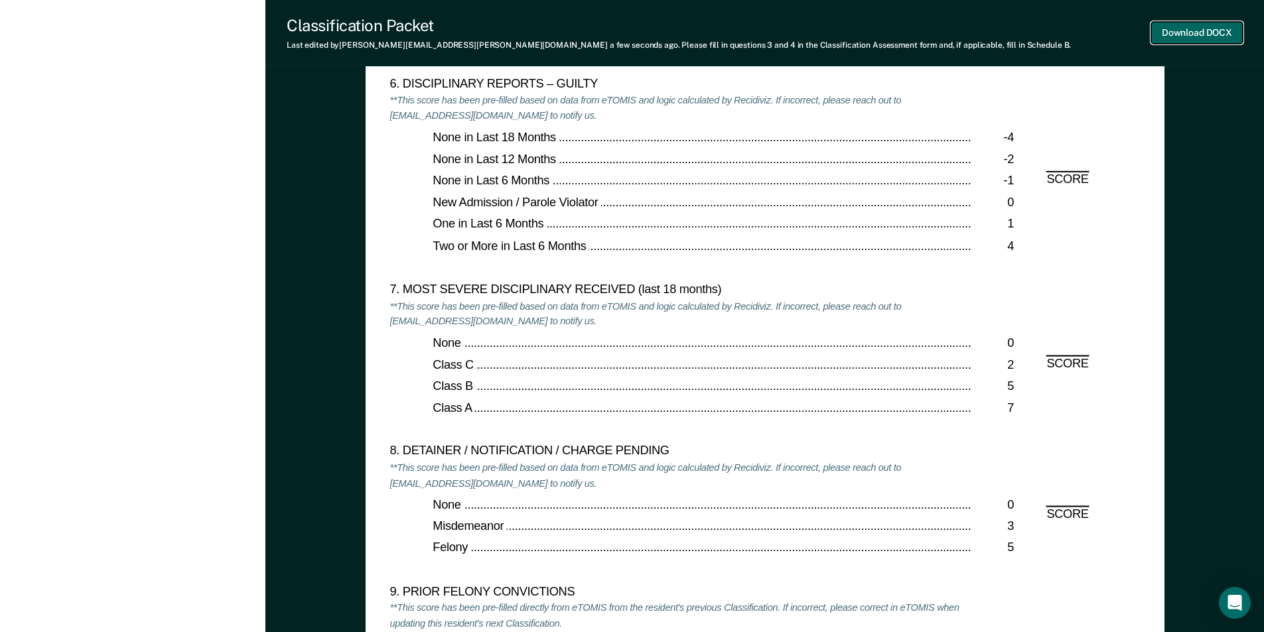
click at [1192, 28] on button "Download DOCX" at bounding box center [1197, 33] width 92 height 22
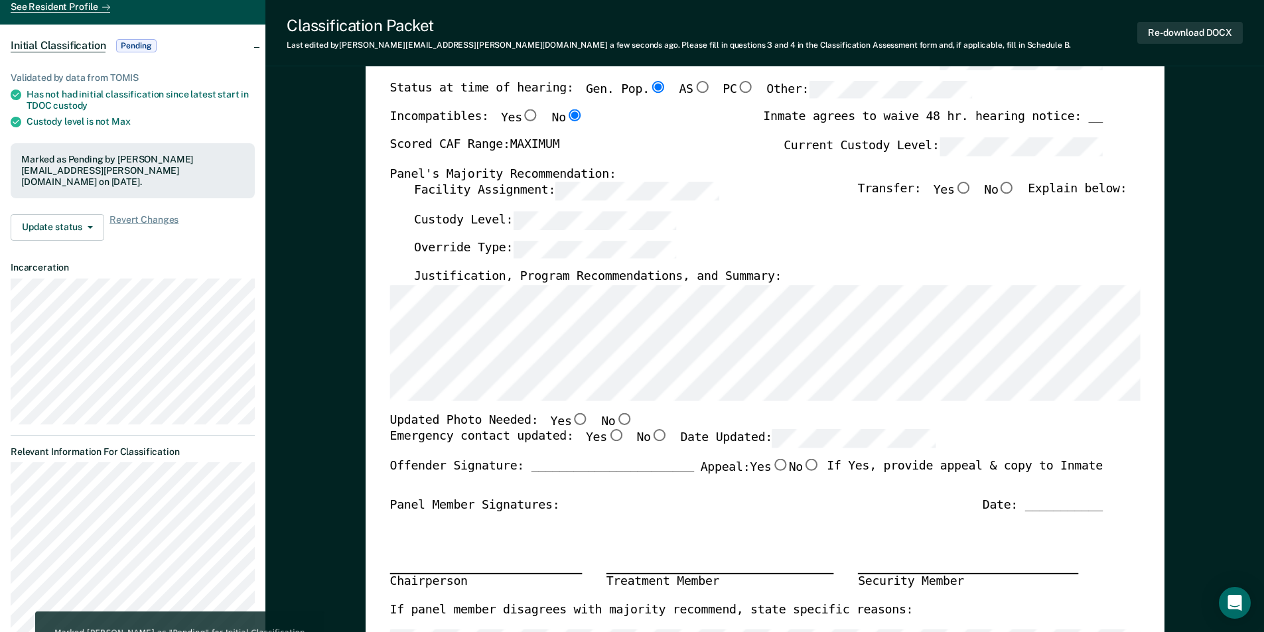
scroll to position [0, 0]
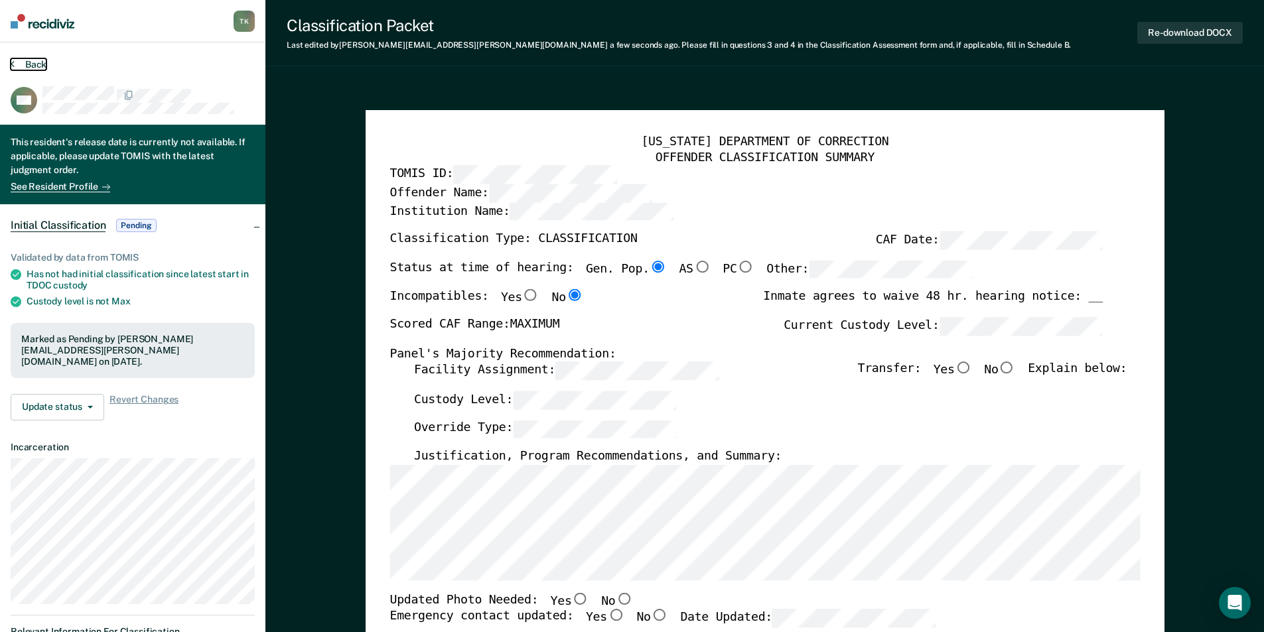
click at [43, 64] on button "Back" at bounding box center [29, 64] width 36 height 12
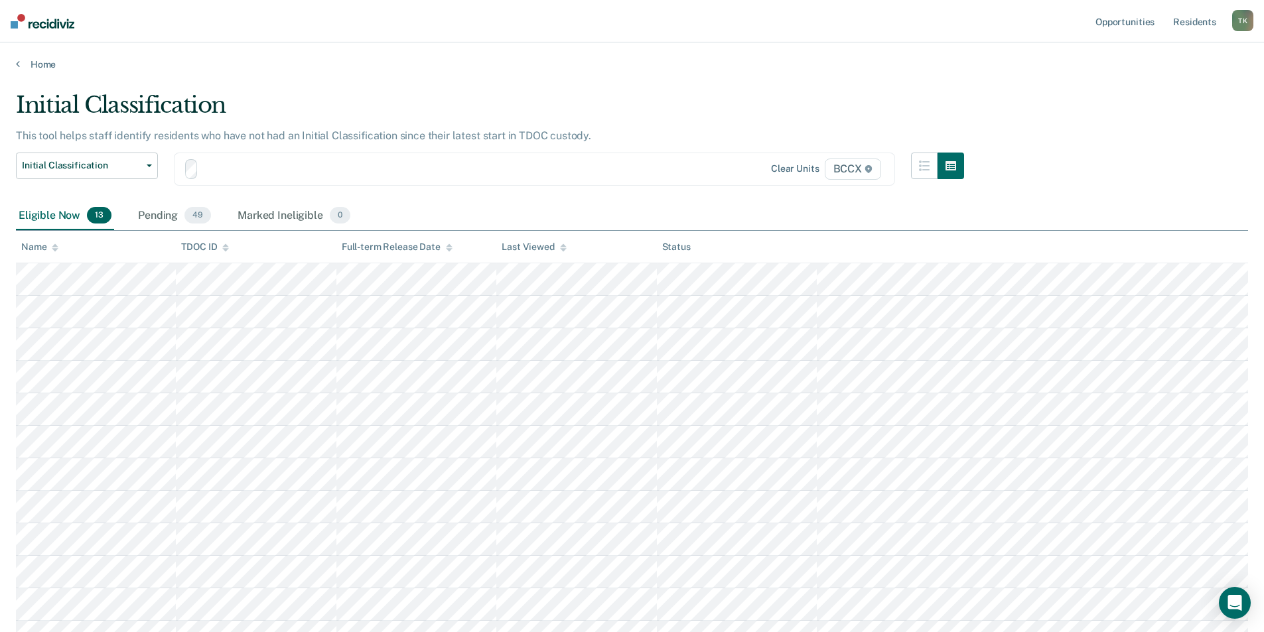
scroll to position [115, 0]
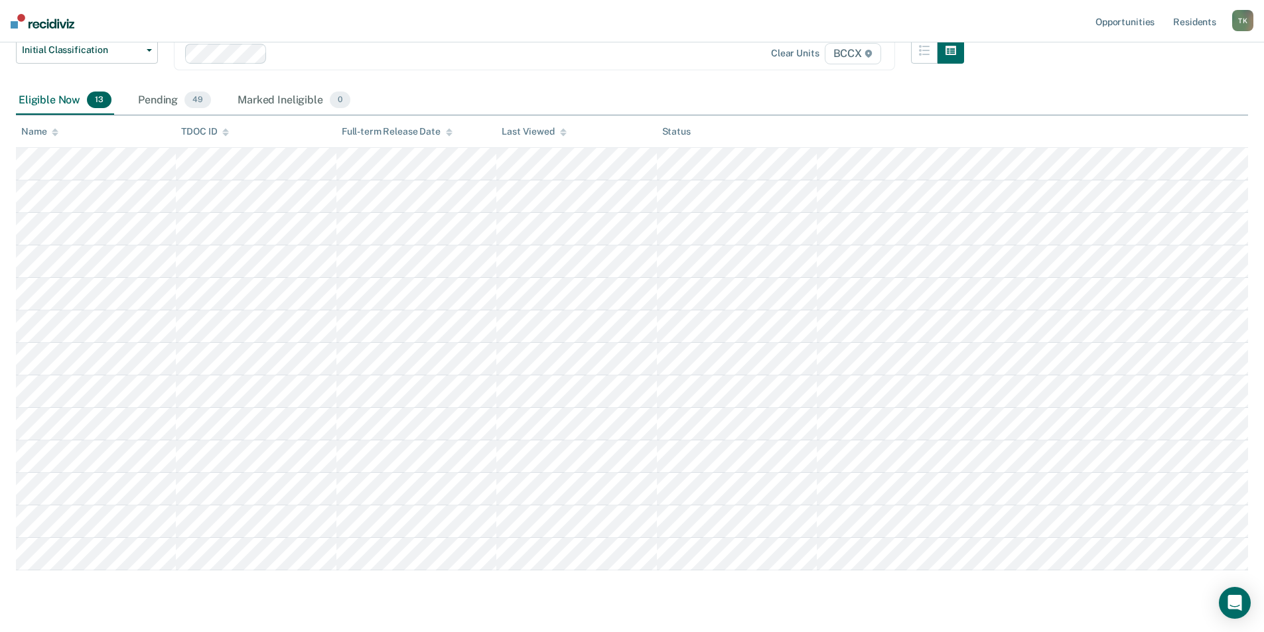
click at [474, 46] on div at bounding box center [473, 53] width 400 height 15
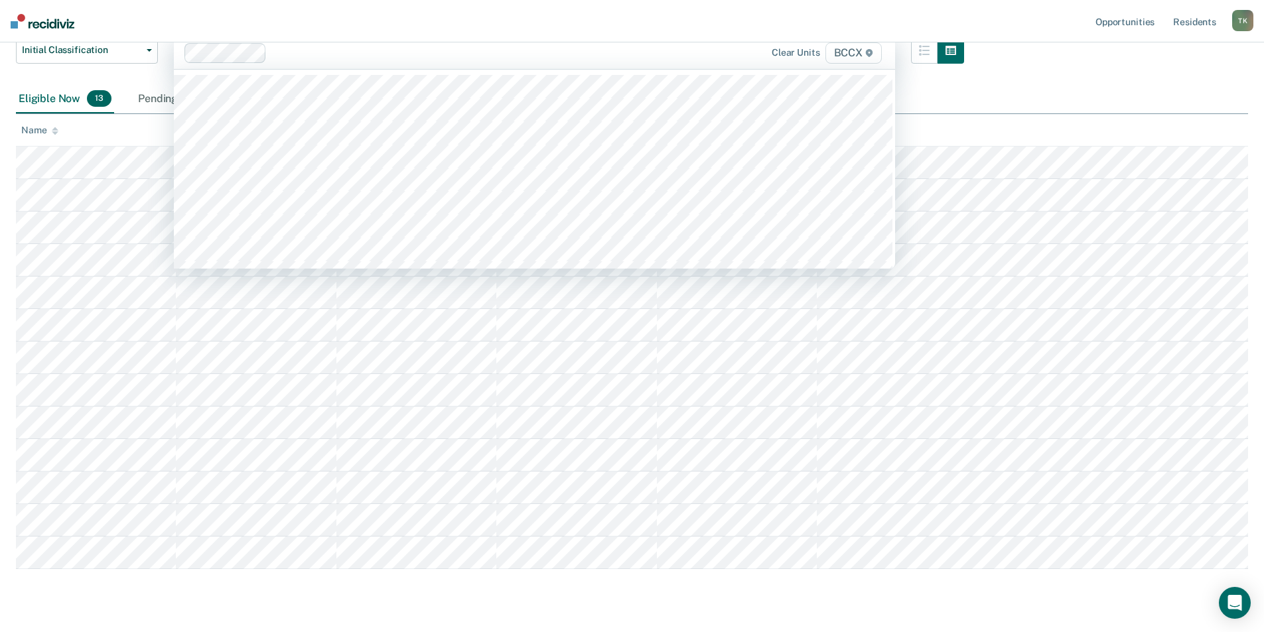
click at [474, 17] on nav "Opportunities Resident s [PERSON_NAME] Profile How it works Log Out" at bounding box center [632, 21] width 1264 height 42
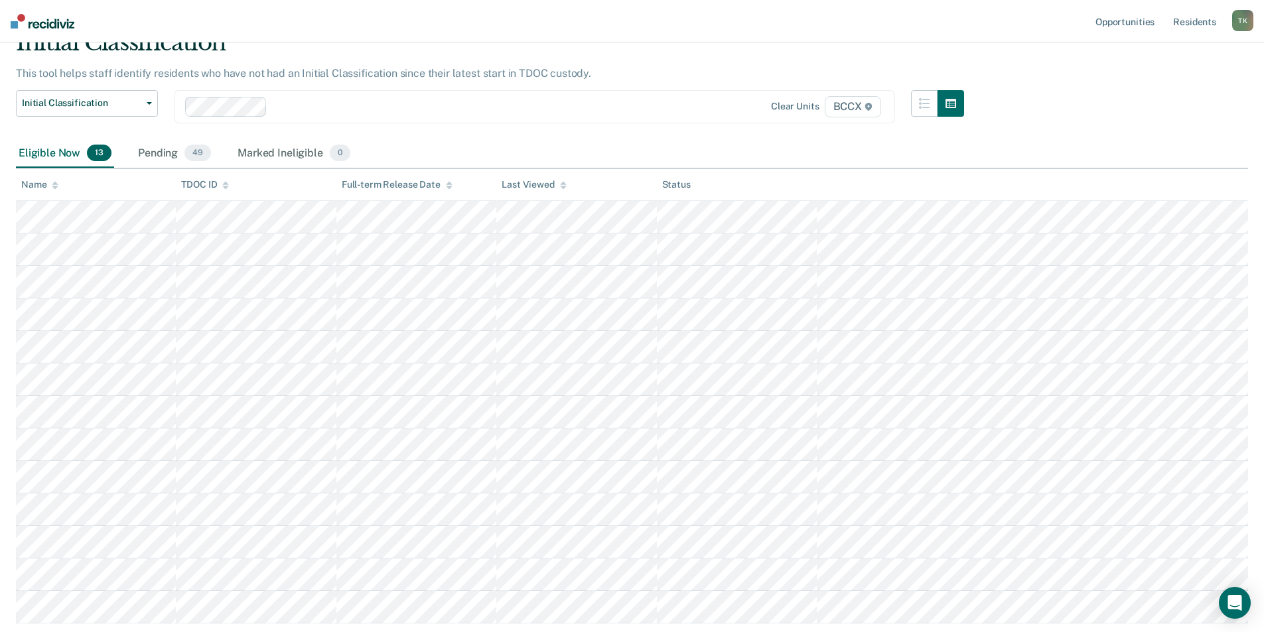
scroll to position [0, 0]
